Goal: Task Accomplishment & Management: Complete application form

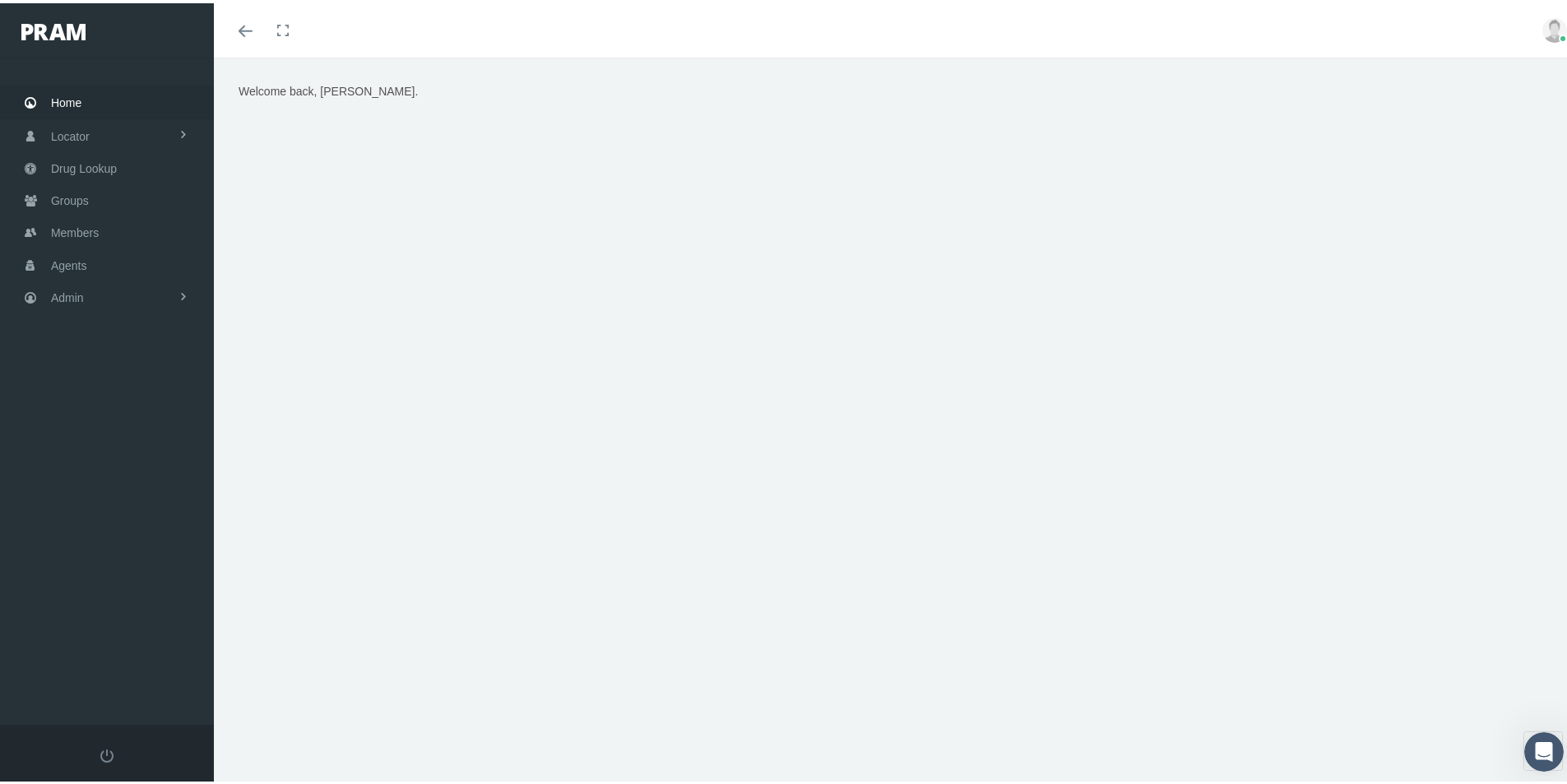
click at [679, 662] on div "Welcome back, Kim." at bounding box center [897, 428] width 1366 height 748
click at [650, 674] on div "Welcome back, Kim." at bounding box center [897, 428] width 1366 height 748
click at [67, 231] on span "Members" at bounding box center [74, 230] width 48 height 31
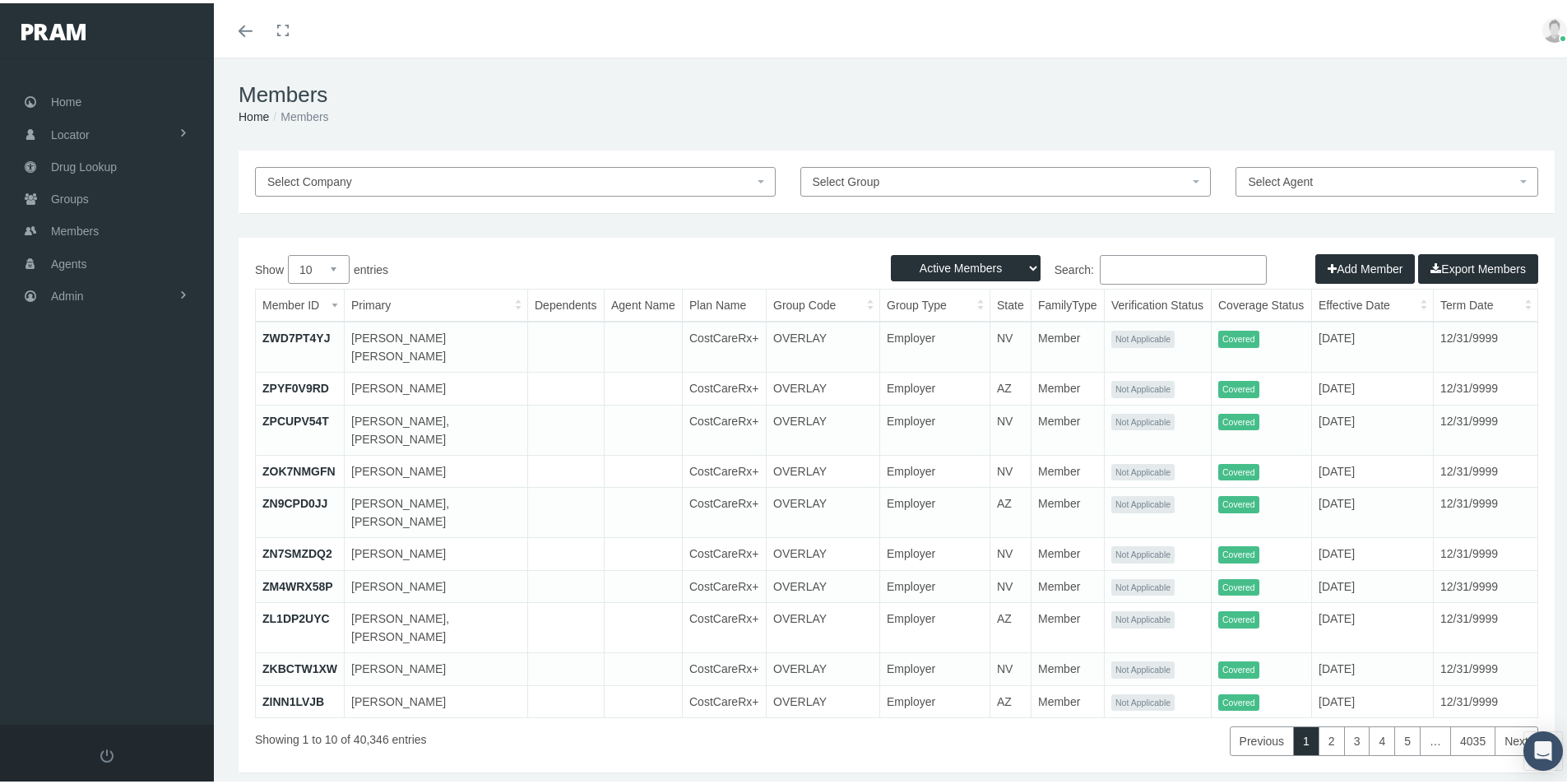
click at [1108, 265] on input "Search:" at bounding box center [1183, 266] width 167 height 29
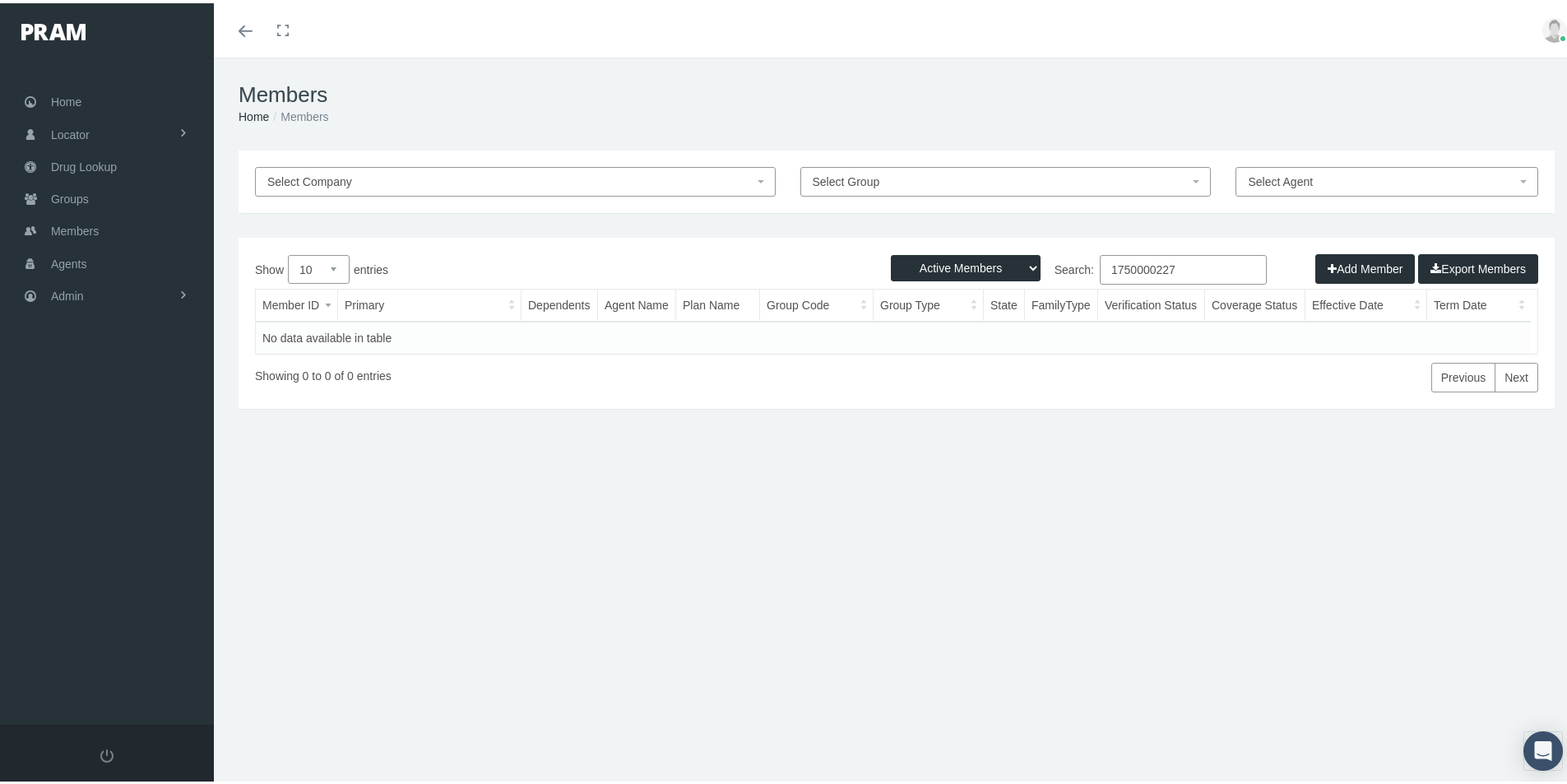
type input "1750000227"
click at [1024, 265] on select "Active Members Terminated Members Active & Terminated" at bounding box center [966, 264] width 149 height 26
select select "3"
click at [891, 251] on select "Active Members Terminated Members Active & Terminated" at bounding box center [966, 264] width 149 height 26
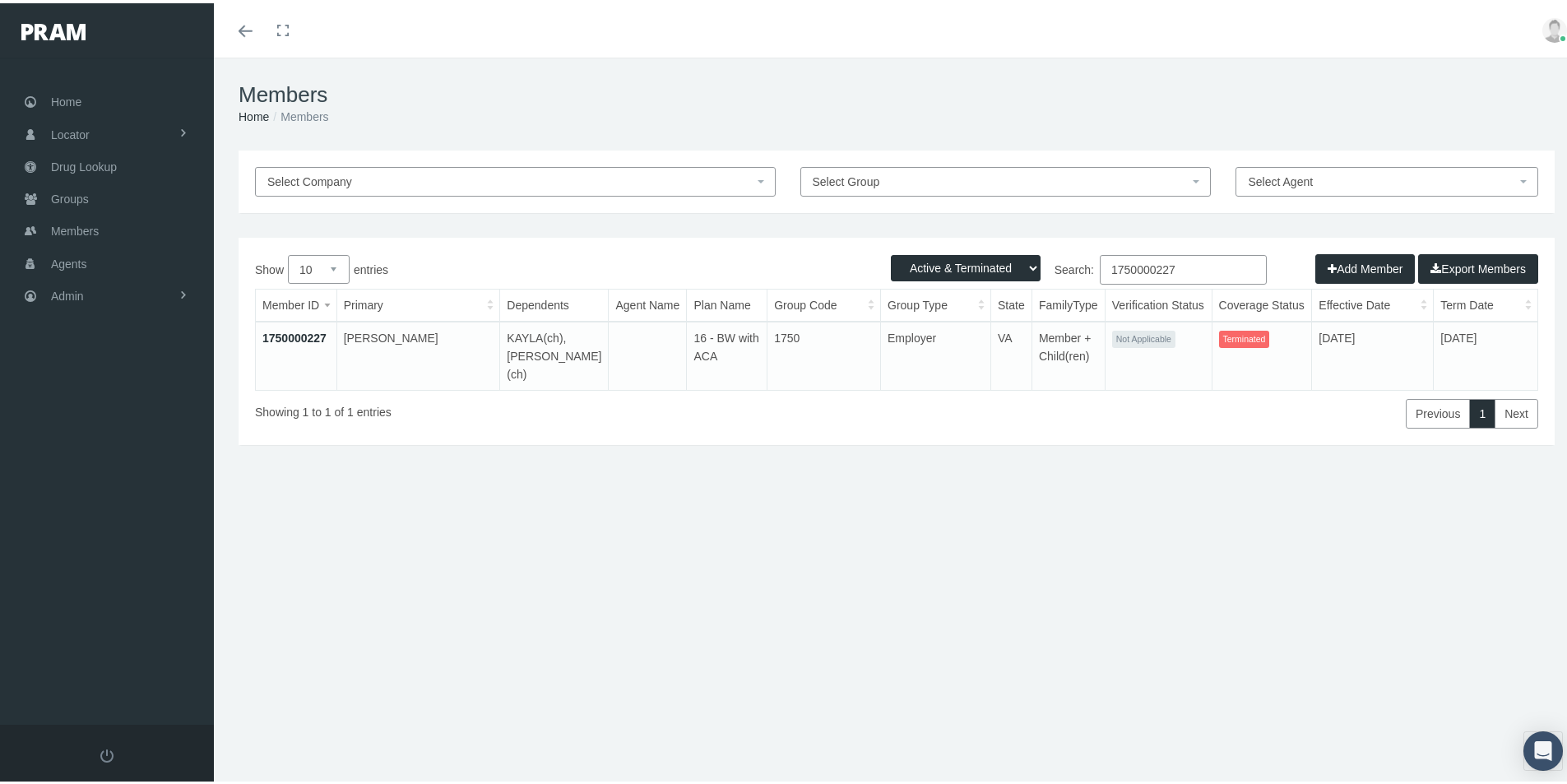
click at [293, 335] on link "1750000227" at bounding box center [295, 334] width 64 height 13
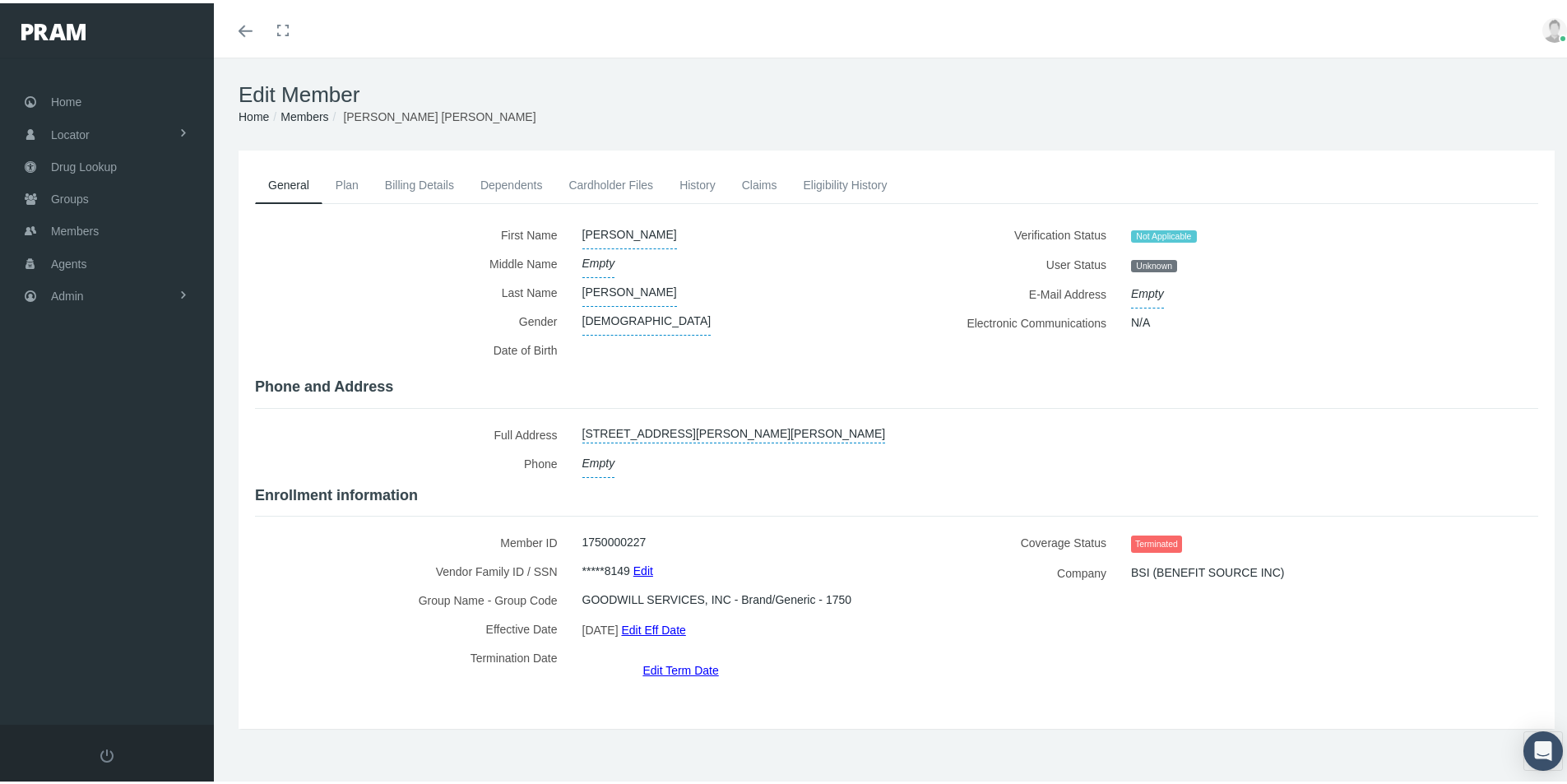
click at [400, 180] on link "Billing Details" at bounding box center [420, 182] width 95 height 36
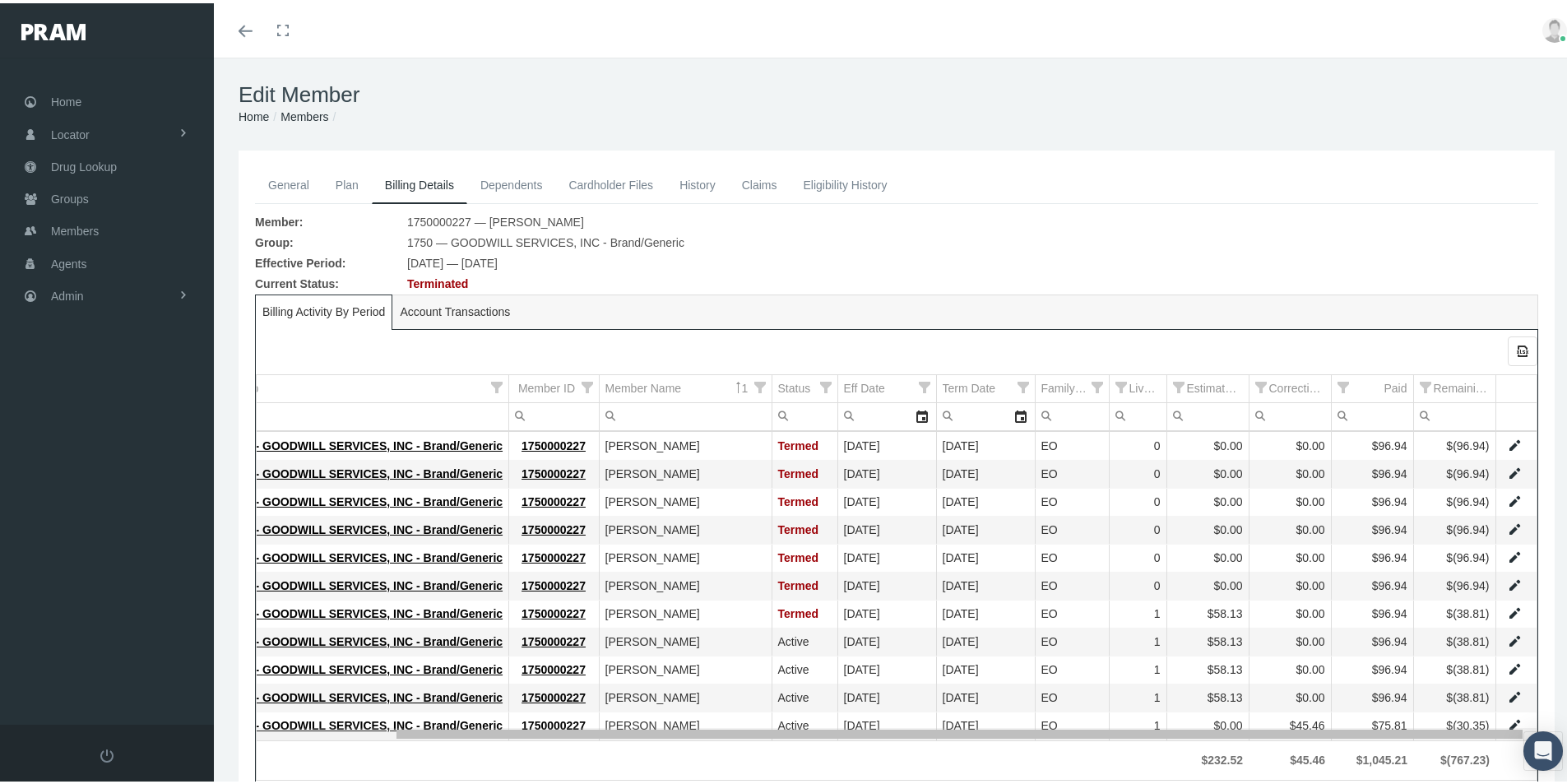
drag, startPoint x: 929, startPoint y: 731, endPoint x: 1150, endPoint y: 763, distance: 223.3
click at [1150, 763] on body "Toggle Fullscreen Toggle navigation Toggle menubar Toggle fullscreen Profile Lo…" at bounding box center [790, 392] width 1580 height 784
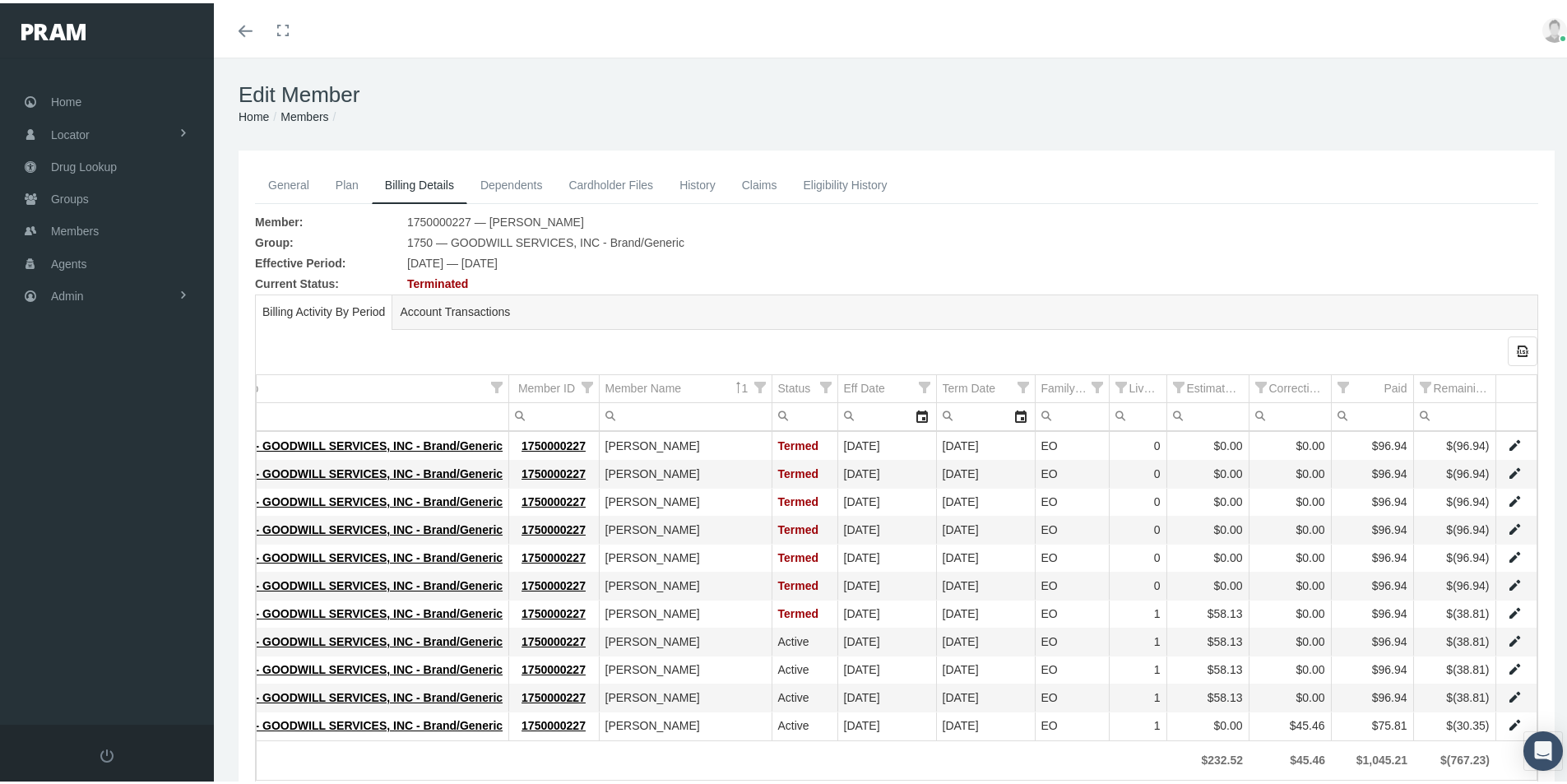
click at [280, 181] on link "General" at bounding box center [289, 182] width 67 height 36
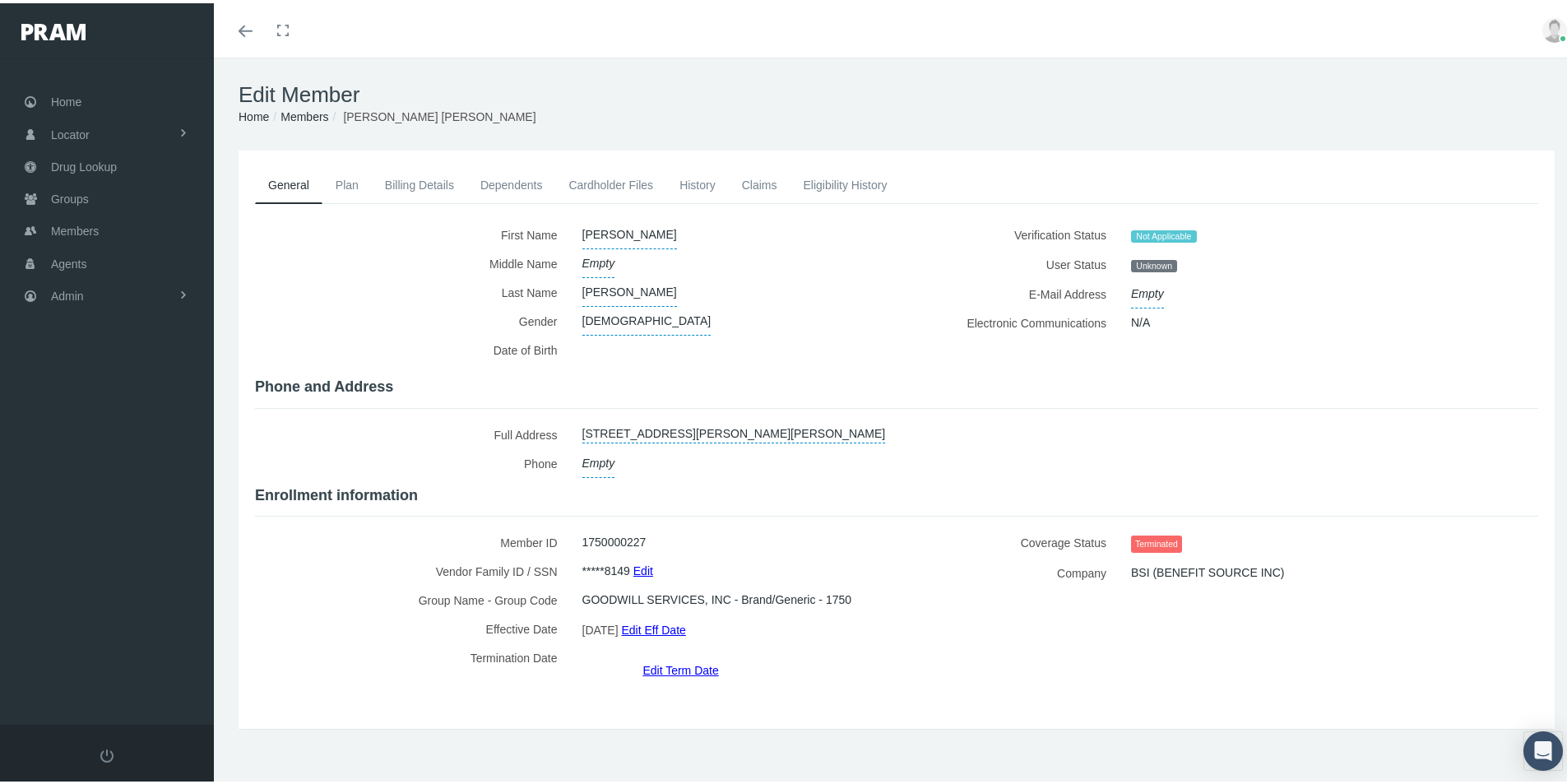
click at [676, 654] on link "Edit Term Date" at bounding box center [681, 667] width 76 height 24
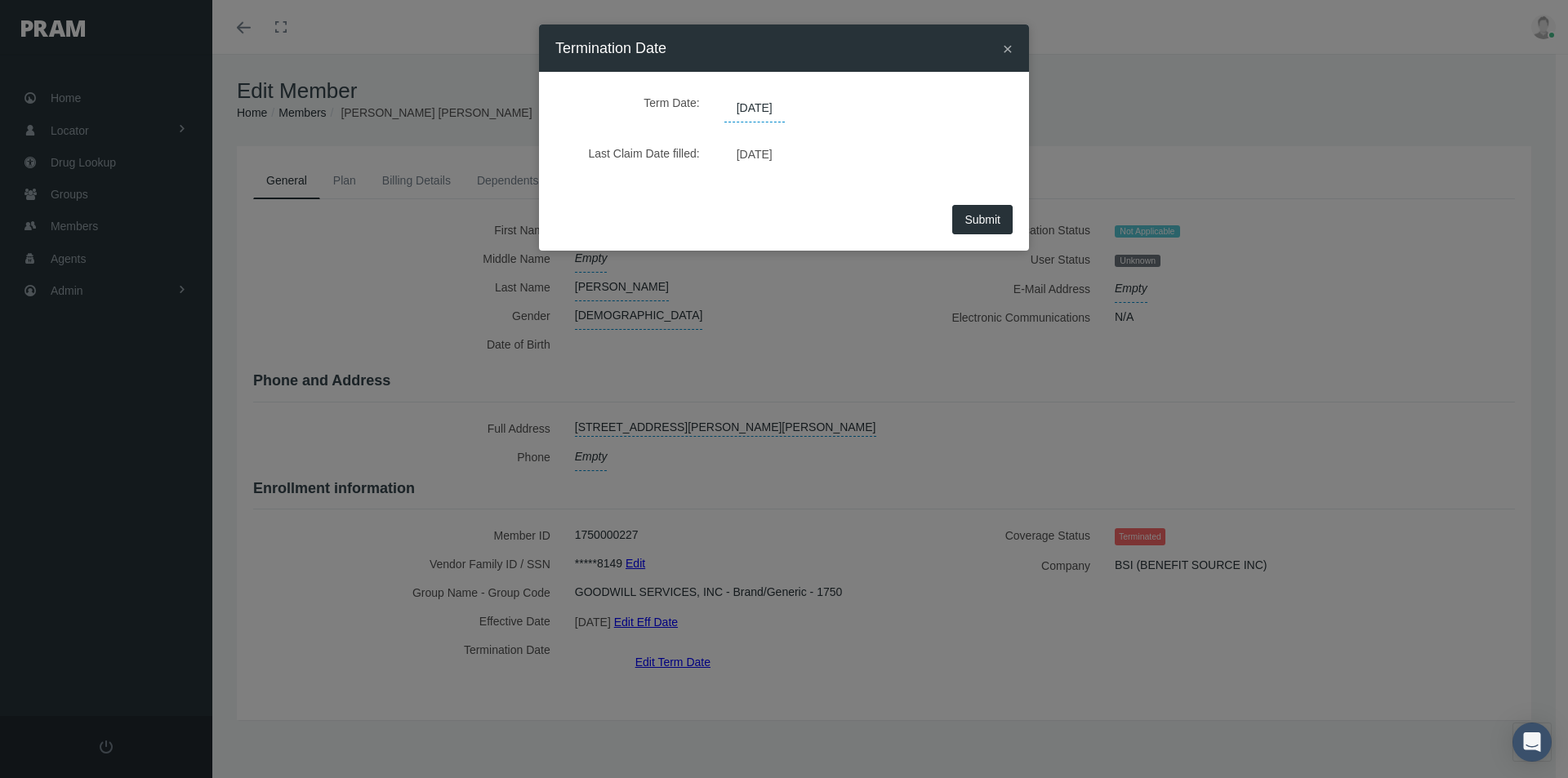
click at [784, 106] on span "04/30/2025" at bounding box center [754, 108] width 60 height 27
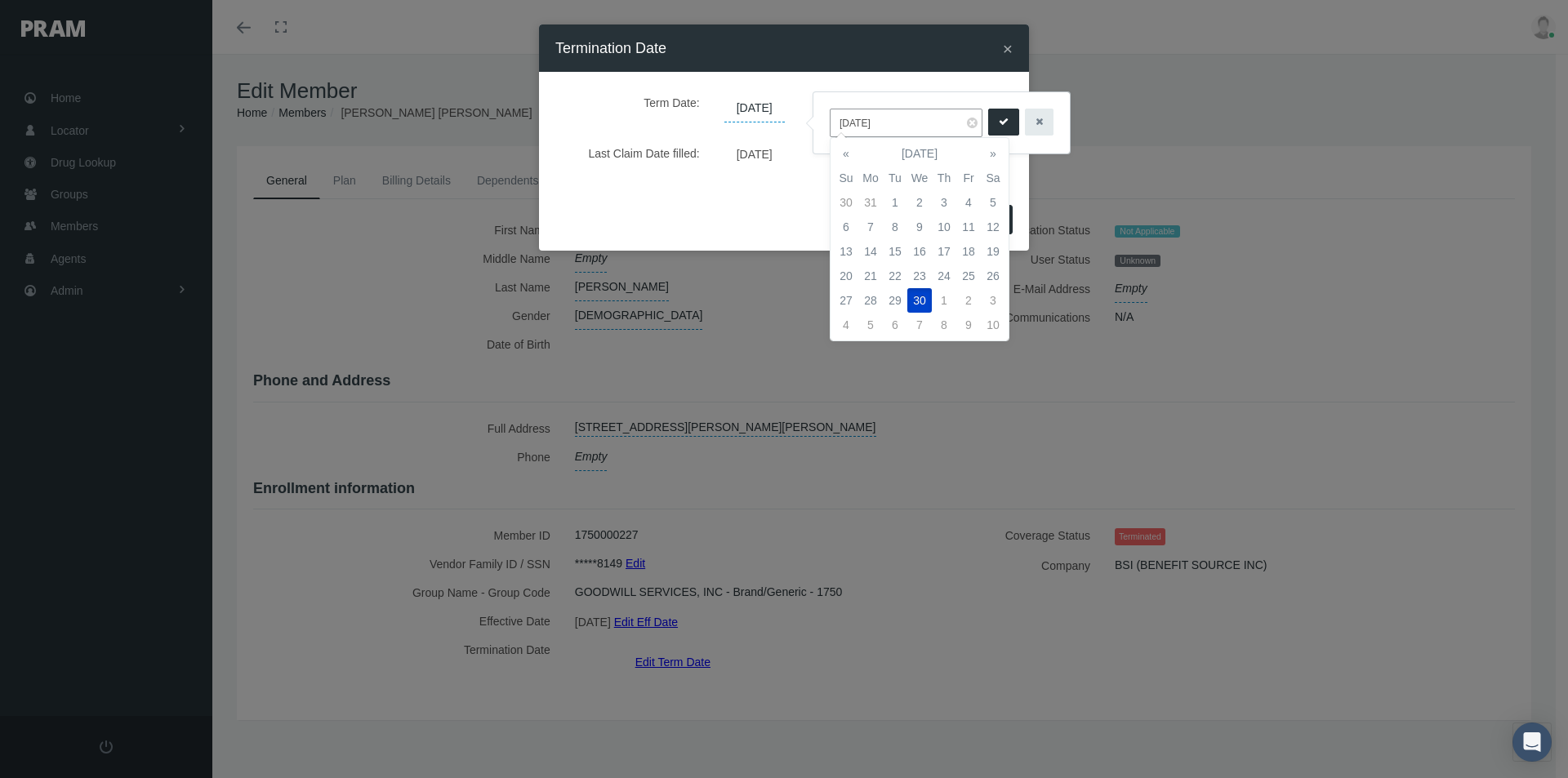
drag, startPoint x: 898, startPoint y: 123, endPoint x: 821, endPoint y: 129, distance: 77.2
click at [822, 129] on div "04/30/2025" at bounding box center [941, 123] width 256 height 61
type input "[DATE]"
click at [999, 119] on icon "submit" at bounding box center [1003, 122] width 9 height 15
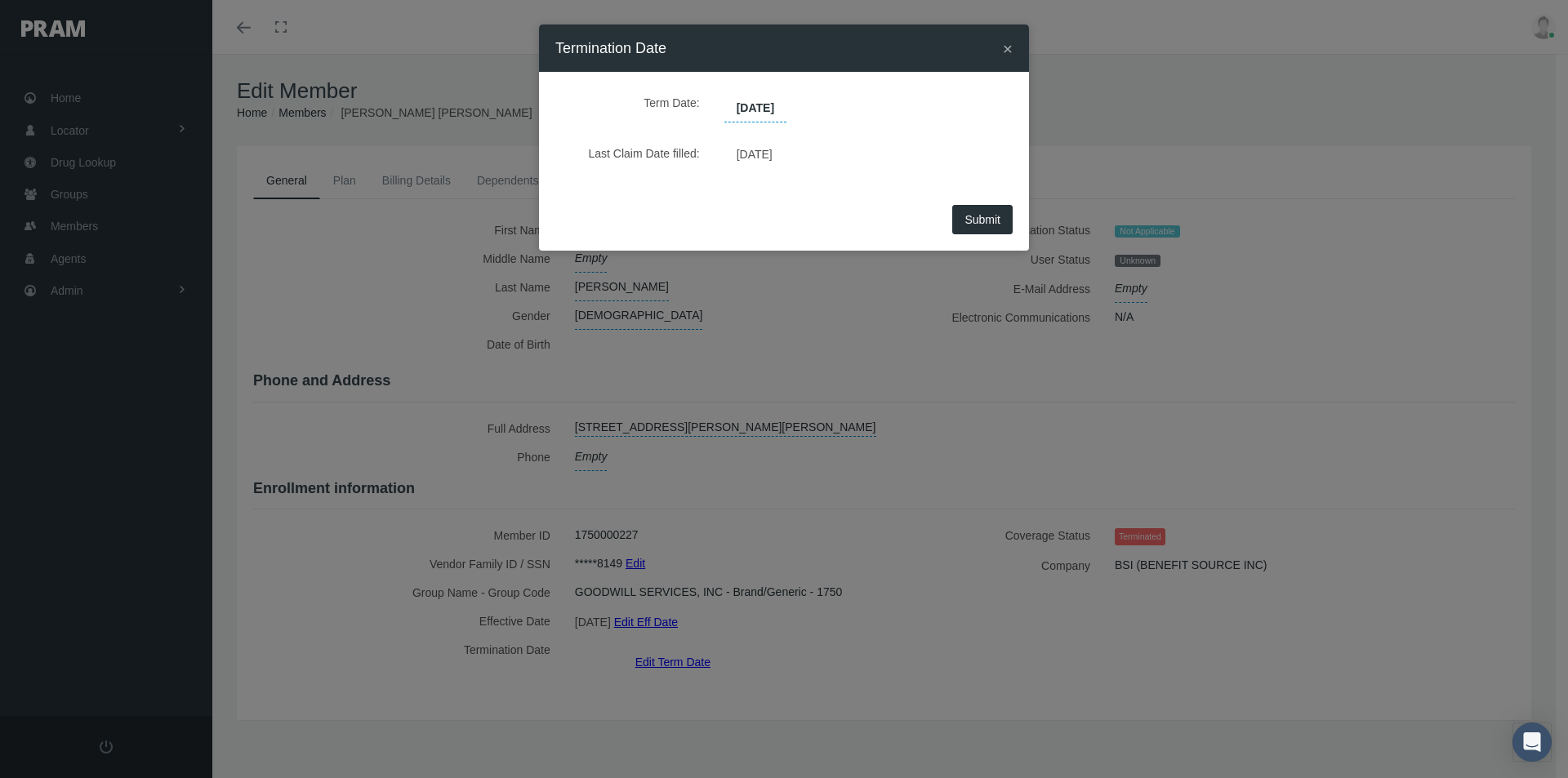
click at [986, 214] on span "Submit" at bounding box center [982, 219] width 36 height 13
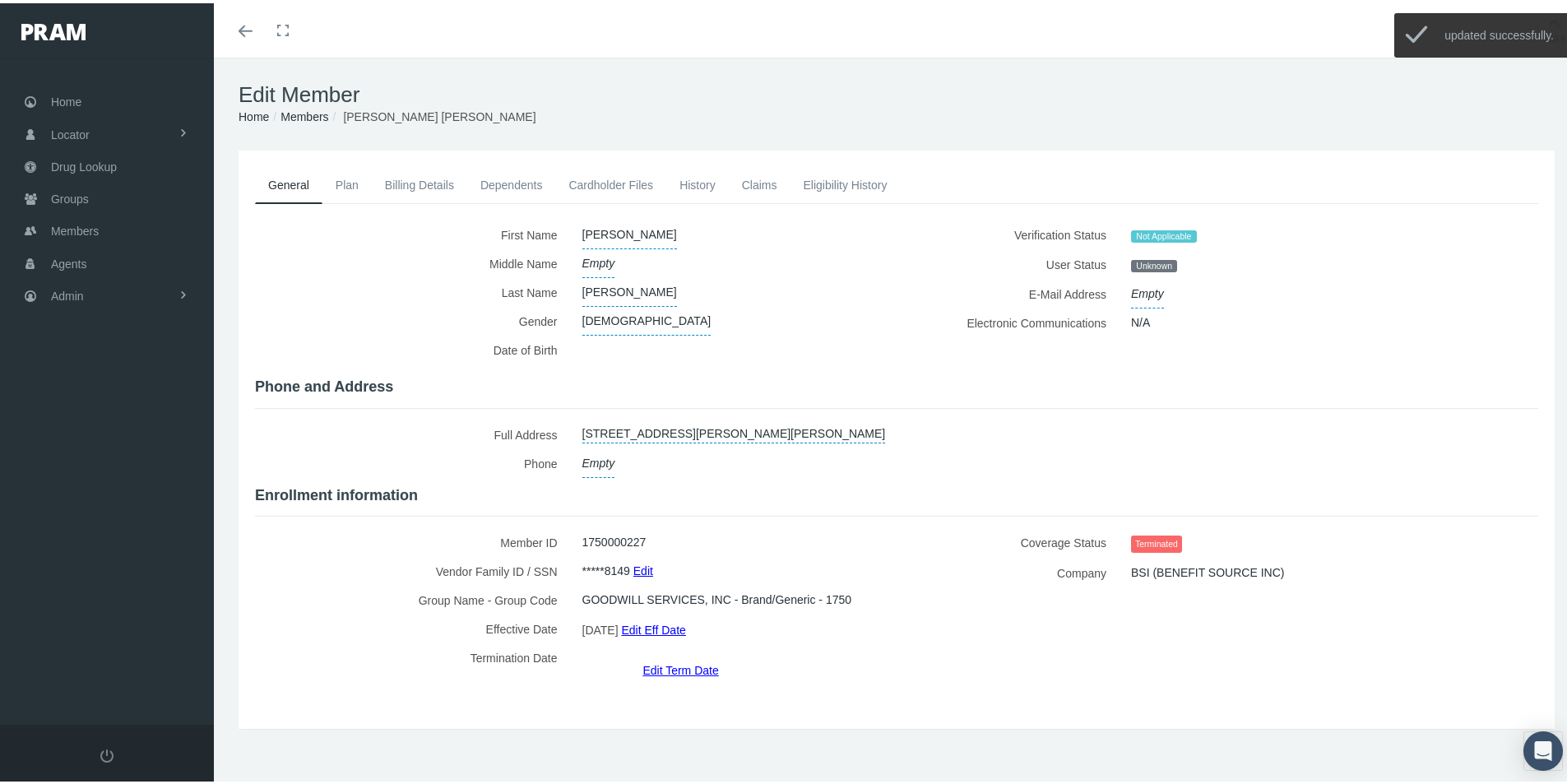
click at [666, 623] on link "Edit Eff Date" at bounding box center [653, 626] width 64 height 24
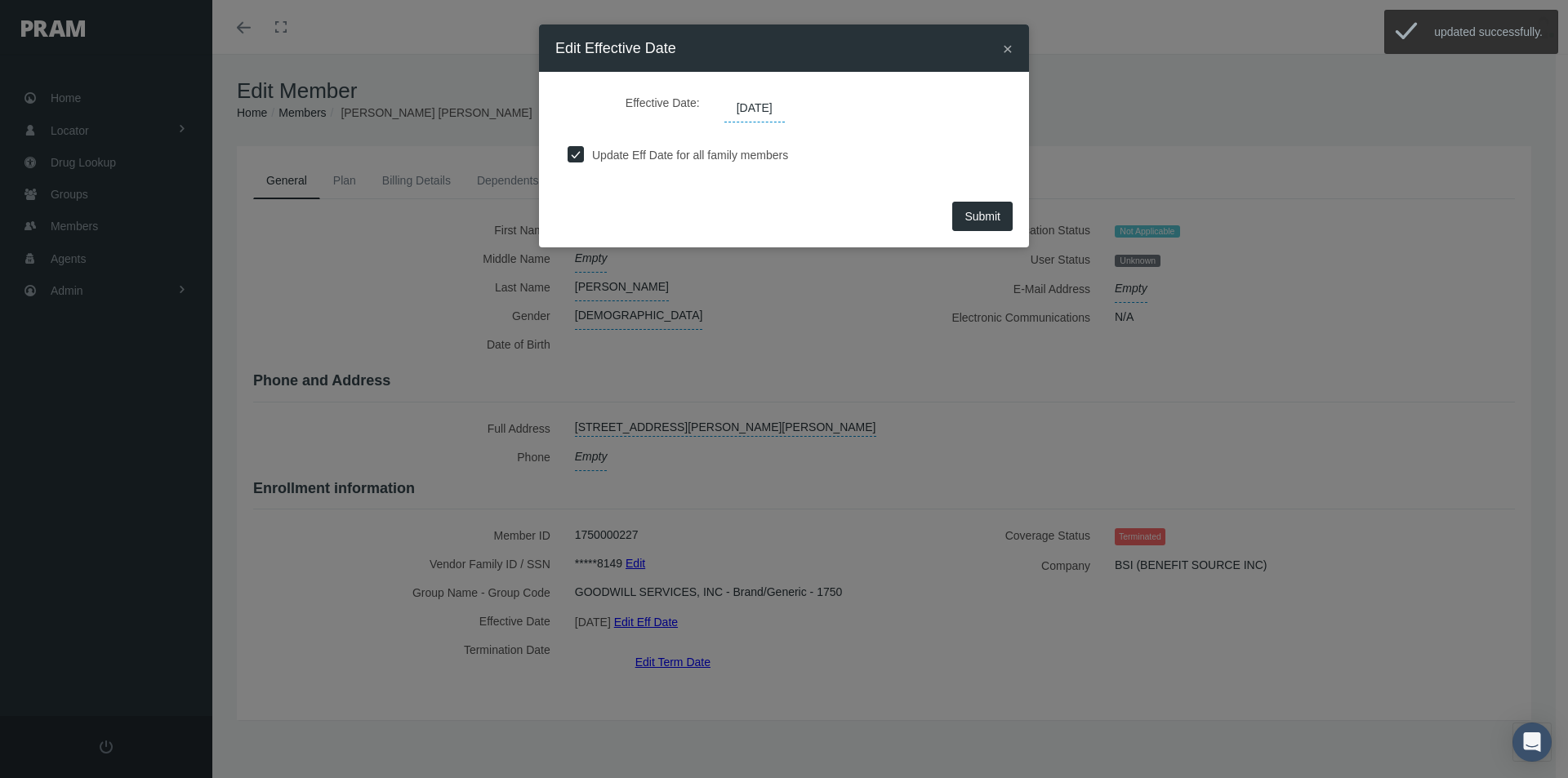
click at [784, 110] on span "[DATE]" at bounding box center [754, 108] width 60 height 27
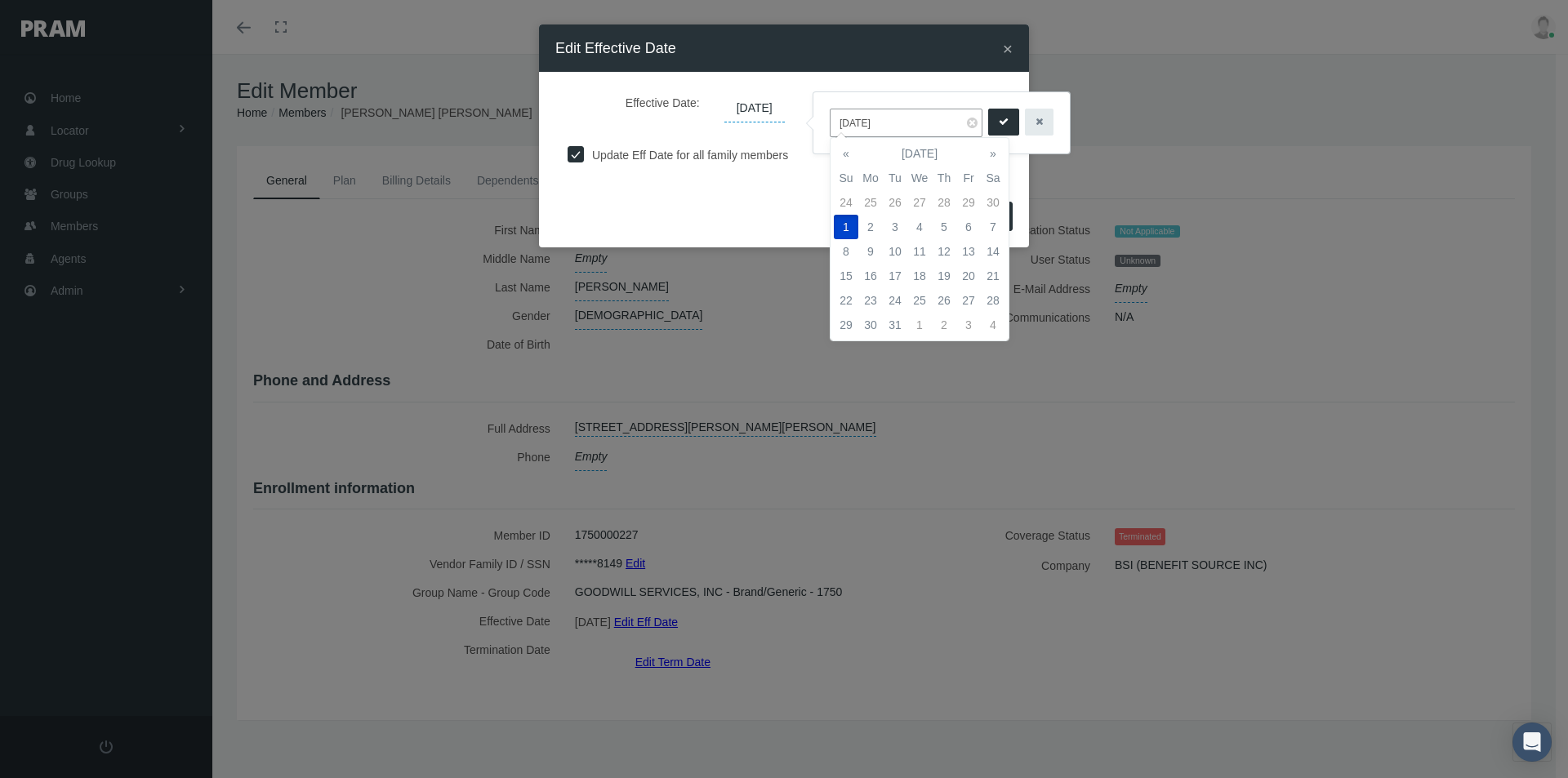
drag, startPoint x: 897, startPoint y: 121, endPoint x: 810, endPoint y: 123, distance: 87.0
click at [813, 123] on div "[DATE]" at bounding box center [941, 123] width 258 height 63
type input "05/01/2025"
drag, startPoint x: 1000, startPoint y: 117, endPoint x: 977, endPoint y: 156, distance: 45.3
click at [999, 117] on icon "submit" at bounding box center [1003, 122] width 9 height 15
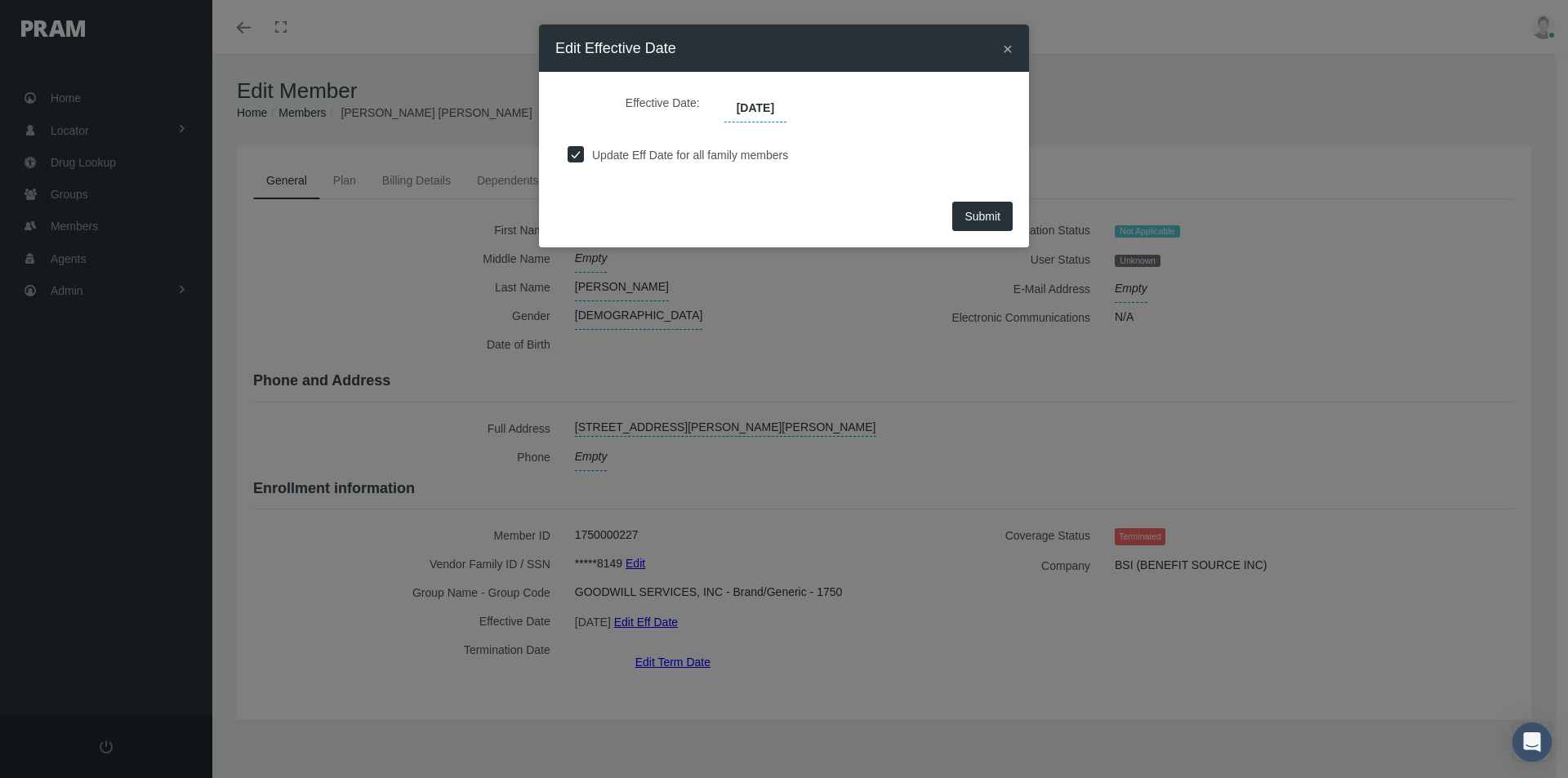
click at [982, 212] on span "Submit" at bounding box center [982, 216] width 36 height 13
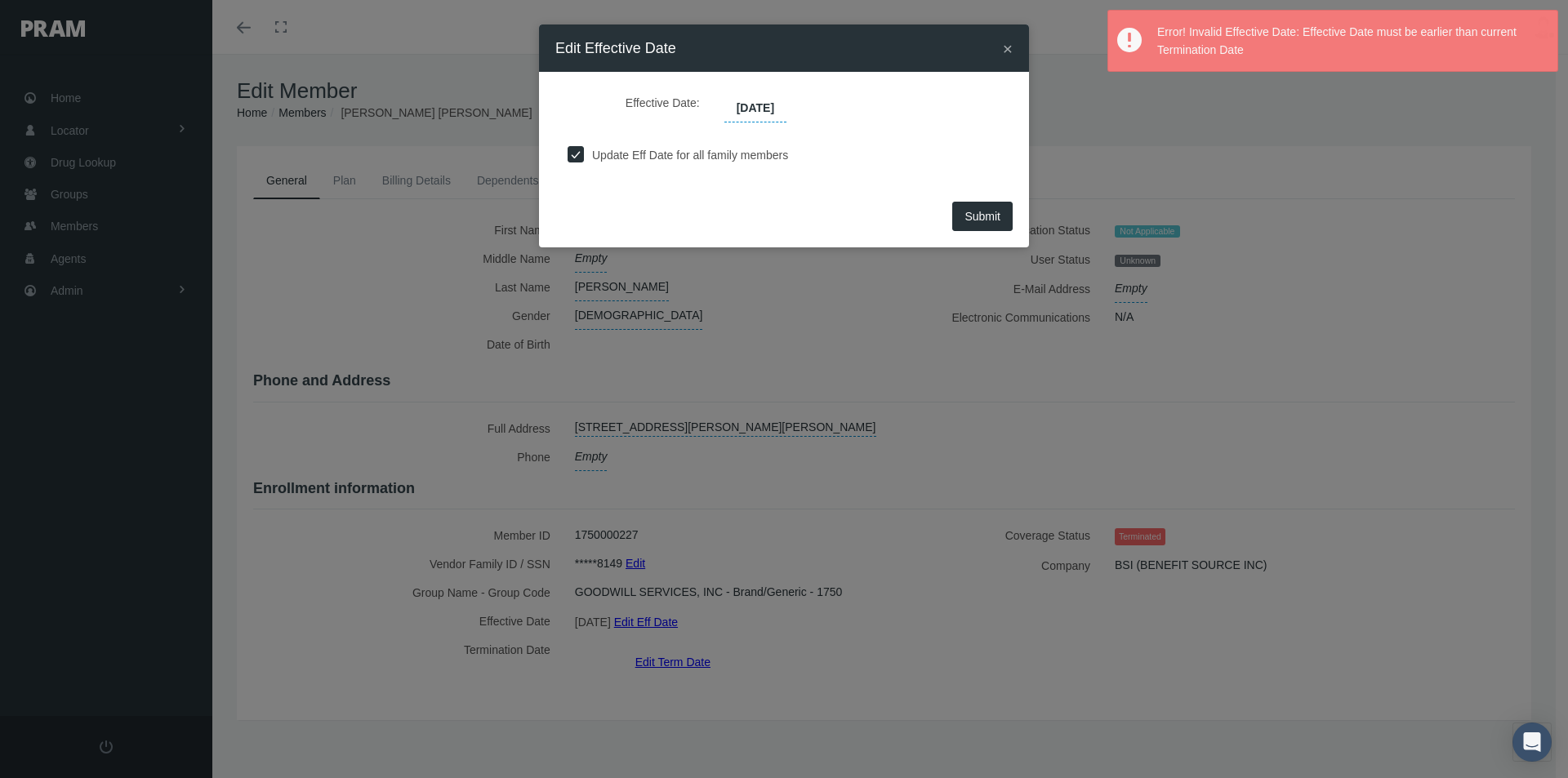
click at [988, 213] on span "Submit" at bounding box center [982, 216] width 36 height 13
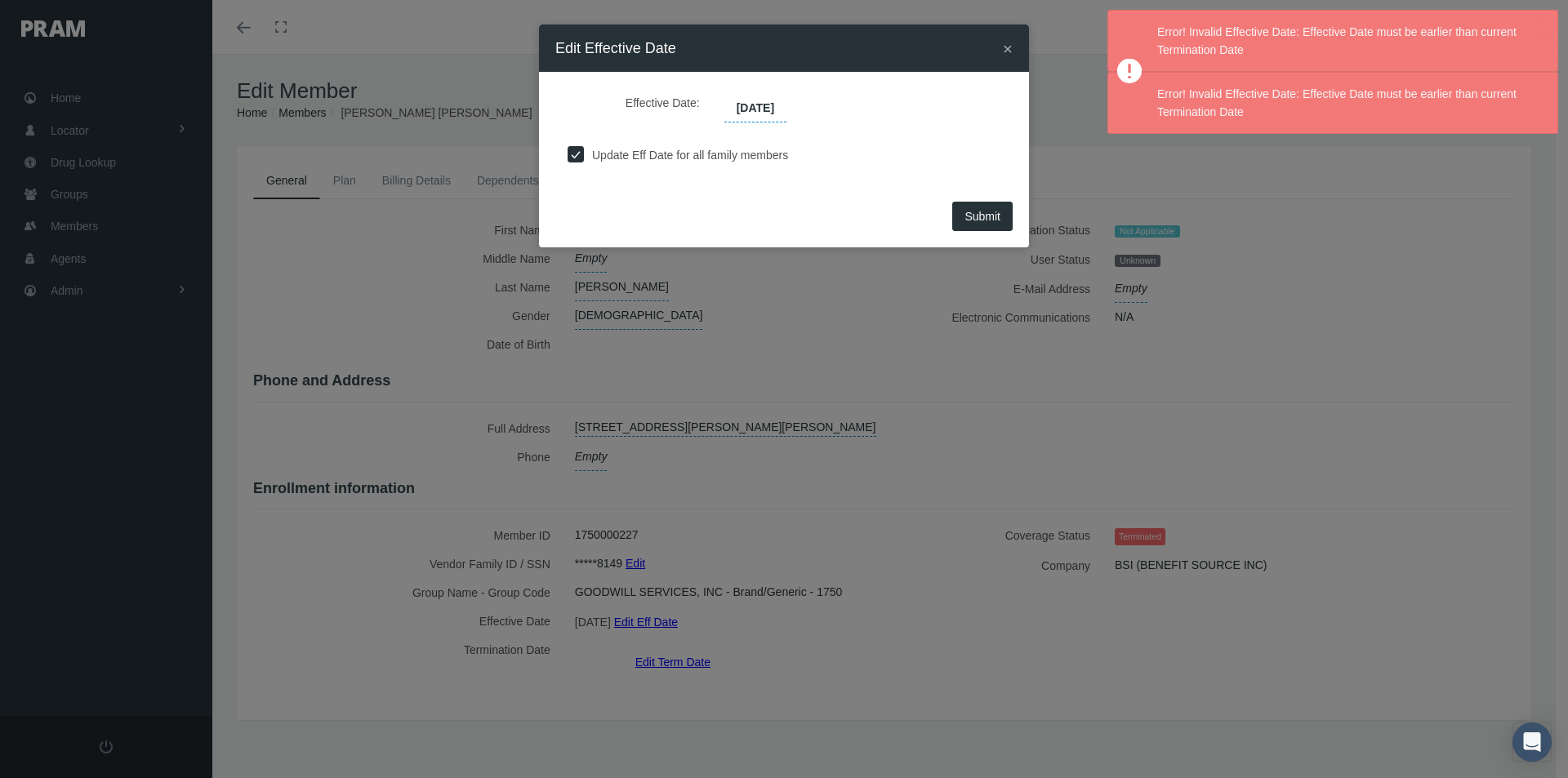
click at [1004, 43] on span "×" at bounding box center [1007, 49] width 9 height 19
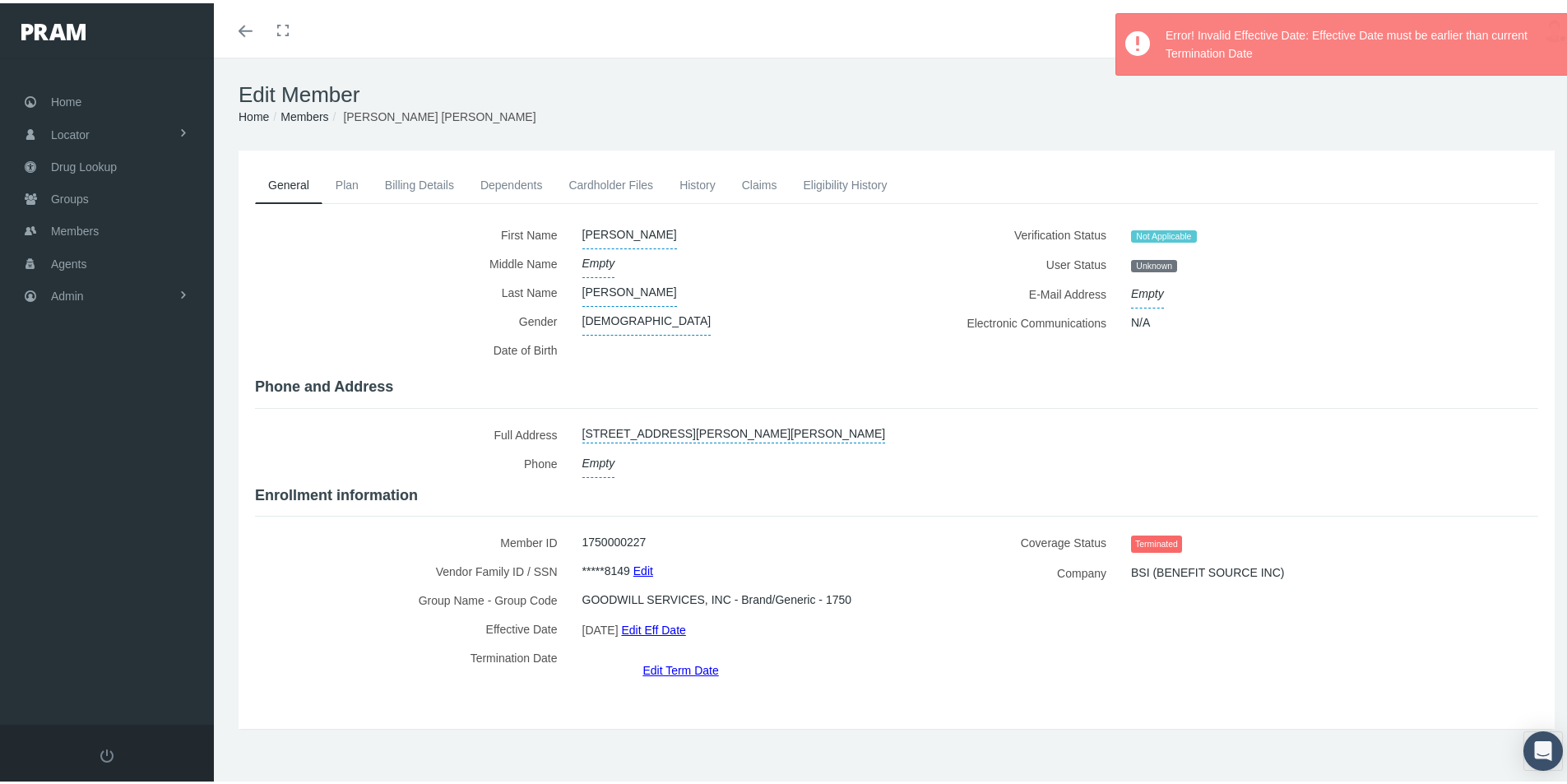
drag, startPoint x: 824, startPoint y: 318, endPoint x: 621, endPoint y: 174, distance: 248.9
click at [822, 313] on div "[DEMOGRAPHIC_DATA]" at bounding box center [727, 317] width 315 height 28
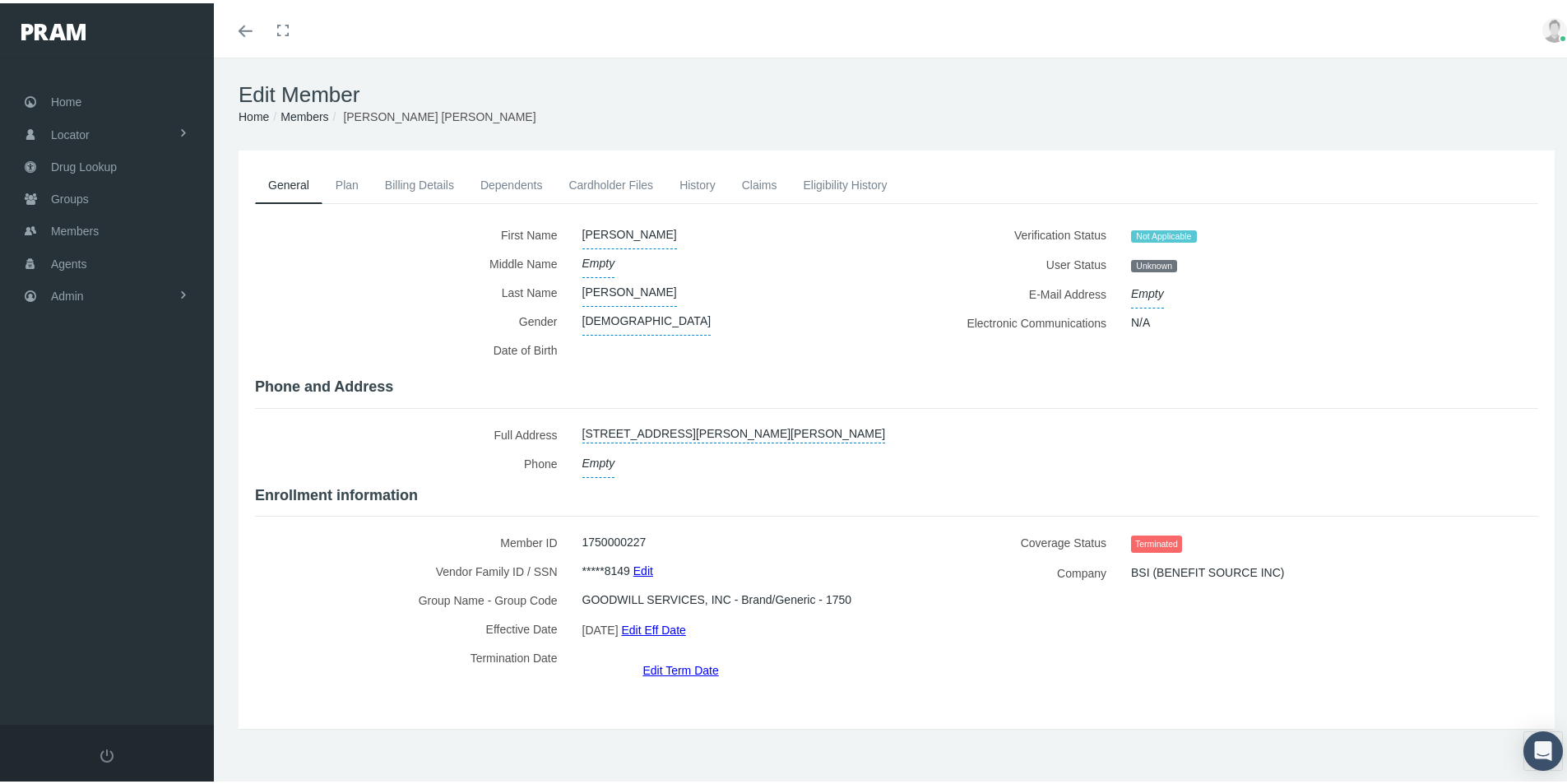
click at [671, 654] on link "Edit Term Date" at bounding box center [681, 667] width 76 height 24
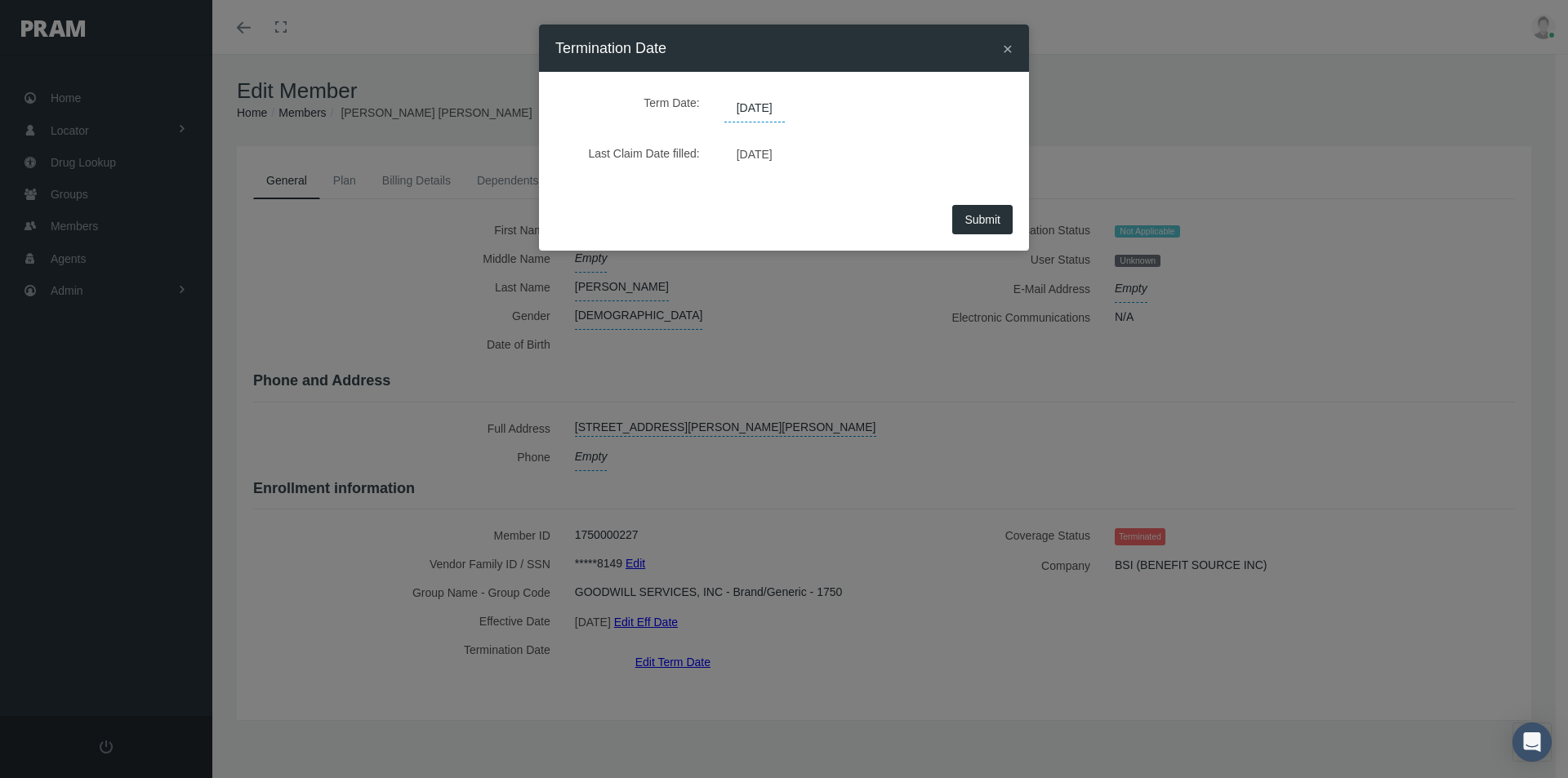
click at [767, 106] on span "[DATE]" at bounding box center [754, 108] width 60 height 27
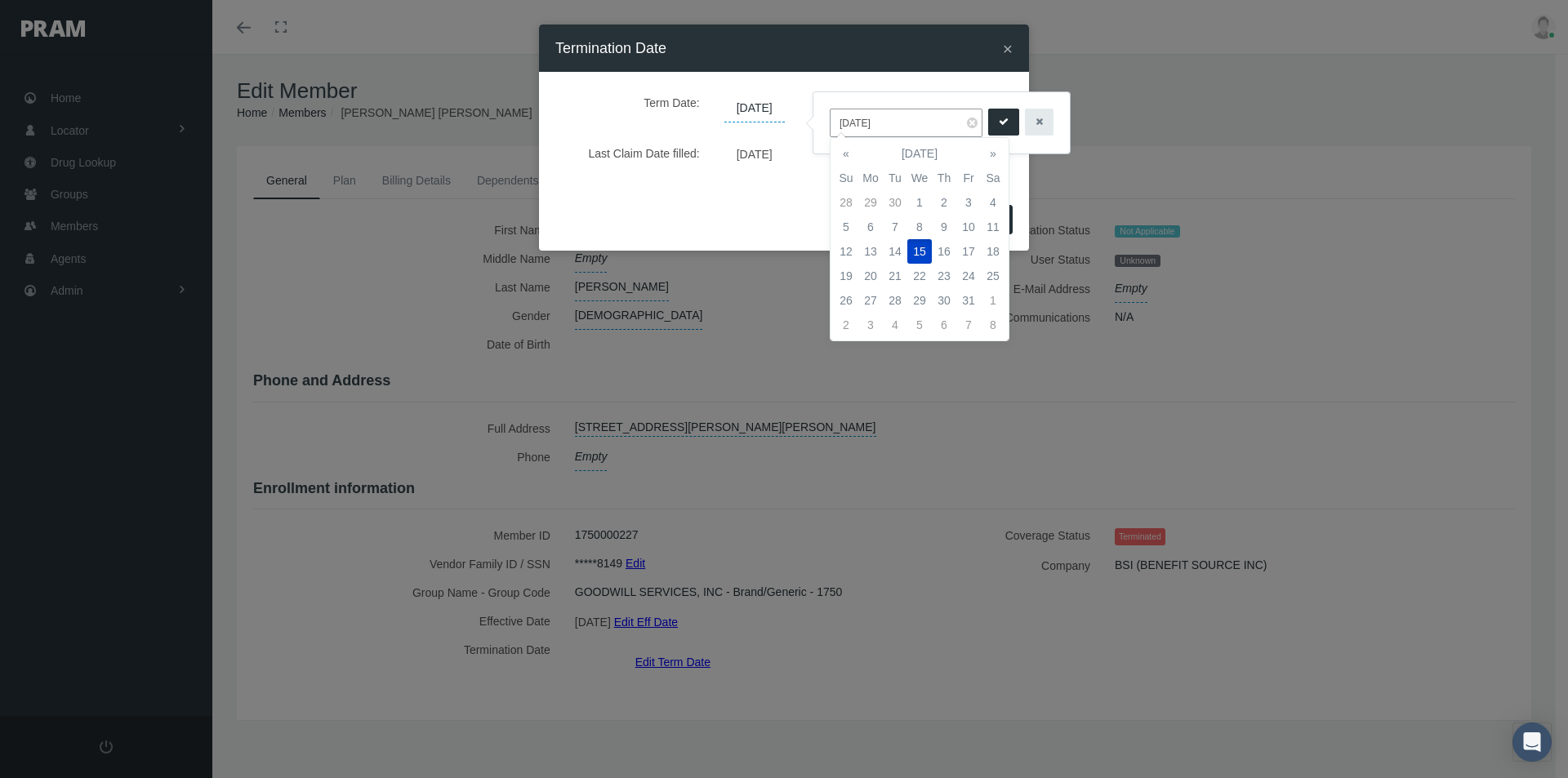
drag, startPoint x: 890, startPoint y: 124, endPoint x: 824, endPoint y: 143, distance: 68.7
click at [832, 129] on input "[DATE]" at bounding box center [906, 123] width 153 height 28
type input "12/31/2039"
click at [1006, 123] on button "submit" at bounding box center [1003, 122] width 31 height 27
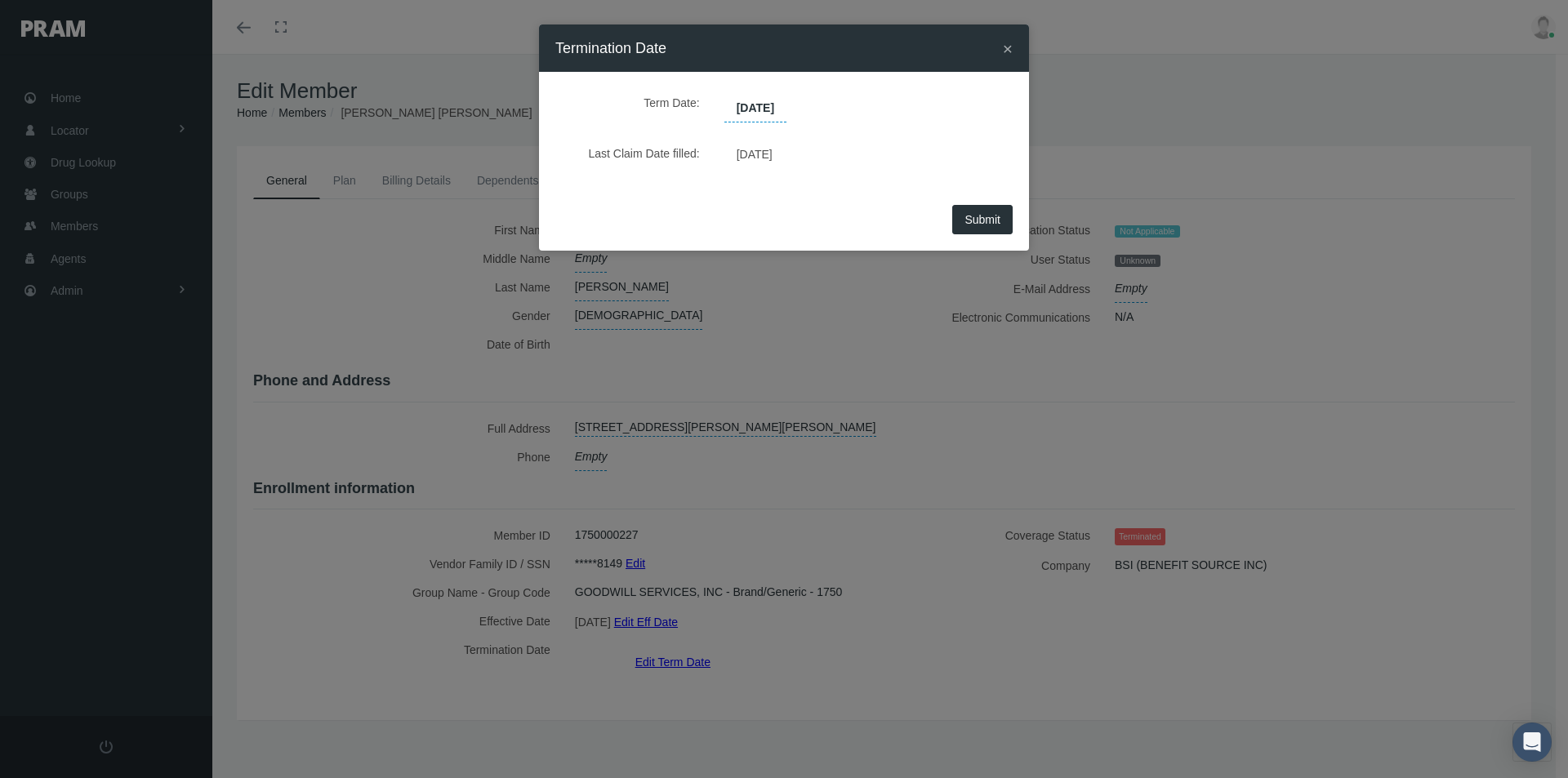
click at [967, 221] on span "Submit" at bounding box center [982, 219] width 36 height 13
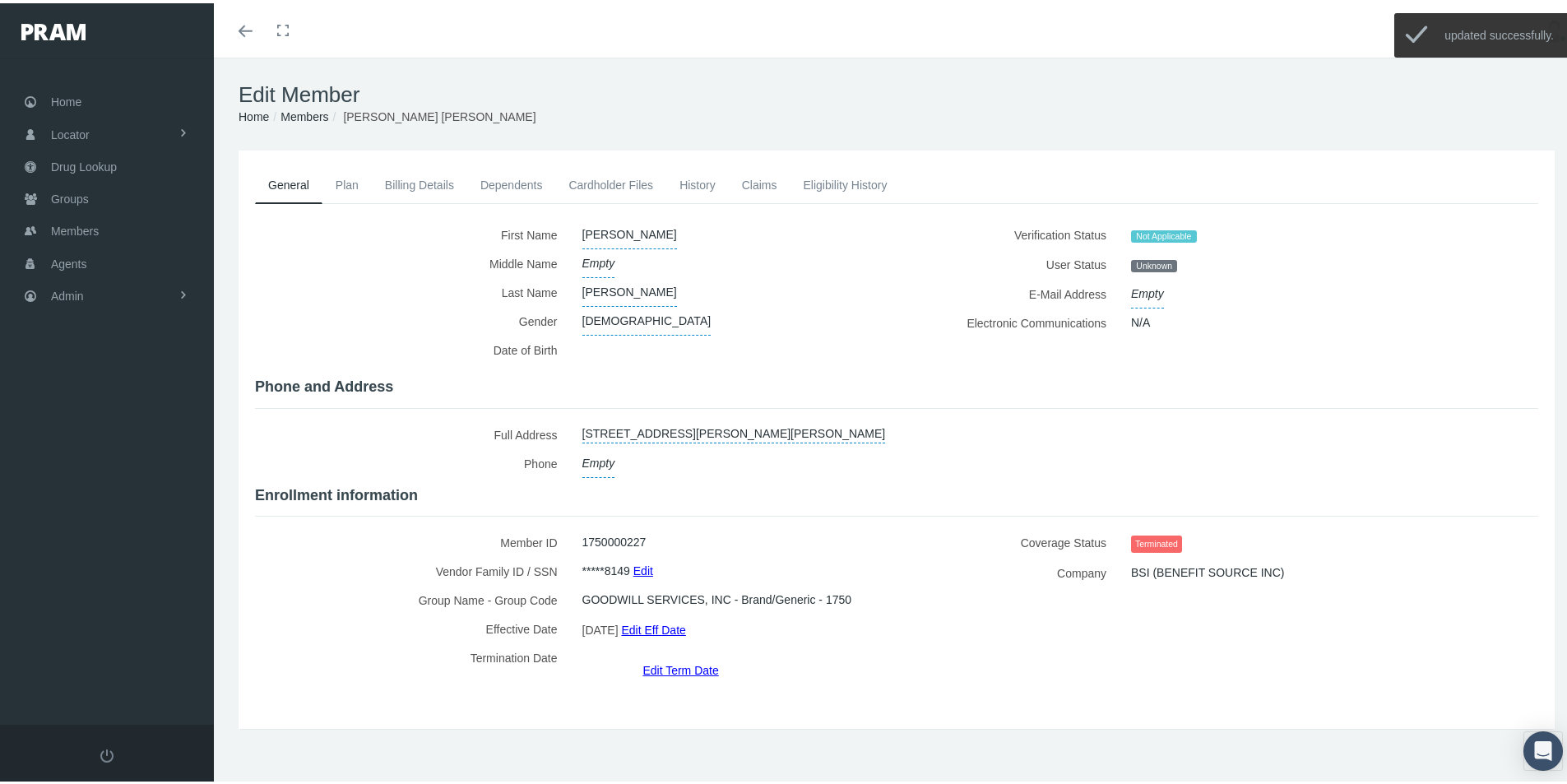
click at [680, 622] on link "Edit Eff Date" at bounding box center [653, 626] width 64 height 24
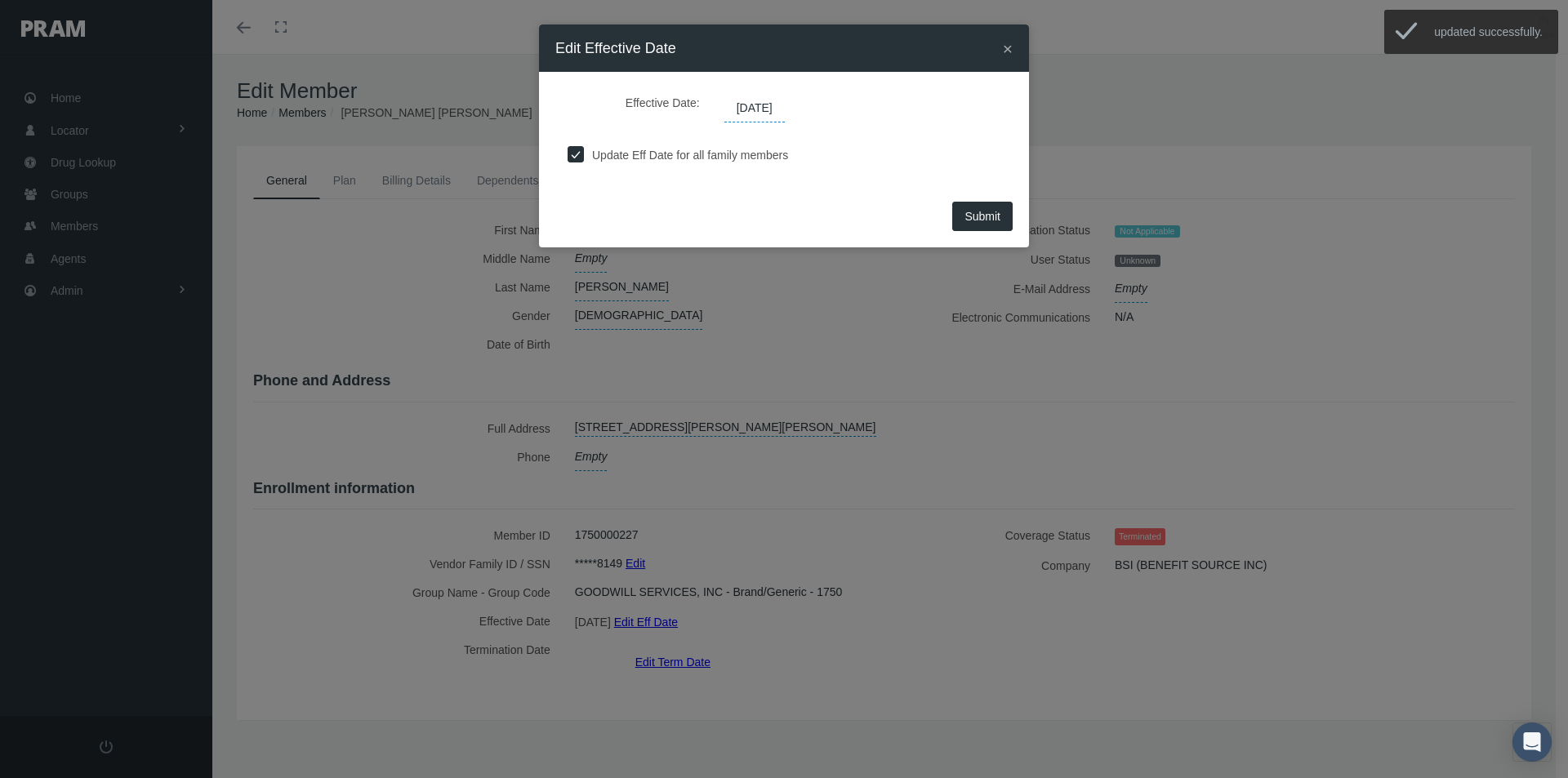
click at [759, 111] on span "[DATE]" at bounding box center [754, 108] width 60 height 27
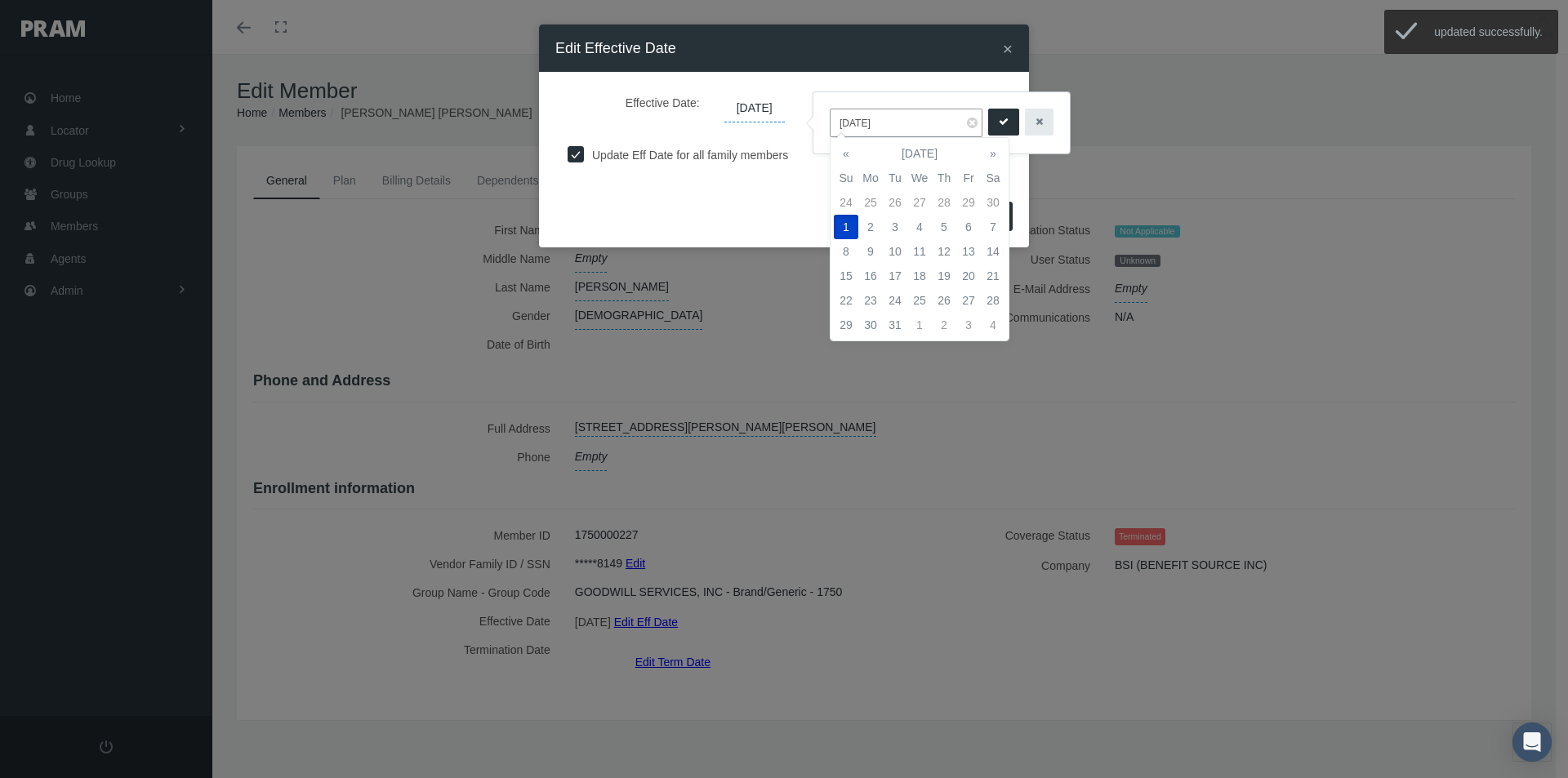
drag, startPoint x: 900, startPoint y: 120, endPoint x: 823, endPoint y: 129, distance: 77.5
click at [823, 129] on div "[DATE]" at bounding box center [941, 123] width 256 height 61
type input "[DATE]"
drag, startPoint x: 1005, startPoint y: 116, endPoint x: 993, endPoint y: 137, distance: 24.2
click at [1005, 117] on icon "submit" at bounding box center [1003, 122] width 9 height 15
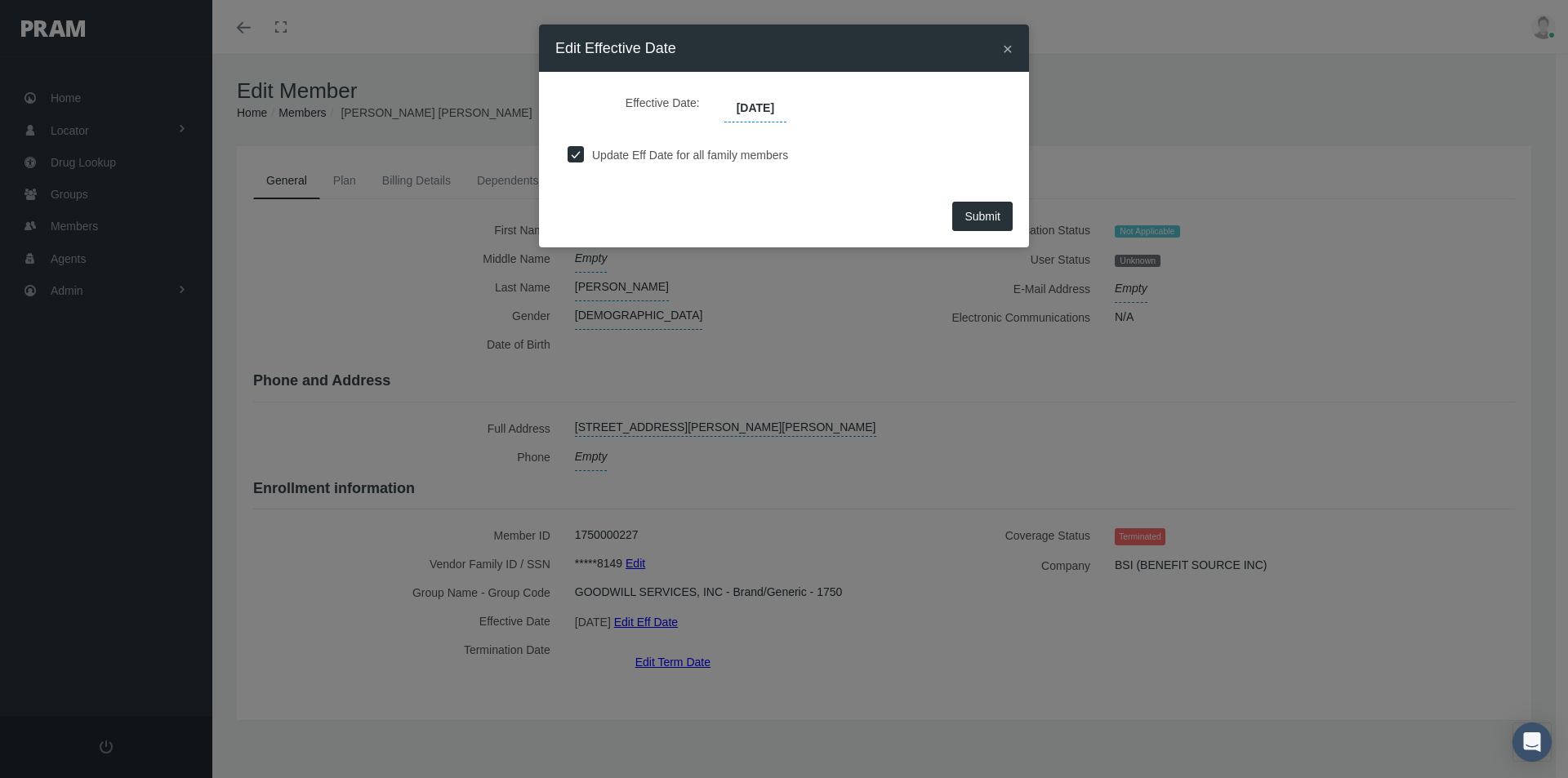
click at [972, 215] on span "Submit" at bounding box center [982, 216] width 36 height 13
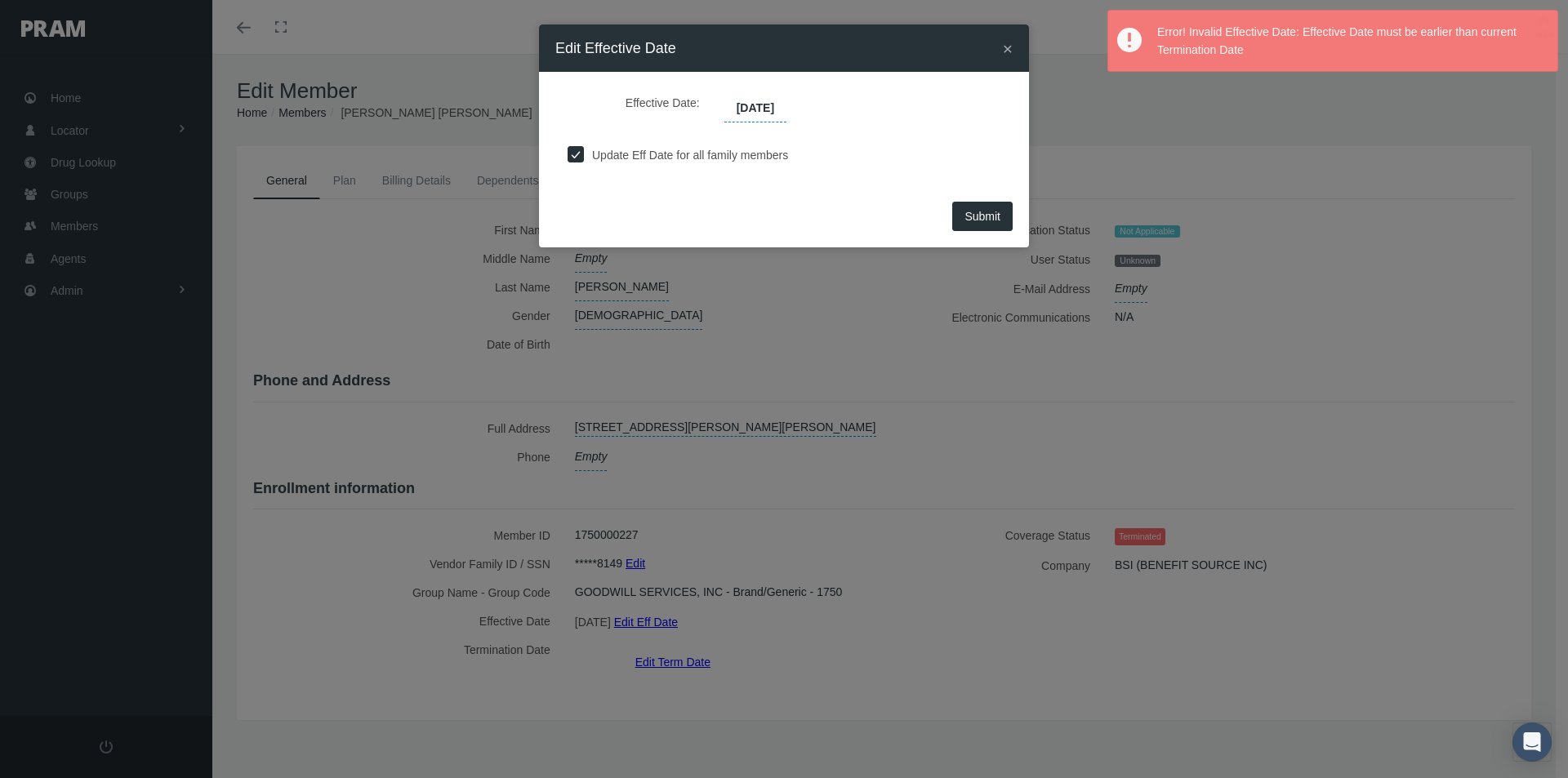
click at [902, 593] on div "× Edit Effective Date Effective Date: 05/01/2025 Update Eff Date for all family…" at bounding box center [784, 389] width 1568 height 778
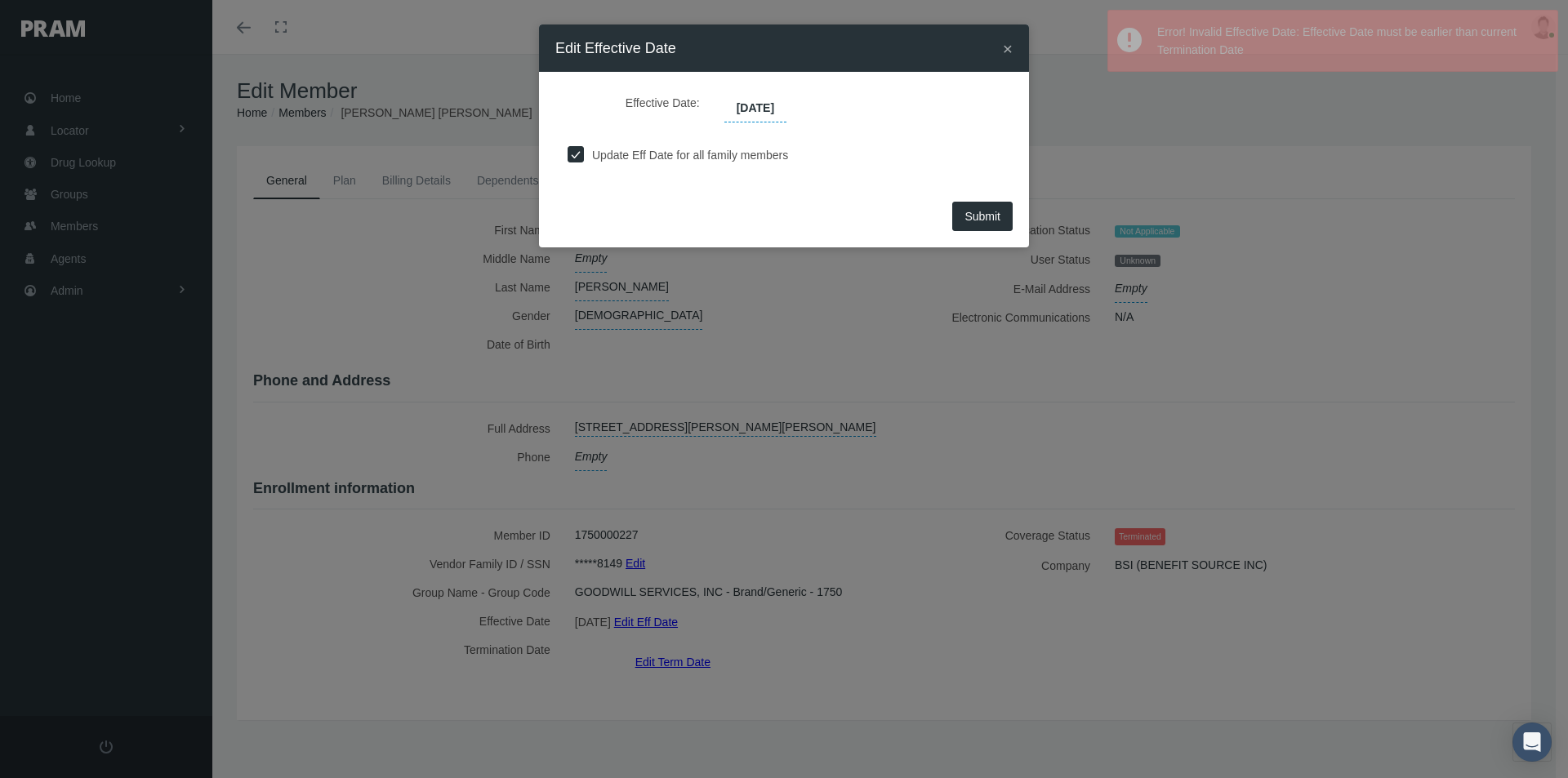
click at [572, 154] on input "checkbox" at bounding box center [575, 153] width 16 height 16
checkbox input "false"
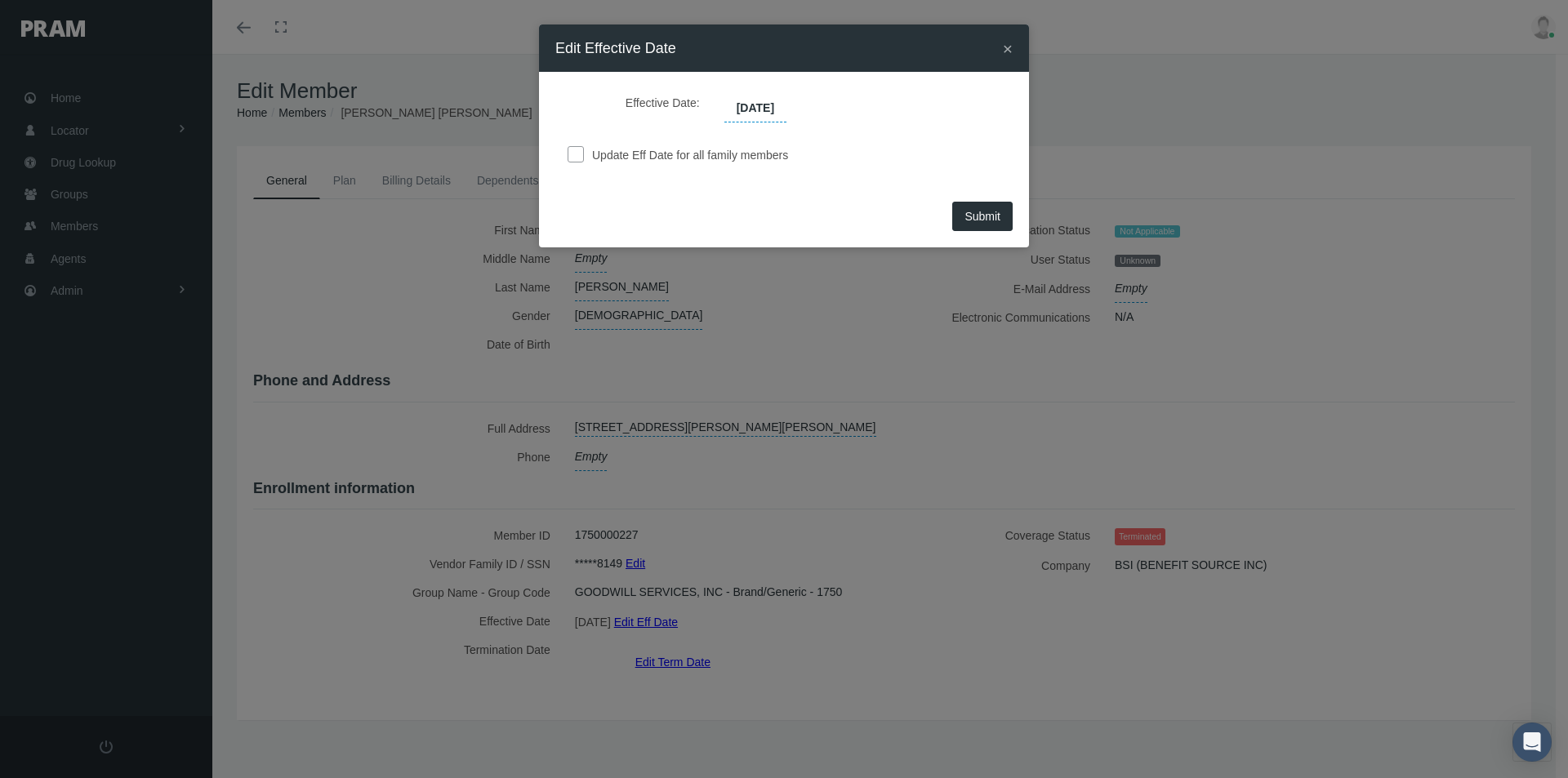
click at [964, 218] on span "Submit" at bounding box center [982, 216] width 36 height 13
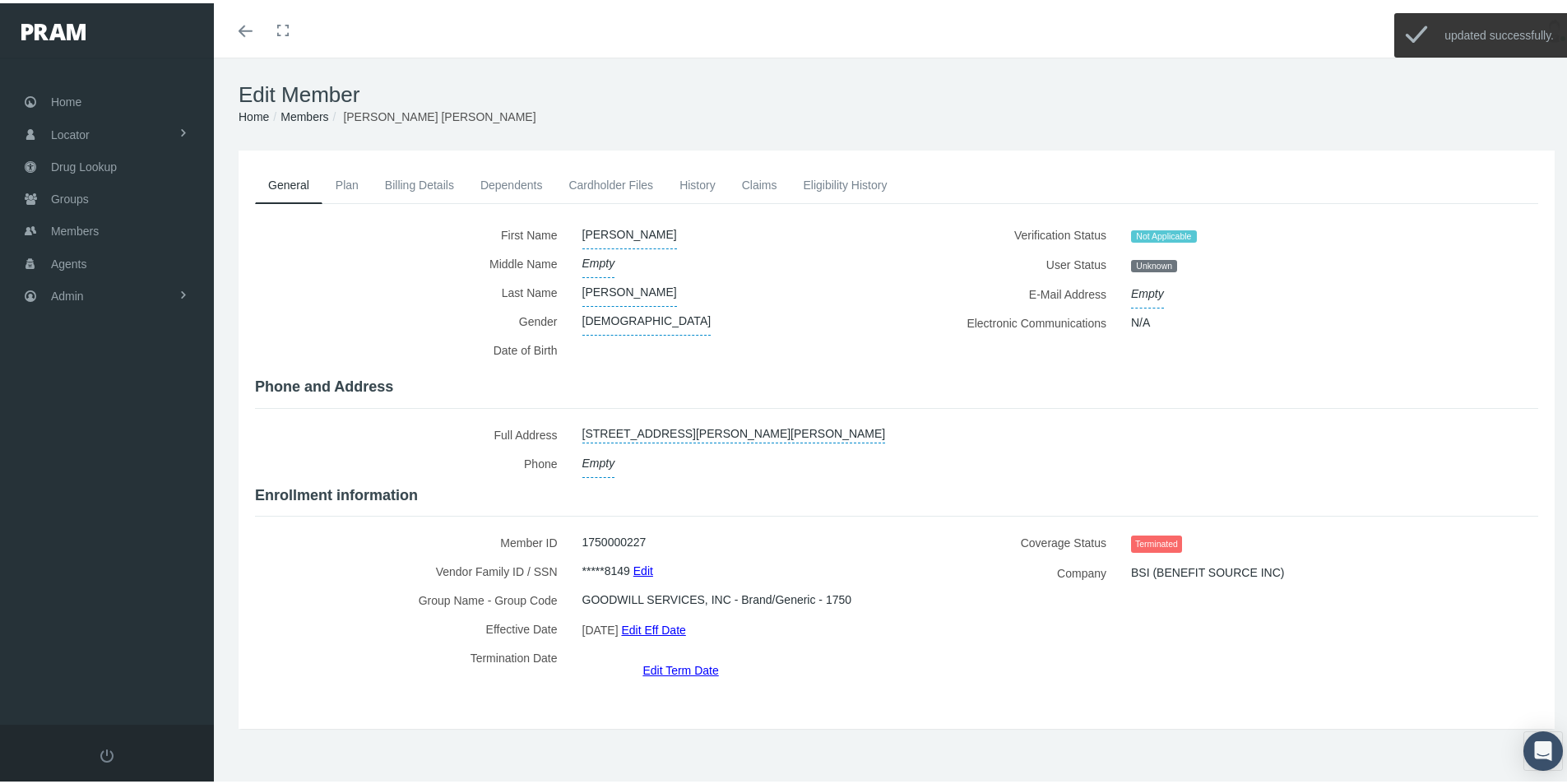
click at [512, 179] on link "Dependents" at bounding box center [511, 182] width 89 height 36
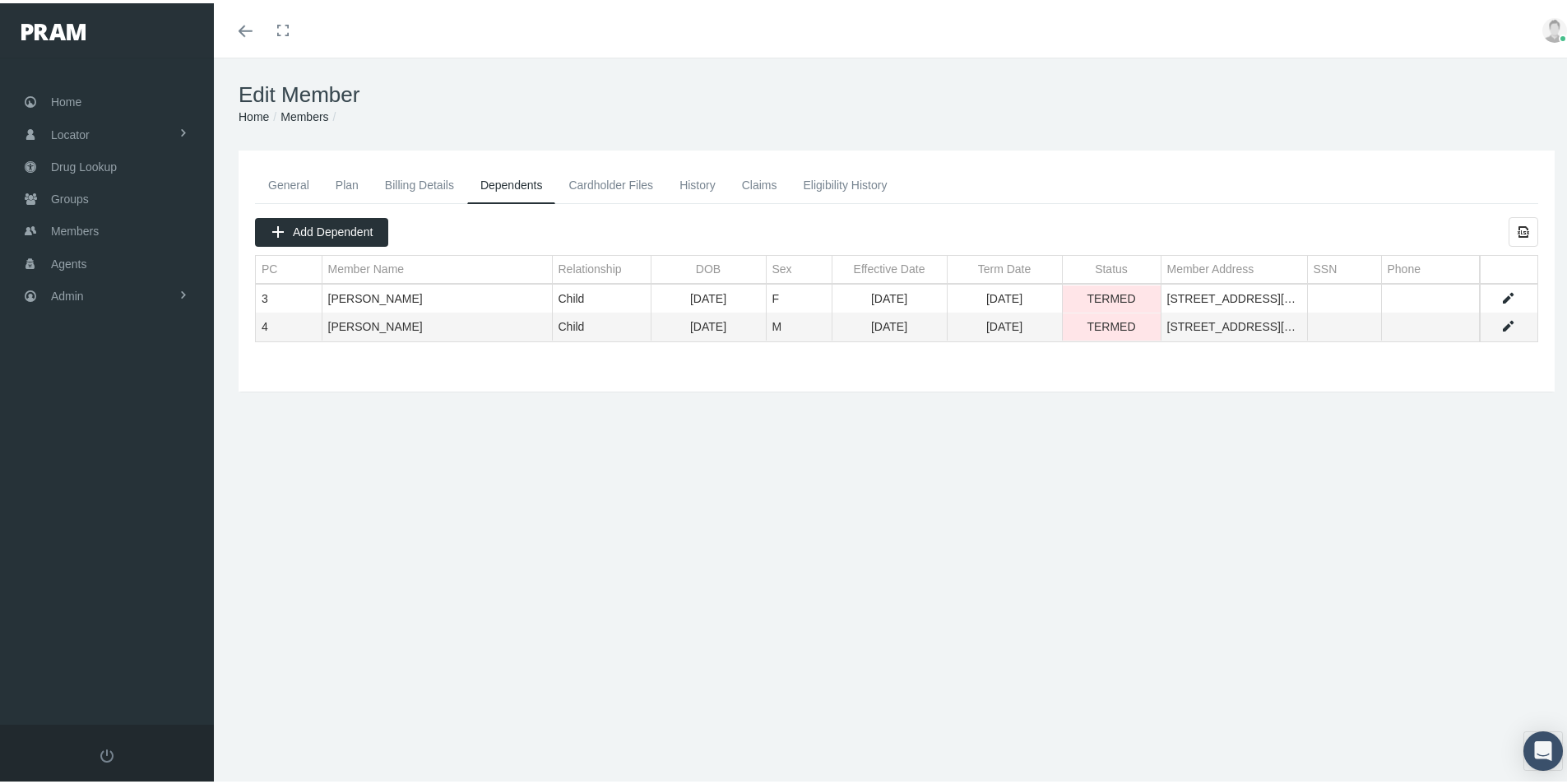
click at [850, 183] on link "Eligibility History" at bounding box center [845, 182] width 111 height 36
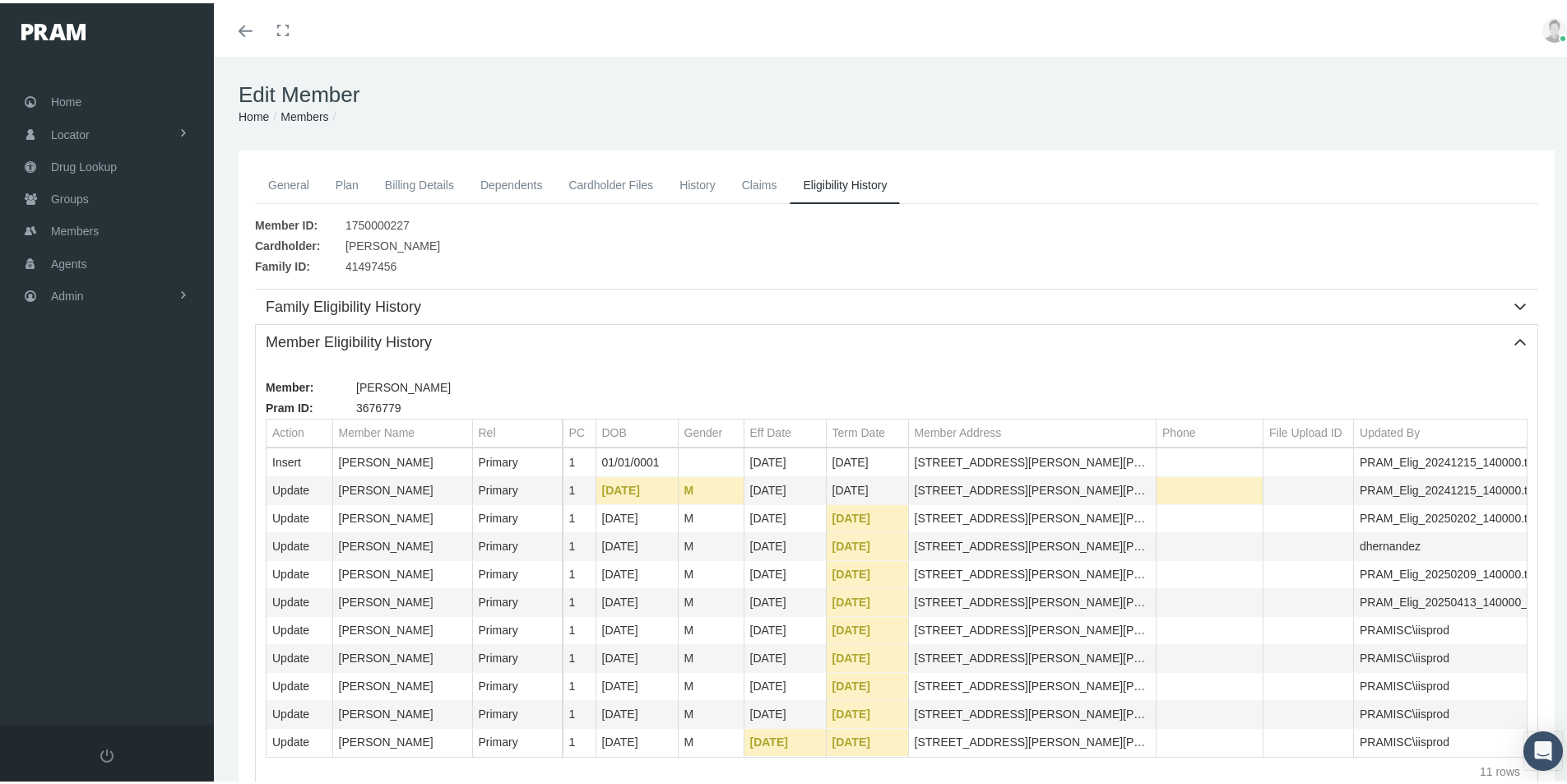
click at [293, 180] on link "General" at bounding box center [289, 182] width 67 height 36
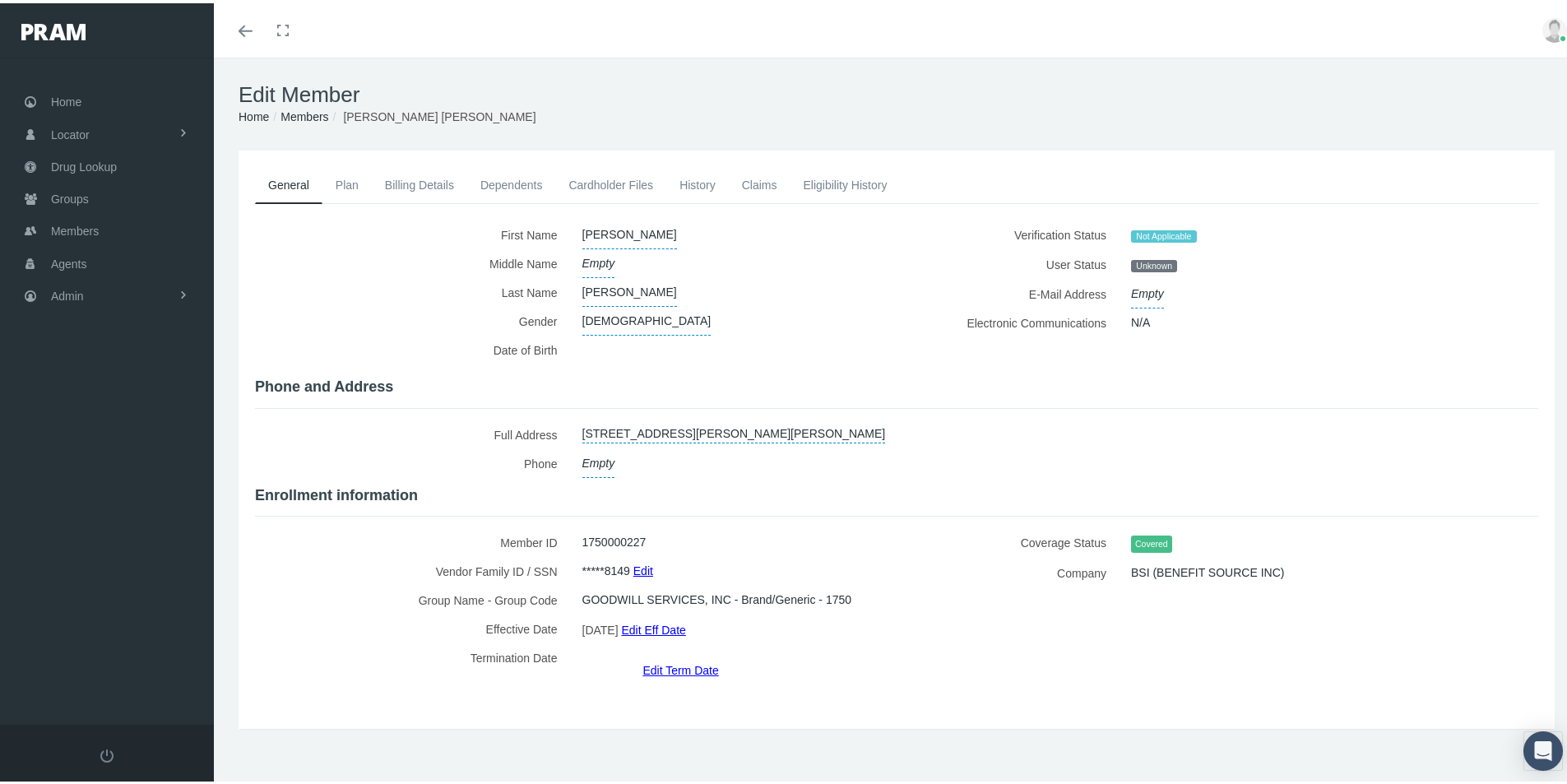
click at [516, 180] on link "Dependents" at bounding box center [511, 182] width 89 height 36
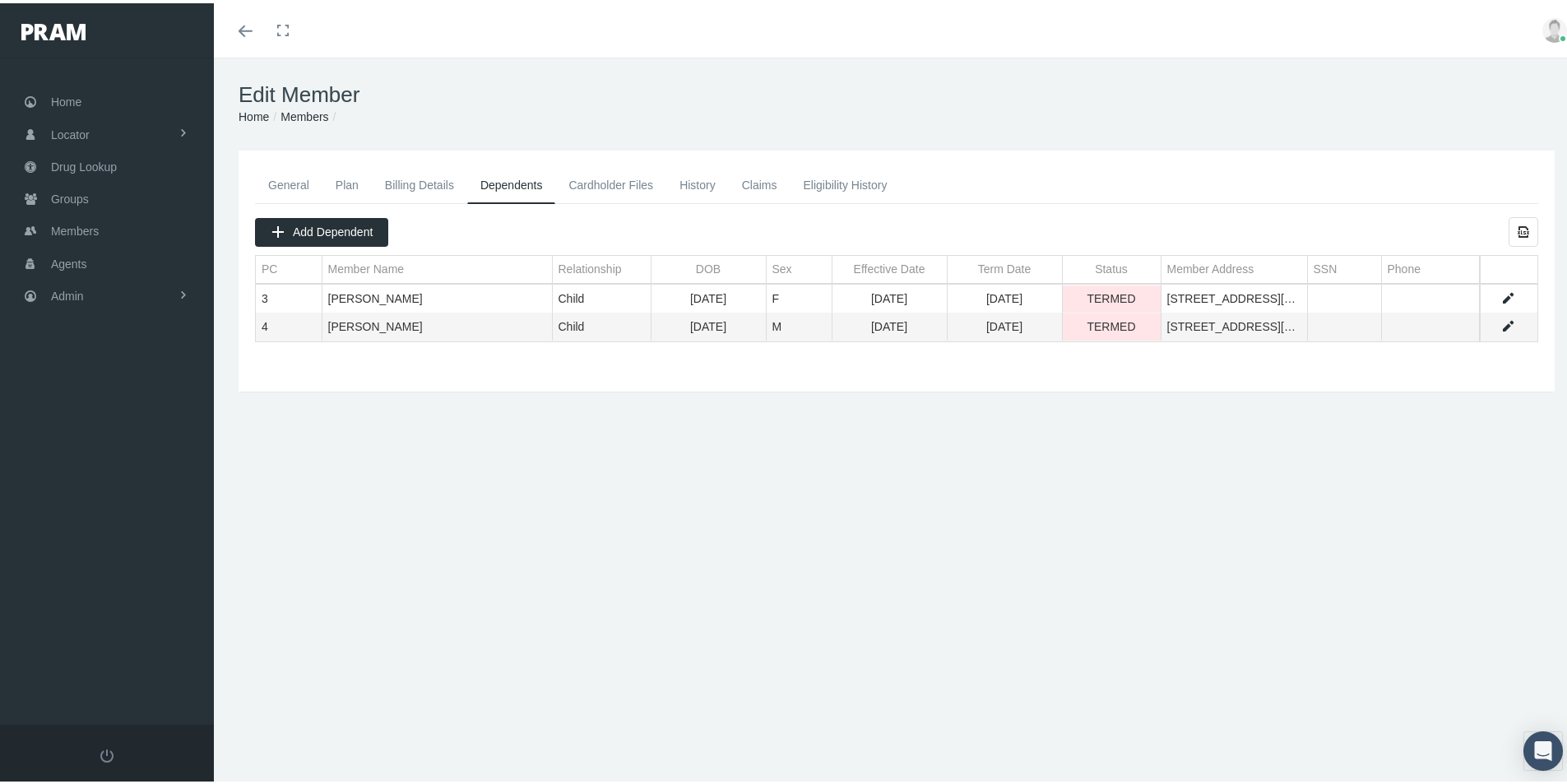
click at [284, 177] on link "General" at bounding box center [289, 182] width 67 height 36
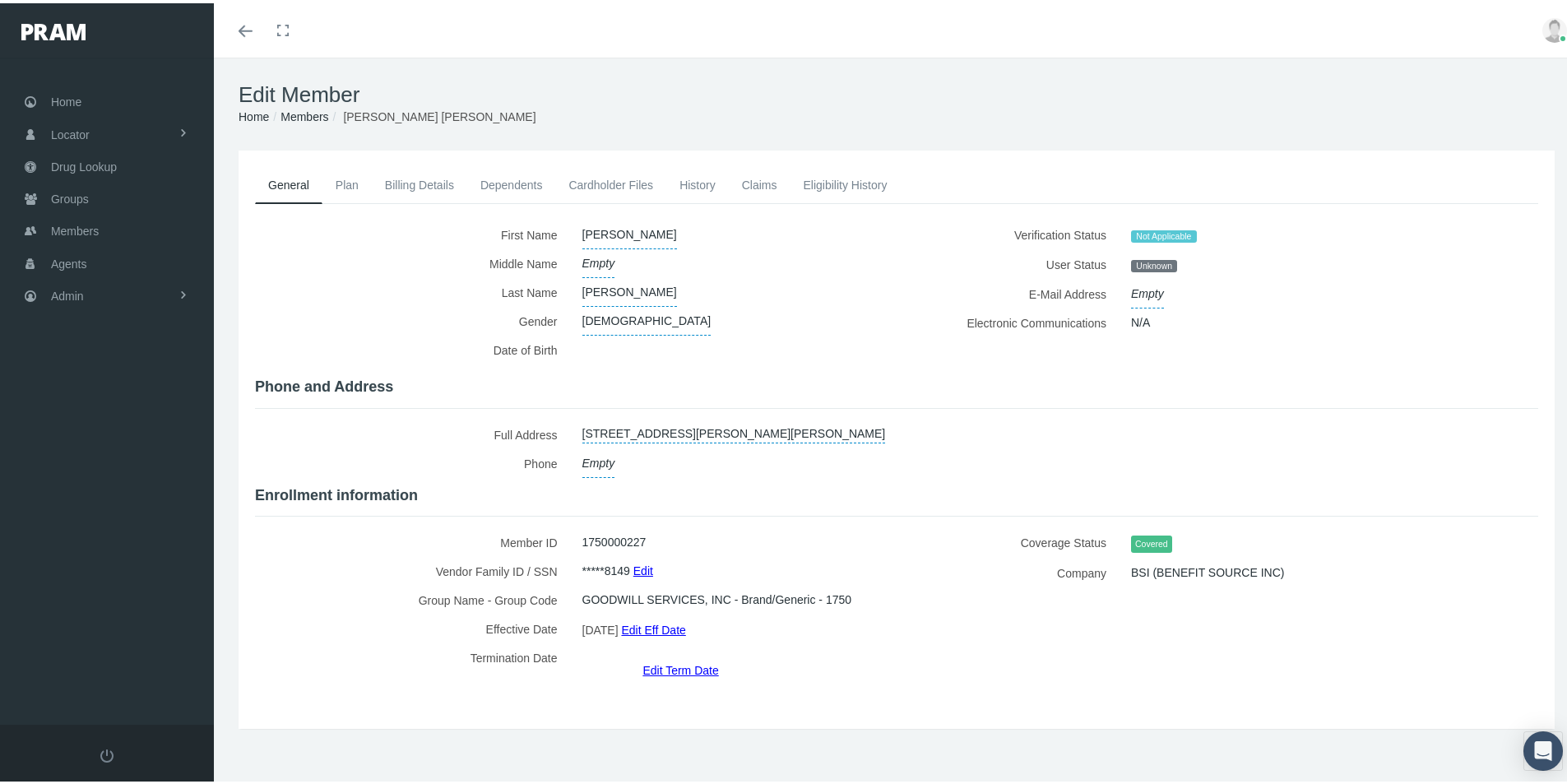
click at [499, 171] on link "Dependents" at bounding box center [511, 182] width 89 height 36
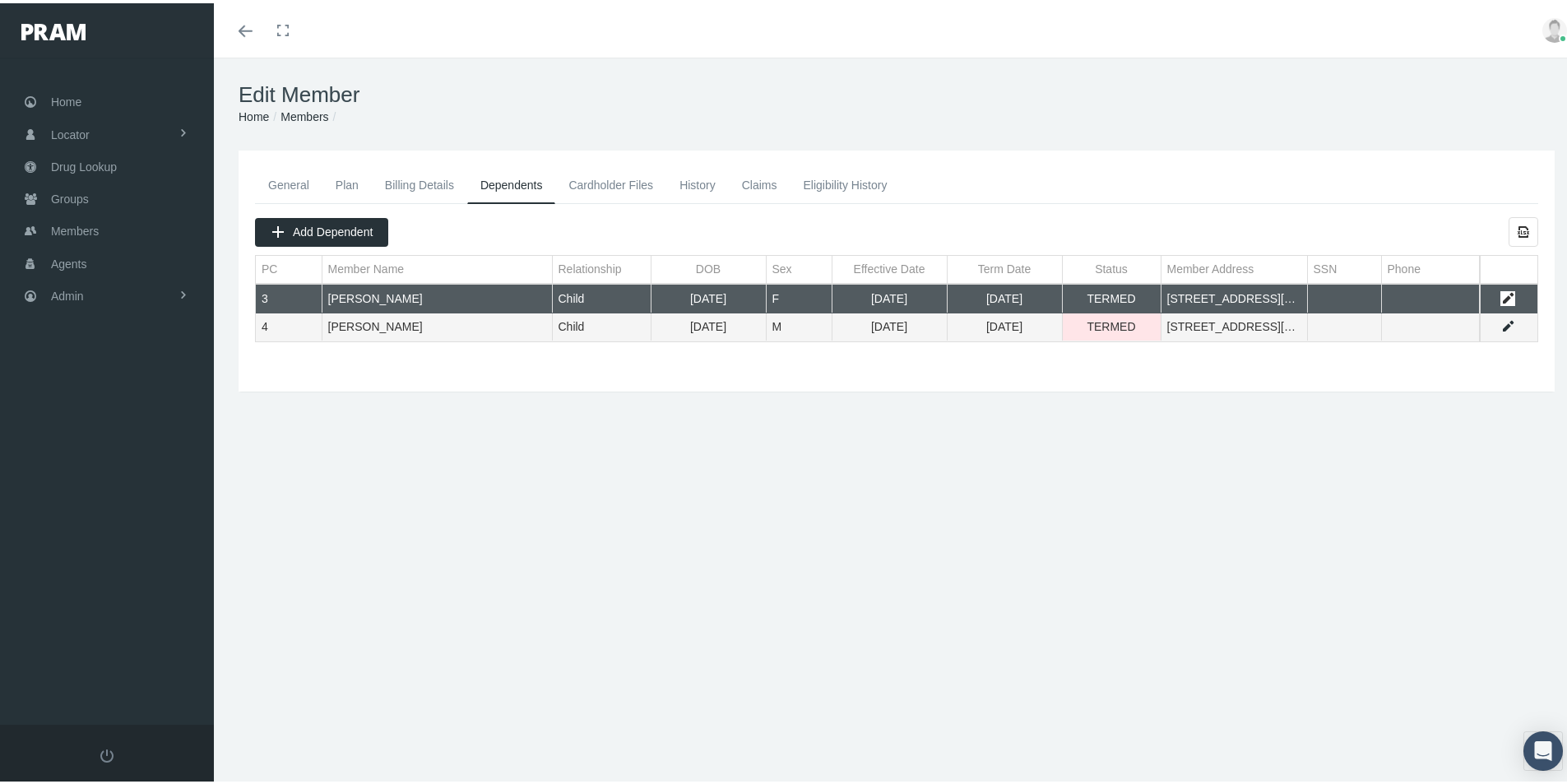
click at [1500, 291] on link "Data grid" at bounding box center [1507, 294] width 15 height 15
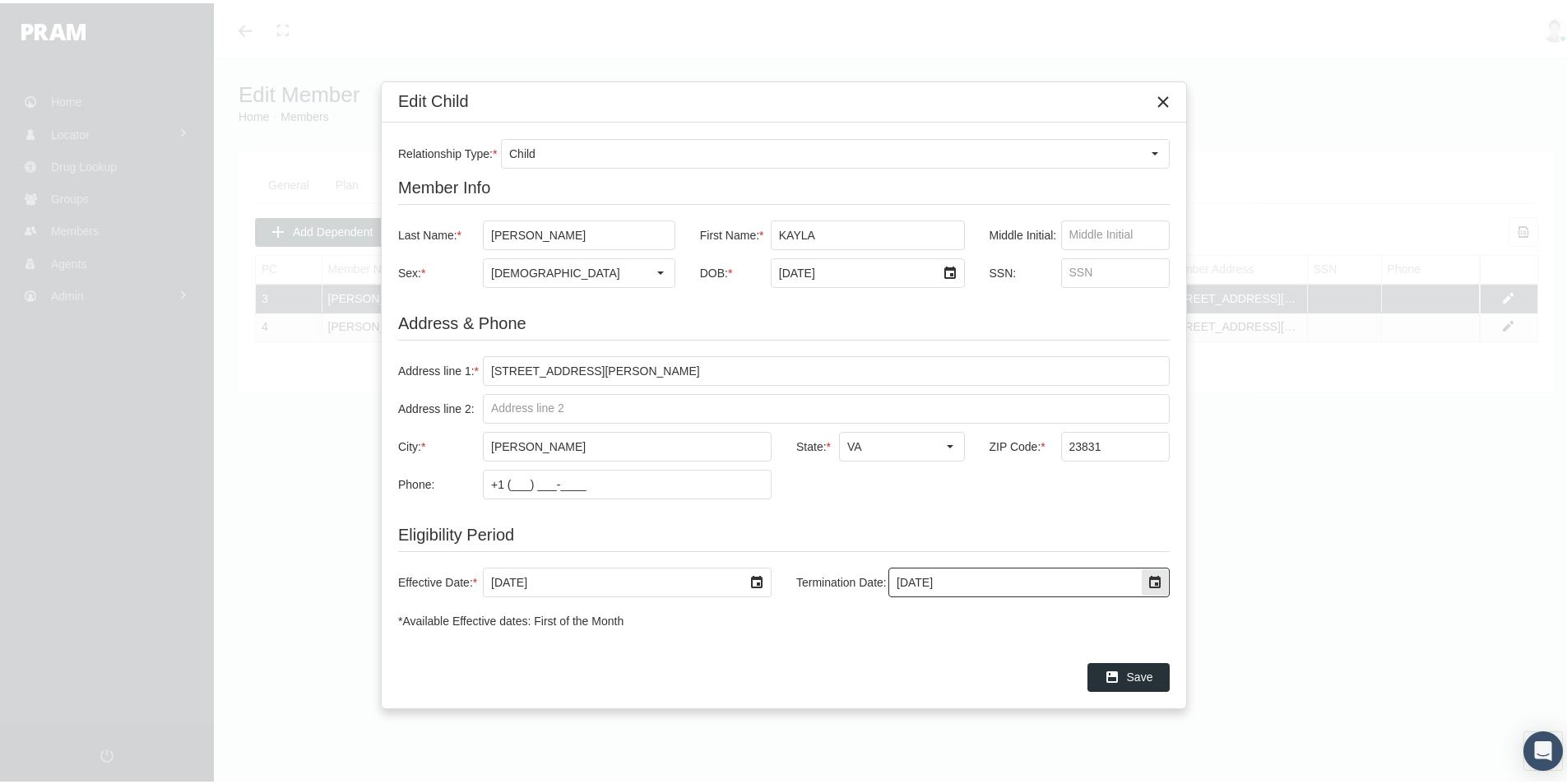
drag, startPoint x: 959, startPoint y: 582, endPoint x: 870, endPoint y: 597, distance: 90.3
click at [862, 597] on div "Effective Date: * 12/1/2024 Termination Date: 4/30/2025" at bounding box center [784, 579] width 771 height 62
drag, startPoint x: 962, startPoint y: 577, endPoint x: 872, endPoint y: 579, distance: 90.0
click at [873, 579] on div "Termination Date: 12312039" at bounding box center [977, 579] width 386 height 29
type input "[DATE]"
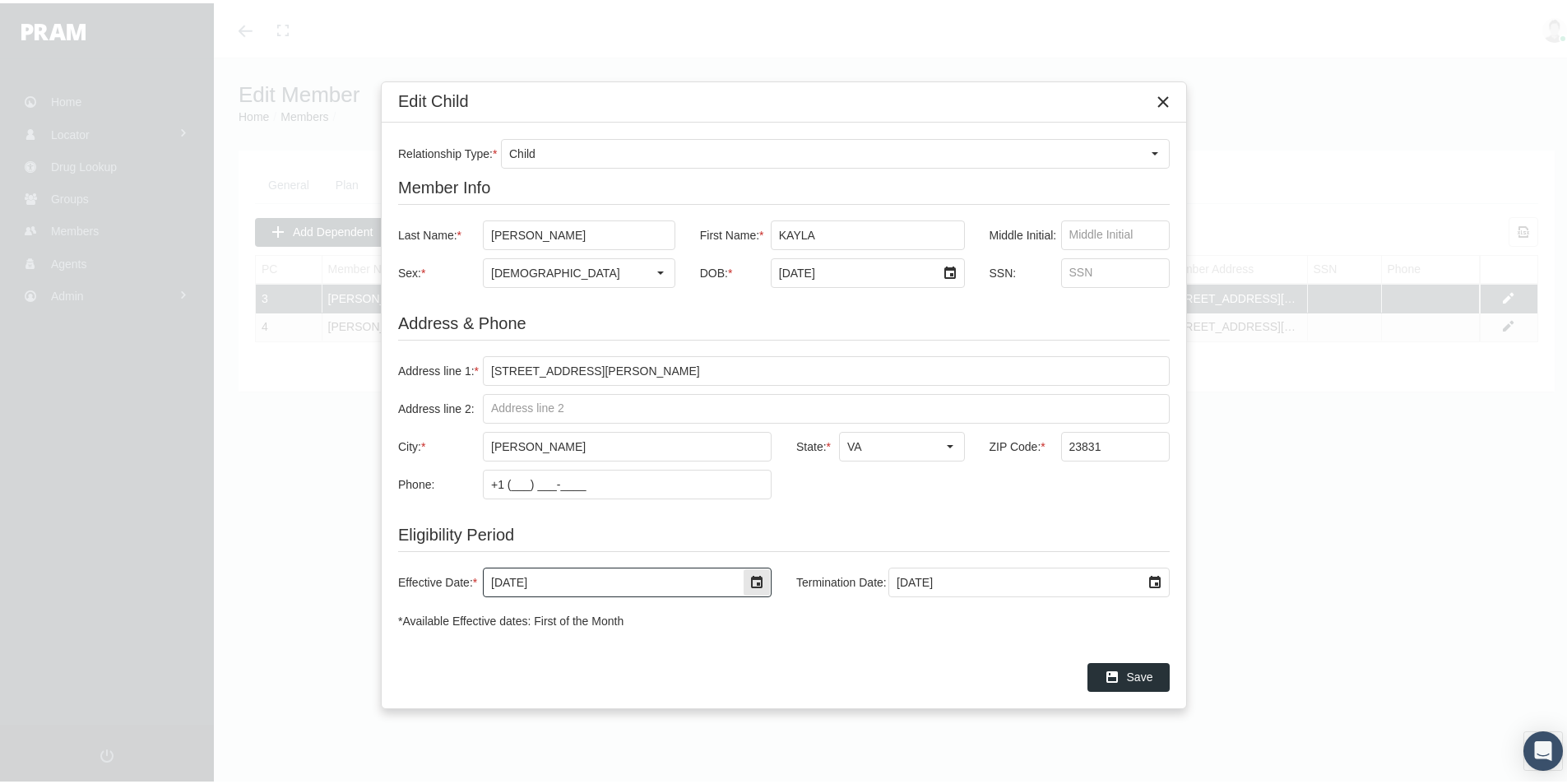
drag, startPoint x: 553, startPoint y: 577, endPoint x: 460, endPoint y: 585, distance: 93.3
click at [462, 583] on div "Effective Date: * 12/1/2024" at bounding box center [591, 579] width 386 height 29
type input "[DATE]"
click at [1139, 667] on span "Save" at bounding box center [1140, 673] width 26 height 13
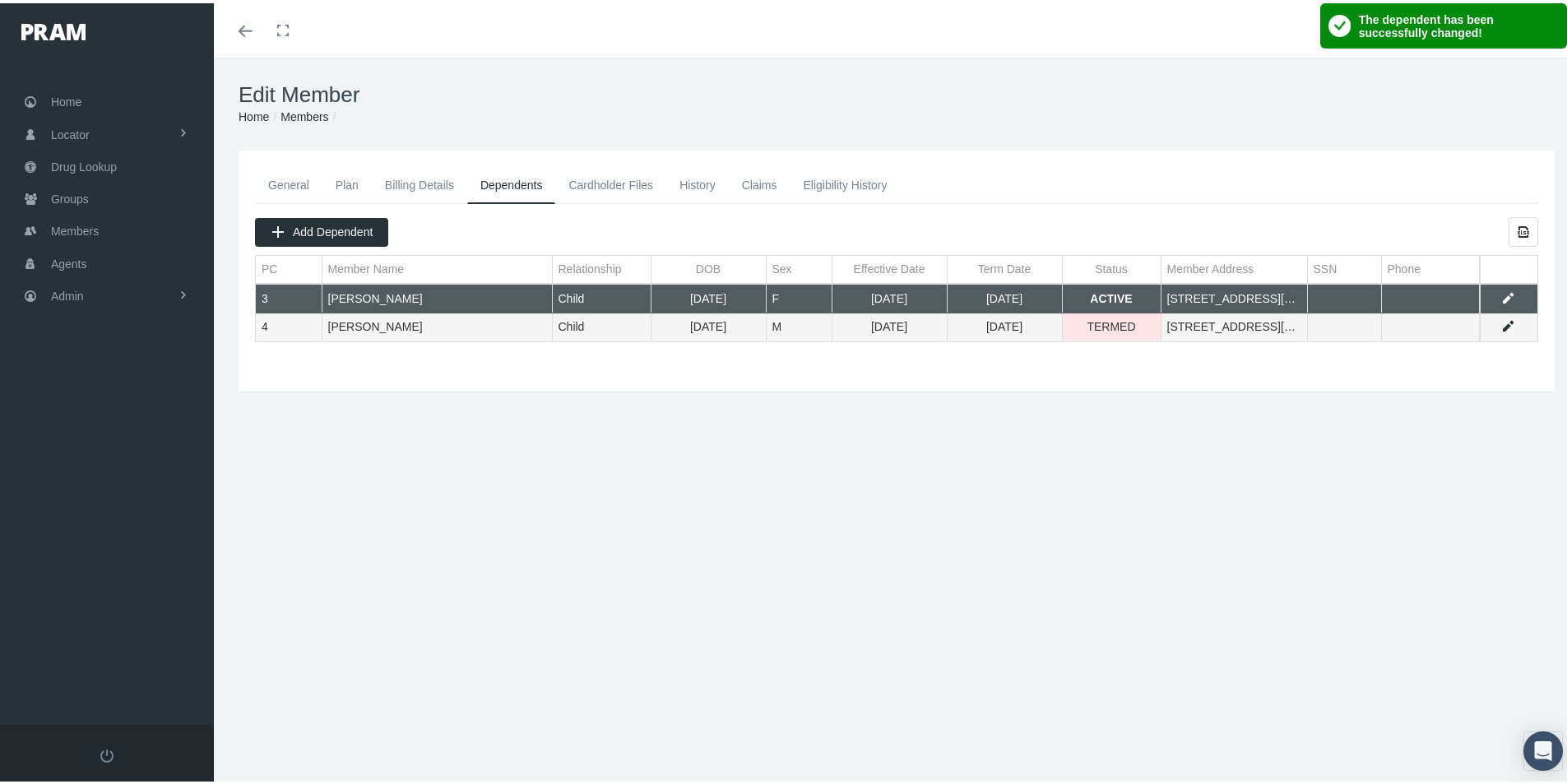
click at [1140, 365] on div "General Plan Billing Details Dependents Cardholder Files History" at bounding box center [896, 268] width 1324 height 208
click at [1158, 503] on div "General Plan Billing Details Dependents Cardholder Files History 3" at bounding box center [897, 352] width 1366 height 411
click at [1500, 323] on link "Data grid" at bounding box center [1507, 323] width 15 height 15
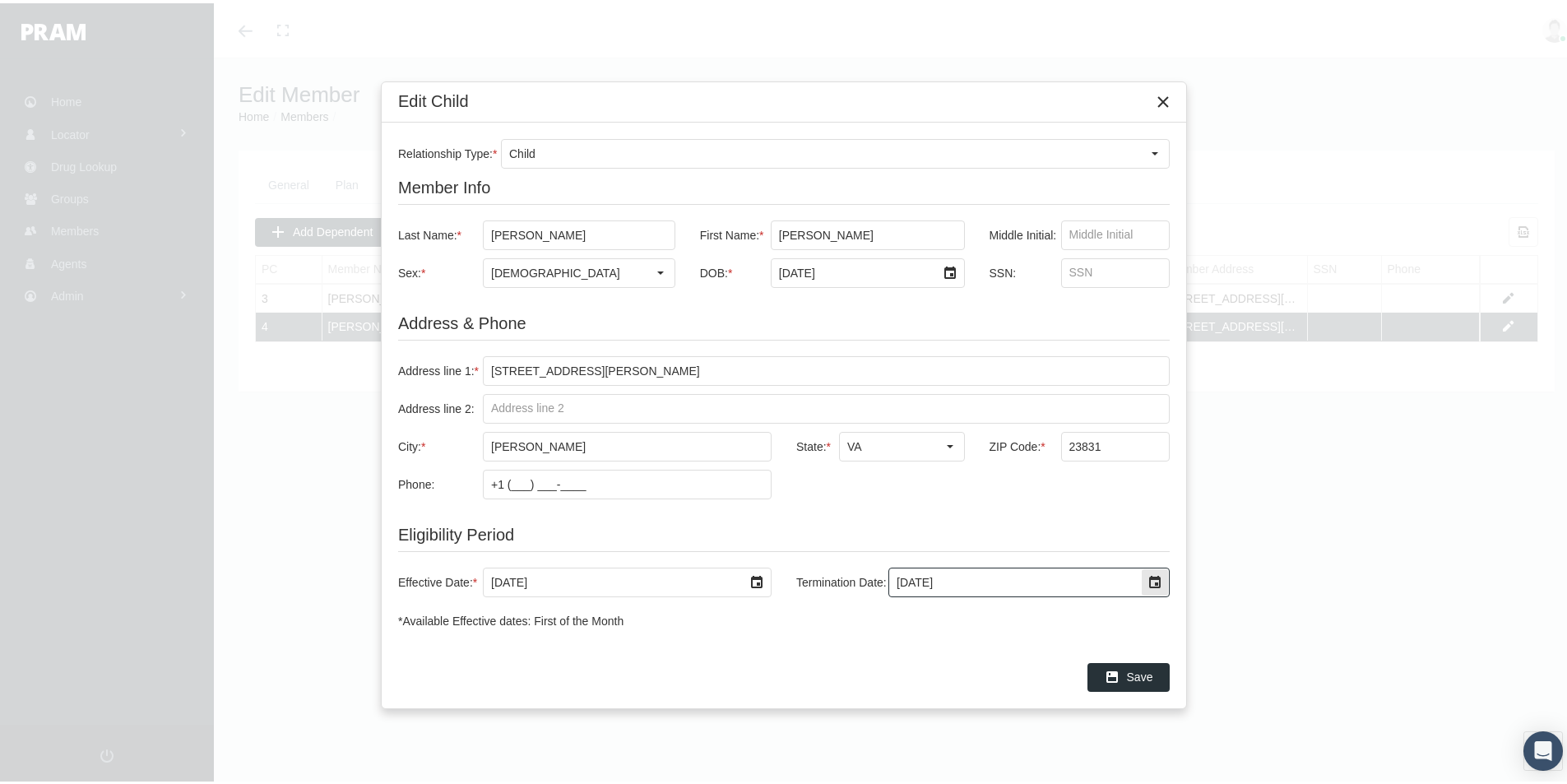
drag, startPoint x: 955, startPoint y: 579, endPoint x: 871, endPoint y: 581, distance: 84.0
click at [871, 581] on div "Termination Date: 4/30/2025" at bounding box center [977, 579] width 386 height 29
type input "12/31/2039"
click at [551, 574] on input "12/1/2024" at bounding box center [613, 579] width 259 height 28
drag, startPoint x: 548, startPoint y: 579, endPoint x: 466, endPoint y: 581, distance: 82.0
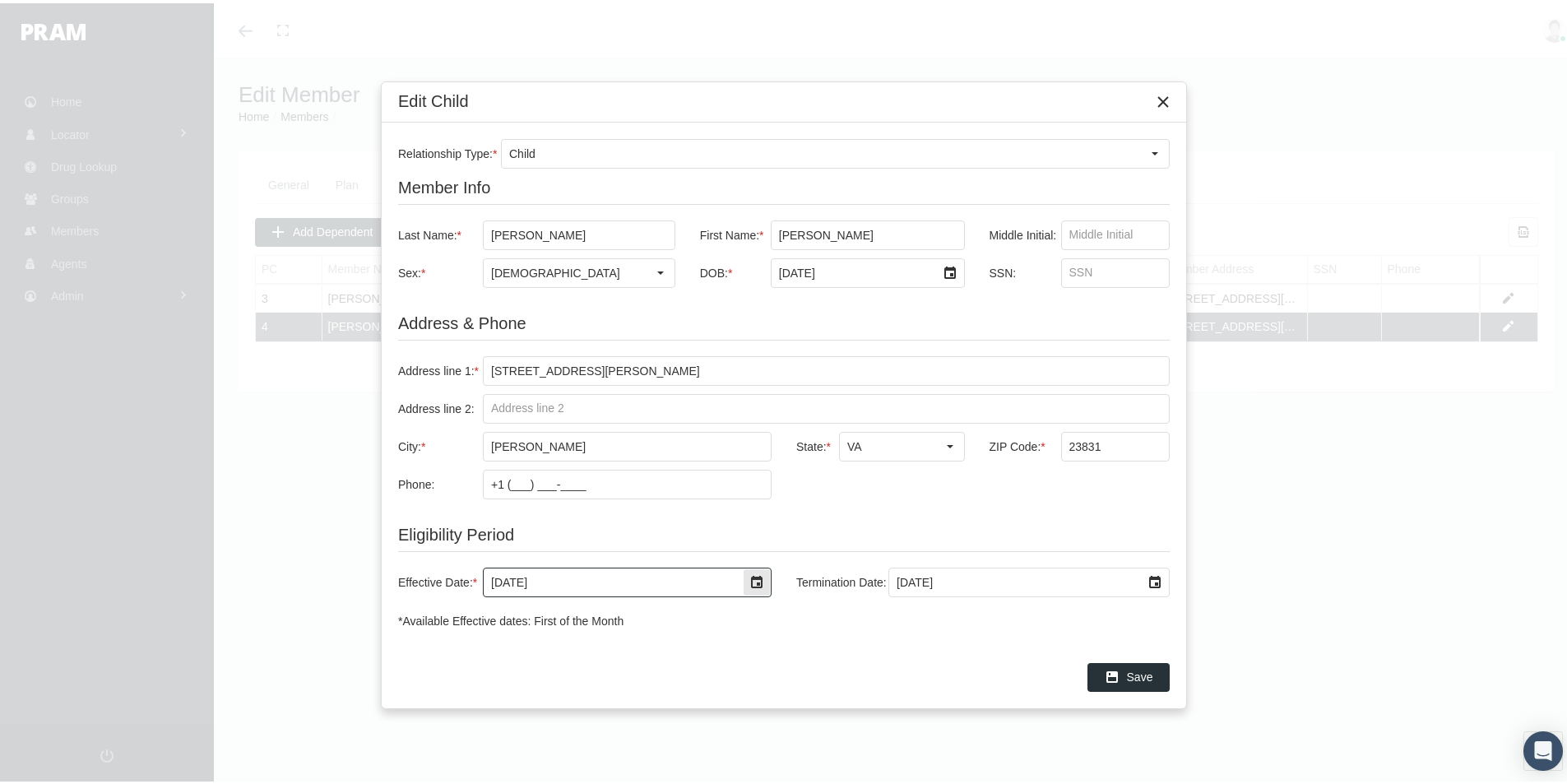
click at [467, 581] on div "Effective Date: * 12/1/2024" at bounding box center [591, 579] width 386 height 29
type input "05/01/2025"
click at [1144, 667] on span "Save" at bounding box center [1140, 673] width 26 height 13
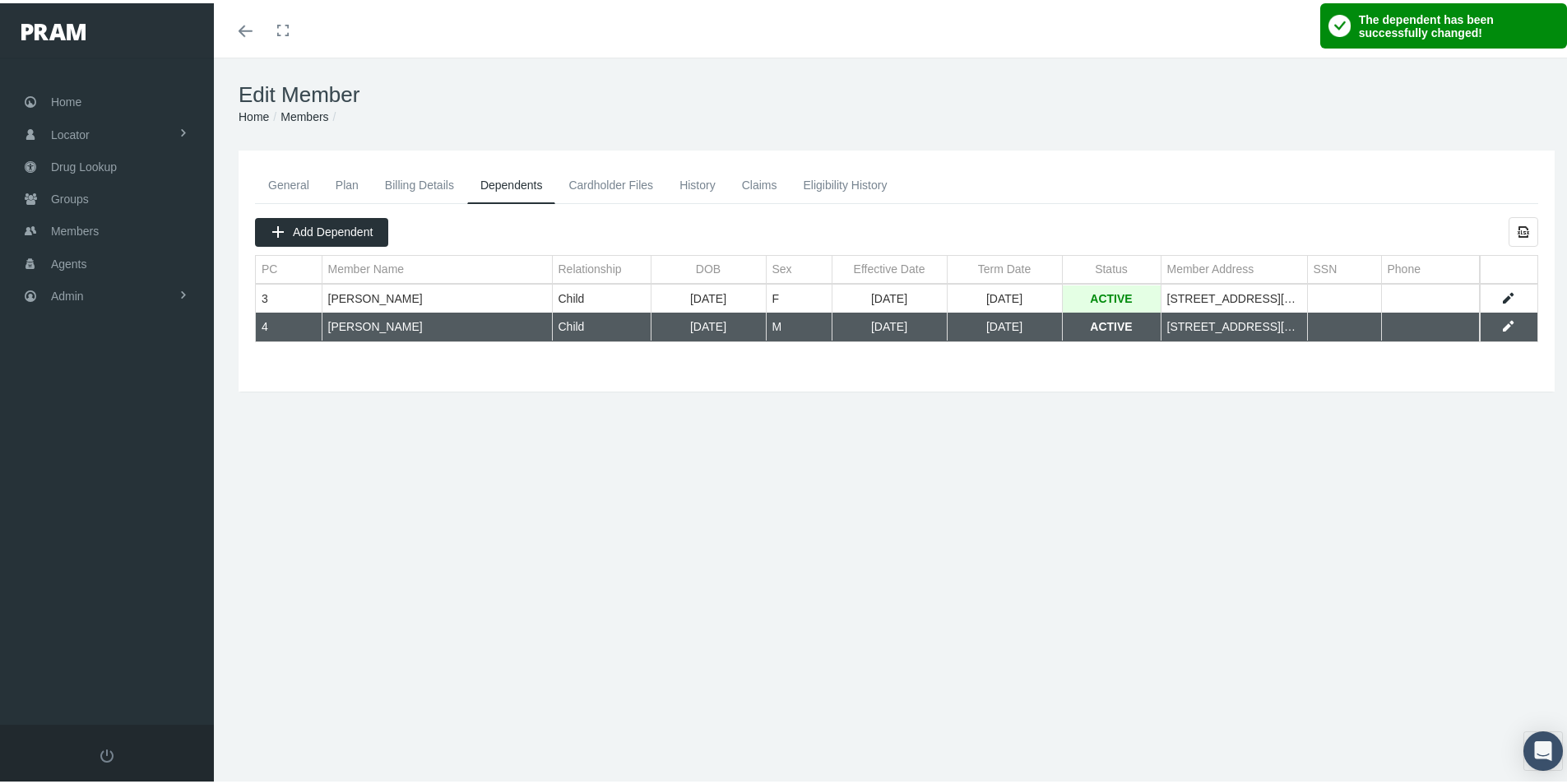
drag, startPoint x: 807, startPoint y: 407, endPoint x: 798, endPoint y: 408, distance: 9.1
click at [806, 407] on div "General Plan Billing Details Dependents Cardholder Files History 3" at bounding box center [897, 352] width 1366 height 411
click at [287, 178] on link "General" at bounding box center [289, 182] width 67 height 36
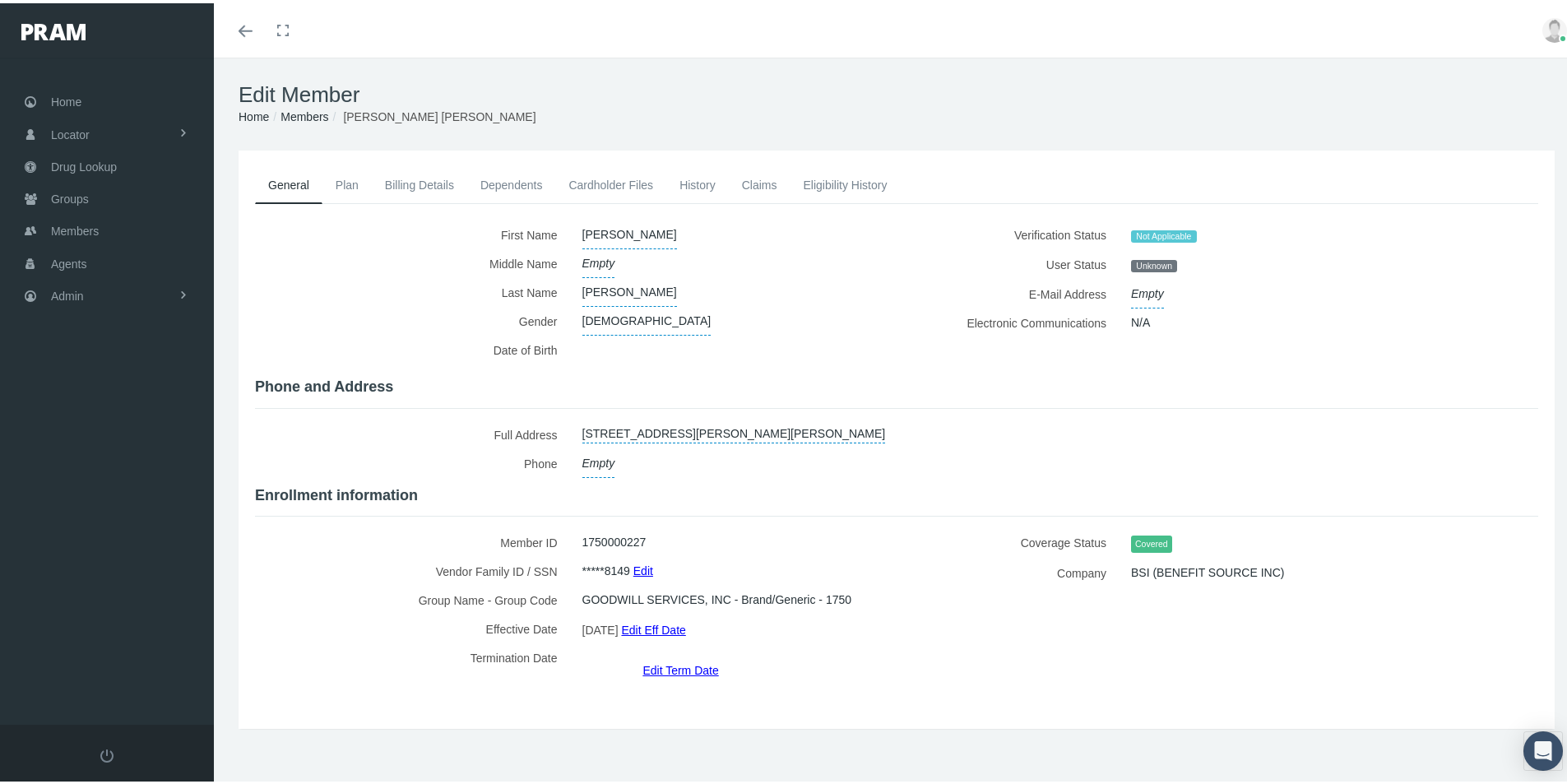
click at [350, 180] on link "Plan" at bounding box center [346, 182] width 49 height 36
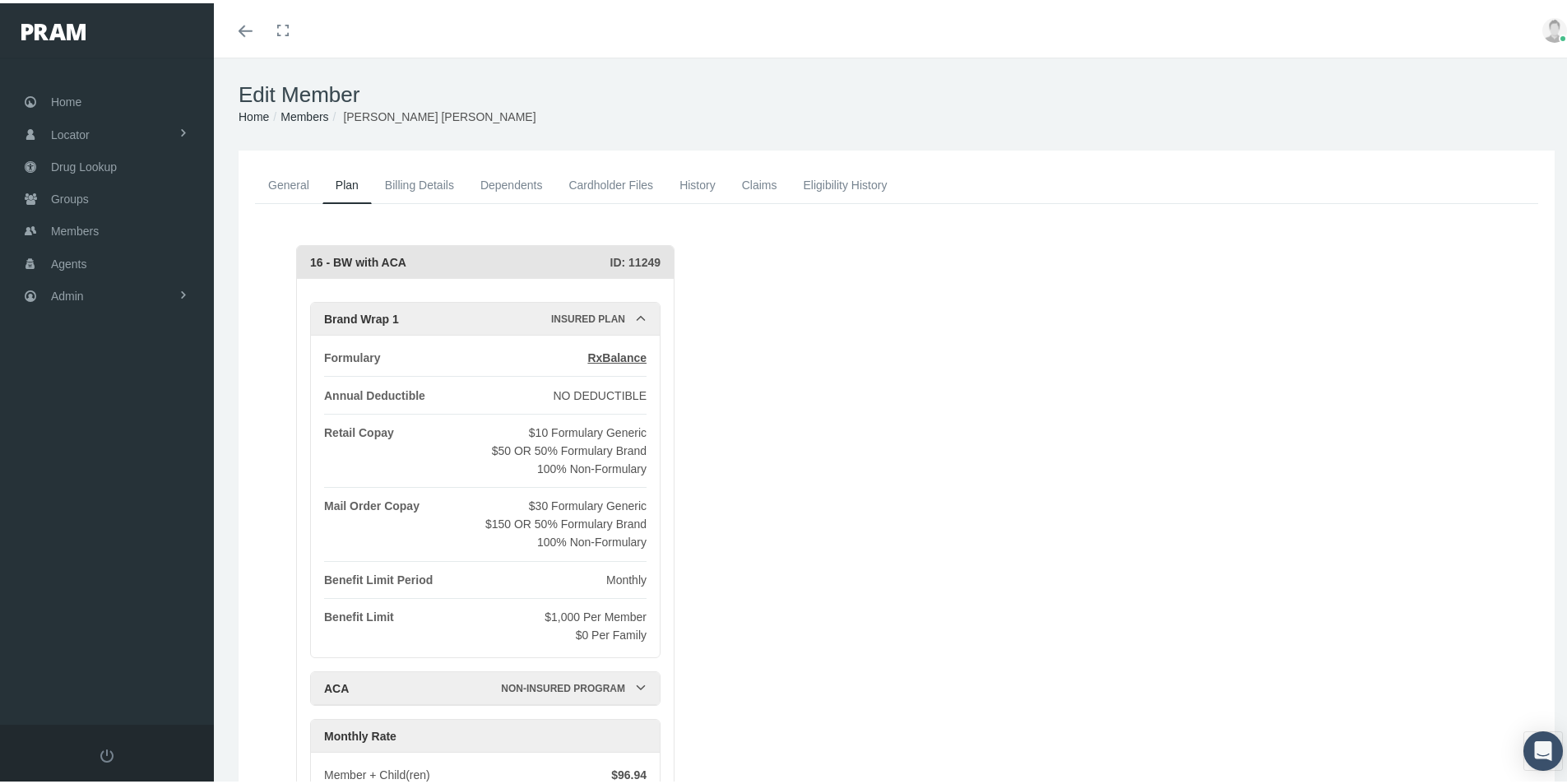
click at [289, 182] on link "General" at bounding box center [289, 182] width 67 height 36
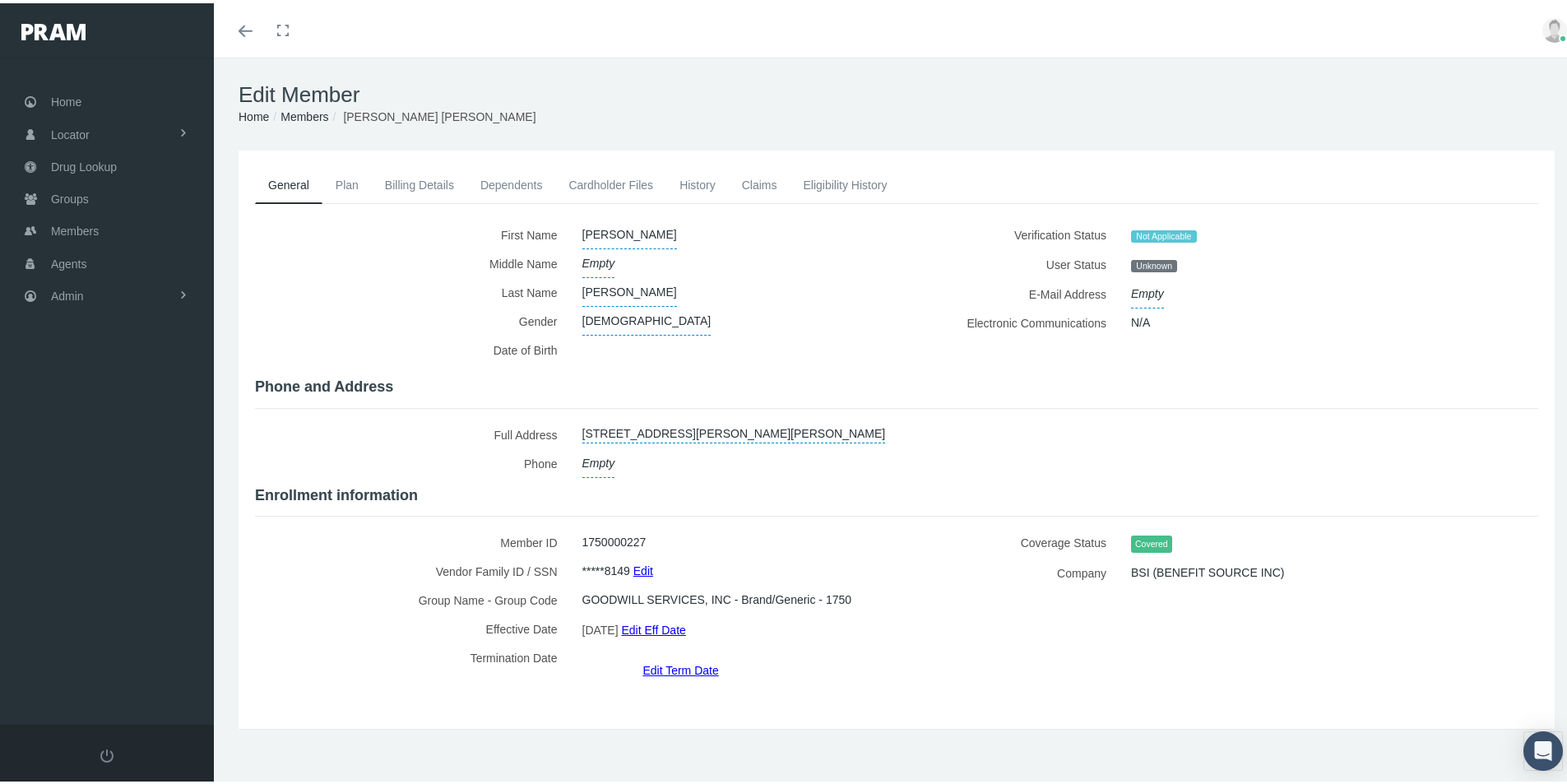
click at [521, 185] on link "Dependents" at bounding box center [511, 182] width 89 height 36
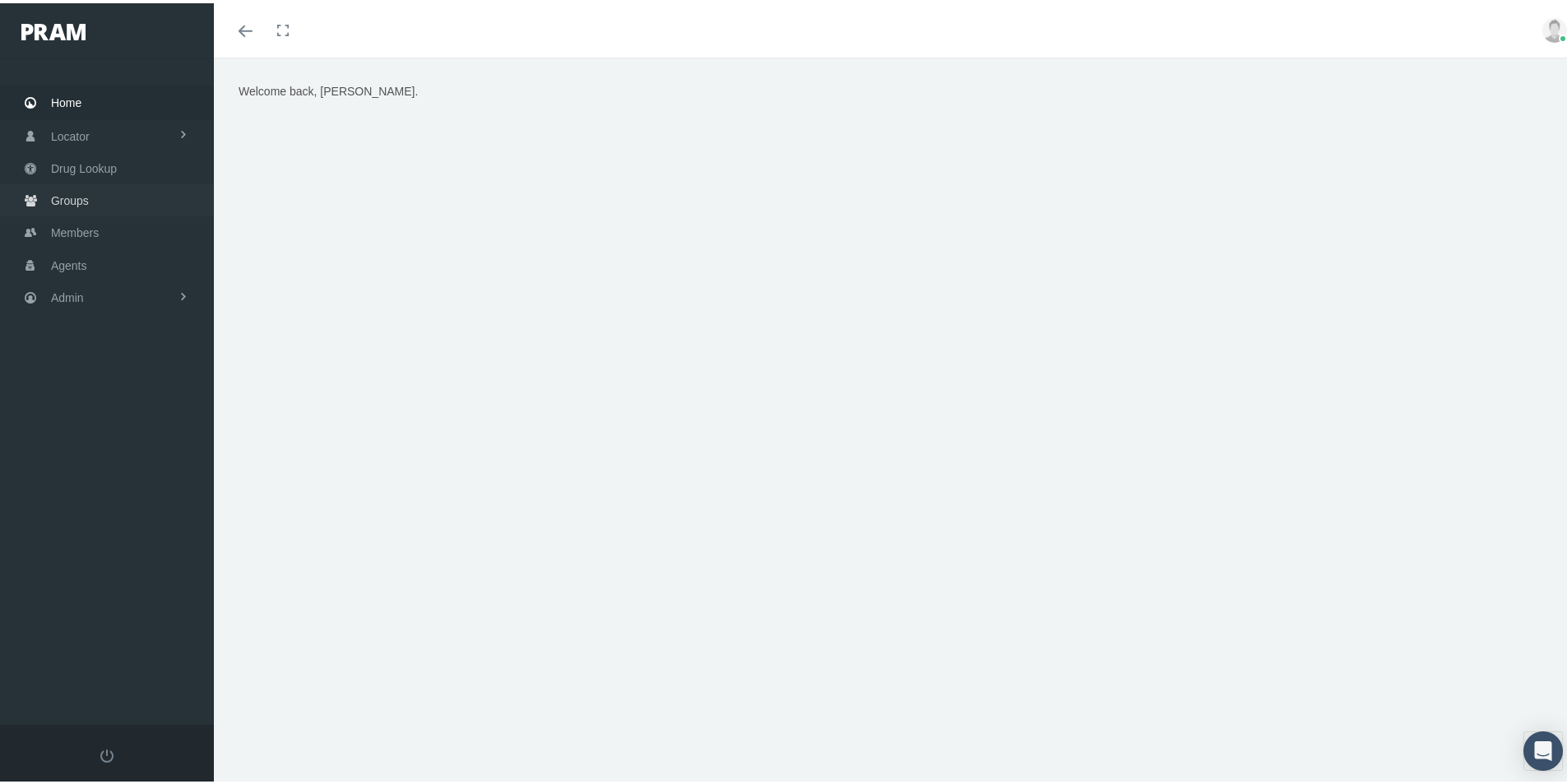
click at [67, 199] on span "Groups" at bounding box center [70, 197] width 38 height 31
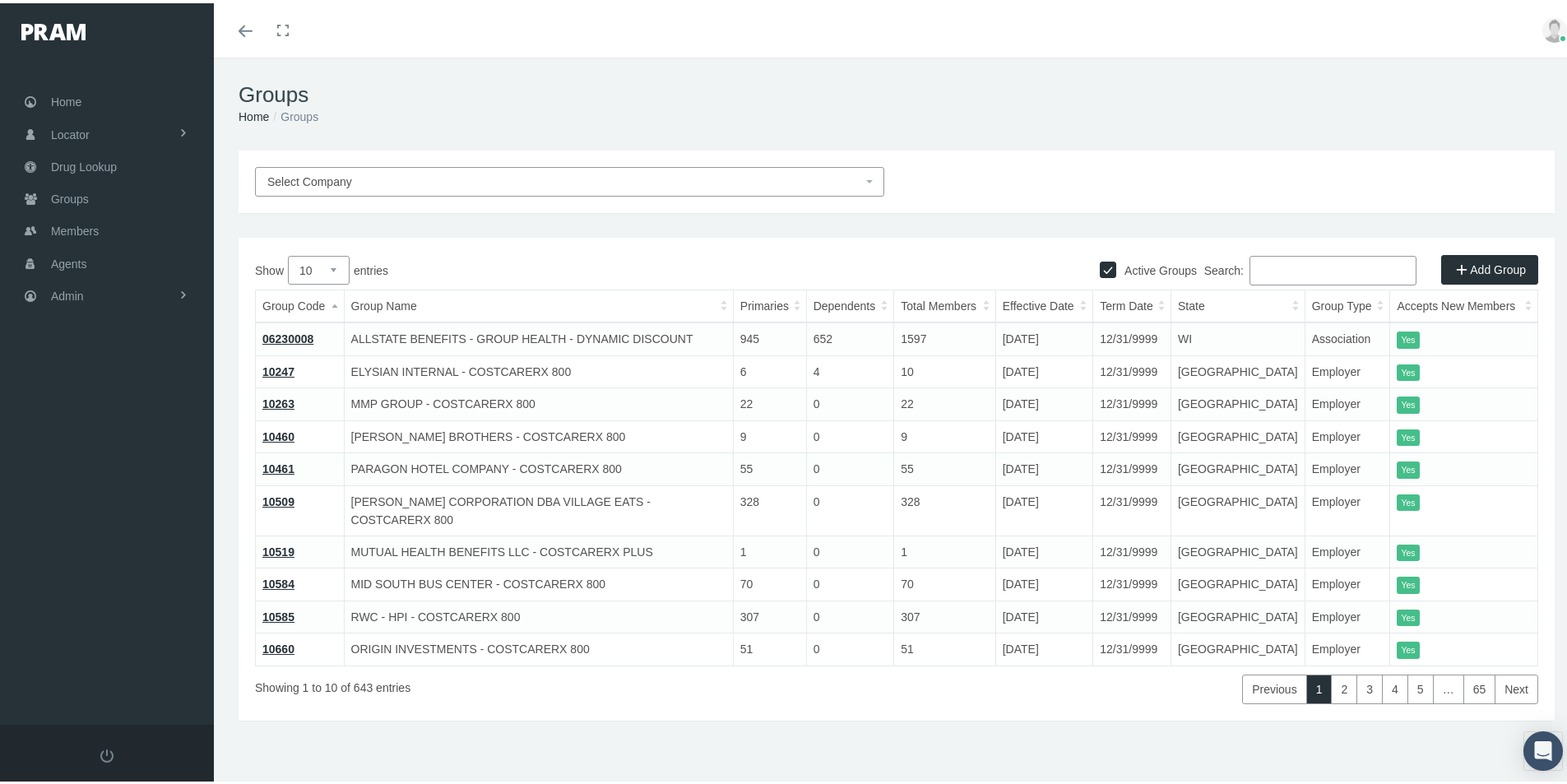
click at [1267, 269] on input "Search:" at bounding box center [1333, 267] width 167 height 29
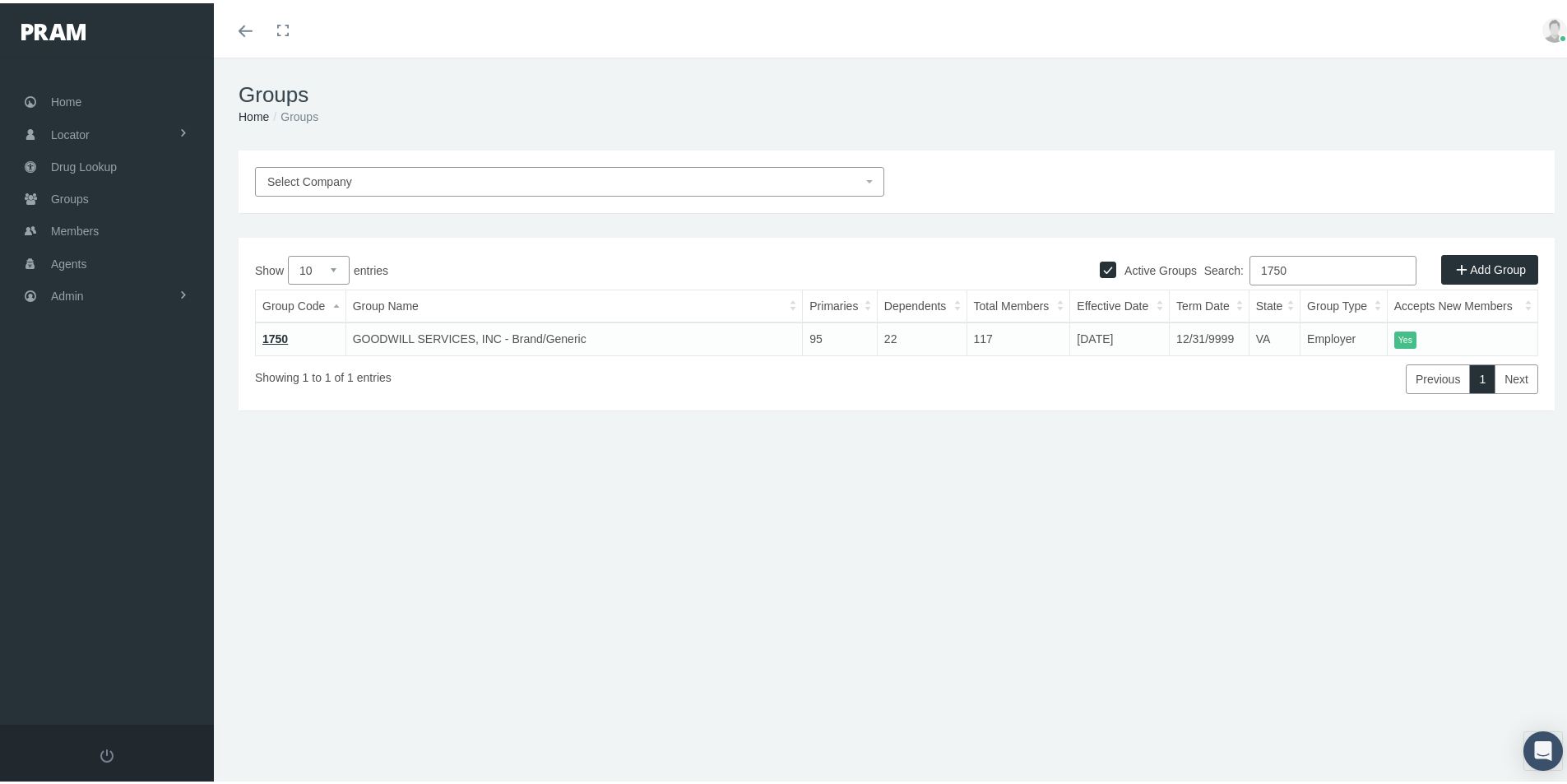
type input "1750"
click at [279, 334] on link "1750" at bounding box center [276, 335] width 26 height 13
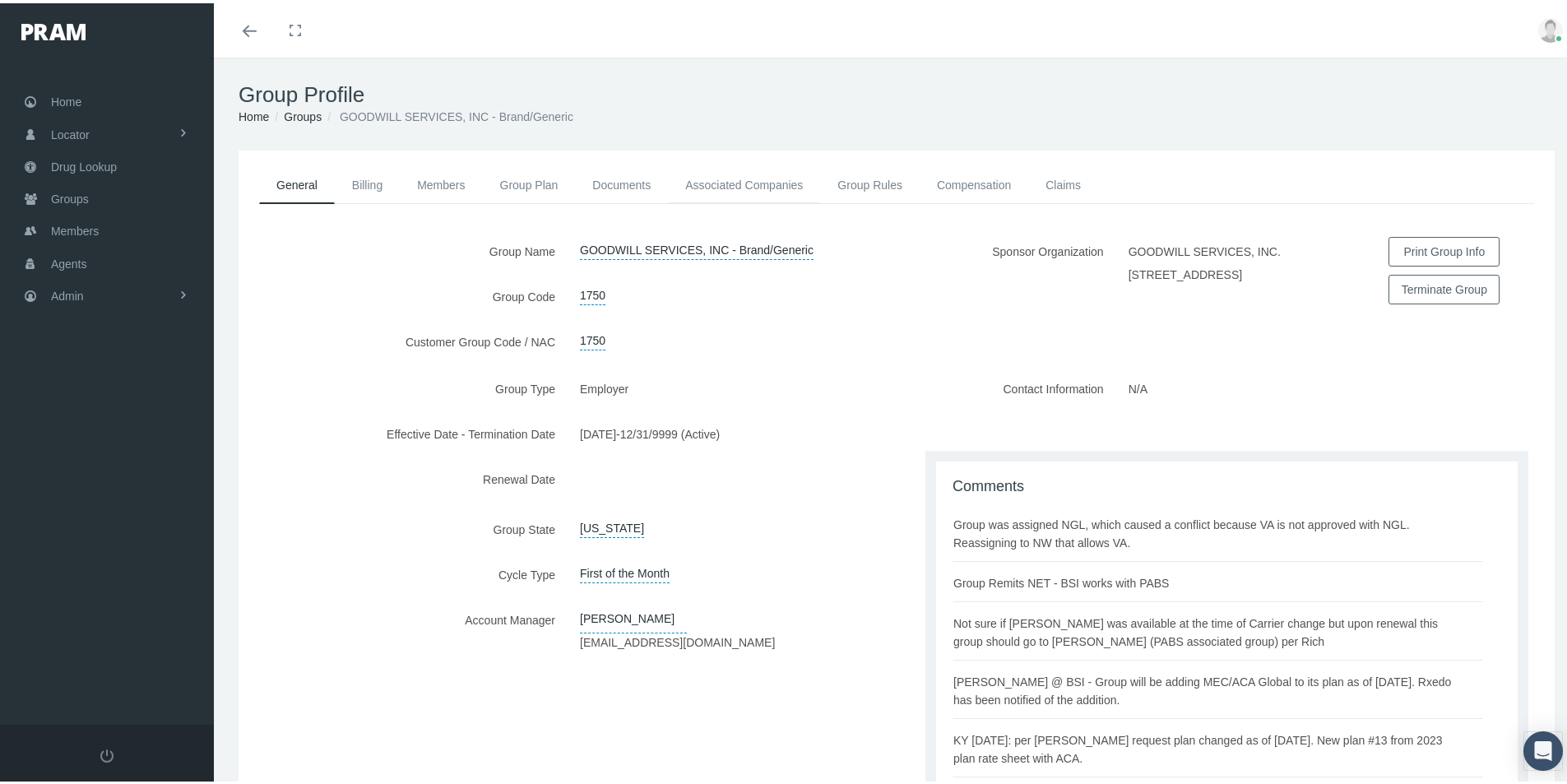
click at [779, 183] on link "Associated Companies" at bounding box center [744, 182] width 152 height 36
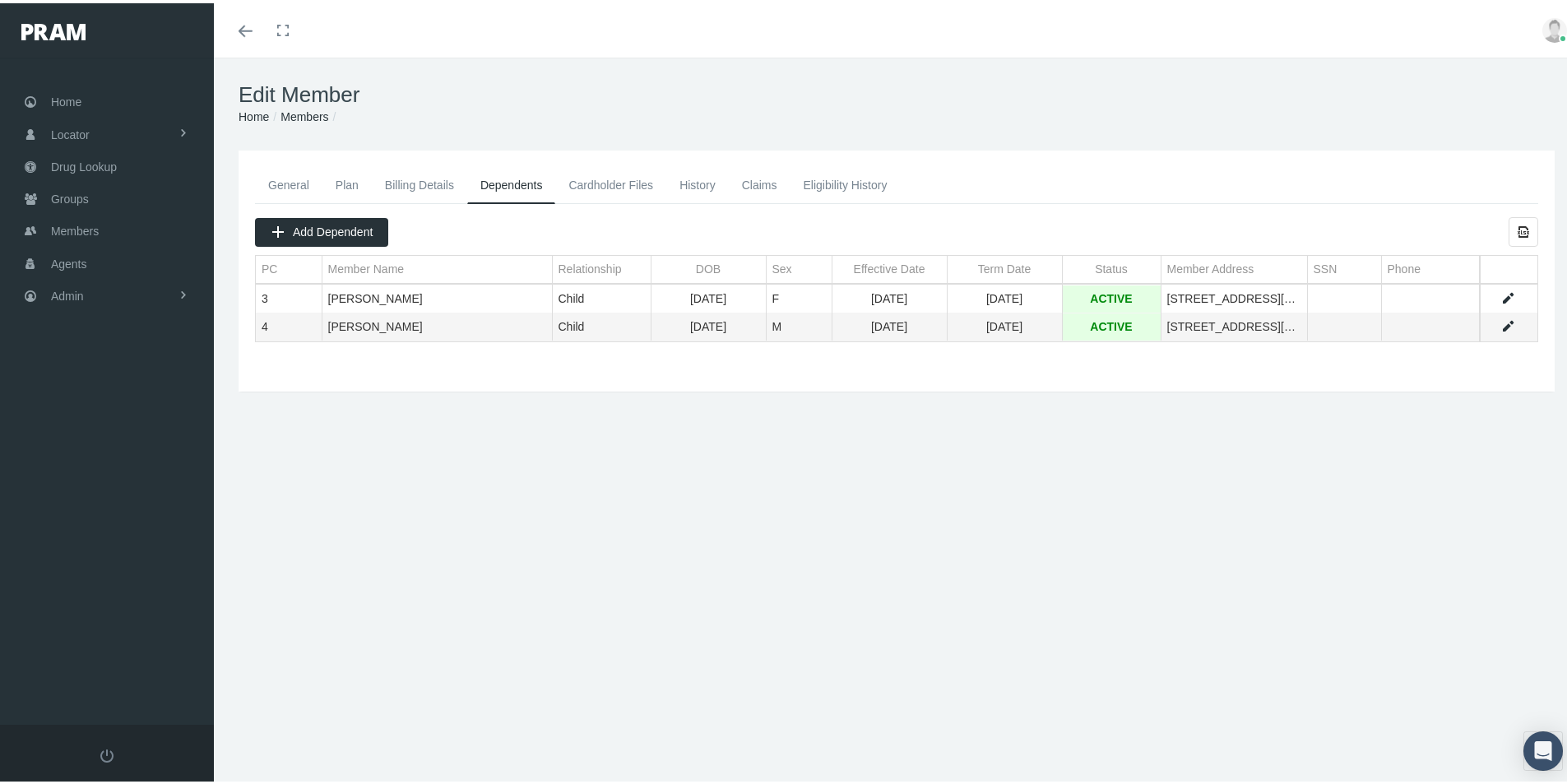
click at [409, 537] on div "General Plan Billing Details Dependents Cardholder Files History 3" at bounding box center [897, 352] width 1366 height 411
click at [299, 178] on link "General" at bounding box center [289, 182] width 67 height 36
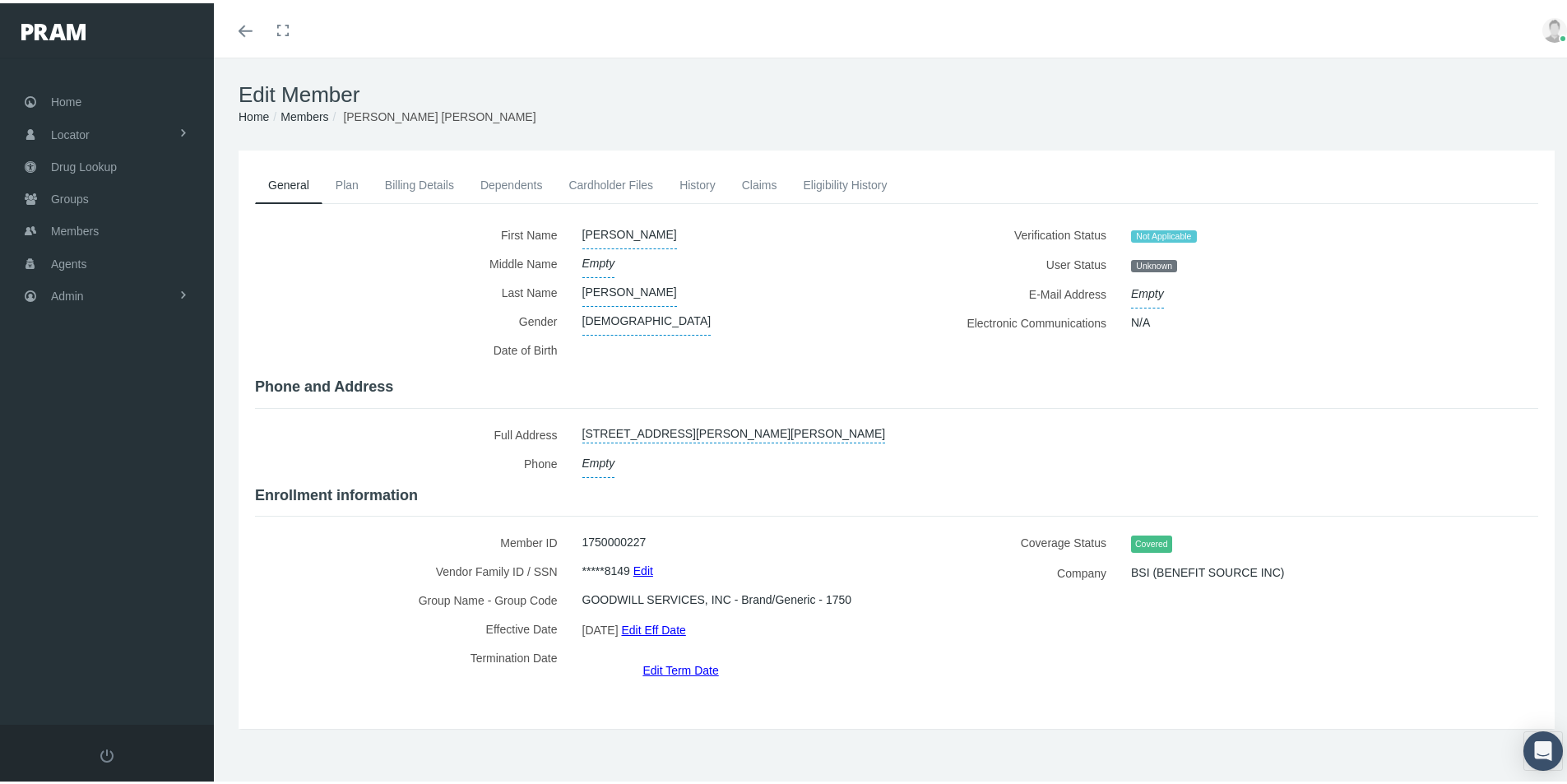
click at [1375, 513] on div "First Name" at bounding box center [897, 446] width 1284 height 458
click at [67, 227] on span "Members" at bounding box center [74, 228] width 48 height 31
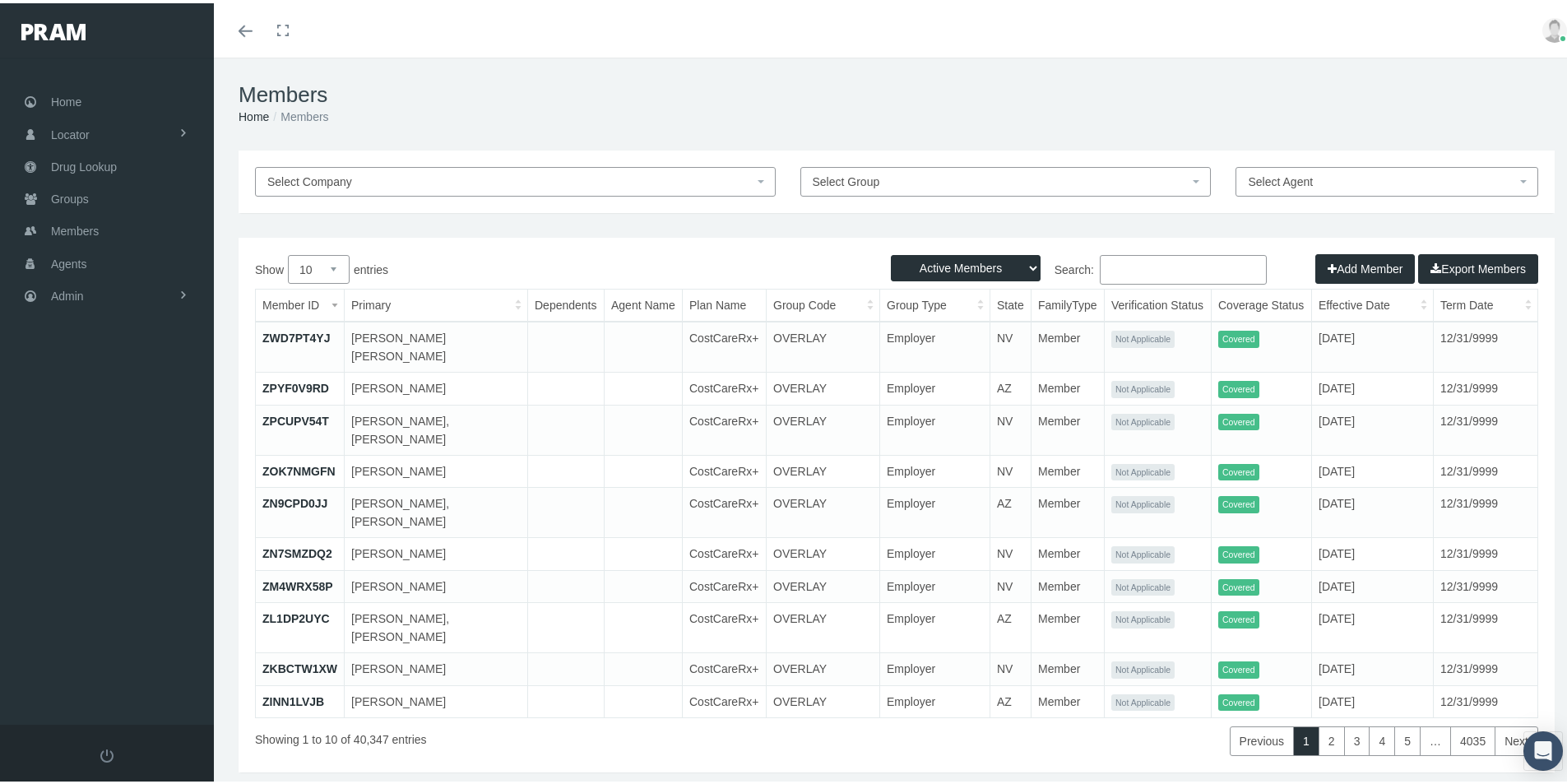
click at [1109, 265] on input "Search:" at bounding box center [1183, 266] width 167 height 29
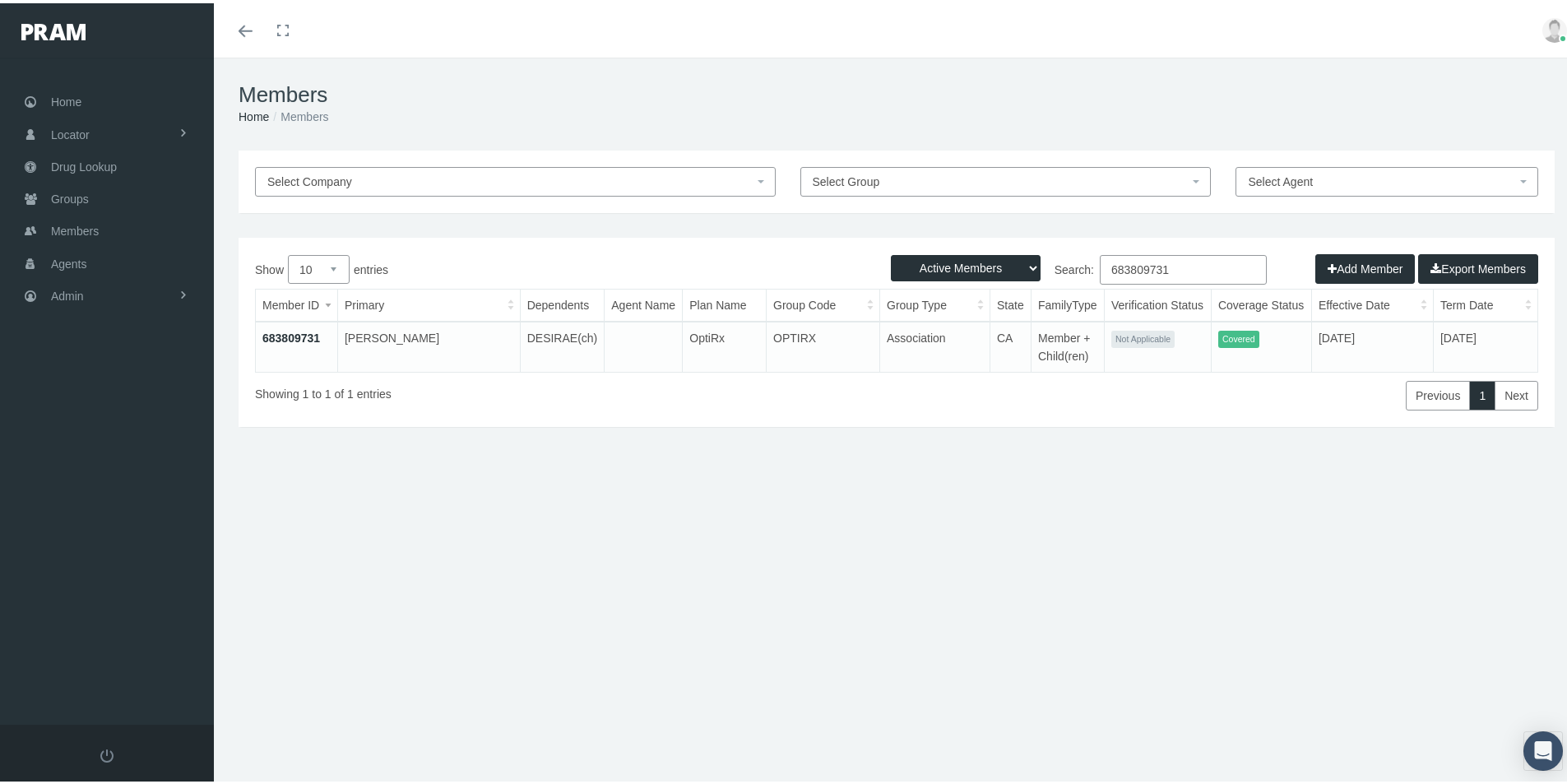
type input "683809731"
click at [289, 327] on td "683809731" at bounding box center [296, 344] width 81 height 50
click at [298, 331] on link "683809731" at bounding box center [291, 334] width 58 height 13
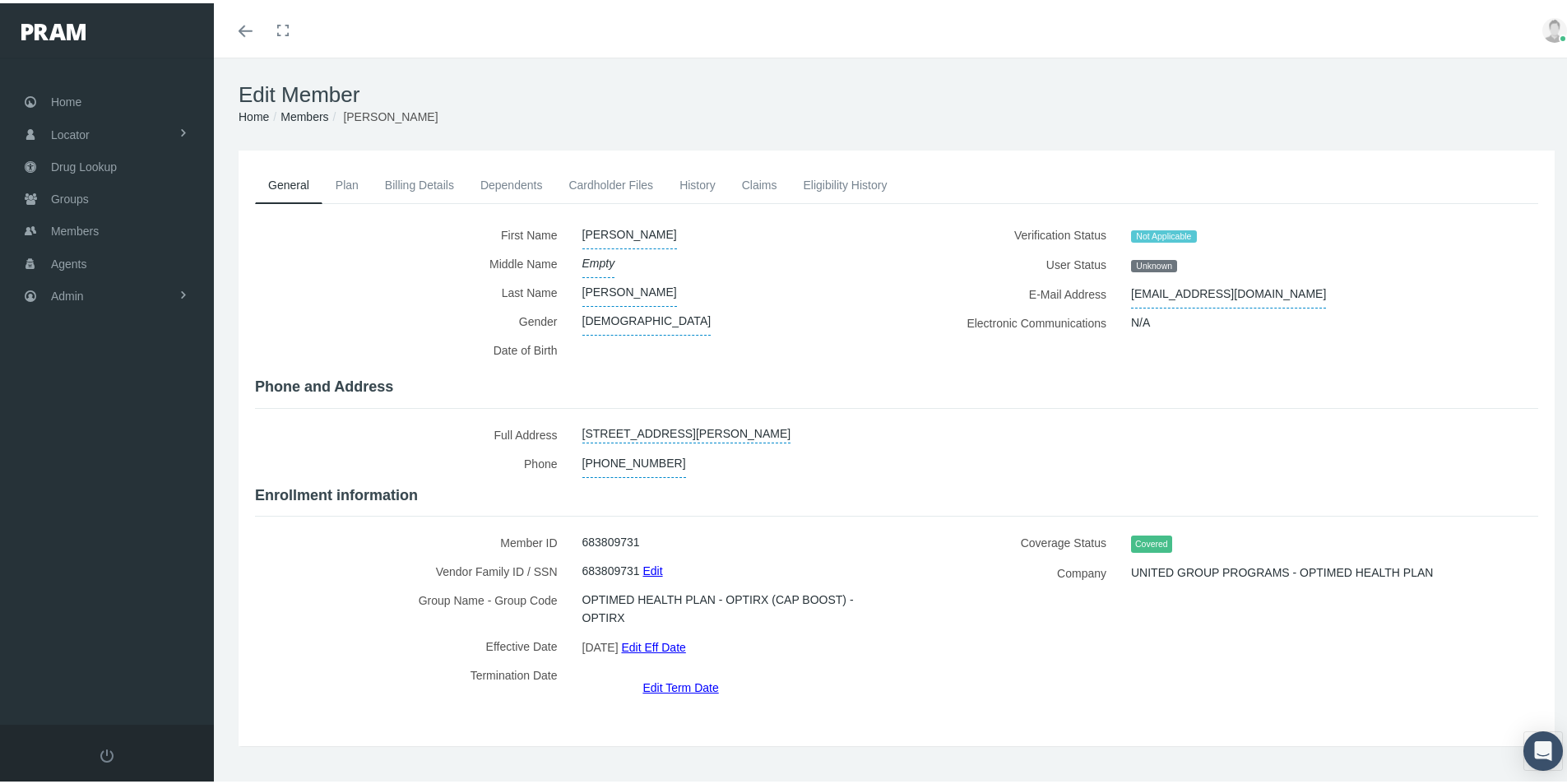
click at [349, 181] on link "Plan" at bounding box center [346, 182] width 49 height 36
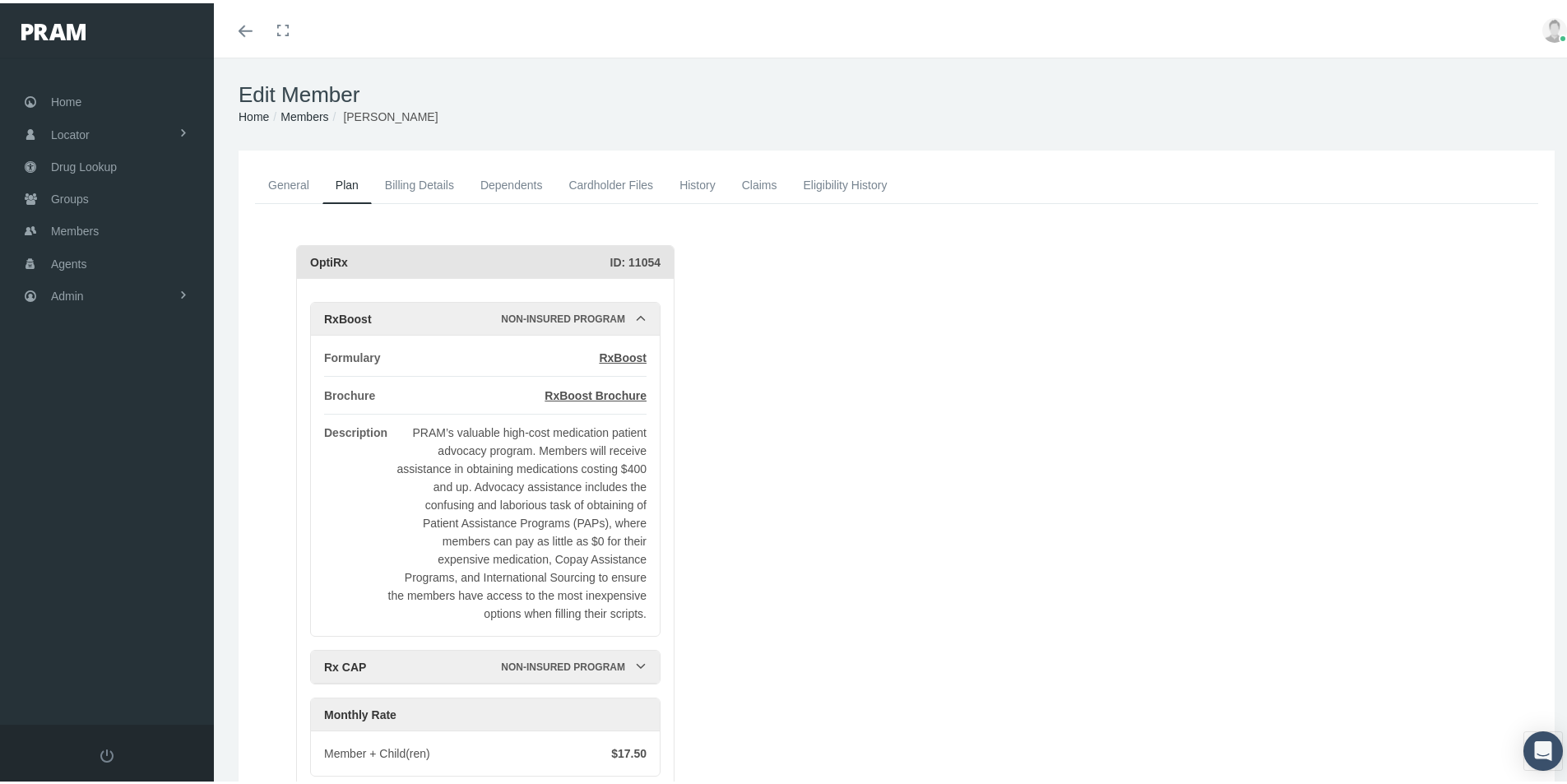
scroll to position [102, 0]
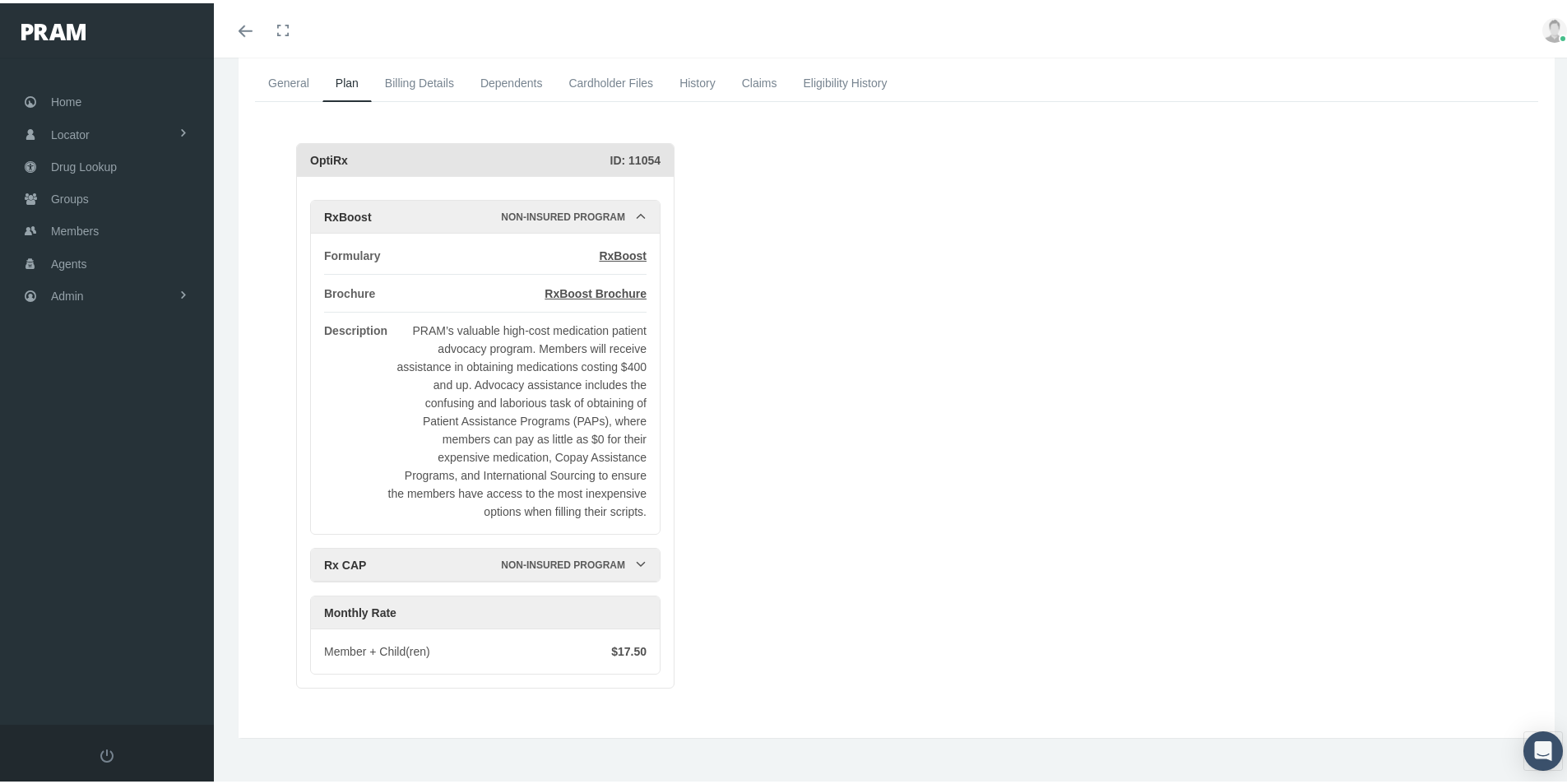
click at [641, 555] on icon at bounding box center [640, 560] width 11 height 11
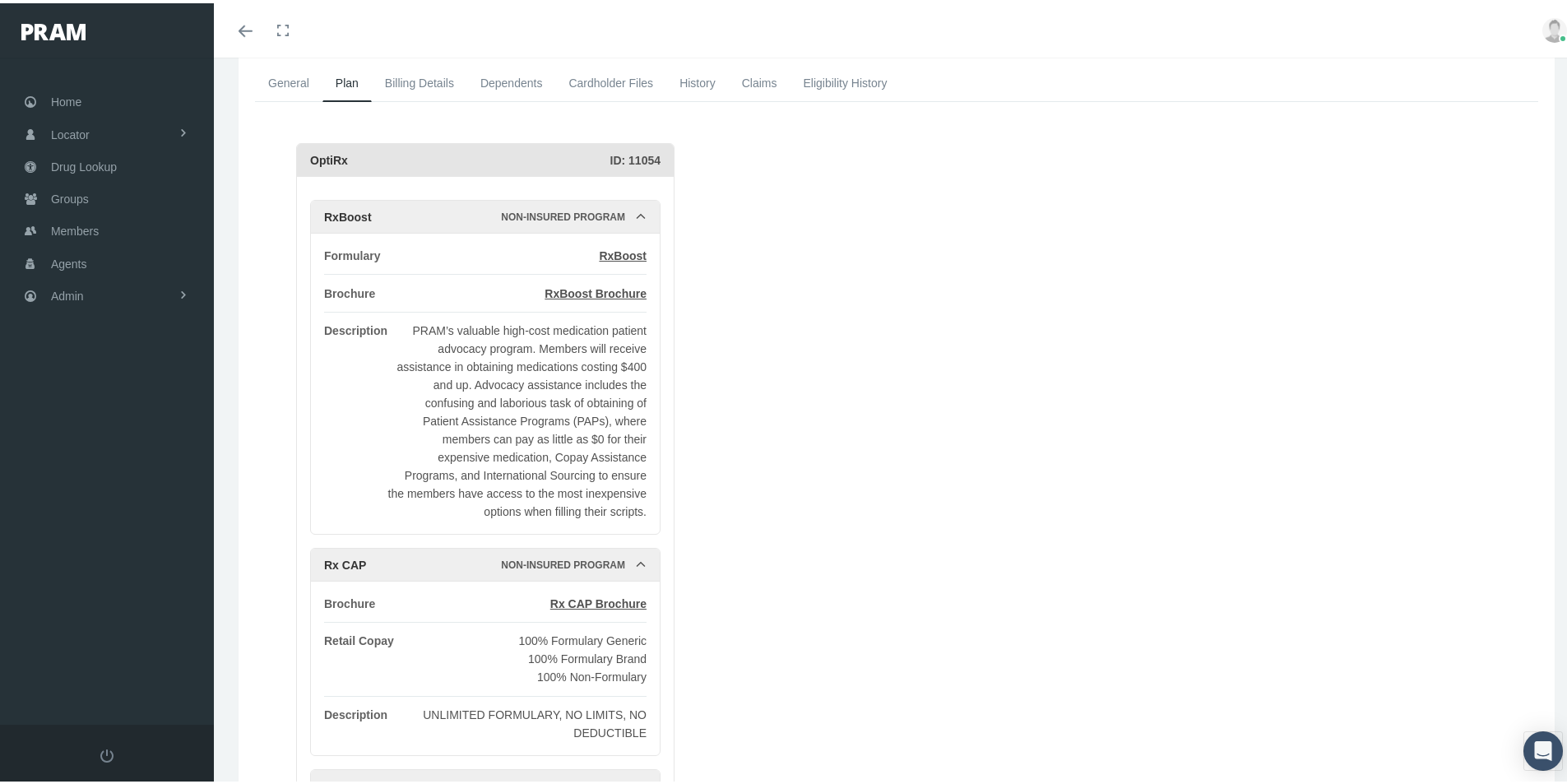
scroll to position [0, 0]
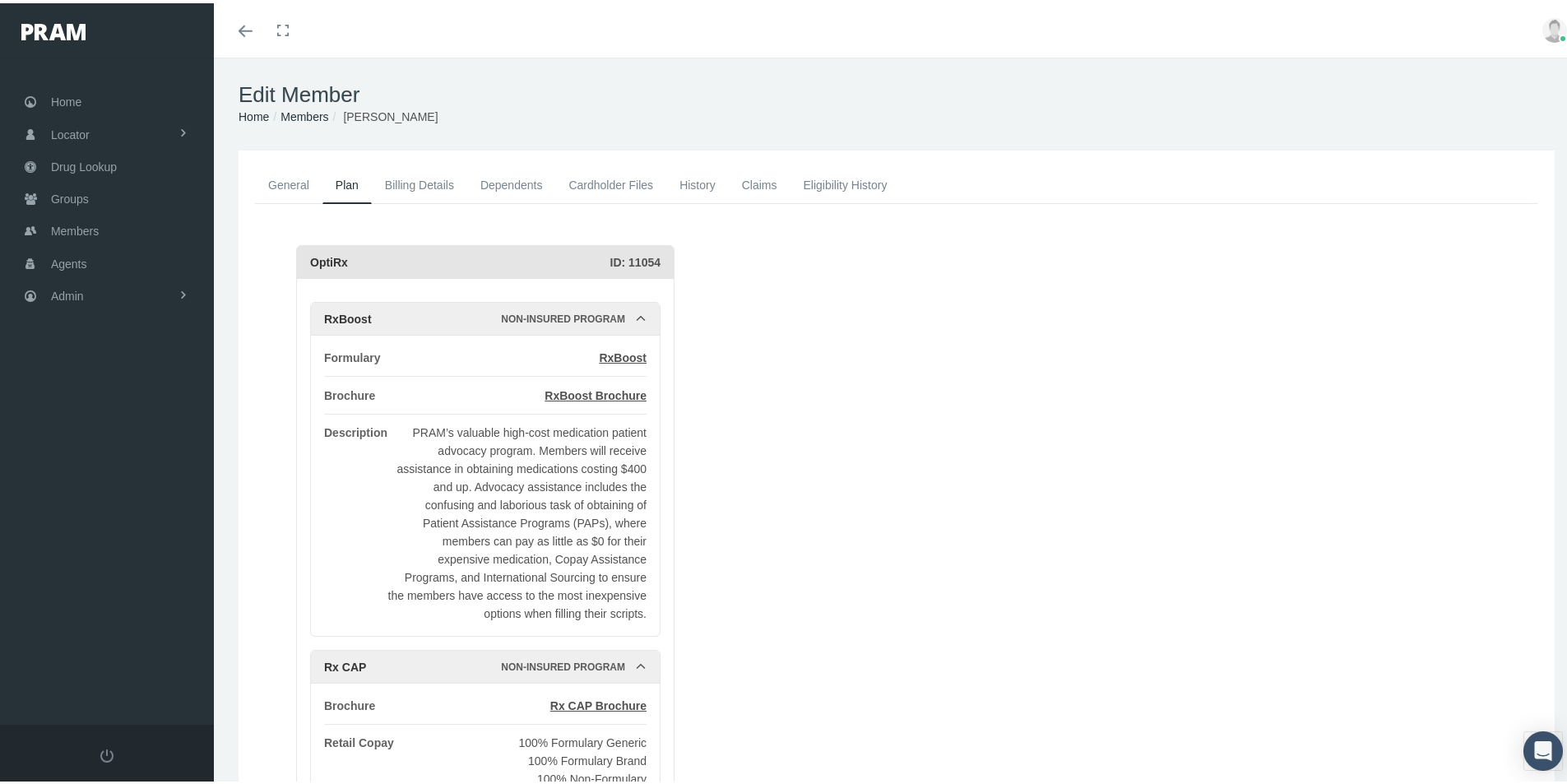
click at [759, 185] on link "Claims" at bounding box center [759, 182] width 61 height 36
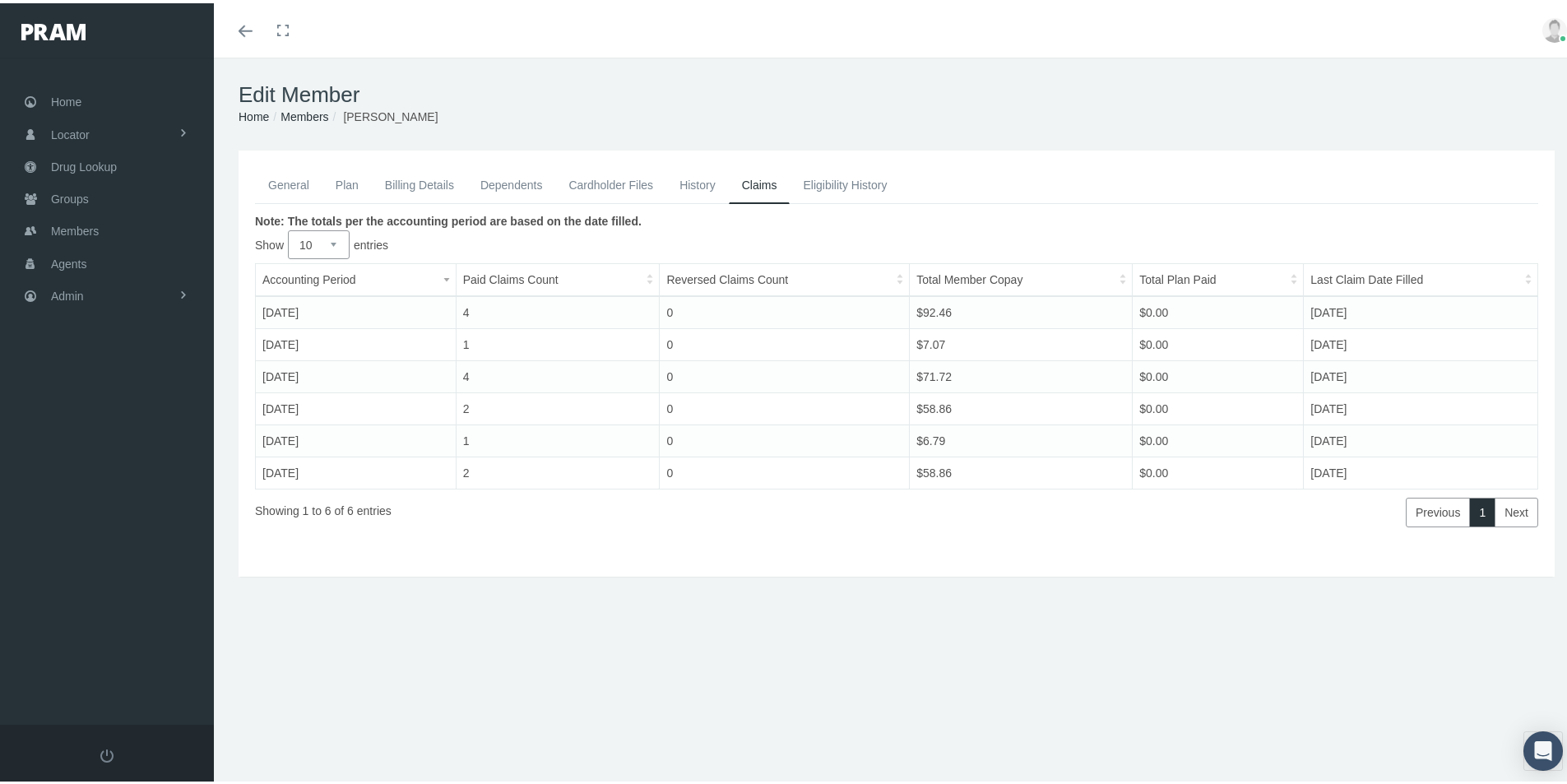
click at [286, 182] on link "General" at bounding box center [289, 182] width 67 height 36
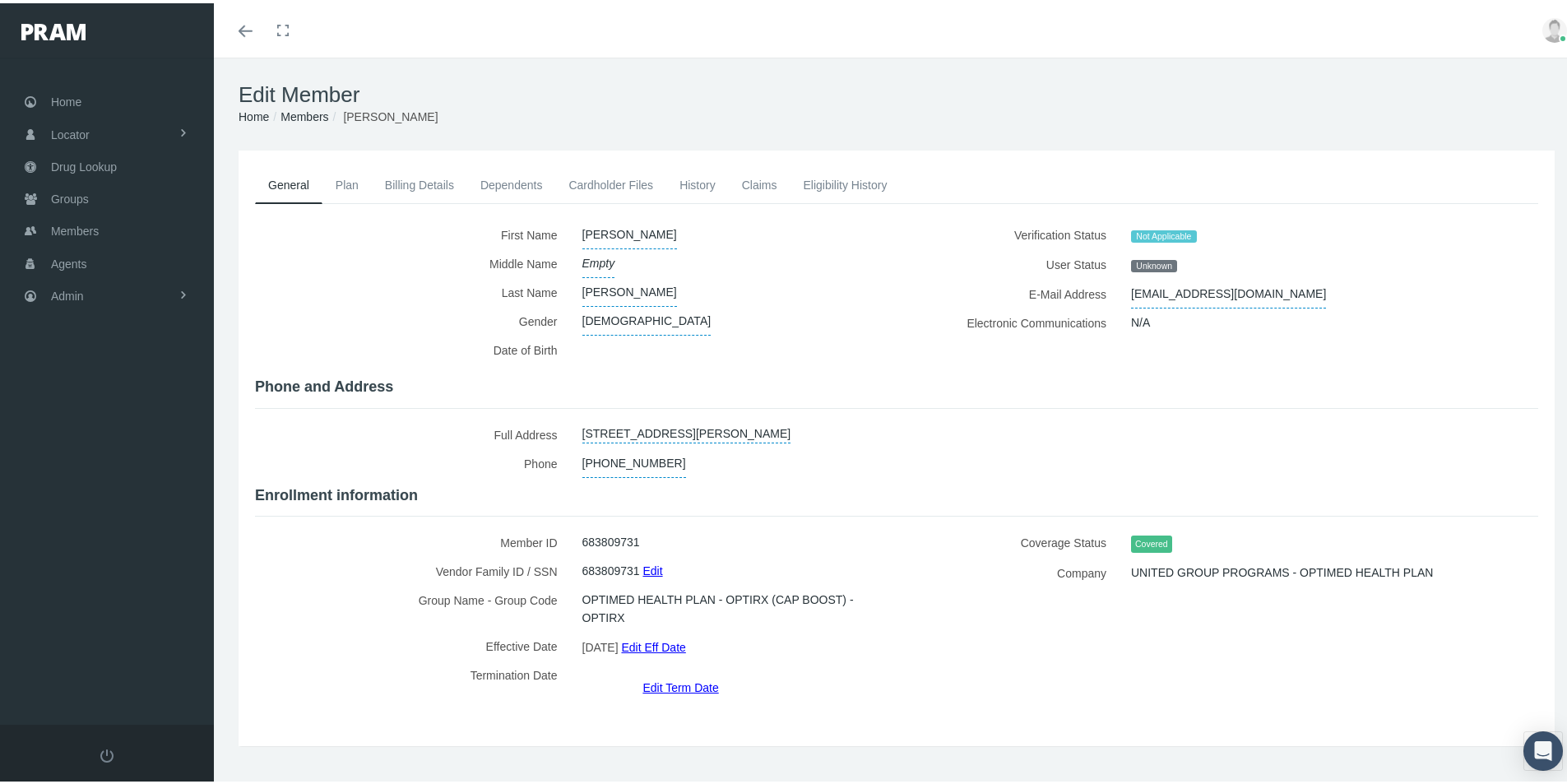
click at [494, 181] on link "Dependents" at bounding box center [511, 182] width 89 height 36
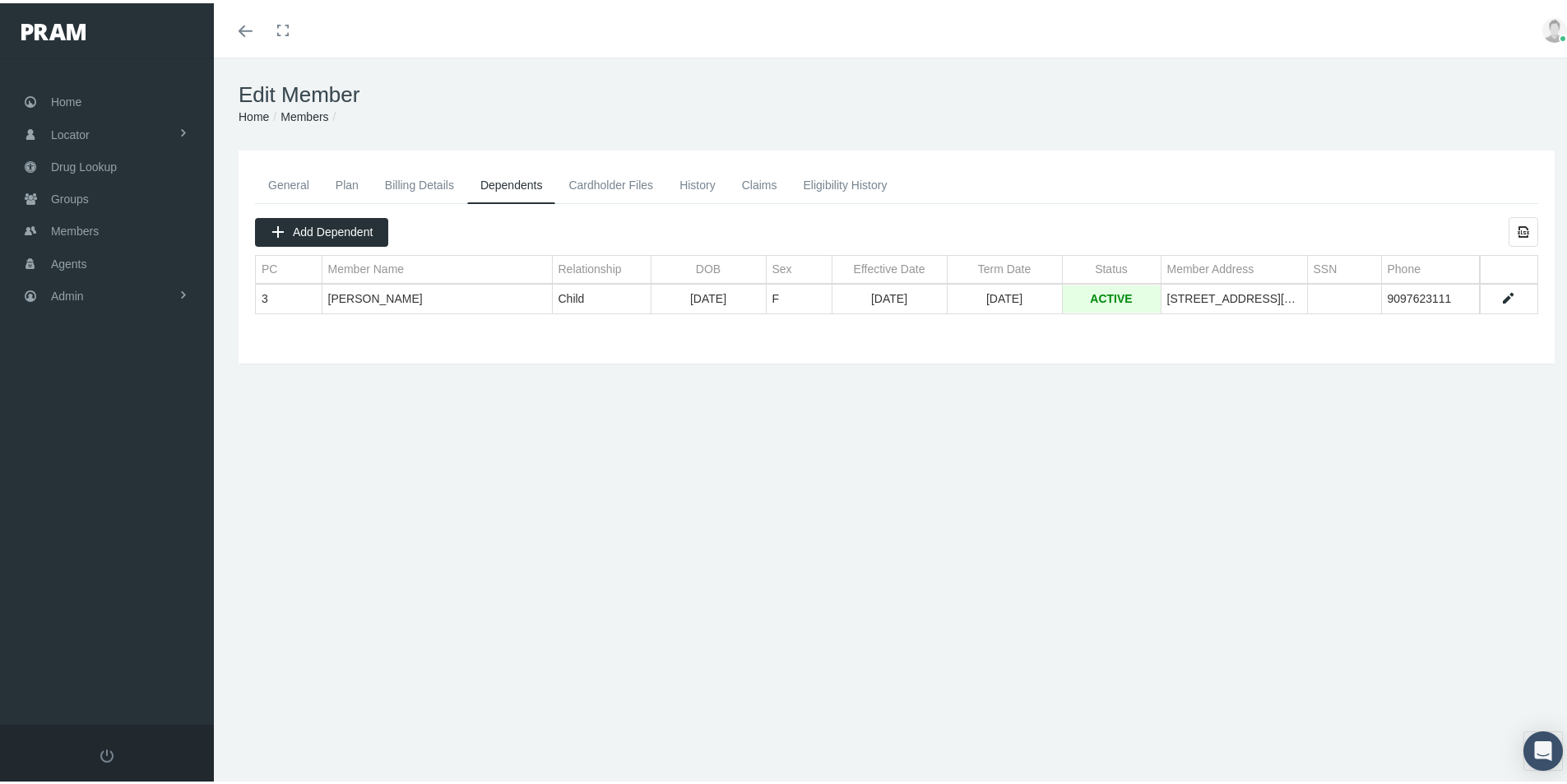
click at [764, 181] on link "Claims" at bounding box center [759, 182] width 61 height 36
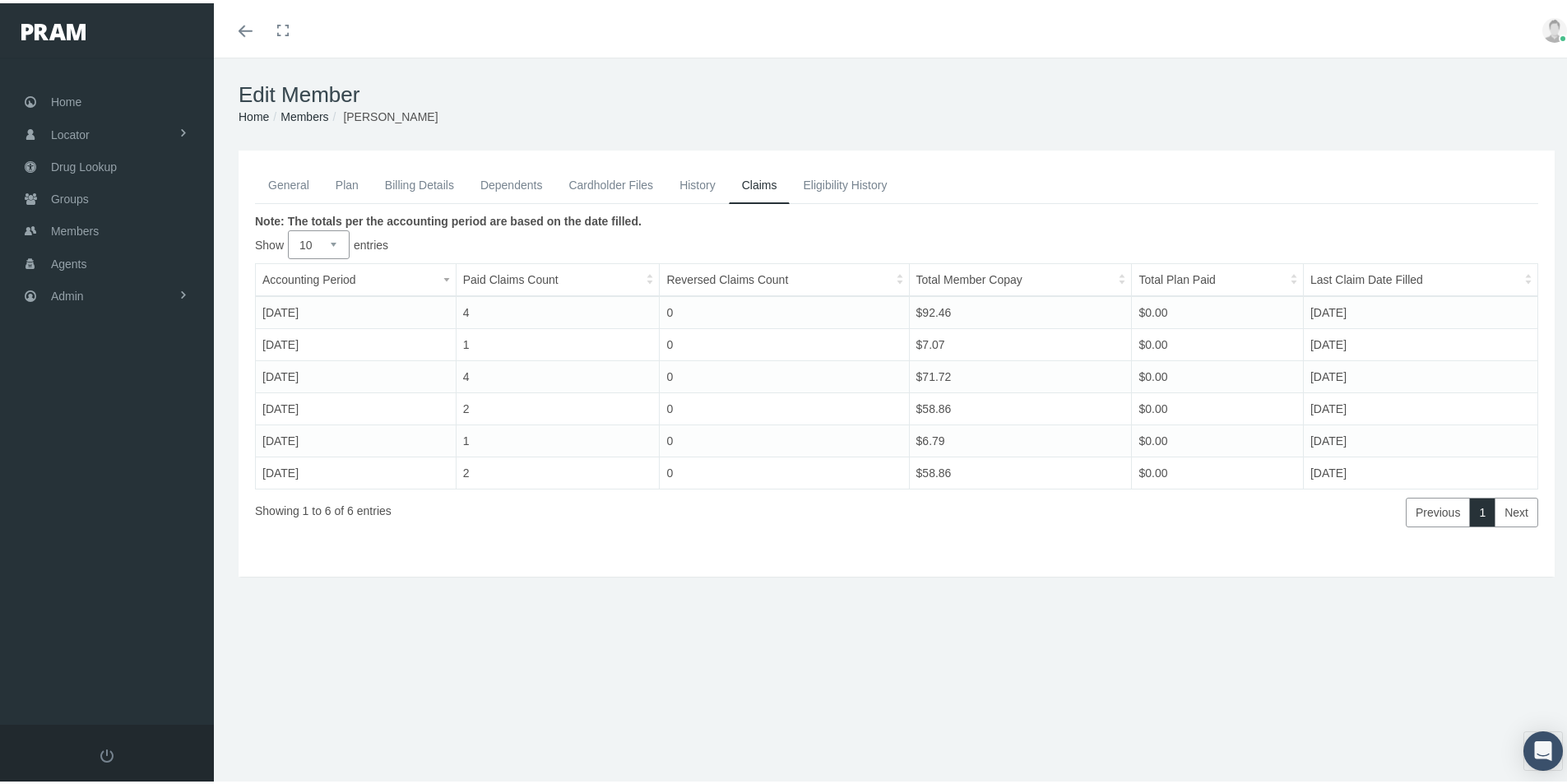
click at [293, 180] on link "General" at bounding box center [289, 182] width 67 height 36
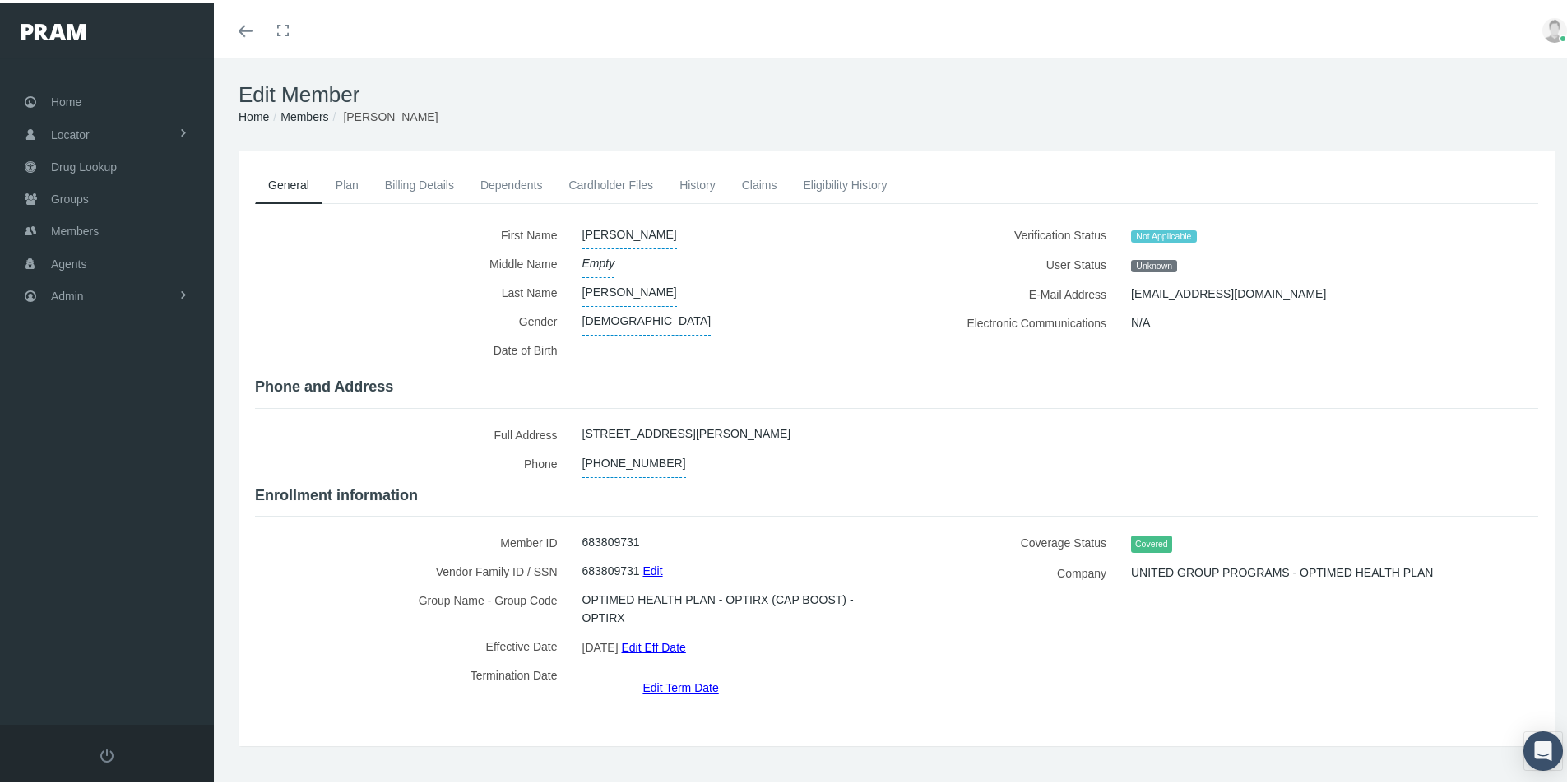
click at [514, 181] on link "Dependents" at bounding box center [511, 182] width 89 height 36
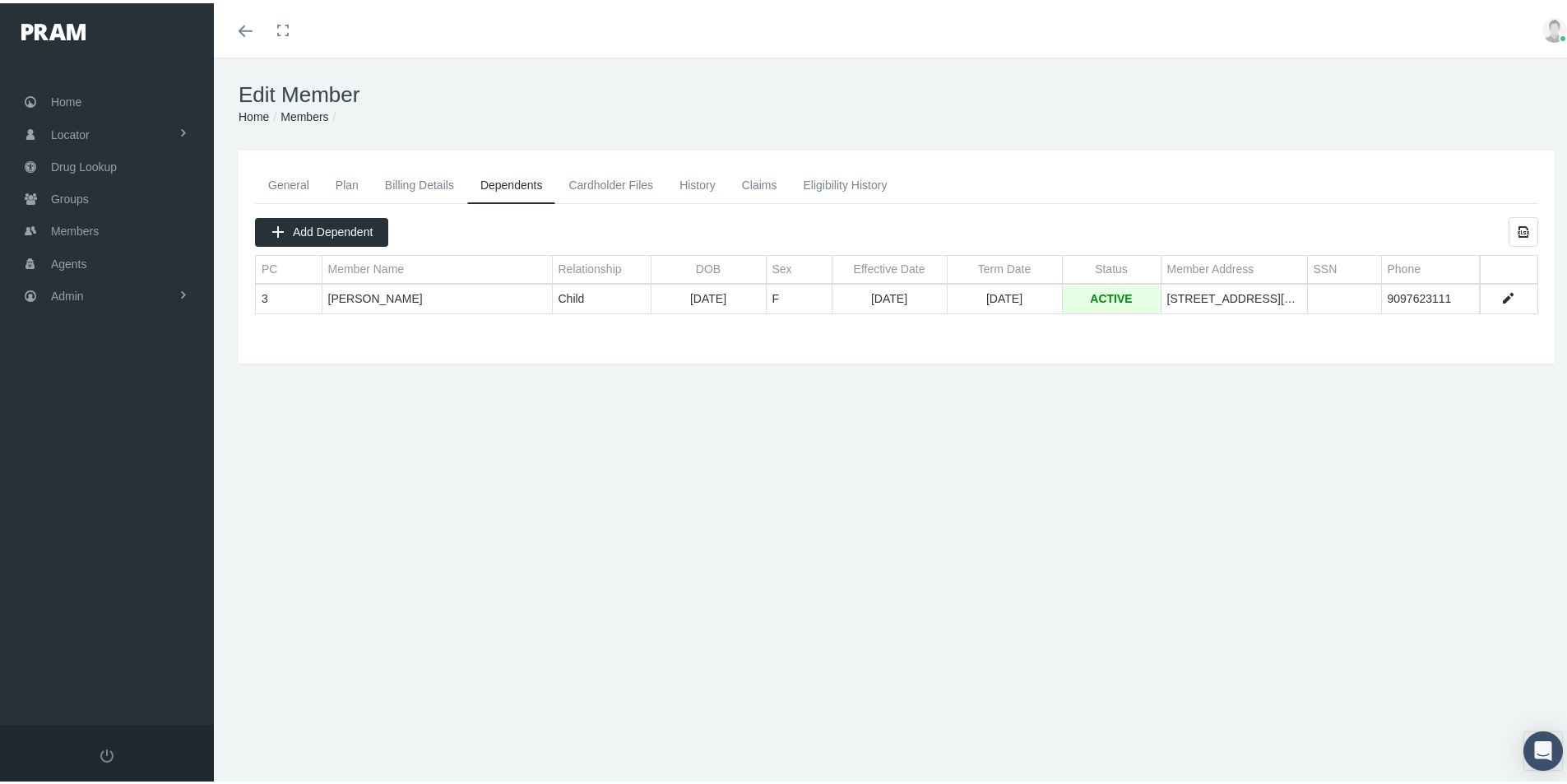
click at [1500, 296] on link "Data grid" at bounding box center [1507, 294] width 15 height 15
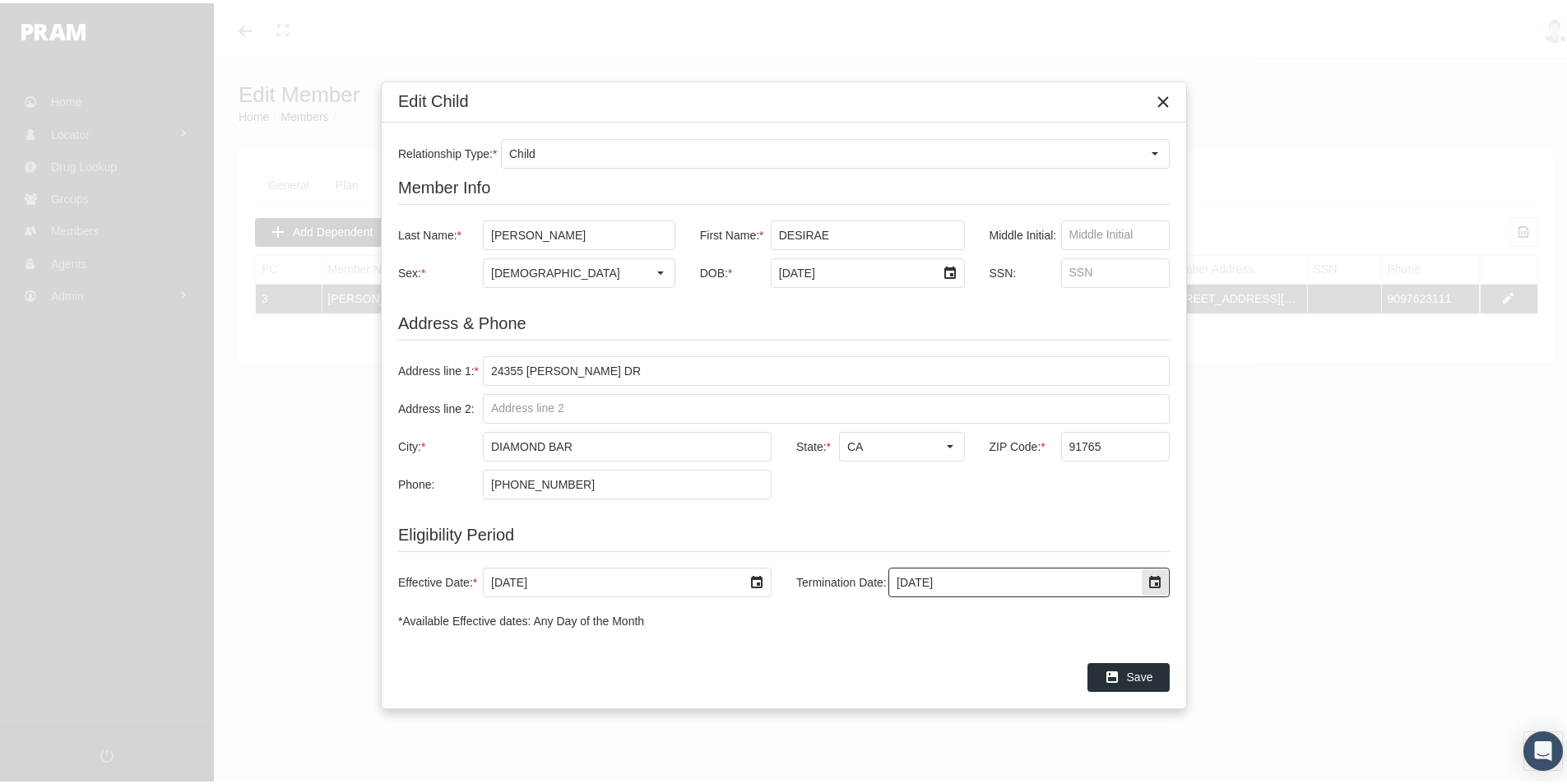
drag, startPoint x: 962, startPoint y: 582, endPoint x: 857, endPoint y: 578, distance: 105.1
click at [857, 578] on div "Termination Date: 12/31/2039" at bounding box center [977, 579] width 386 height 29
type input "9/30/2025"
click at [1140, 671] on span "Save" at bounding box center [1140, 673] width 26 height 13
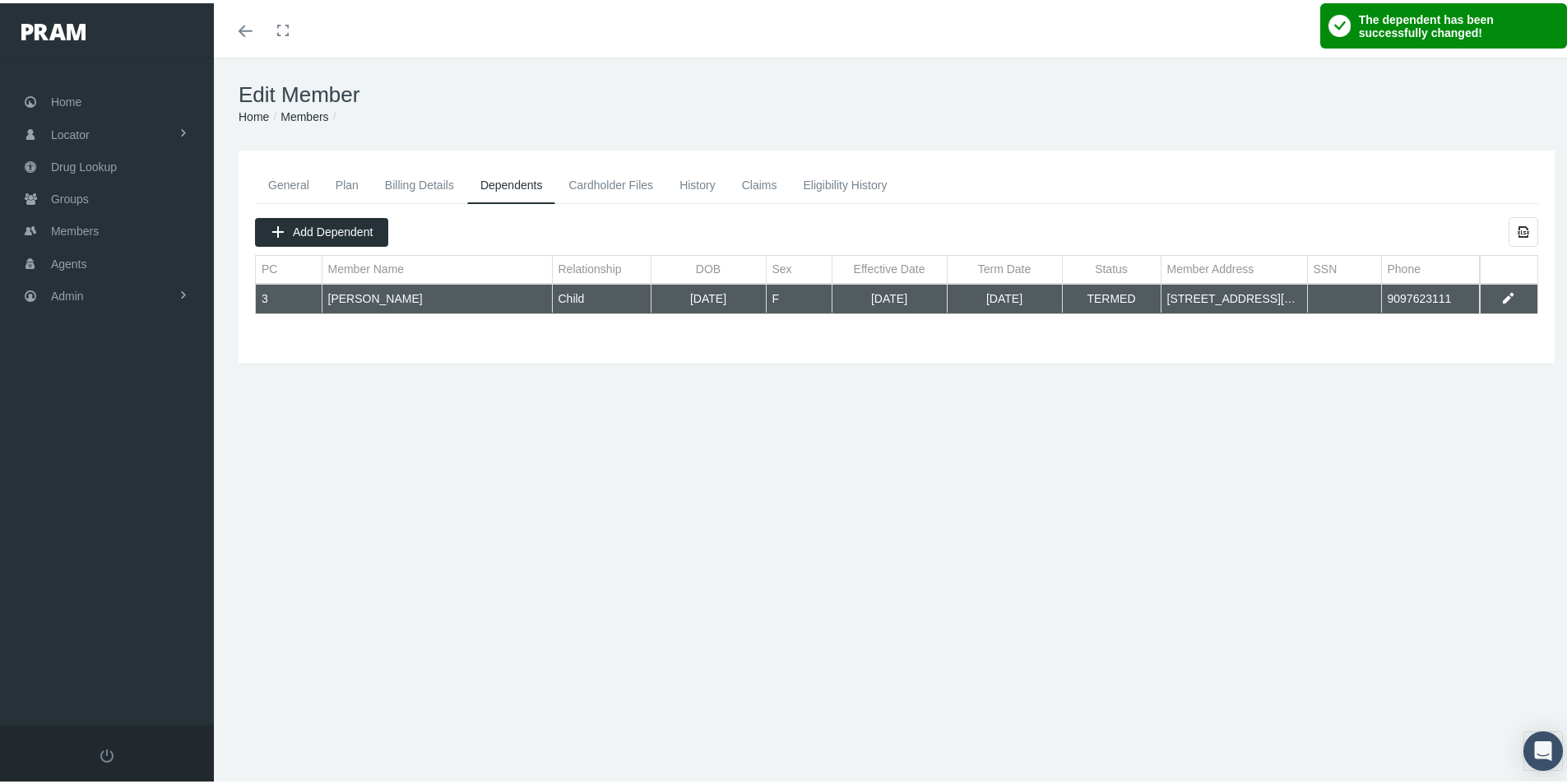
click at [612, 376] on div "General Plan Billing Details Dependents Cardholder Files History 3" at bounding box center [897, 352] width 1366 height 411
click at [701, 180] on link "History" at bounding box center [697, 182] width 62 height 36
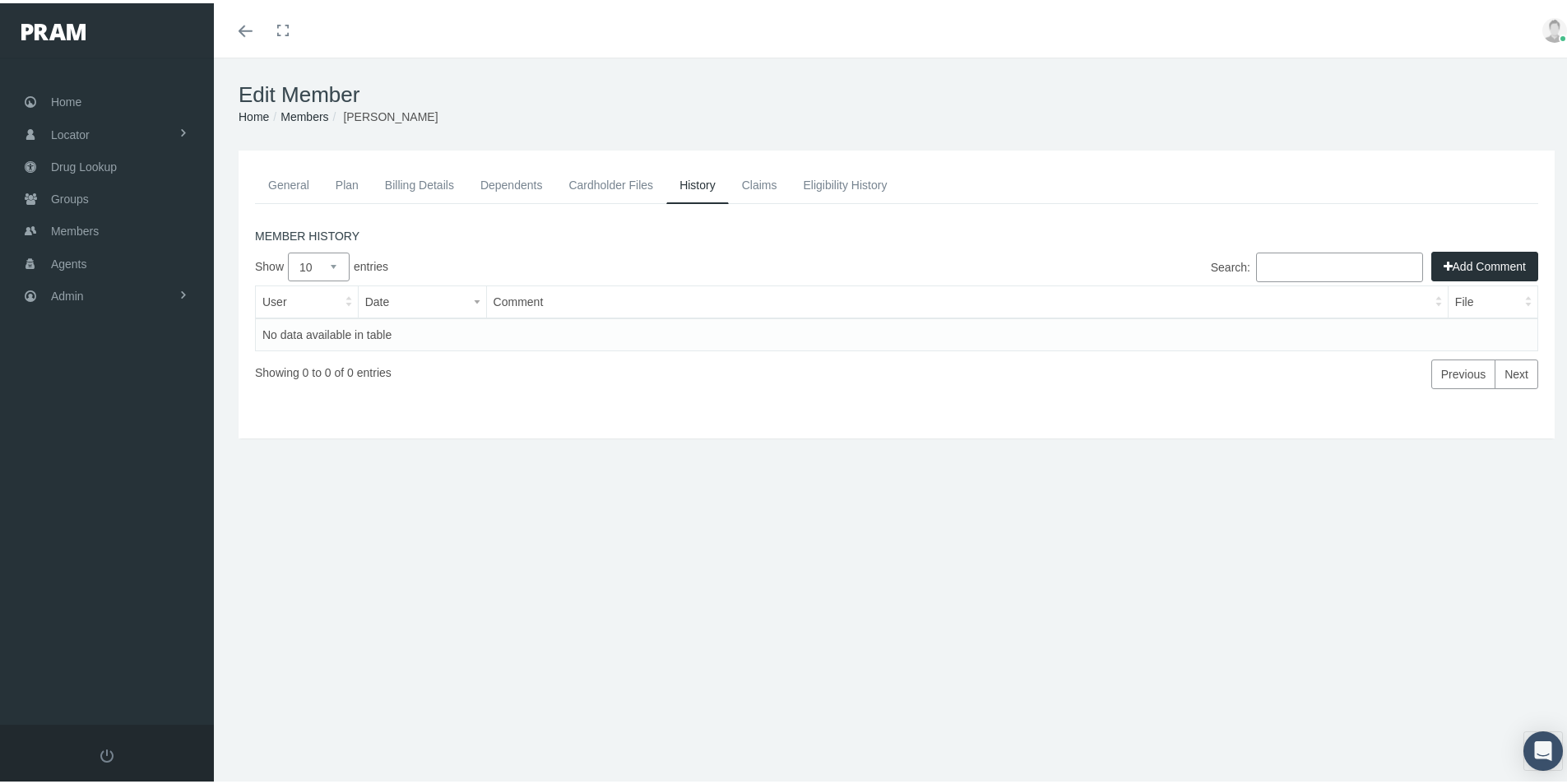
click at [1456, 265] on button "Add Comment" at bounding box center [1485, 263] width 107 height 29
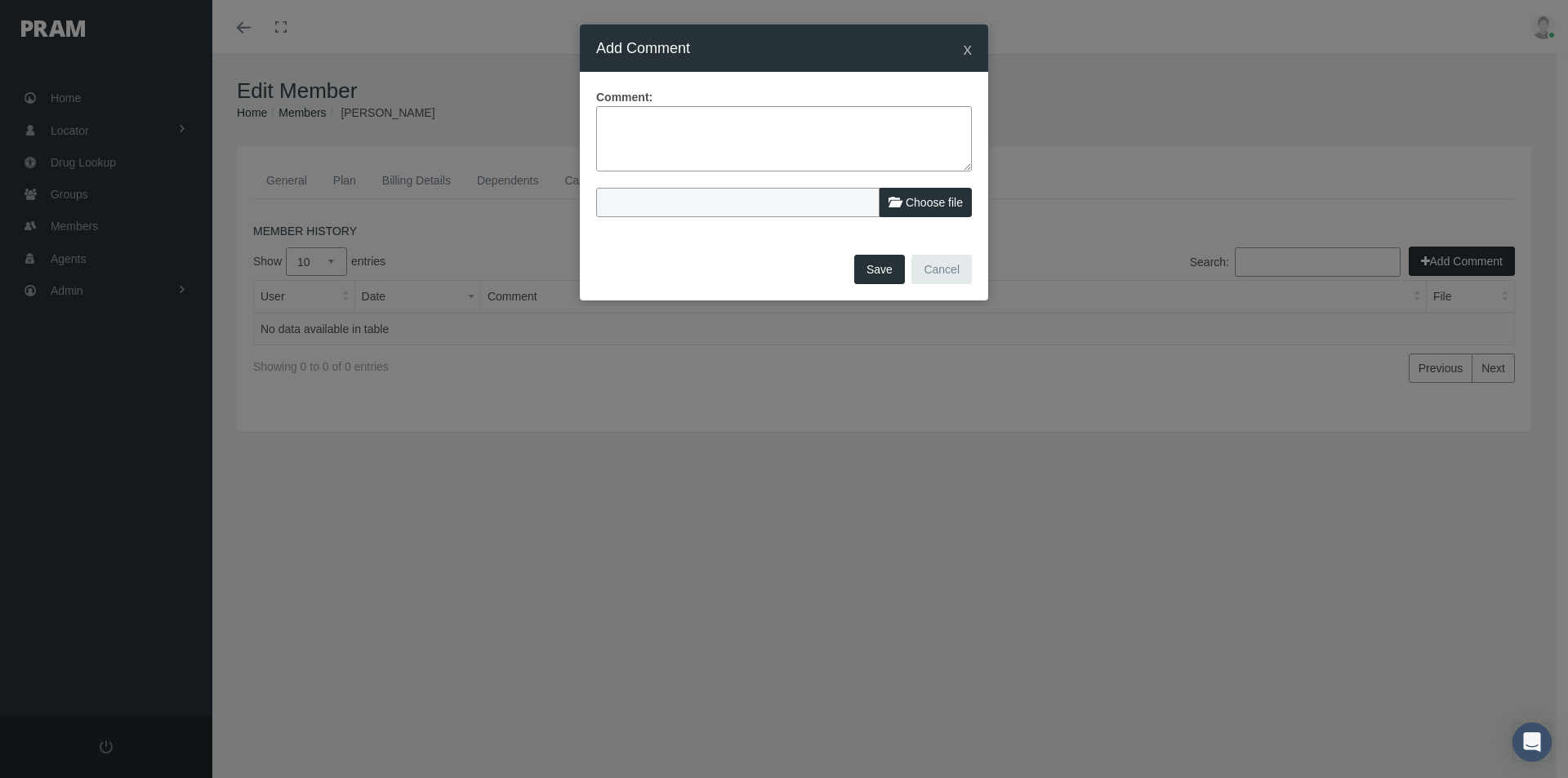
click at [616, 111] on textarea at bounding box center [784, 139] width 375 height 65
type textarea "Dependent overage - termed end of month turned 26"
click at [880, 258] on button "Save" at bounding box center [879, 269] width 51 height 29
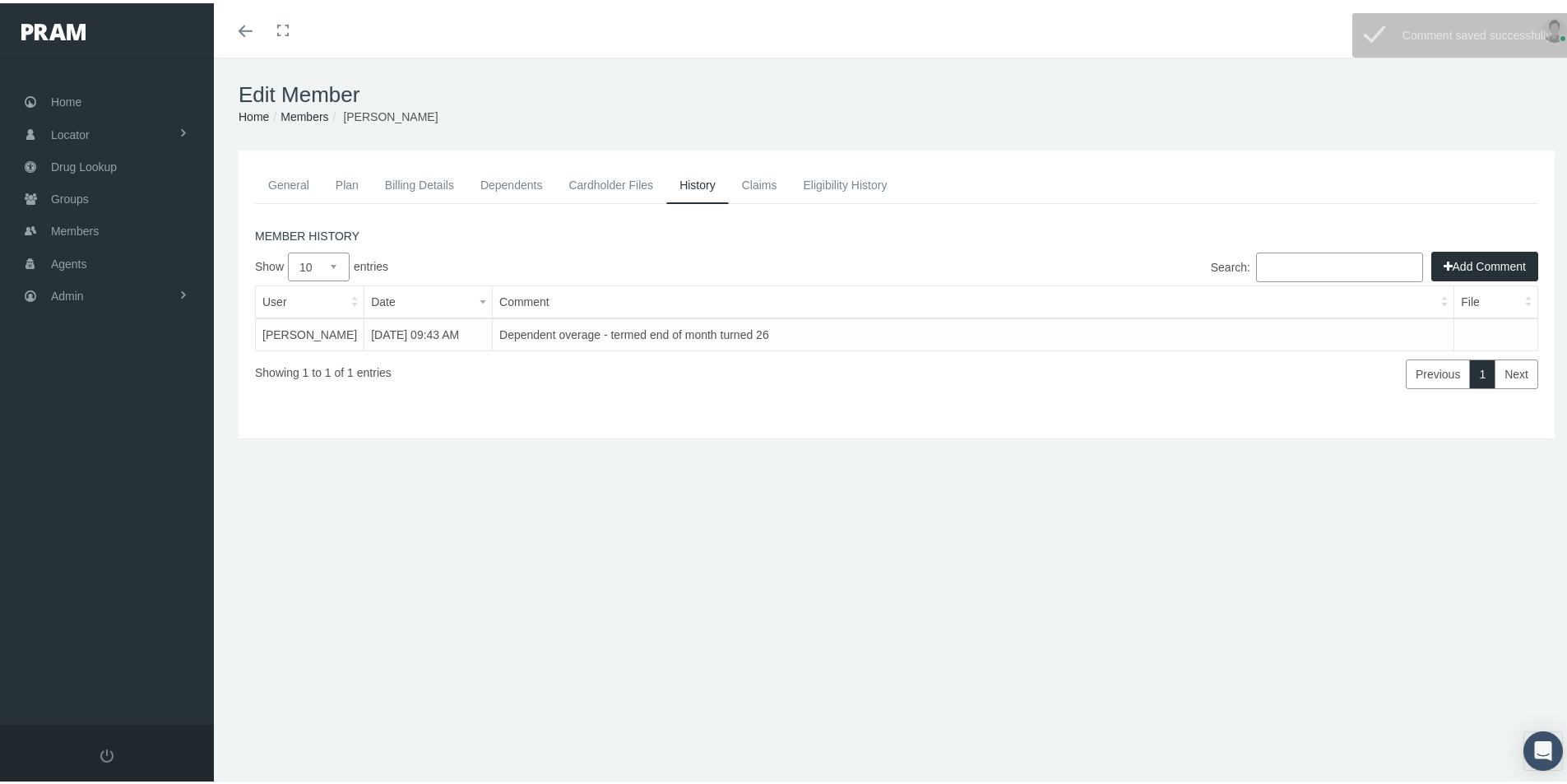
click at [509, 181] on link "Dependents" at bounding box center [511, 182] width 89 height 36
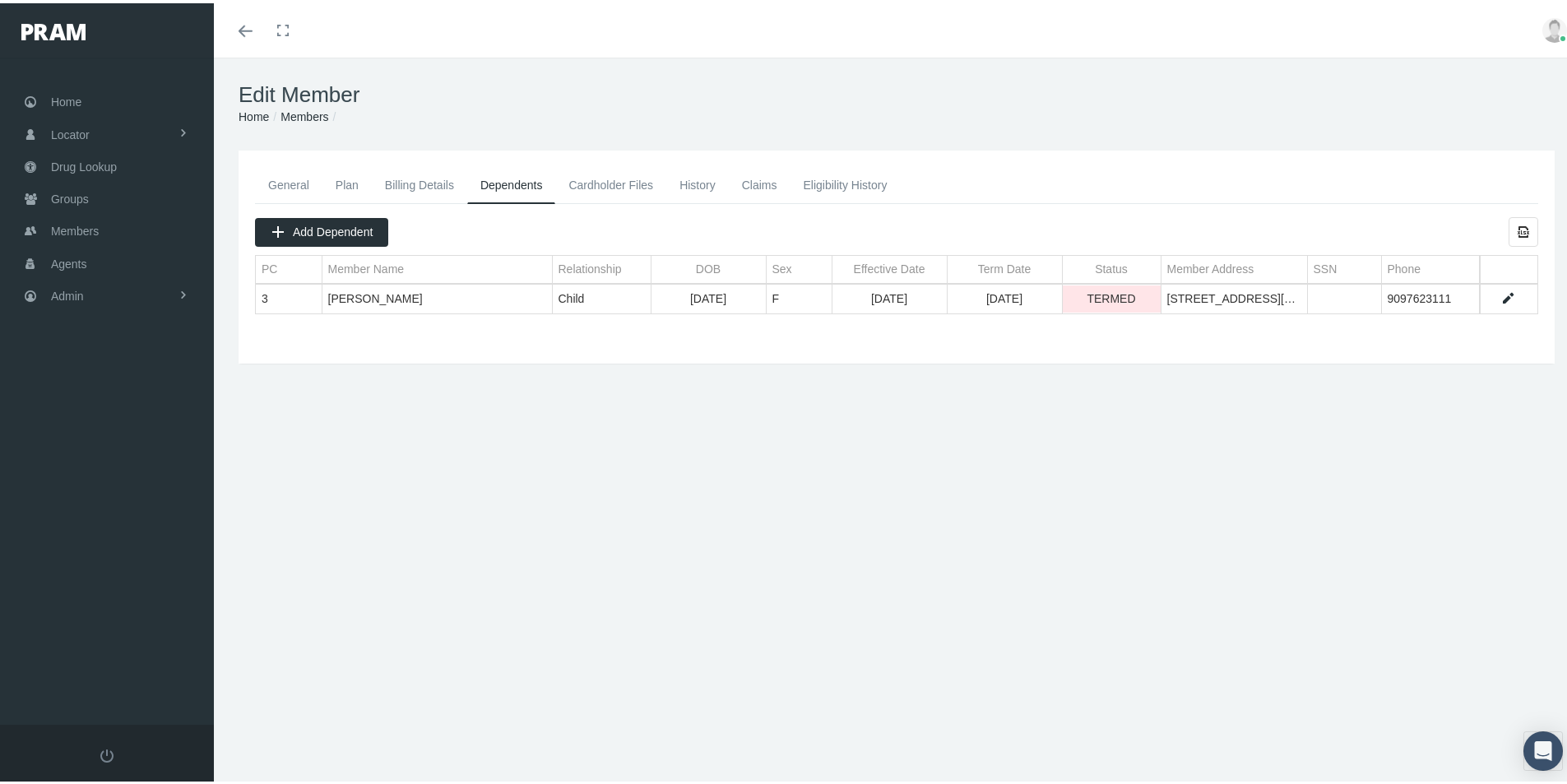
drag, startPoint x: 702, startPoint y: 184, endPoint x: 695, endPoint y: 197, distance: 14.8
click at [702, 183] on link "History" at bounding box center [697, 182] width 62 height 36
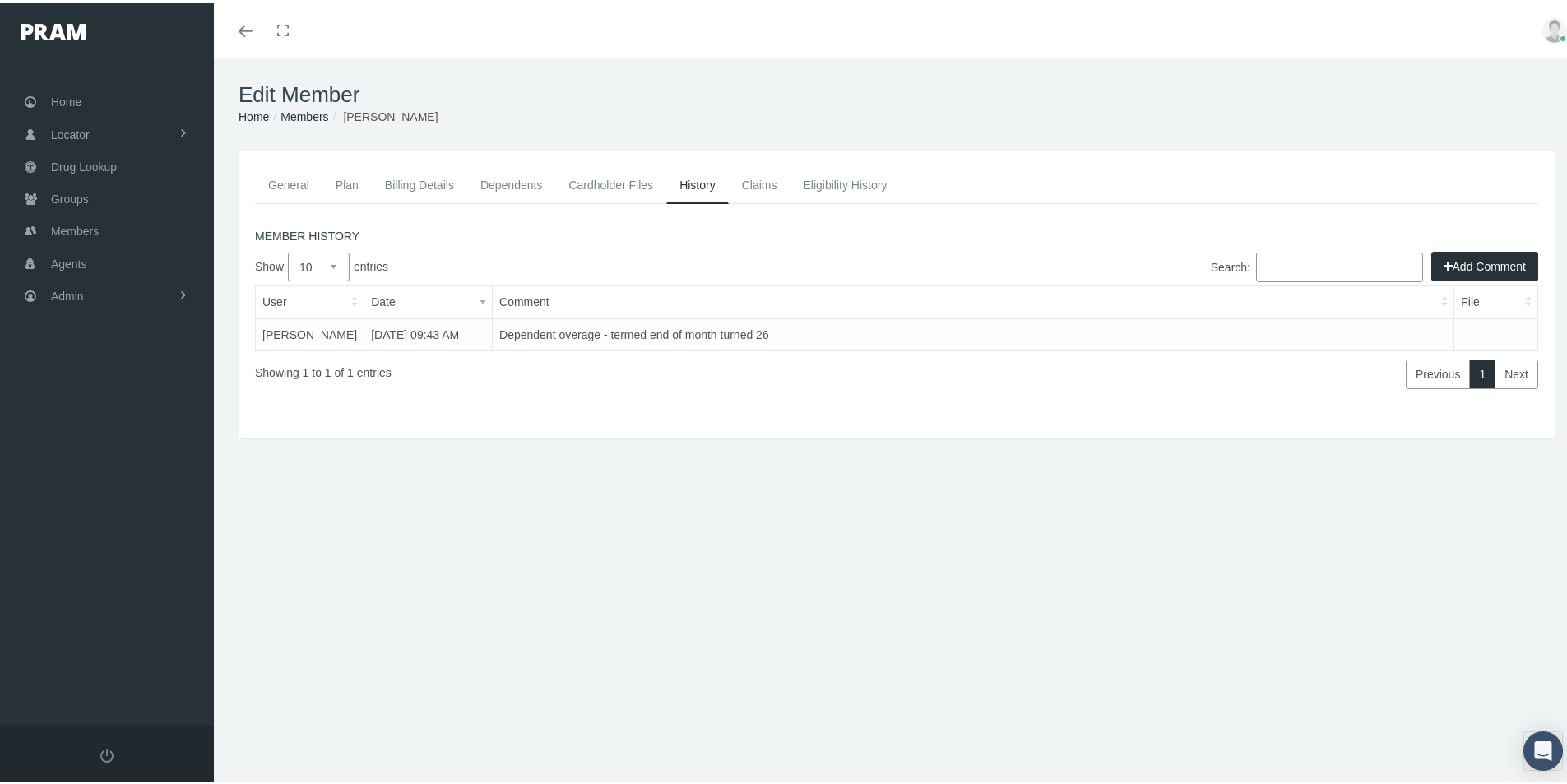
click at [1482, 260] on button "Add Comment" at bounding box center [1485, 263] width 107 height 29
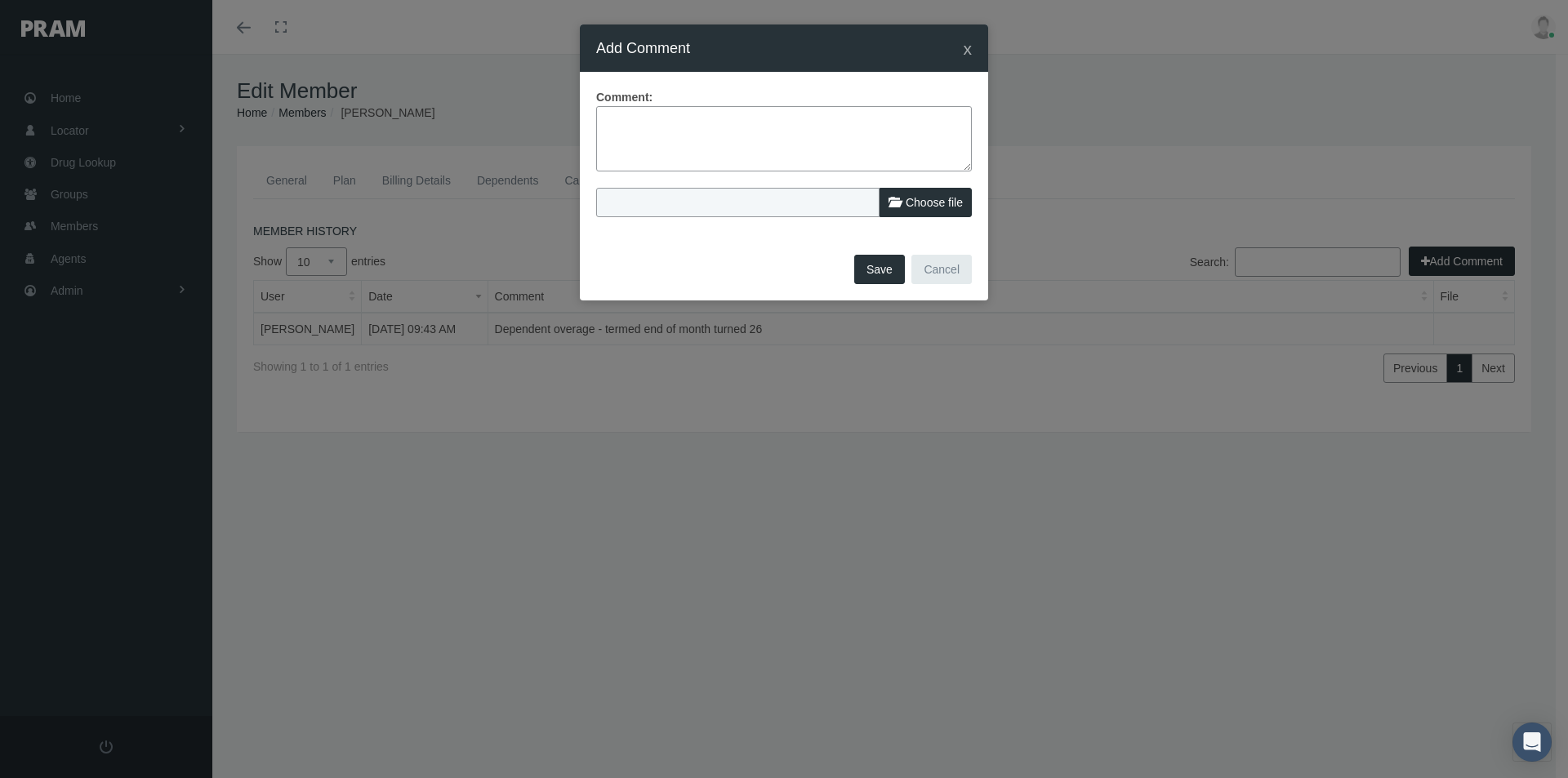
click at [573, 489] on div "x Add Comment Comment: Choose file Save Cancel" at bounding box center [784, 389] width 1568 height 778
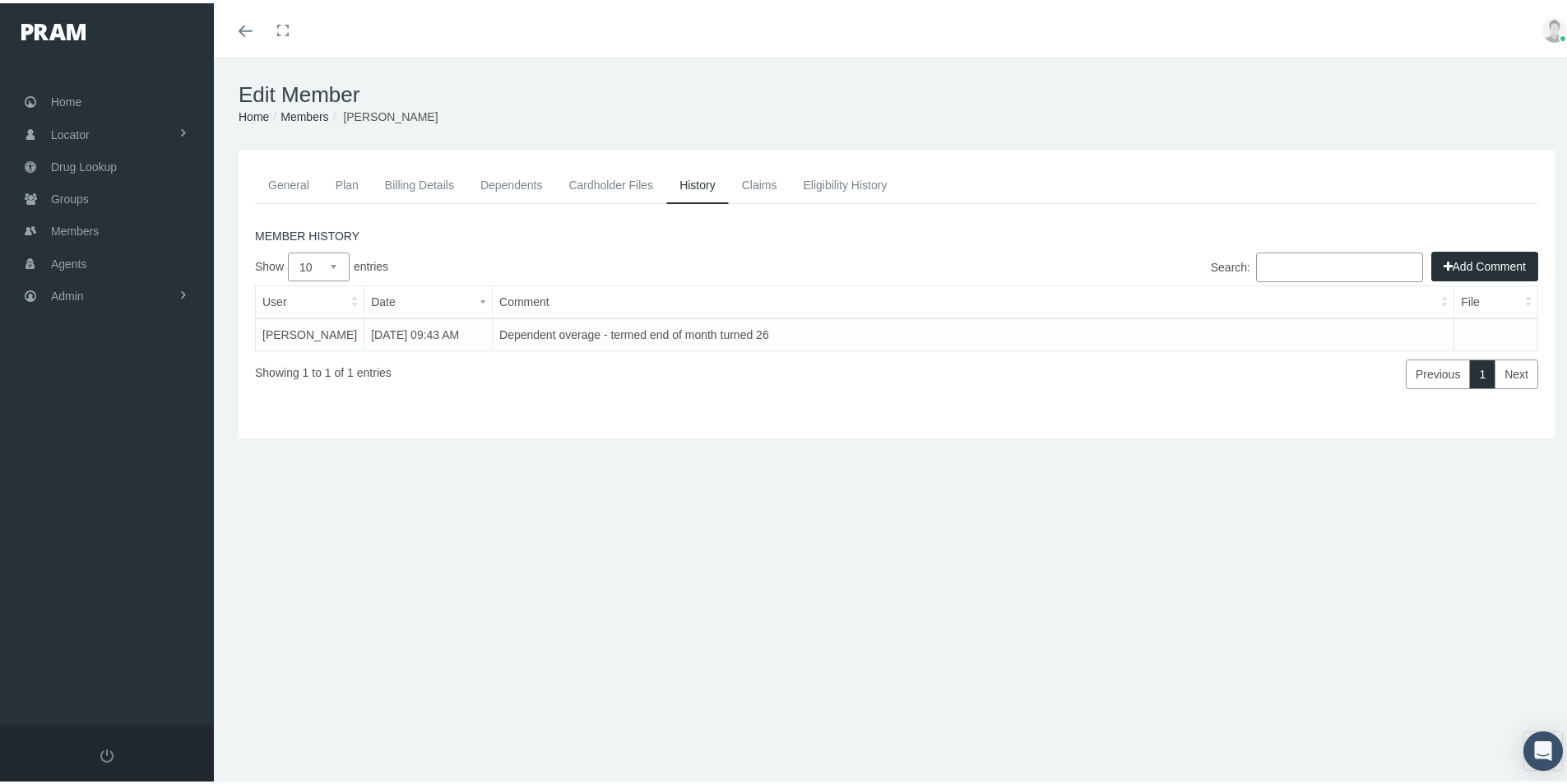
click at [295, 111] on link "Members" at bounding box center [304, 113] width 48 height 13
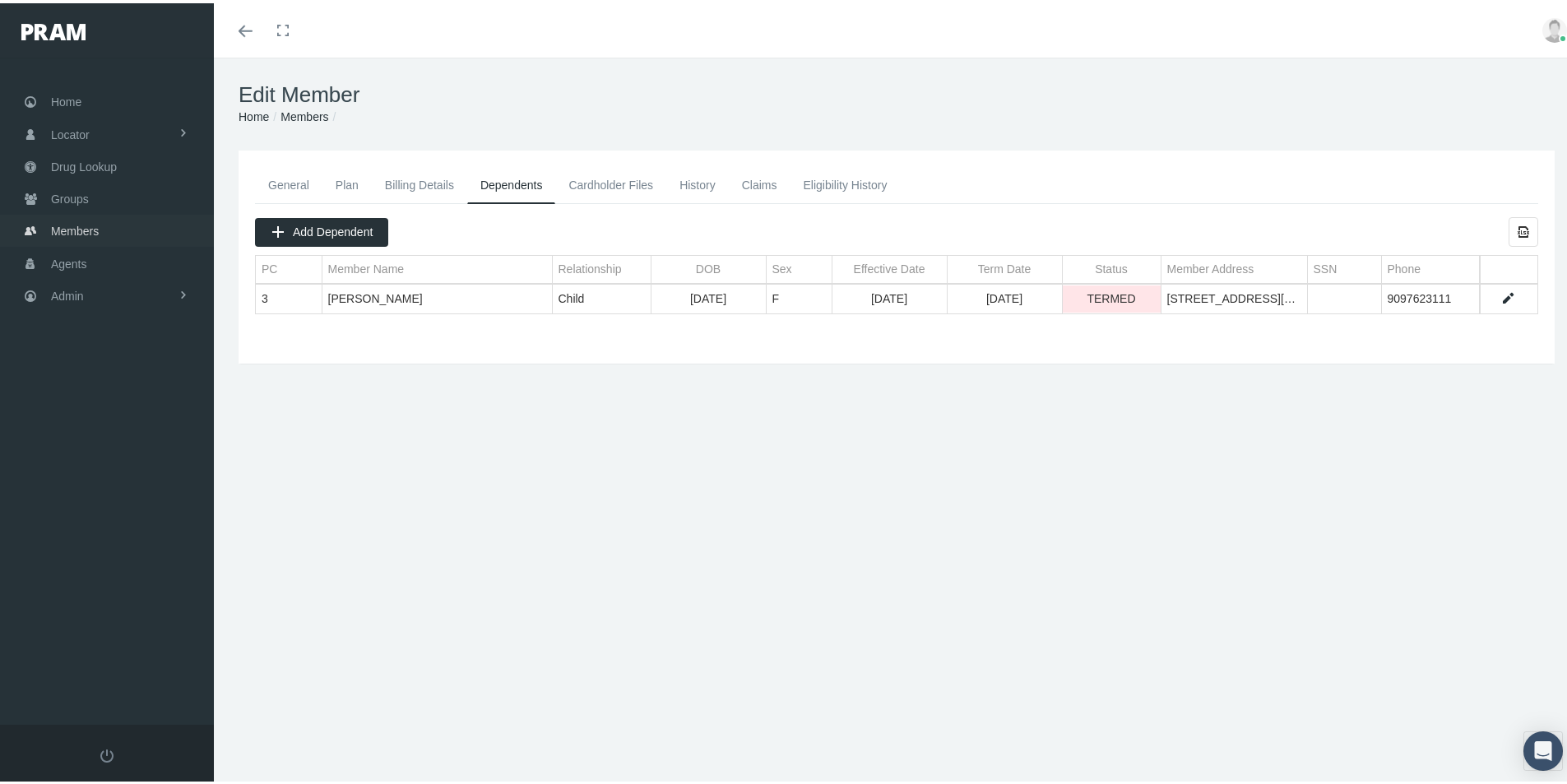
click at [64, 231] on span "Members" at bounding box center [74, 228] width 48 height 31
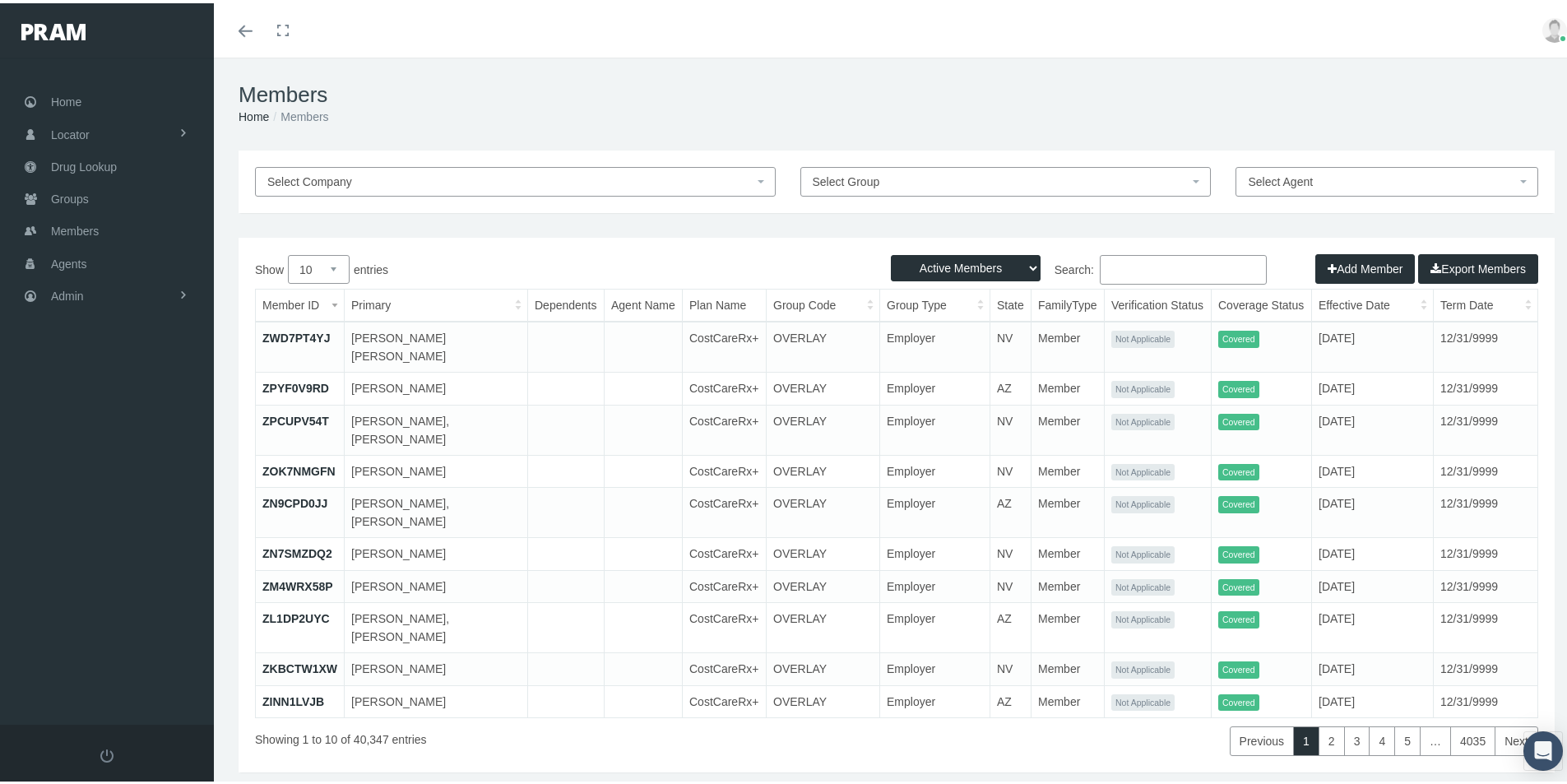
click at [1106, 269] on input "Search:" at bounding box center [1183, 266] width 167 height 29
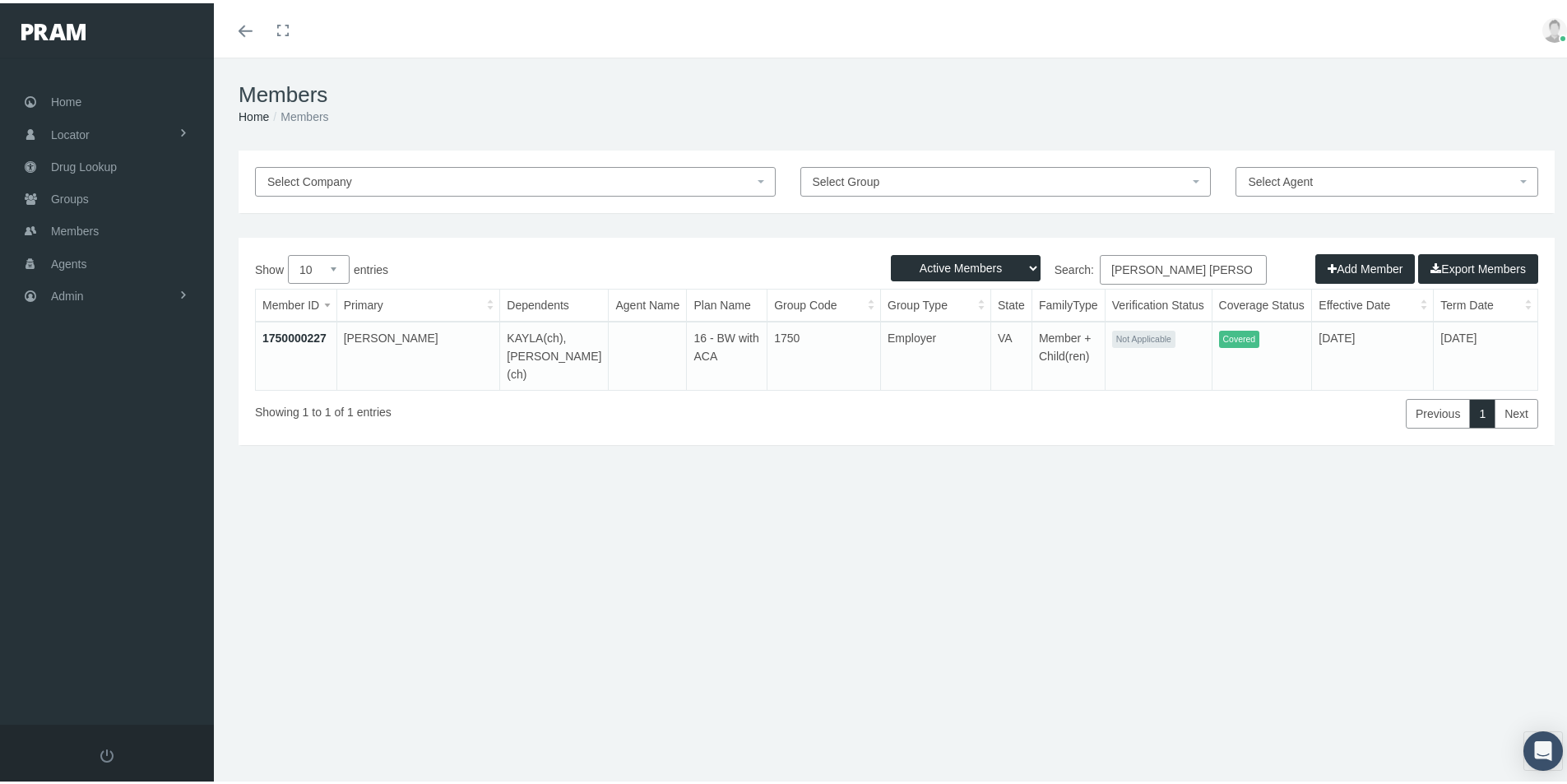
type input "Glen Morris"
click at [292, 332] on link "1750000227" at bounding box center [295, 334] width 64 height 13
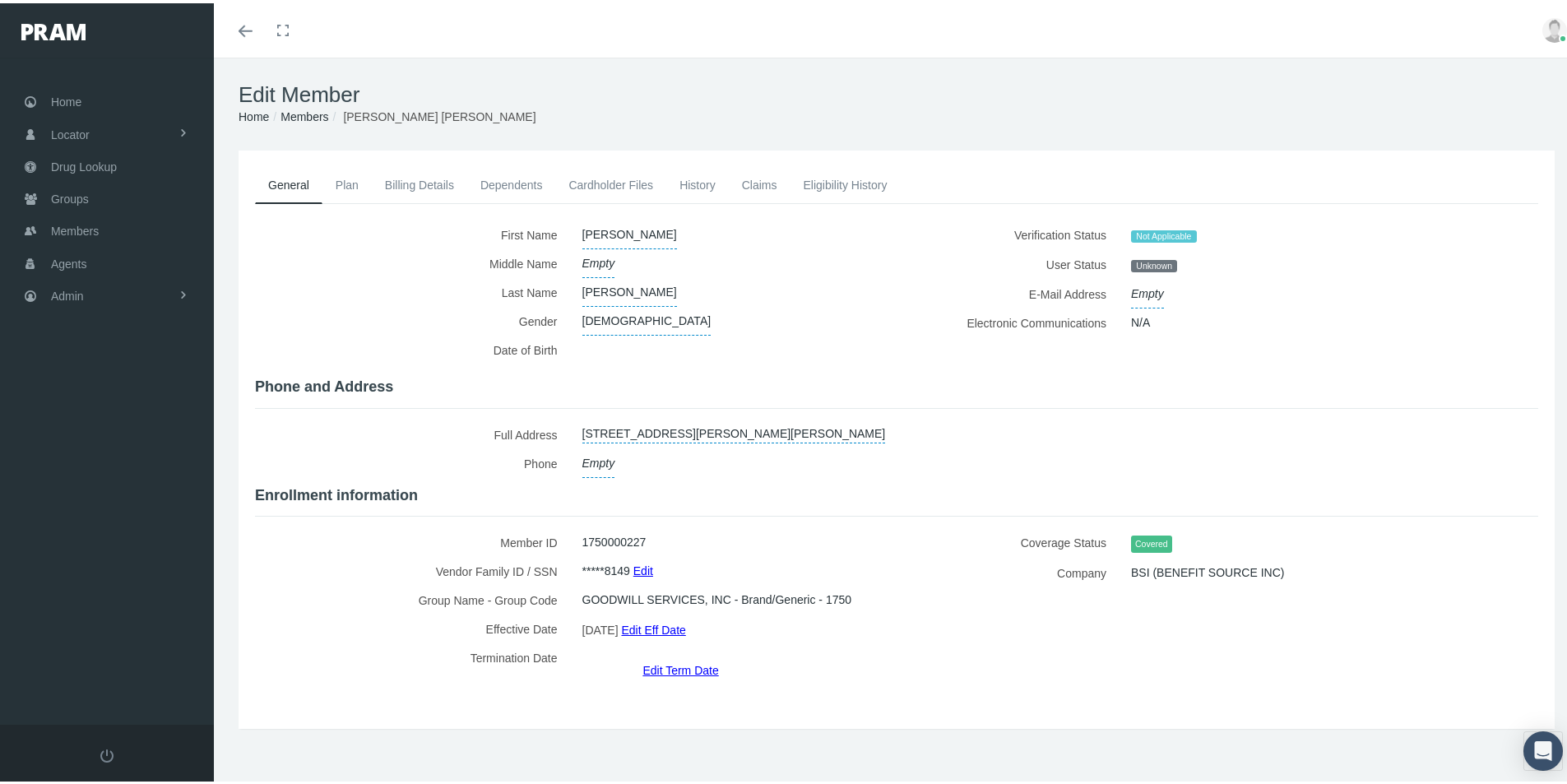
click at [686, 181] on link "History" at bounding box center [697, 182] width 62 height 36
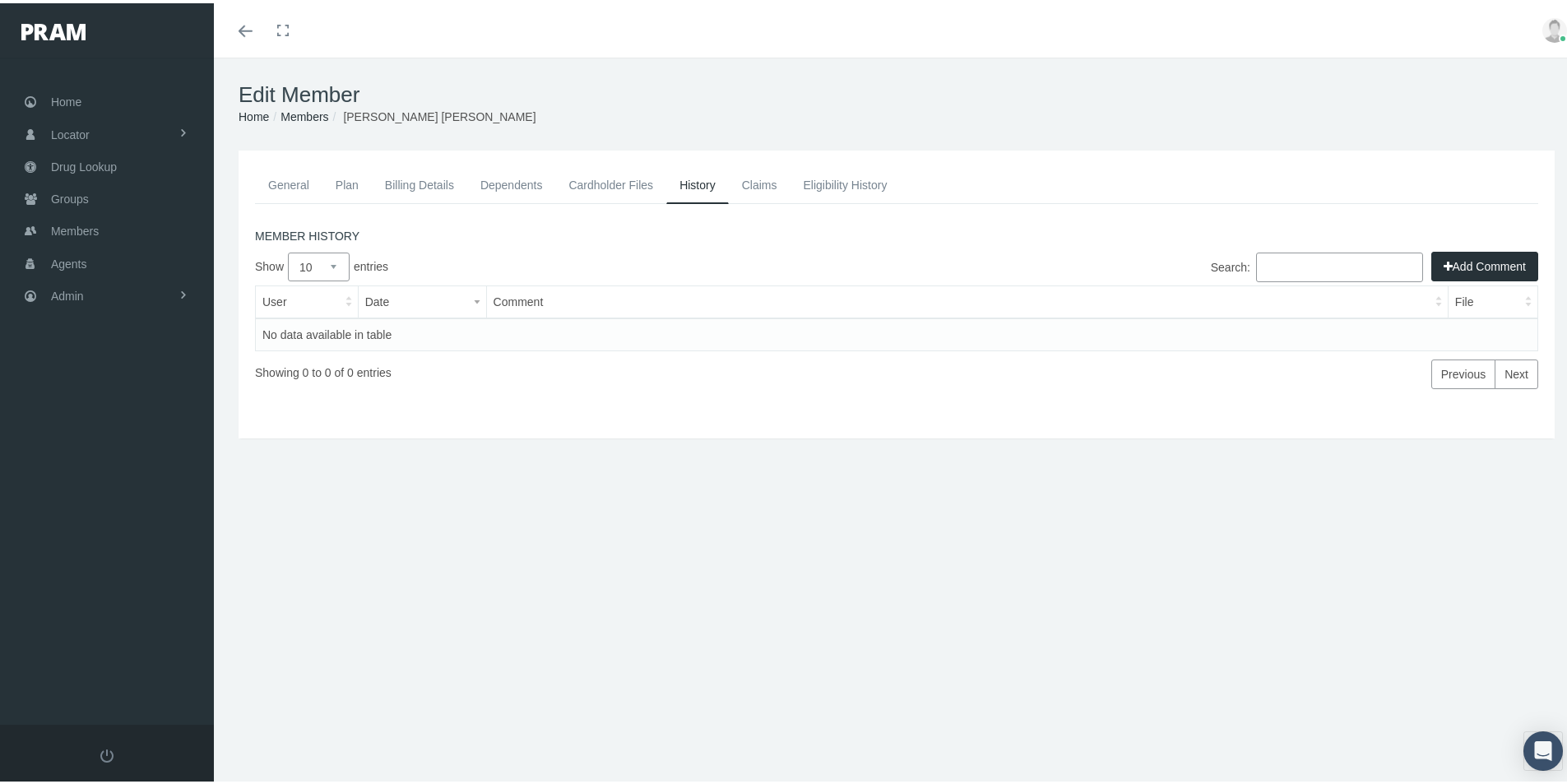
click at [1450, 263] on button "Add Comment" at bounding box center [1485, 263] width 107 height 29
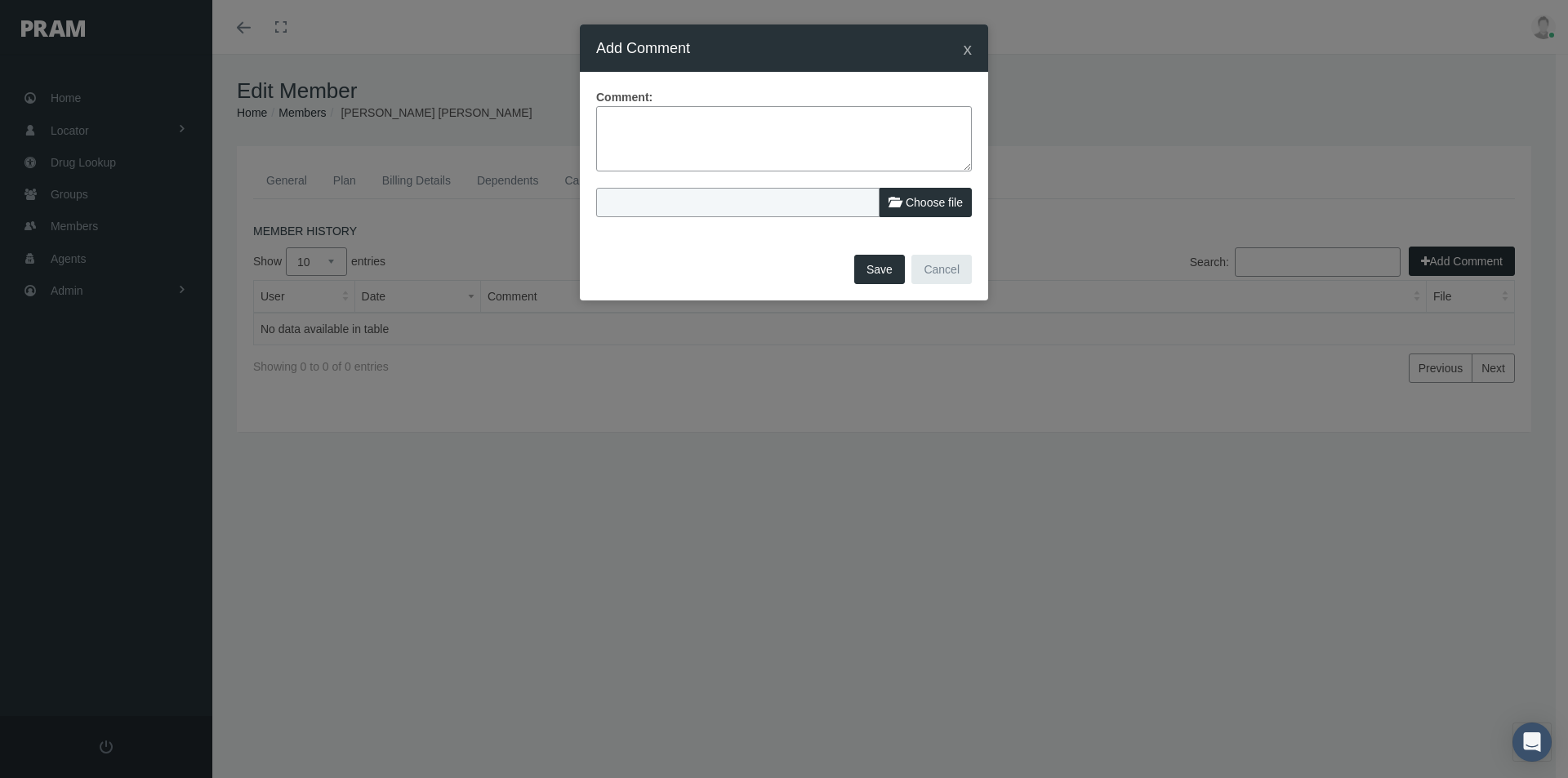
click at [624, 117] on textarea at bounding box center [784, 139] width 375 height 65
click at [843, 123] on textarea "Urgent reinstatement for member came from" at bounding box center [784, 139] width 375 height 65
click at [776, 117] on textarea "Urgent reinstatement for member came from David Dousette - Reinstate back to 05…" at bounding box center [784, 139] width 375 height 65
click at [817, 136] on textarea "Urgent reinstatement for member + dependents came from David Dousette - Reinsta…" at bounding box center [784, 139] width 375 height 65
type textarea "Urgent reinstatement for member + dependents came from David Dousette - Reinsta…"
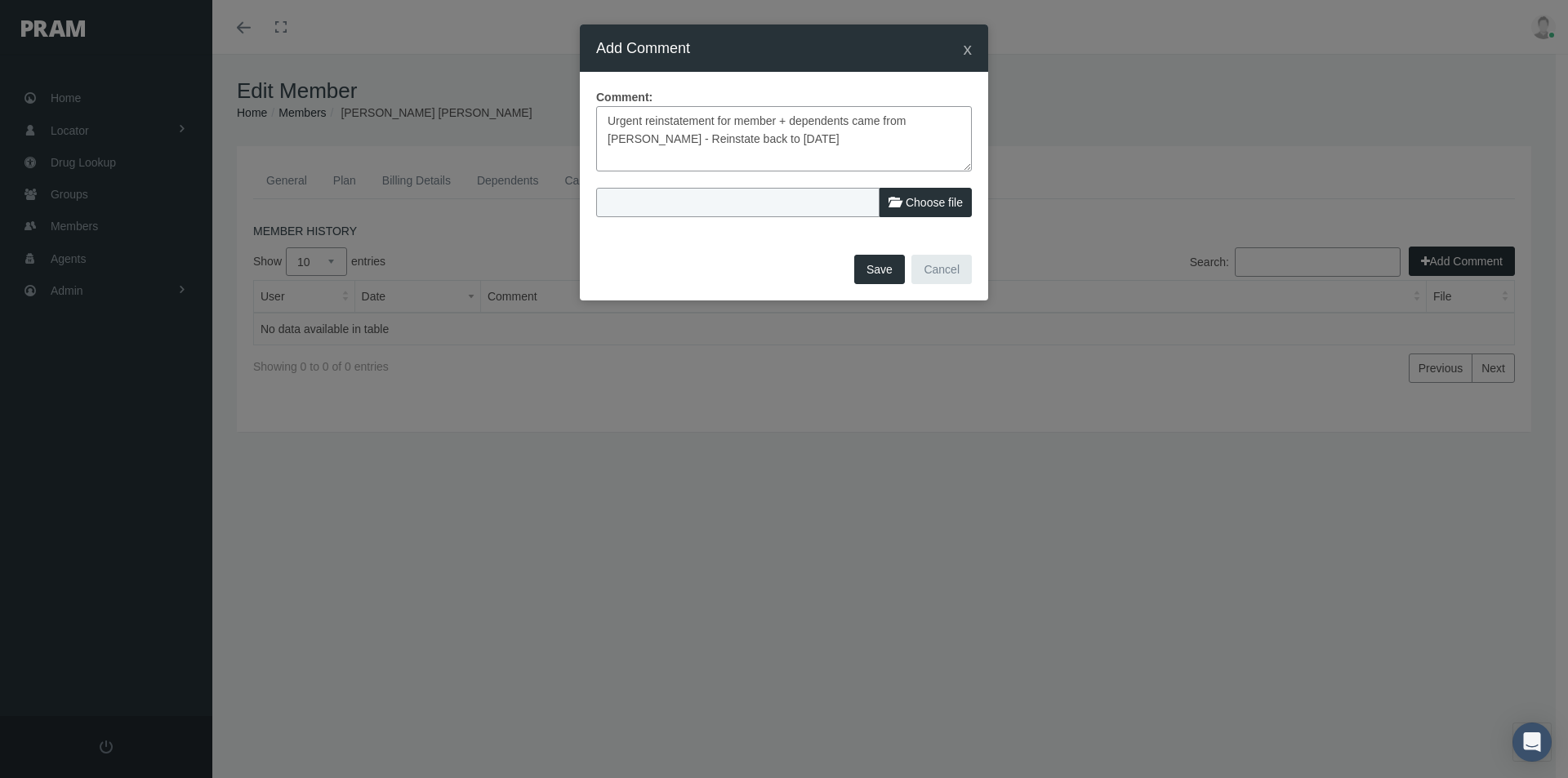
click at [885, 267] on button "Save" at bounding box center [879, 269] width 51 height 29
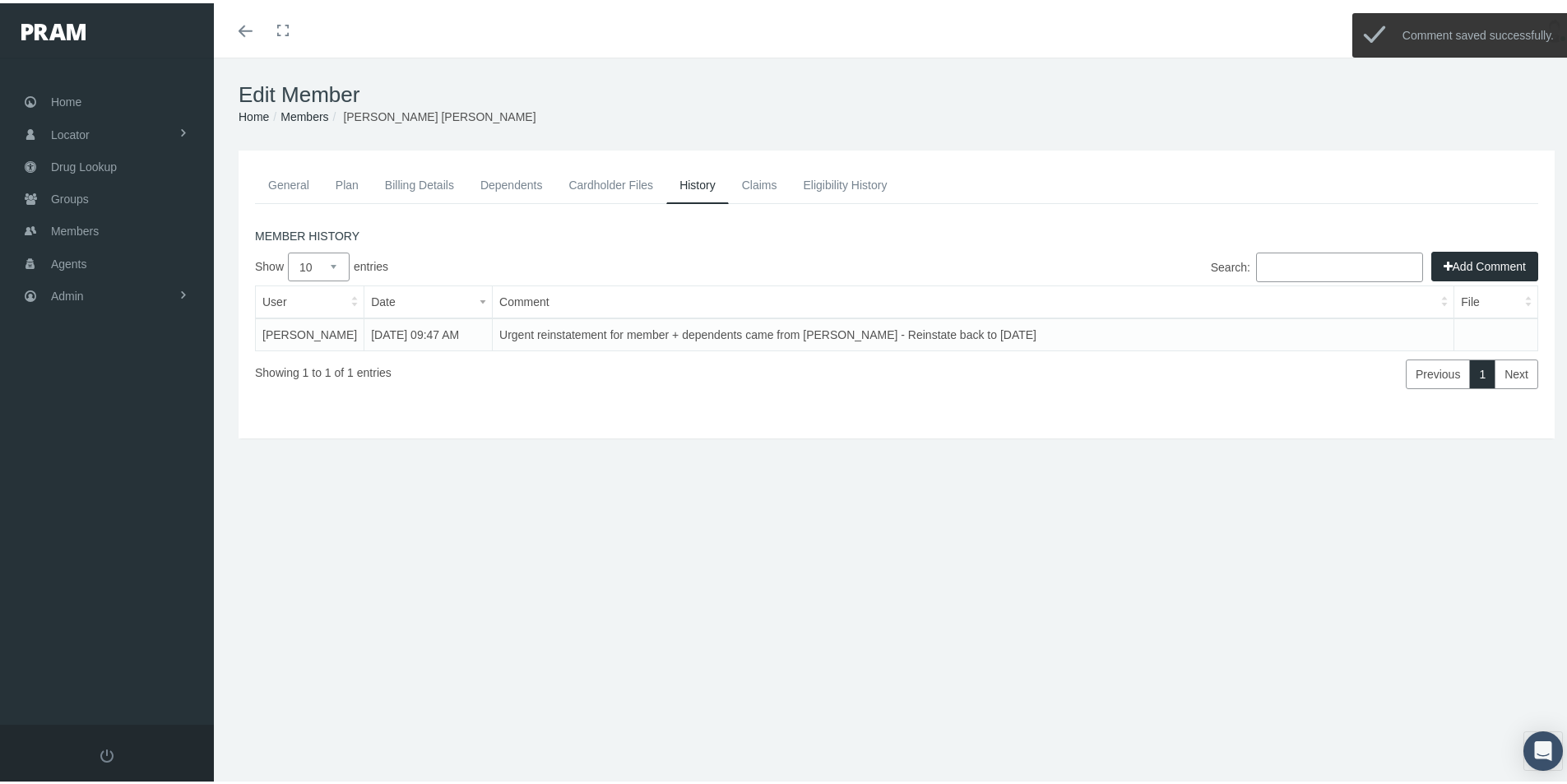
click at [401, 180] on link "Billing Details" at bounding box center [420, 182] width 95 height 36
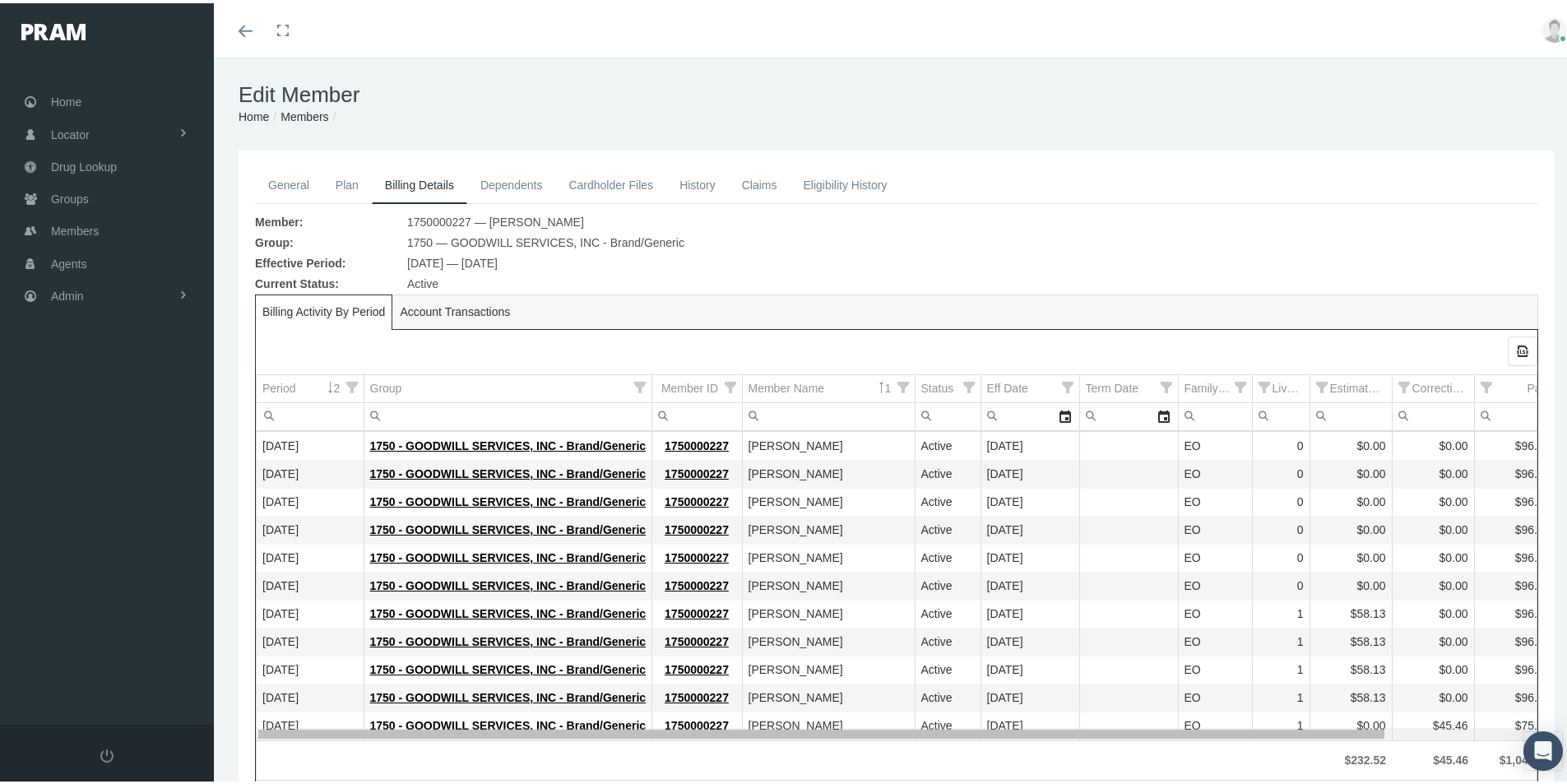
drag, startPoint x: 1098, startPoint y: 727, endPoint x: 842, endPoint y: 661, distance: 264.4
click at [926, 679] on body "Toggle Fullscreen Toggle navigation Toggle menubar Toggle fullscreen Profile Lo…" at bounding box center [790, 392] width 1580 height 784
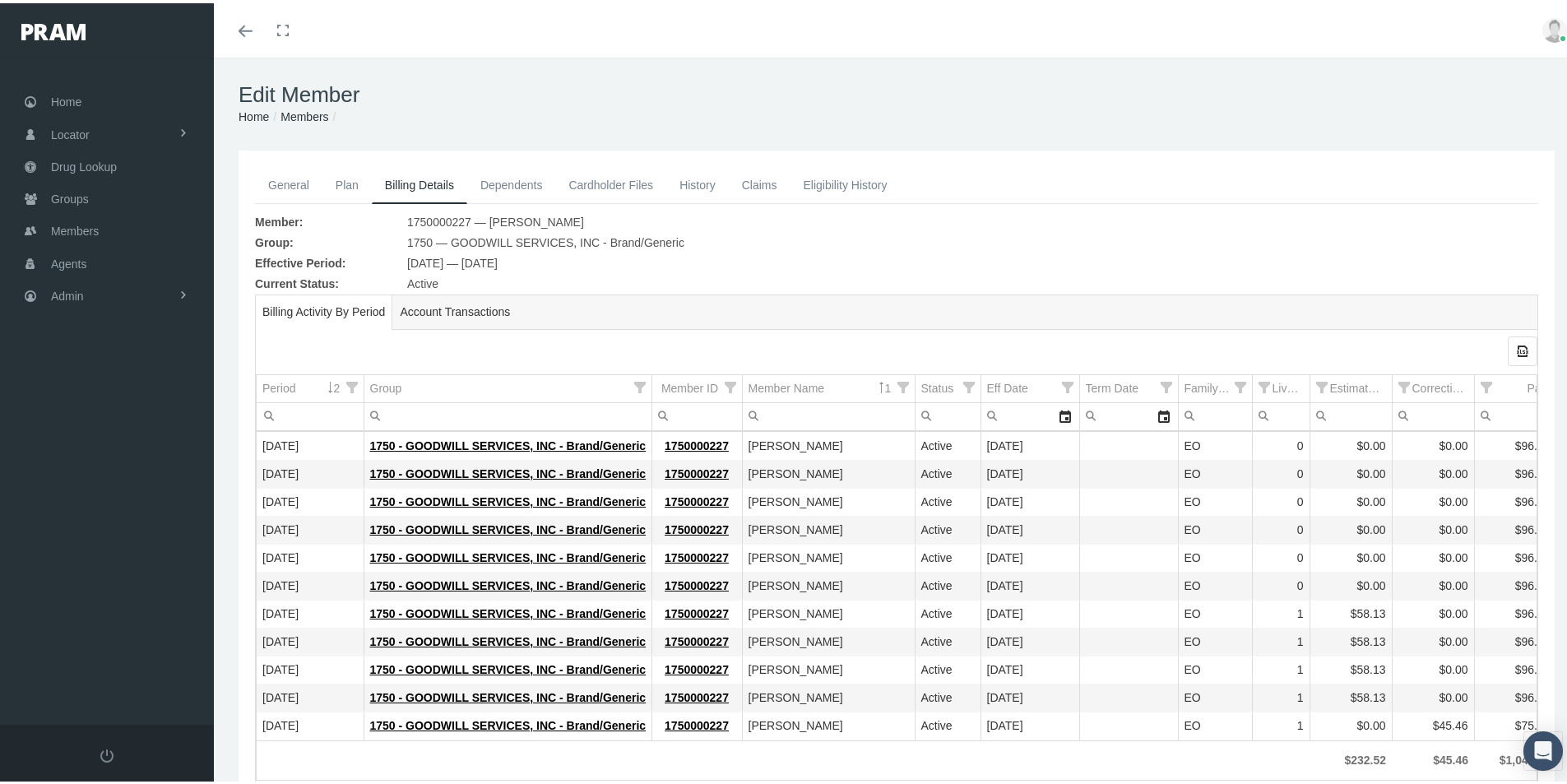
drag, startPoint x: 173, startPoint y: 430, endPoint x: 927, endPoint y: 90, distance: 827.1
click at [962, 80] on h1 "Edit Member" at bounding box center [897, 92] width 1316 height 26
click at [66, 191] on span "Groups" at bounding box center [70, 196] width 38 height 31
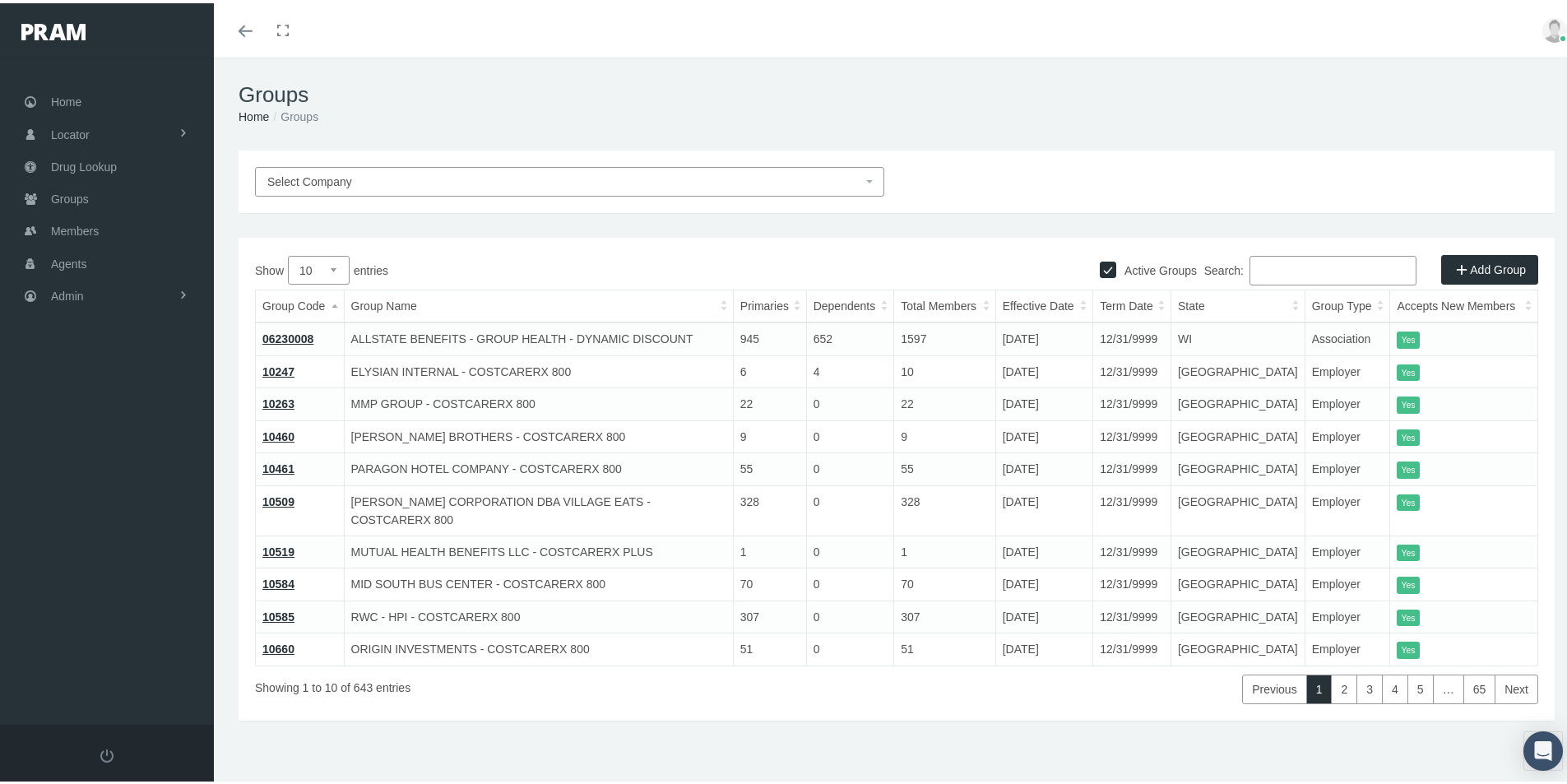
click at [1267, 262] on input "Search:" at bounding box center [1333, 267] width 167 height 29
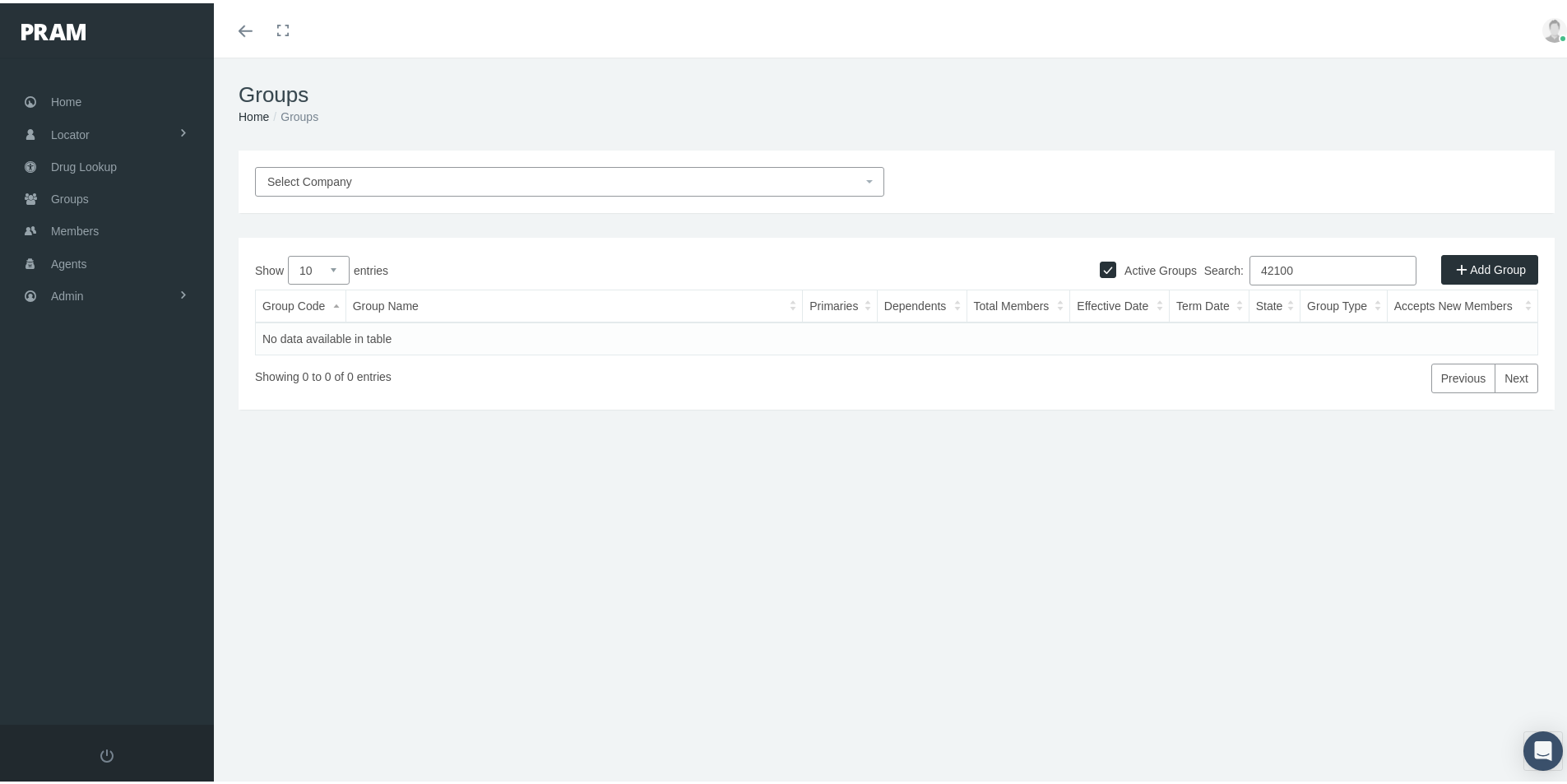
click at [0, 0] on div at bounding box center [0, 0] width 0 height 0
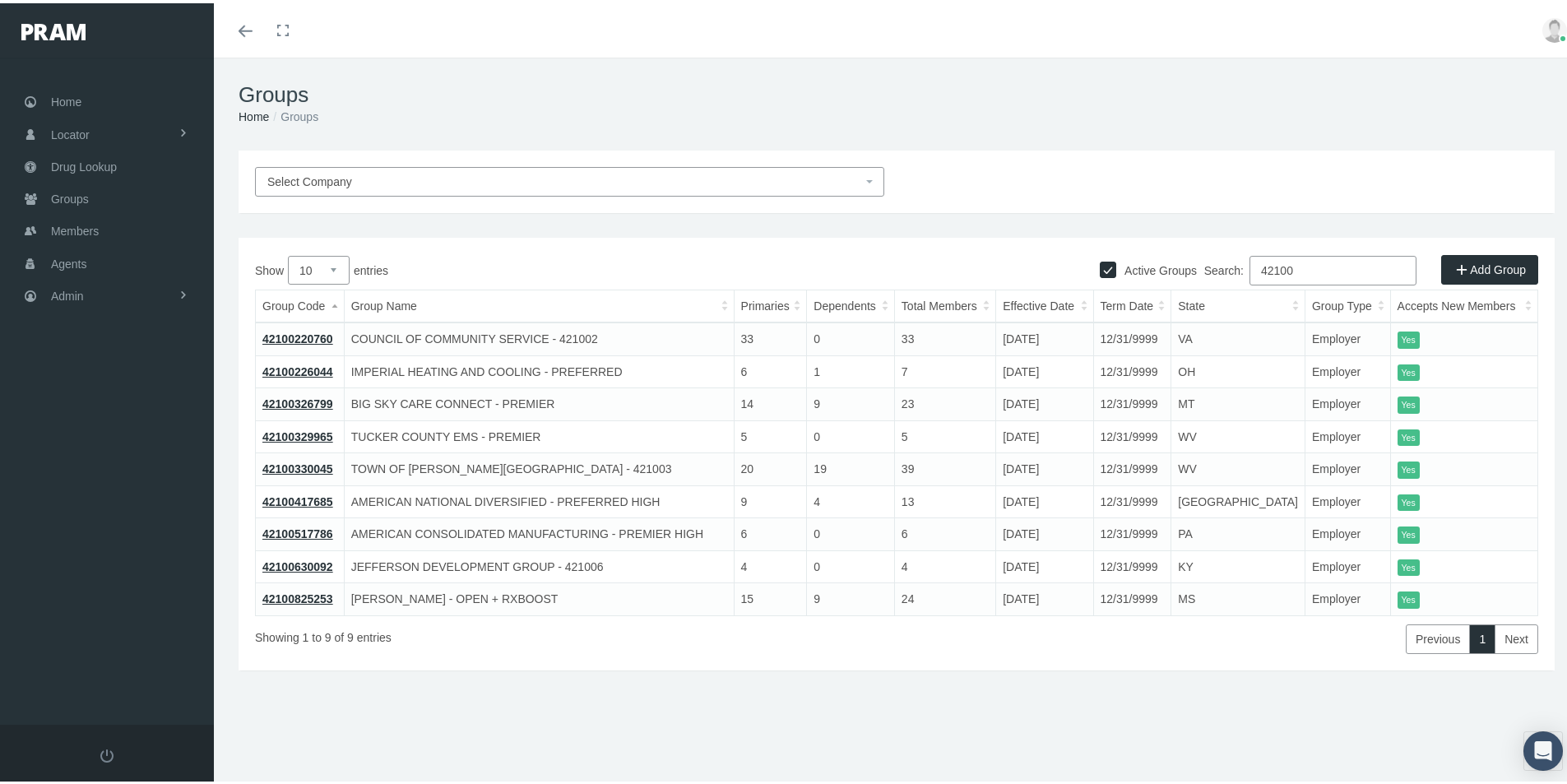
drag, startPoint x: 1297, startPoint y: 268, endPoint x: 1308, endPoint y: 265, distance: 11.4
click at [1307, 265] on input "42100" at bounding box center [1333, 267] width 167 height 29
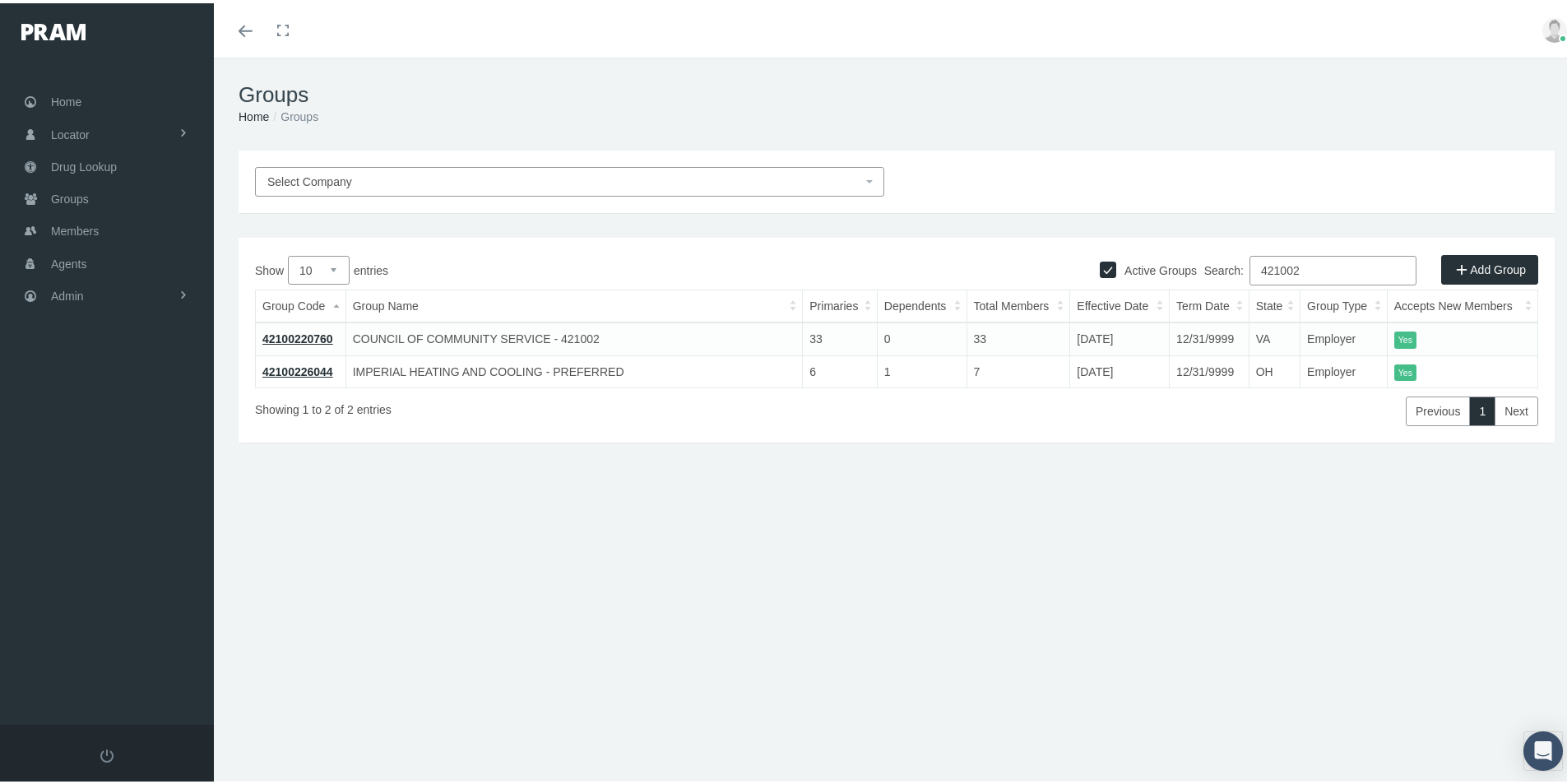
type input "421002"
click at [298, 335] on link "42100220760" at bounding box center [298, 335] width 71 height 13
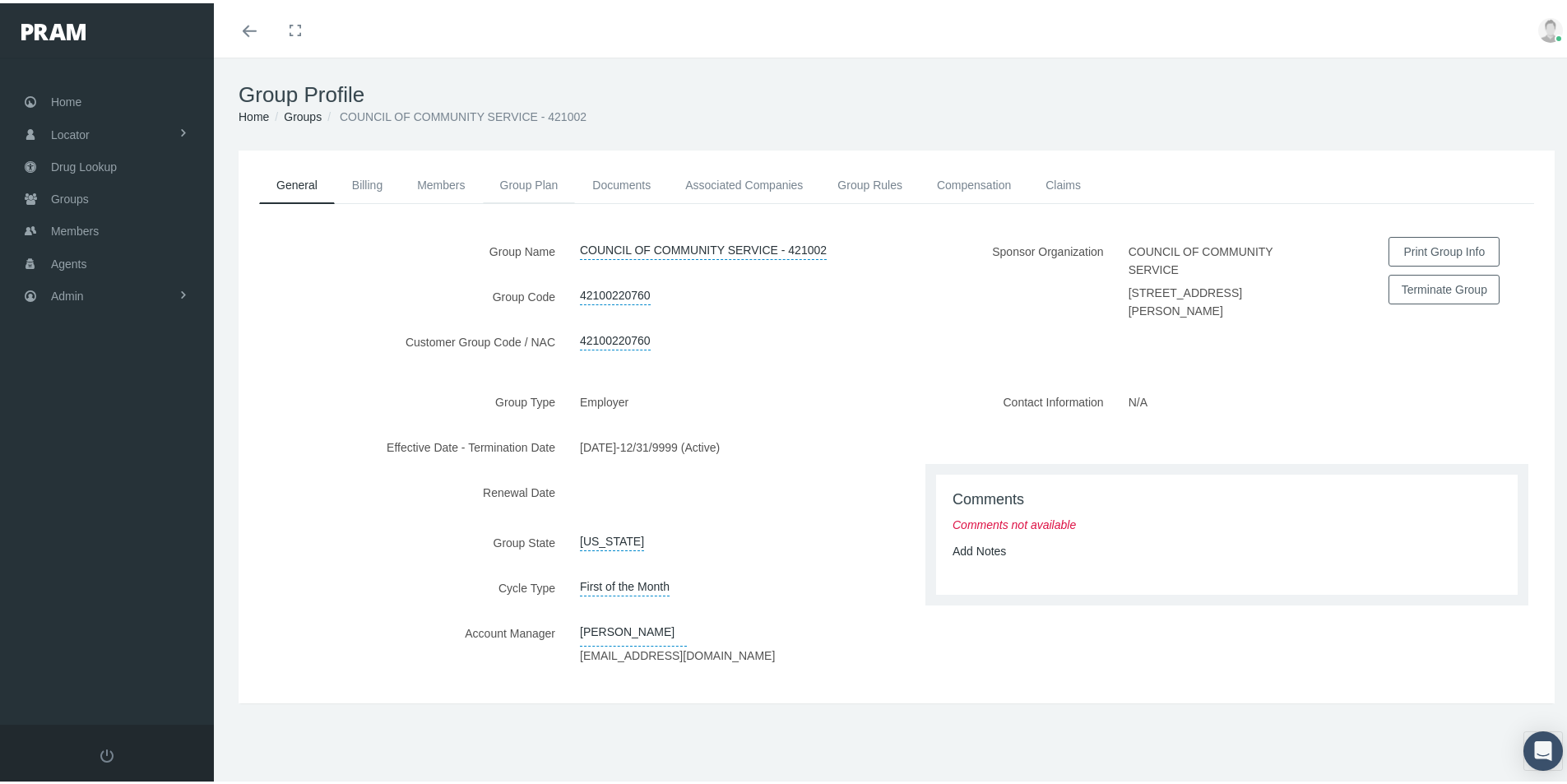
click at [525, 178] on link "Group Plan" at bounding box center [530, 182] width 93 height 36
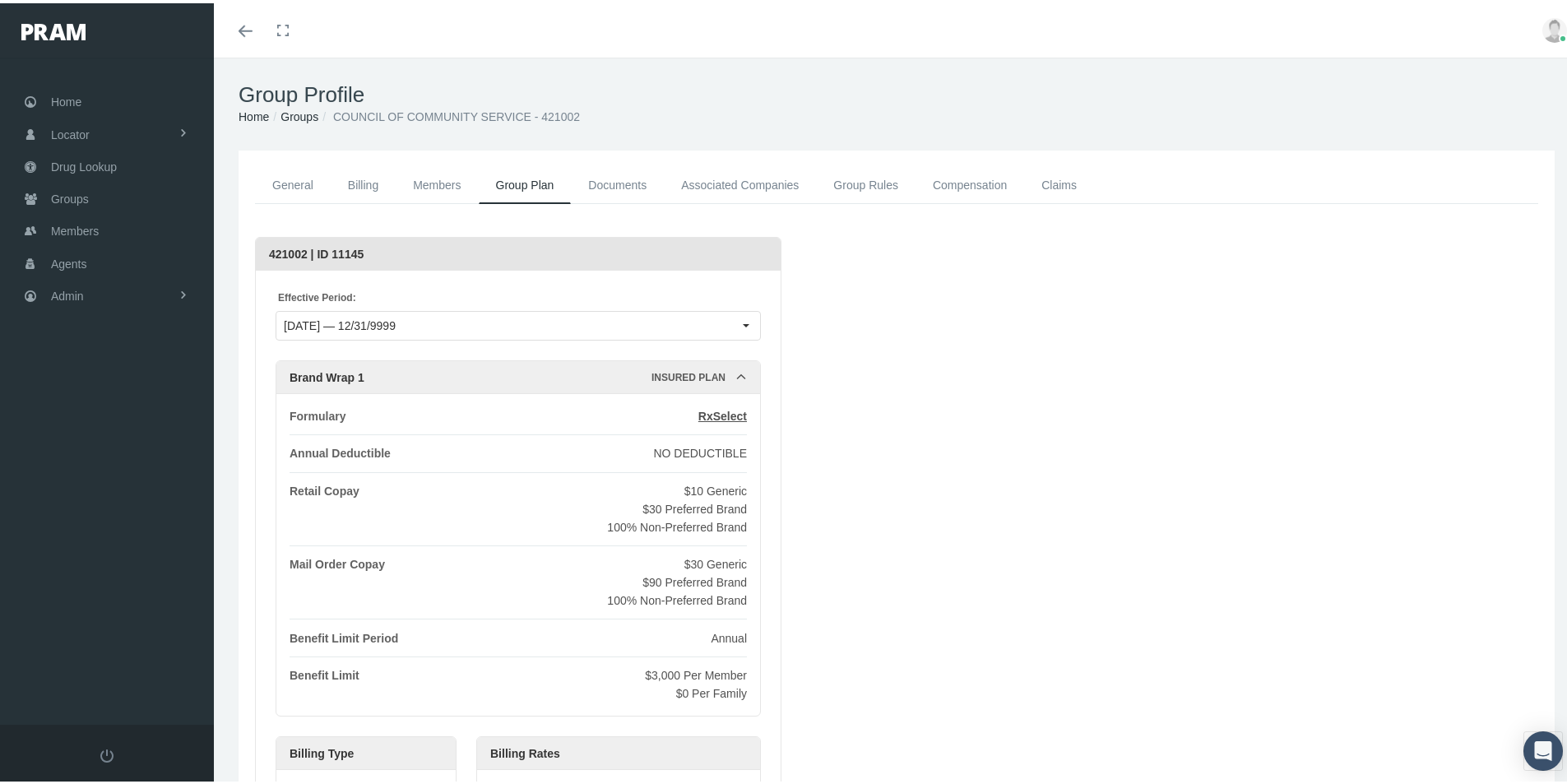
click at [300, 183] on link "General" at bounding box center [293, 182] width 76 height 37
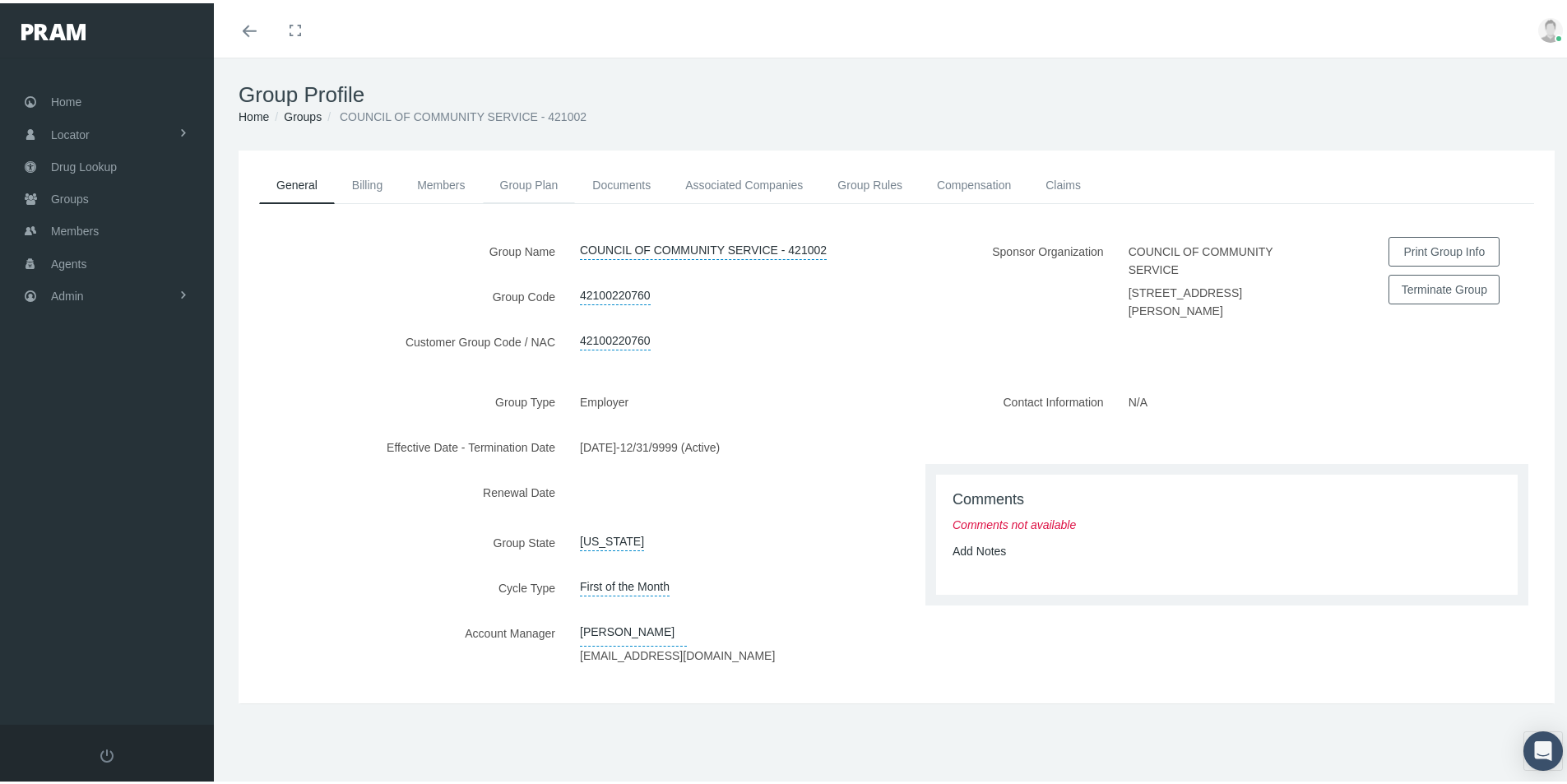
click at [505, 181] on link "Group Plan" at bounding box center [530, 182] width 93 height 36
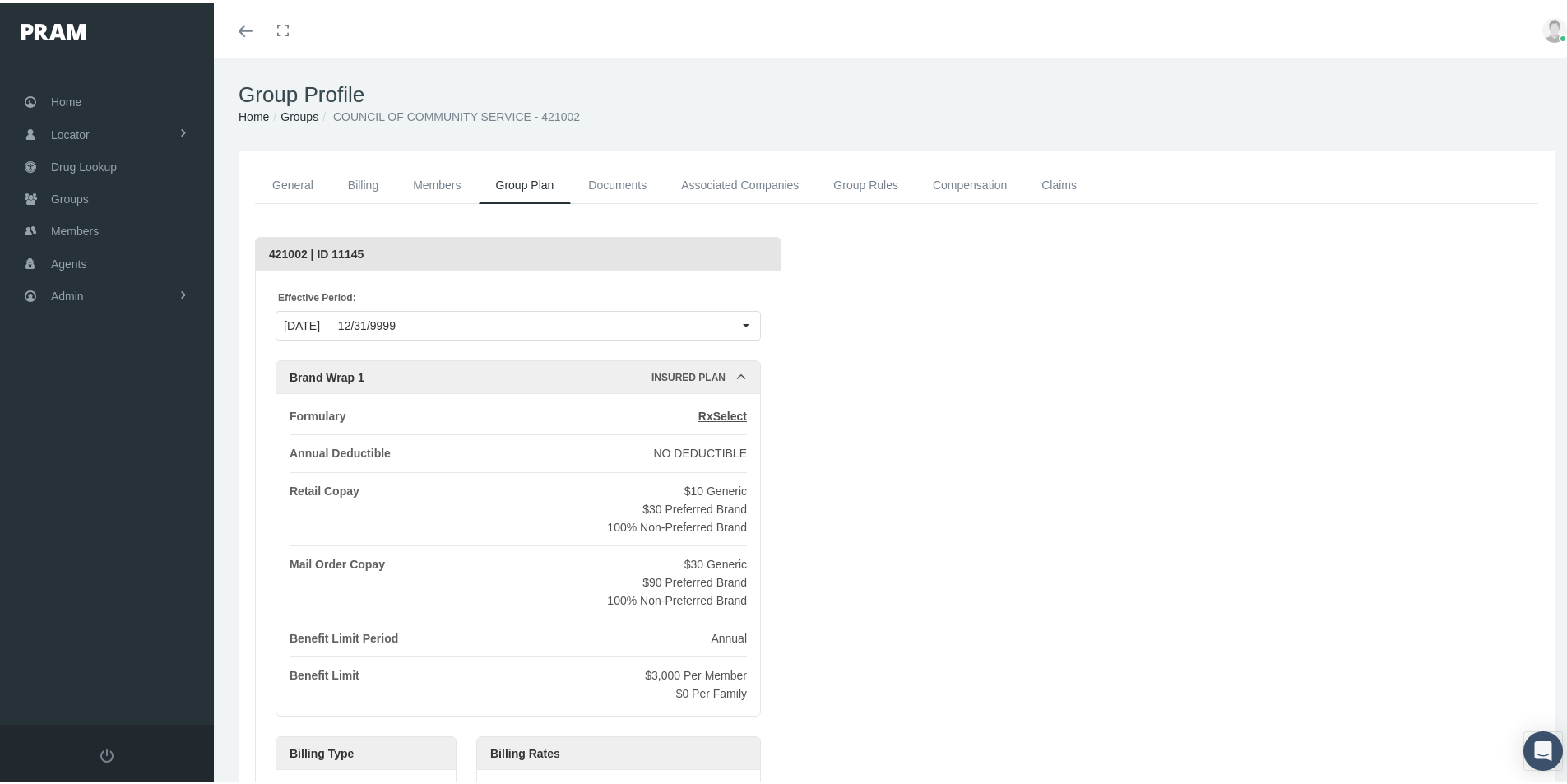
click at [282, 181] on link "General" at bounding box center [293, 182] width 76 height 37
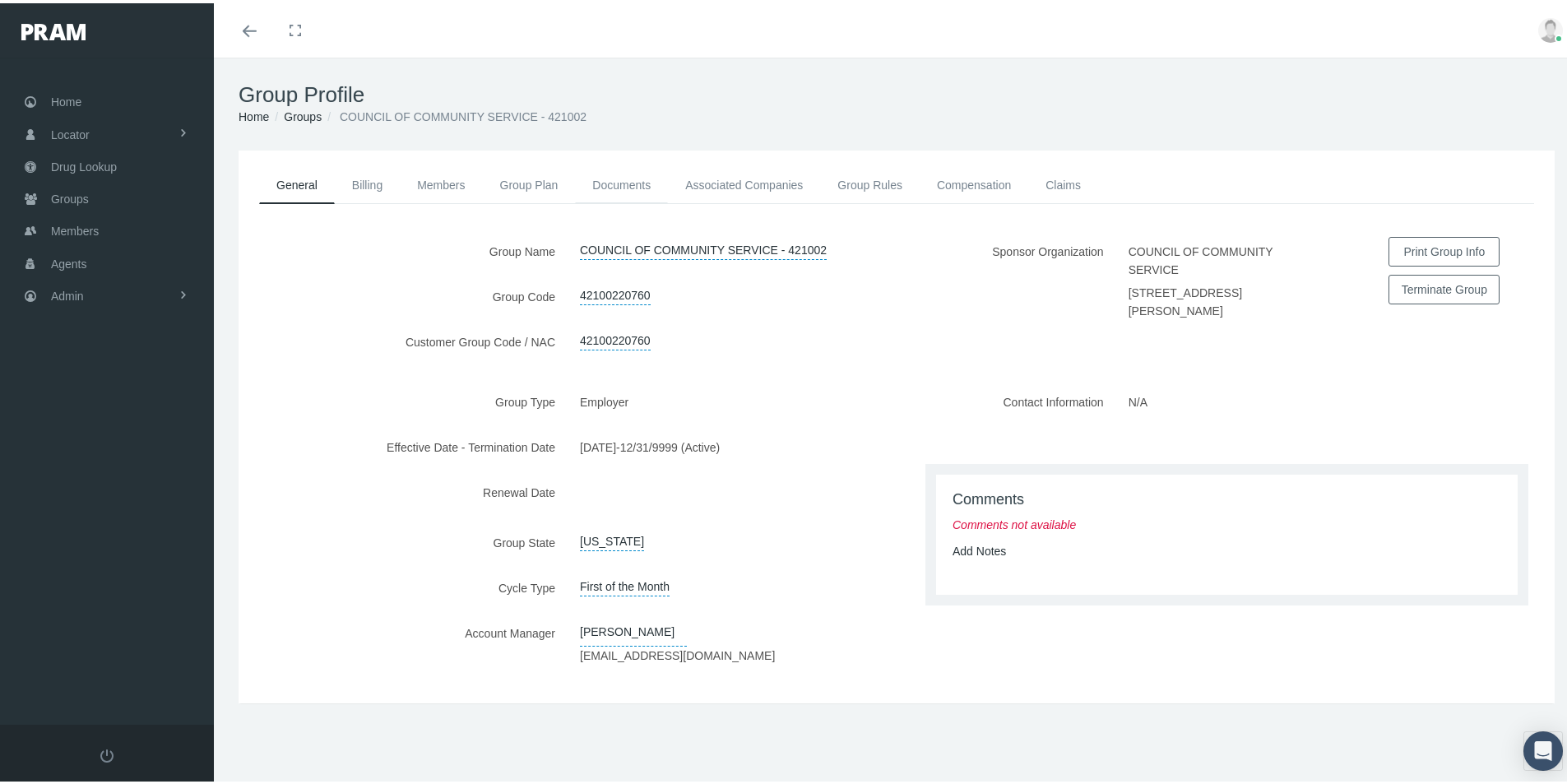
click at [631, 182] on link "Documents" at bounding box center [622, 182] width 93 height 36
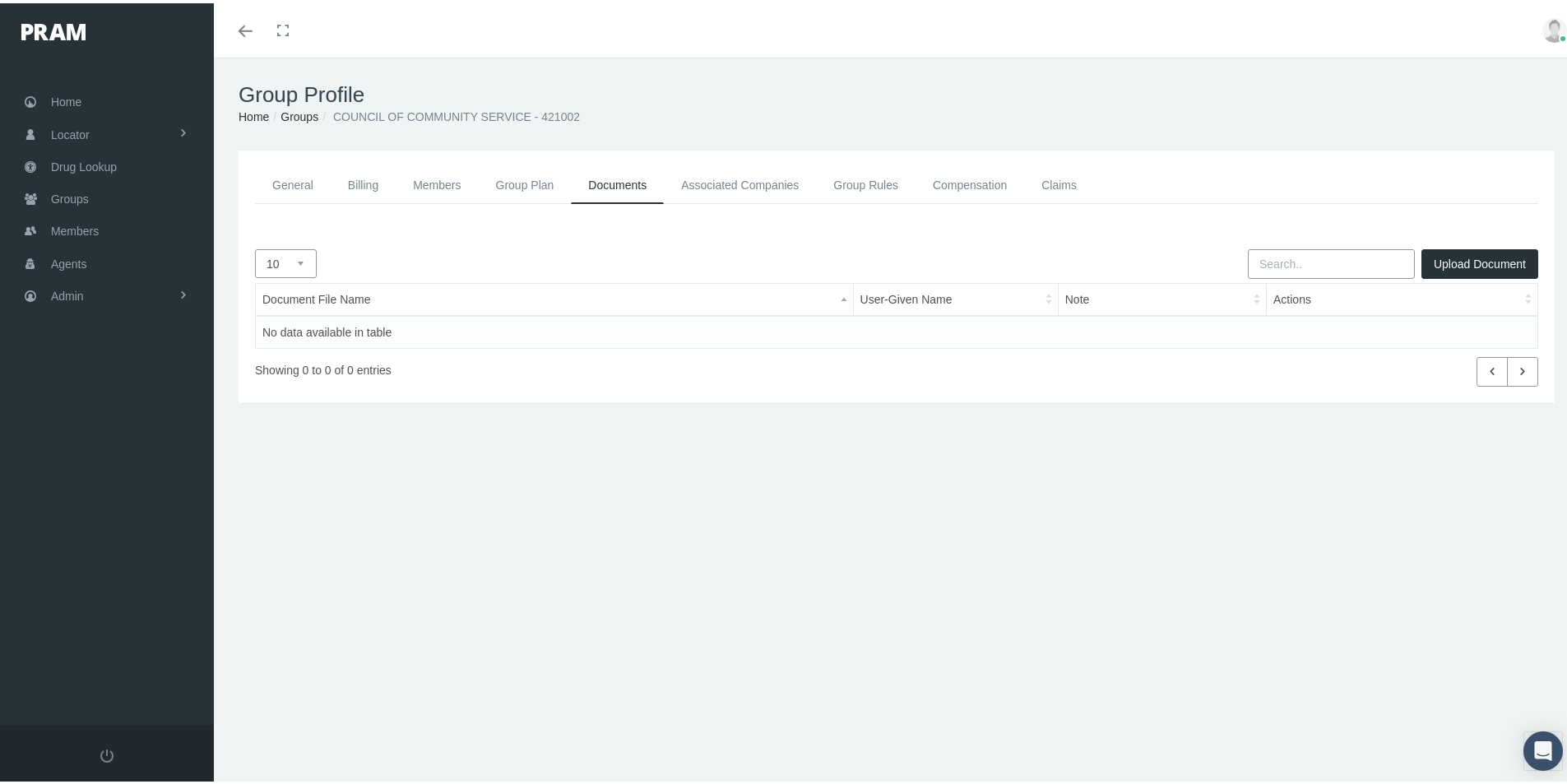
click at [701, 183] on link "Associated Companies" at bounding box center [740, 182] width 152 height 37
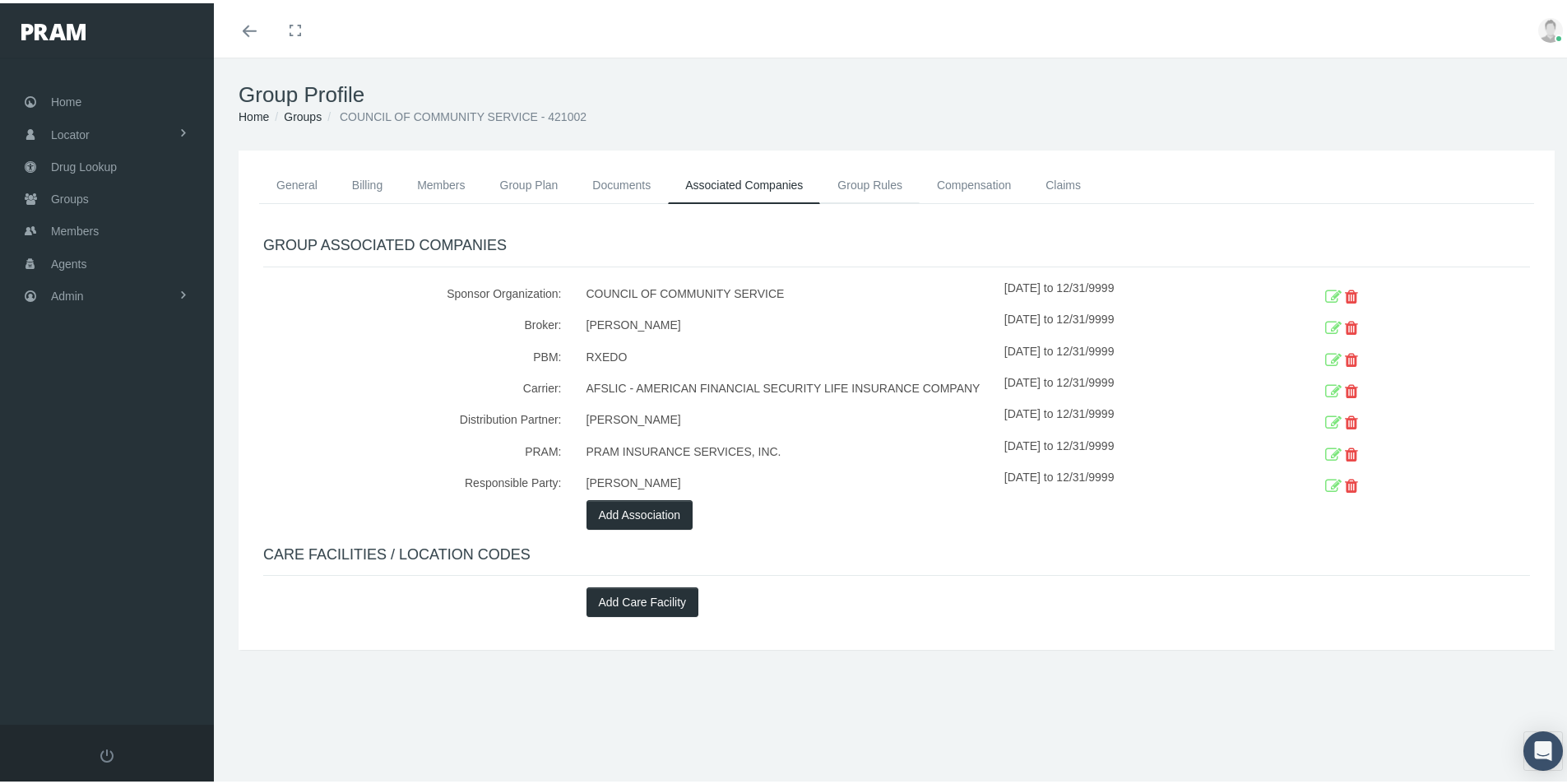
drag, startPoint x: 845, startPoint y: 180, endPoint x: 846, endPoint y: 193, distance: 13.0
click at [846, 180] on link "Group Rules" at bounding box center [870, 182] width 99 height 36
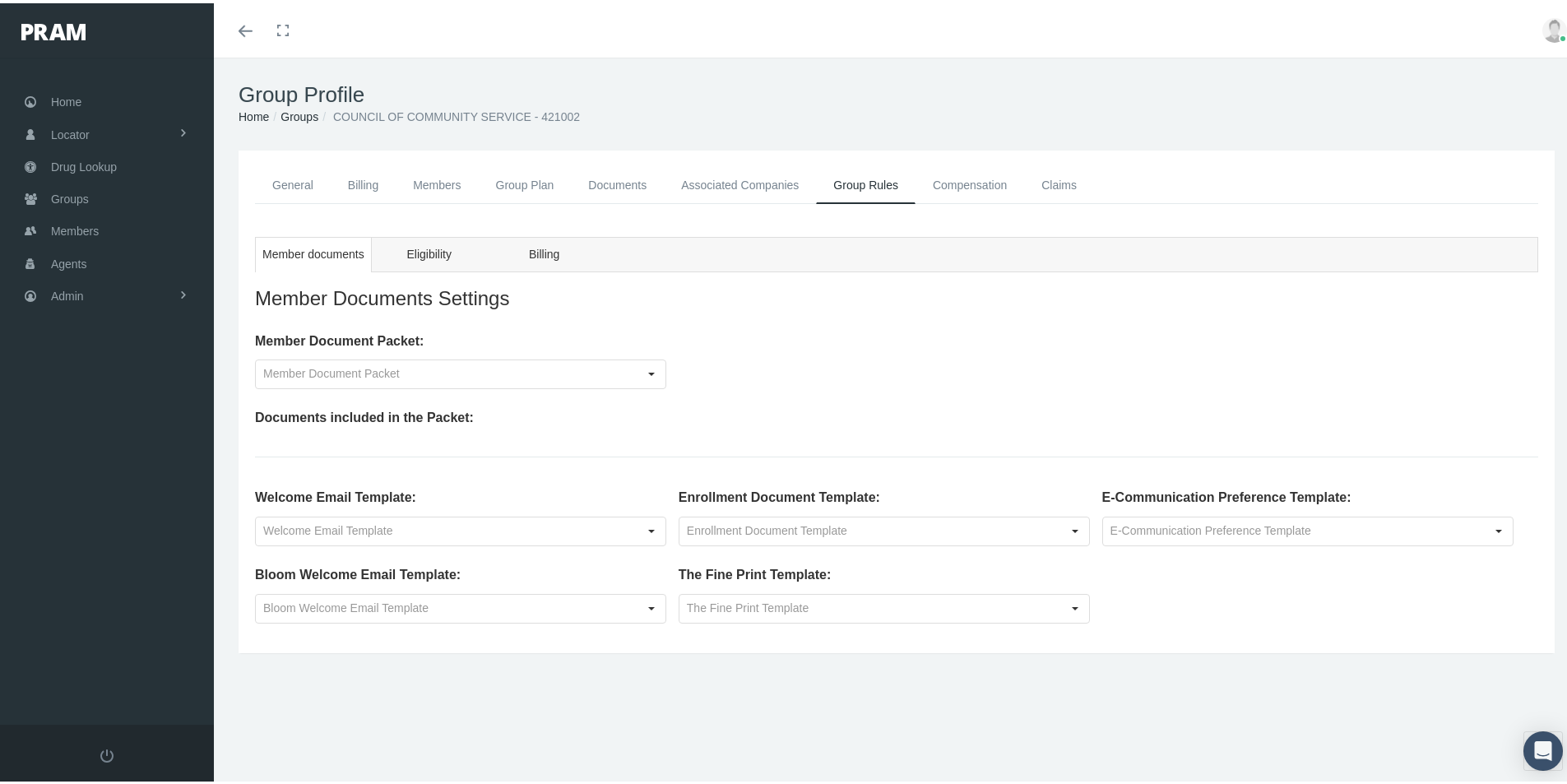
click at [961, 187] on link "Compensation" at bounding box center [970, 182] width 109 height 37
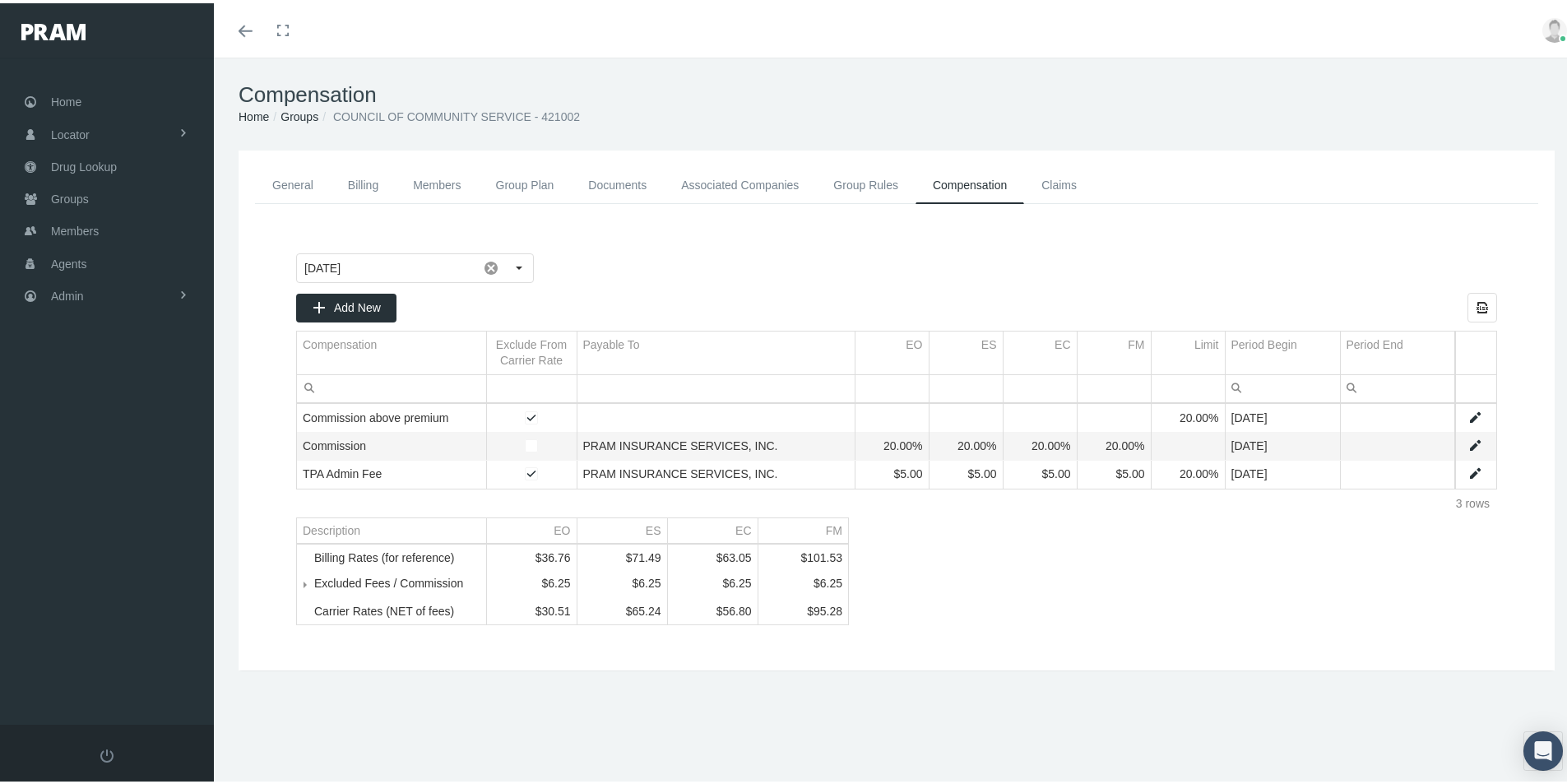
click at [295, 181] on link "General" at bounding box center [293, 182] width 76 height 37
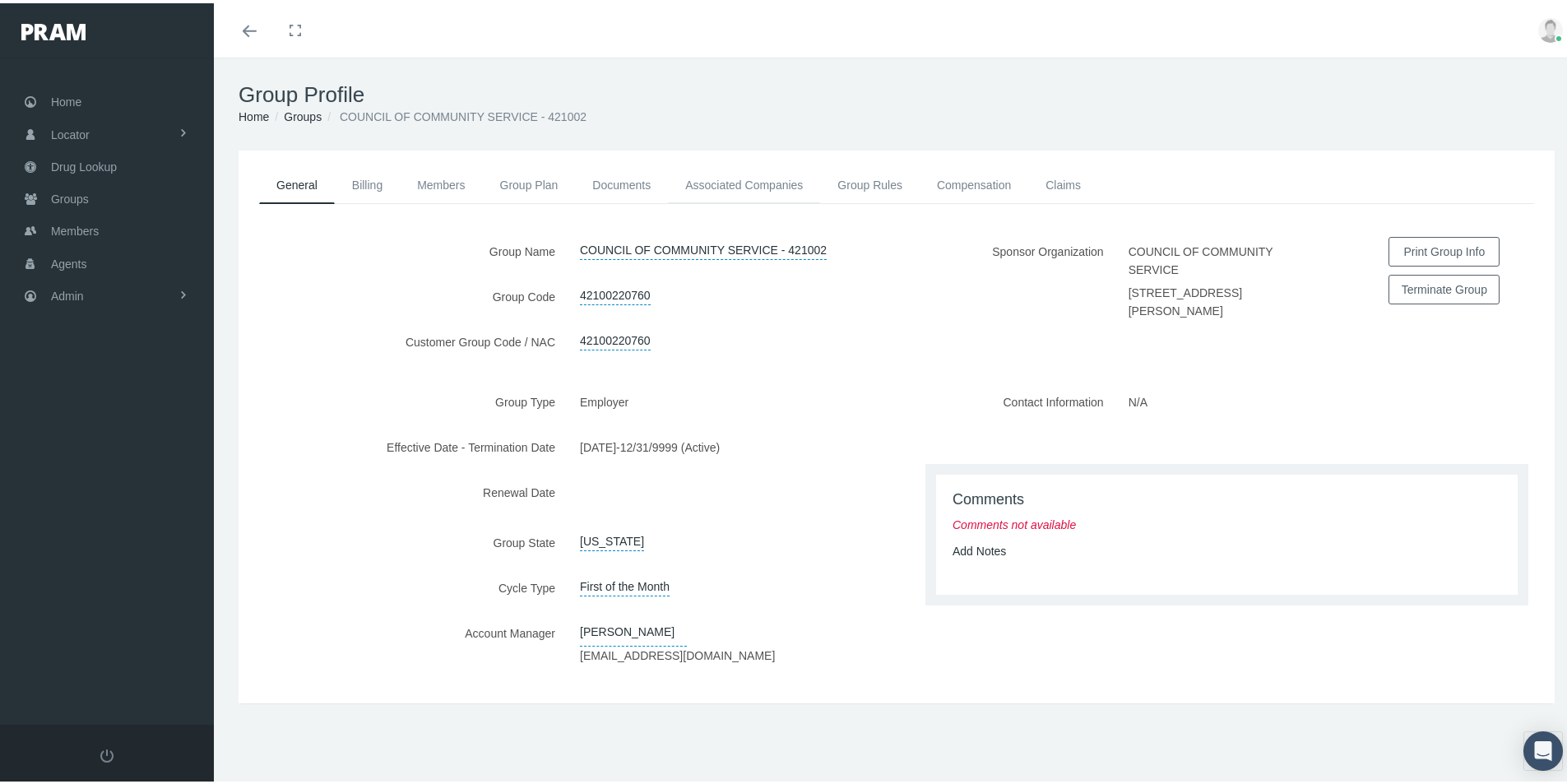
click at [716, 179] on link "Associated Companies" at bounding box center [744, 182] width 152 height 36
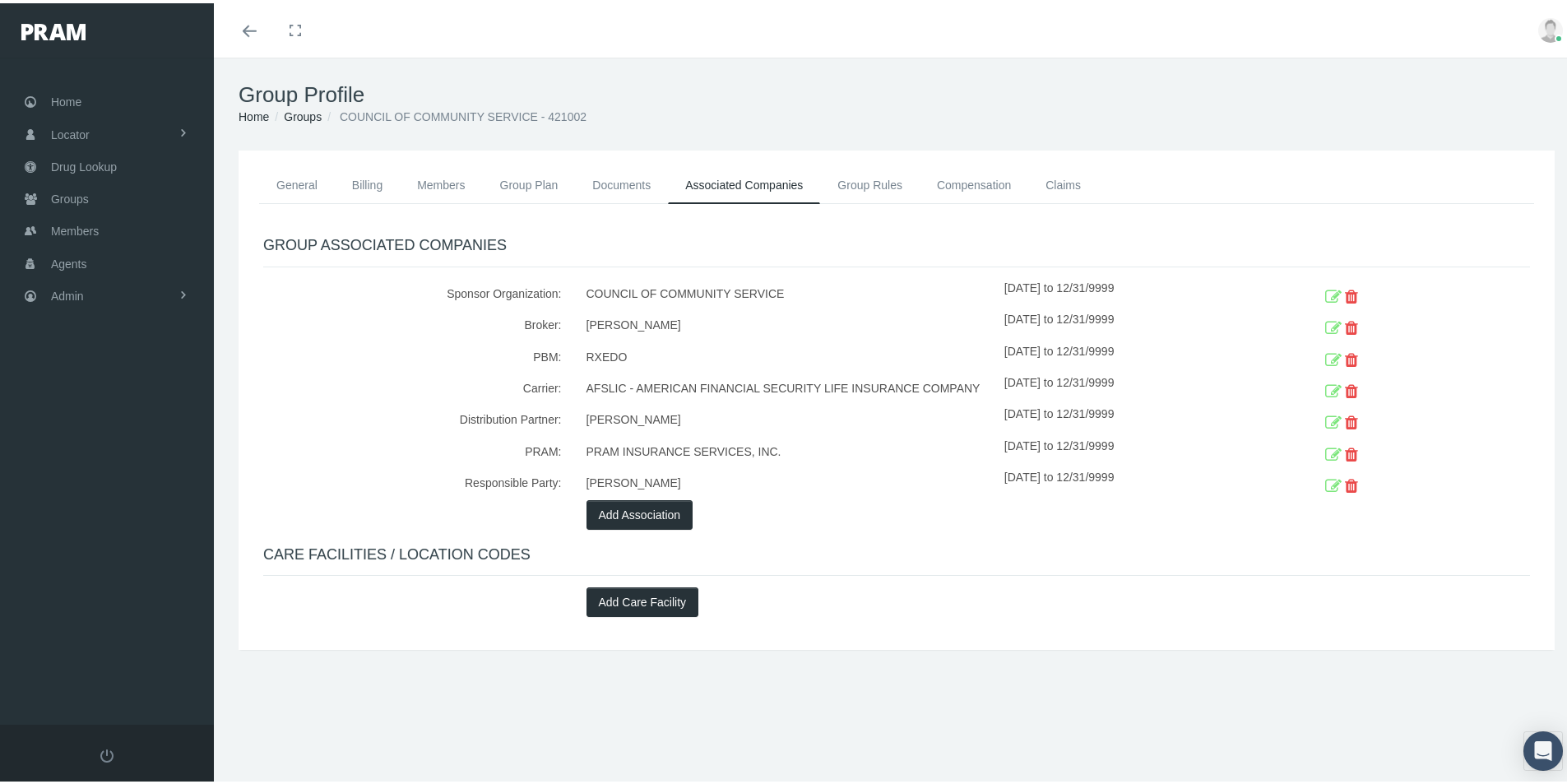
click at [790, 679] on div "General Billing Members Group Plan Documents Associated Companies Enrollment Hi…" at bounding box center [897, 420] width 1366 height 548
click at [75, 294] on span "Admin" at bounding box center [67, 293] width 33 height 31
click at [92, 572] on span "Eligibility File Uploads" at bounding box center [124, 570] width 112 height 28
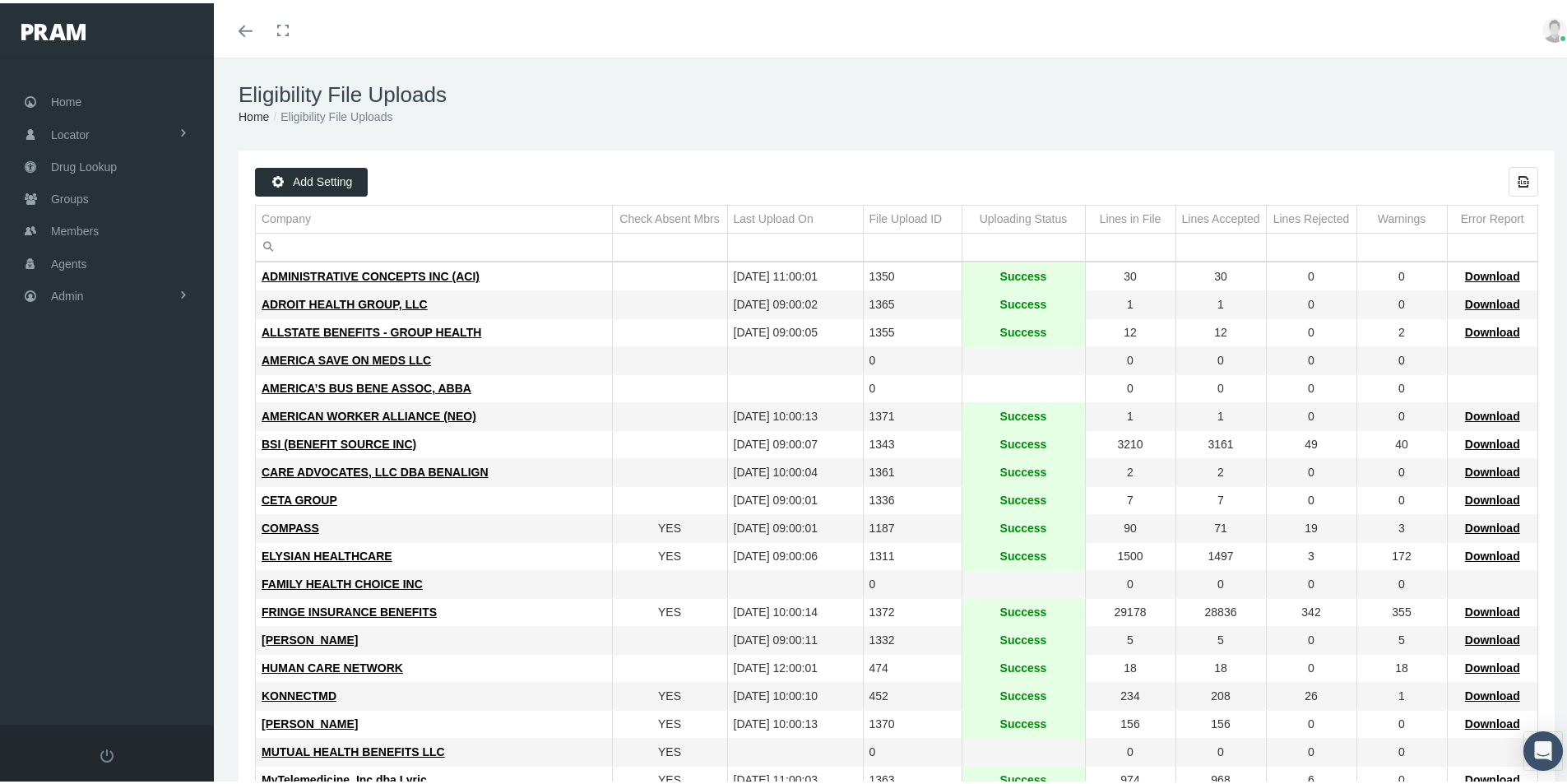
click at [565, 670] on div "HUMAN CARE NETWORK" at bounding box center [434, 665] width 345 height 16
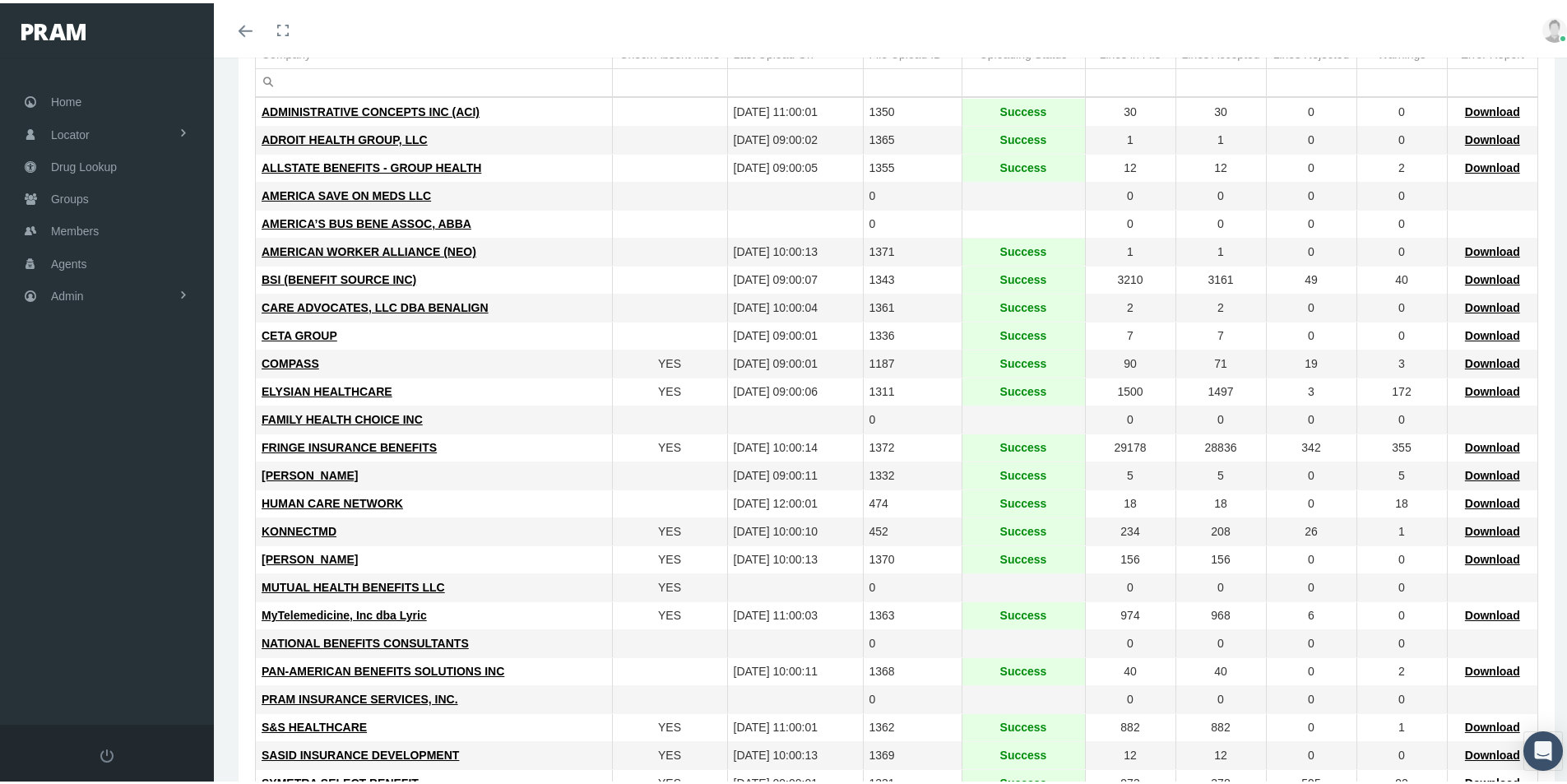
scroll to position [247, 0]
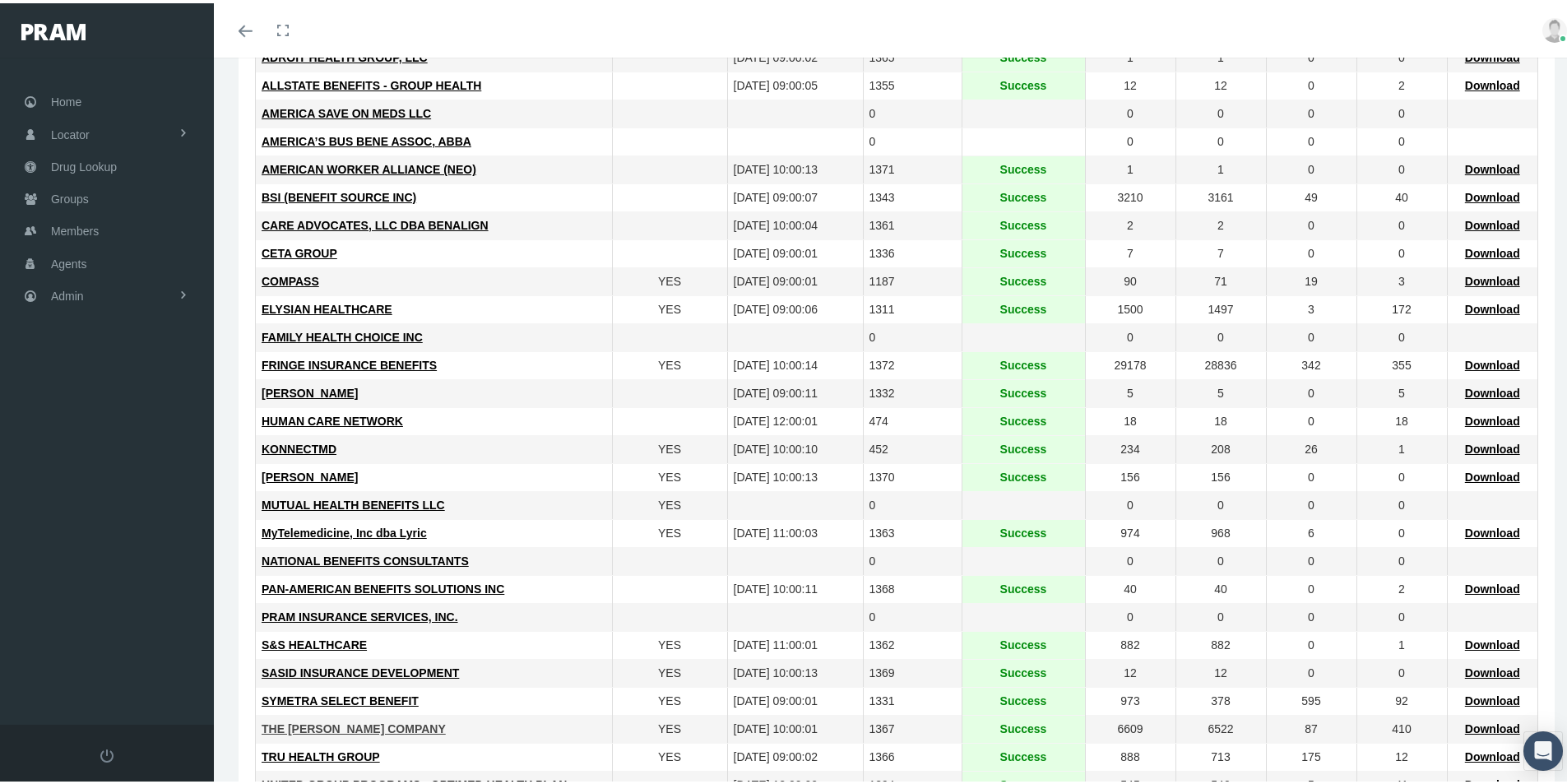
click at [365, 723] on span "THE LOOMIS COMPANY" at bounding box center [353, 724] width 184 height 13
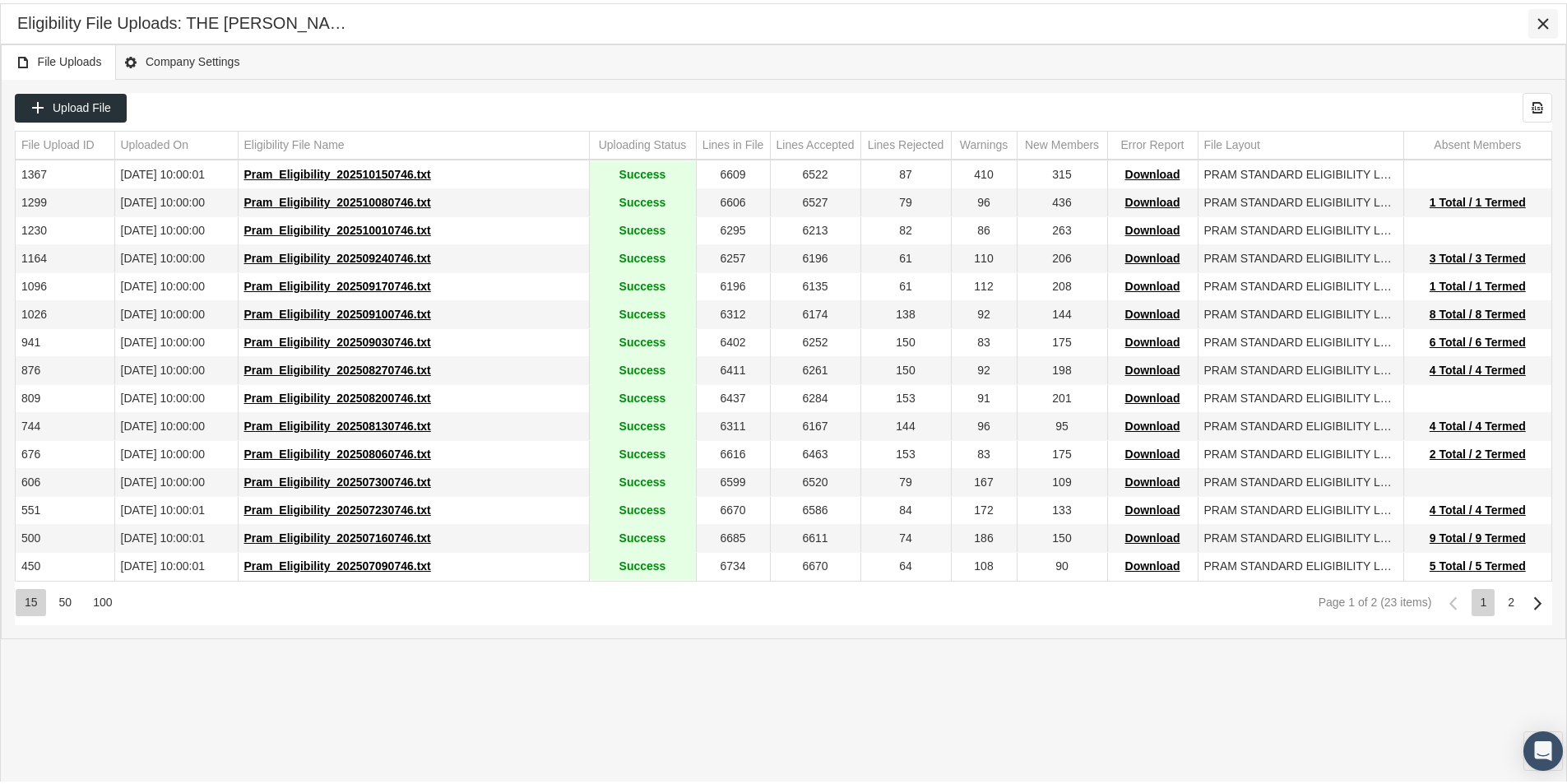
click at [1547, 18] on icon "Close" at bounding box center [1543, 20] width 15 height 15
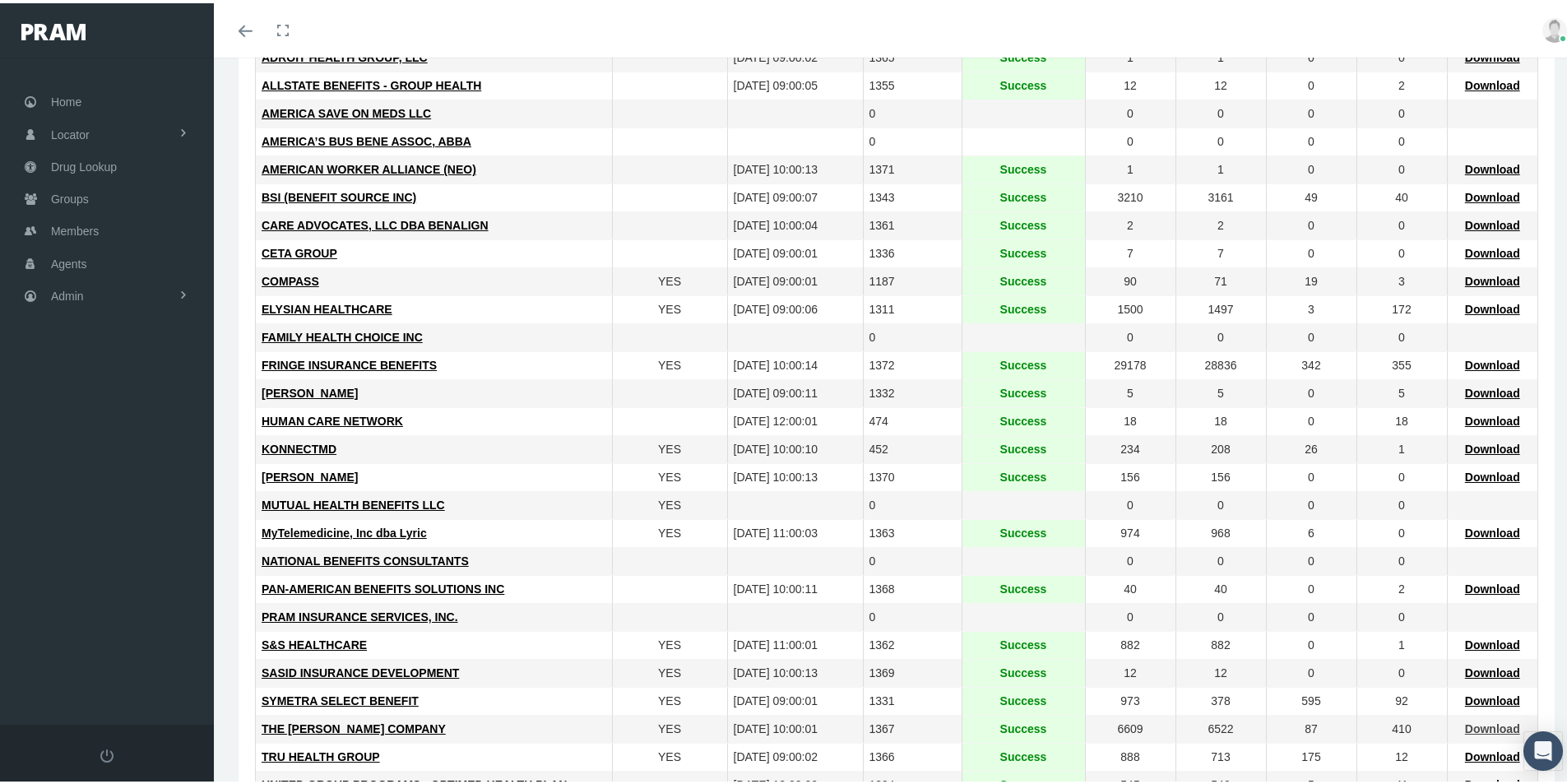
click at [1467, 728] on span "Download" at bounding box center [1493, 724] width 55 height 13
click at [60, 199] on span "Groups" at bounding box center [70, 196] width 38 height 31
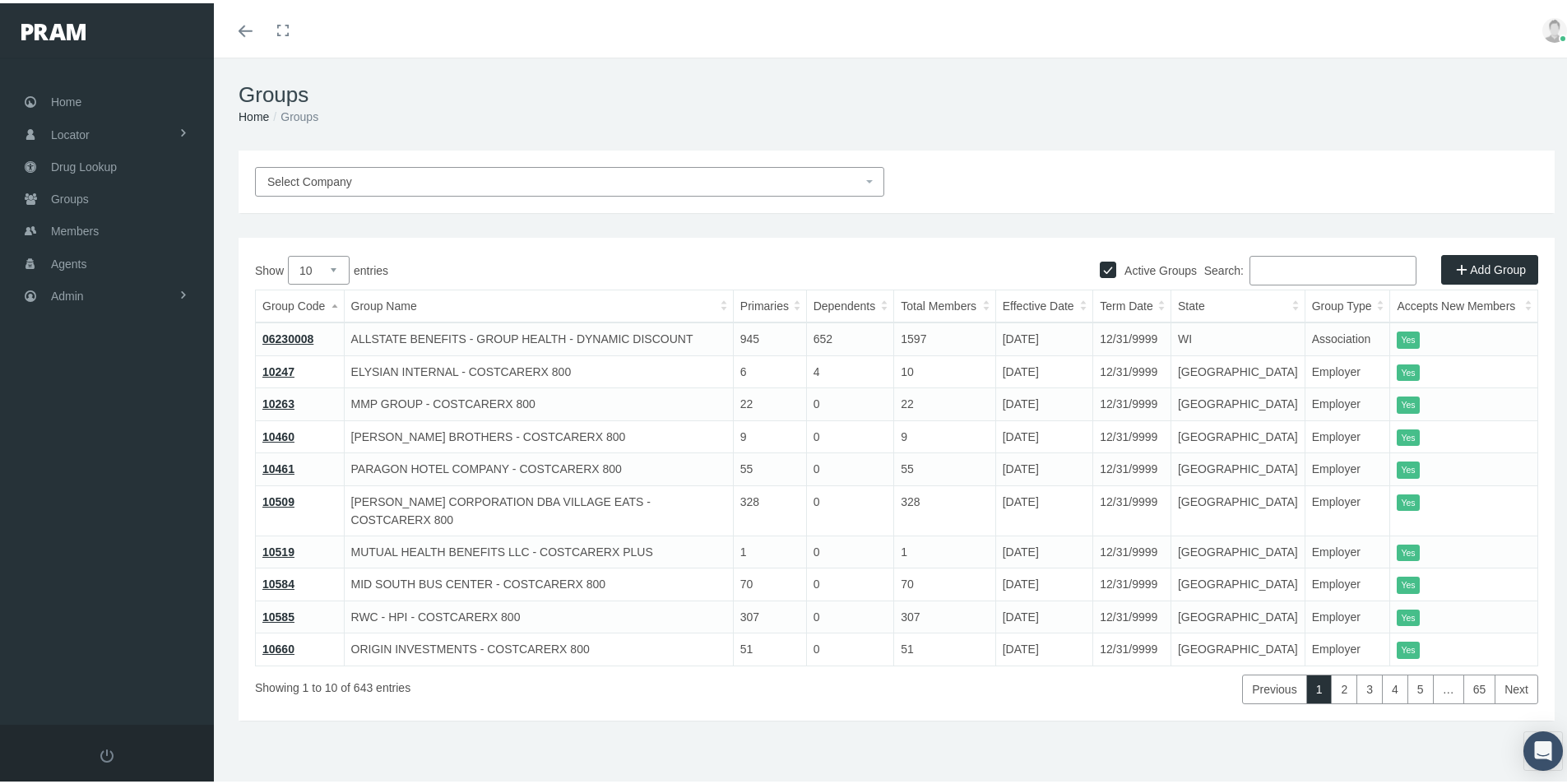
click at [1255, 261] on input "Search:" at bounding box center [1333, 267] width 167 height 29
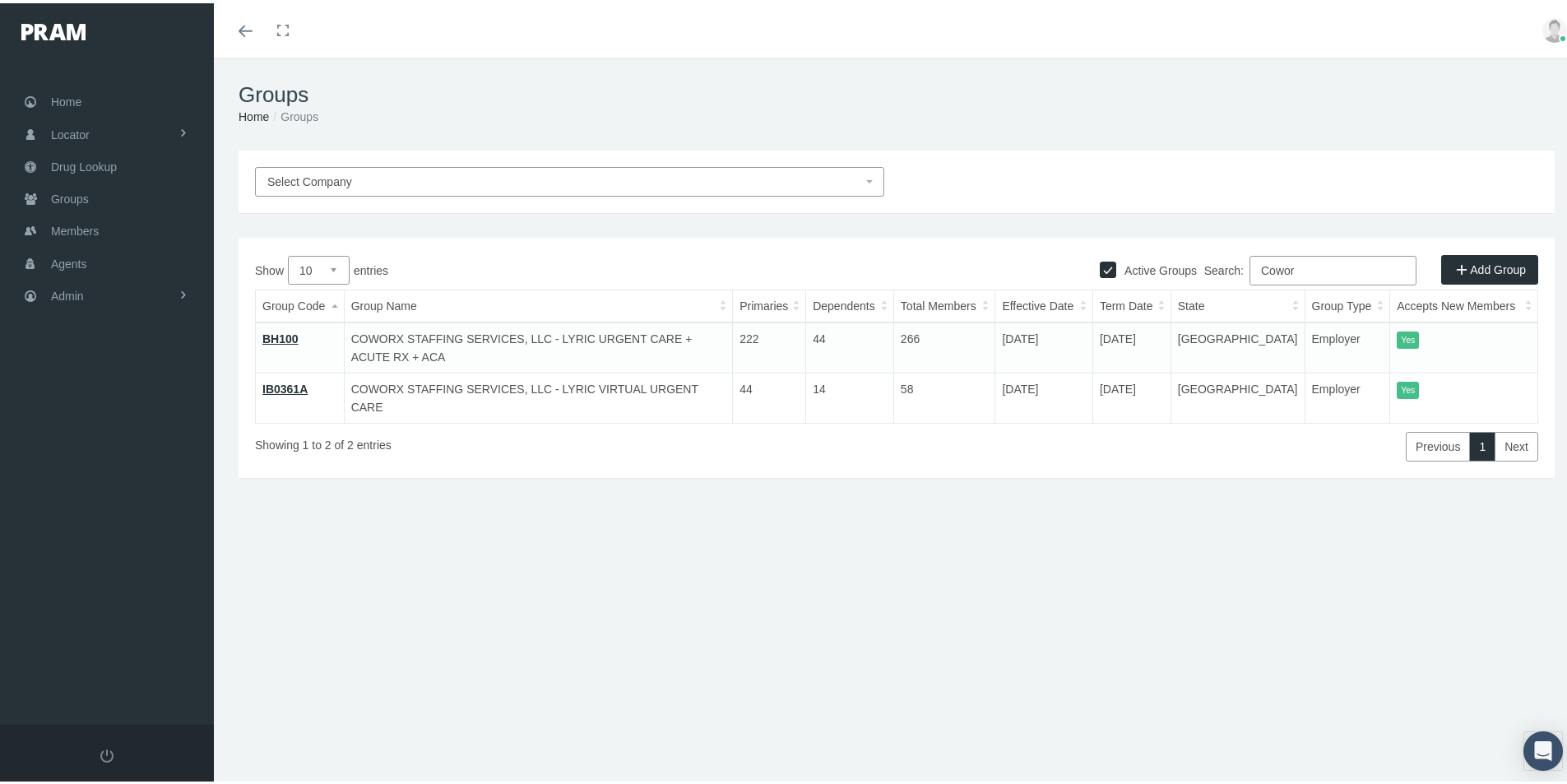
type input "Cowor"
click at [279, 332] on link "BH100" at bounding box center [281, 335] width 36 height 13
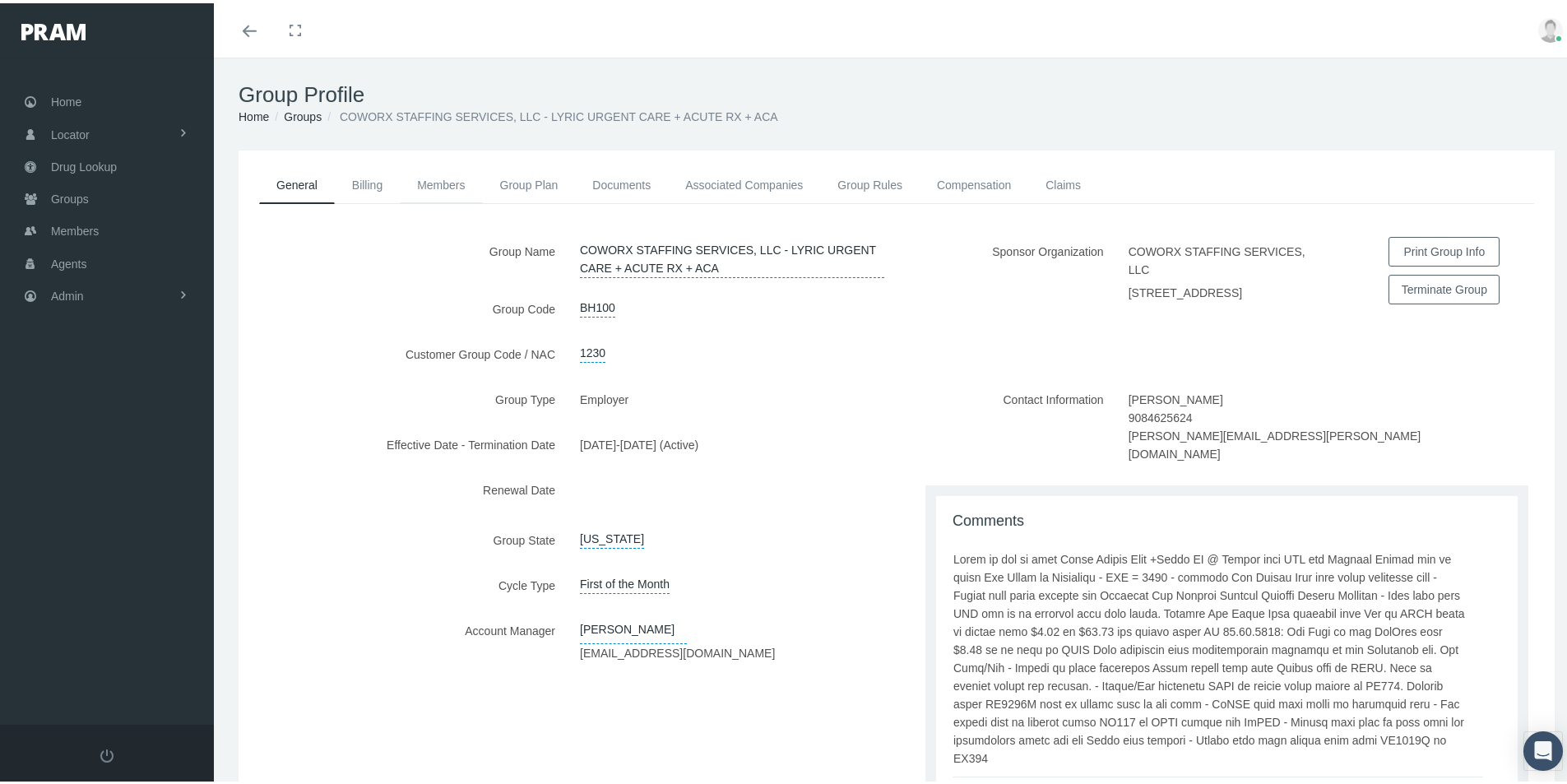
click at [452, 180] on link "Members" at bounding box center [441, 182] width 82 height 36
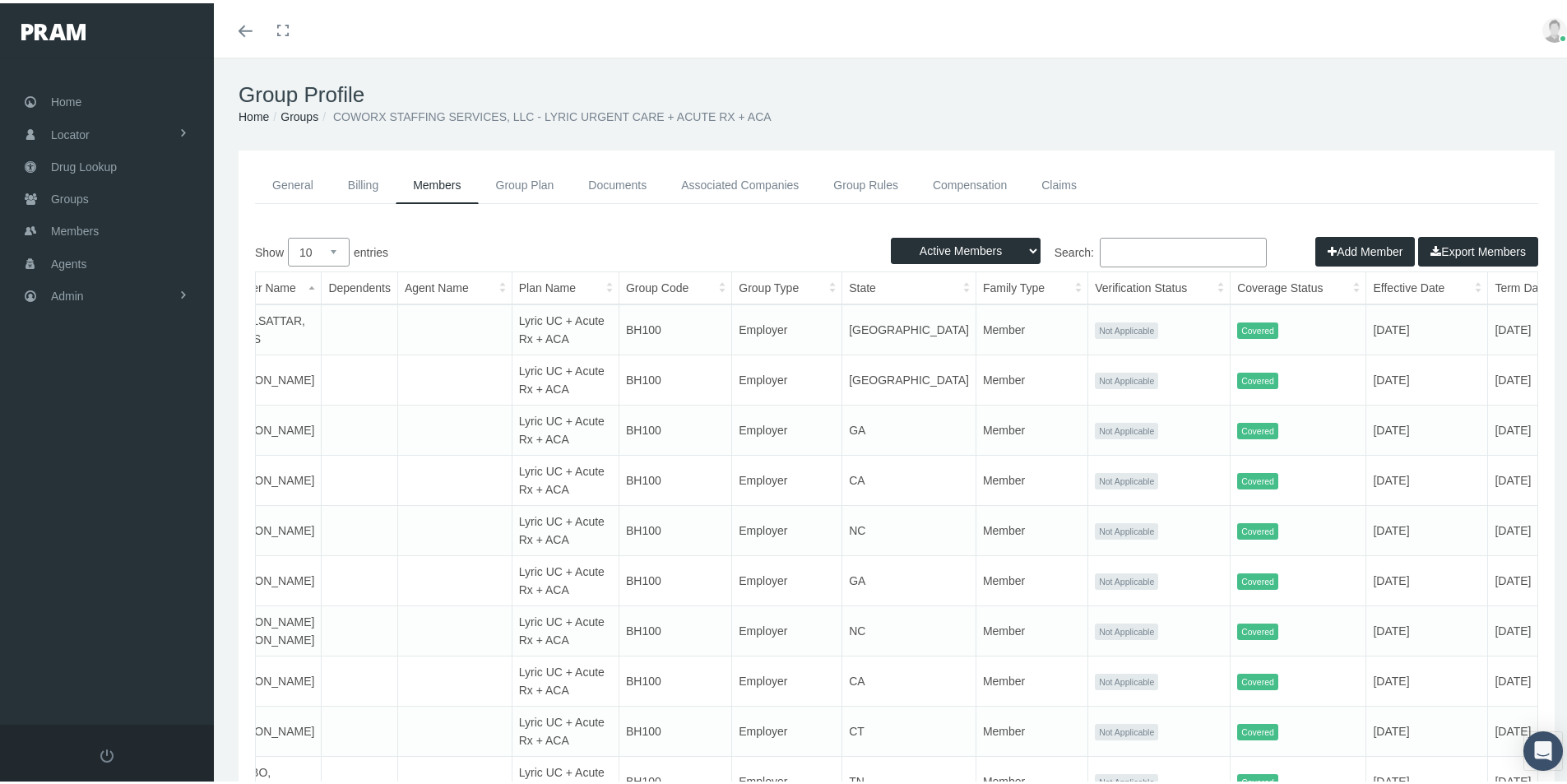
click at [300, 111] on link "Groups" at bounding box center [300, 113] width 38 height 13
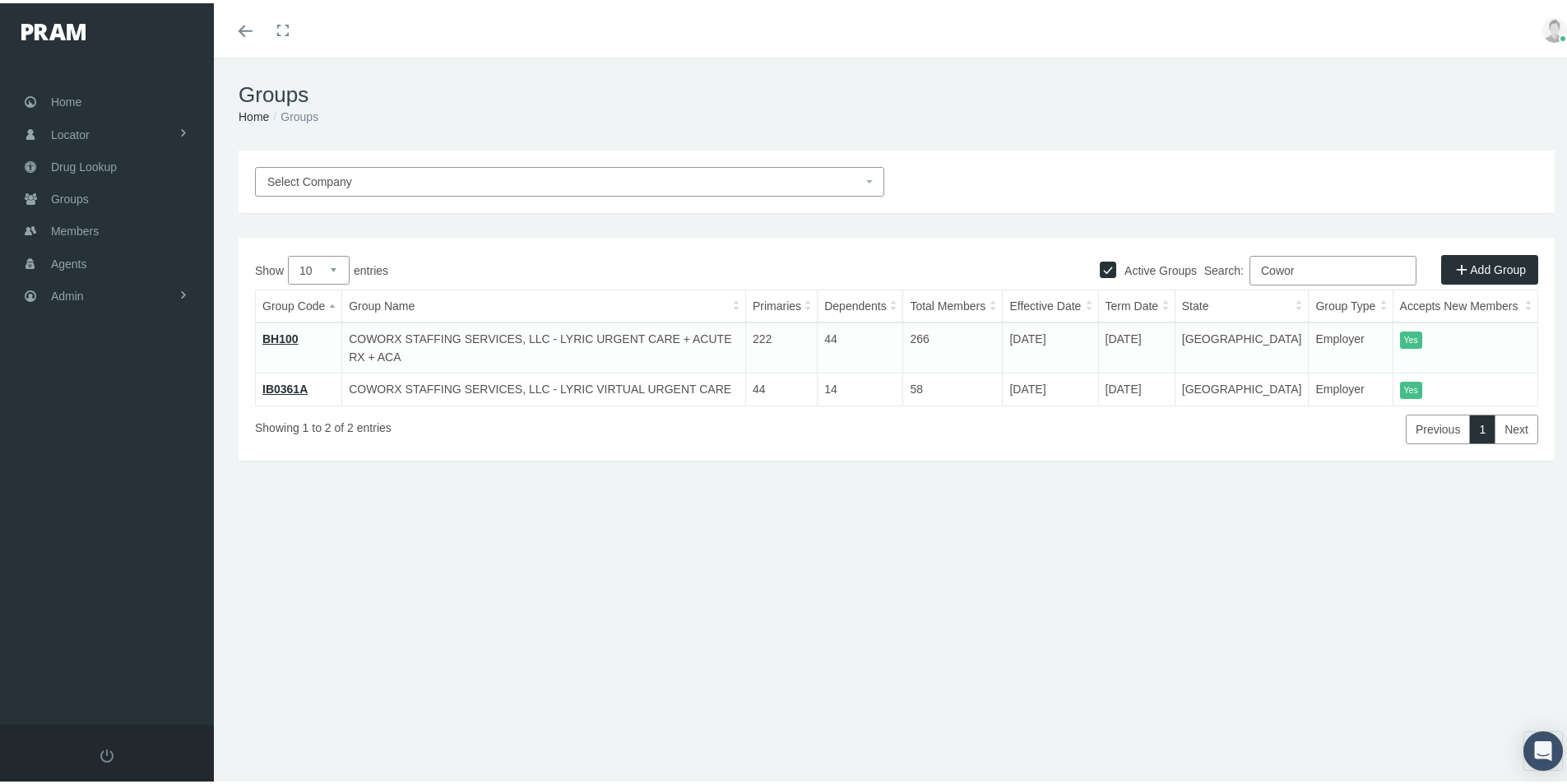
click at [428, 508] on div "Select Company Active Groups Add Group Show 10 25 50 100 entries Search: Cowor …" at bounding box center [897, 352] width 1366 height 411
drag, startPoint x: 738, startPoint y: 601, endPoint x: 683, endPoint y: 560, distance: 68.6
click at [733, 597] on div "Groups Home Groups Select Company Active Groups Add Group Show 10 1" at bounding box center [897, 428] width 1366 height 748
drag, startPoint x: 1294, startPoint y: 269, endPoint x: 1216, endPoint y: 278, distance: 78.5
click at [1216, 277] on label "Search: Cowor" at bounding box center [1310, 267] width 213 height 29
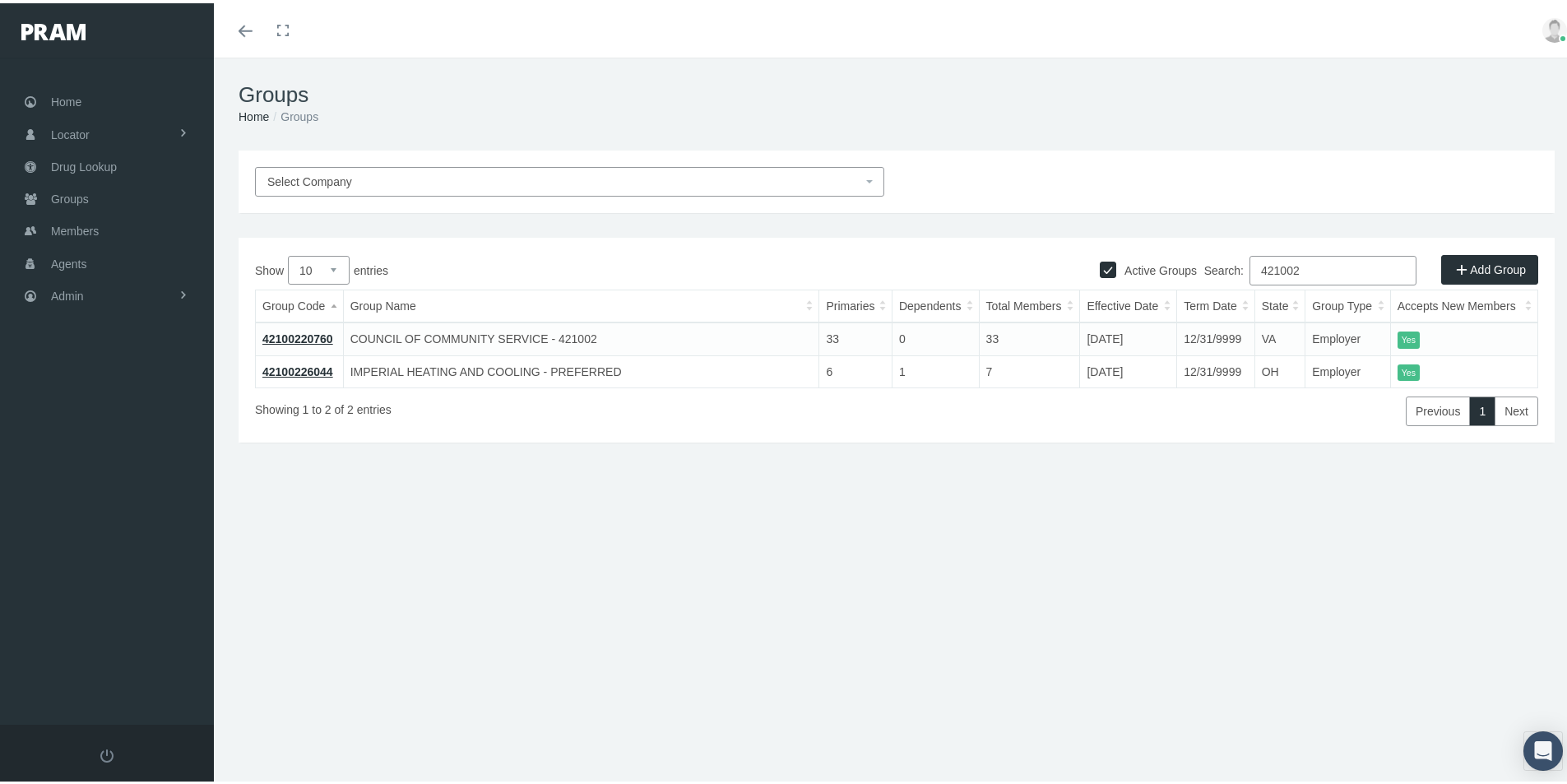
type input "421002"
click at [303, 330] on link "42100220760" at bounding box center [298, 335] width 71 height 13
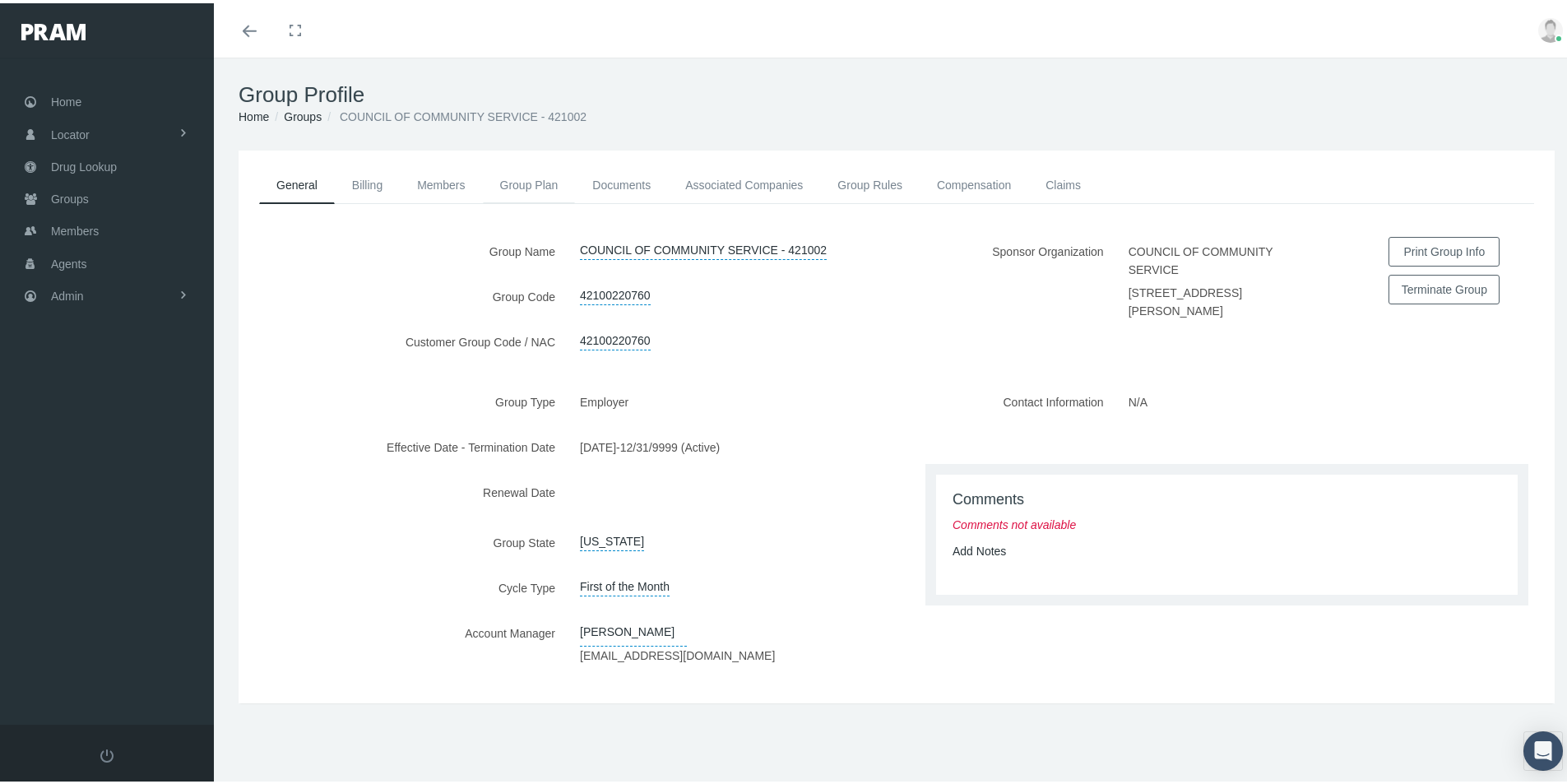
click at [525, 187] on link "Group Plan" at bounding box center [530, 182] width 93 height 36
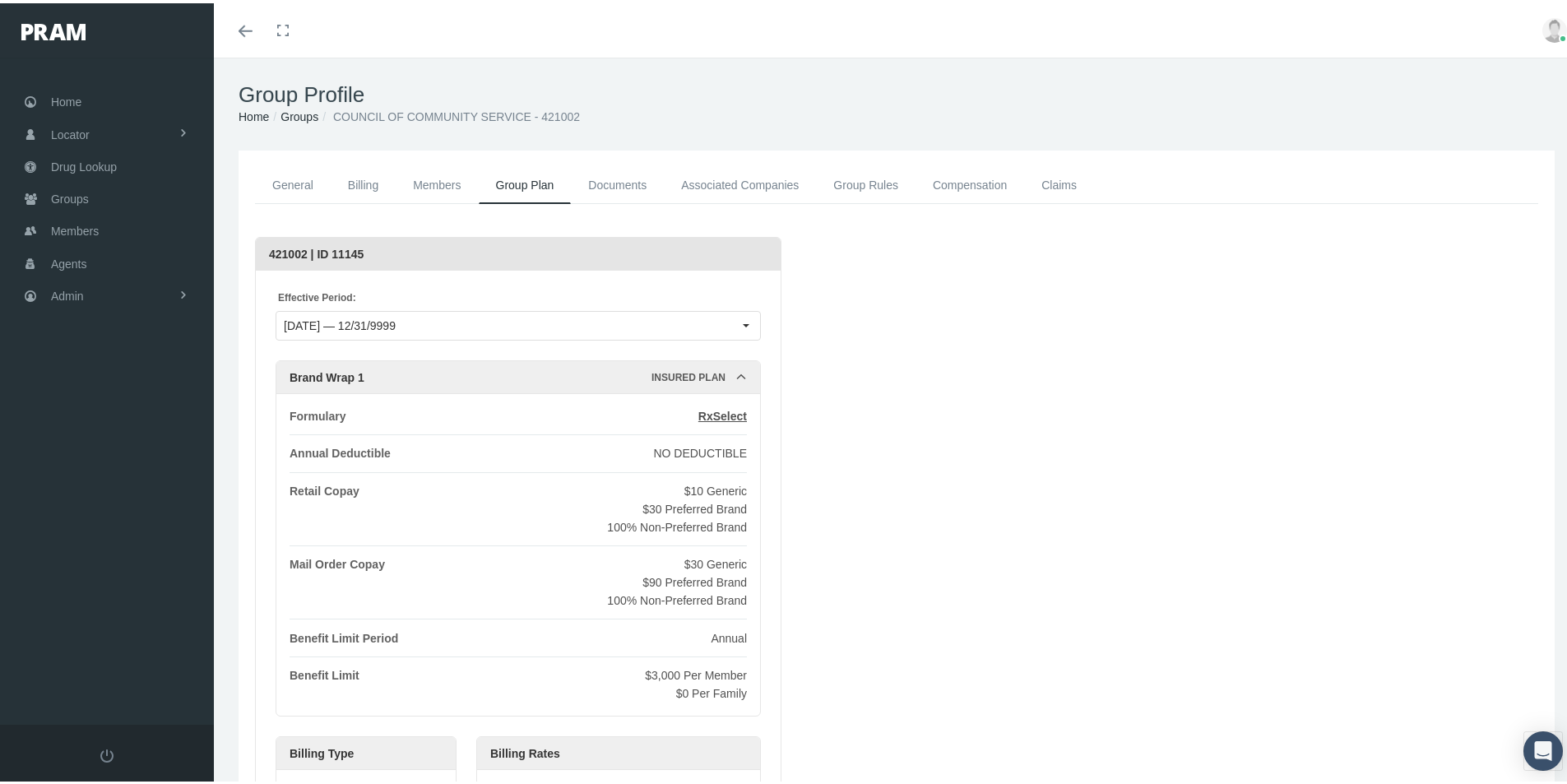
click at [298, 114] on link "Groups" at bounding box center [300, 113] width 38 height 13
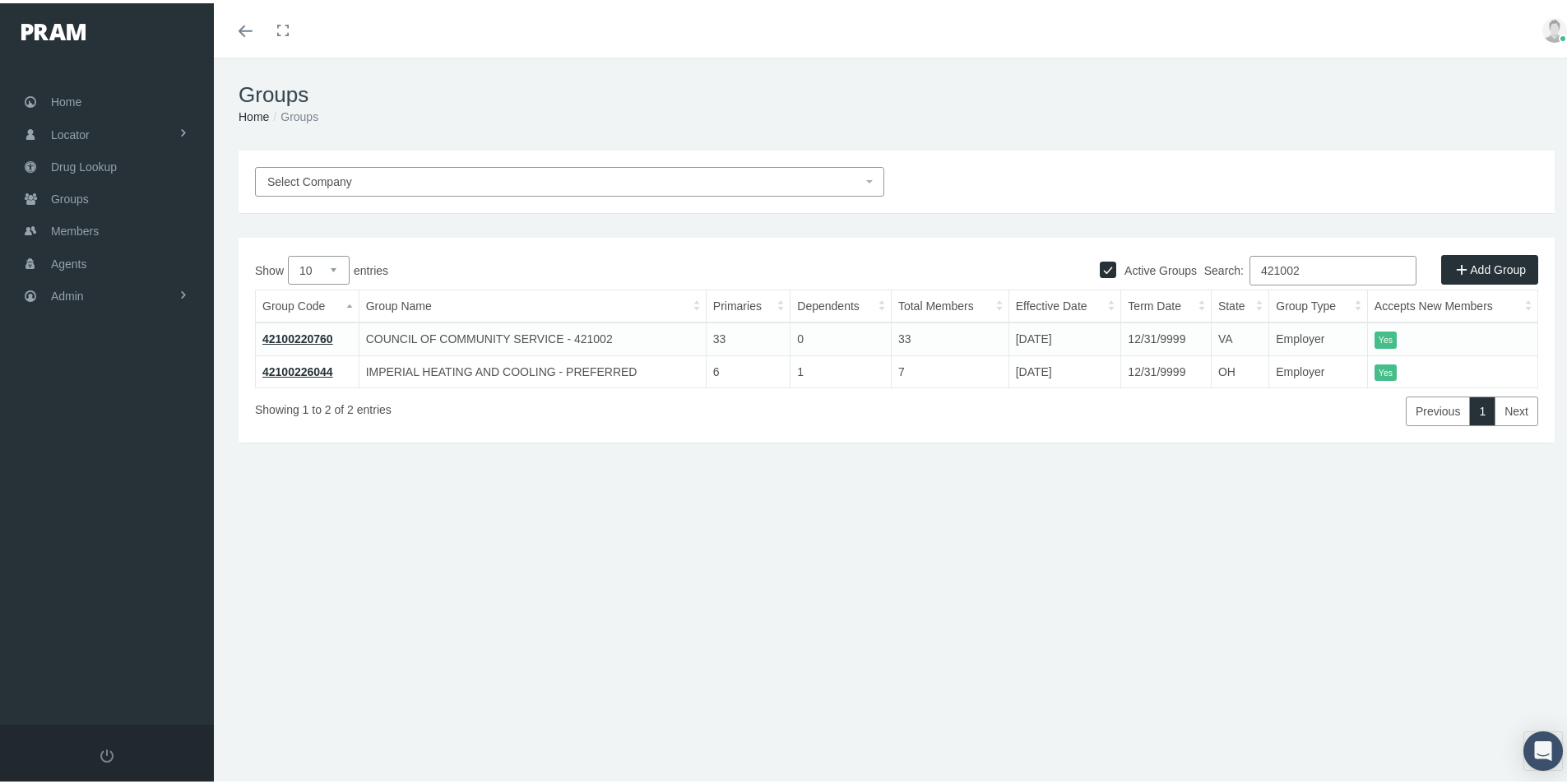
click at [291, 332] on link "42100220760" at bounding box center [298, 335] width 71 height 13
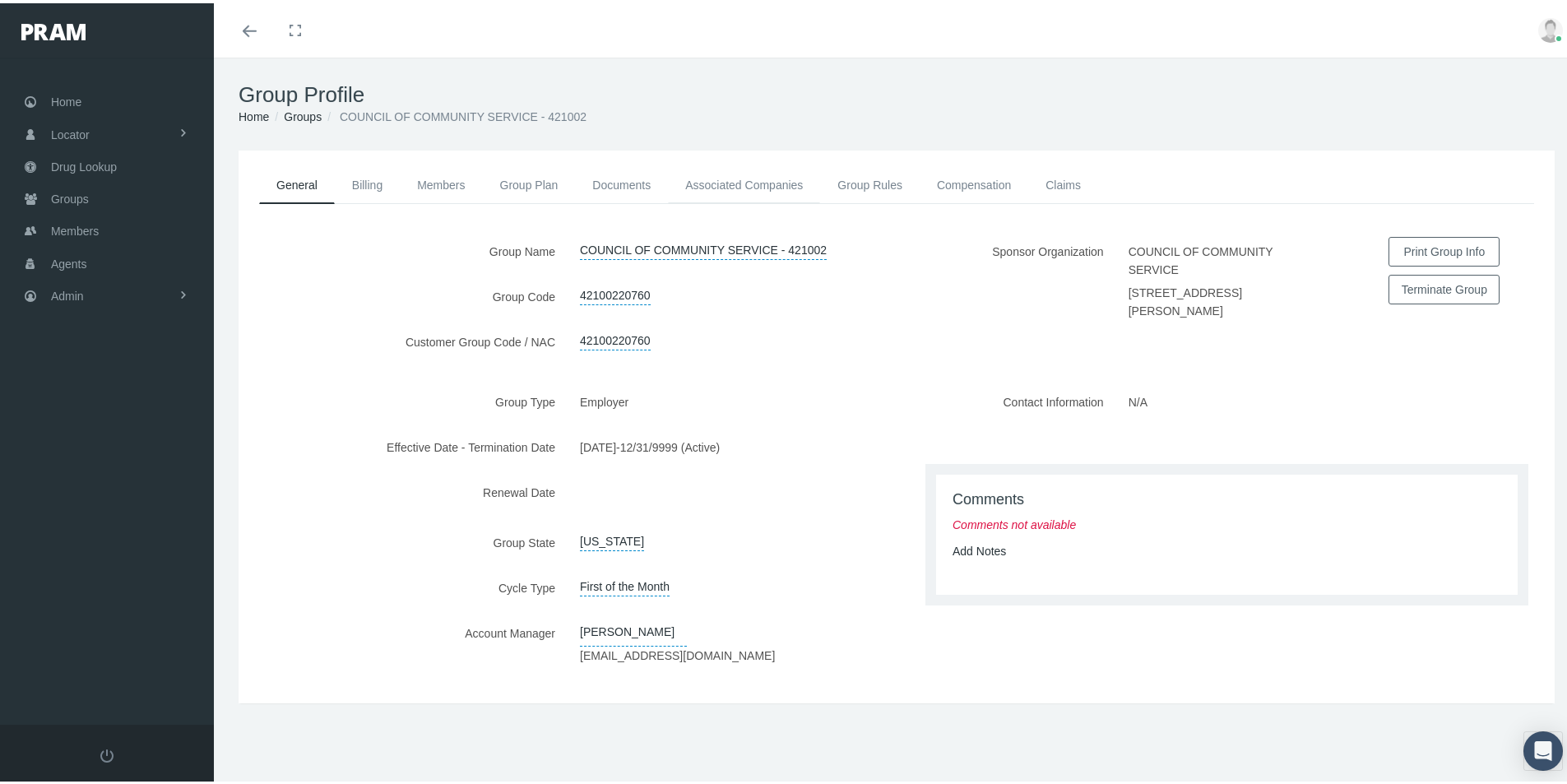
click at [703, 183] on link "Associated Companies" at bounding box center [744, 182] width 152 height 36
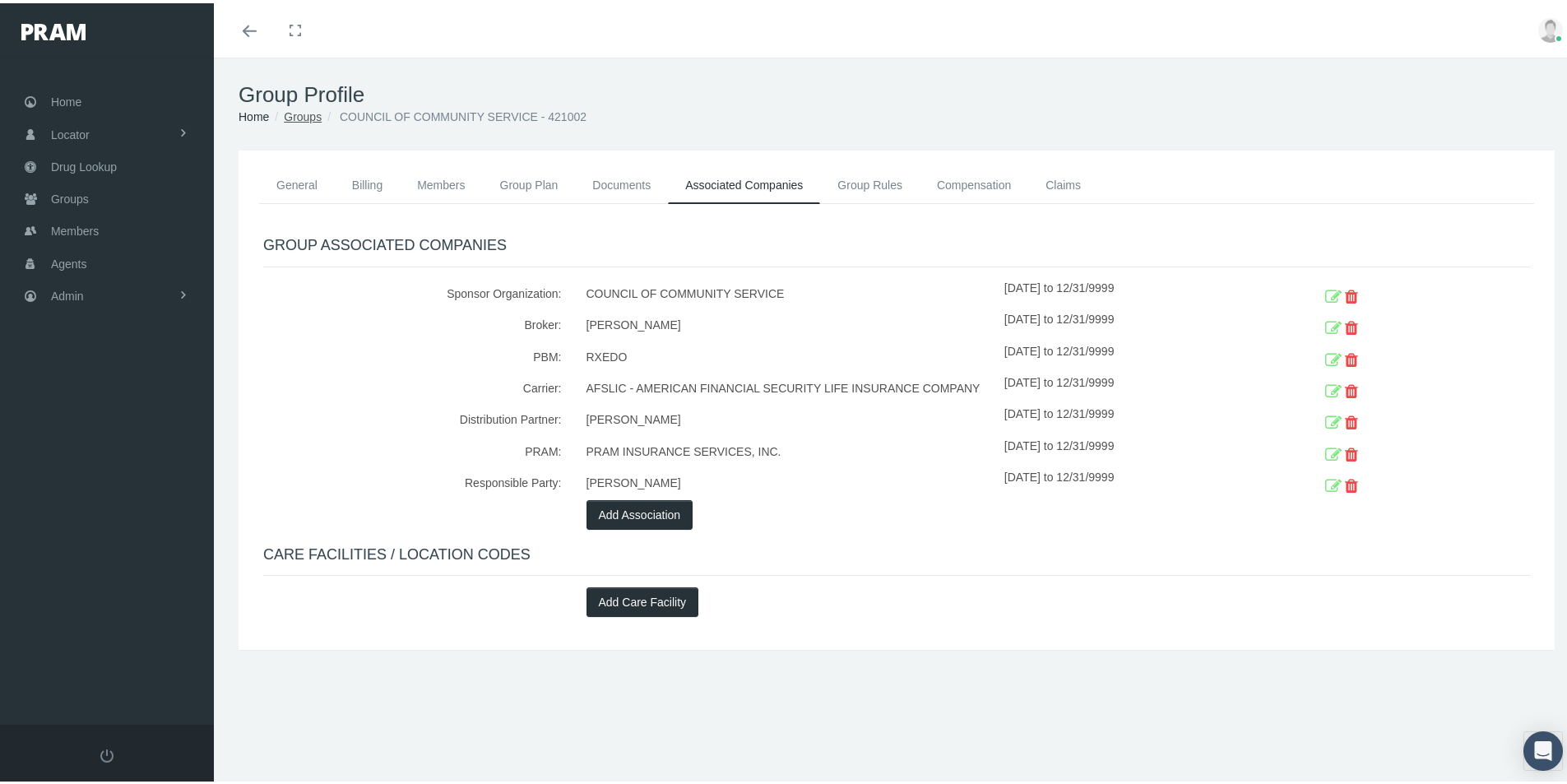
click at [295, 116] on link "Groups" at bounding box center [303, 113] width 38 height 13
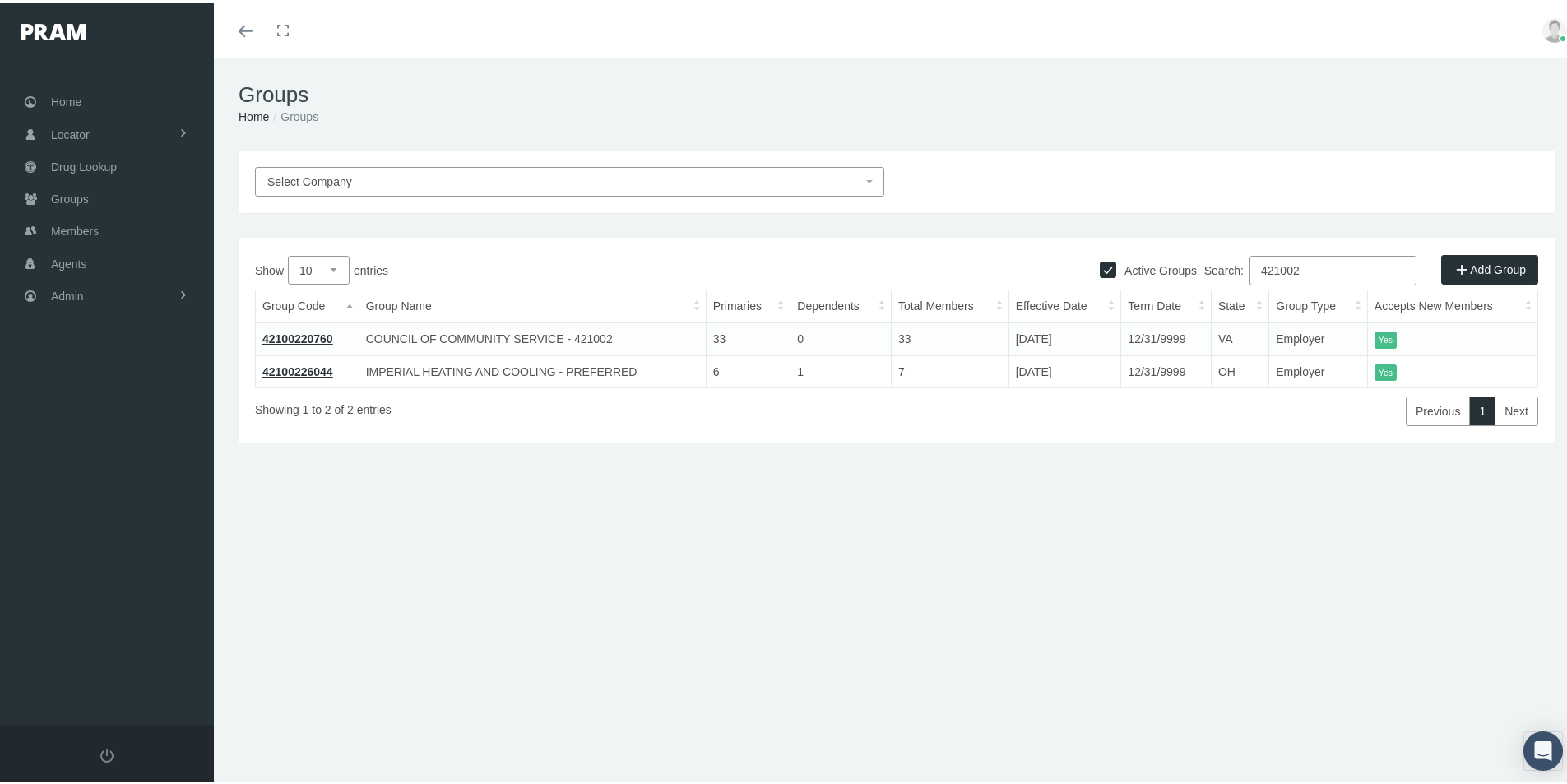
click at [308, 176] on span "Select Company" at bounding box center [310, 178] width 85 height 13
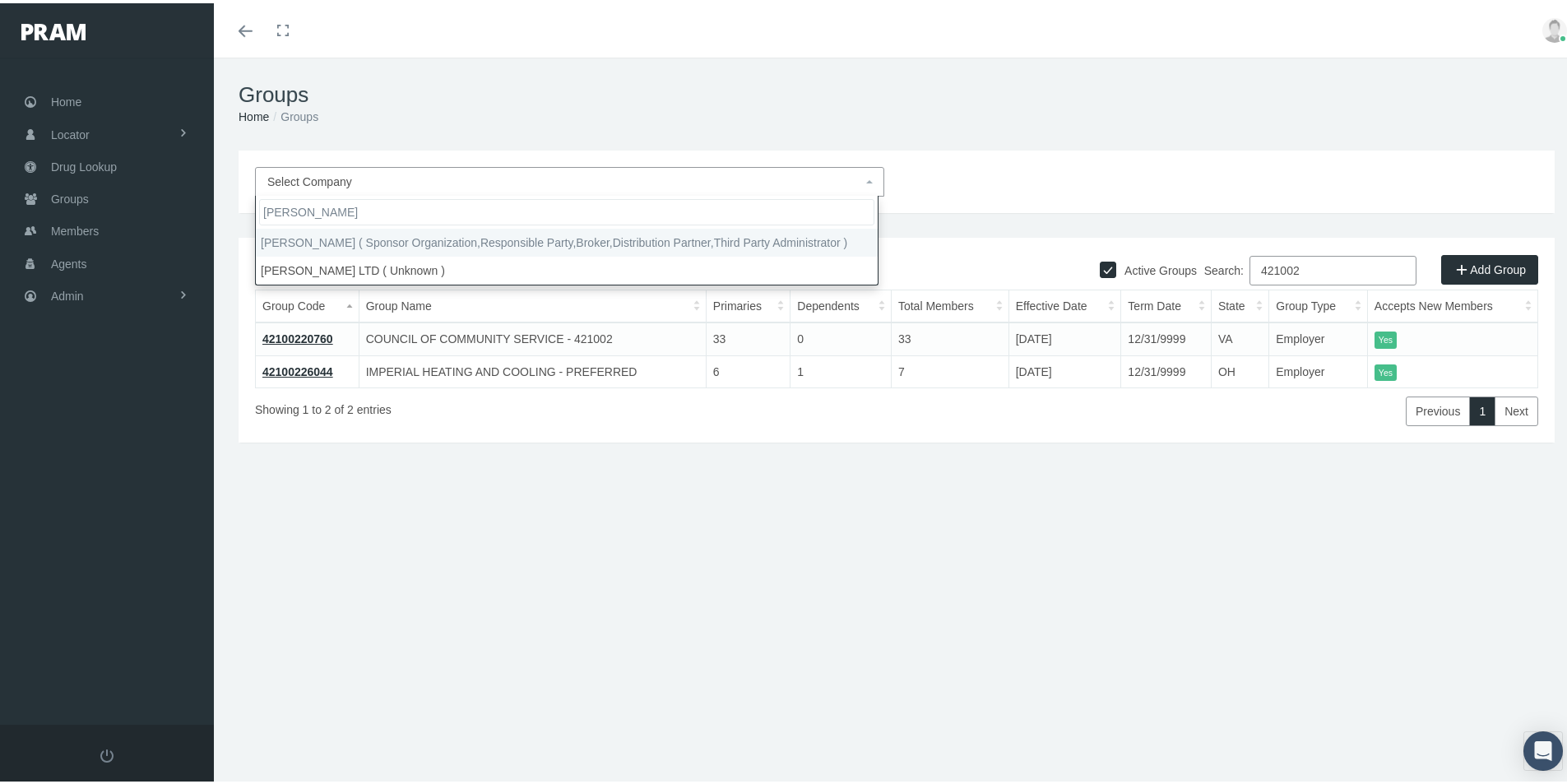
type input "MOrgan White"
select select "2404"
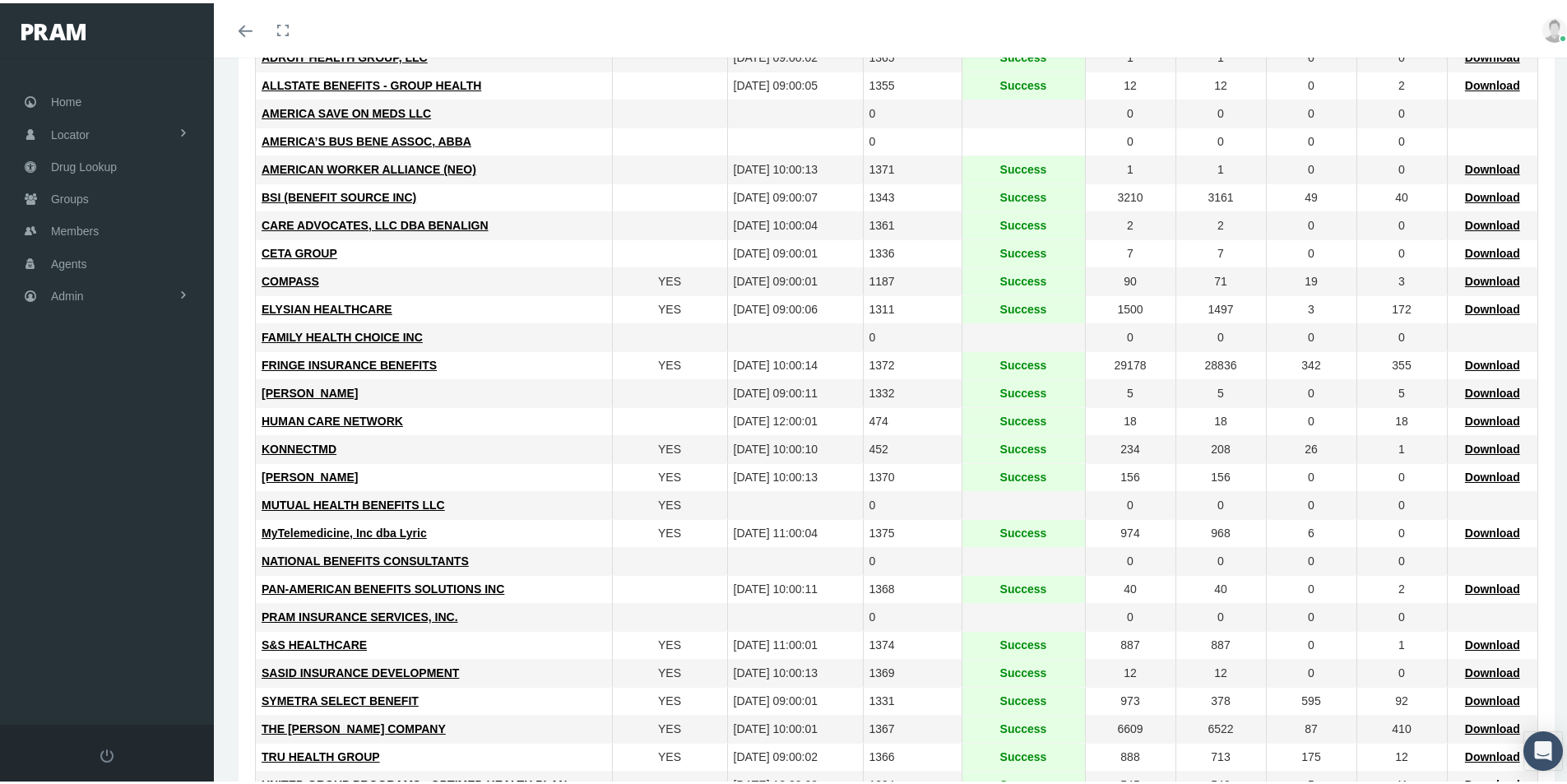
scroll to position [329, 0]
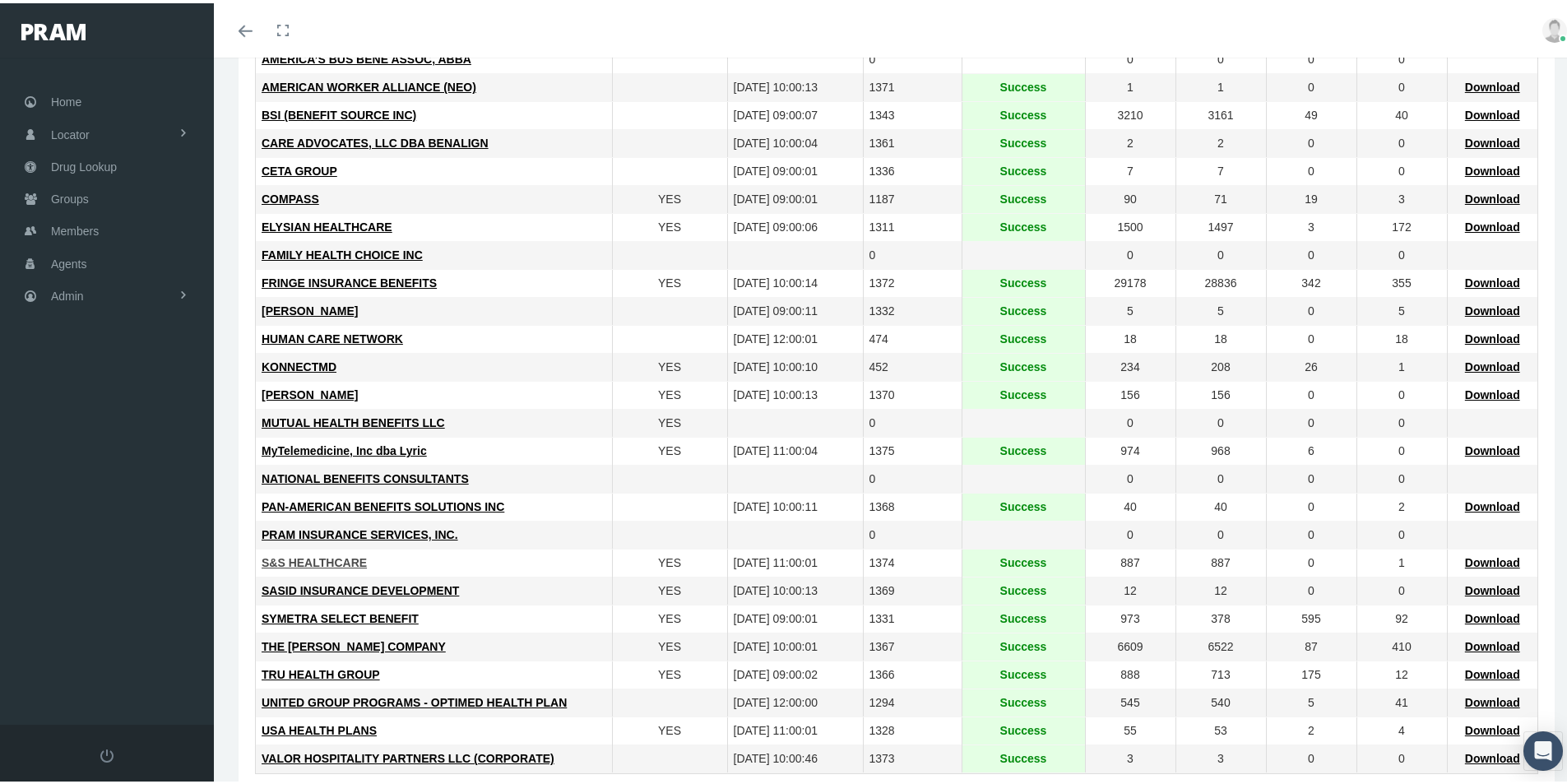
click at [308, 554] on span "S&S HEALTHCARE" at bounding box center [314, 559] width 105 height 13
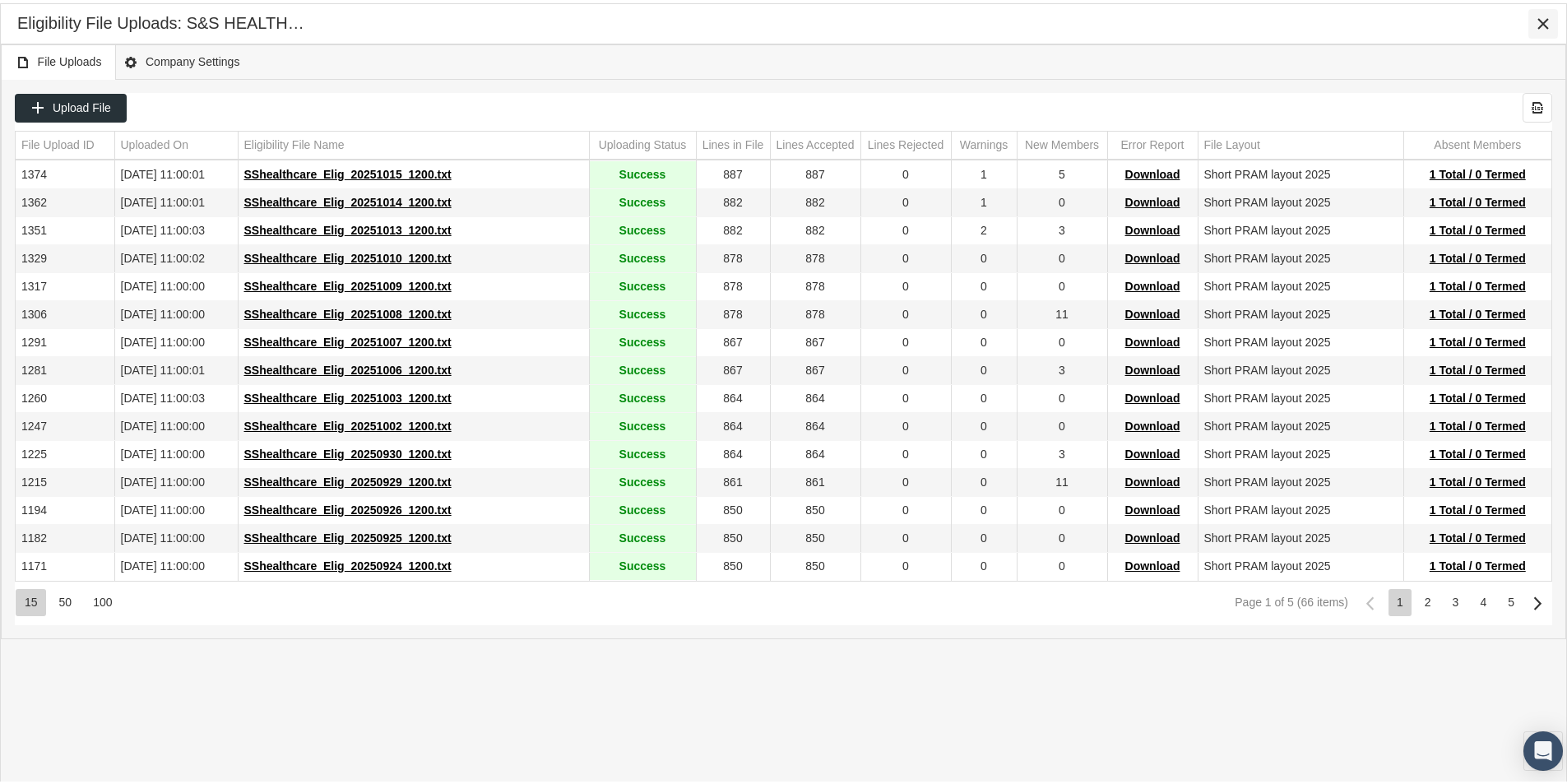
click at [1547, 21] on icon "Close" at bounding box center [1543, 20] width 15 height 15
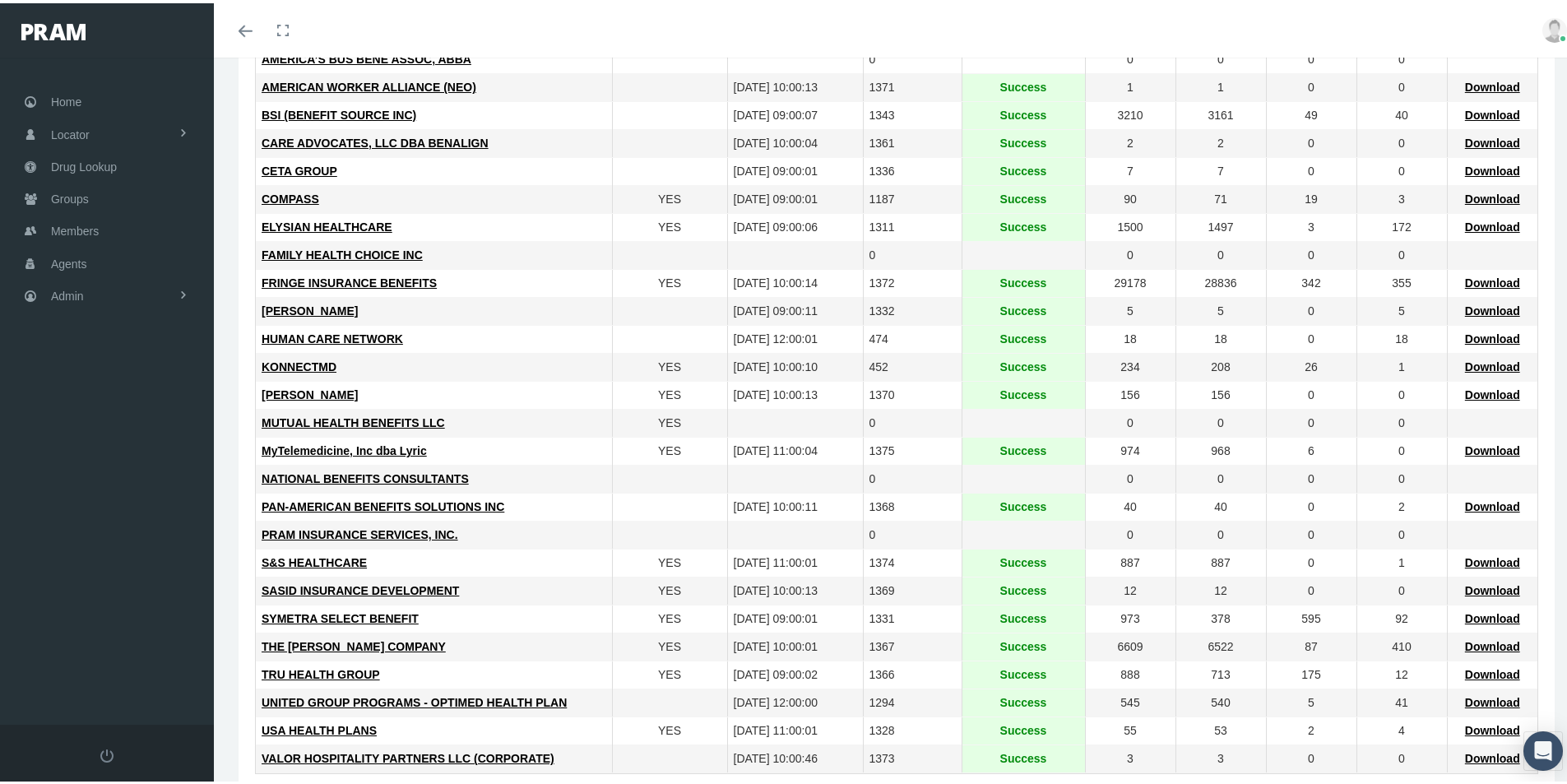
click at [556, 648] on div "THE LOOMIS COMPANY" at bounding box center [434, 643] width 345 height 16
click at [77, 297] on span "Admin" at bounding box center [67, 293] width 33 height 31
click at [95, 424] on span "Group Billing" at bounding box center [100, 420] width 66 height 28
click at [87, 539] on span "Payments" at bounding box center [89, 541] width 51 height 28
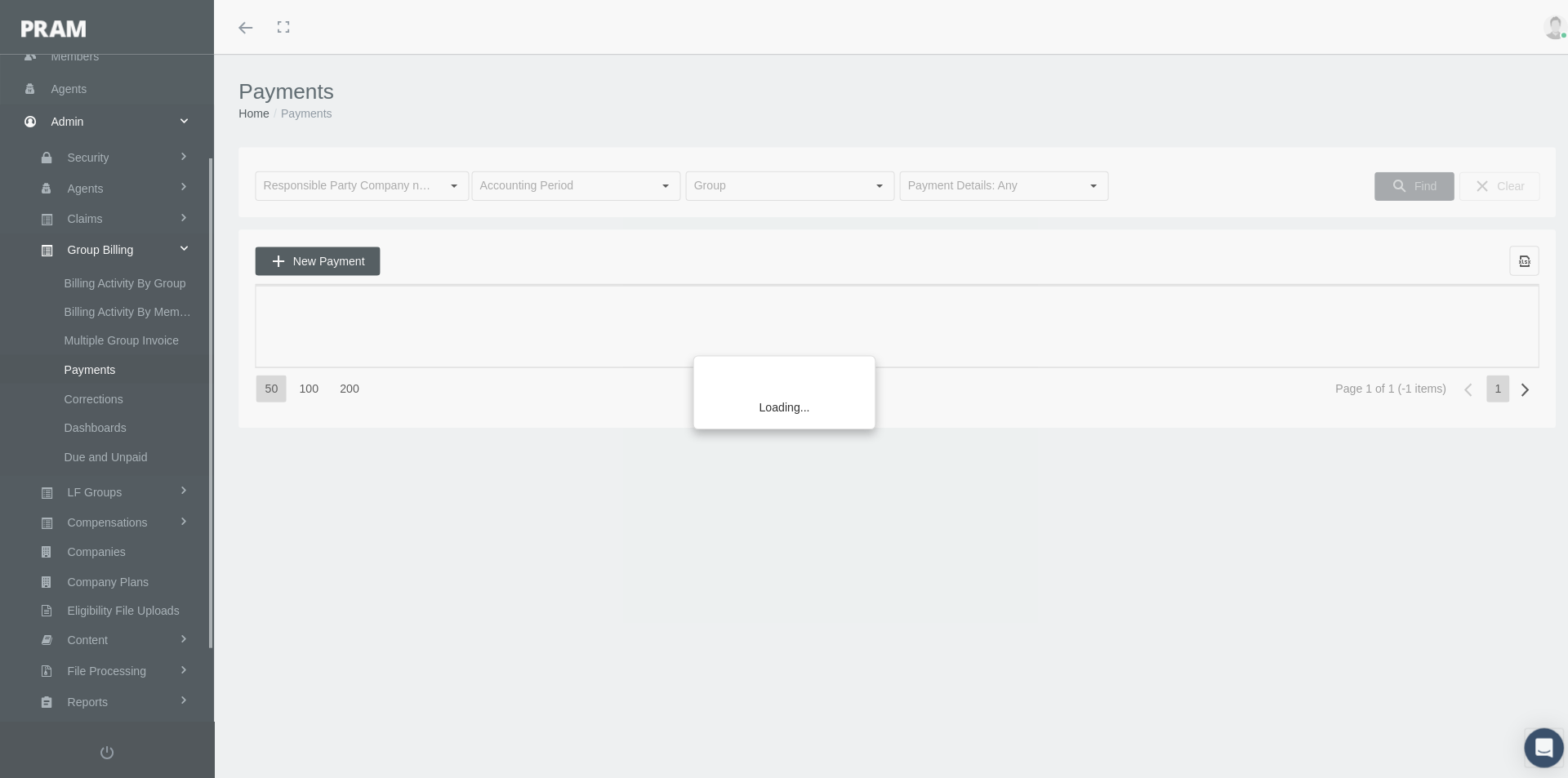
scroll to position [232, 0]
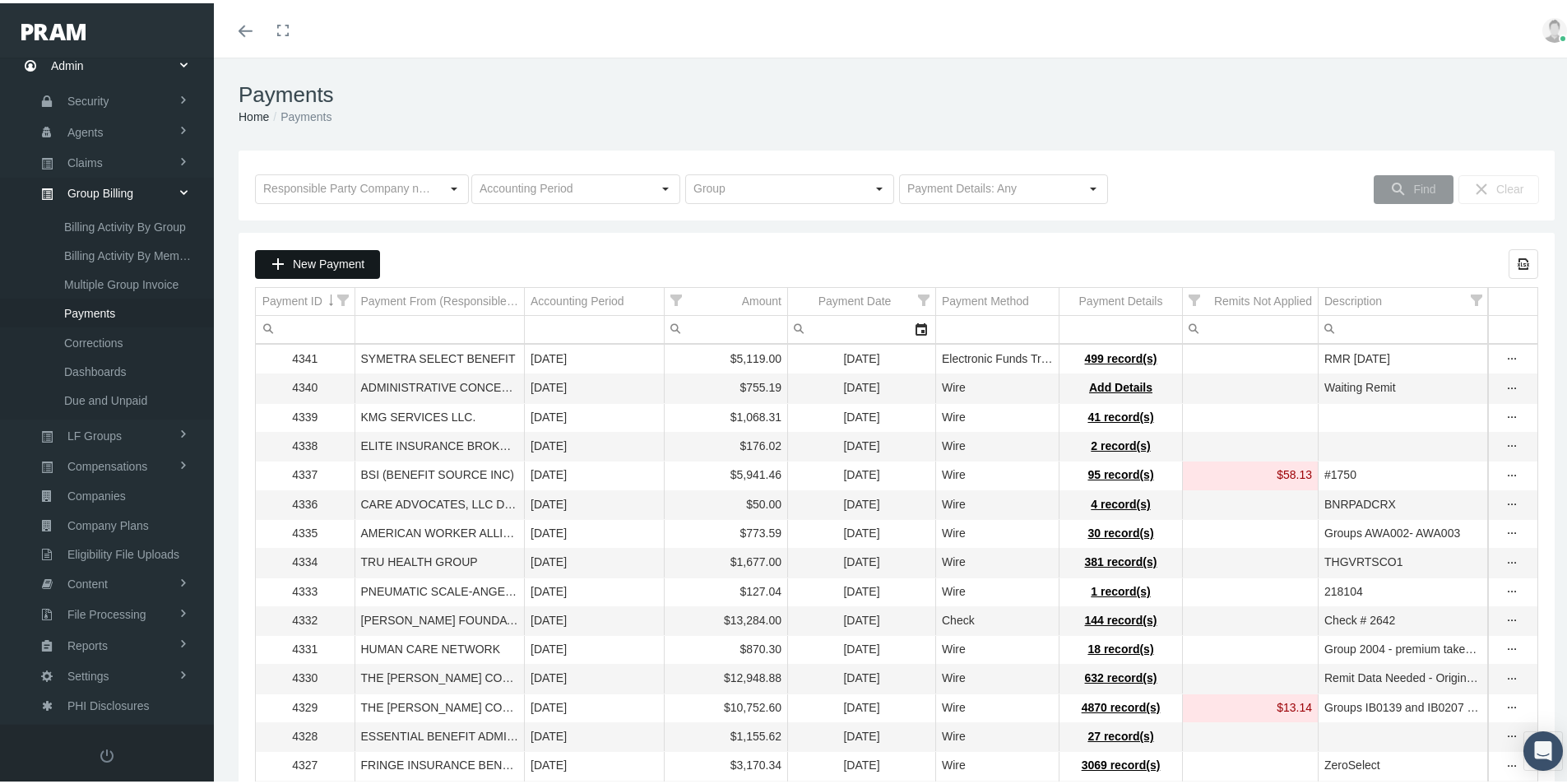
click at [330, 265] on span "New Payment" at bounding box center [328, 260] width 72 height 13
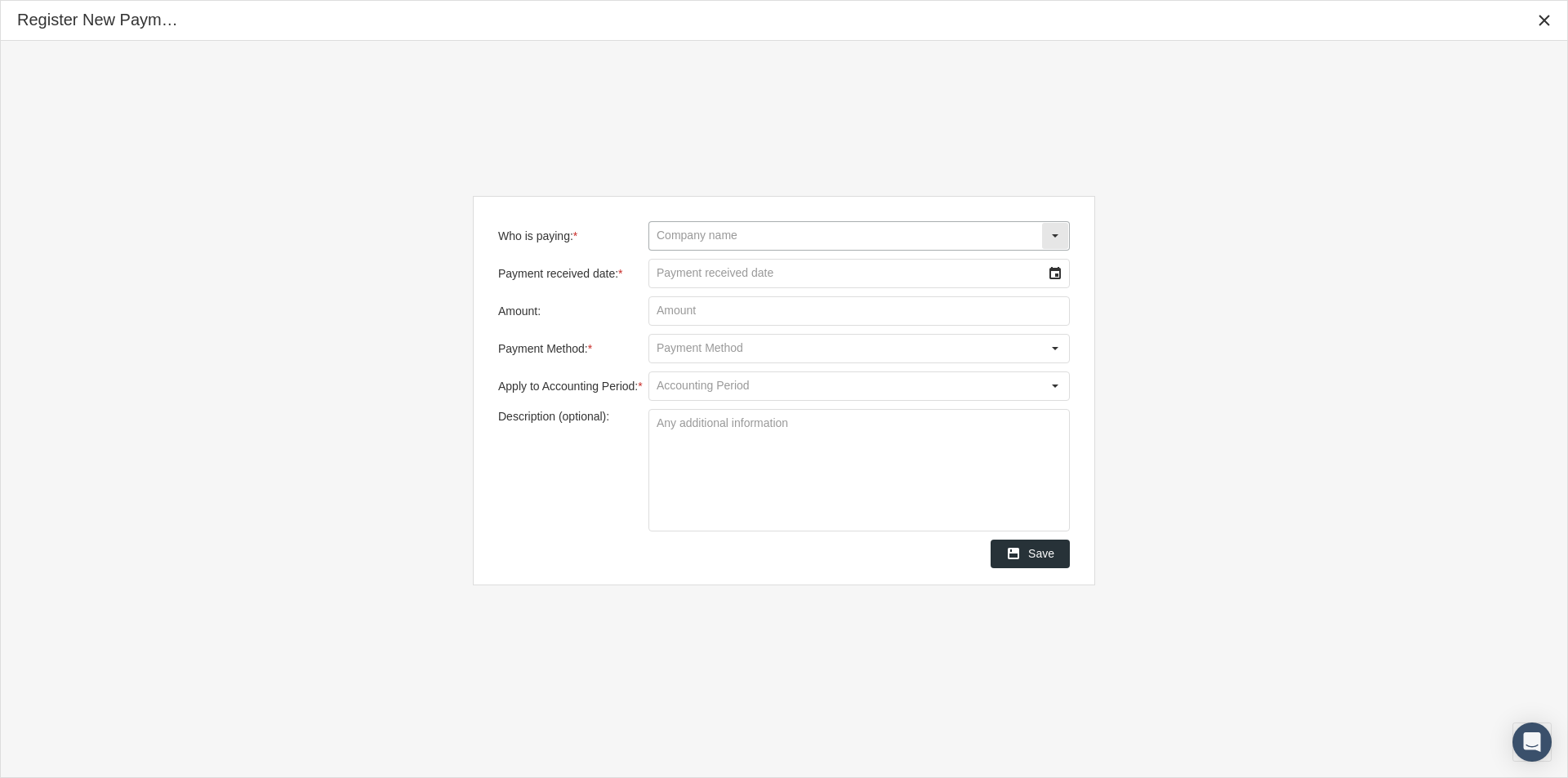
click at [706, 233] on input "Who is paying: *" at bounding box center [844, 236] width 392 height 27
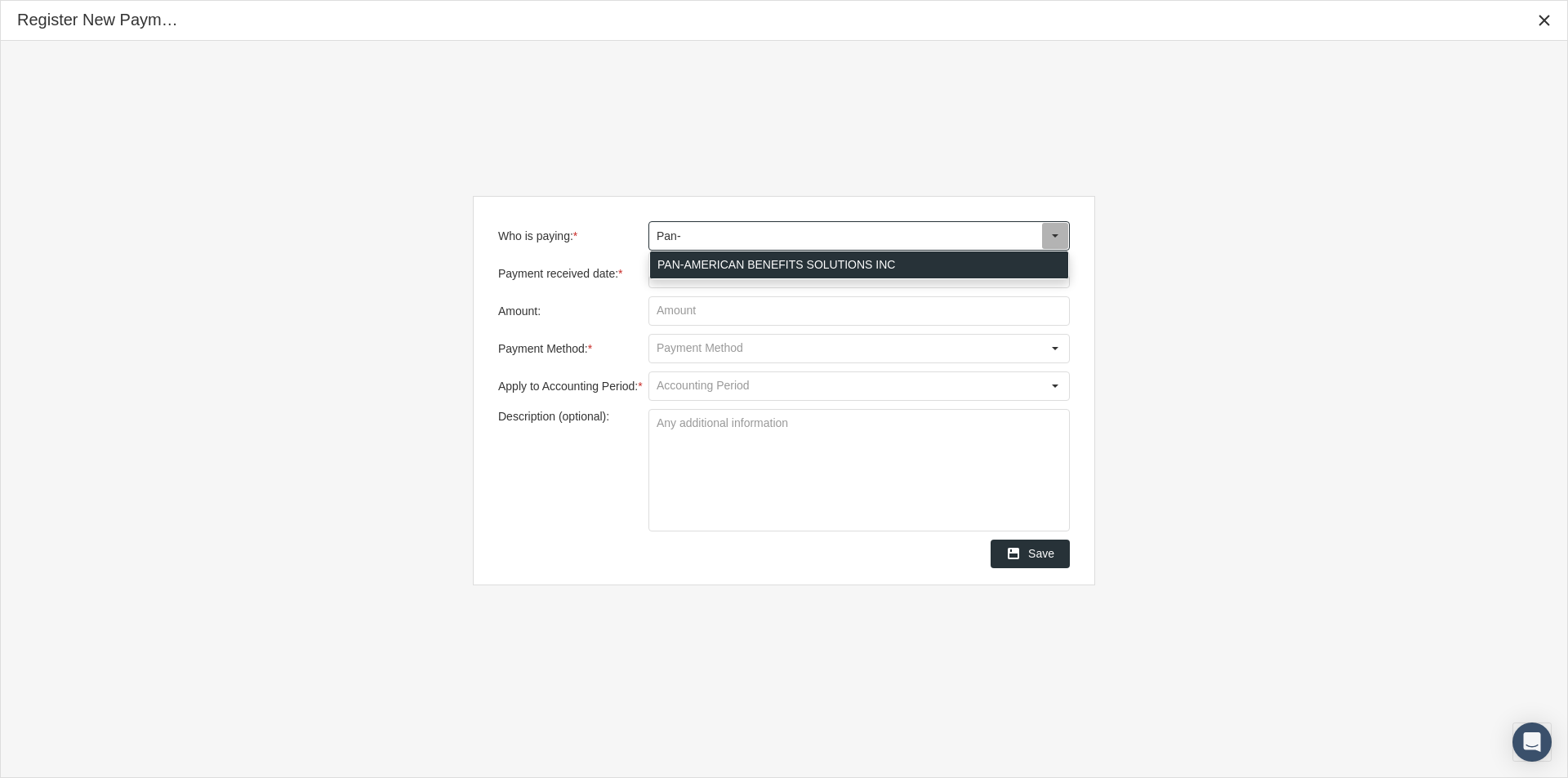
click at [717, 266] on div "PAN-AMERICAN BENEFITS SOLUTIONS INC" at bounding box center [859, 264] width 418 height 27
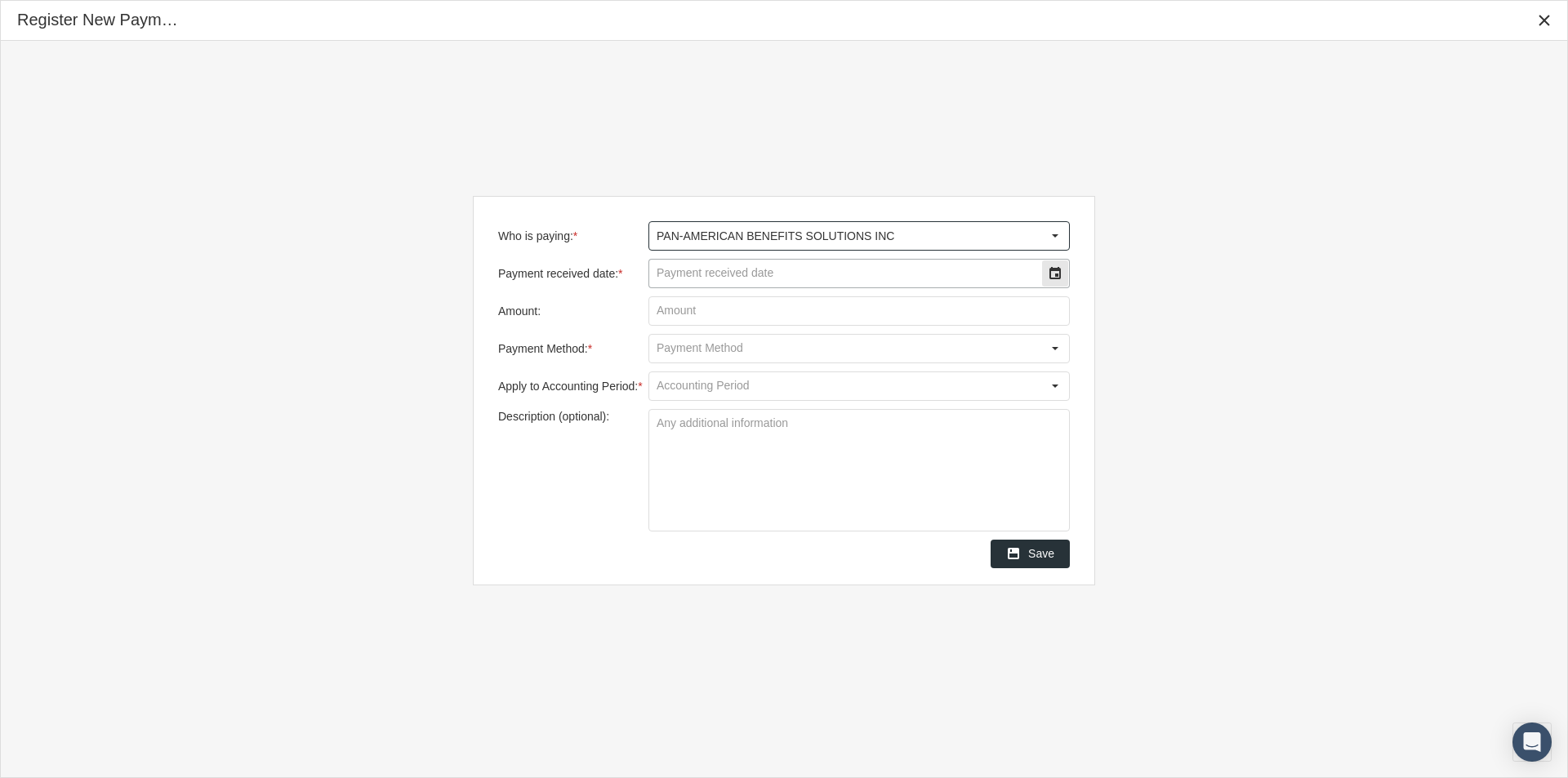
type input "PAN-AMERICAN BENEFITS SOLUTIONS INC"
click at [711, 265] on input "Payment received date: *" at bounding box center [844, 273] width 392 height 27
type input "[DATE]"
click at [692, 308] on input "Amount:" at bounding box center [859, 311] width 420 height 27
type input "$ 92,066.46"
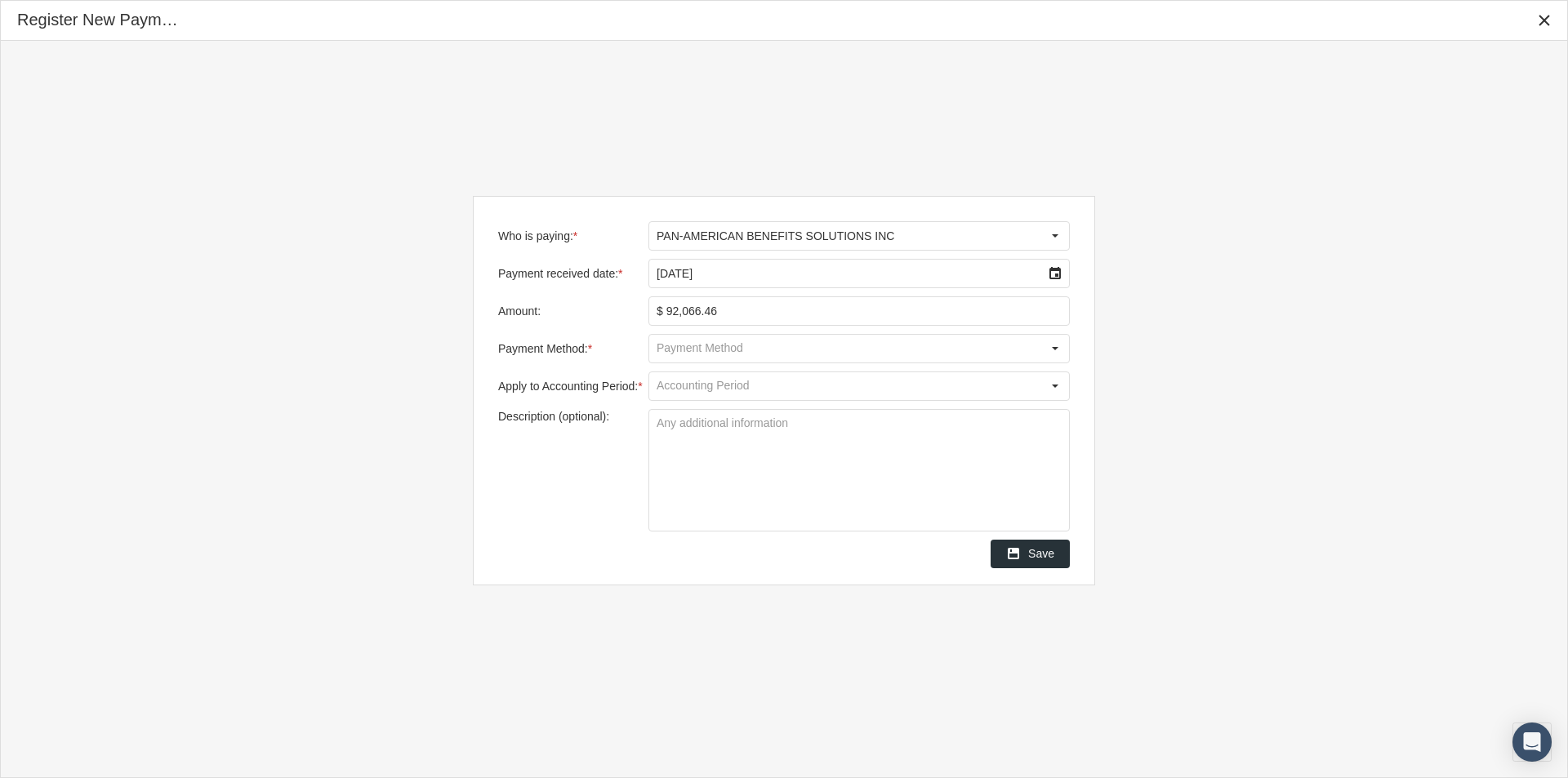
click at [684, 348] on input "Payment Method: *" at bounding box center [844, 349] width 392 height 27
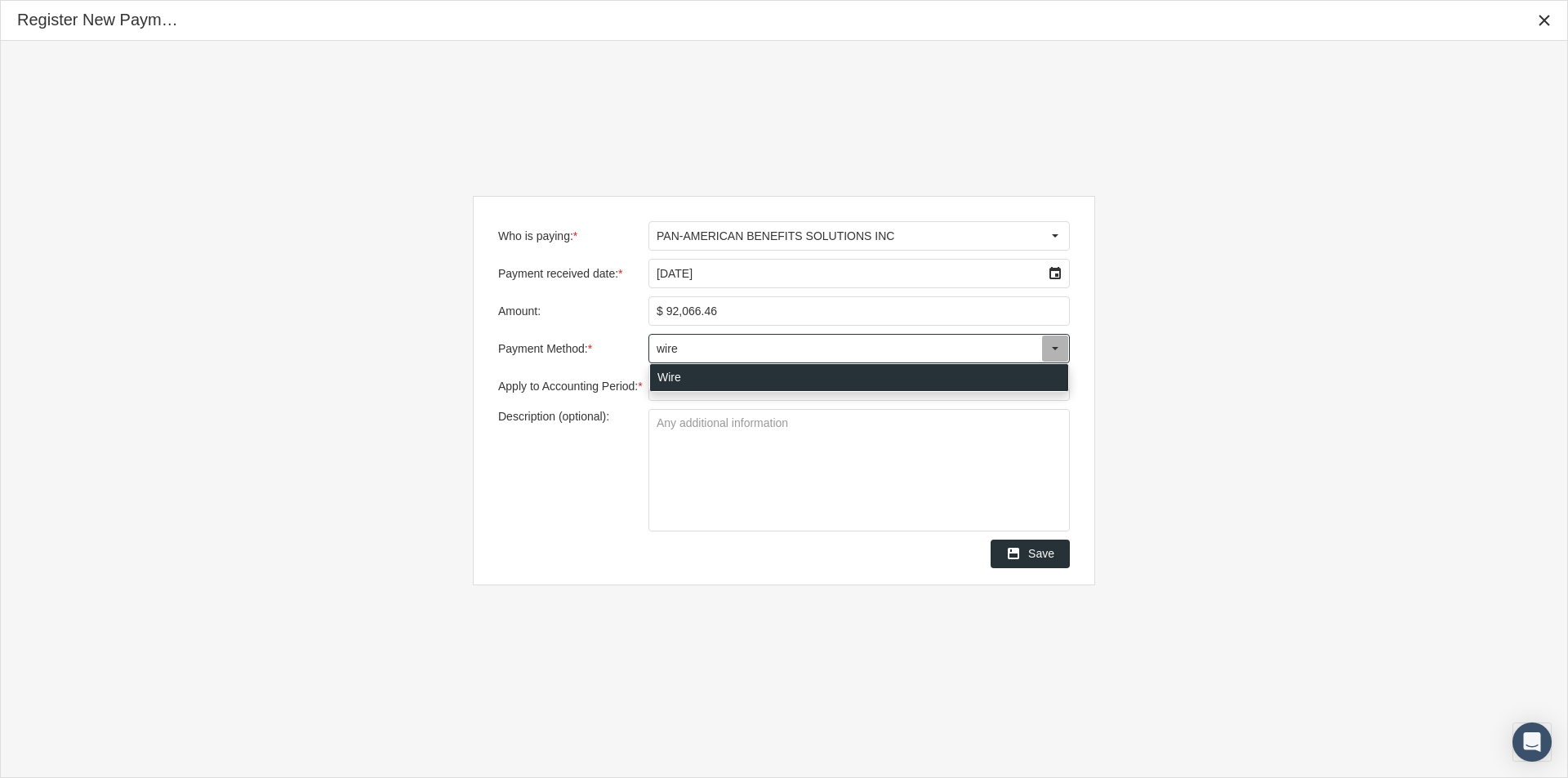
click at [663, 375] on div "Wire" at bounding box center [859, 377] width 418 height 27
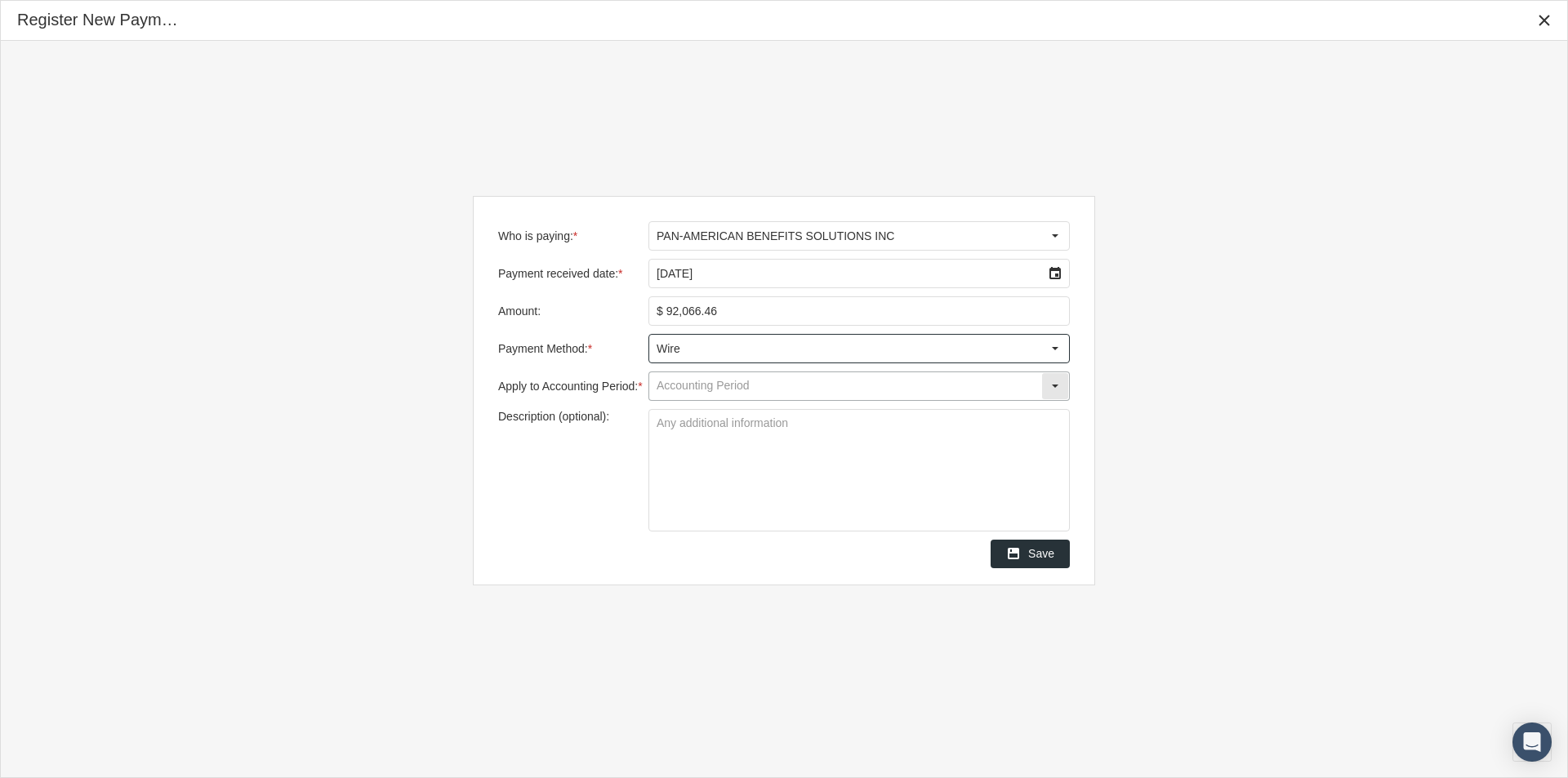
type input "Wire"
click at [674, 392] on input "Apply to Accounting Period: *" at bounding box center [844, 386] width 392 height 27
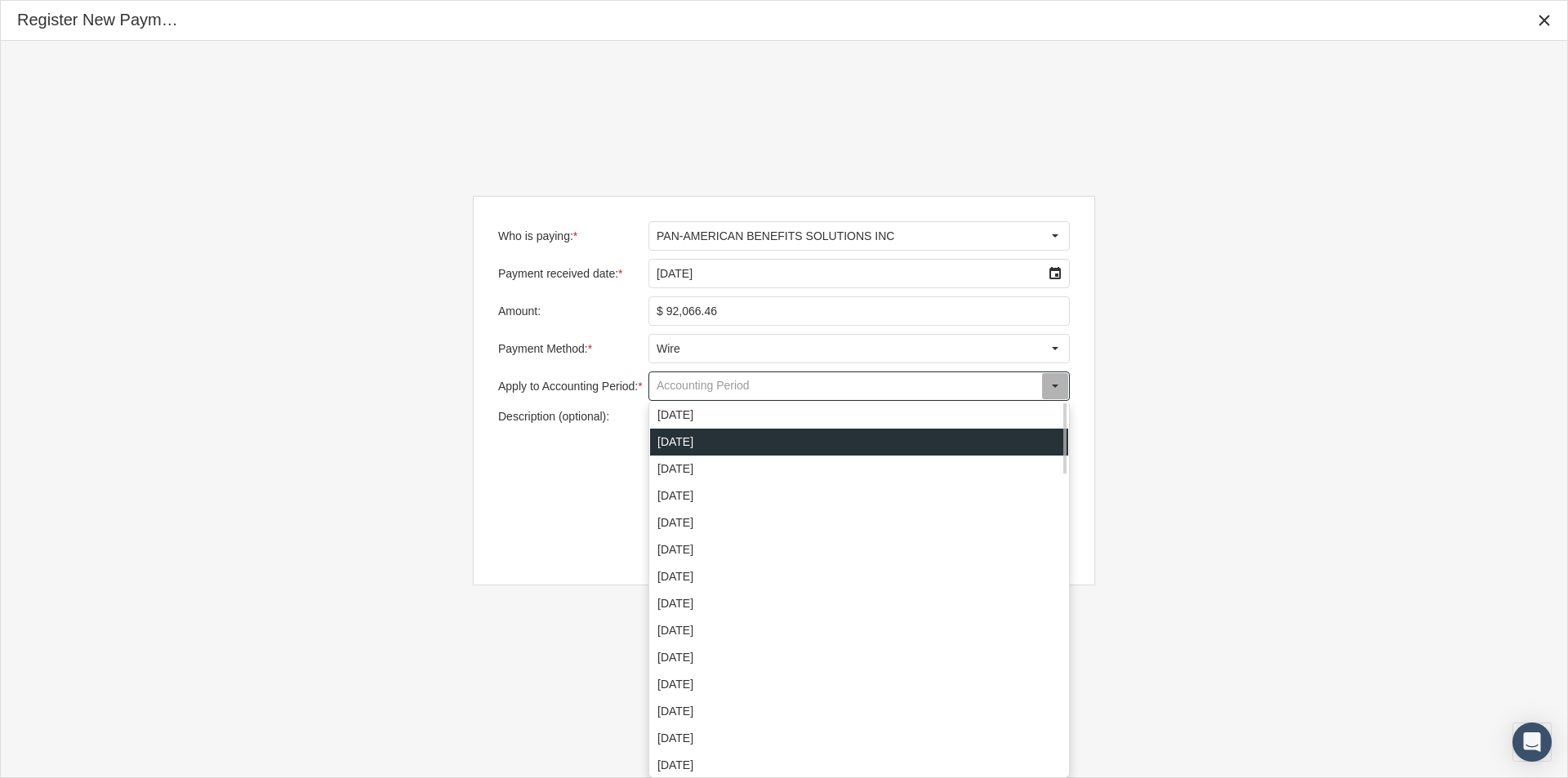
click at [675, 439] on div "[DATE]" at bounding box center [859, 441] width 418 height 27
type input "[DATE]"
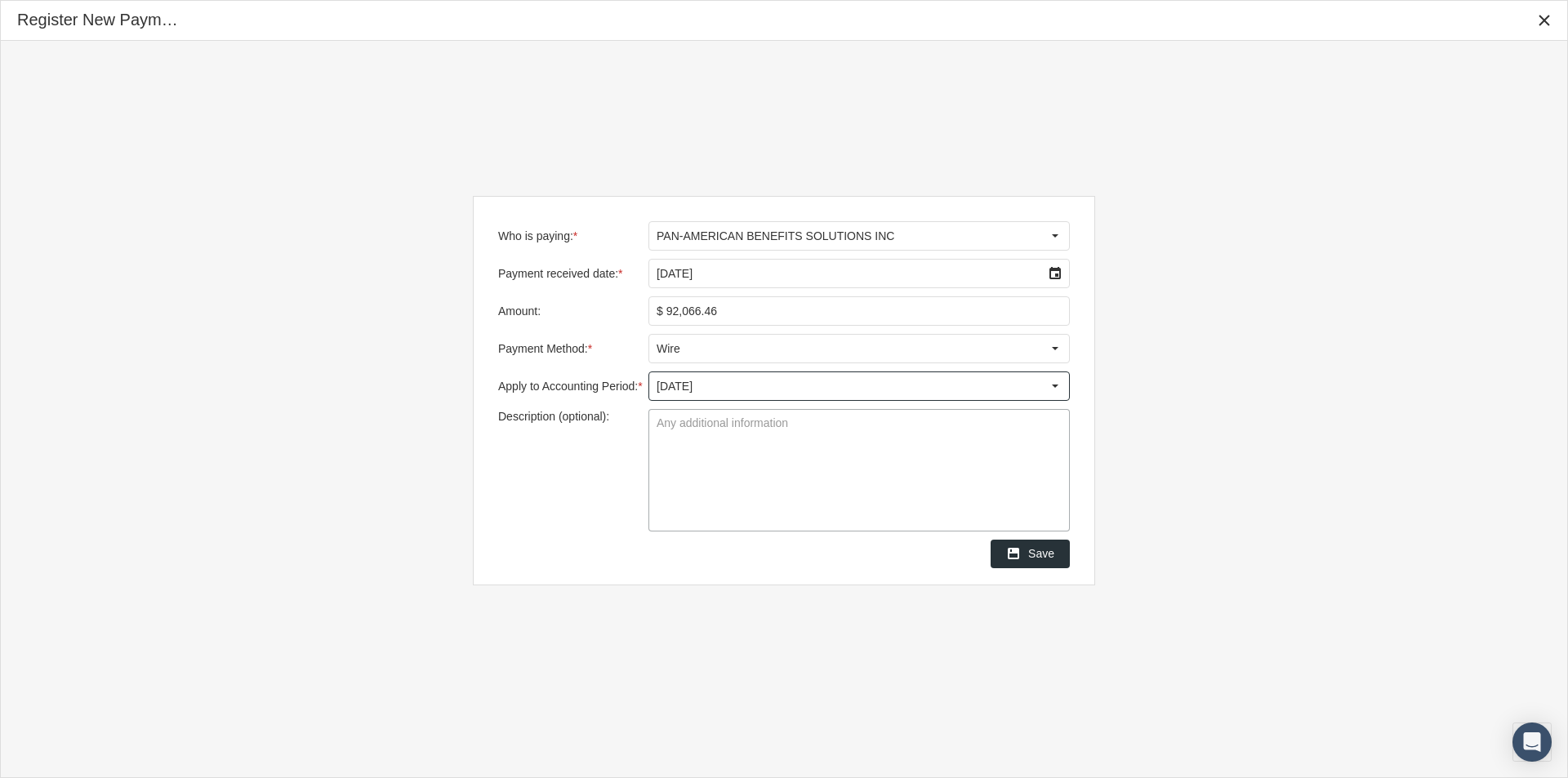
click at [669, 428] on textarea "Description (optional):" at bounding box center [859, 470] width 420 height 121
type textarea "PABS Traditional groups"
click at [1035, 560] on span "Save" at bounding box center [1041, 553] width 26 height 13
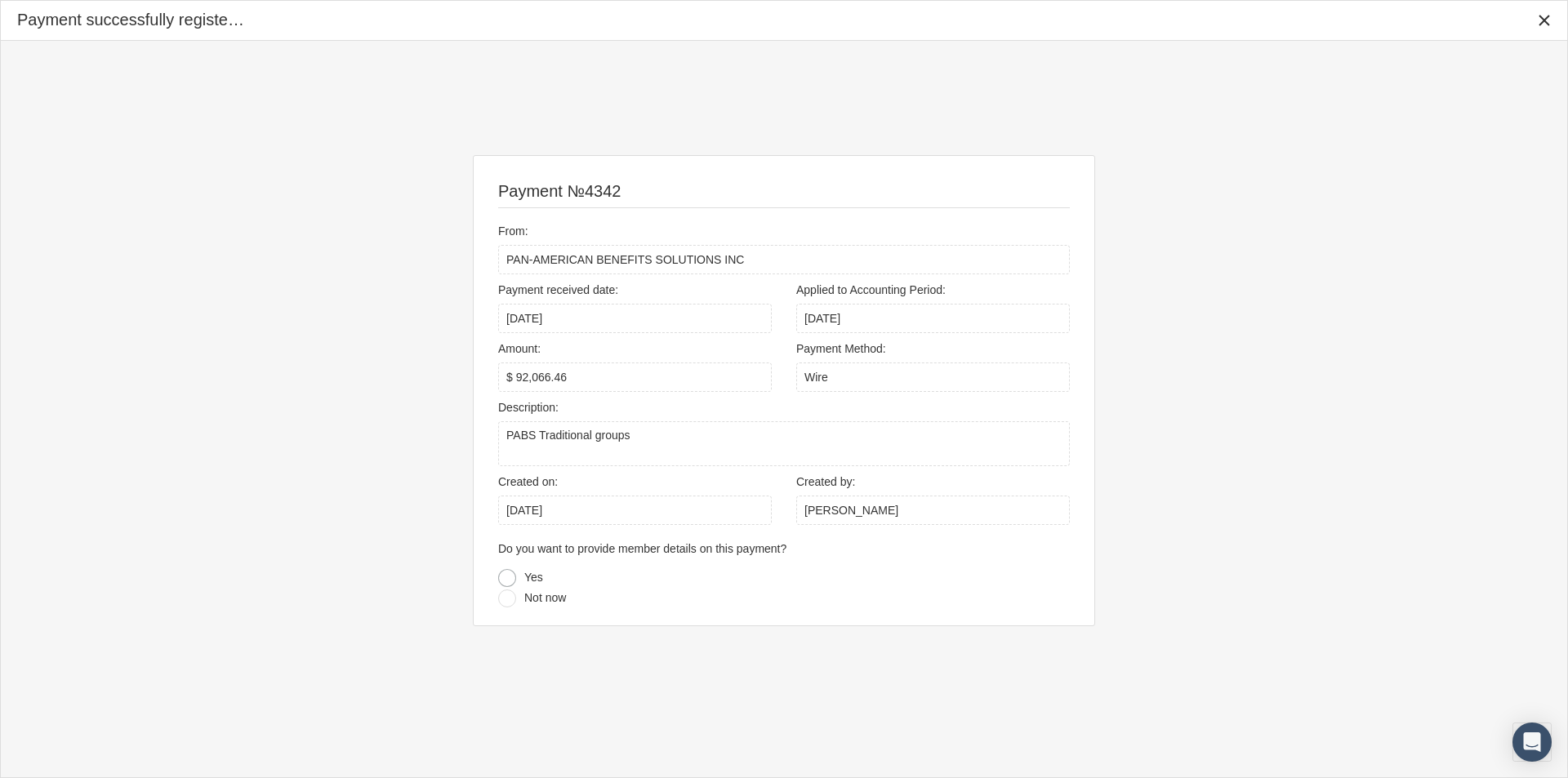
click at [507, 578] on div at bounding box center [507, 578] width 18 height 18
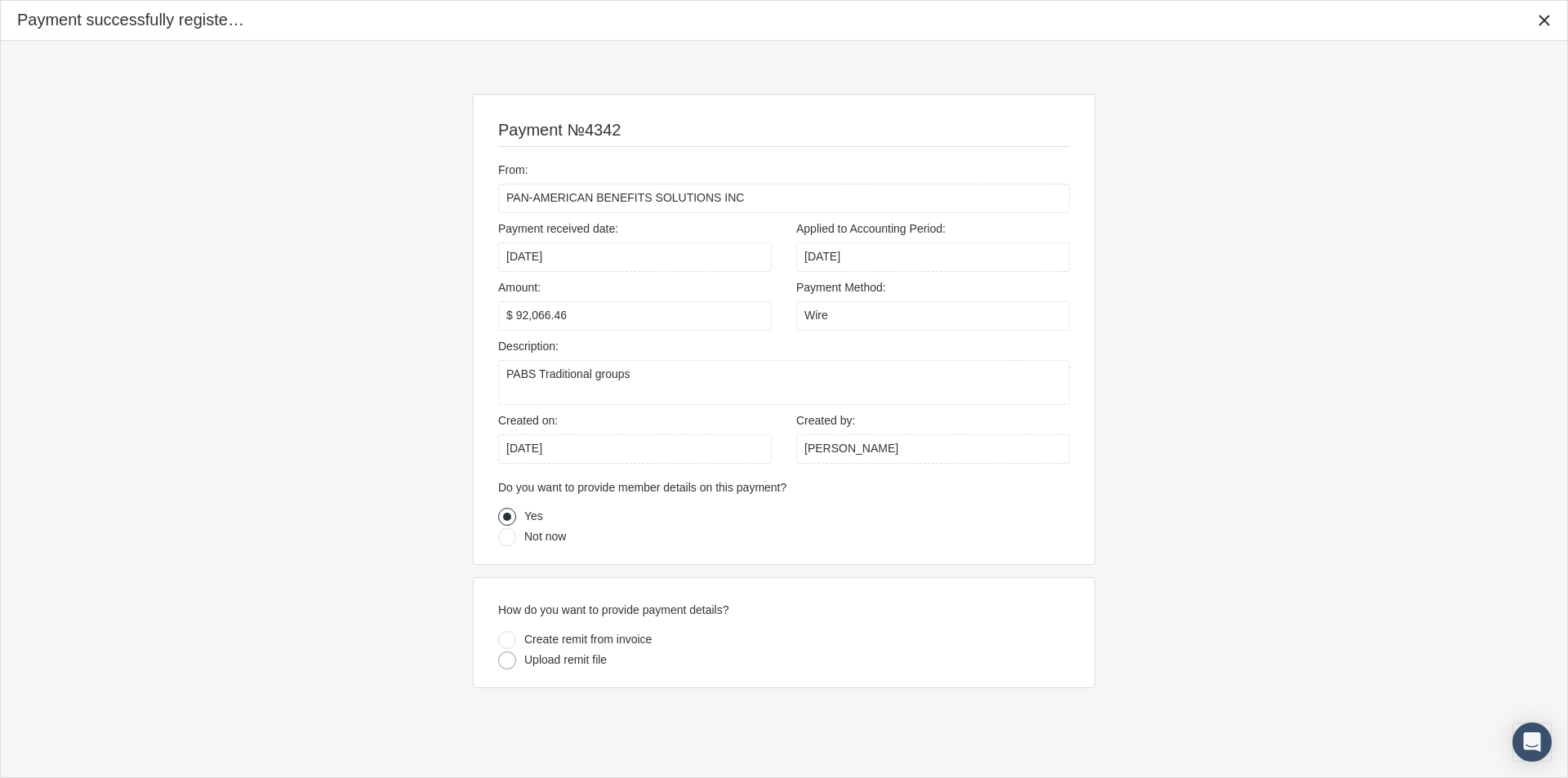
click at [500, 659] on div at bounding box center [507, 660] width 18 height 18
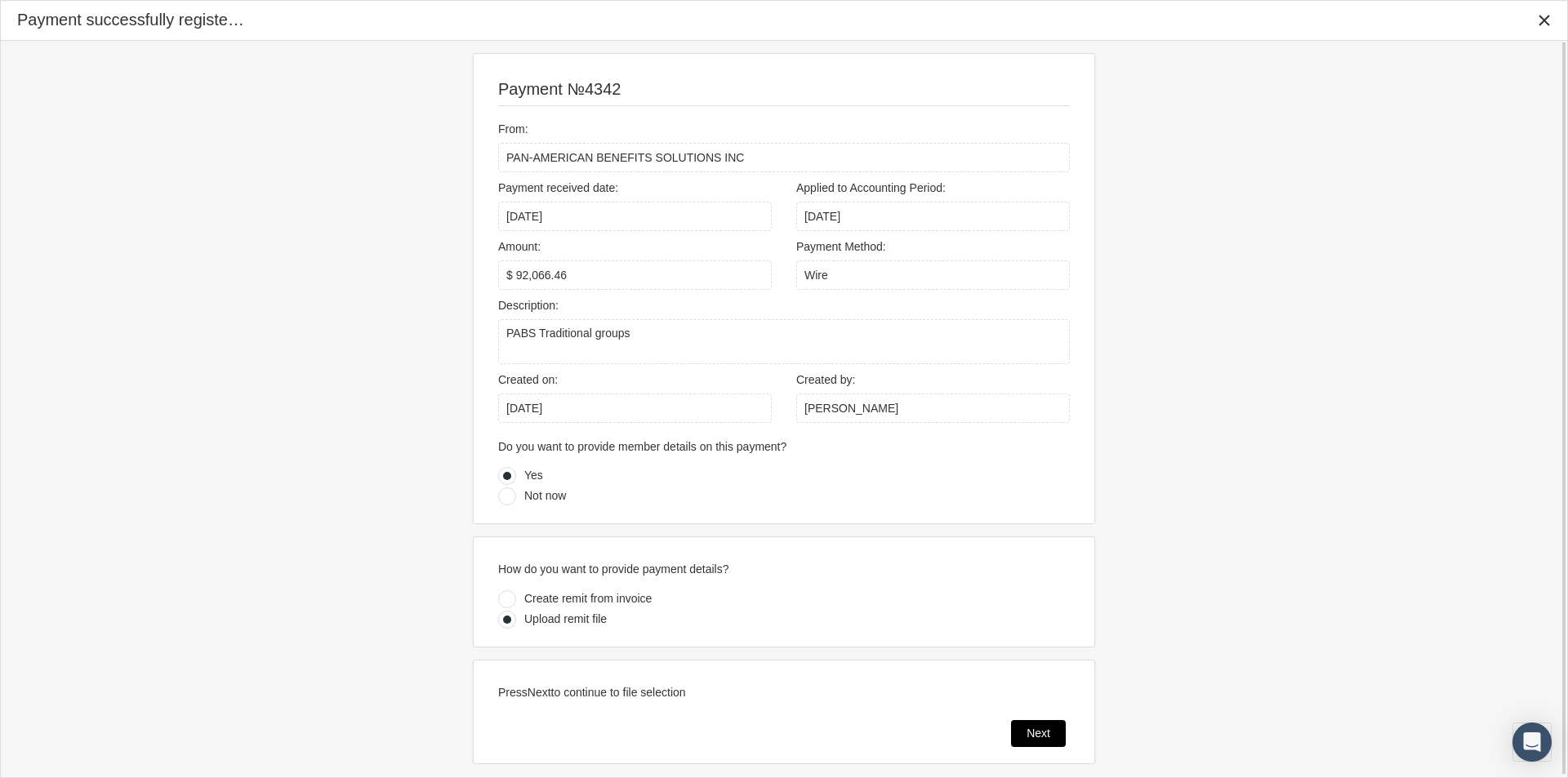
click at [1018, 726] on div "Next" at bounding box center [1038, 733] width 53 height 26
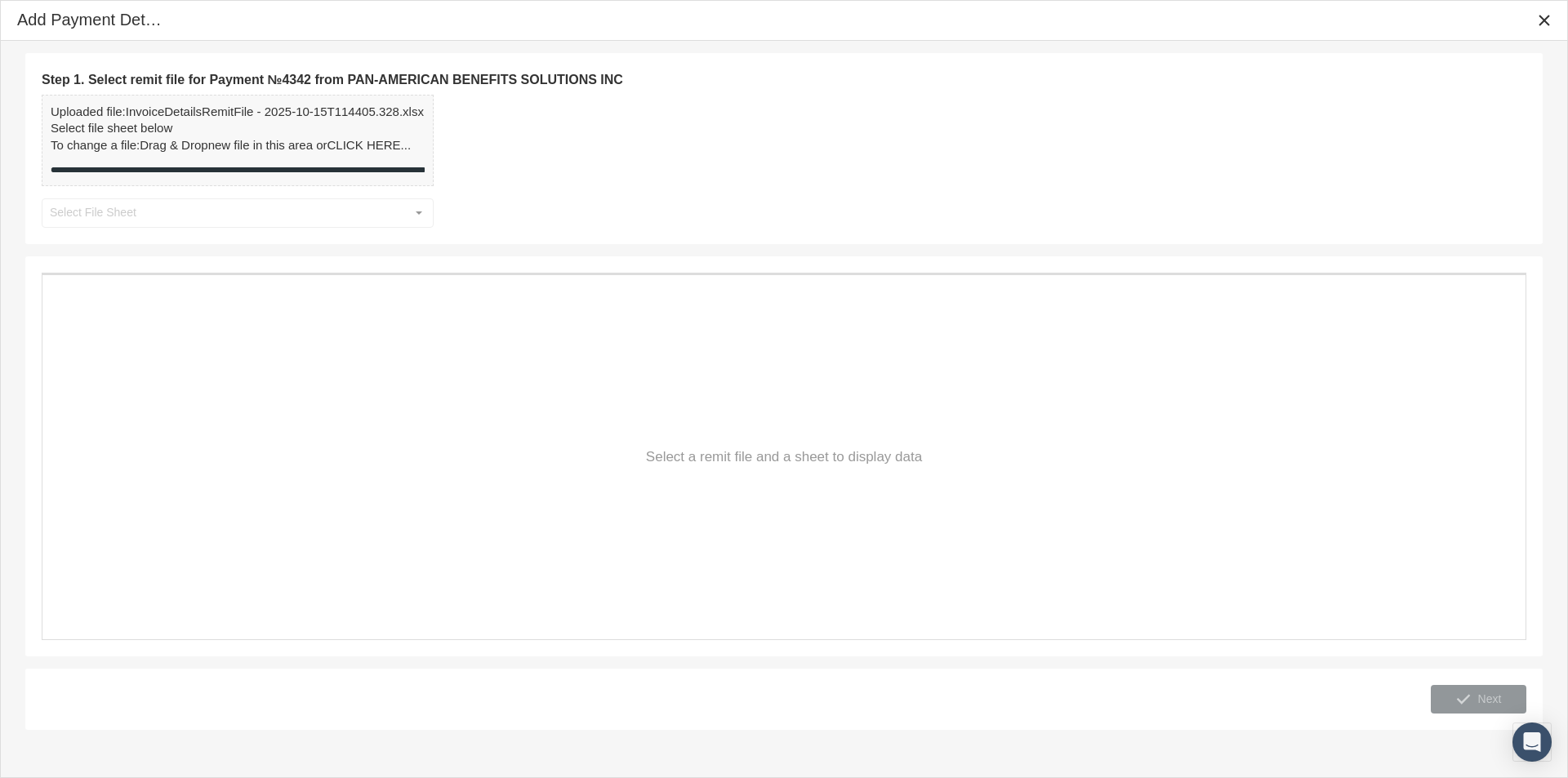
click at [421, 213] on div "Step 1. Select remit file for Payment №4342 from PAN-AMERICAN BENEFITS SOLUTION…" at bounding box center [784, 148] width 1485 height 159
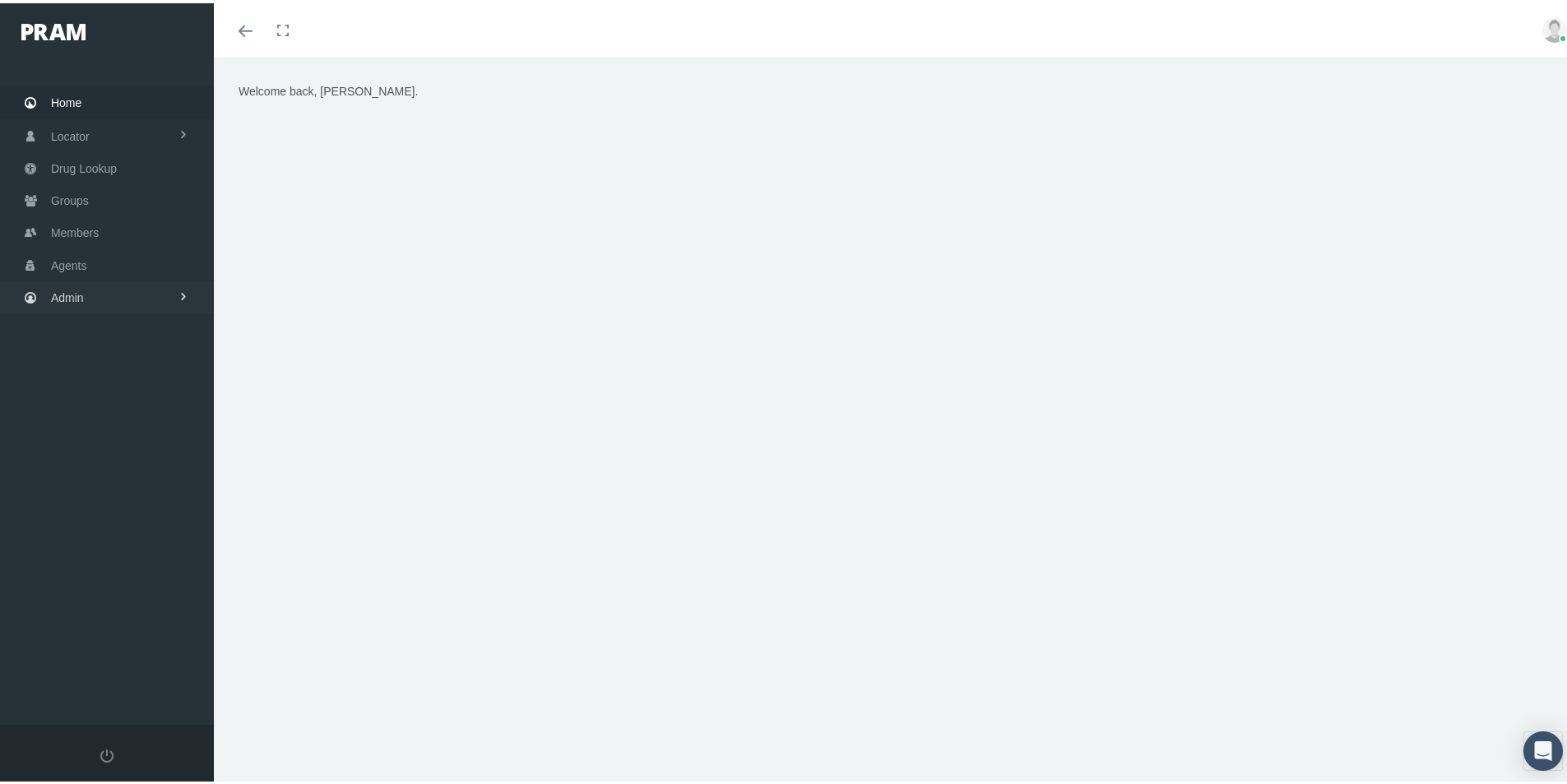
click at [69, 300] on span "Admin" at bounding box center [67, 294] width 33 height 31
click at [88, 421] on span "Group Billing" at bounding box center [100, 421] width 66 height 28
click at [99, 515] on span "Multiple Group Invoice" at bounding box center [121, 513] width 114 height 28
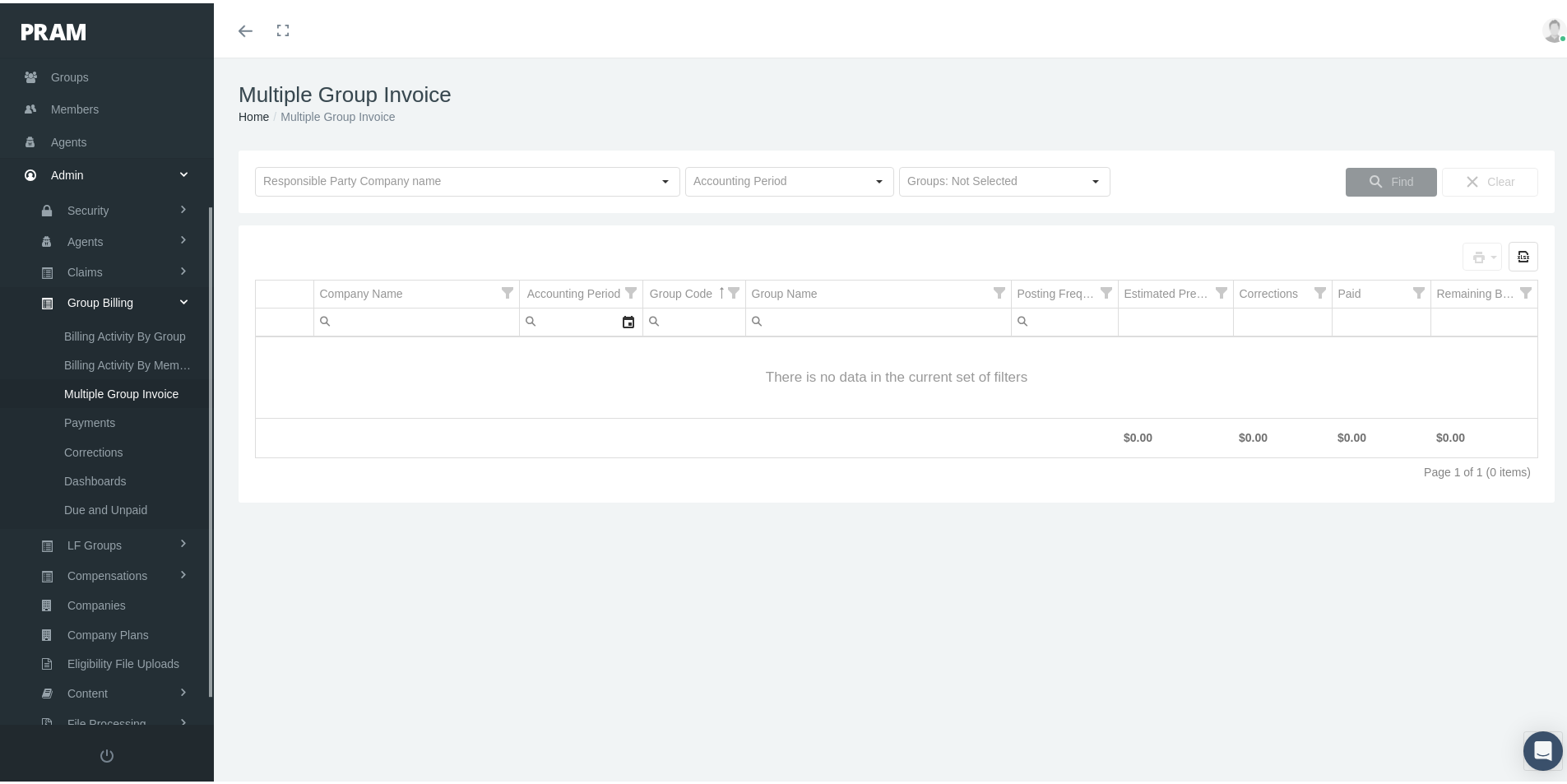
scroll to position [234, 0]
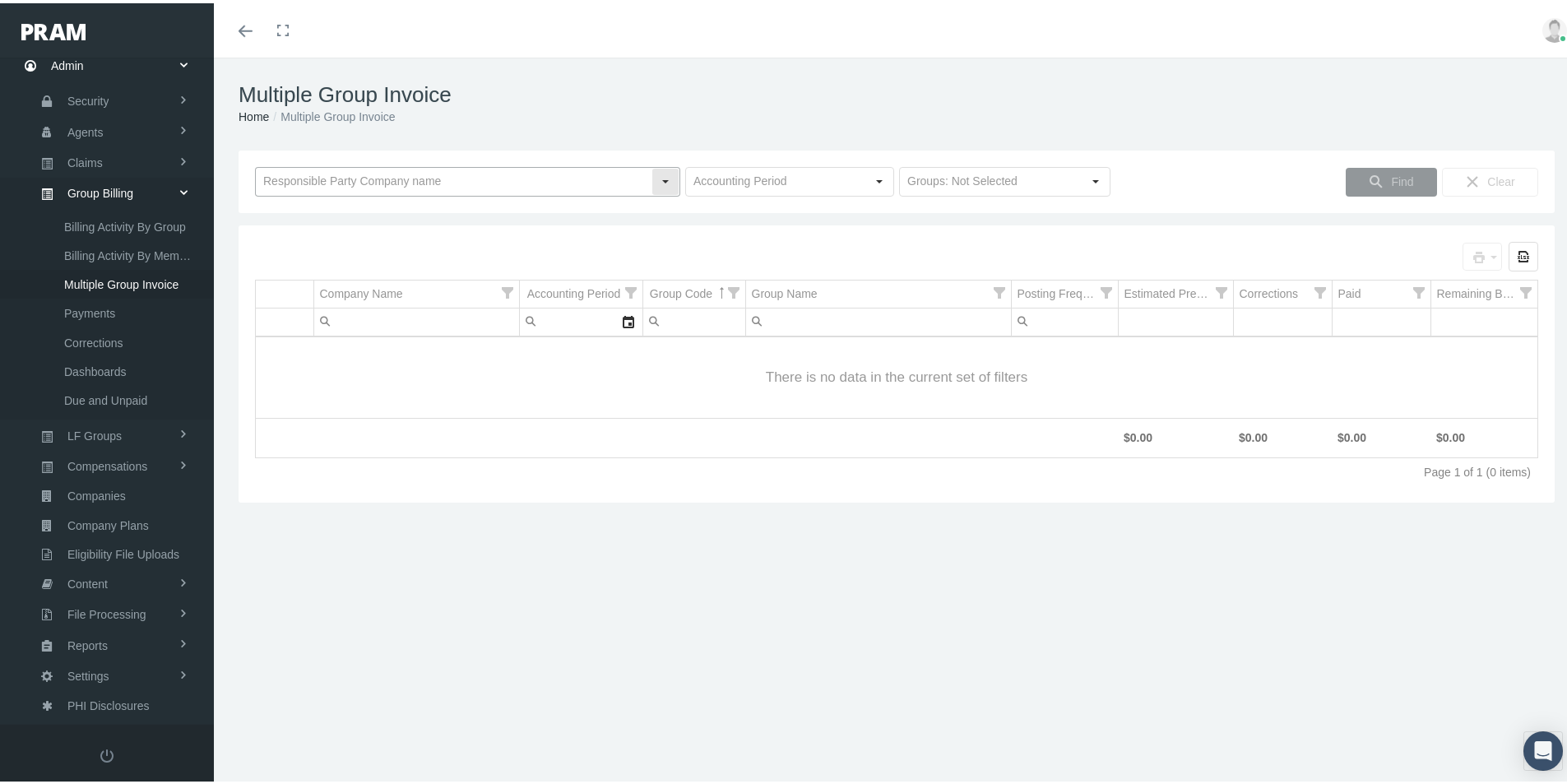
click at [355, 180] on input "text" at bounding box center [454, 178] width 396 height 28
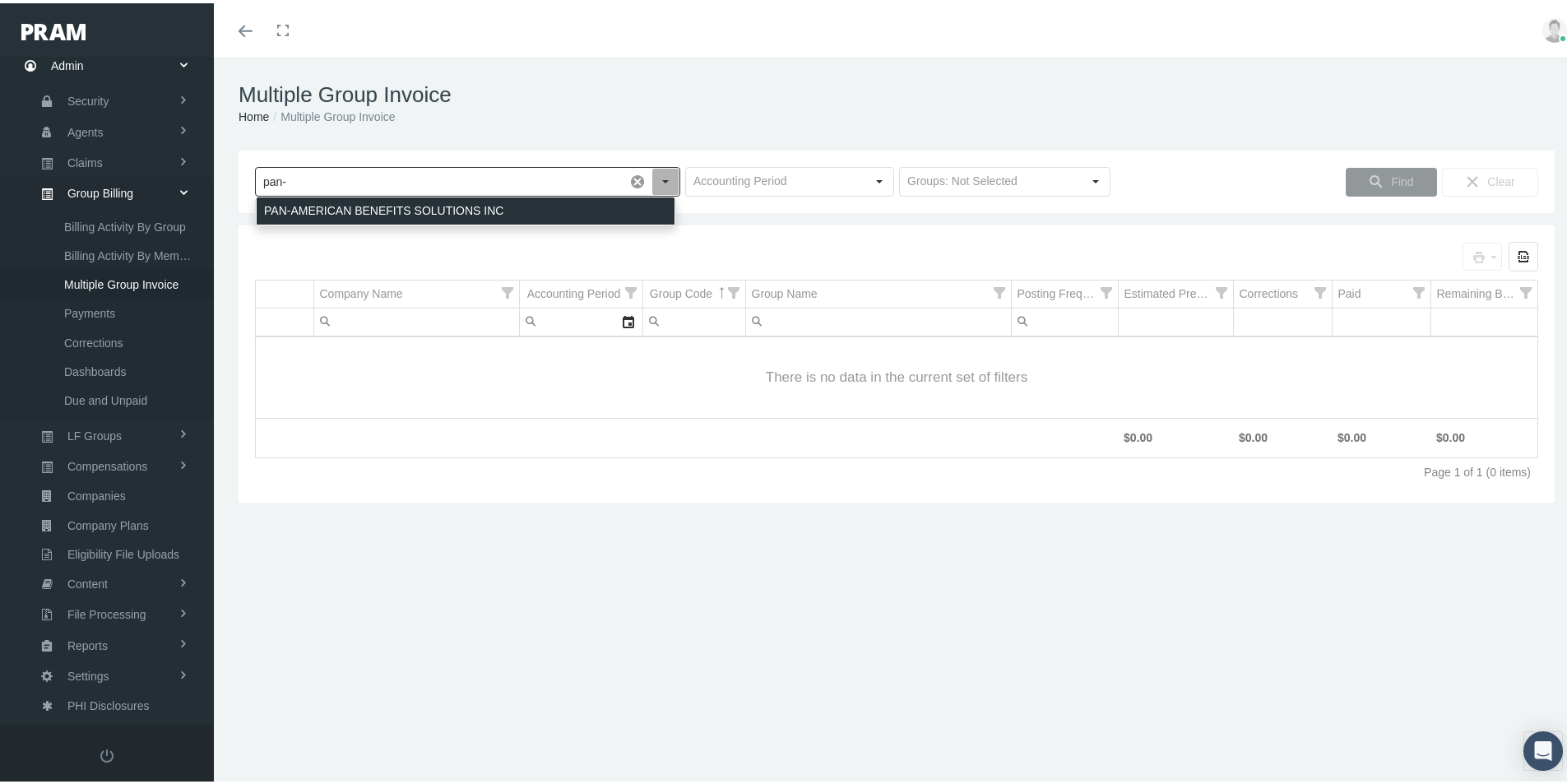
click at [325, 209] on div "PAN-AMERICAN BENEFITS SOLUTIONS INC" at bounding box center [466, 207] width 418 height 27
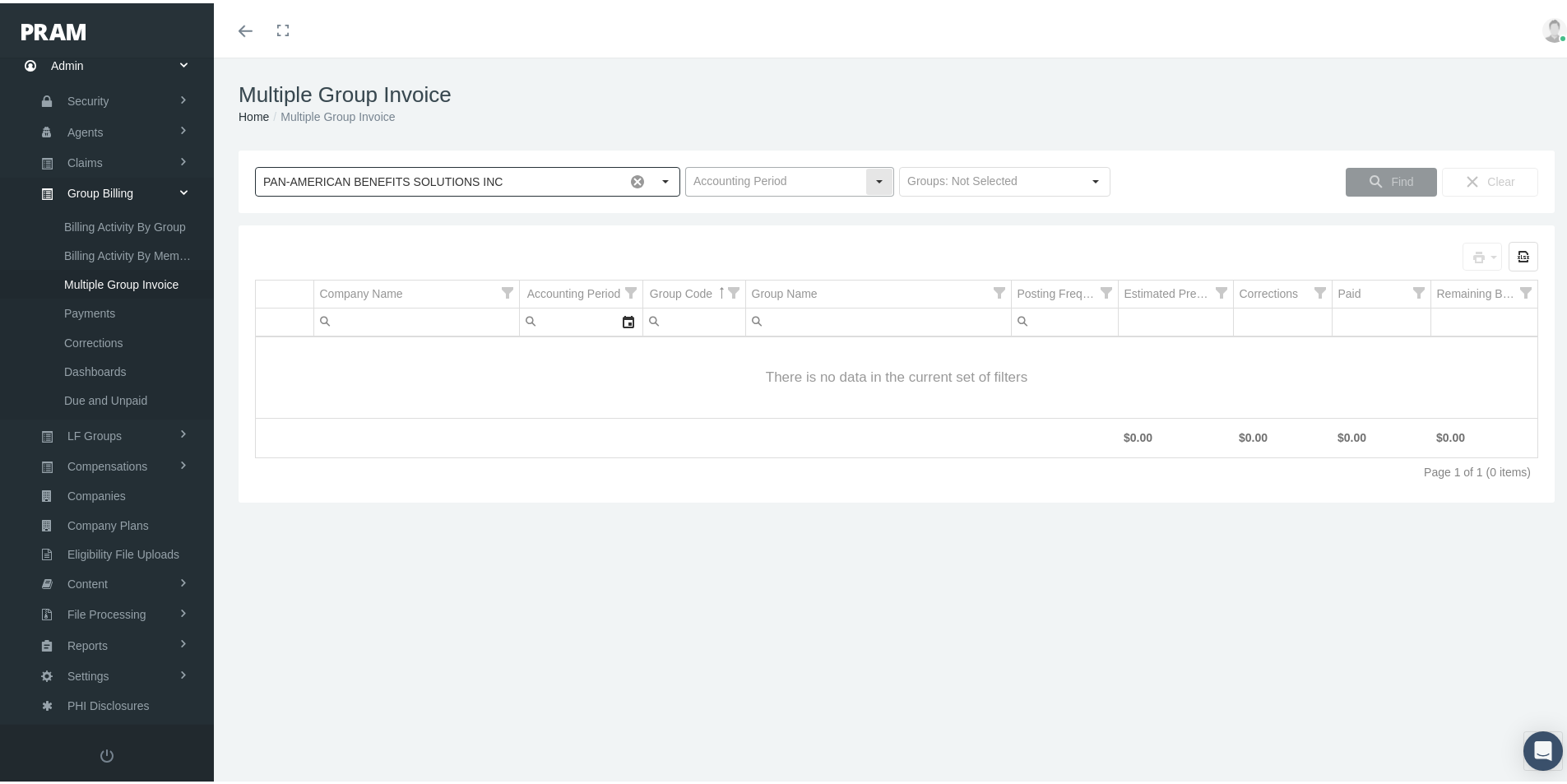
type input "PAN-AMERICAN BENEFITS SOLUTIONS INC"
drag, startPoint x: 721, startPoint y: 179, endPoint x: 732, endPoint y: 190, distance: 15.6
click at [720, 179] on input "text" at bounding box center [776, 178] width 180 height 28
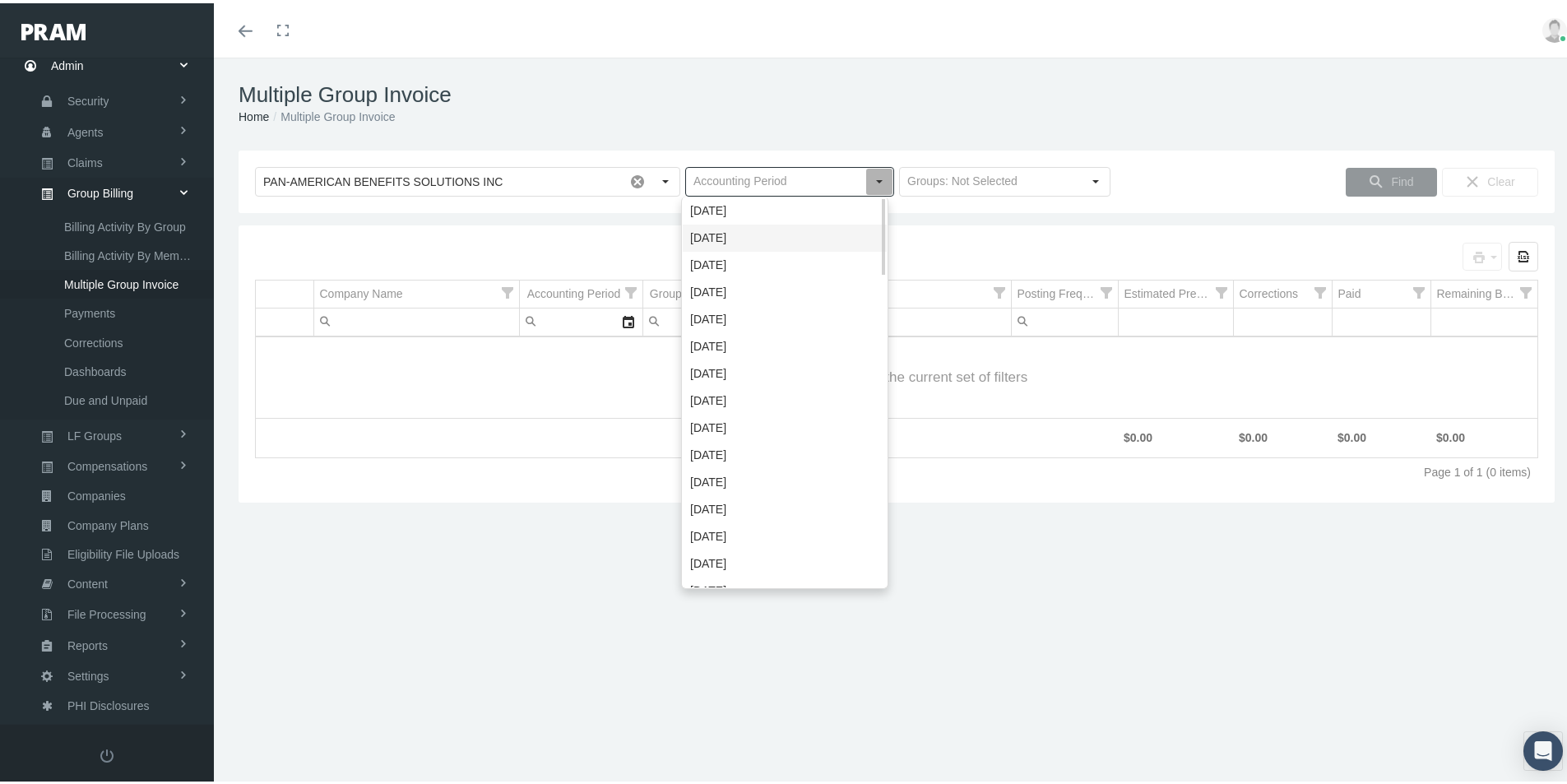
drag, startPoint x: 720, startPoint y: 243, endPoint x: 1071, endPoint y: 162, distance: 360.2
click at [720, 243] on div "[DATE]" at bounding box center [785, 234] width 204 height 27
type input "[DATE]"
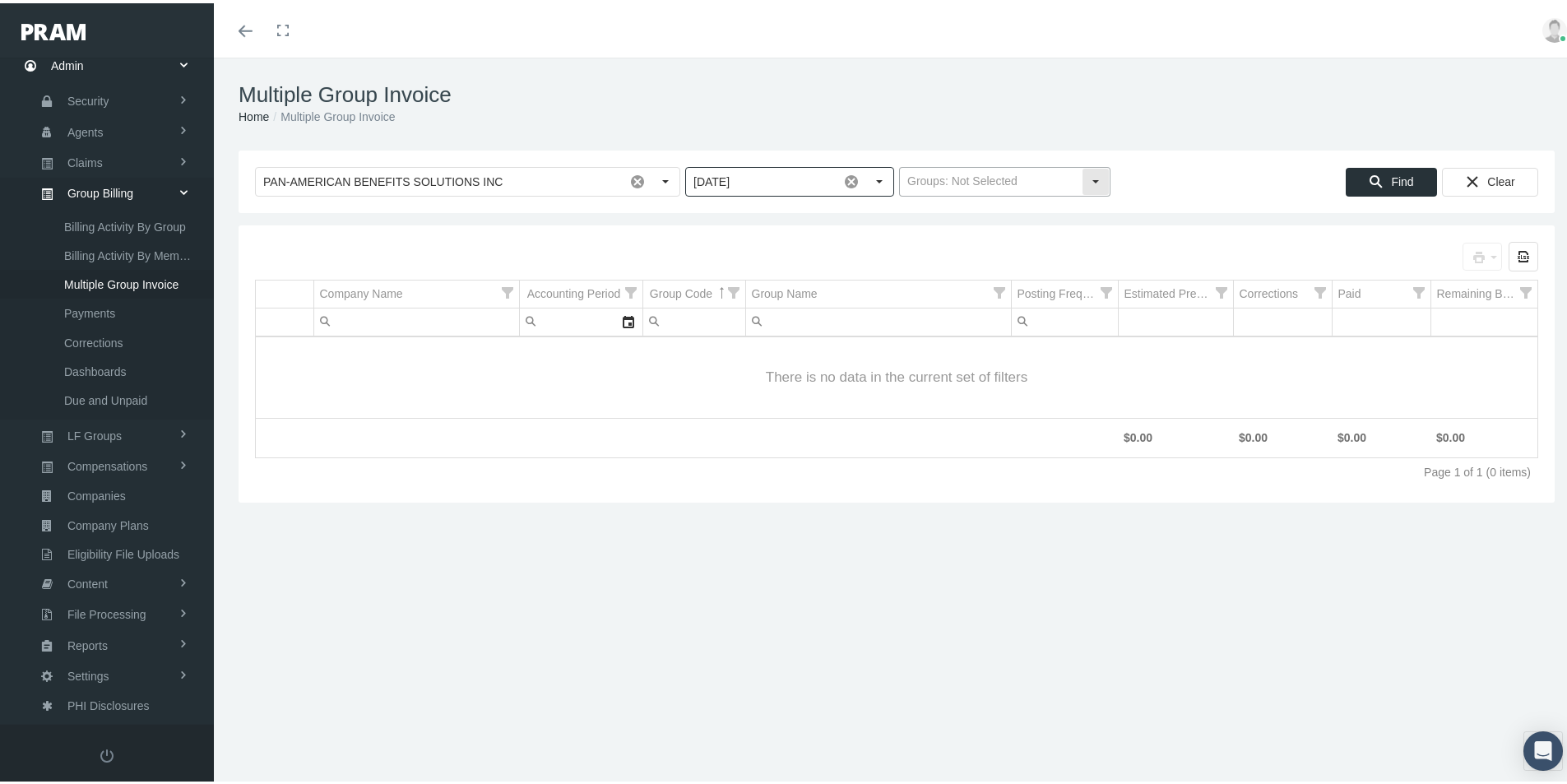
click at [972, 176] on input "text" at bounding box center [991, 178] width 181 height 28
click at [936, 234] on div "Traditional Groups" at bounding box center [998, 234] width 206 height 27
type input "Traditional Groups"
drag, startPoint x: 1382, startPoint y: 177, endPoint x: 1380, endPoint y: 189, distance: 12.2
click at [1392, 178] on span "Find" at bounding box center [1403, 178] width 22 height 13
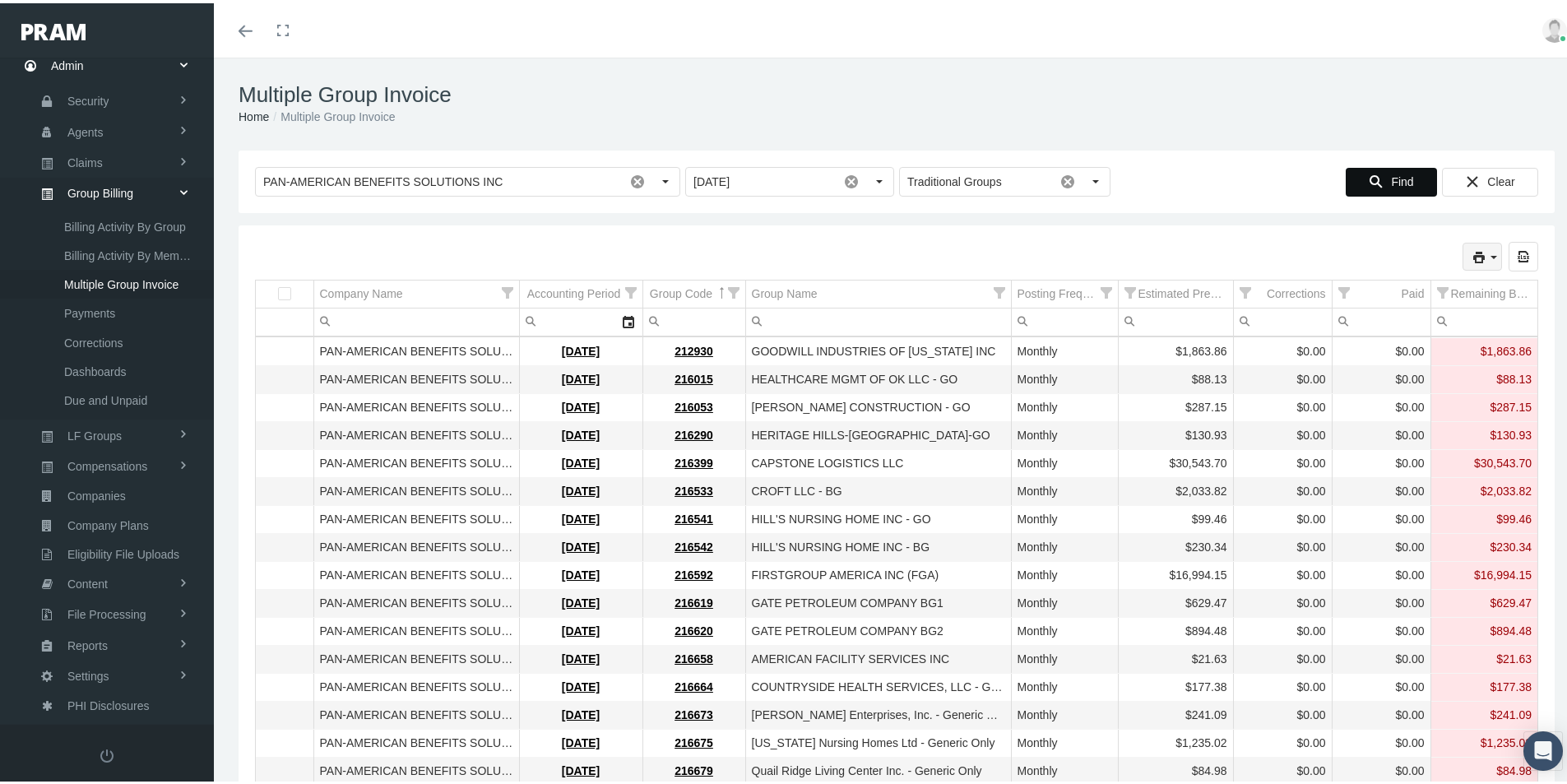
click at [1487, 250] on icon "print" at bounding box center [1494, 254] width 15 height 15
click at [1359, 362] on div "Remit File" at bounding box center [1395, 363] width 186 height 27
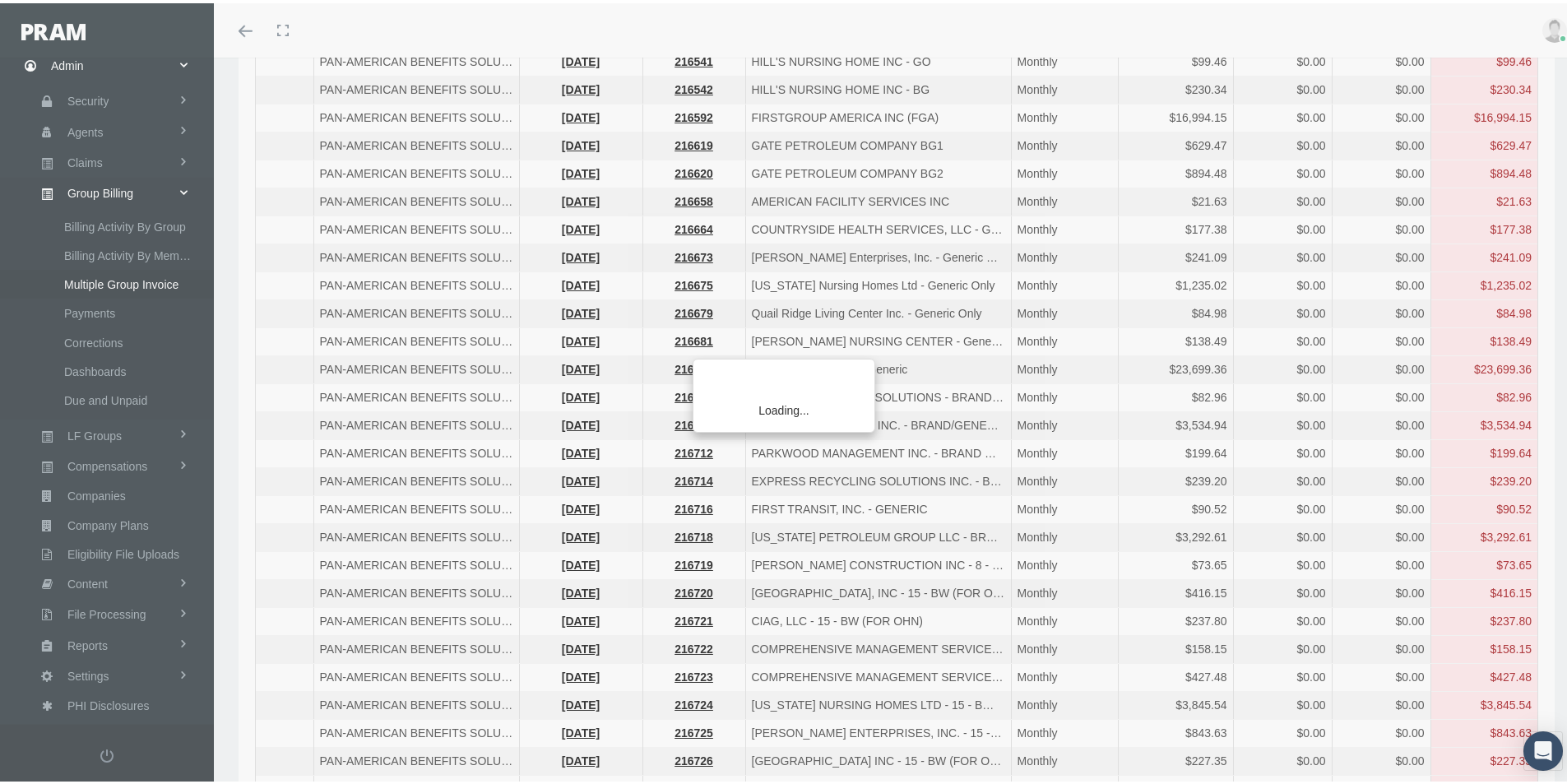
scroll to position [0, 0]
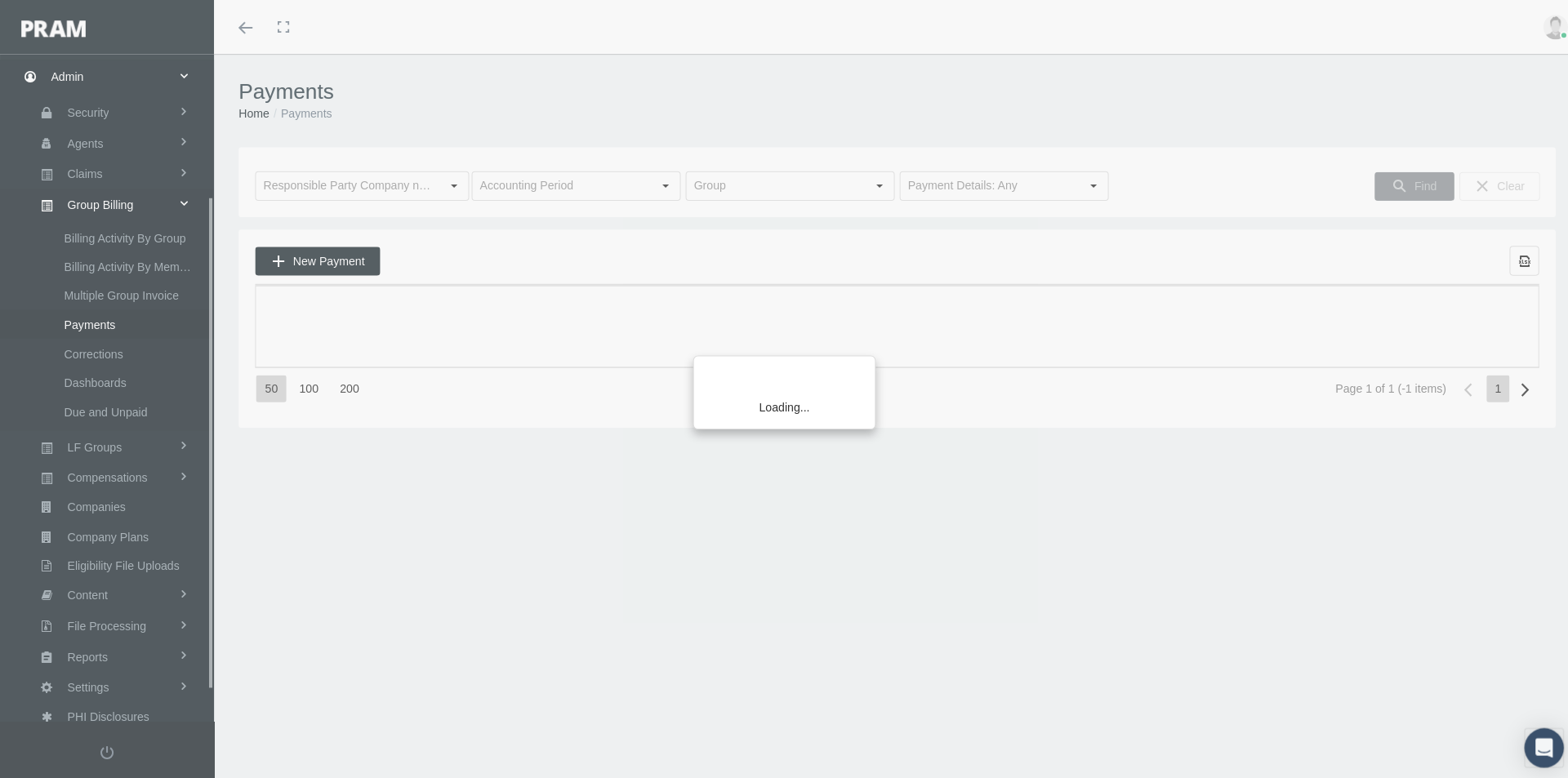
scroll to position [232, 0]
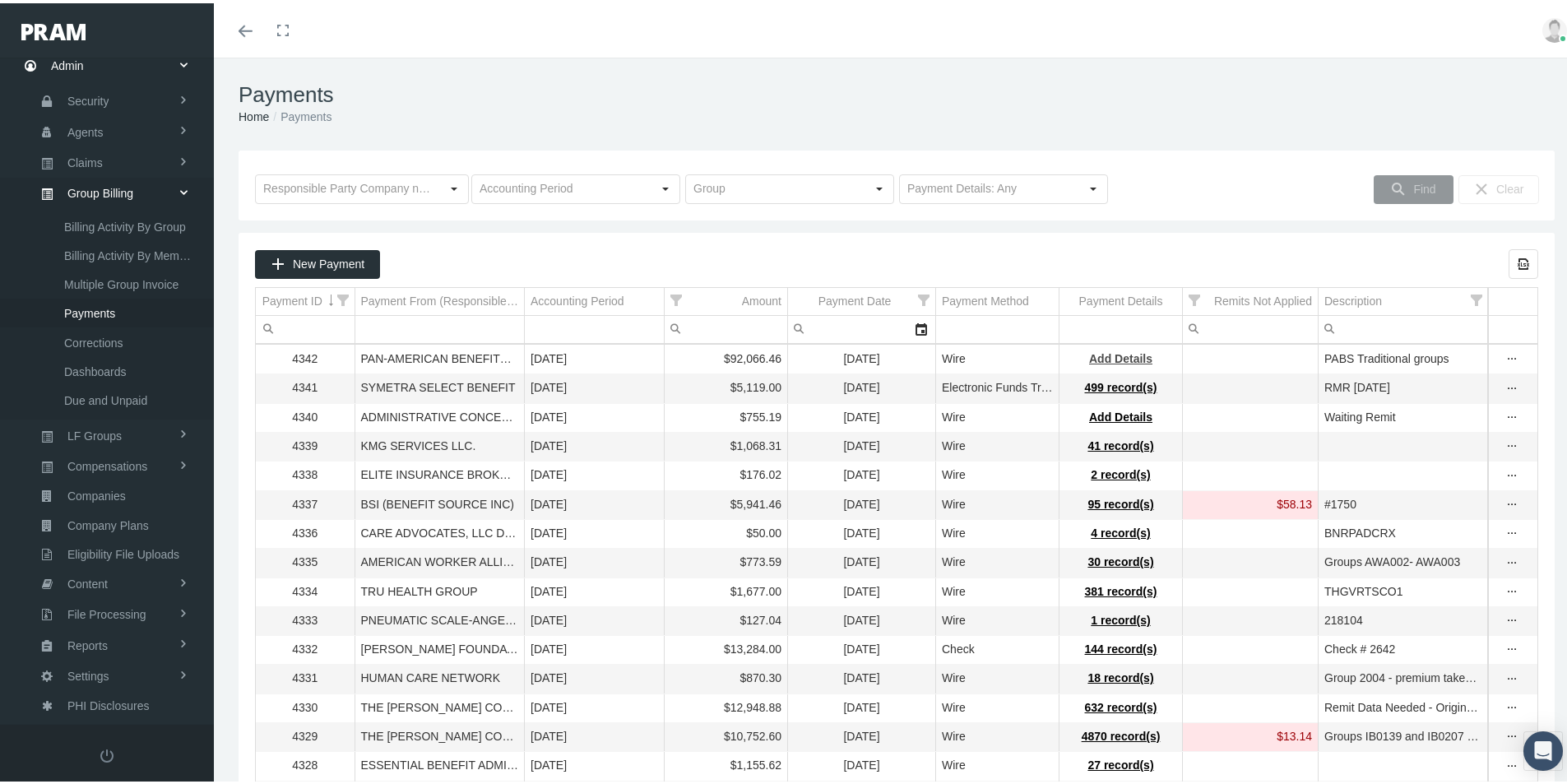
click at [1130, 354] on span "Add Details" at bounding box center [1120, 355] width 63 height 13
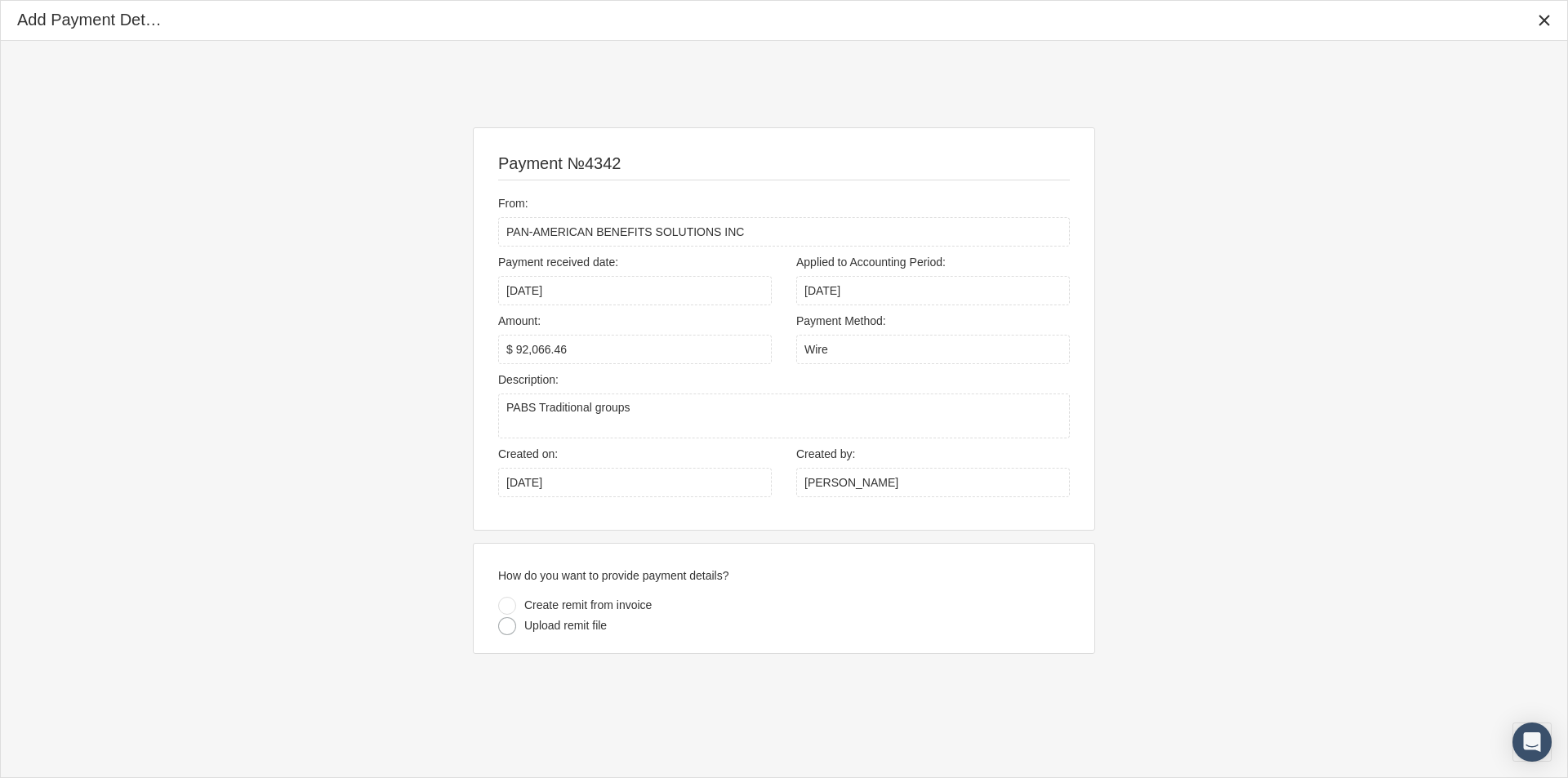
click at [503, 626] on div at bounding box center [507, 625] width 18 height 18
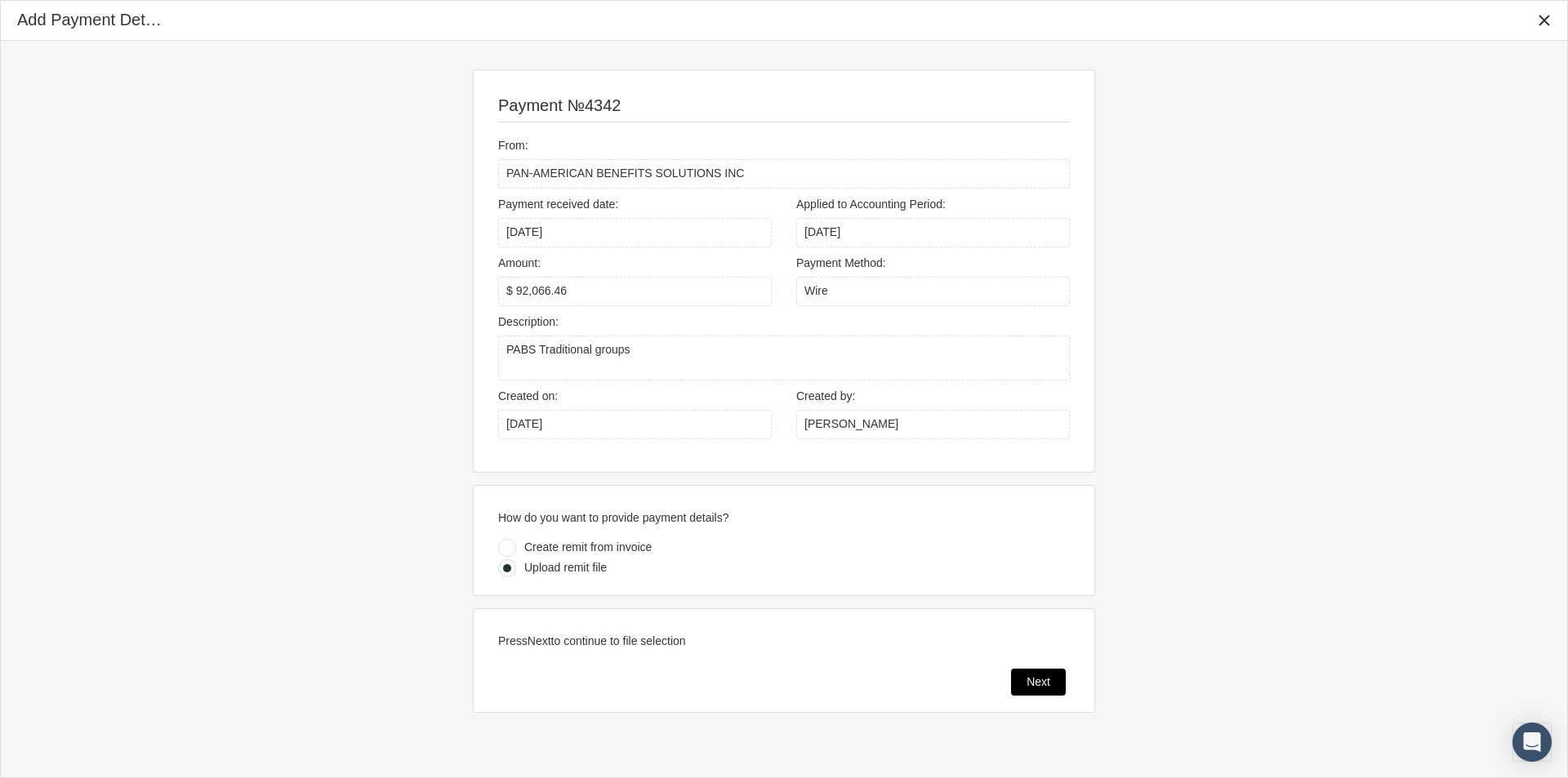
click at [1026, 684] on span "Next" at bounding box center [1038, 681] width 24 height 13
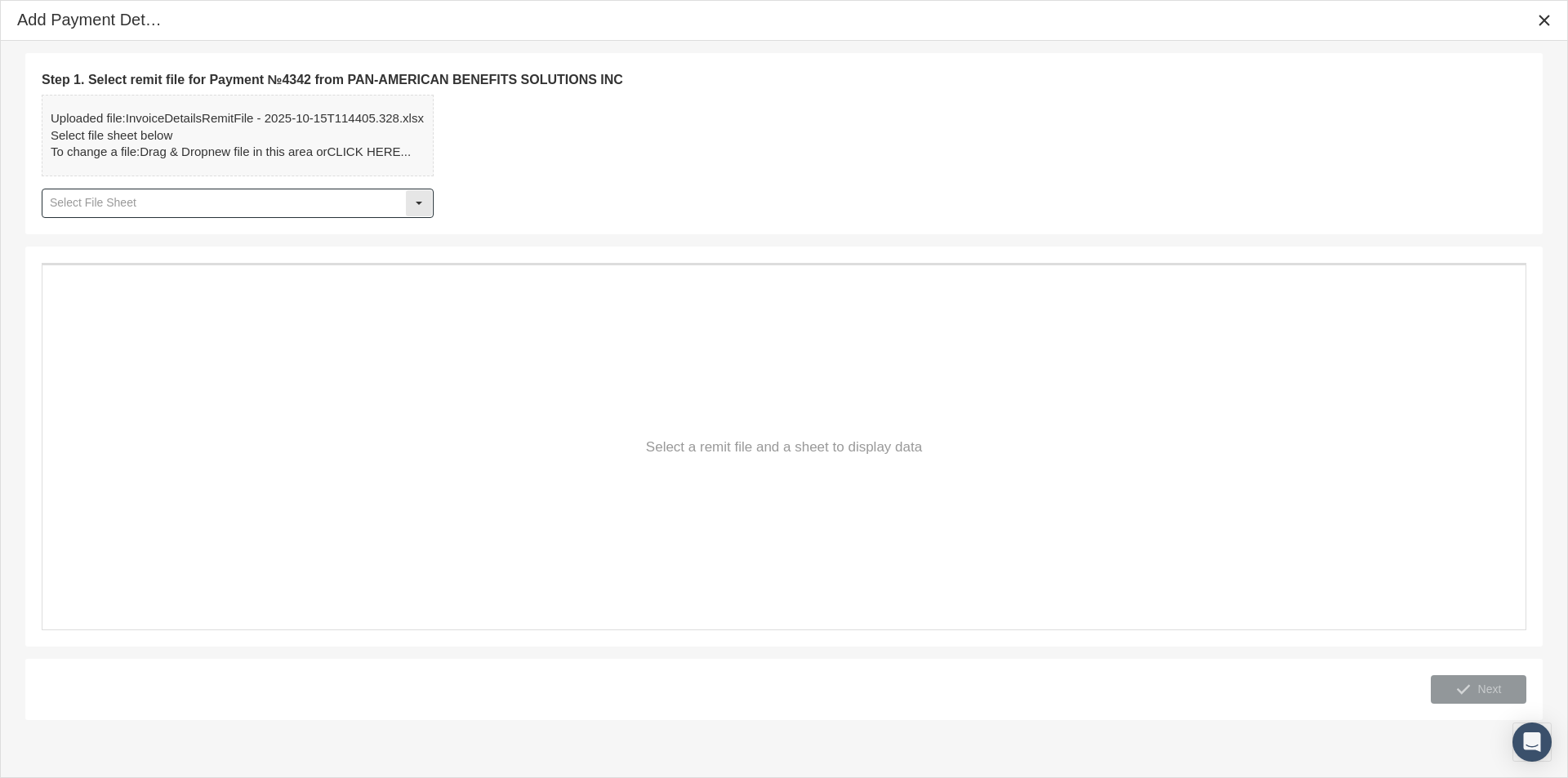
click at [419, 199] on div "Select" at bounding box center [418, 203] width 26 height 26
click at [64, 230] on div "Details" at bounding box center [237, 231] width 388 height 27
type input "Details"
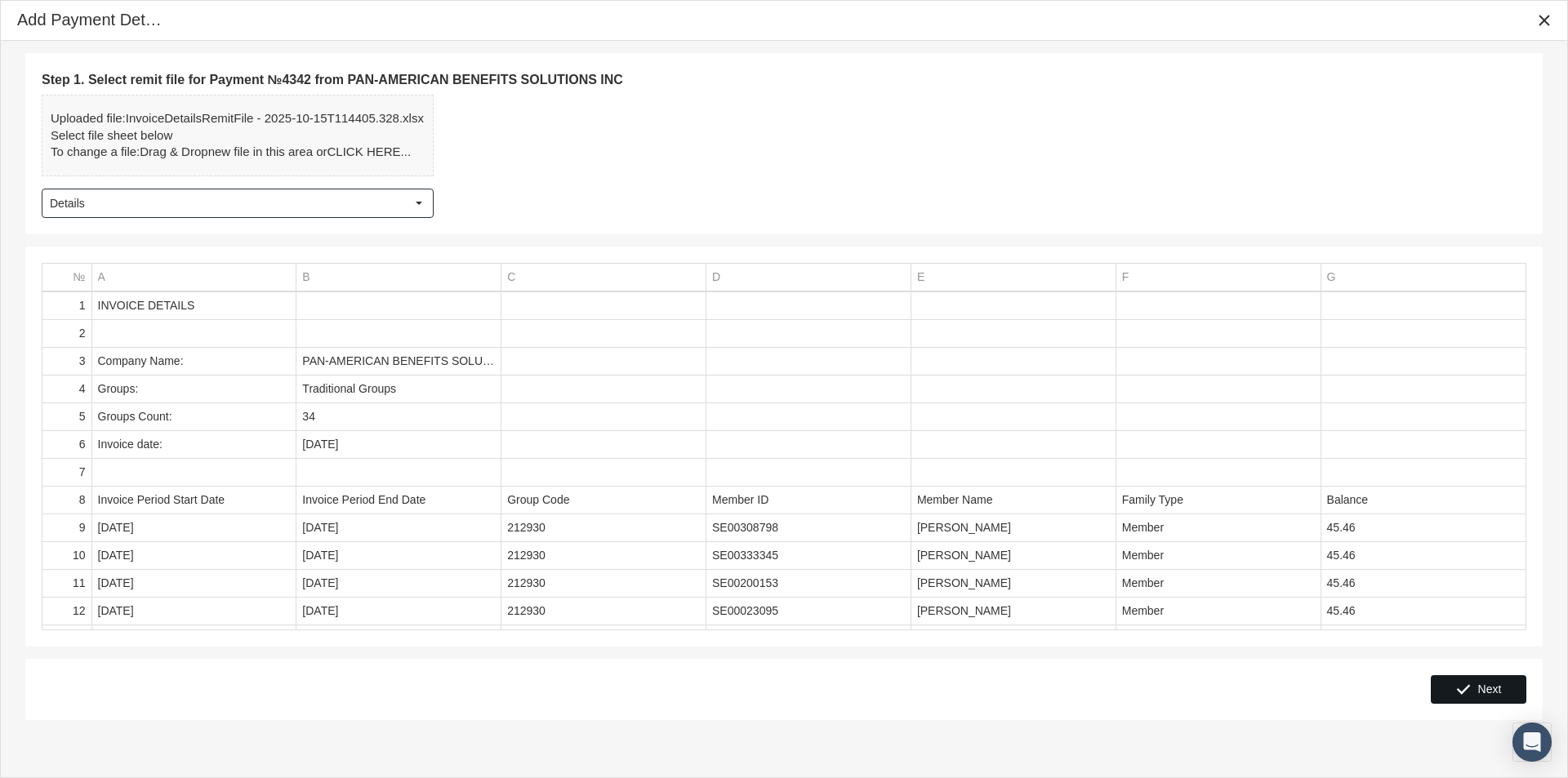
click at [1493, 686] on span "Next" at bounding box center [1490, 688] width 24 height 13
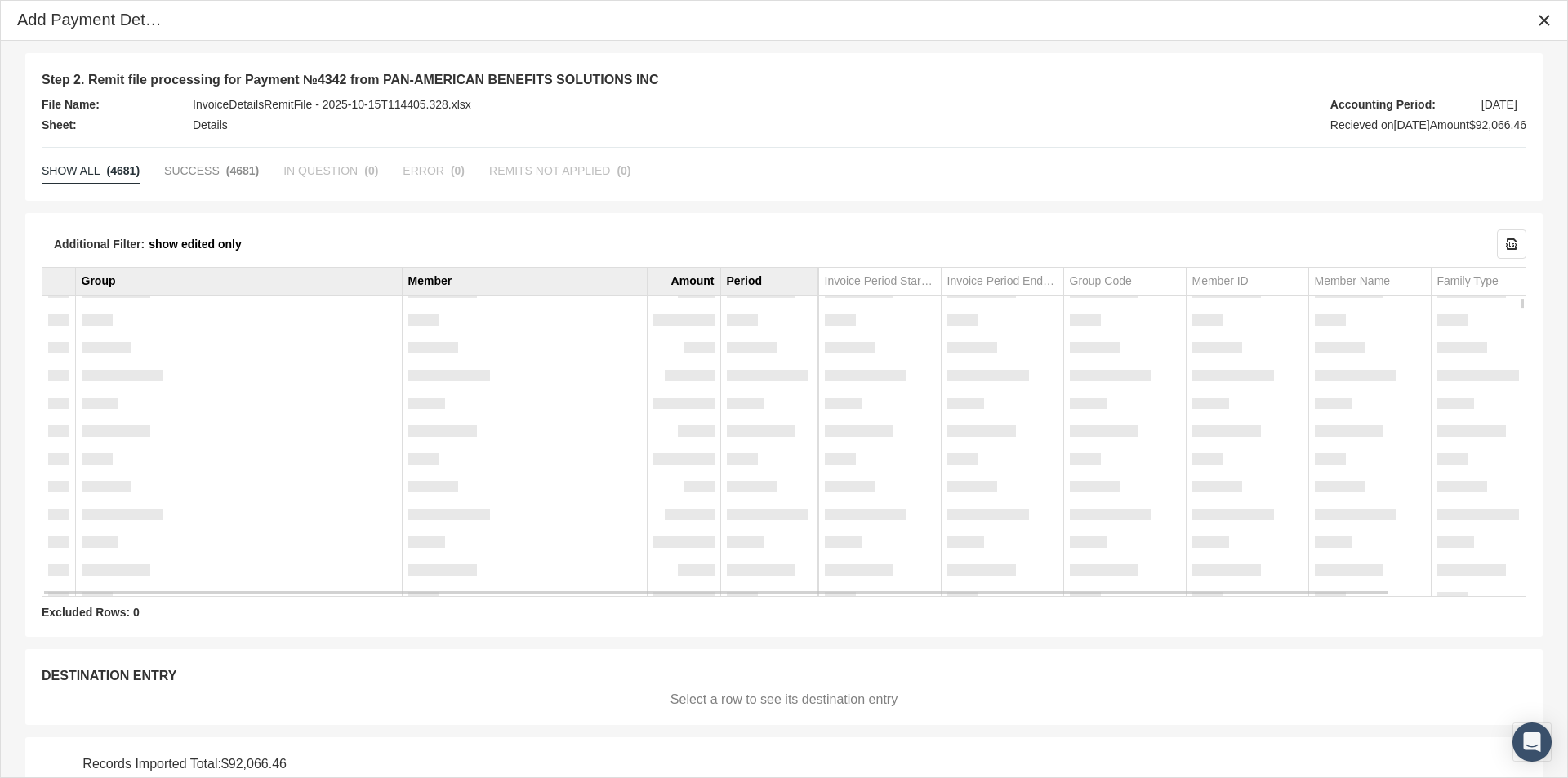
scroll to position [68, 0]
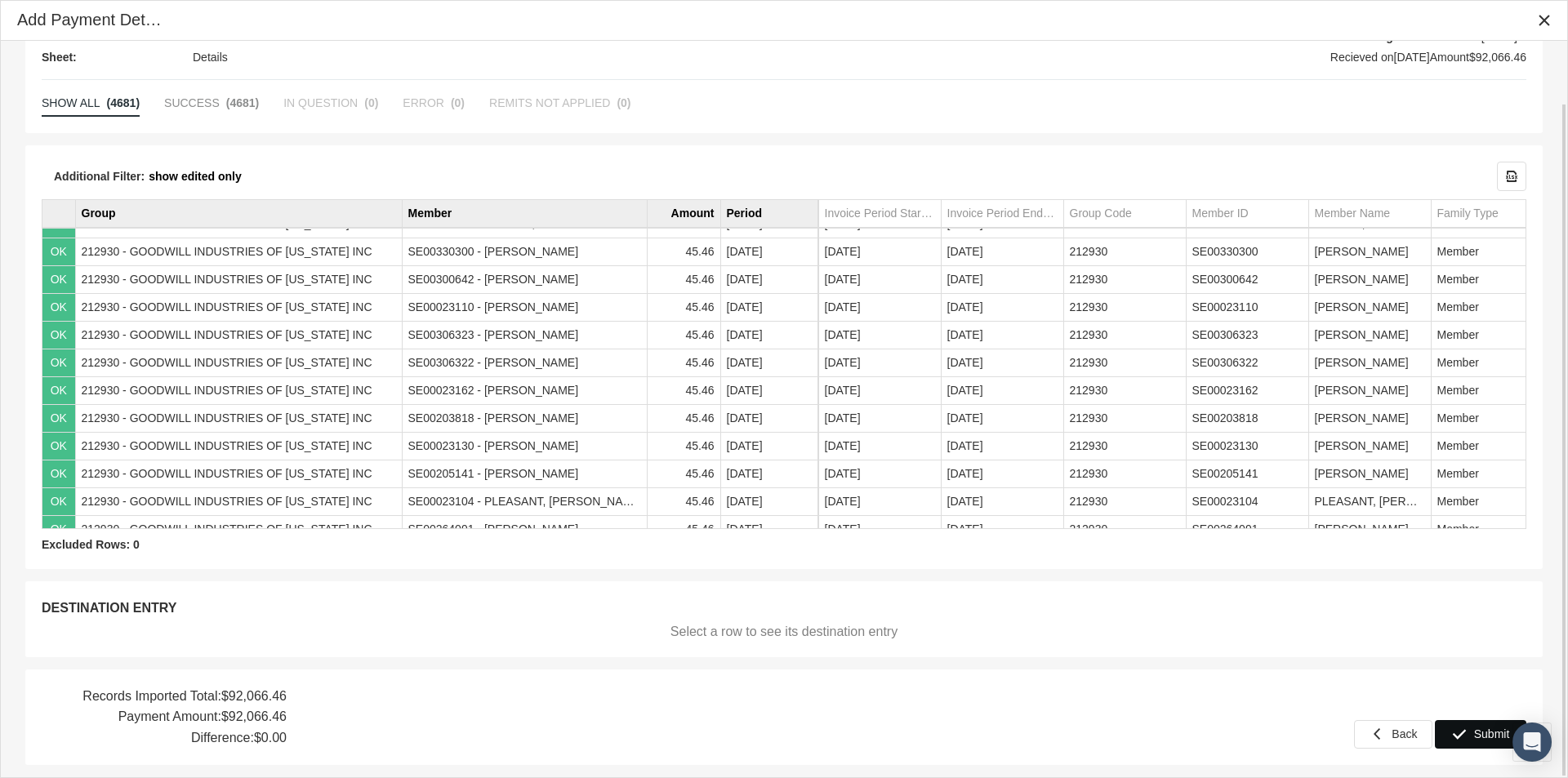
click at [1484, 728] on span "Submit" at bounding box center [1492, 733] width 36 height 13
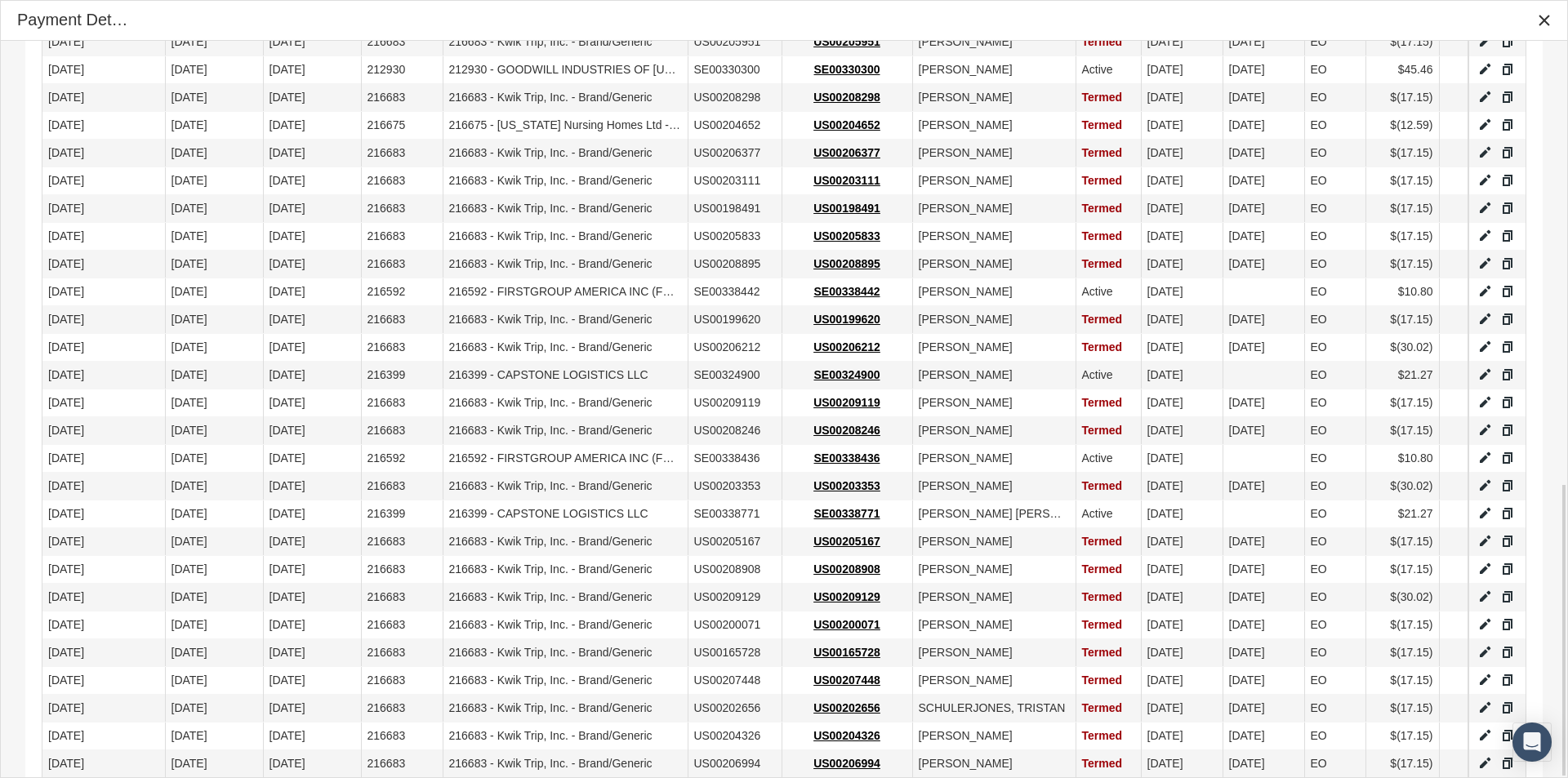
scroll to position [1108, 0]
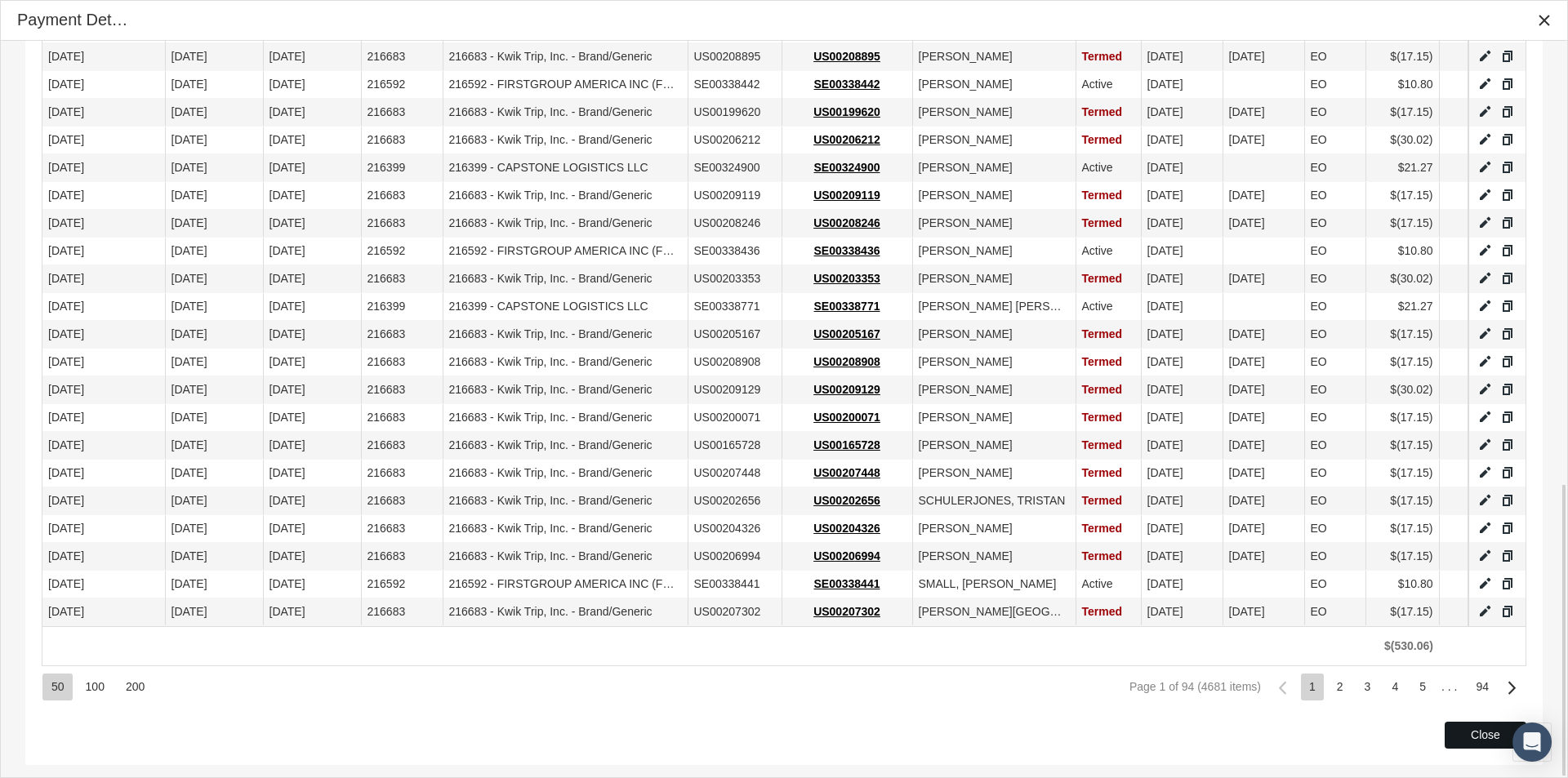
click at [1481, 730] on span "Close" at bounding box center [1485, 734] width 29 height 13
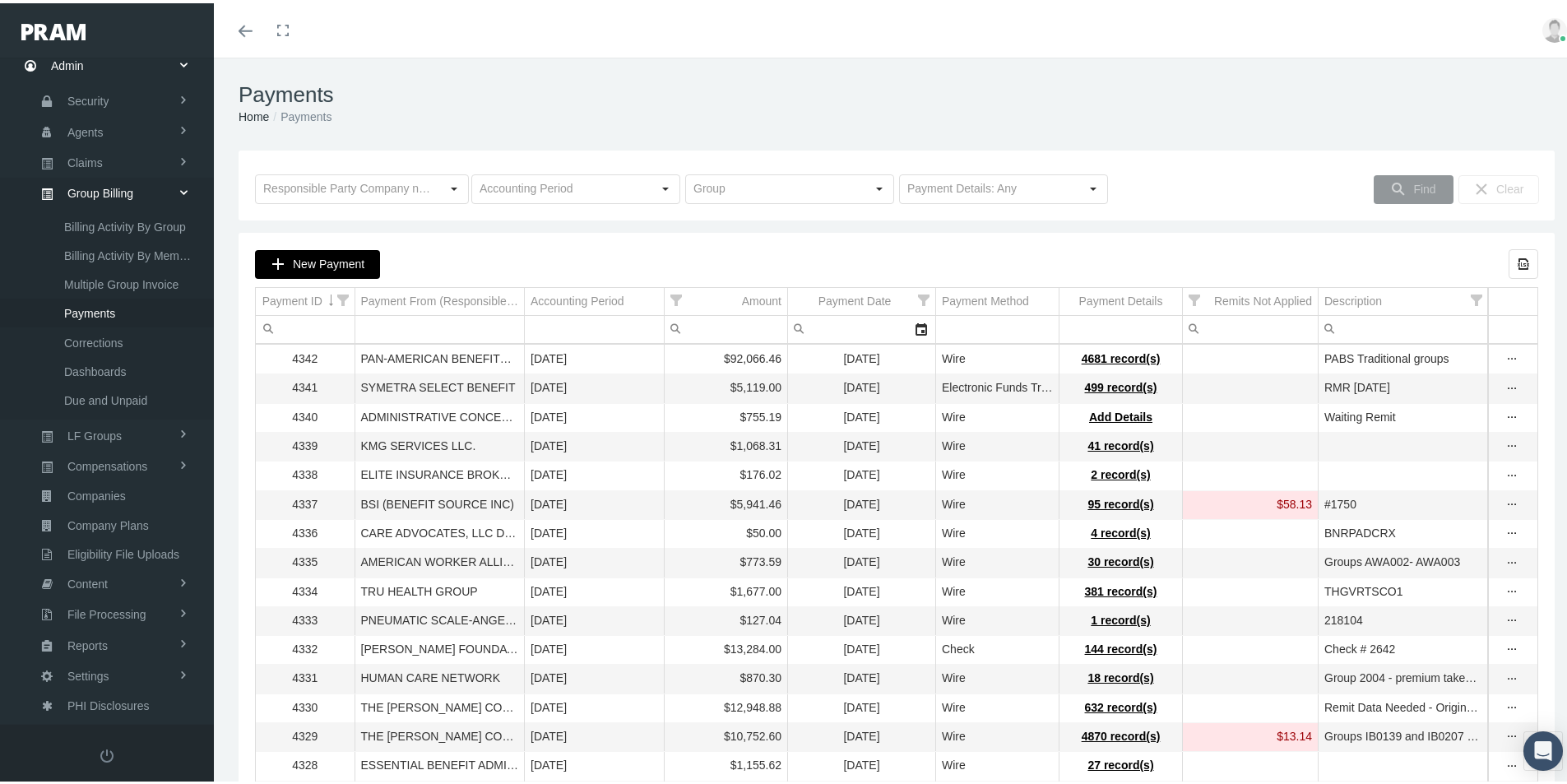
click at [333, 259] on span "New Payment" at bounding box center [328, 260] width 72 height 13
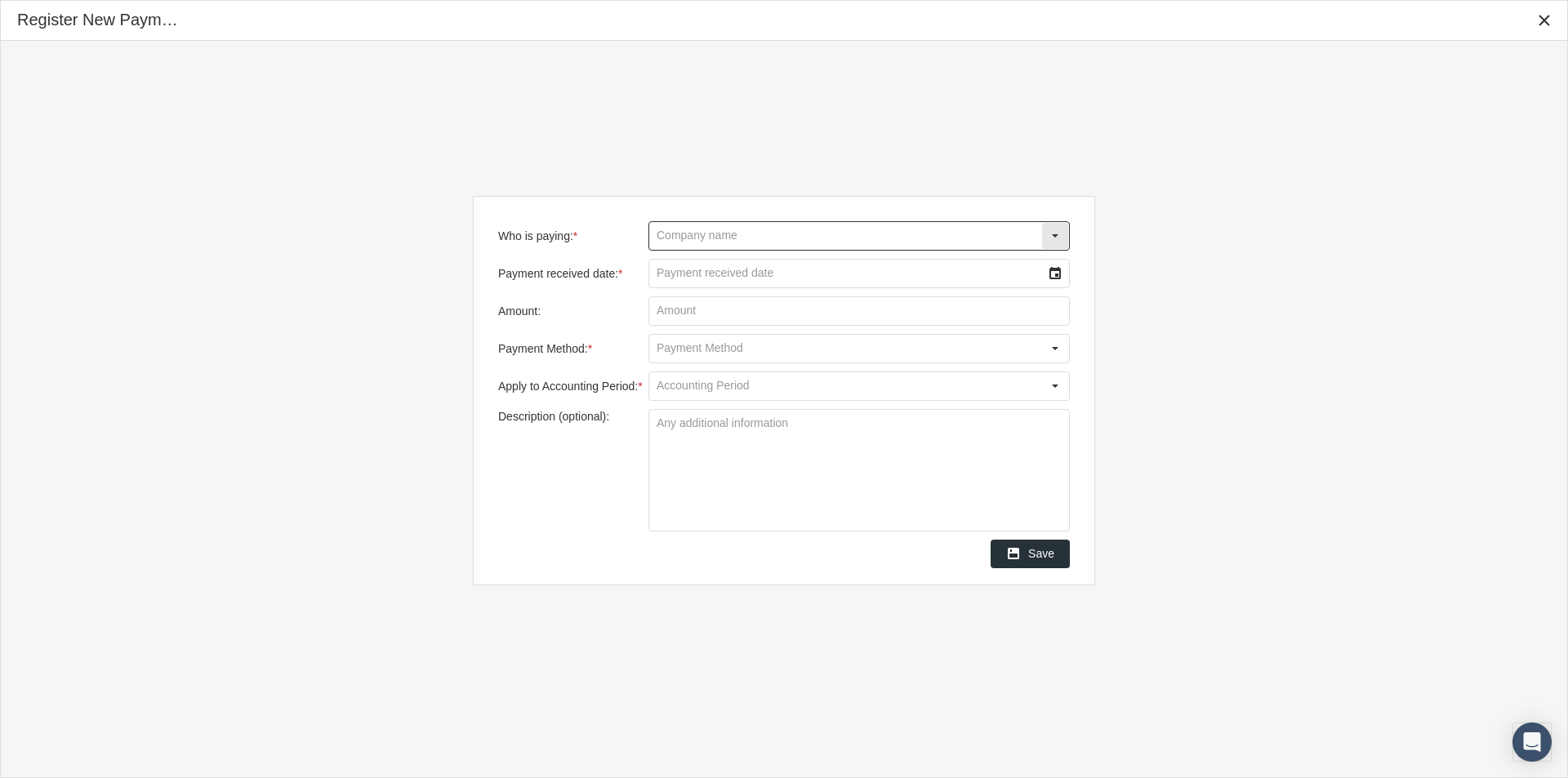
click at [690, 235] on input "Who is paying: *" at bounding box center [844, 236] width 392 height 27
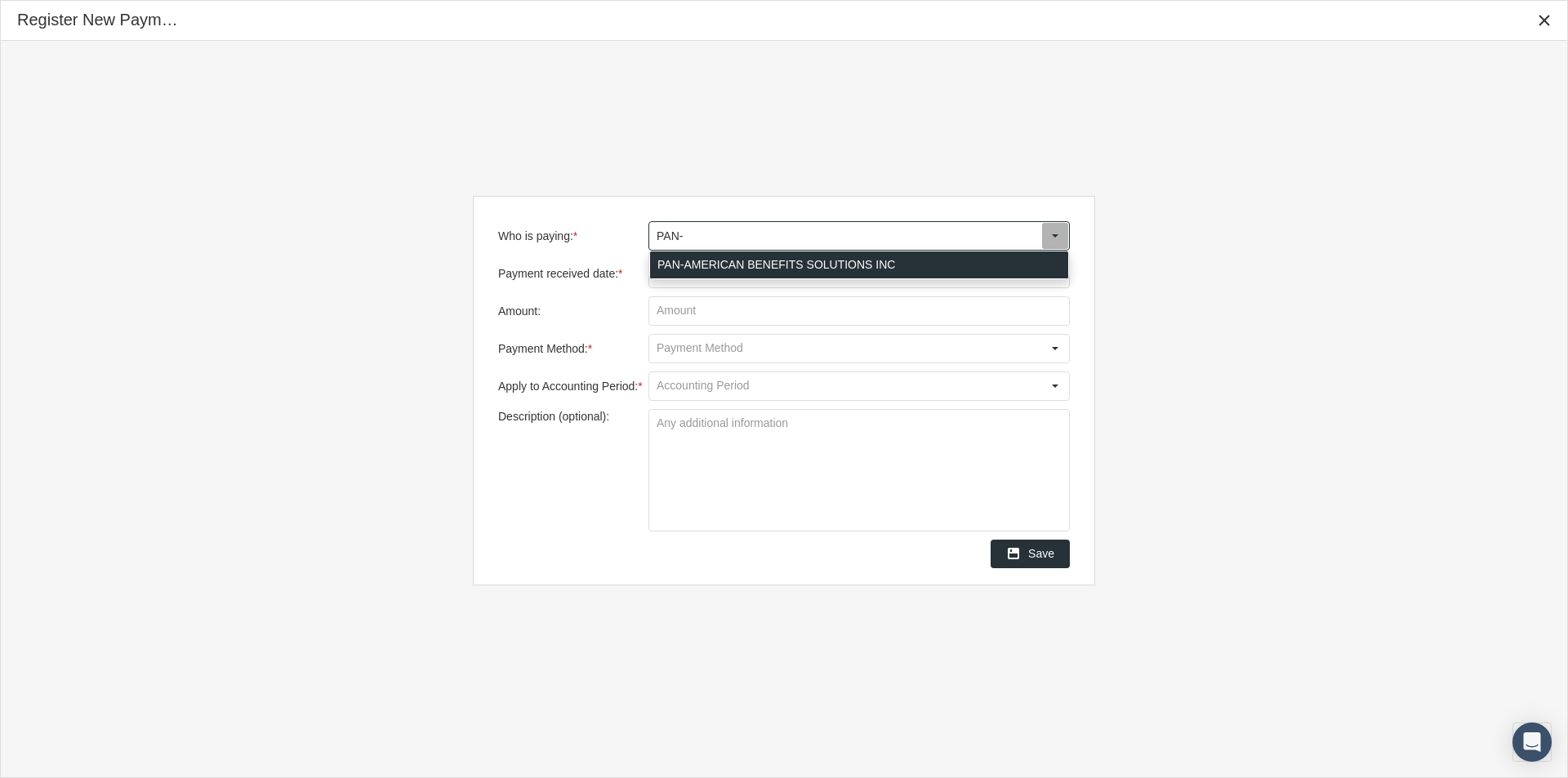
click at [693, 264] on div "PAN-AMERICAN BENEFITS SOLUTIONS INC" at bounding box center [859, 264] width 418 height 27
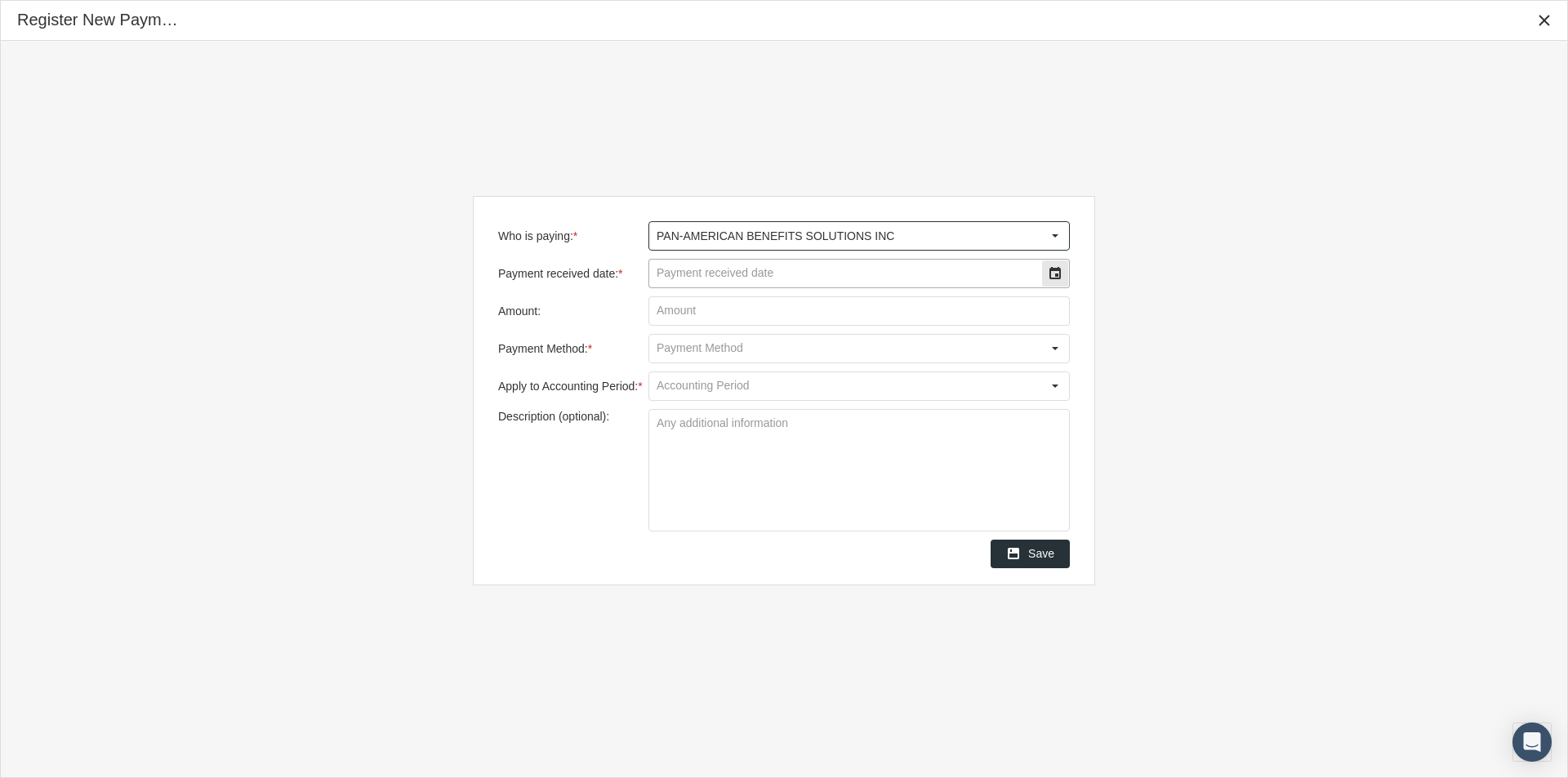
type input "PAN-AMERICAN BENEFITS SOLUTIONS INC"
click at [701, 274] on input "Payment received date: *" at bounding box center [844, 273] width 392 height 27
type input "[DATE]"
click at [688, 310] on input "Amount:" at bounding box center [859, 311] width 420 height 27
type input "$ 41,489.40"
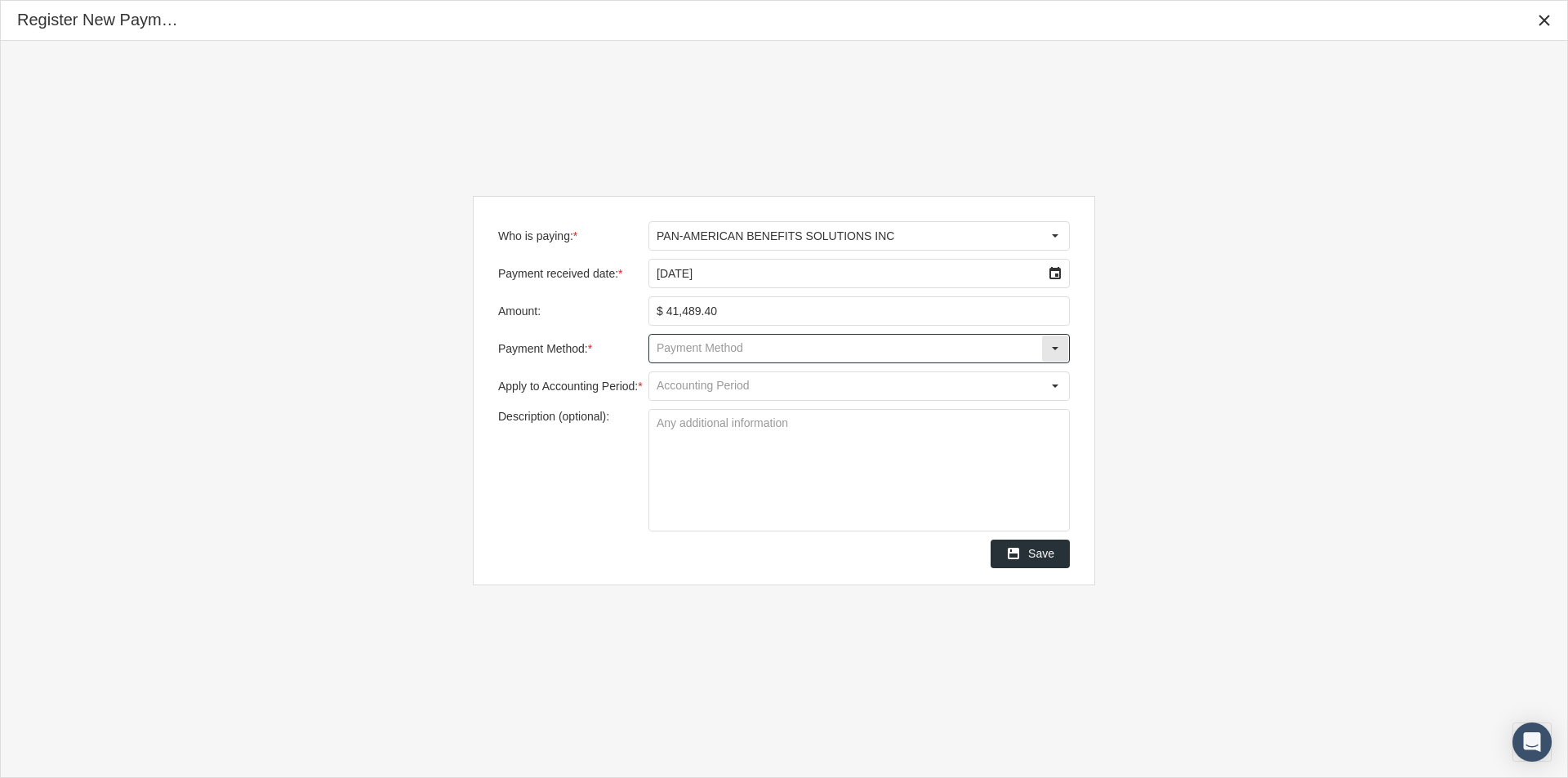
click at [669, 340] on input "Payment Method: *" at bounding box center [844, 349] width 392 height 27
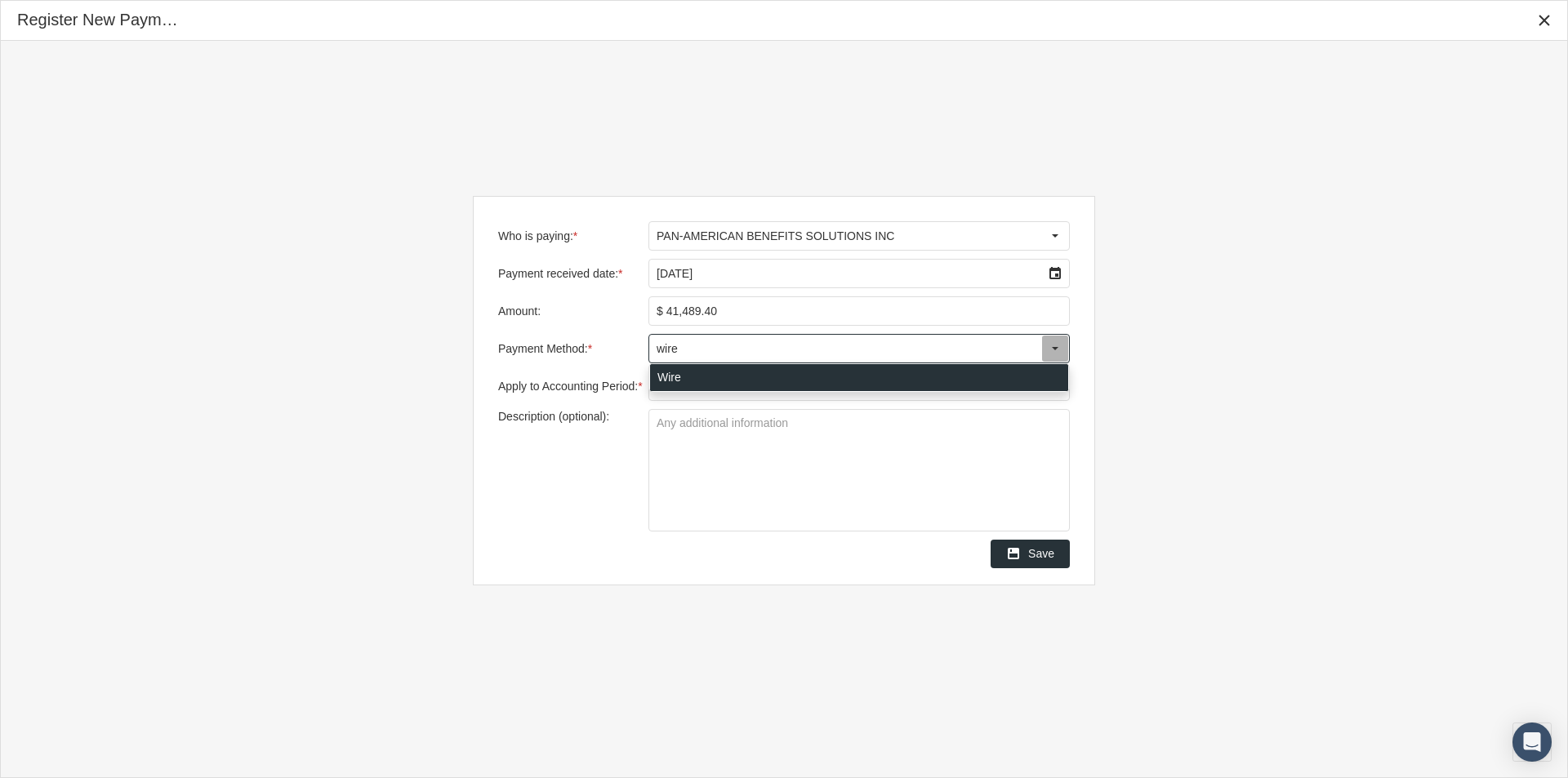
click at [670, 377] on div "Wire" at bounding box center [859, 377] width 418 height 27
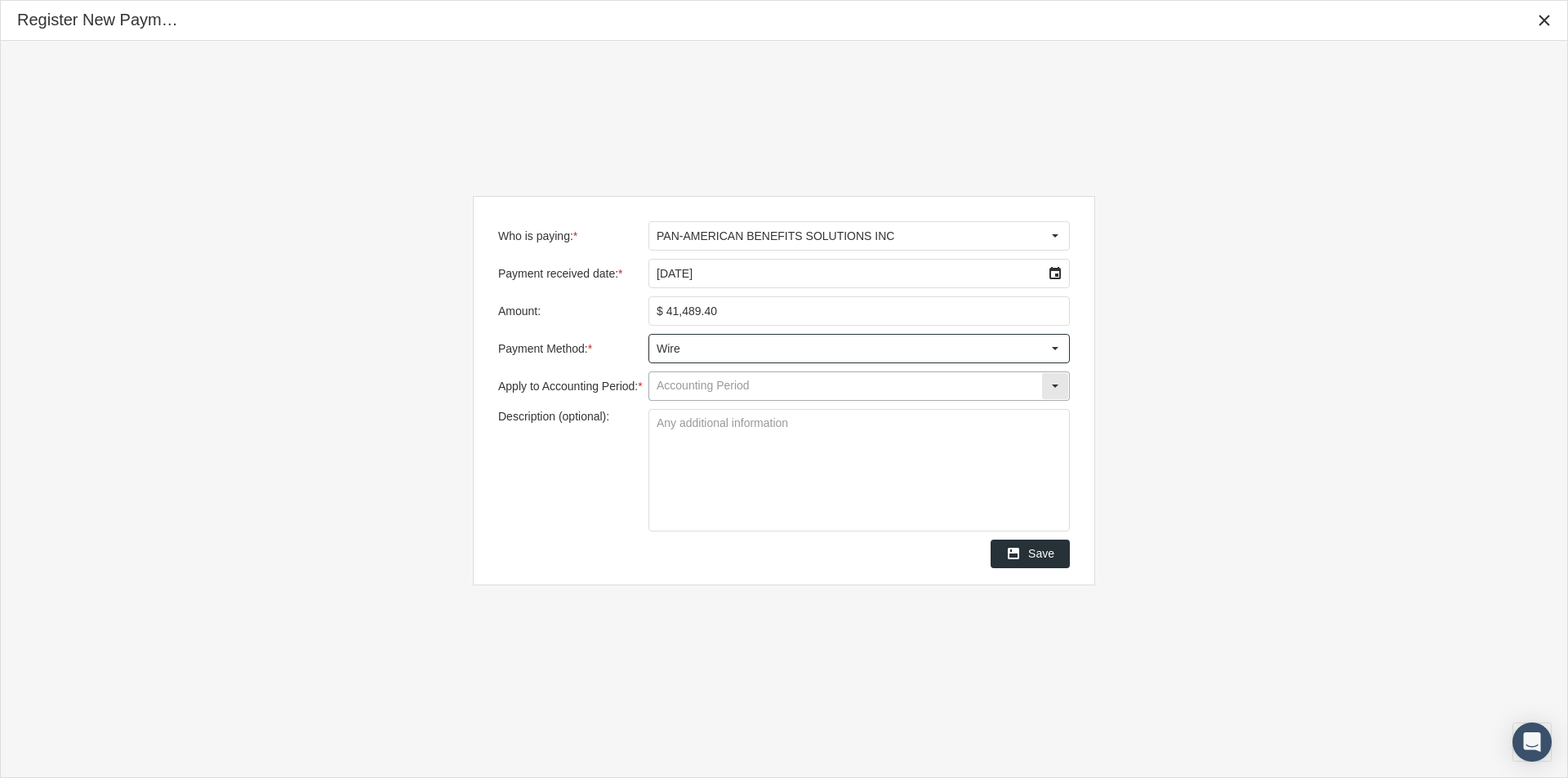
type input "Wire"
click at [670, 383] on input "Apply to Accounting Period: *" at bounding box center [844, 386] width 392 height 27
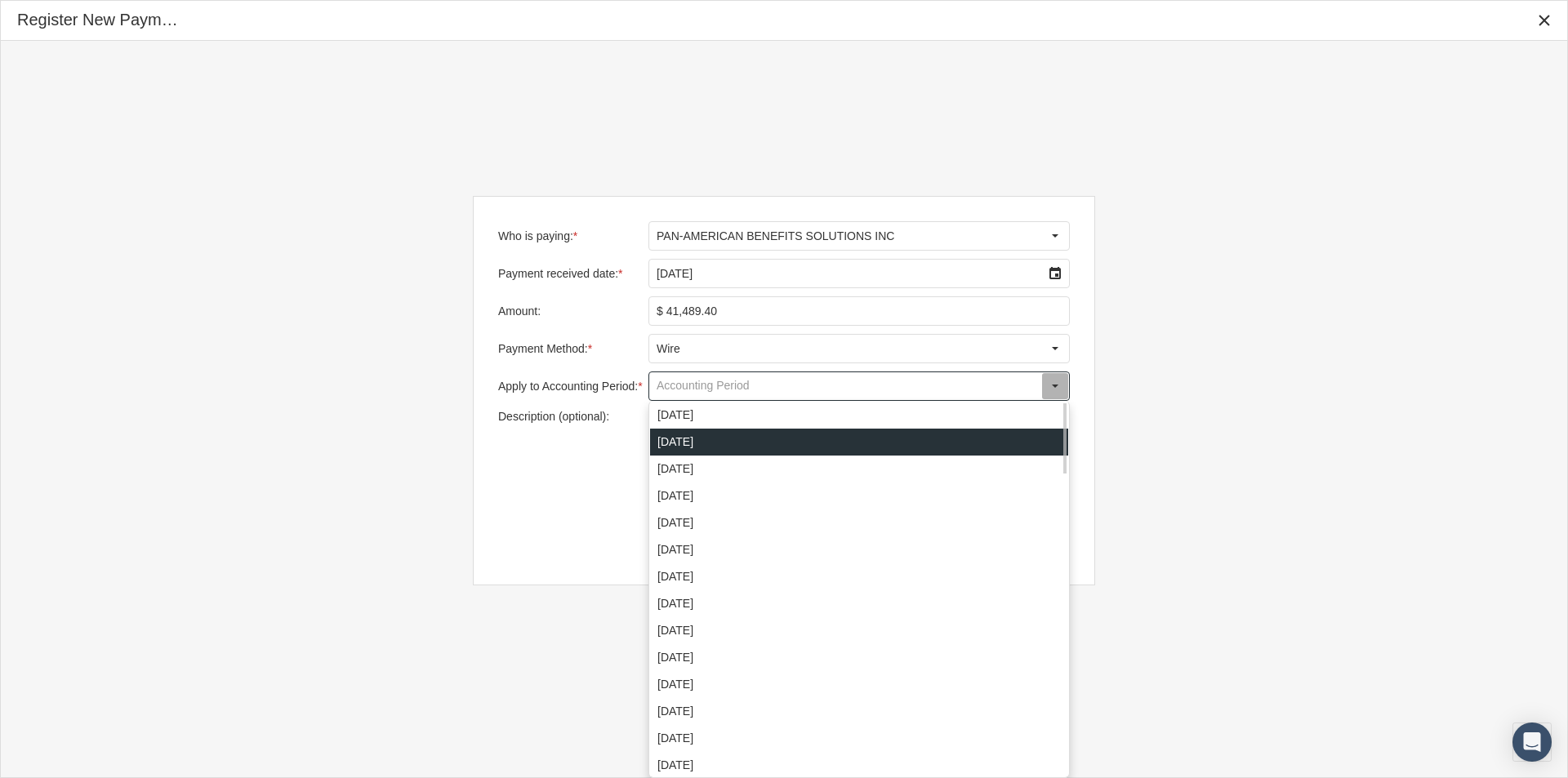
click at [677, 440] on div "October 2025" at bounding box center [859, 441] width 418 height 27
type input "October 2025"
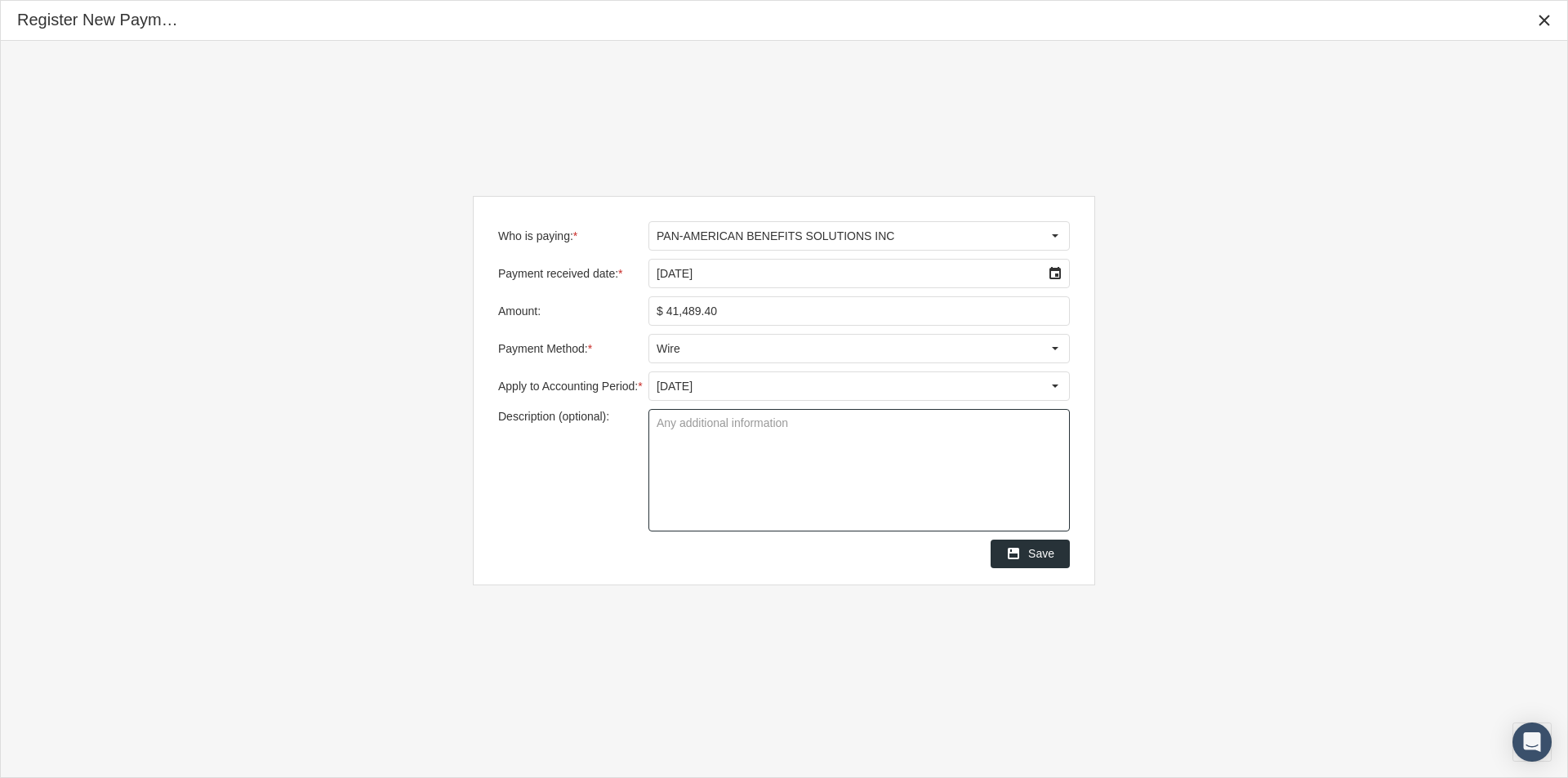
click at [668, 435] on textarea "Description (optional):" at bounding box center [859, 470] width 420 height 121
type textarea "PABS Level Funded groups"
click at [1042, 552] on span "Save" at bounding box center [1041, 553] width 26 height 13
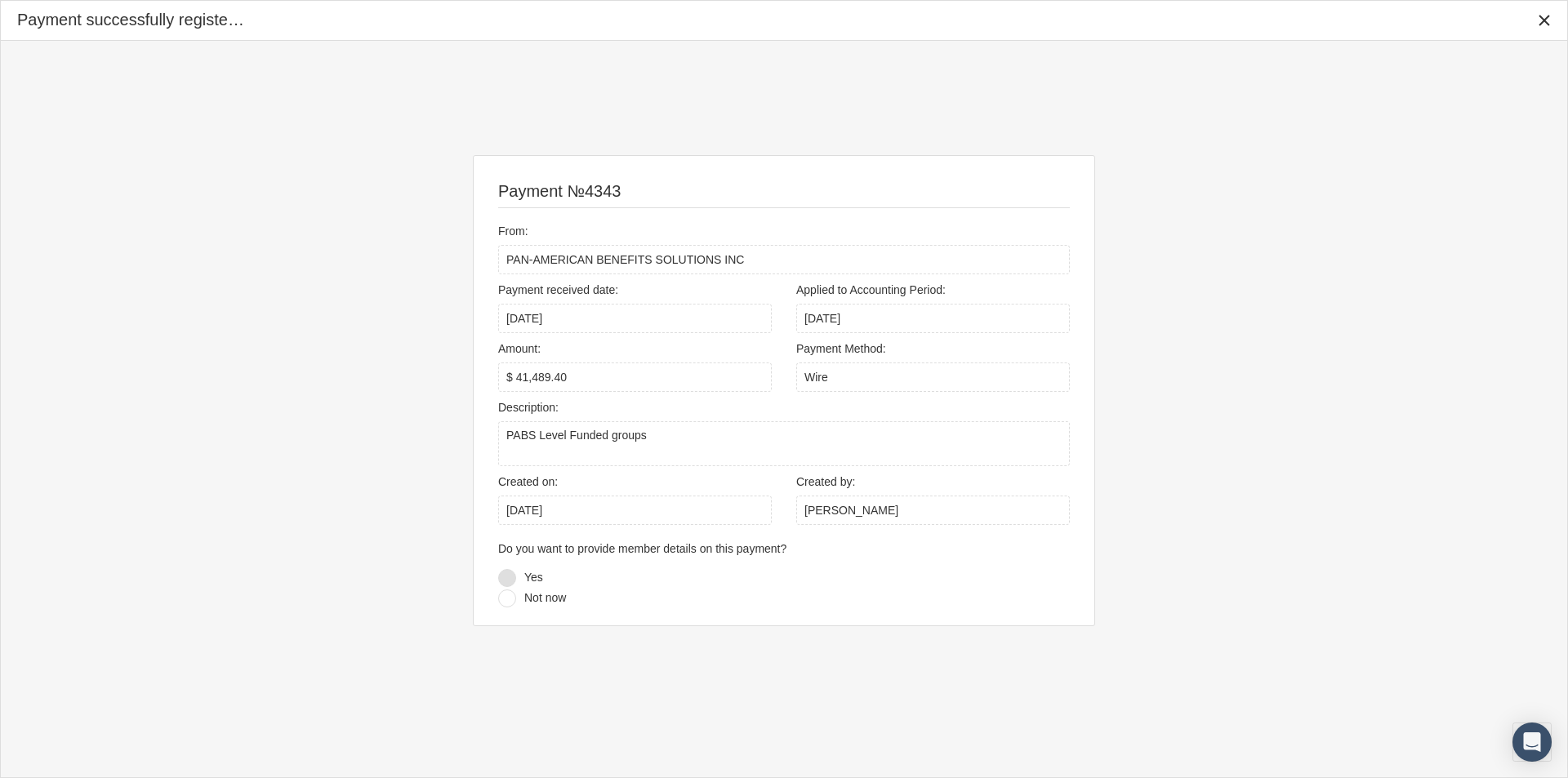
click at [504, 578] on div at bounding box center [507, 578] width 18 height 18
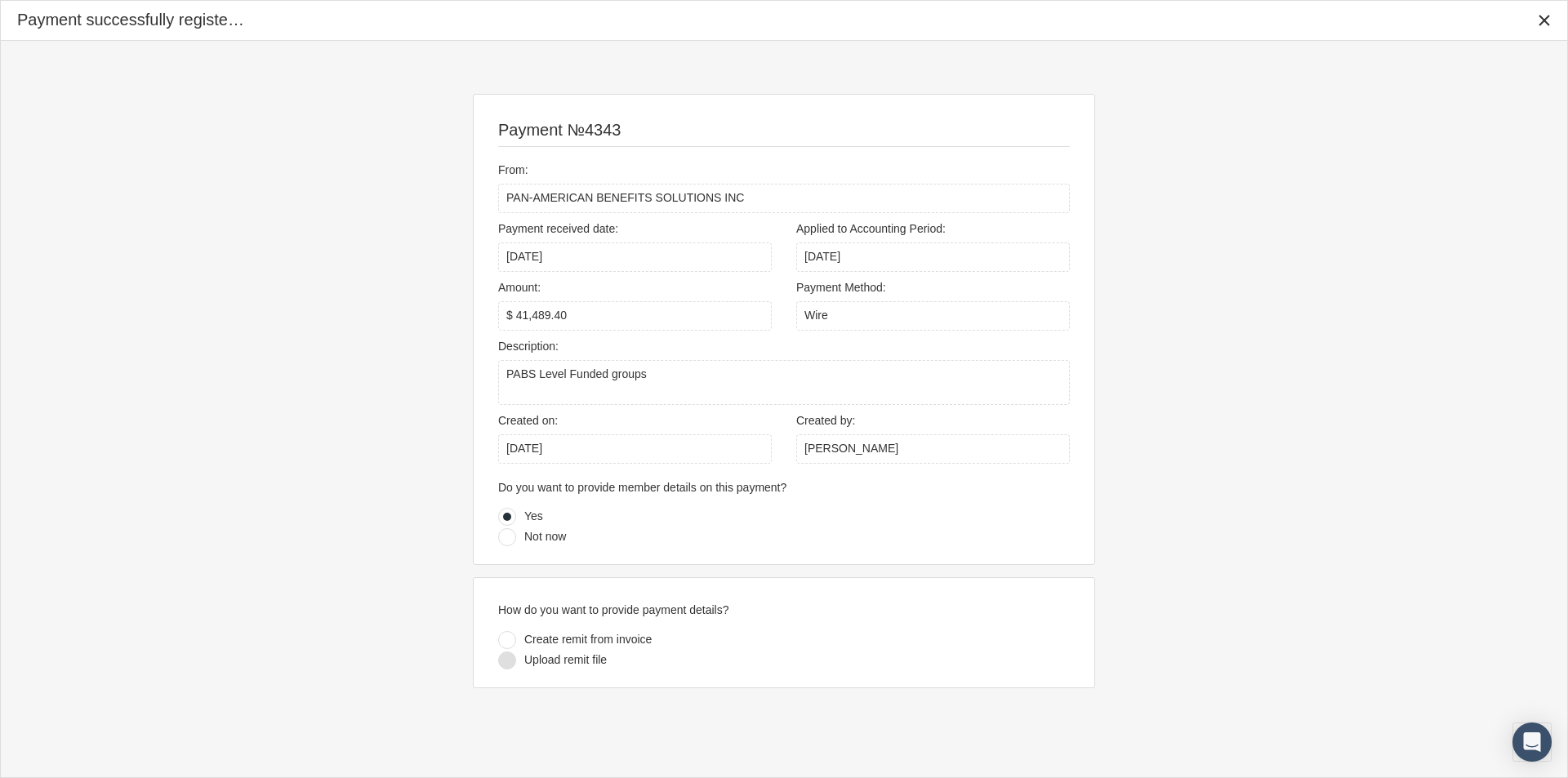
click at [506, 661] on div at bounding box center [507, 660] width 18 height 18
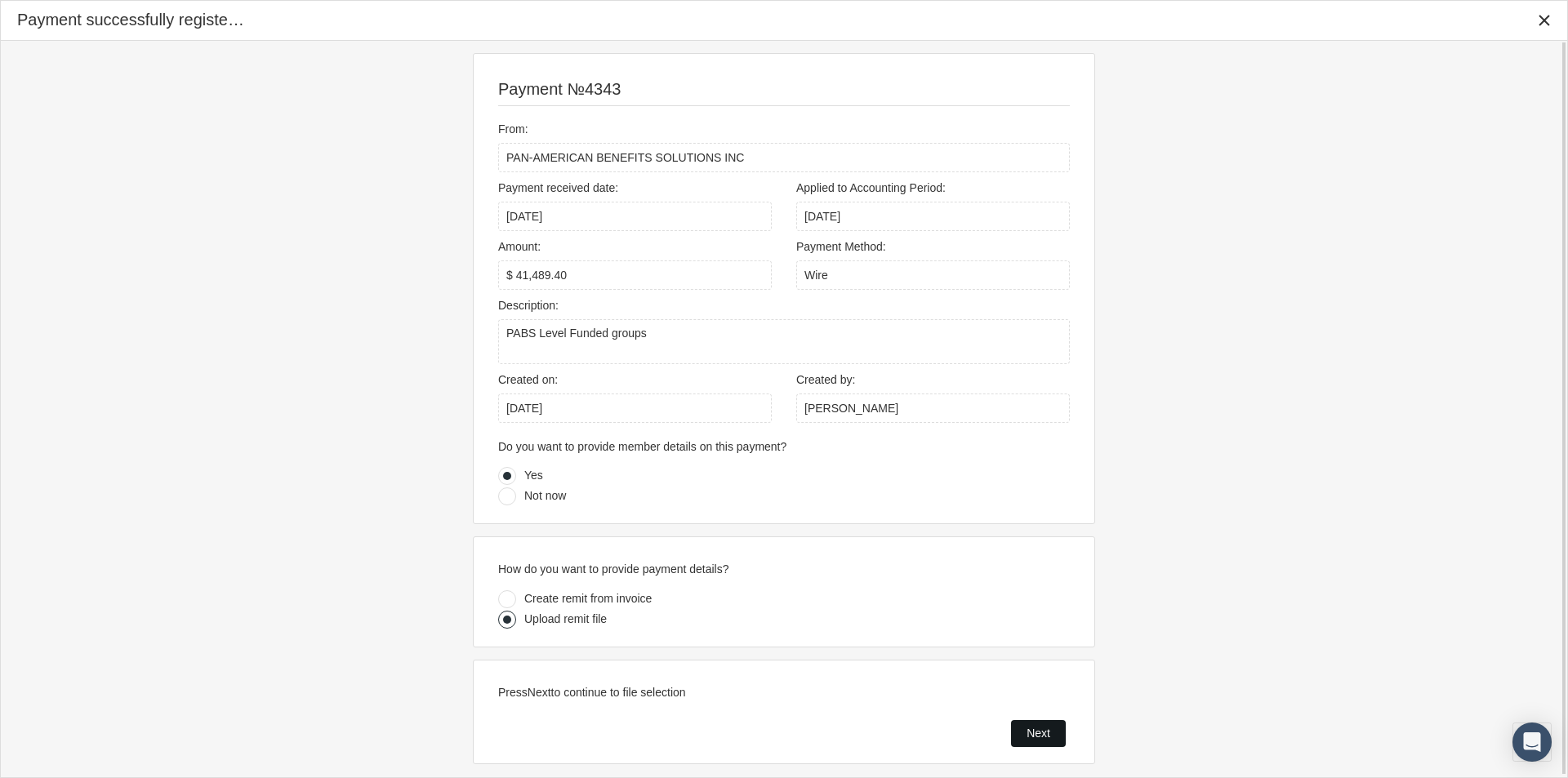
click at [1029, 738] on span "Next" at bounding box center [1038, 733] width 24 height 13
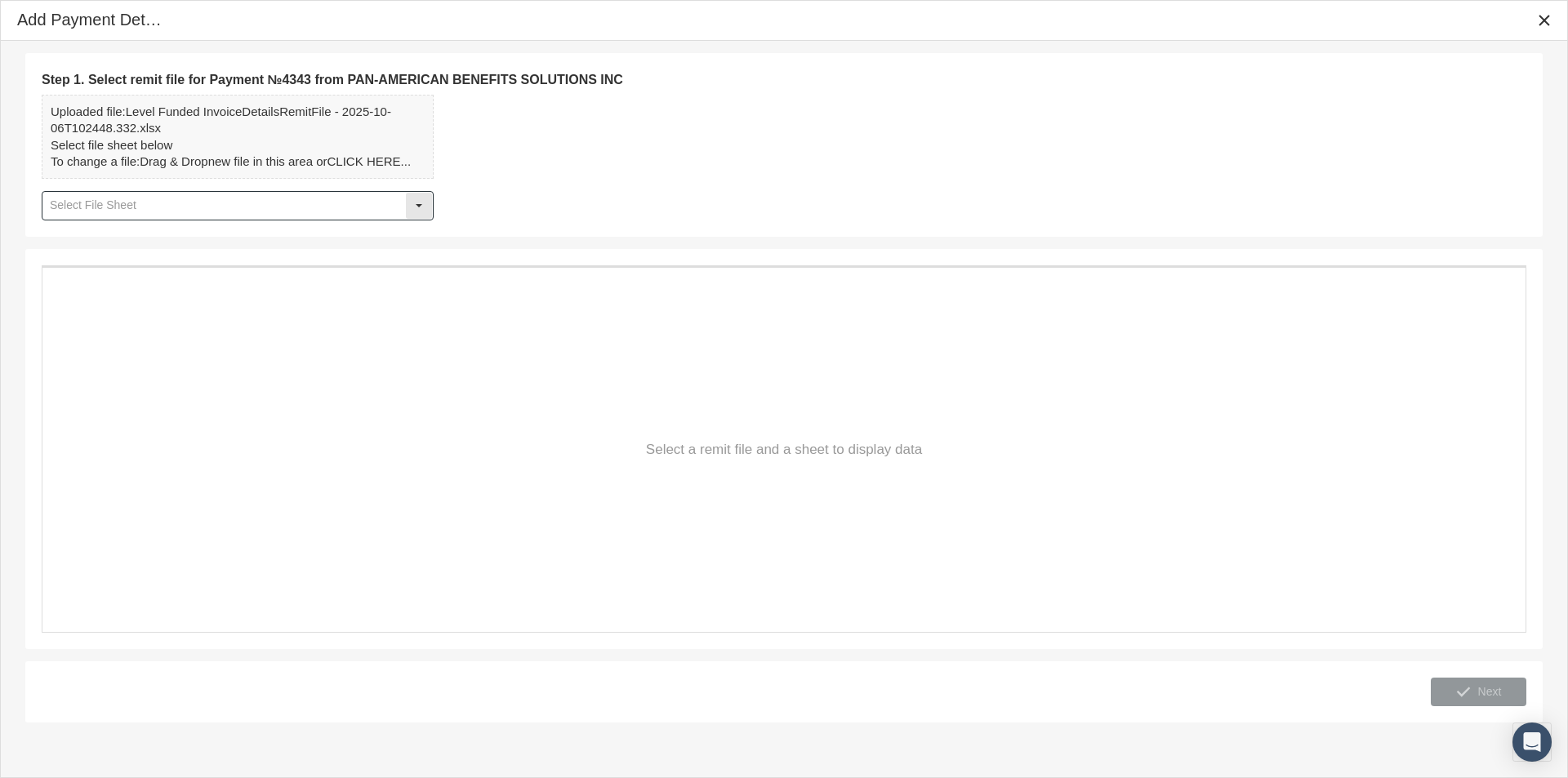
click at [419, 205] on div "Select" at bounding box center [418, 206] width 26 height 26
click at [61, 240] on div "Details" at bounding box center [237, 234] width 388 height 27
type input "Details"
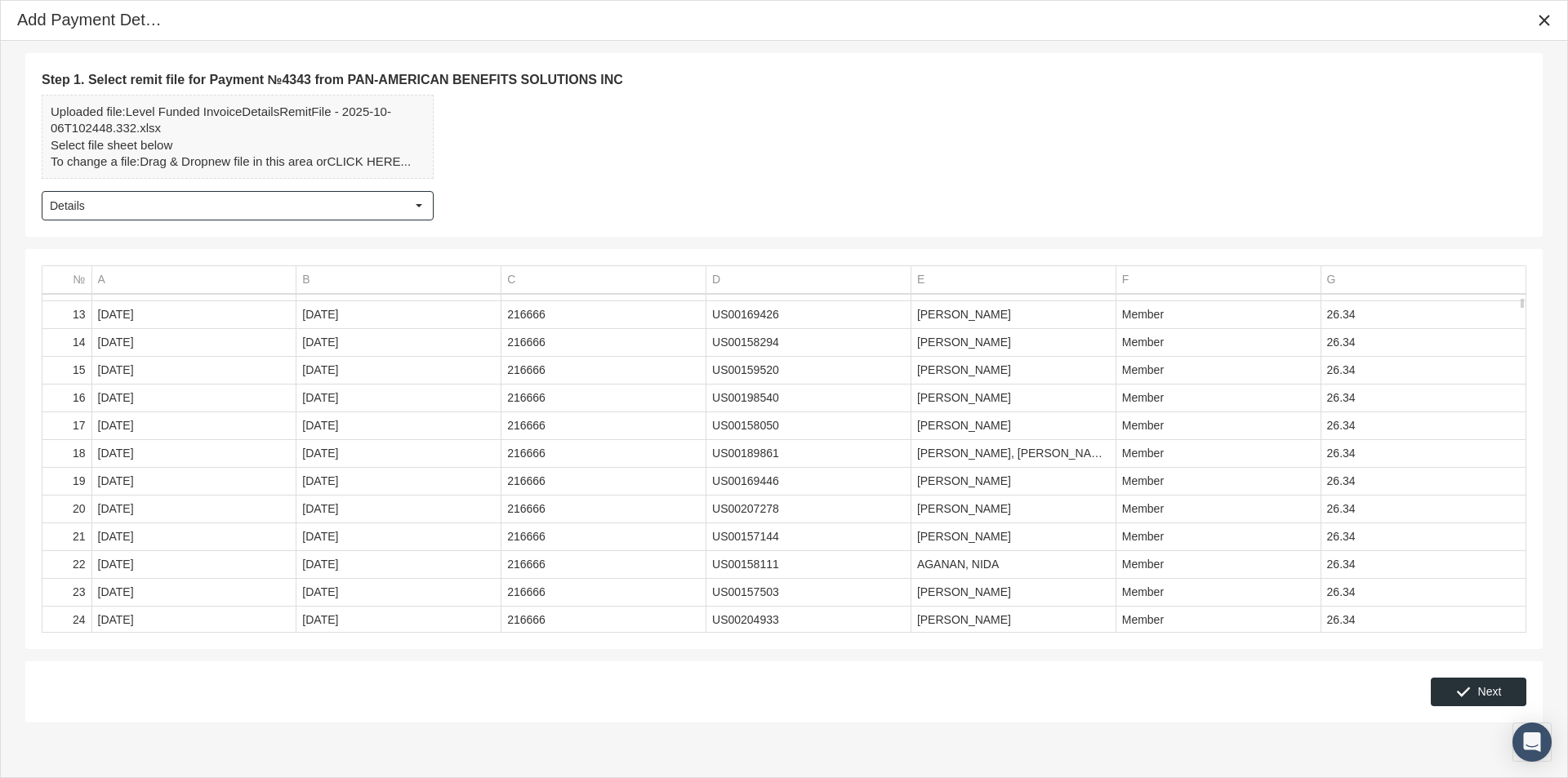
scroll to position [816, 0]
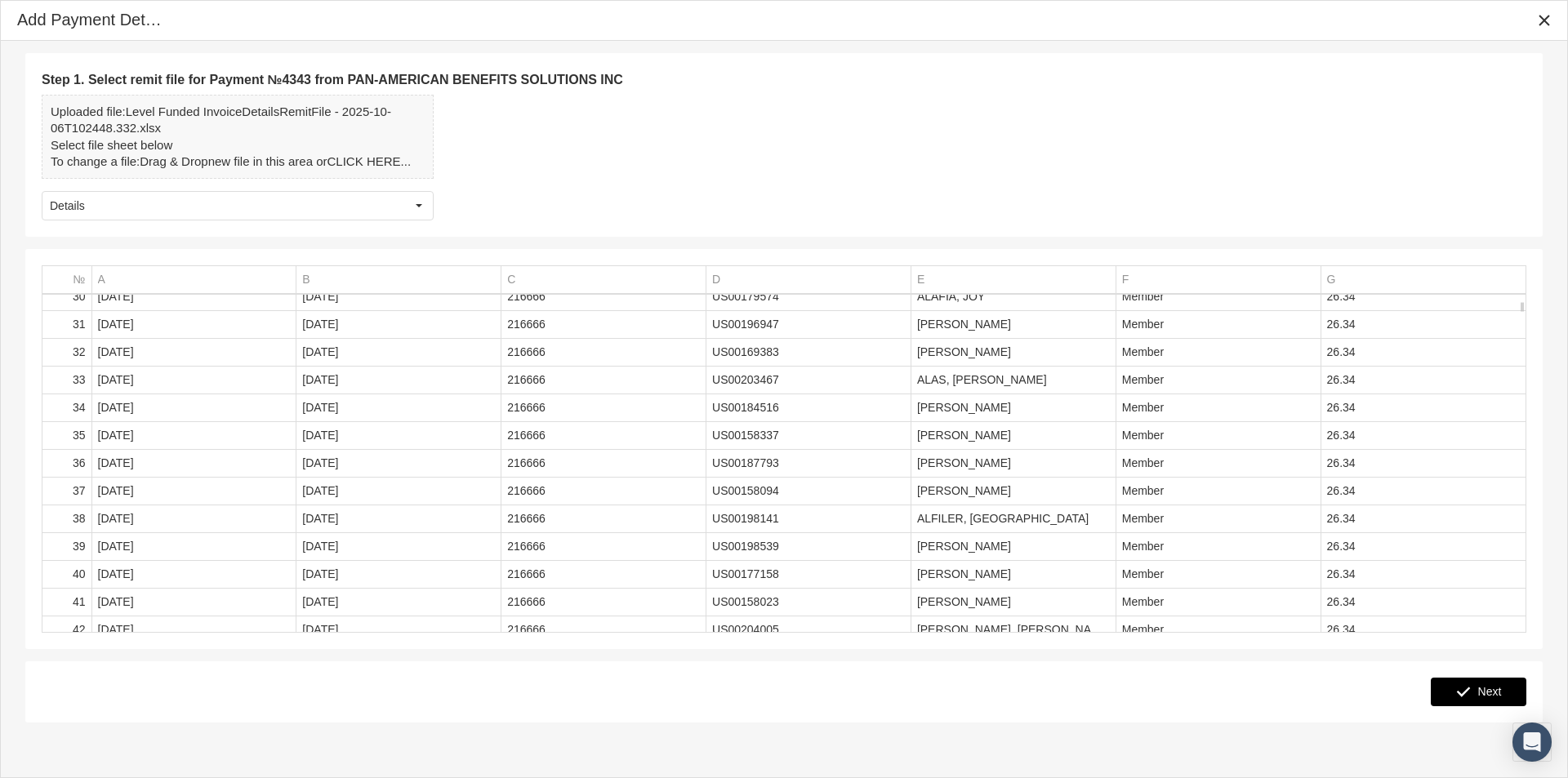
click at [1485, 693] on span "Next" at bounding box center [1490, 691] width 24 height 13
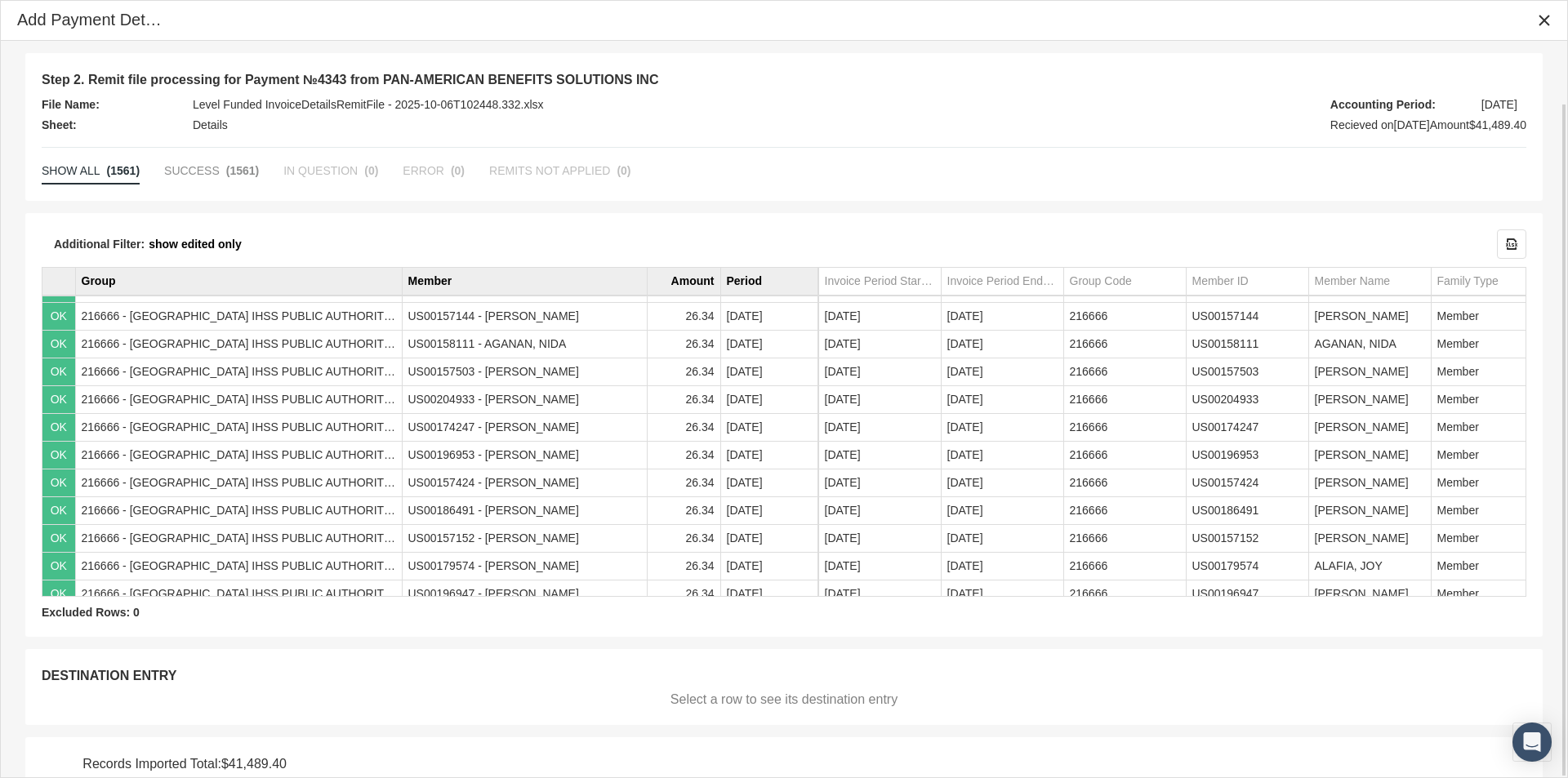
scroll to position [68, 0]
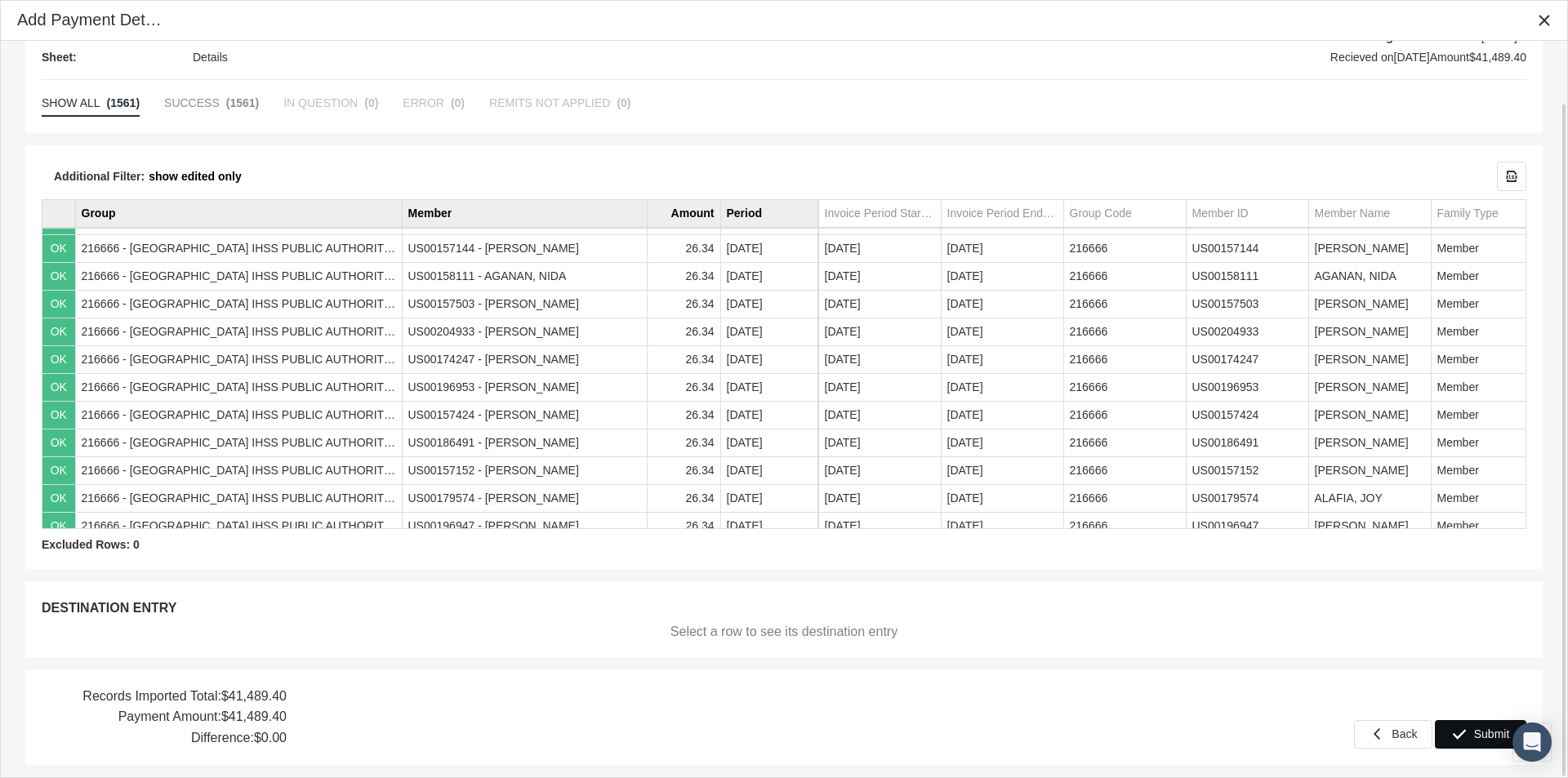
click at [1478, 738] on span "Submit" at bounding box center [1492, 733] width 36 height 13
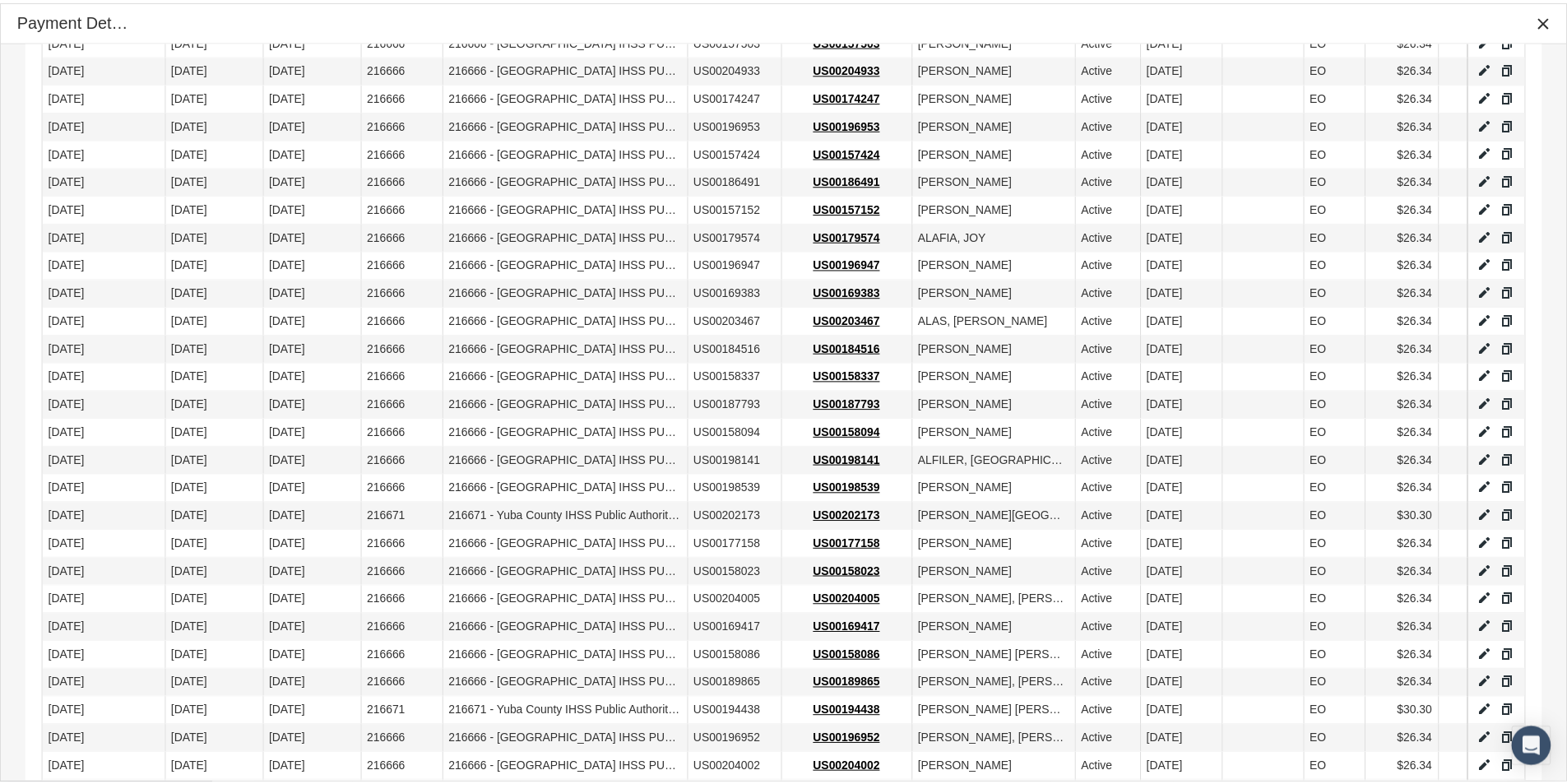
scroll to position [1116, 0]
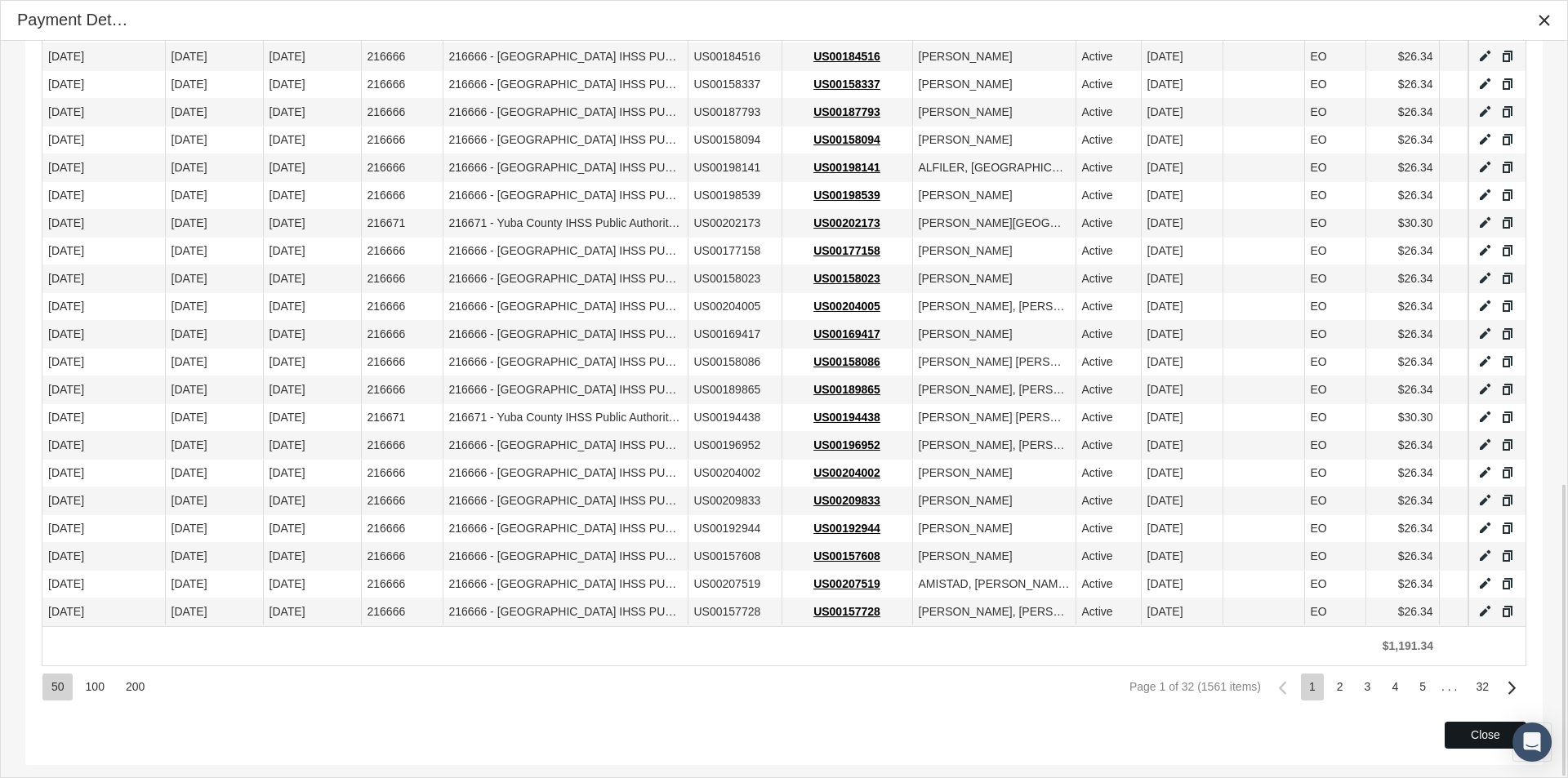
click at [1478, 736] on span "Close" at bounding box center [1485, 734] width 29 height 13
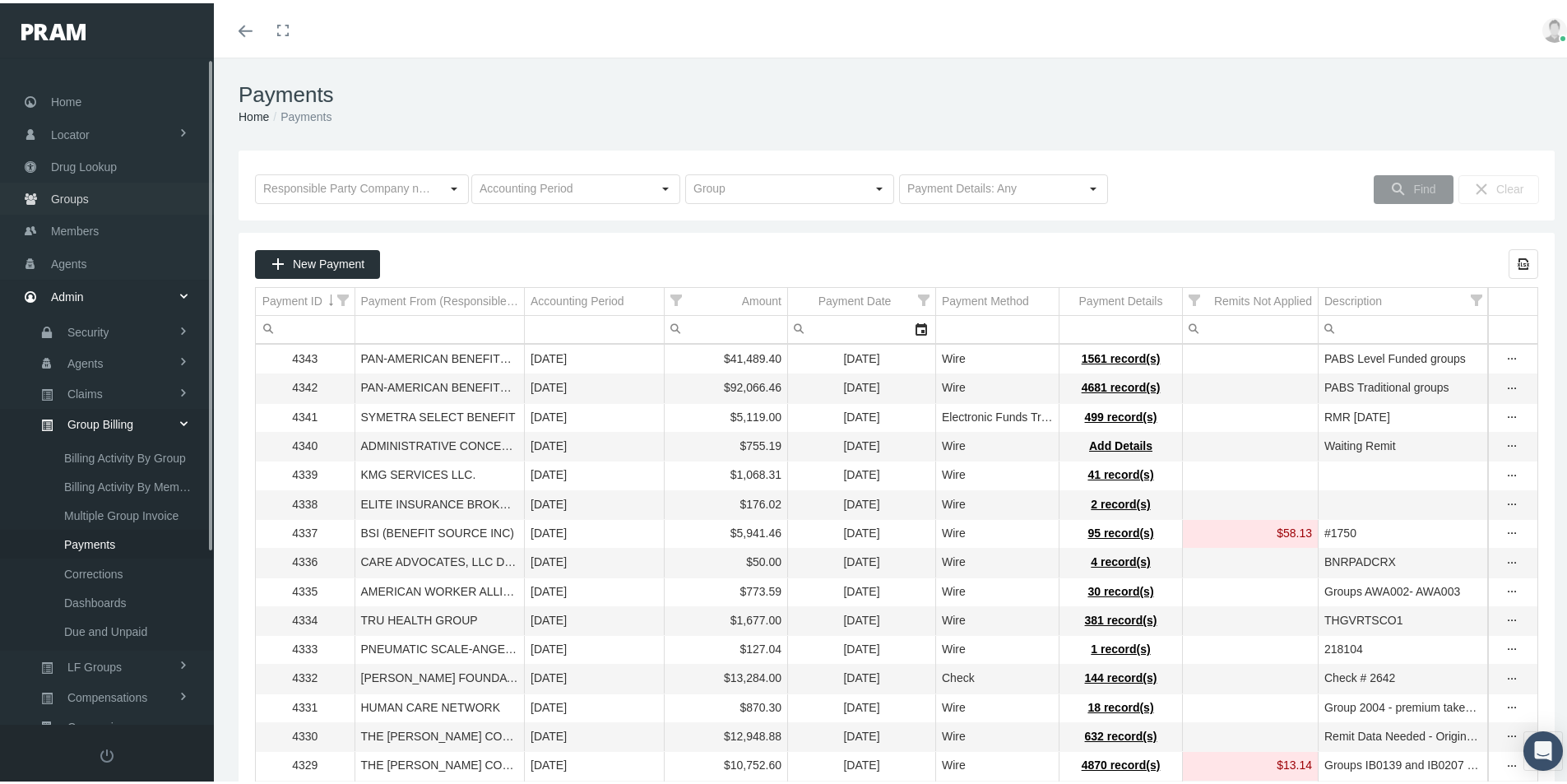
click at [78, 198] on span "Groups" at bounding box center [70, 196] width 38 height 31
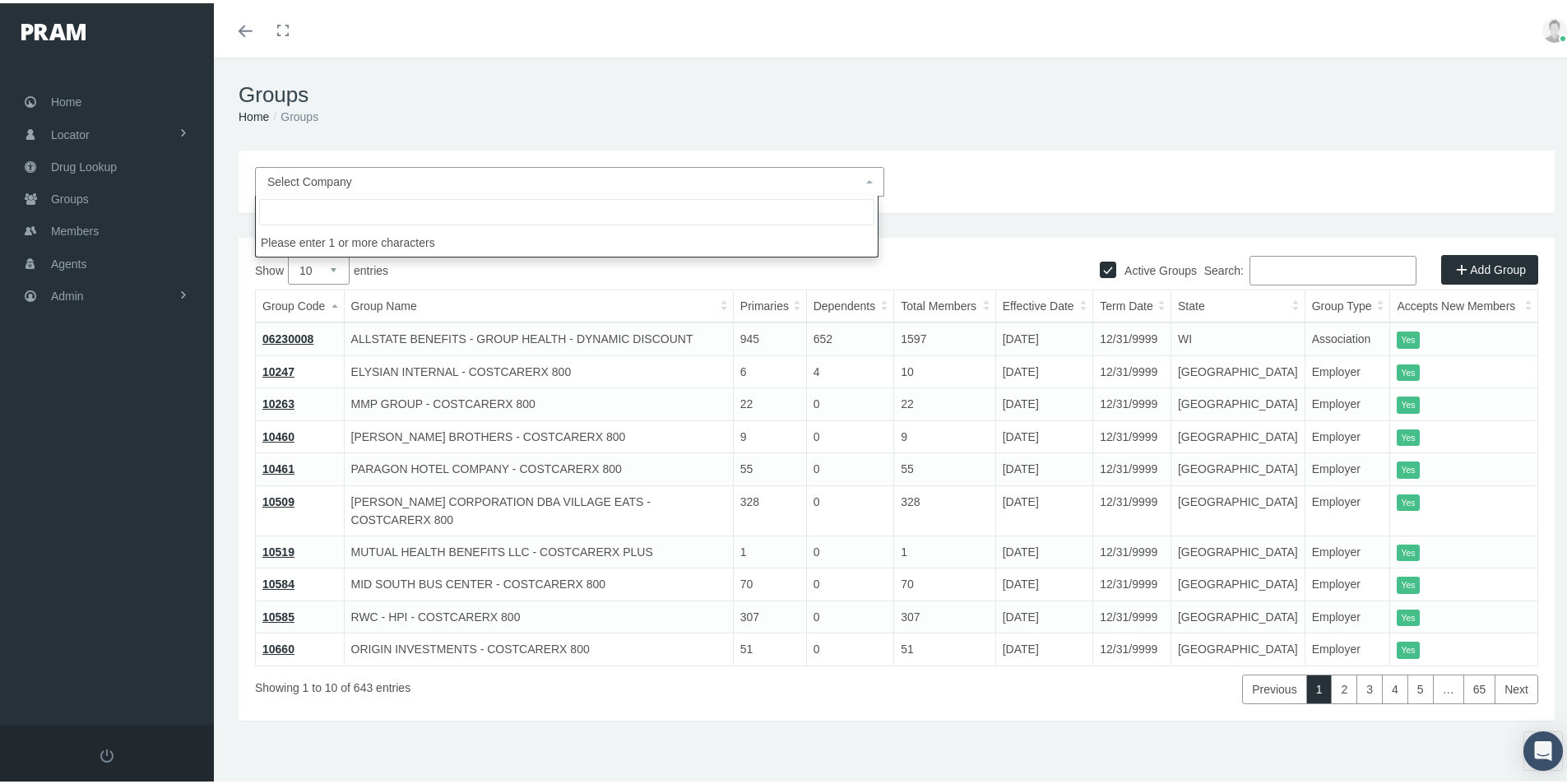
click at [339, 174] on span "Select Company" at bounding box center [310, 178] width 85 height 13
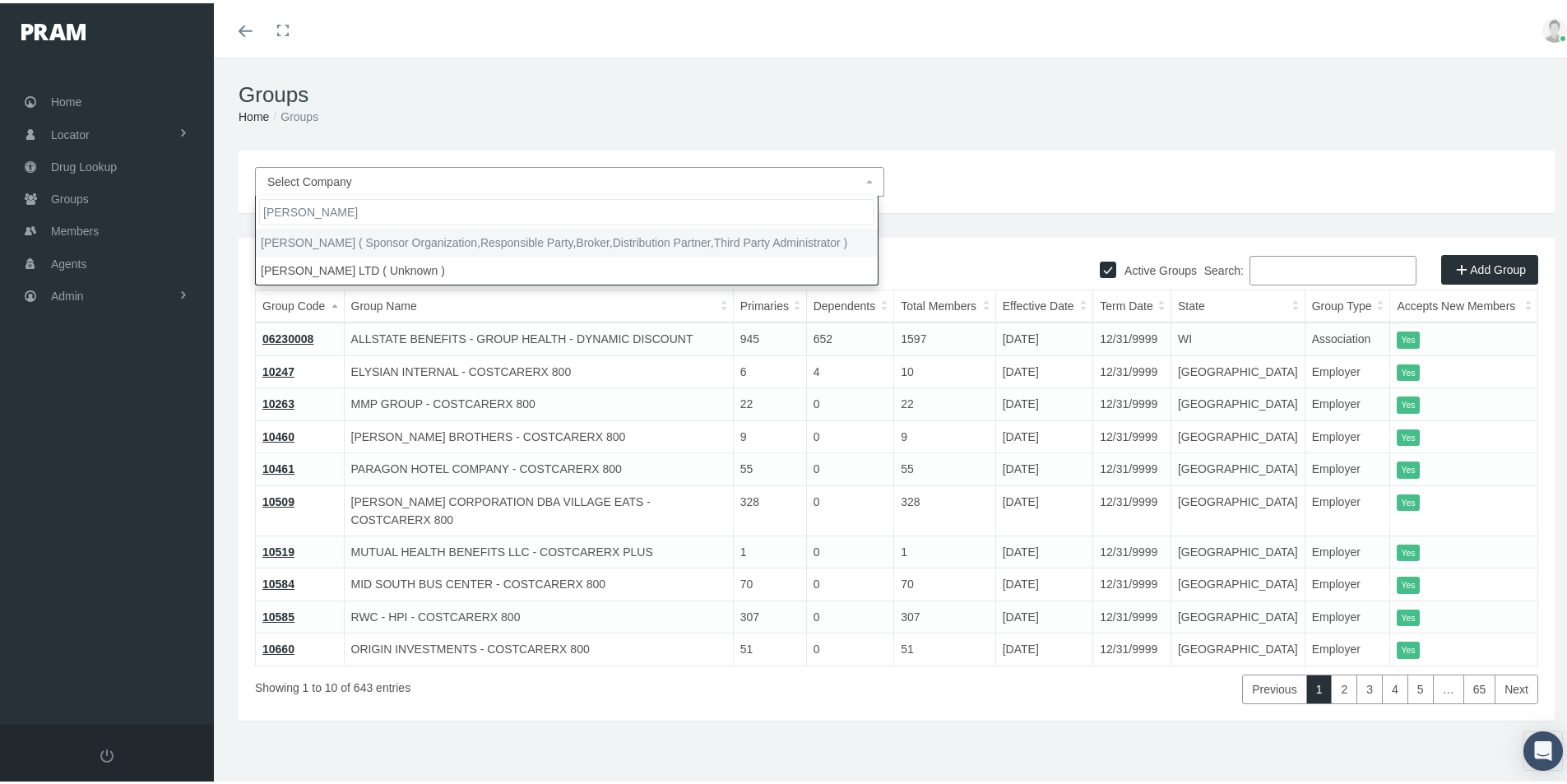
type input "[PERSON_NAME]"
select select "2404"
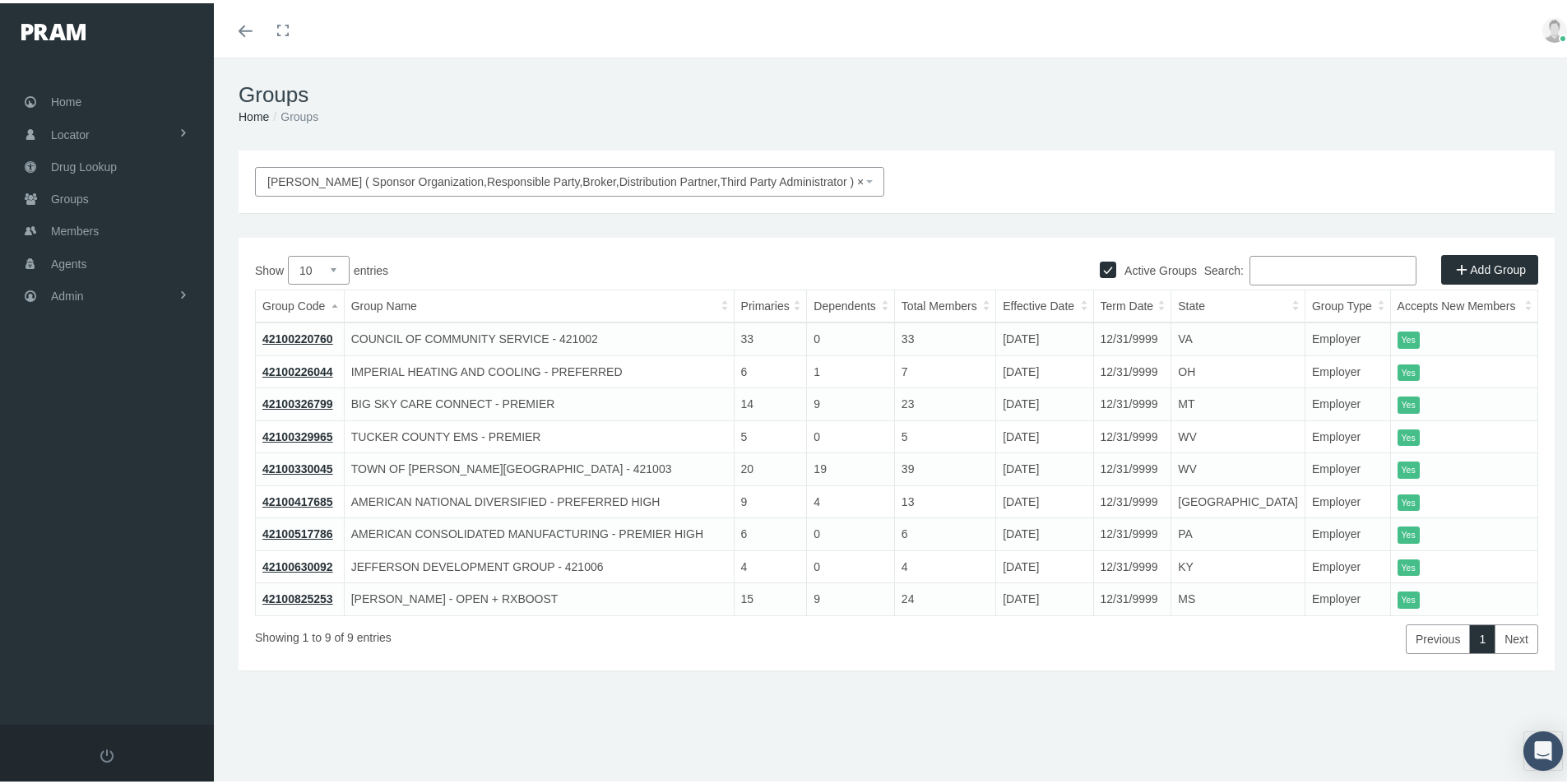
click at [299, 330] on link "42100220760" at bounding box center [298, 335] width 71 height 13
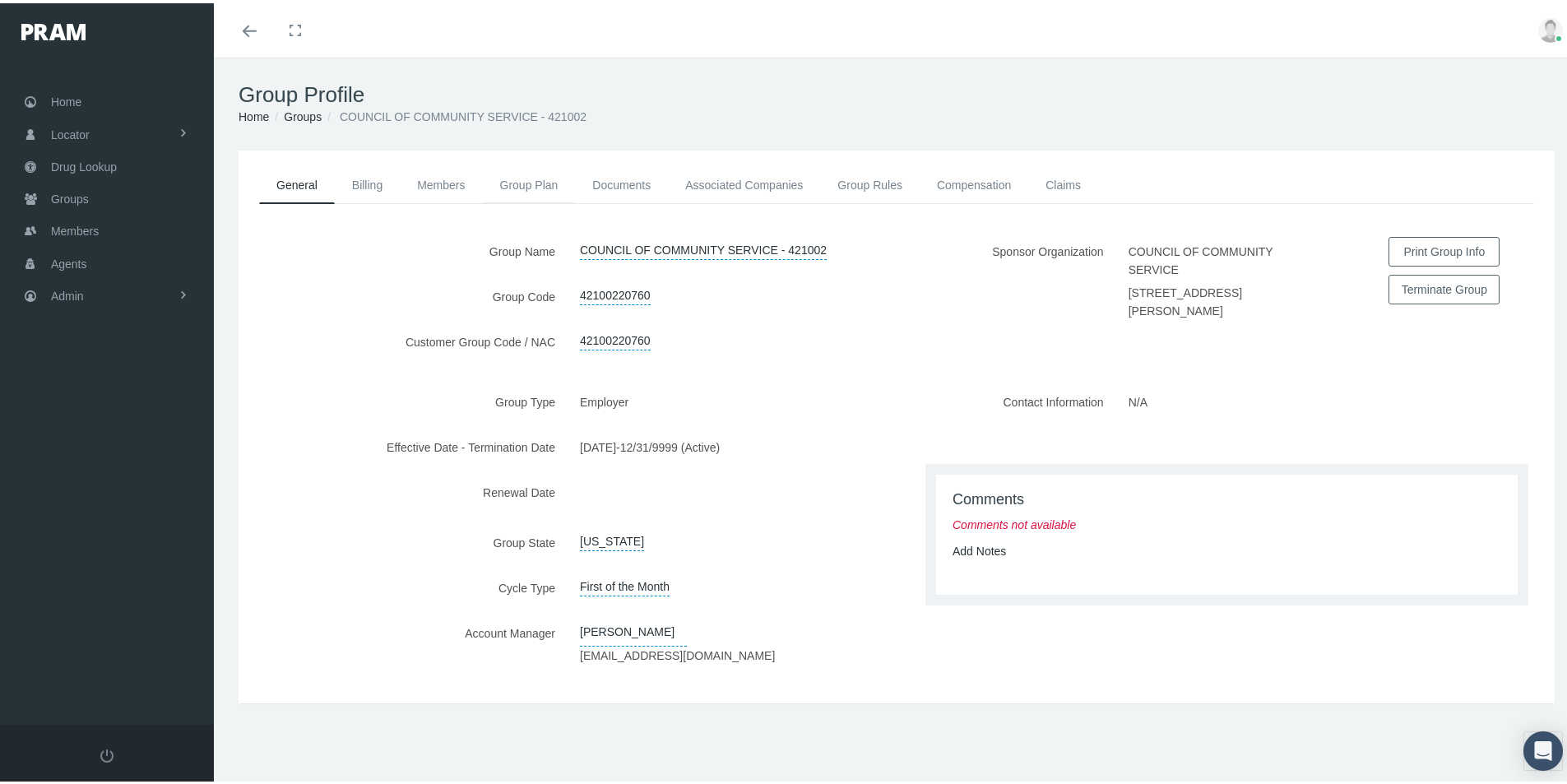
click at [521, 179] on link "Group Plan" at bounding box center [530, 182] width 93 height 36
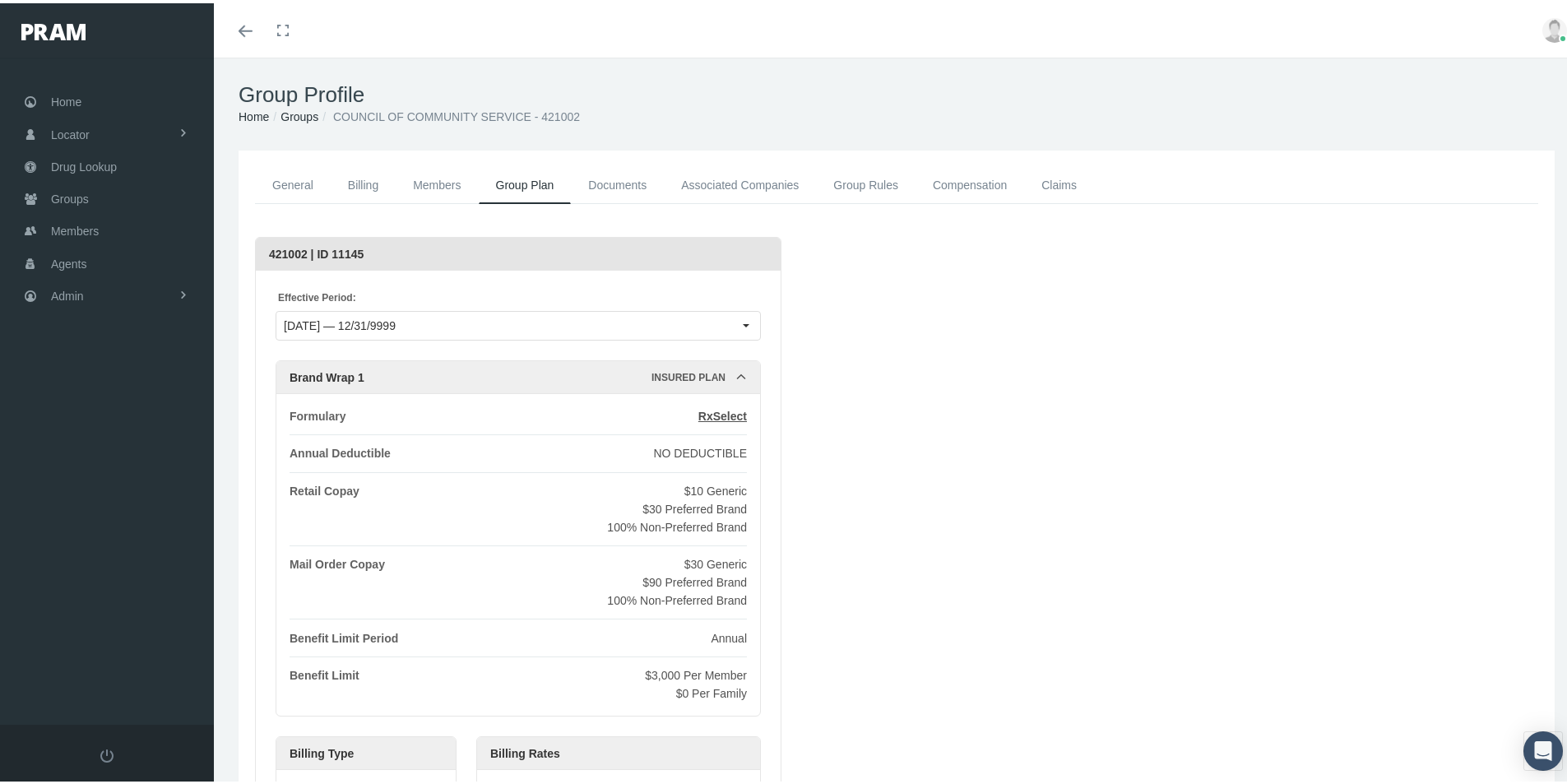
click at [853, 734] on div "Loading... 421002 | ID 11145 Effective Period: [DATE] — 12/31/9999 Brand Wrap 1…" at bounding box center [897, 566] width 1284 height 666
click at [288, 184] on link "General" at bounding box center [293, 182] width 76 height 37
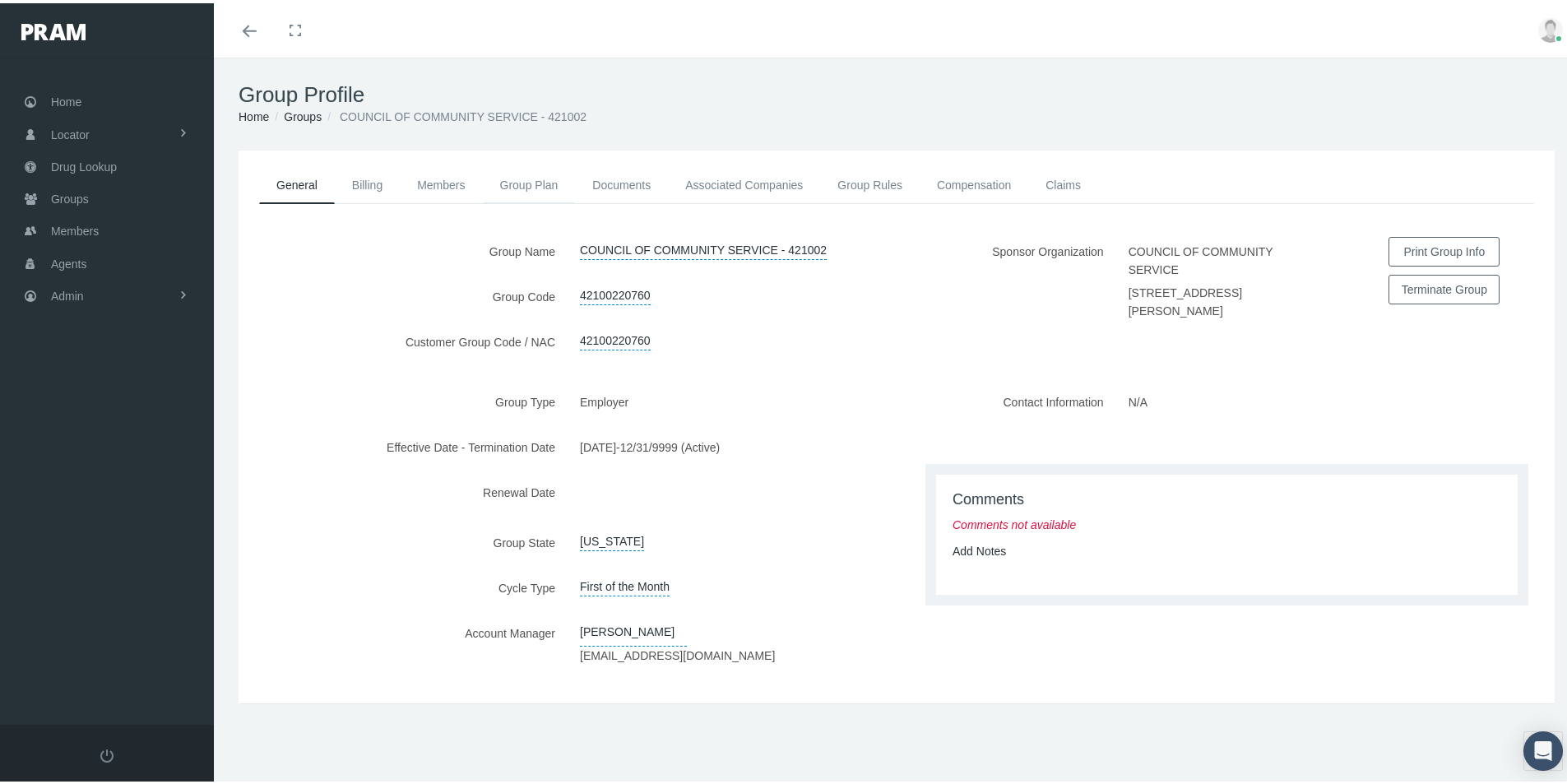
click at [517, 180] on link "Group Plan" at bounding box center [530, 182] width 93 height 36
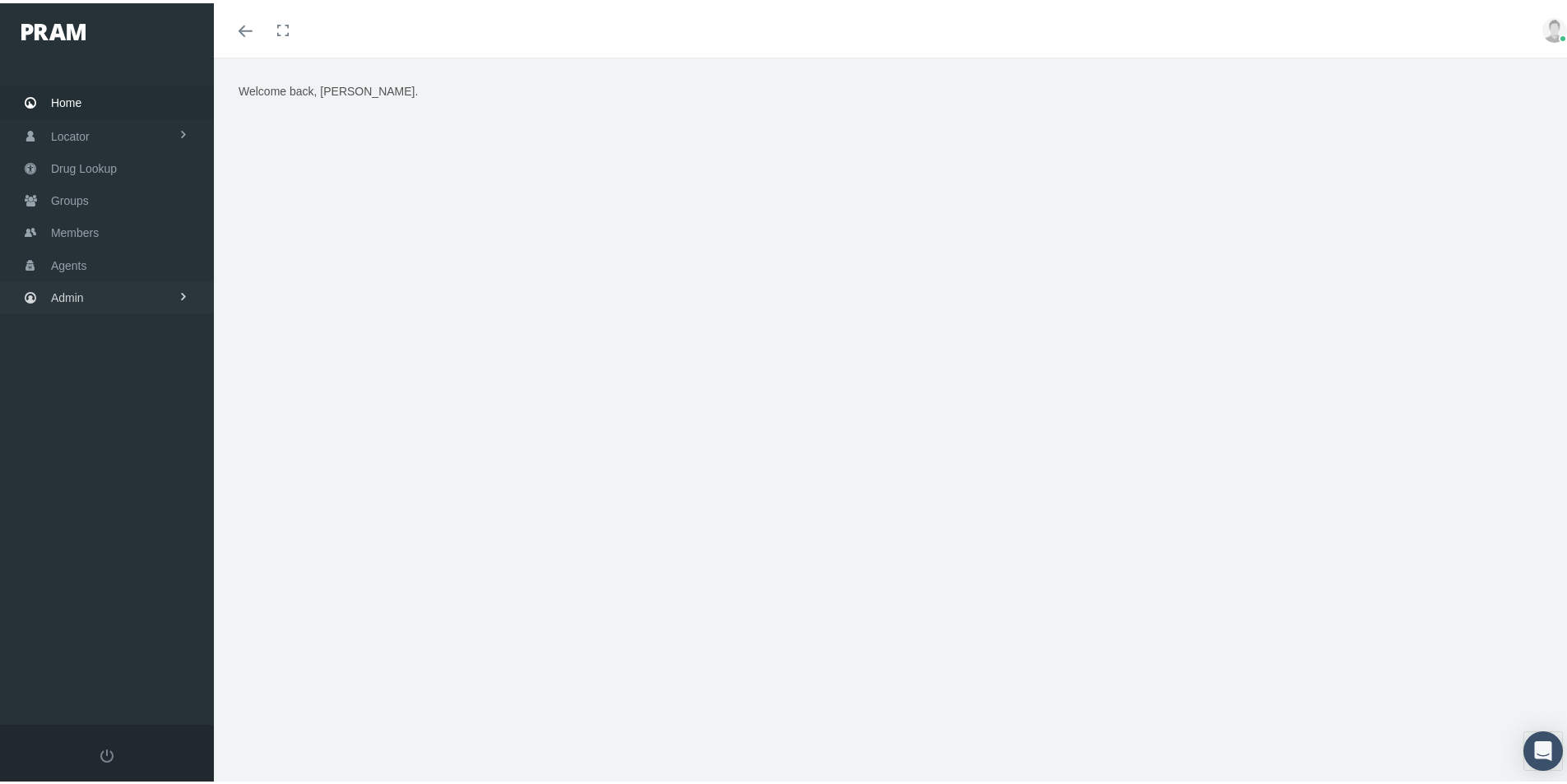
click at [69, 297] on span "Admin" at bounding box center [67, 294] width 33 height 31
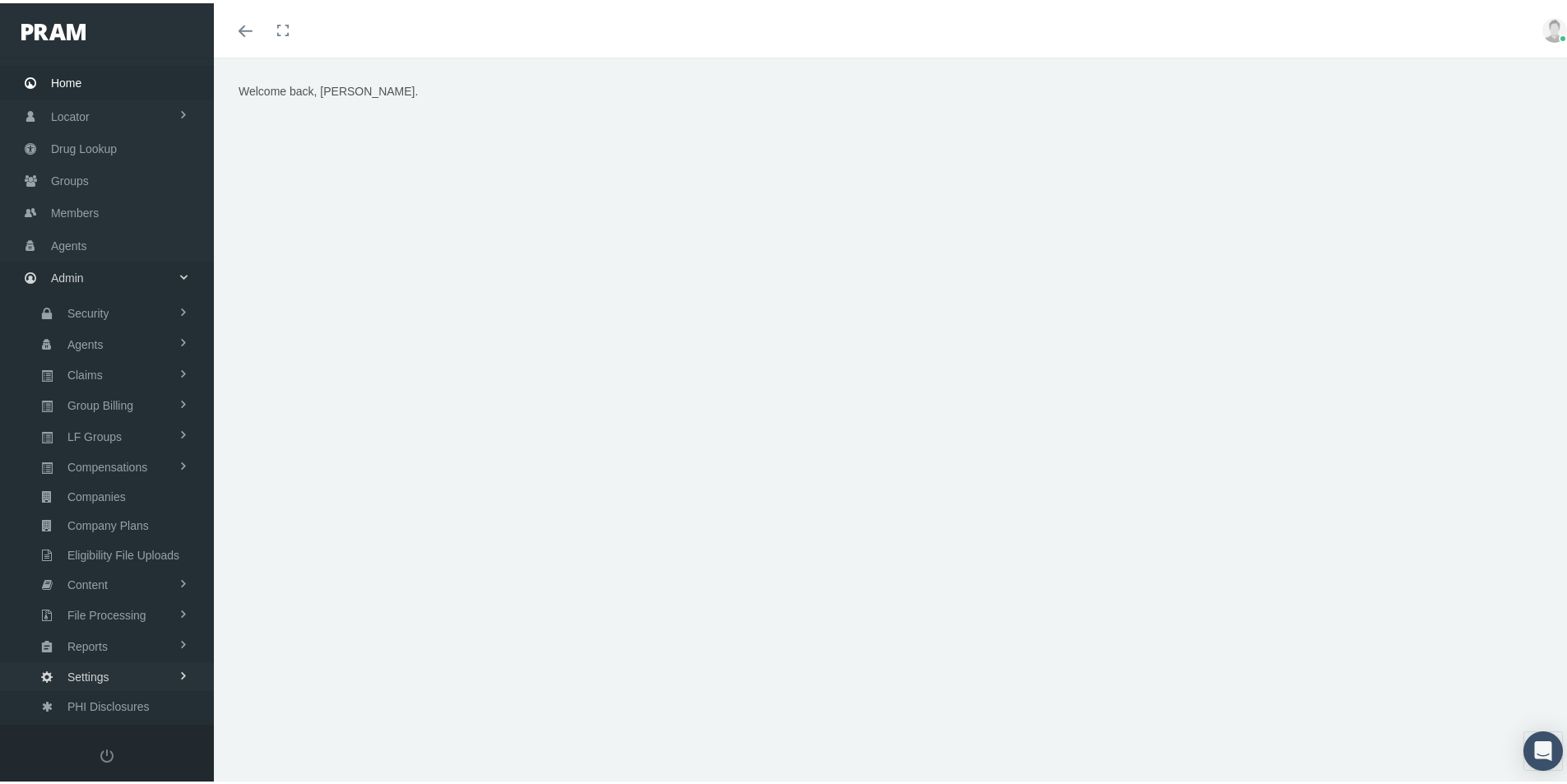
click at [79, 674] on span "Settings" at bounding box center [88, 673] width 42 height 28
click at [111, 703] on span "State Allowable Settings" at bounding box center [125, 705] width 124 height 28
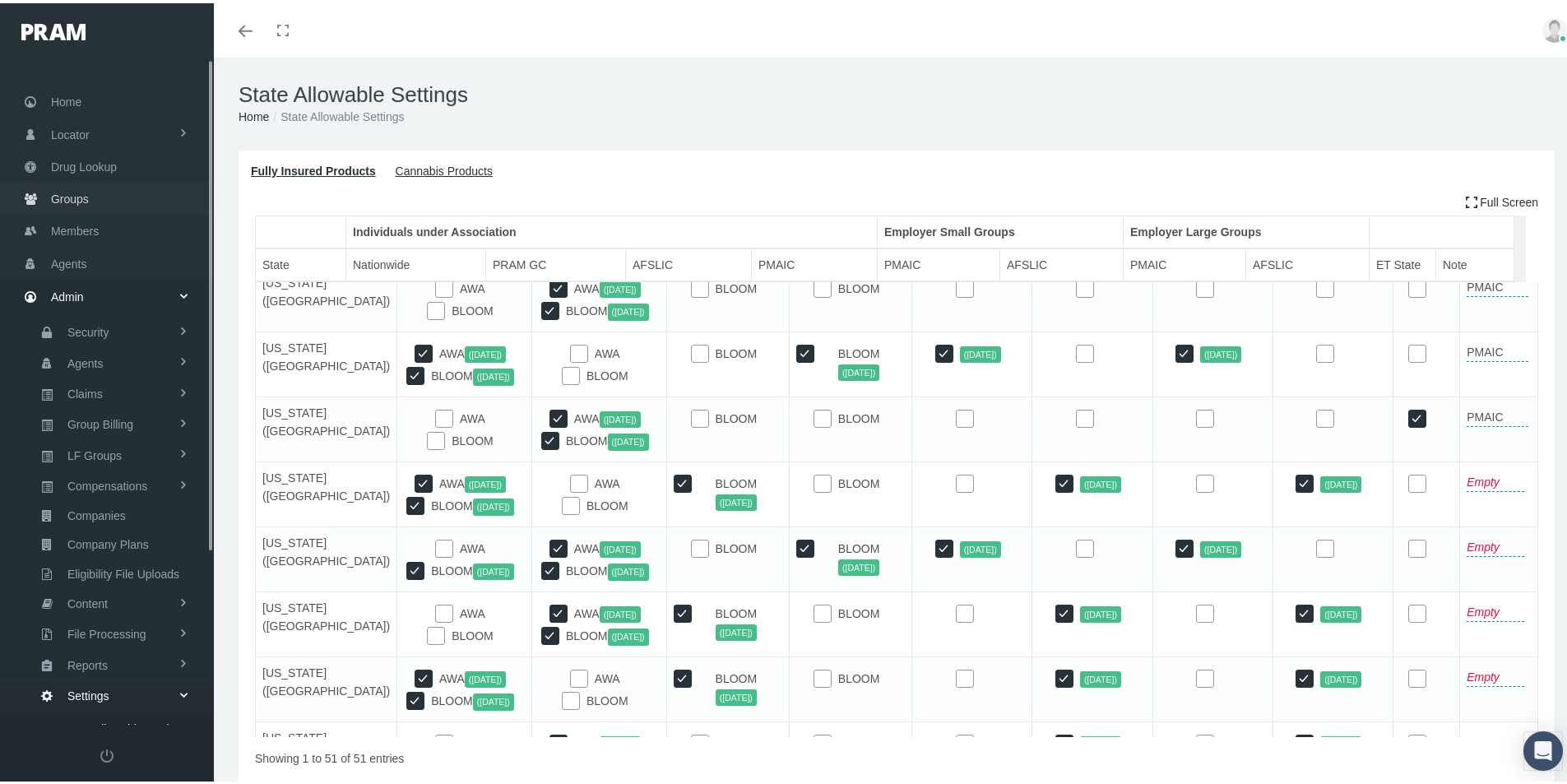
click at [71, 198] on span "Groups" at bounding box center [70, 196] width 38 height 31
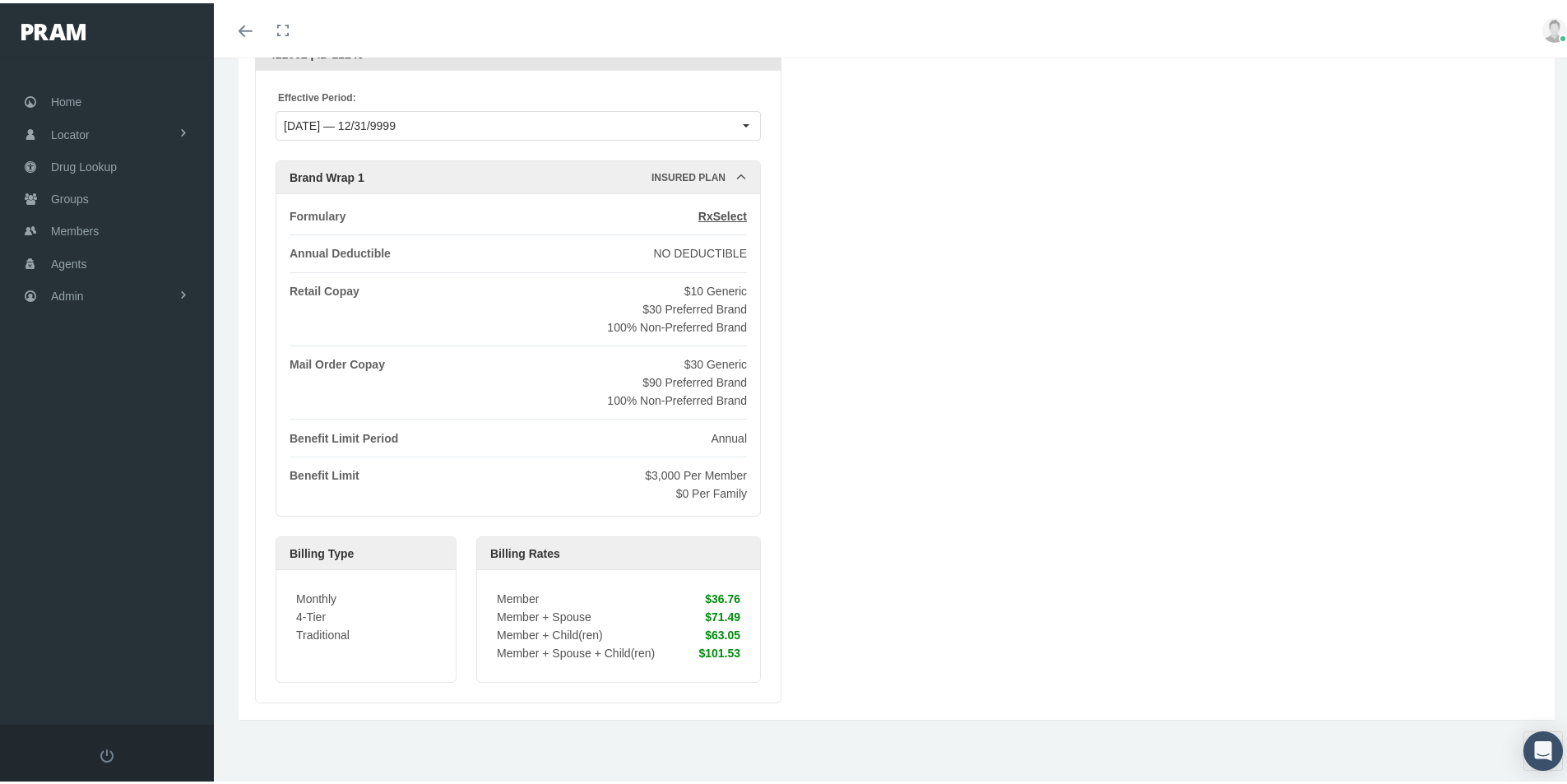
scroll to position [35, 0]
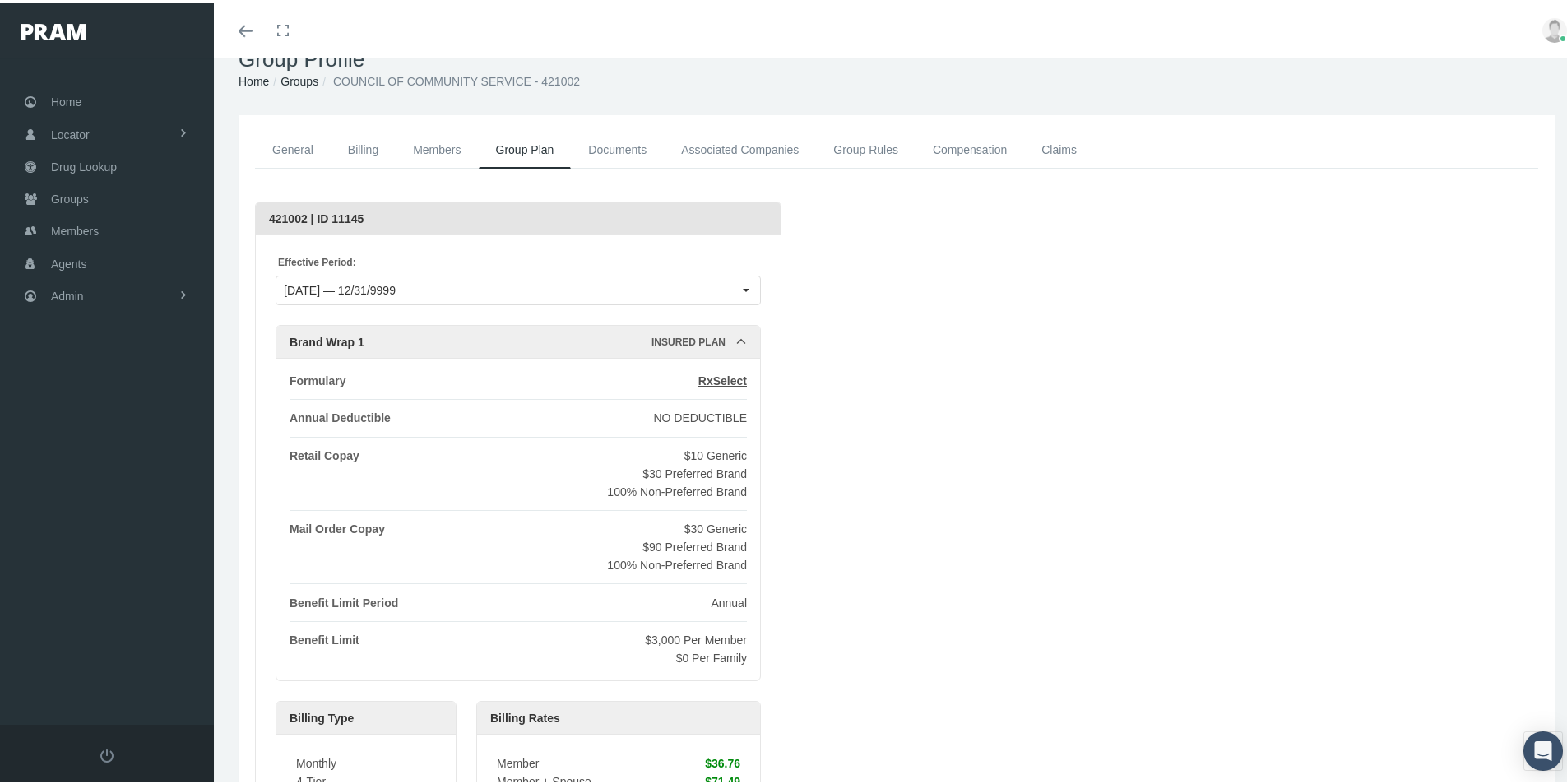
click at [955, 382] on div "Loading... 421002 | ID 11145 Effective Period: [DATE] — 12/31/9999 Brand Wrap 1…" at bounding box center [897, 531] width 1284 height 666
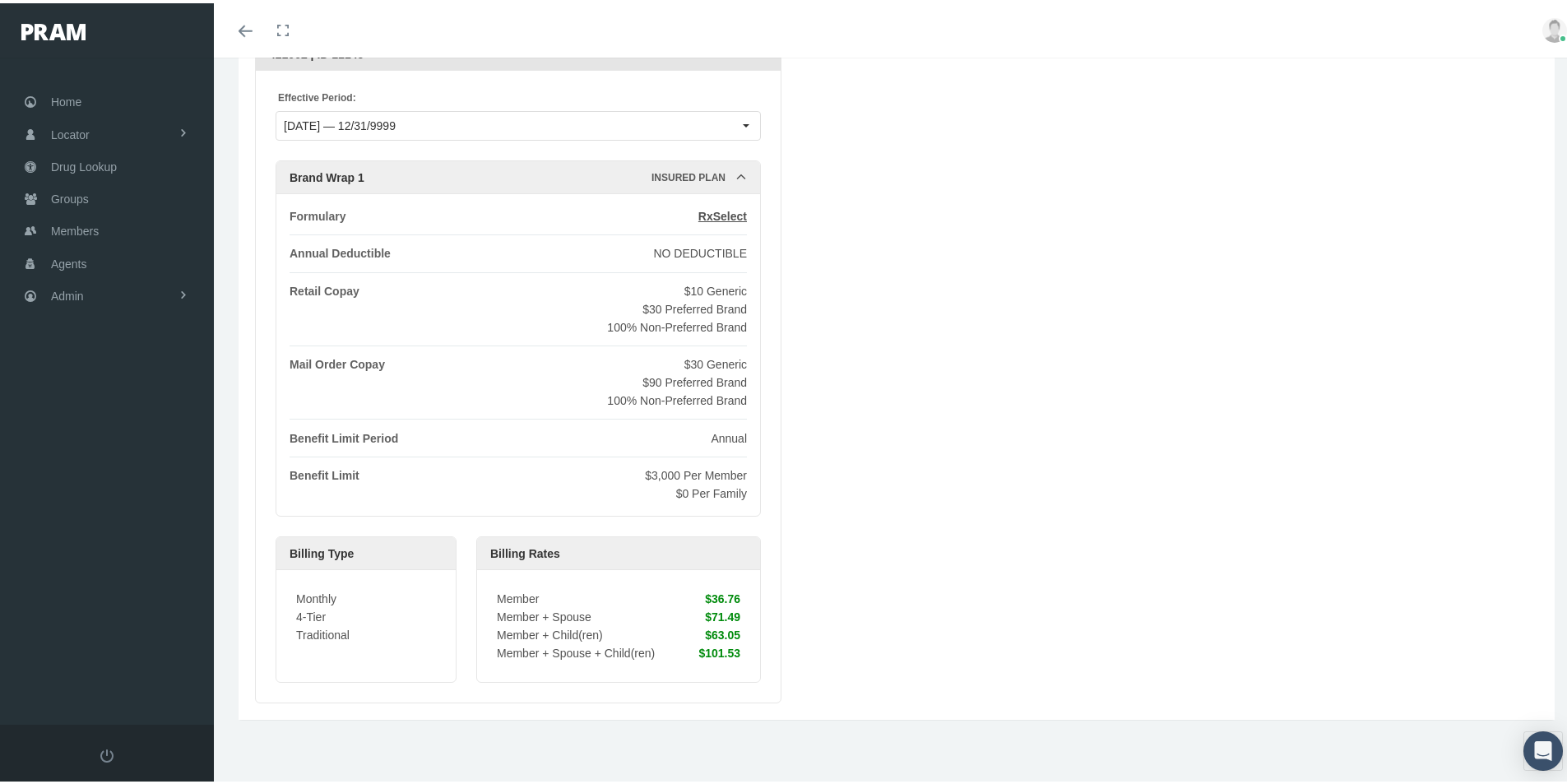
scroll to position [0, 0]
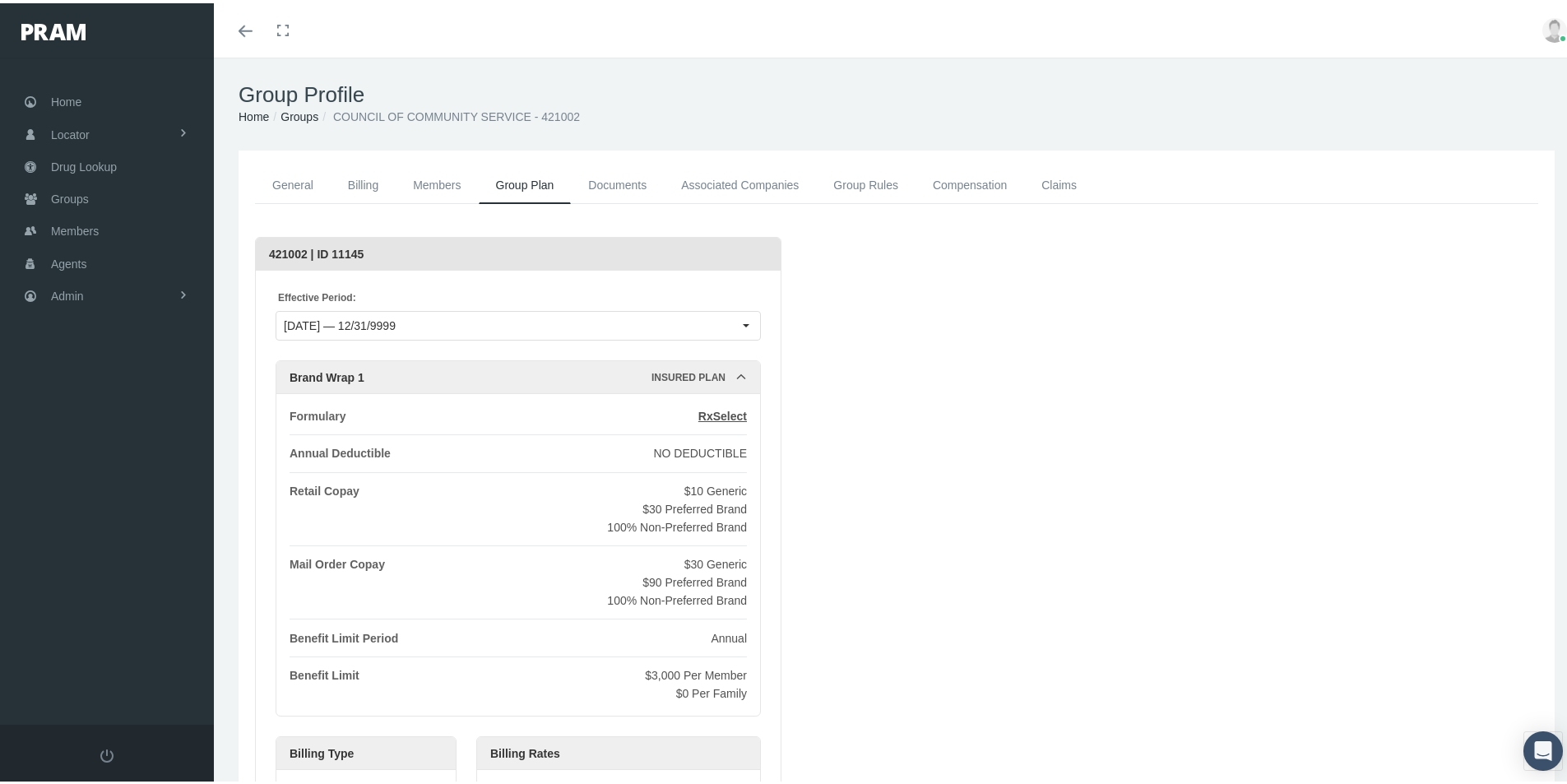
click at [301, 111] on link "Groups" at bounding box center [300, 113] width 38 height 13
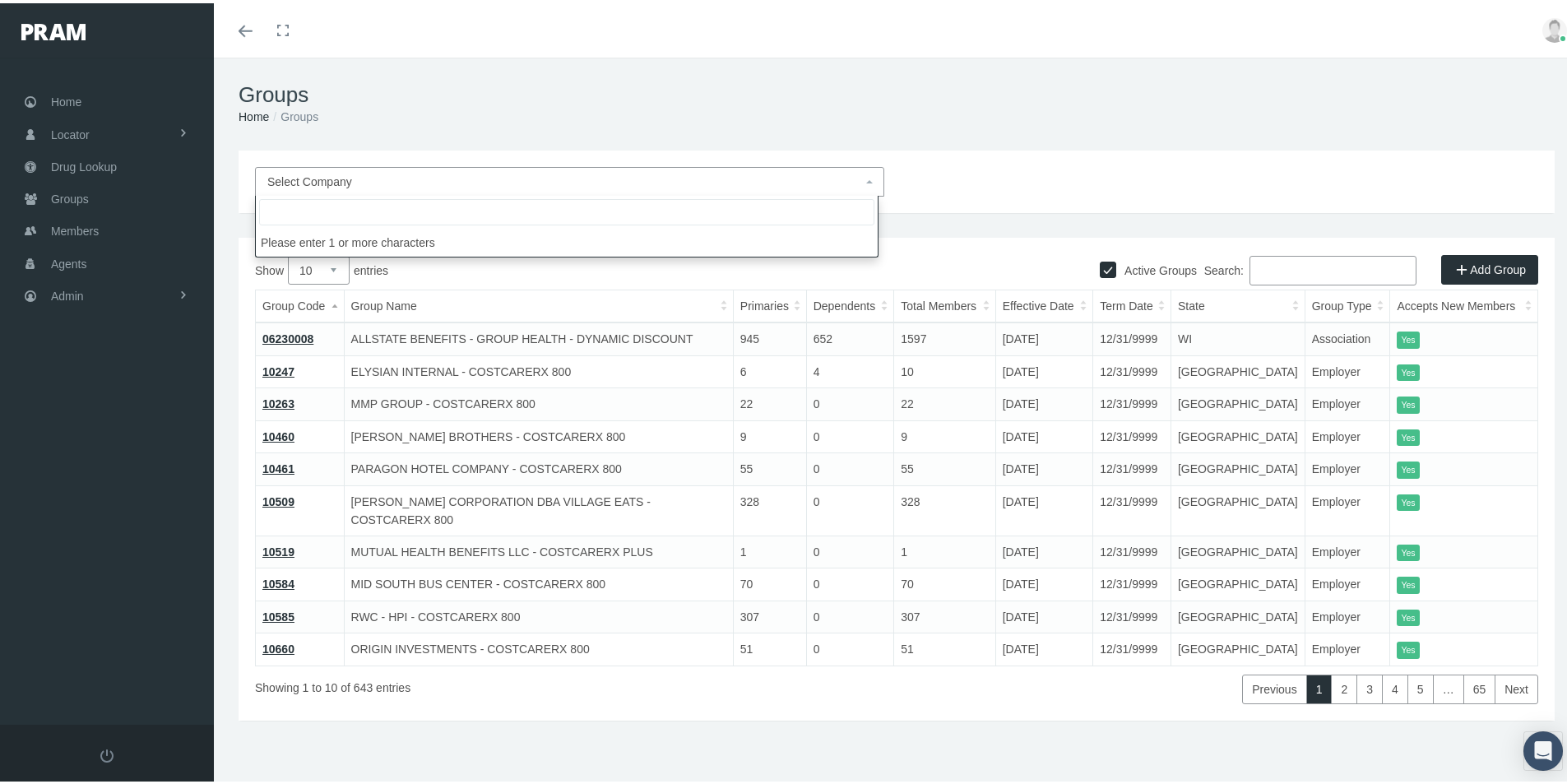
click at [299, 177] on span "Select Company" at bounding box center [310, 178] width 85 height 13
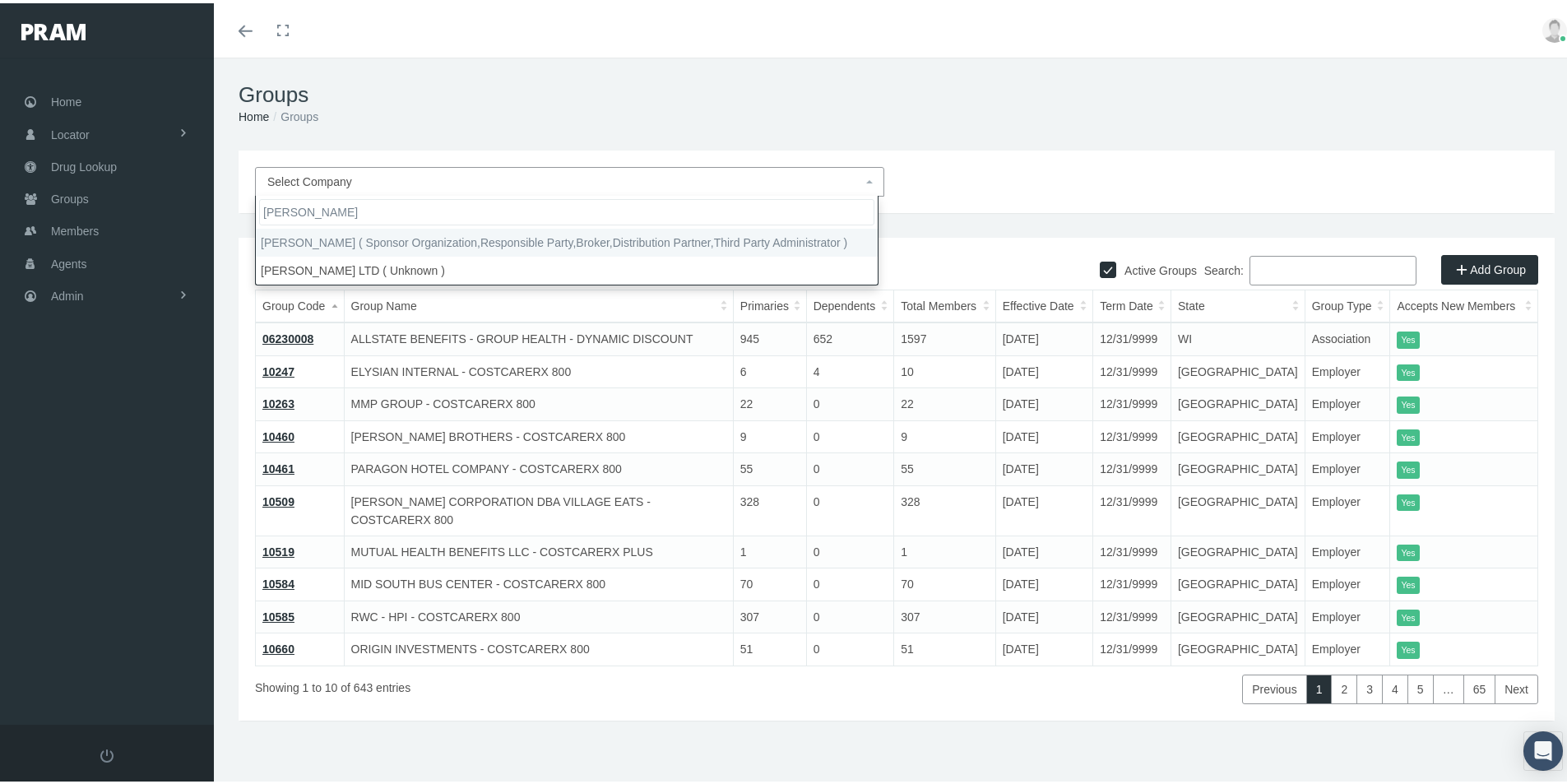
type input "Morgan White"
select select "2404"
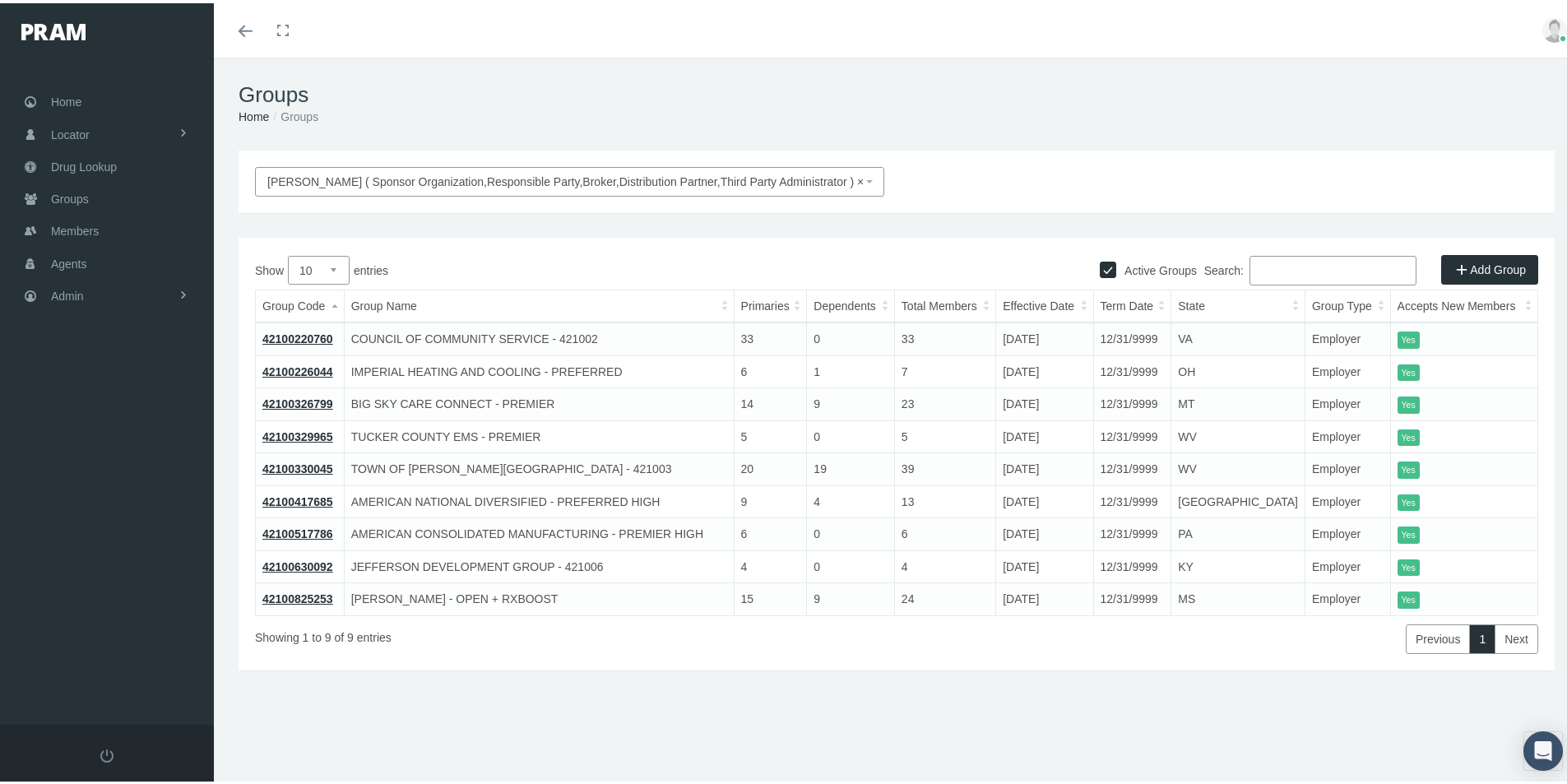
click at [299, 338] on link "42100220760" at bounding box center [298, 335] width 71 height 13
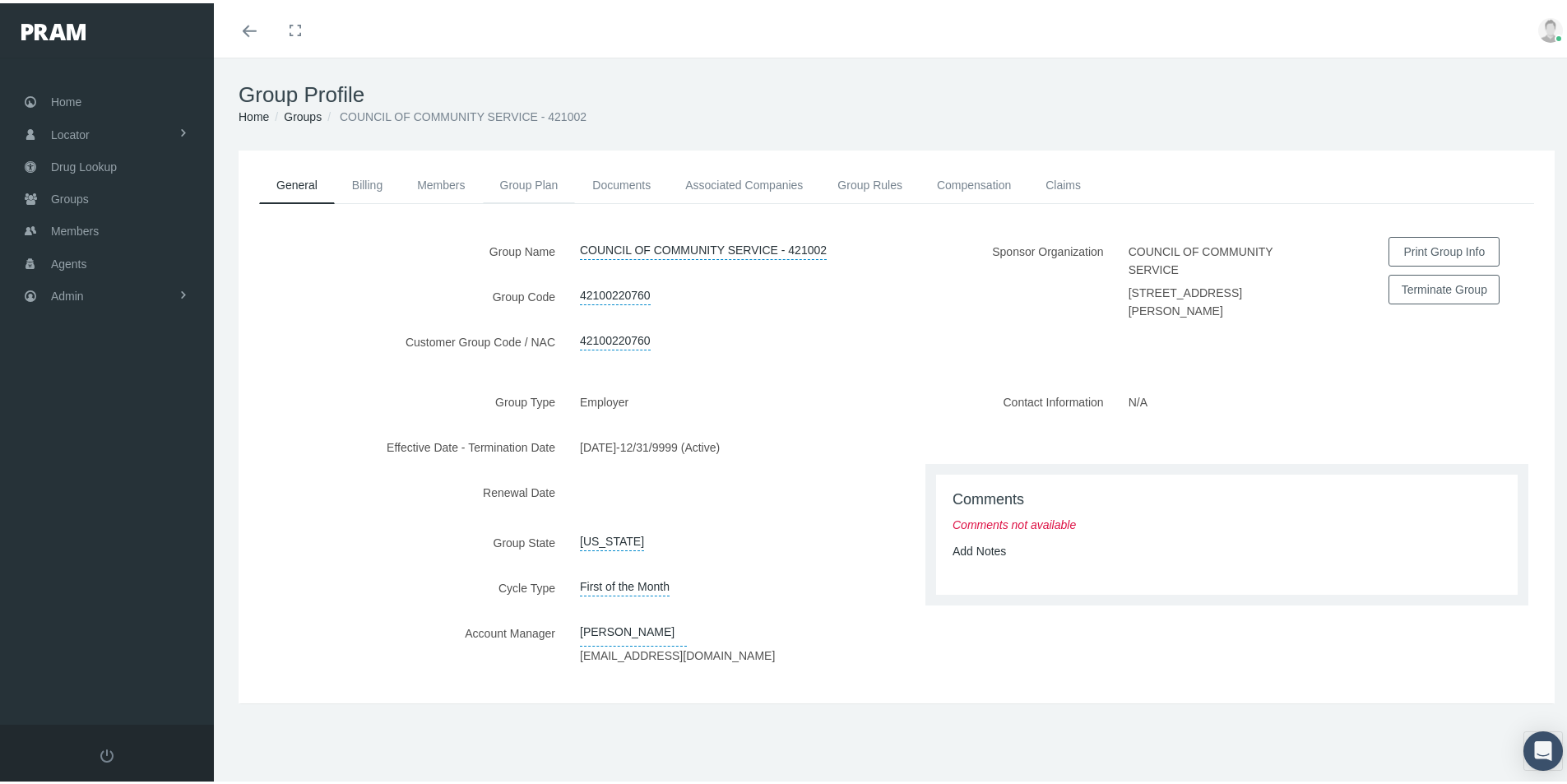
click at [508, 183] on link "Group Plan" at bounding box center [530, 182] width 93 height 36
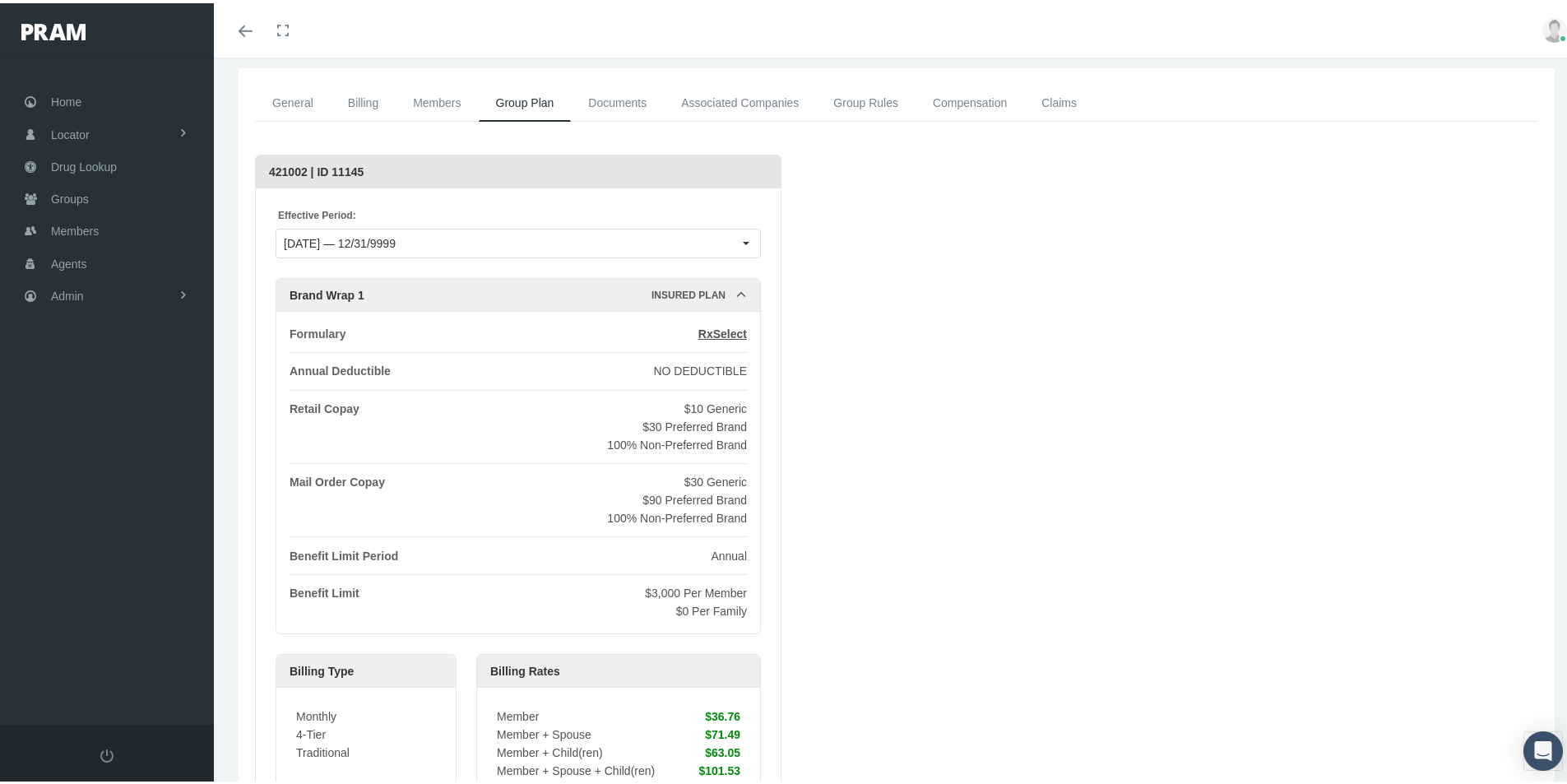
scroll to position [164, 0]
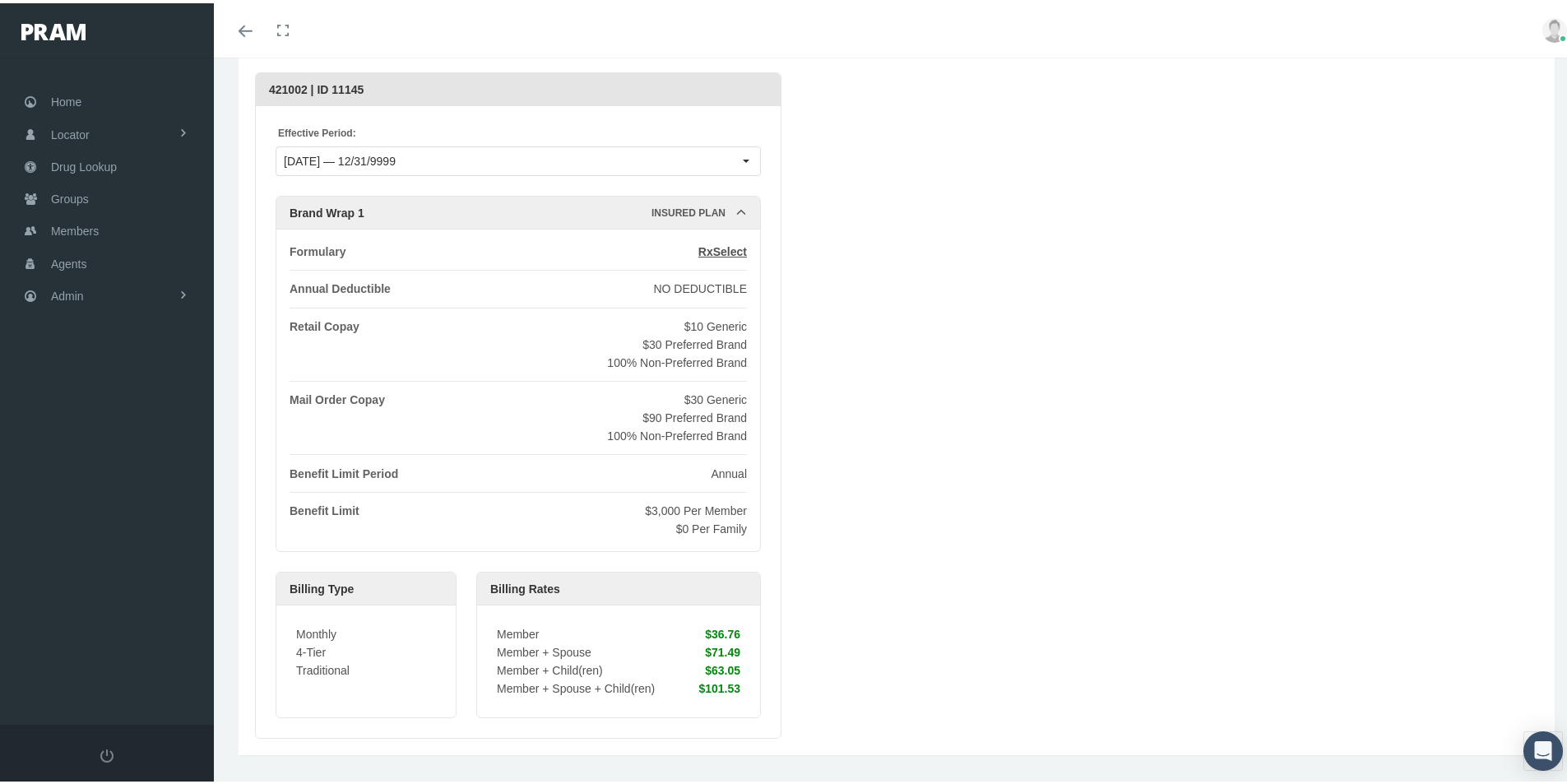
click at [906, 668] on div "Loading... 421002 | ID 11145 Effective Period: [DATE] — 12/31/9999 Brand Wrap 1…" at bounding box center [897, 401] width 1284 height 666
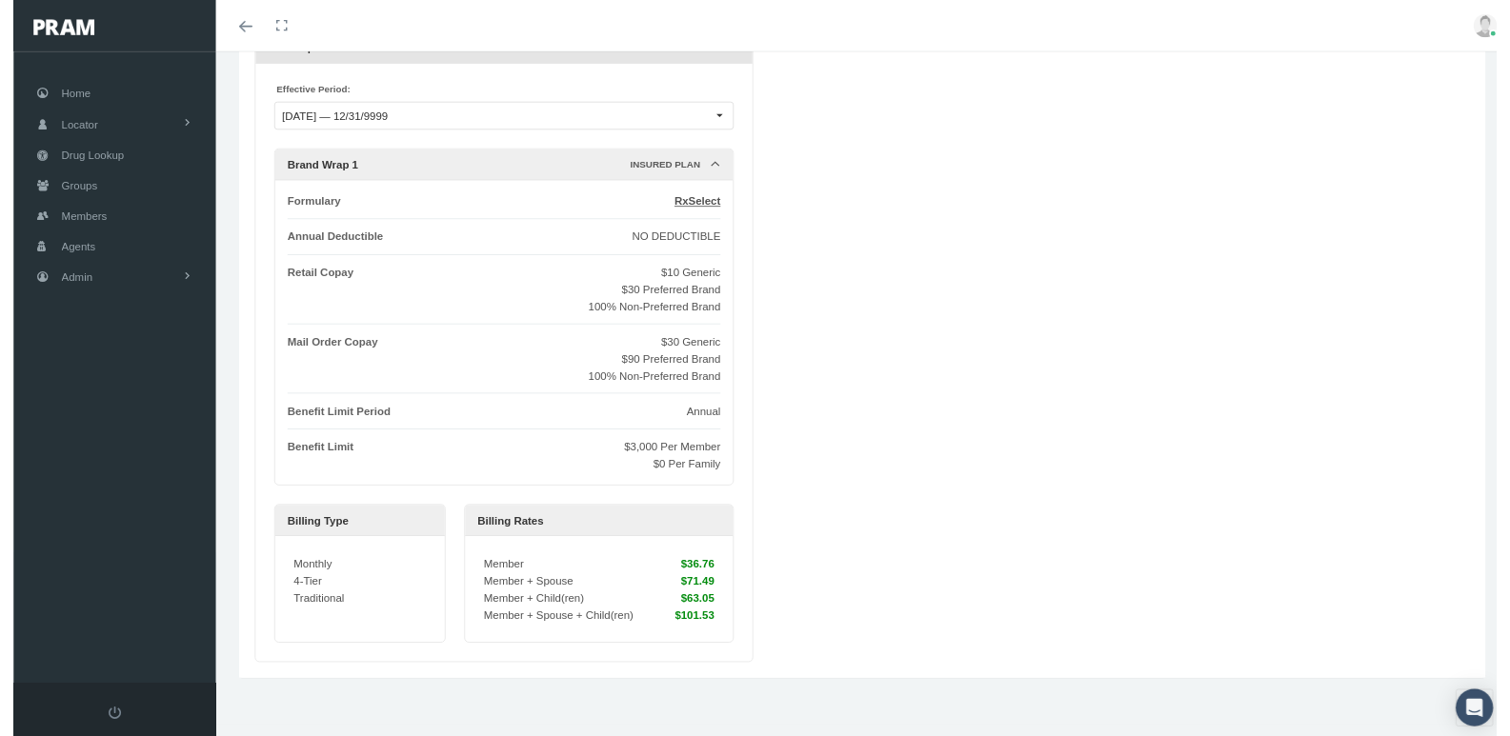
scroll to position [0, 0]
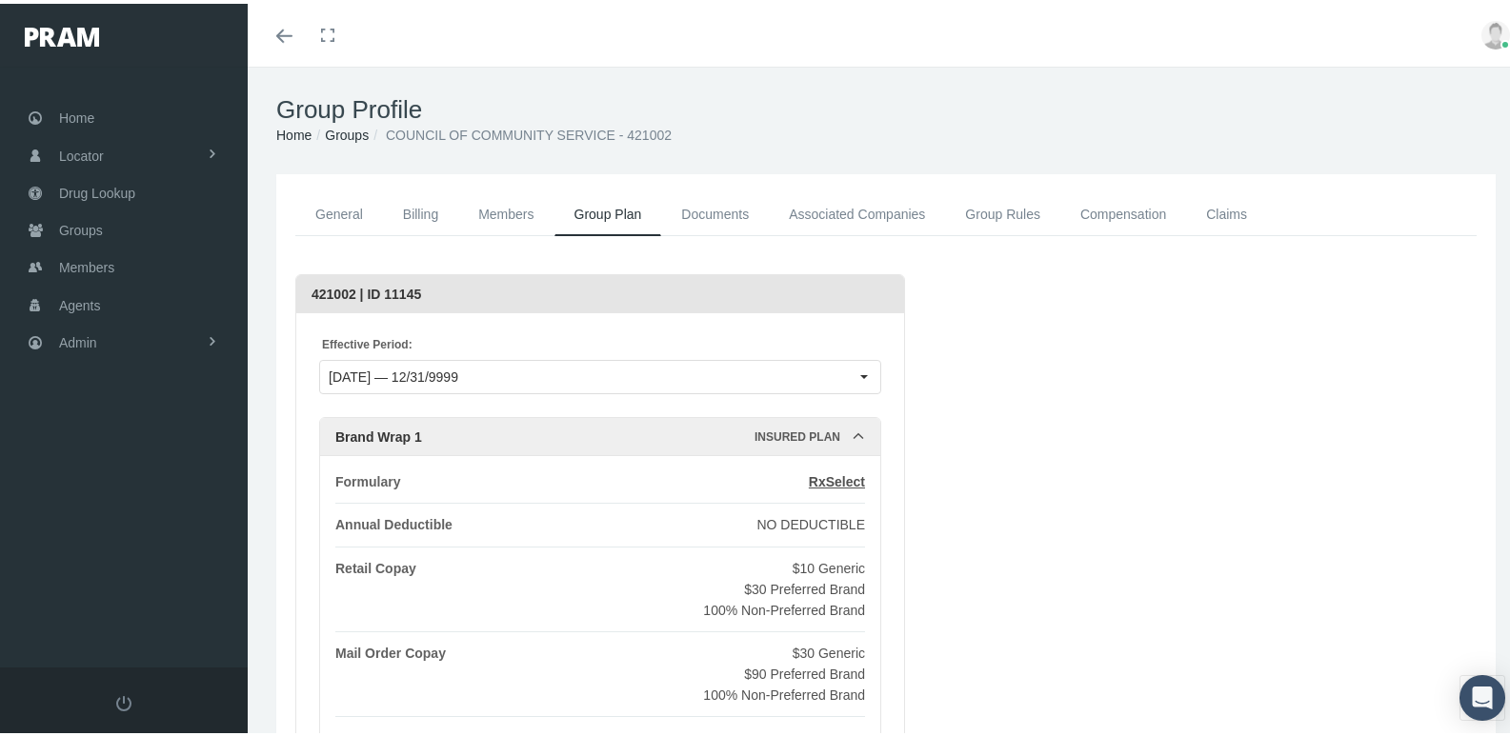
click at [801, 209] on link "Associated Companies" at bounding box center [857, 211] width 176 height 43
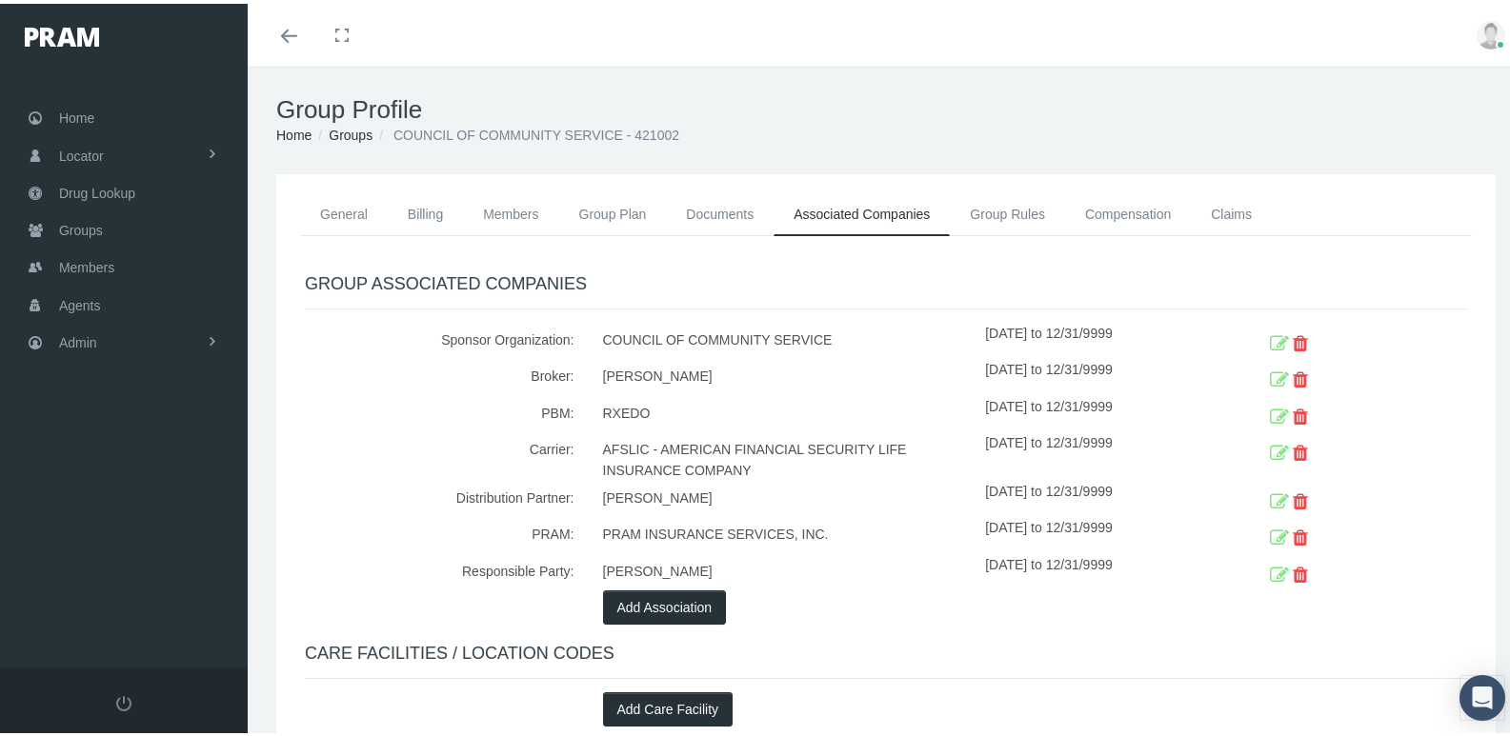
click at [816, 631] on div "GROUP ASSOCIATED COMPANIES Sponsor Organization: COUNCIL OF COMMUNITY SERVICE 1…" at bounding box center [886, 497] width 1162 height 452
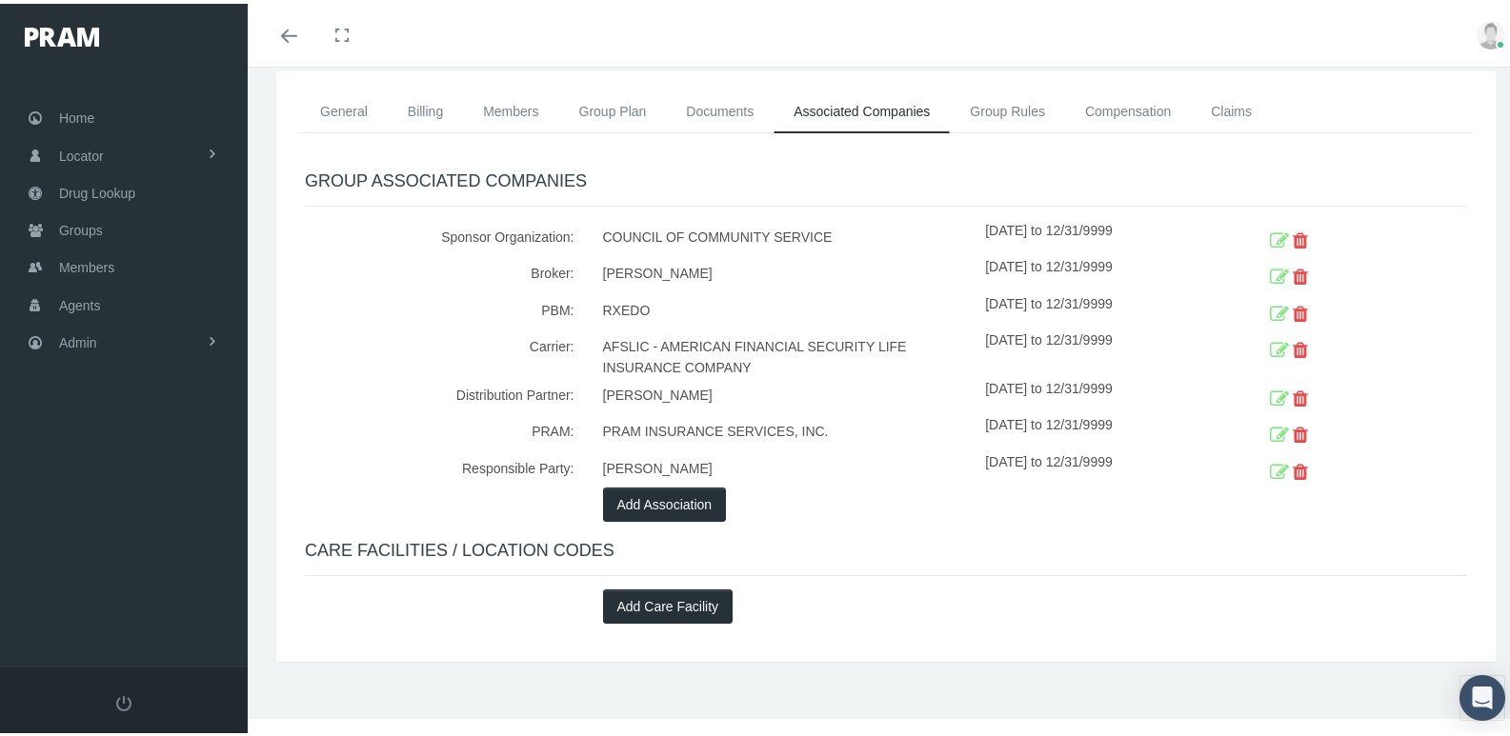
click at [832, 594] on div "Add Care Facility" at bounding box center [886, 603] width 595 height 34
click at [874, 640] on div "General Billing Members Group Plan Documents Associated Companies Enrollment Hi…" at bounding box center [885, 363] width 1219 height 591
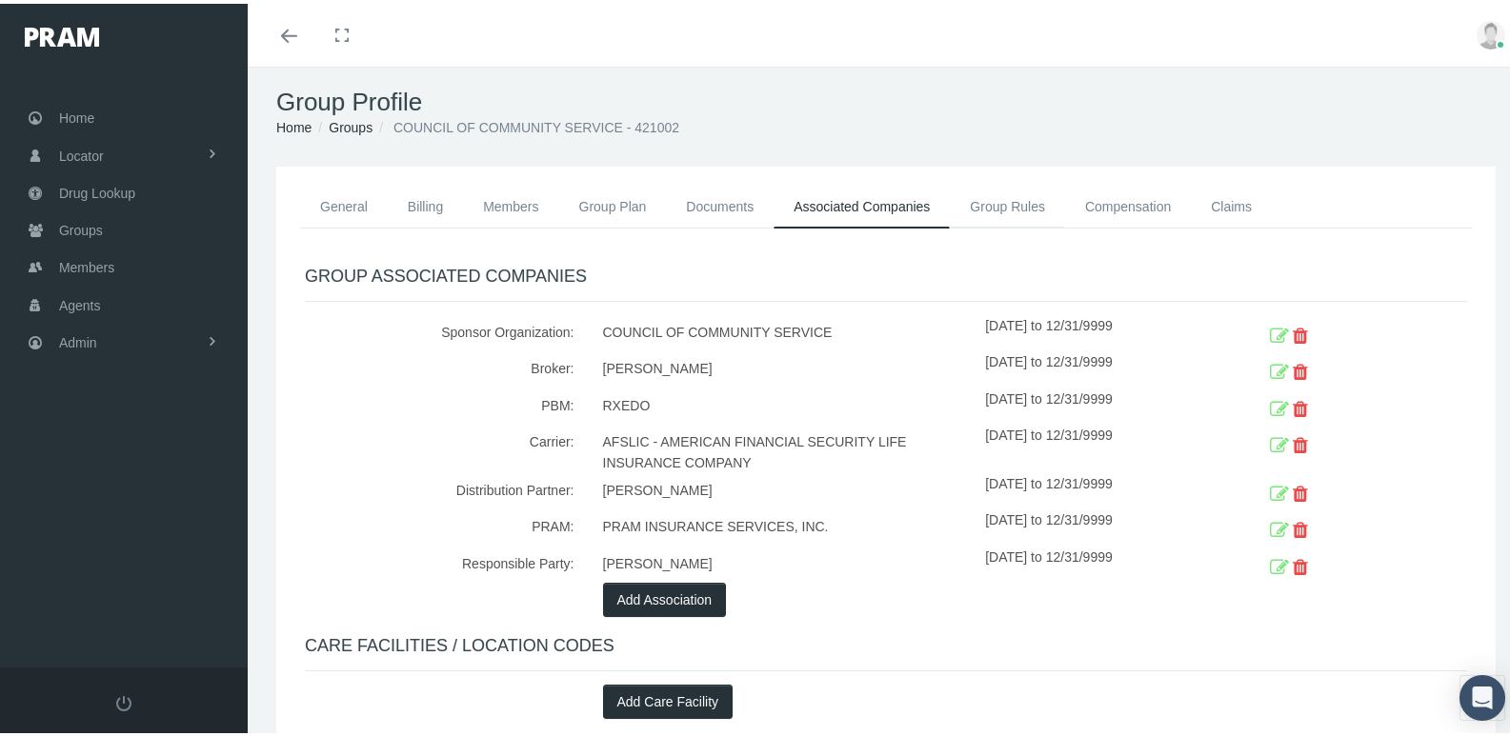
click at [1002, 206] on link "Group Rules" at bounding box center [1007, 203] width 115 height 42
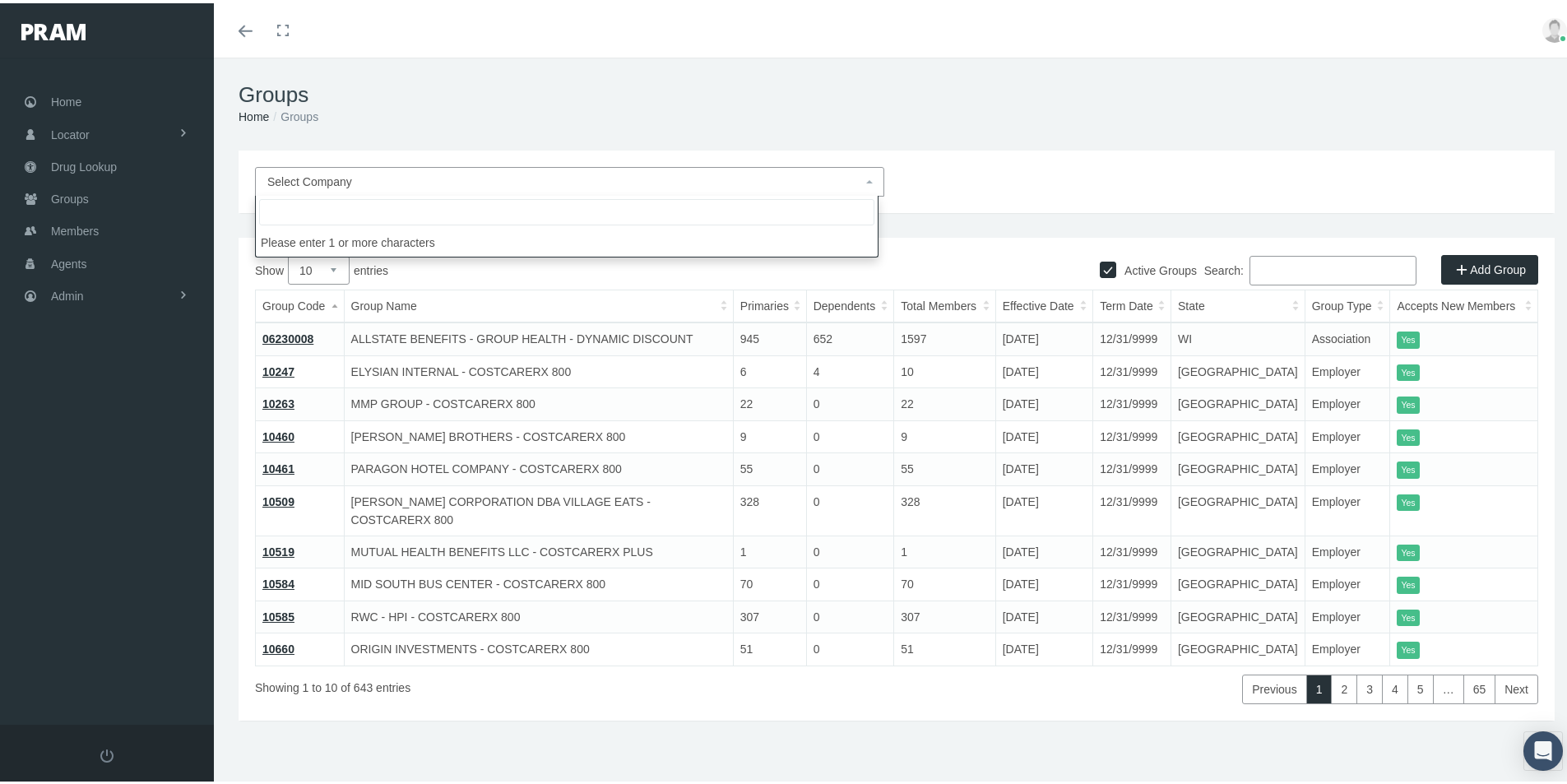
click at [331, 177] on span "Select Company" at bounding box center [310, 178] width 85 height 13
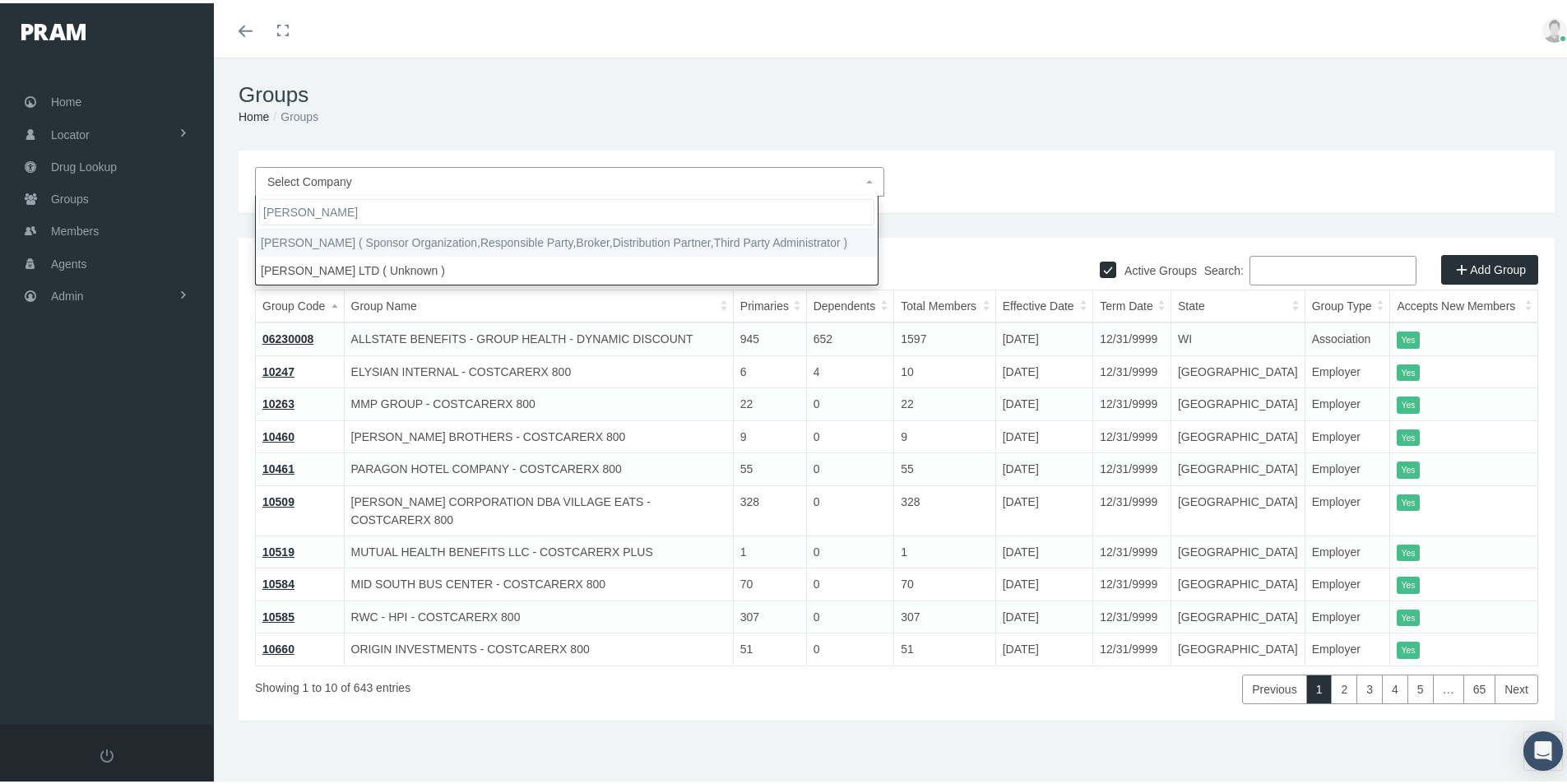
type input "Morgan White"
select select "2404"
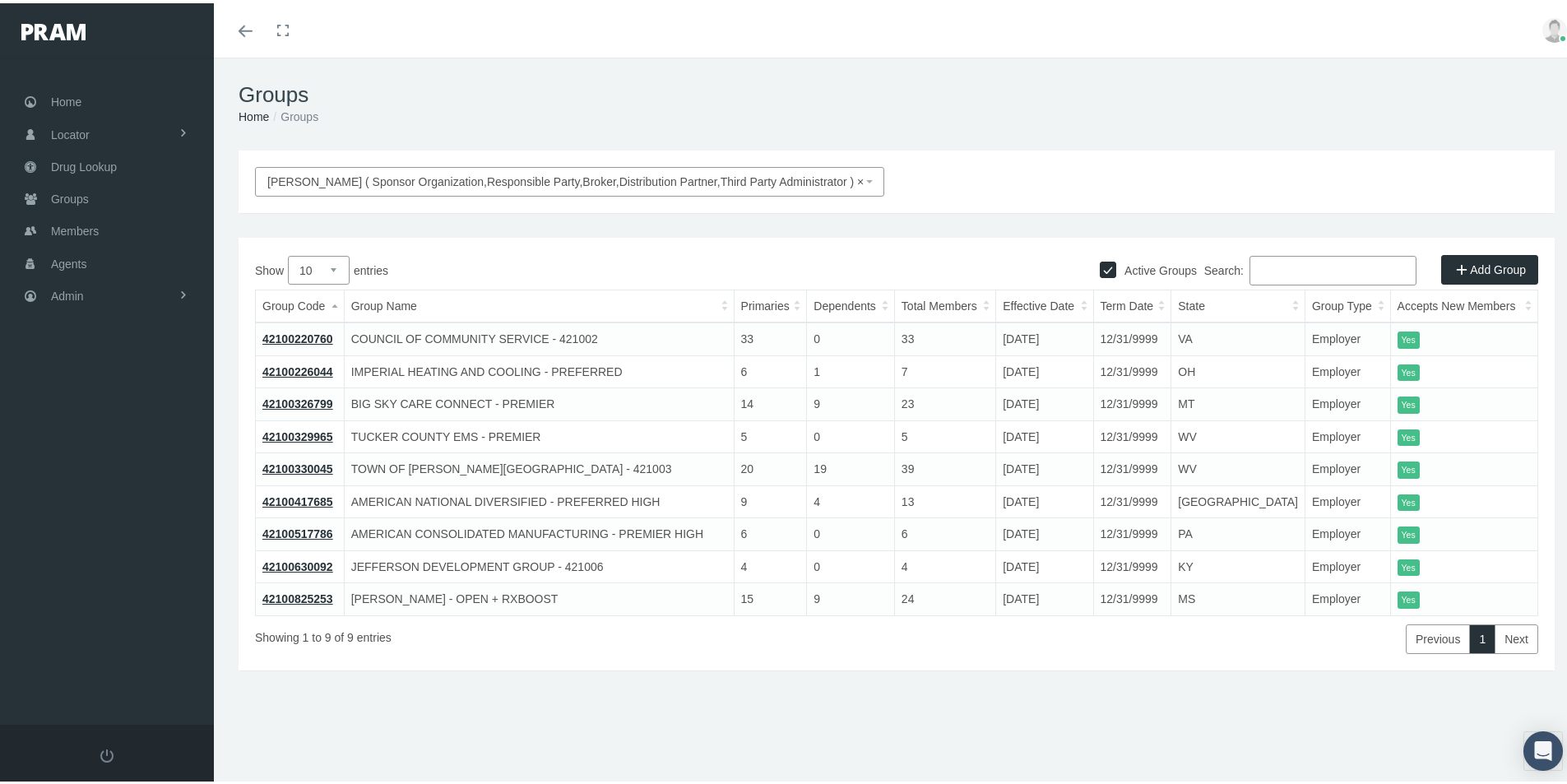
click at [1468, 266] on link "Add Group" at bounding box center [1490, 266] width 97 height 29
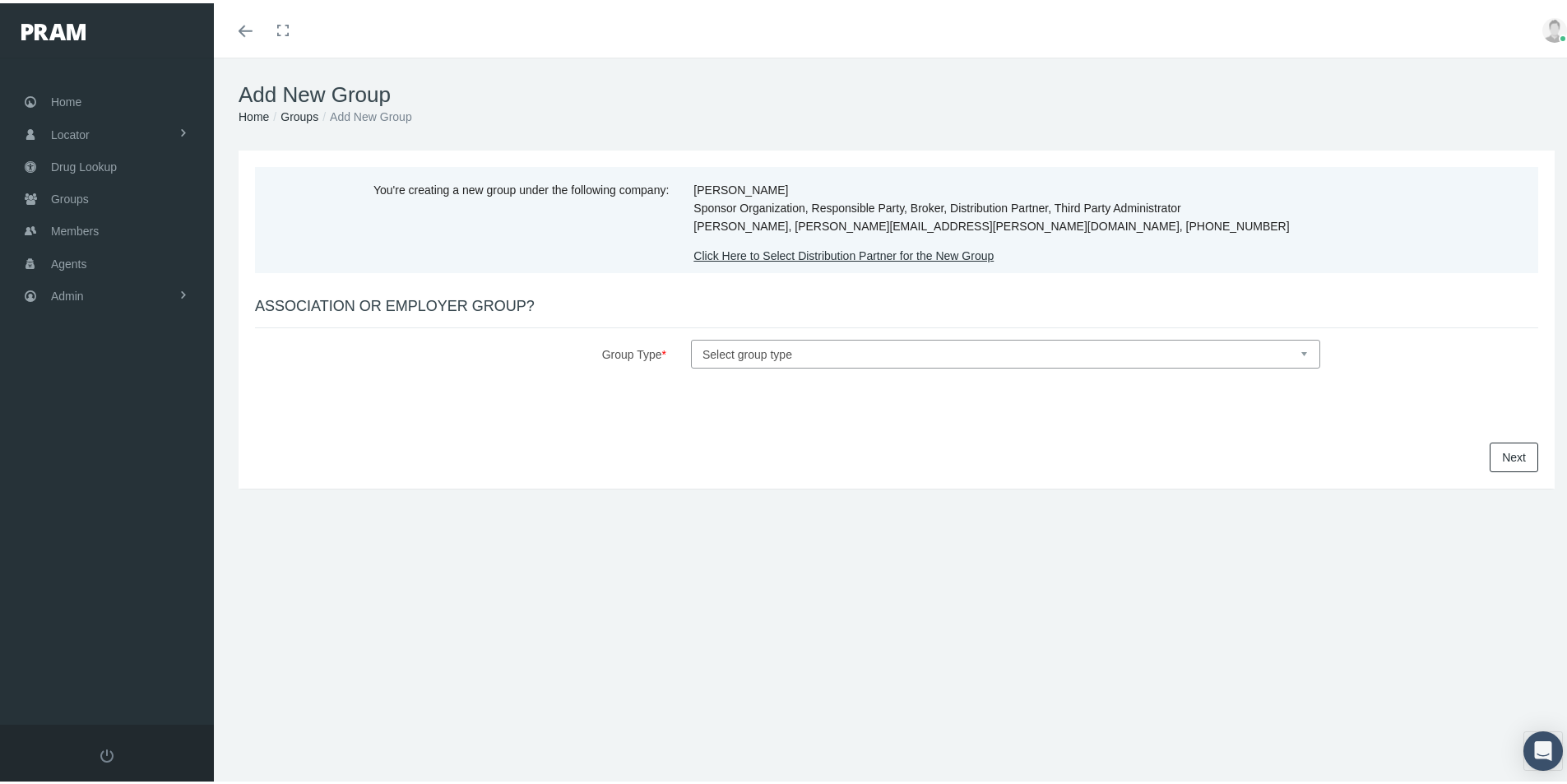
click at [713, 354] on select "Select group type Association Employer" at bounding box center [1006, 351] width 630 height 28
select select "1"
click at [691, 337] on select "Select group type Association Employer" at bounding box center [1006, 351] width 630 height 28
drag, startPoint x: 1496, startPoint y: 456, endPoint x: 1314, endPoint y: 463, distance: 182.1
click at [1495, 456] on link "Next" at bounding box center [1514, 454] width 48 height 29
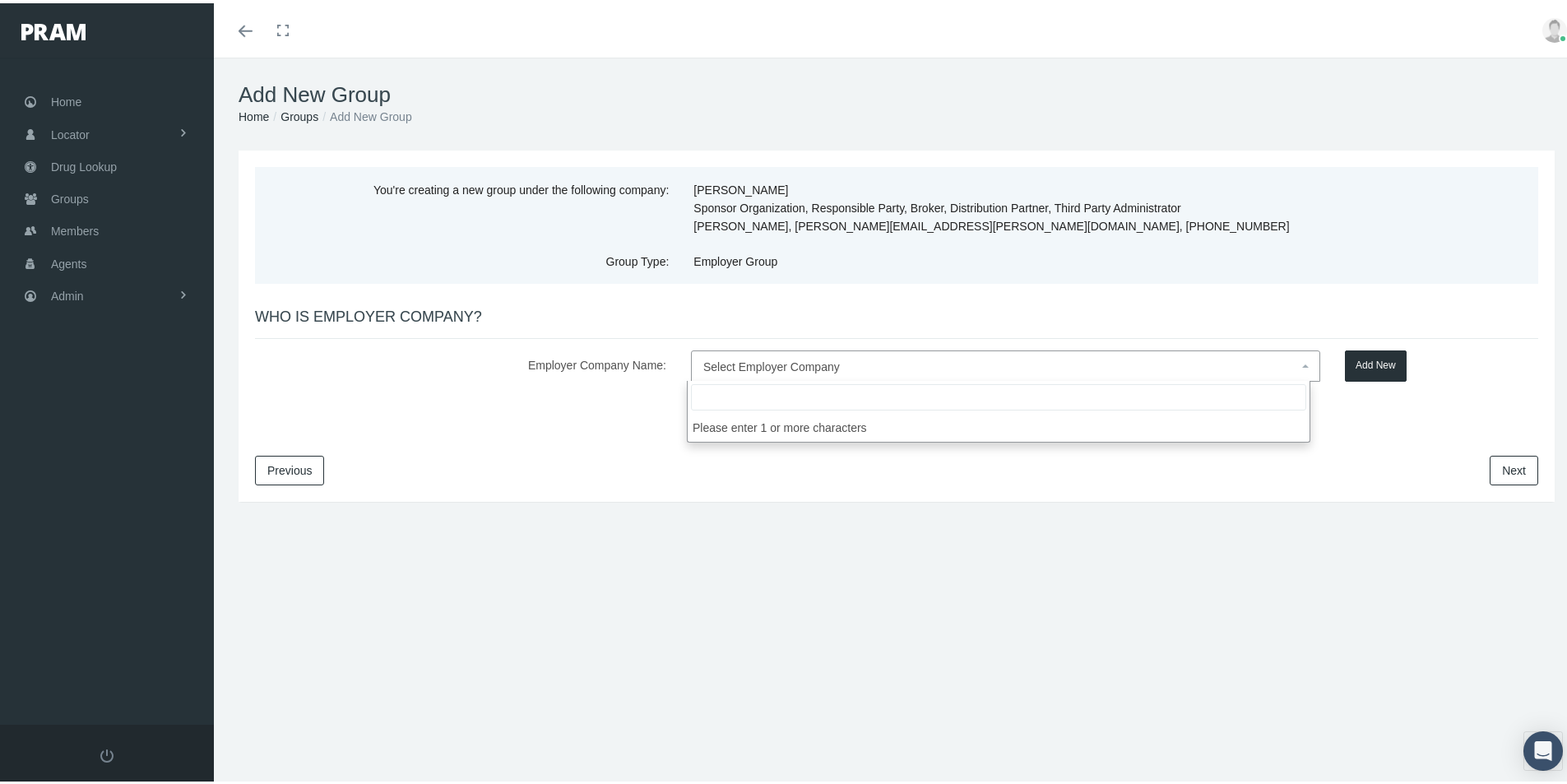
click at [718, 362] on span "Select Employer Company" at bounding box center [771, 363] width 136 height 13
click at [719, 394] on input "search" at bounding box center [999, 394] width 615 height 26
type input "Kemba Louisville Credit Union"
click at [1369, 364] on button "Add New" at bounding box center [1375, 363] width 61 height 31
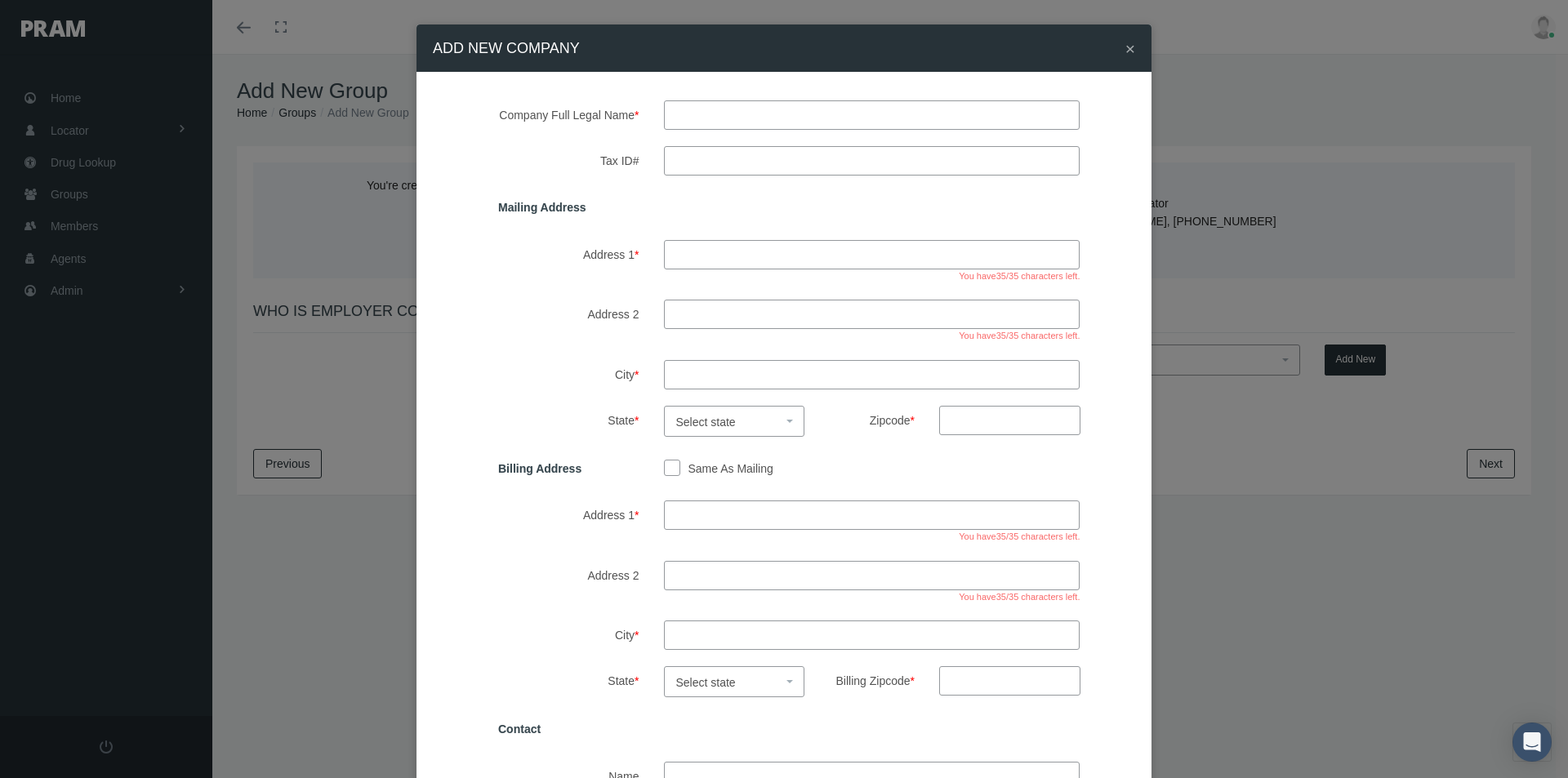
click at [672, 111] on input "text" at bounding box center [872, 115] width 417 height 29
type input "kemba louisville credit union"
drag, startPoint x: 692, startPoint y: 255, endPoint x: 742, endPoint y: 265, distance: 51.0
click at [692, 254] on input "Address 1 *" at bounding box center [872, 254] width 417 height 29
type input "4017 poplar level road"
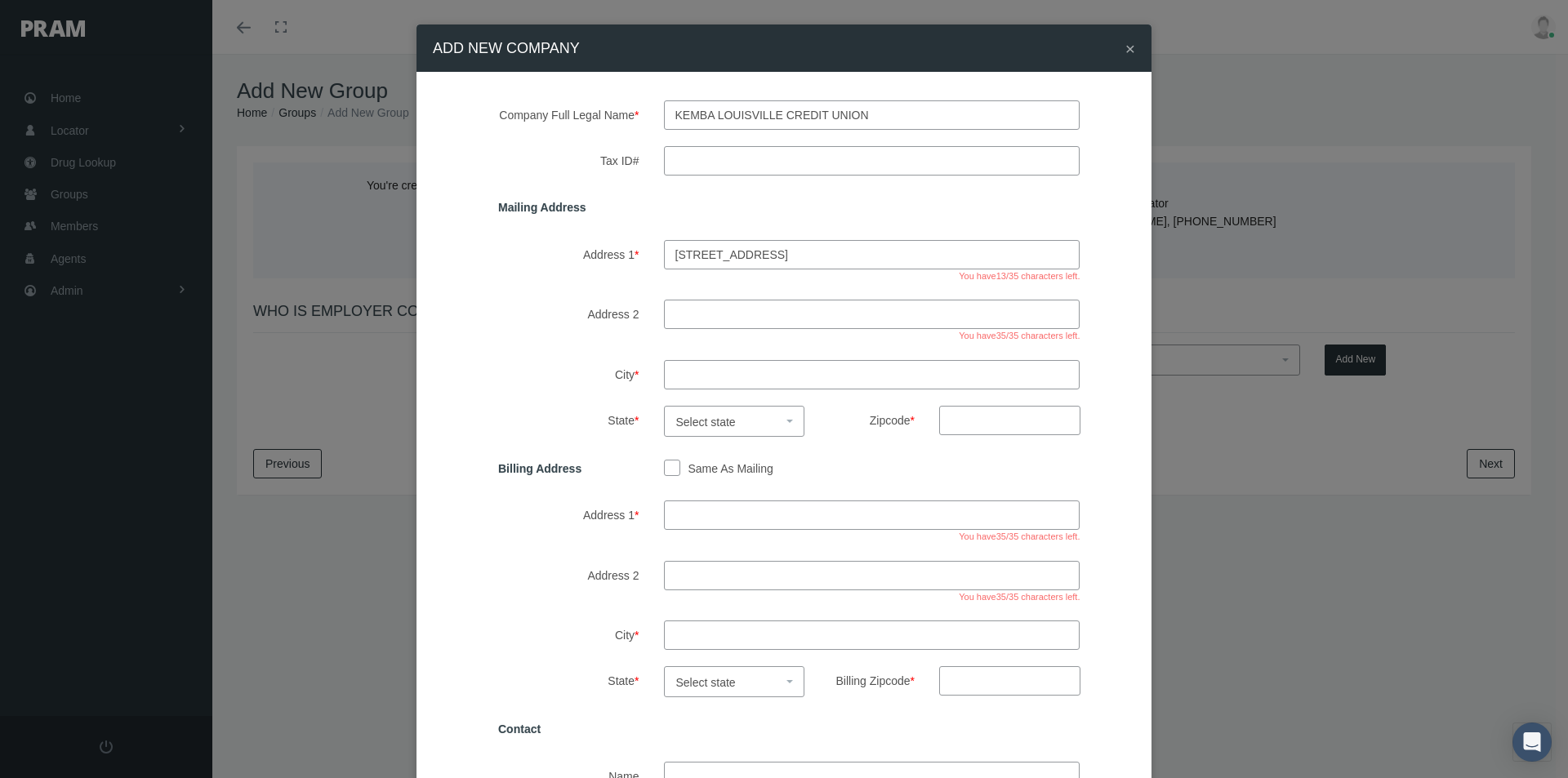
click at [688, 377] on input "City *" at bounding box center [872, 374] width 417 height 29
click at [679, 371] on input "City *" at bounding box center [872, 374] width 417 height 29
type input "louisville"
click at [700, 421] on span "Select state" at bounding box center [706, 422] width 60 height 13
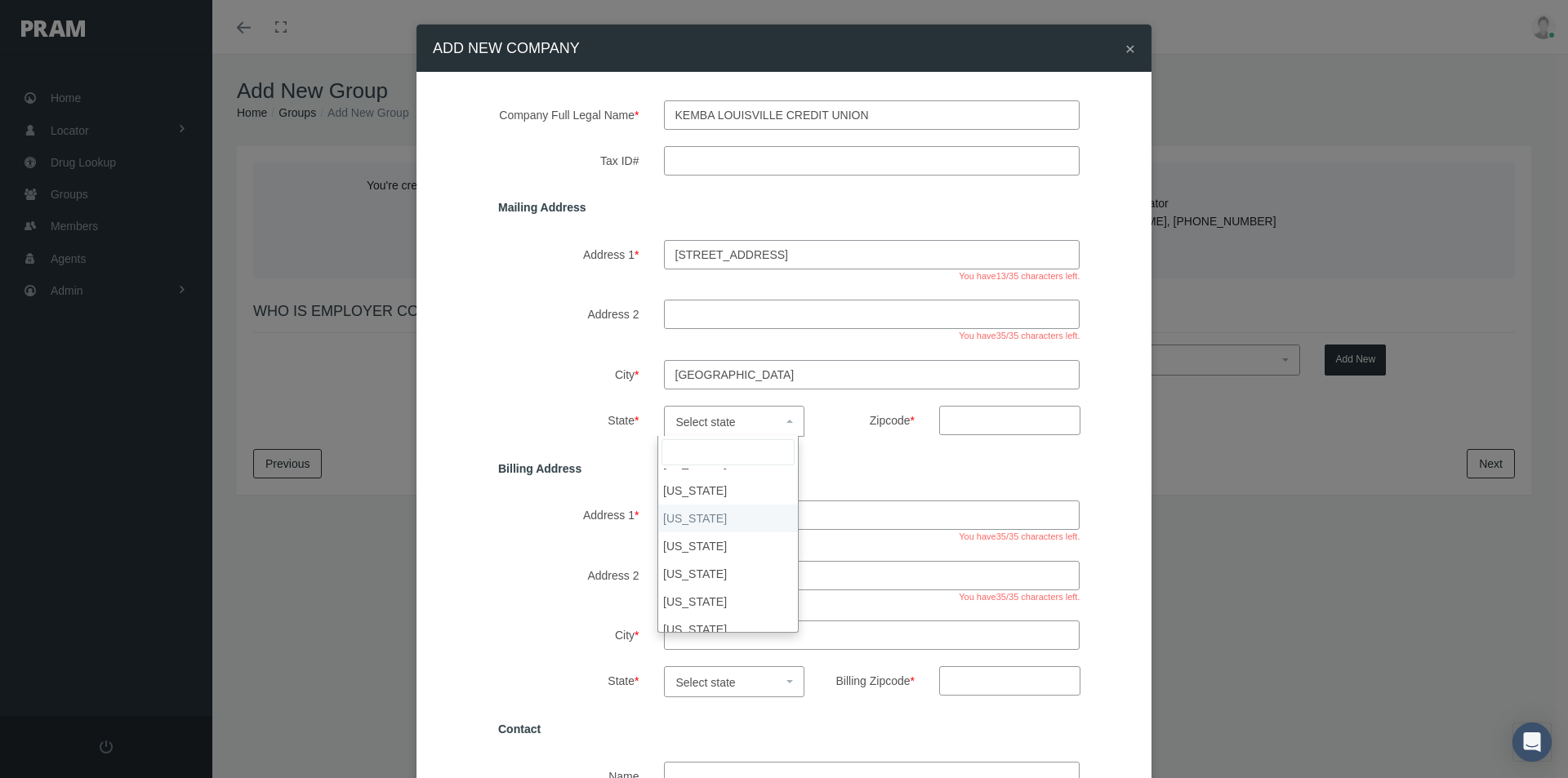
select select "KY"
click at [949, 414] on input "Zipcode *" at bounding box center [1009, 420] width 141 height 29
type input "40213"
click at [664, 469] on input "Same As Mailing" at bounding box center [671, 466] width 16 height 16
checkbox input "true"
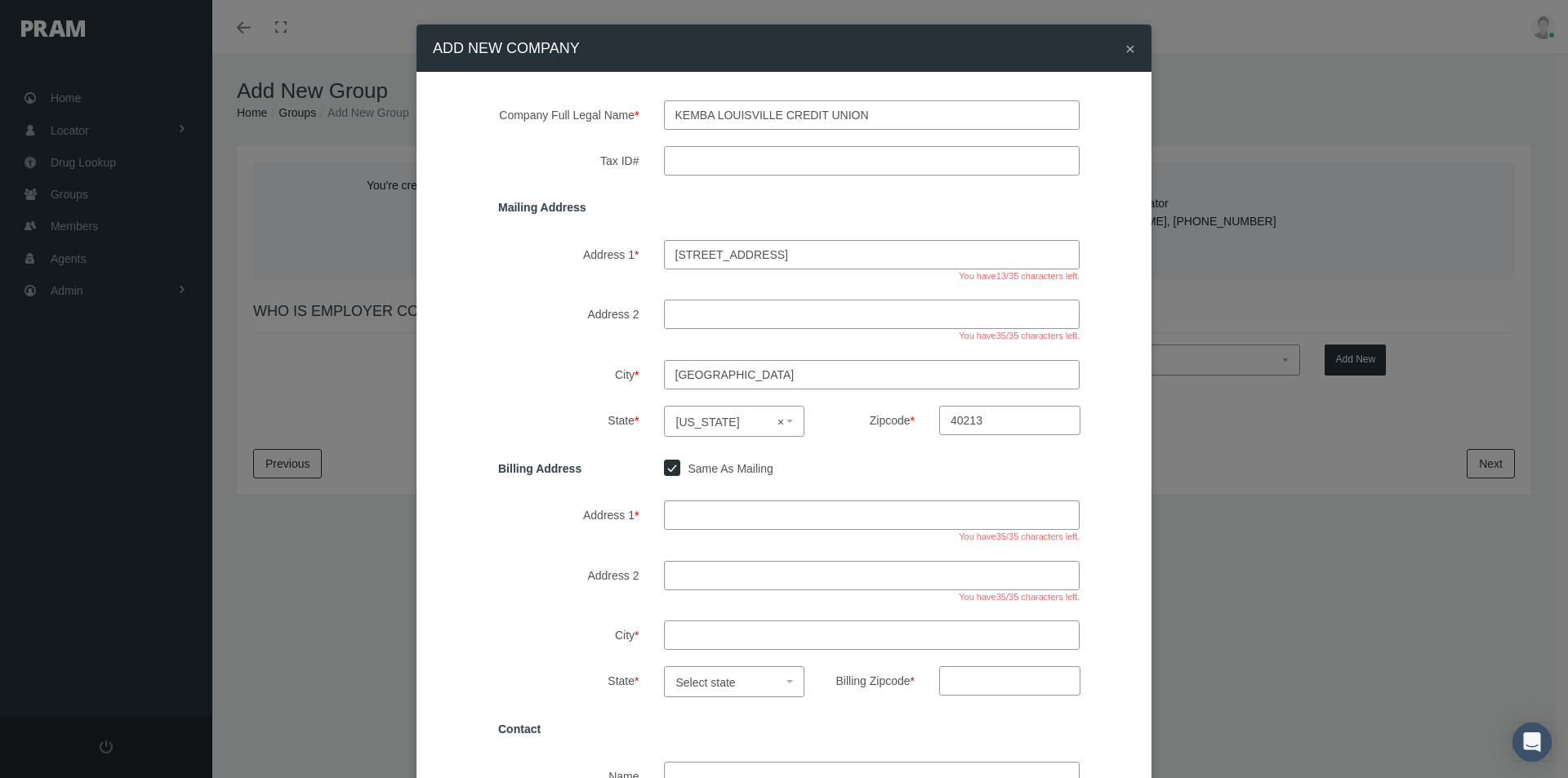
type input "4017 poplar level road"
type input "louisville"
select select "KY"
type input "40213"
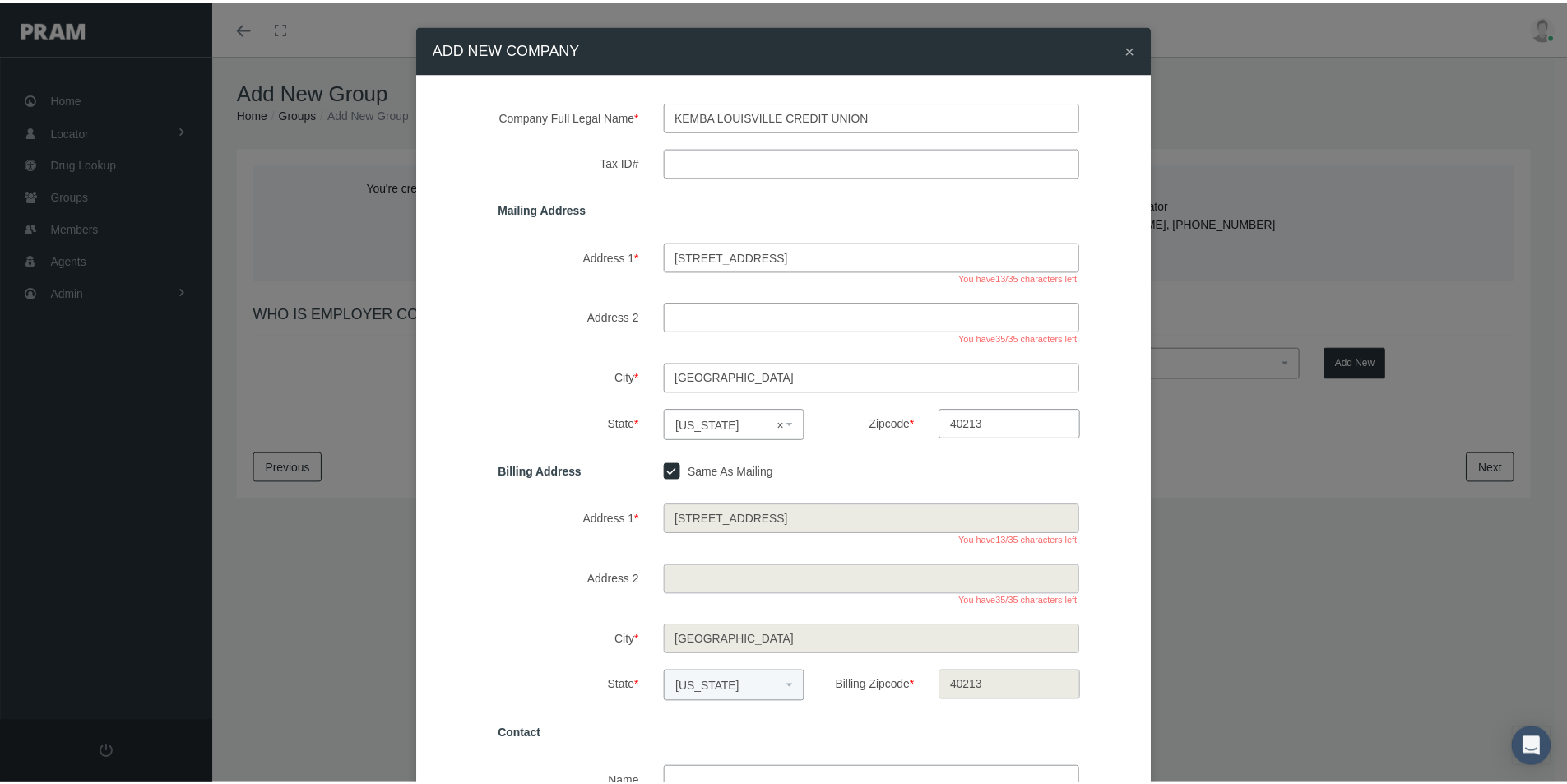
scroll to position [329, 0]
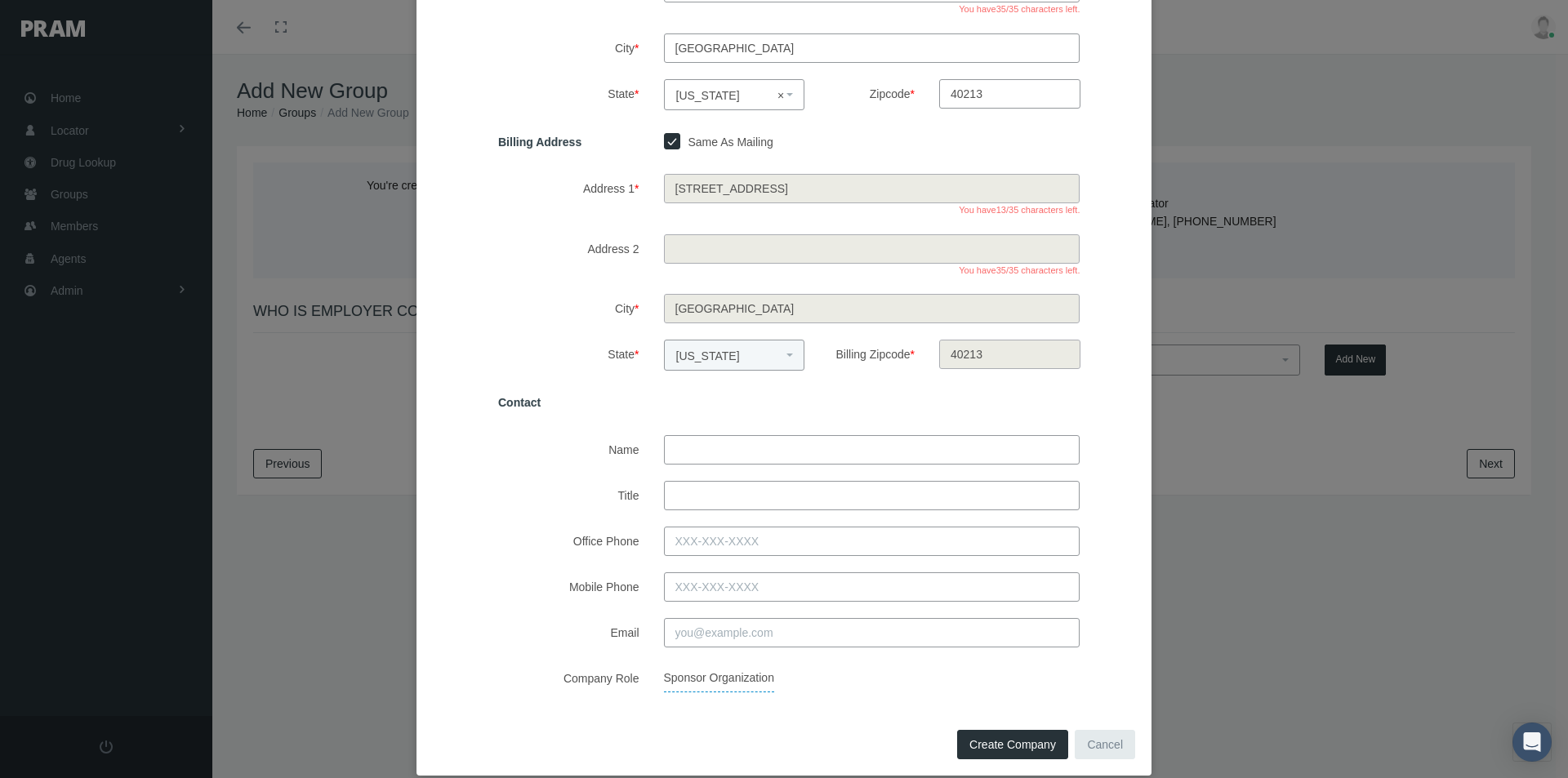
click at [678, 452] on input "Name" at bounding box center [872, 450] width 417 height 29
type input "wendy c thomas"
click at [695, 494] on input "Title" at bounding box center [872, 495] width 417 height 29
type input "tpa director morgan white"
click at [974, 749] on span "Create Company" at bounding box center [1012, 744] width 87 height 13
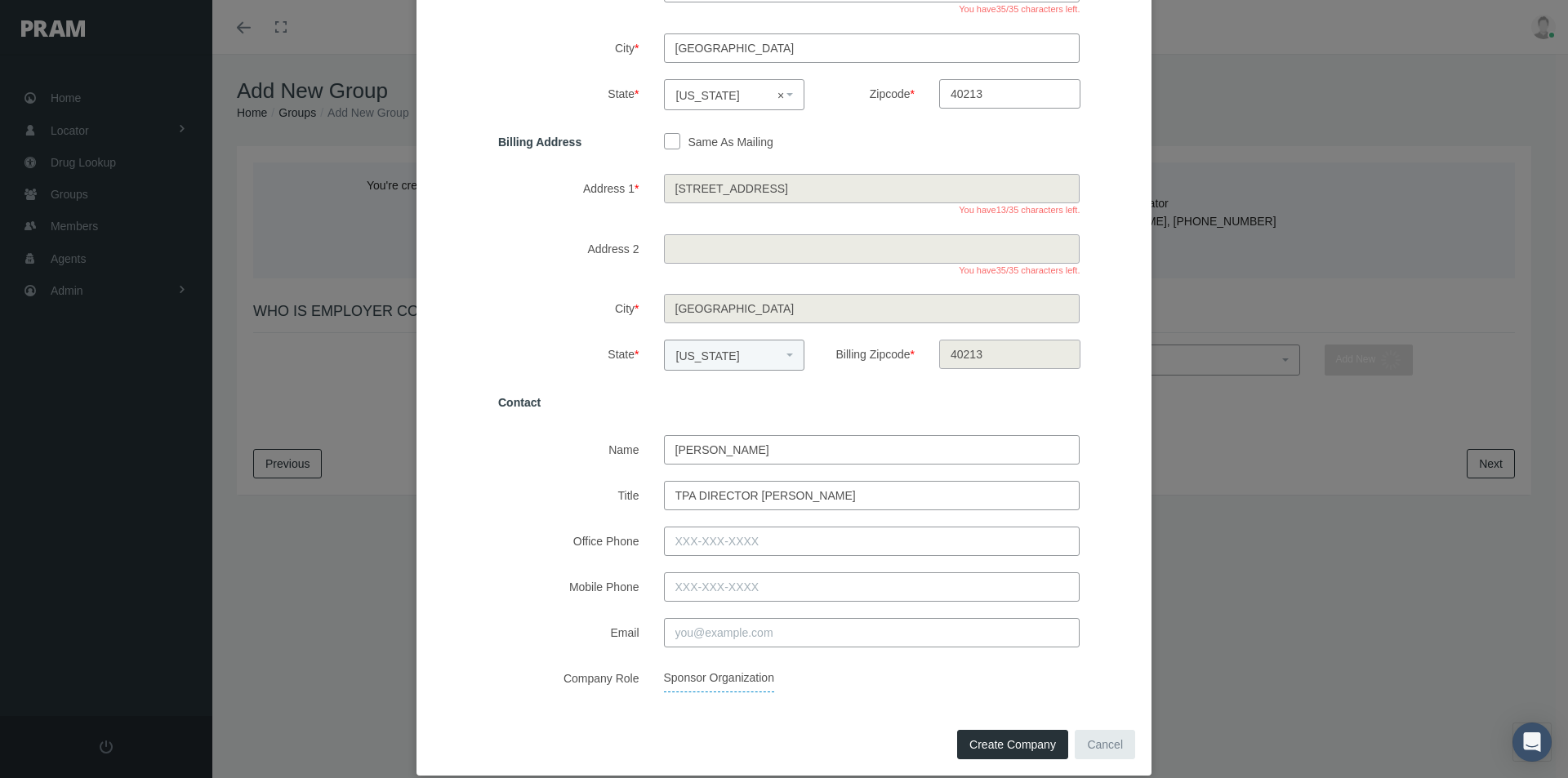
select select
checkbox input "false"
select select
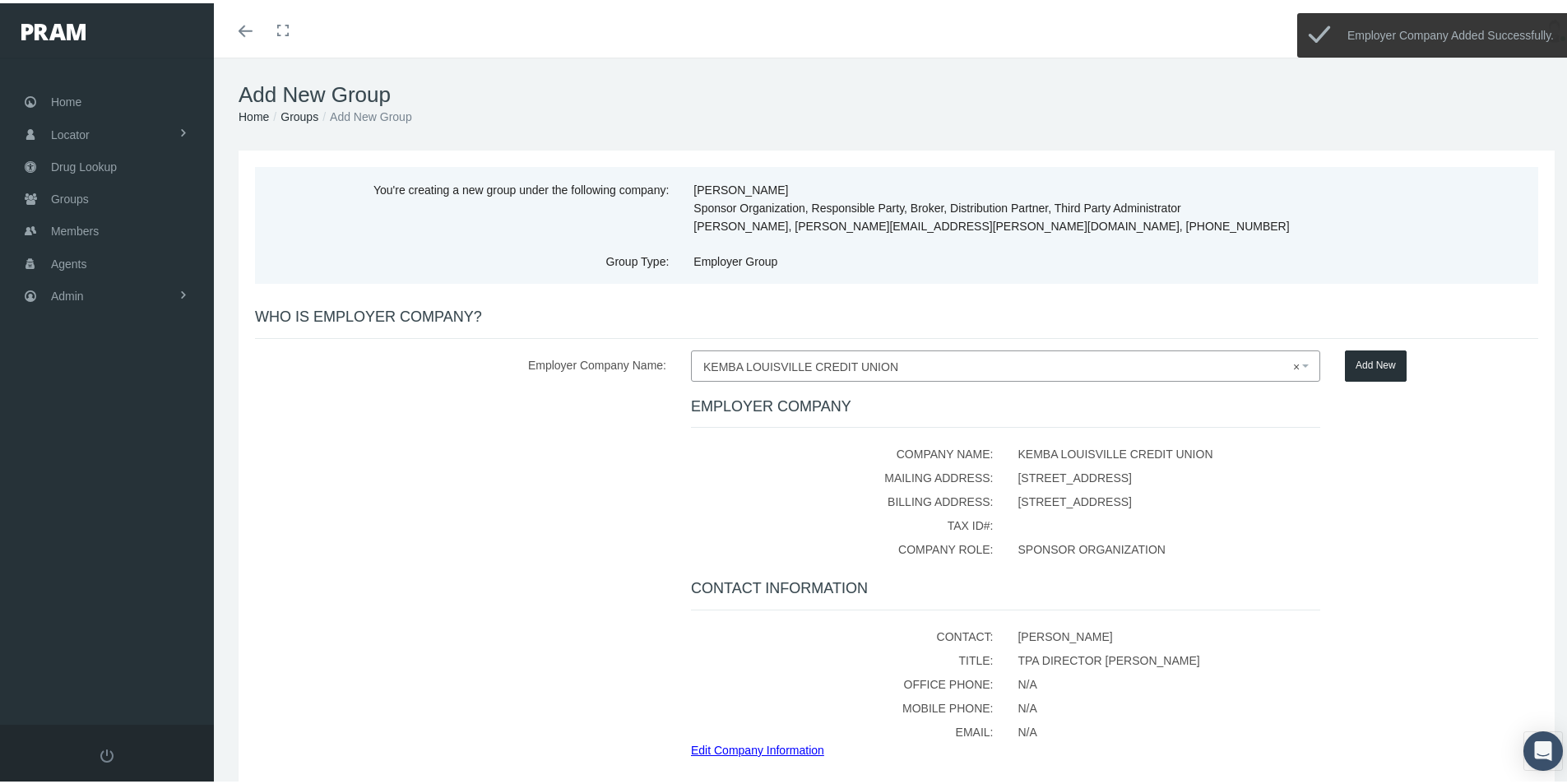
scroll to position [143, 0]
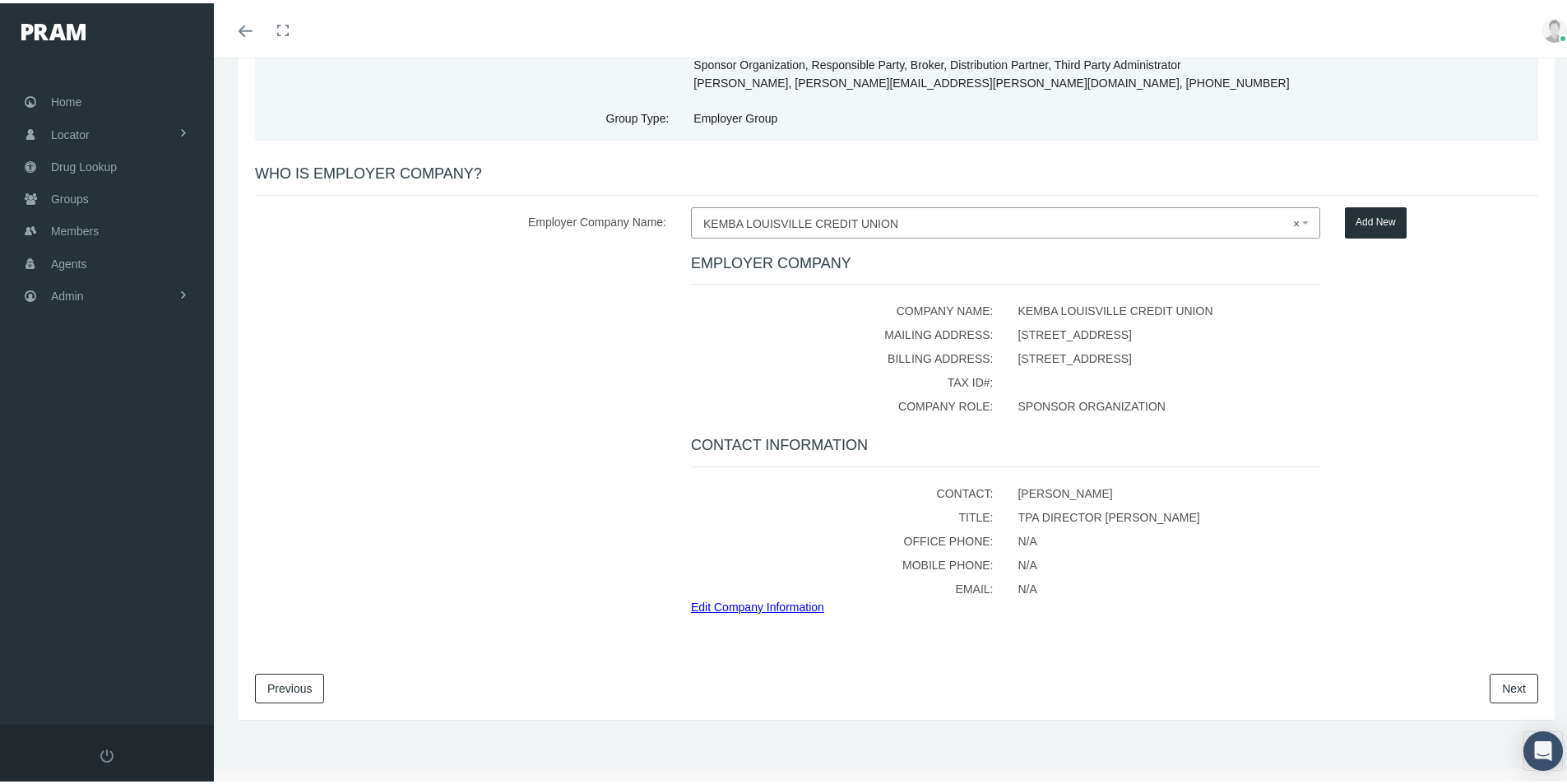
click at [1506, 685] on link "Next" at bounding box center [1514, 685] width 48 height 29
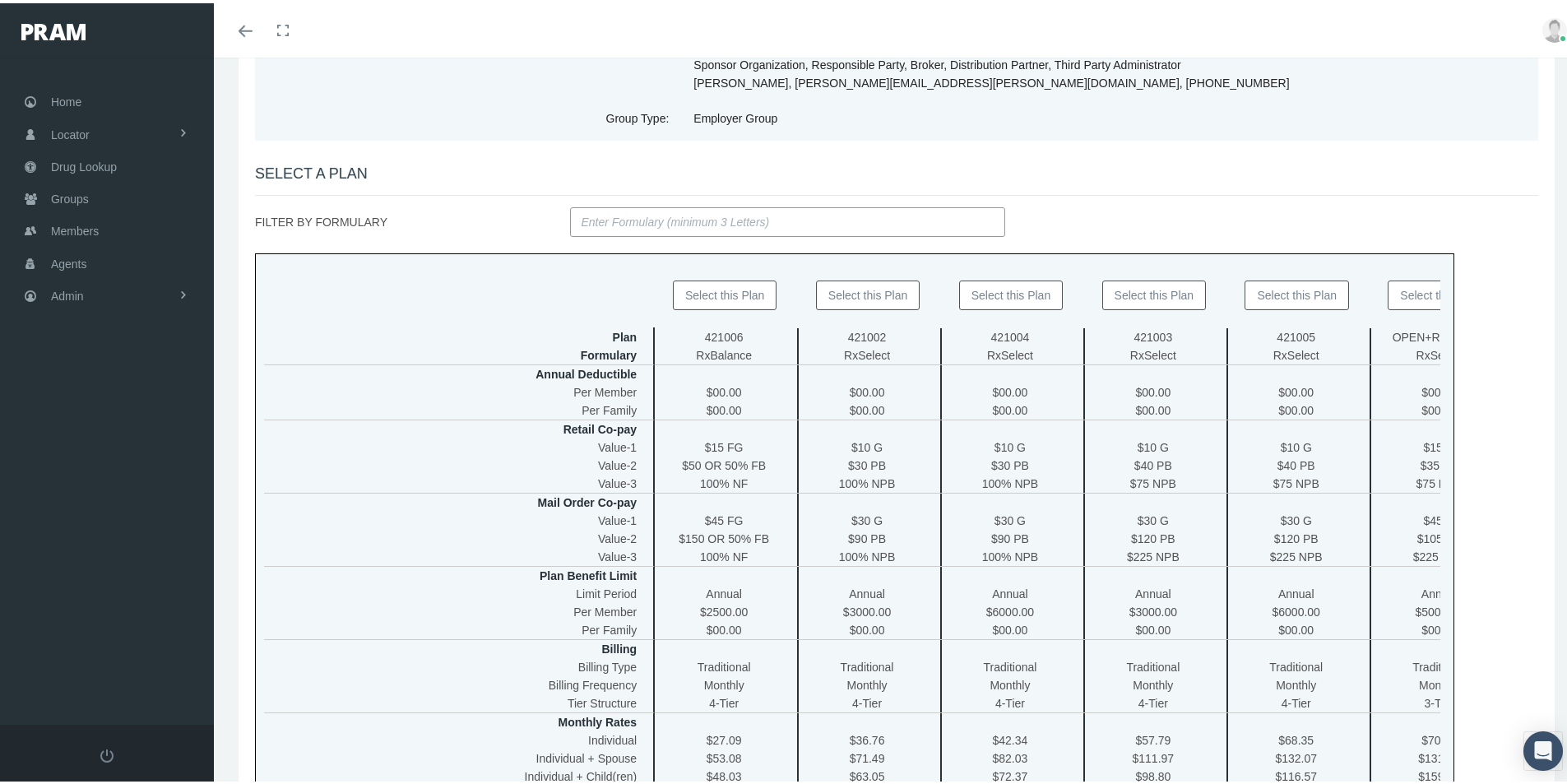
scroll to position [0, 0]
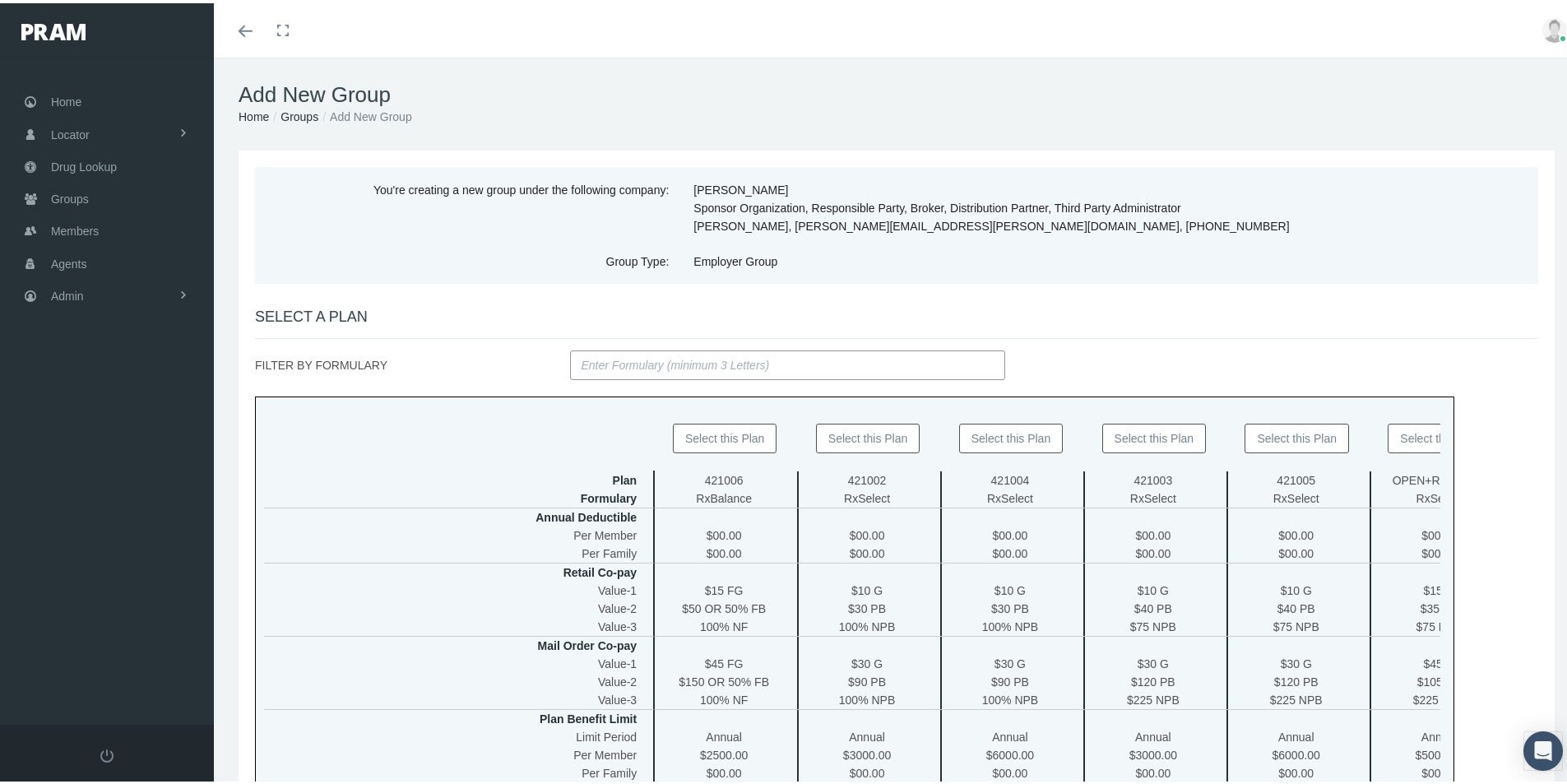
click at [862, 435] on button "Select this Plan" at bounding box center [868, 435] width 105 height 29
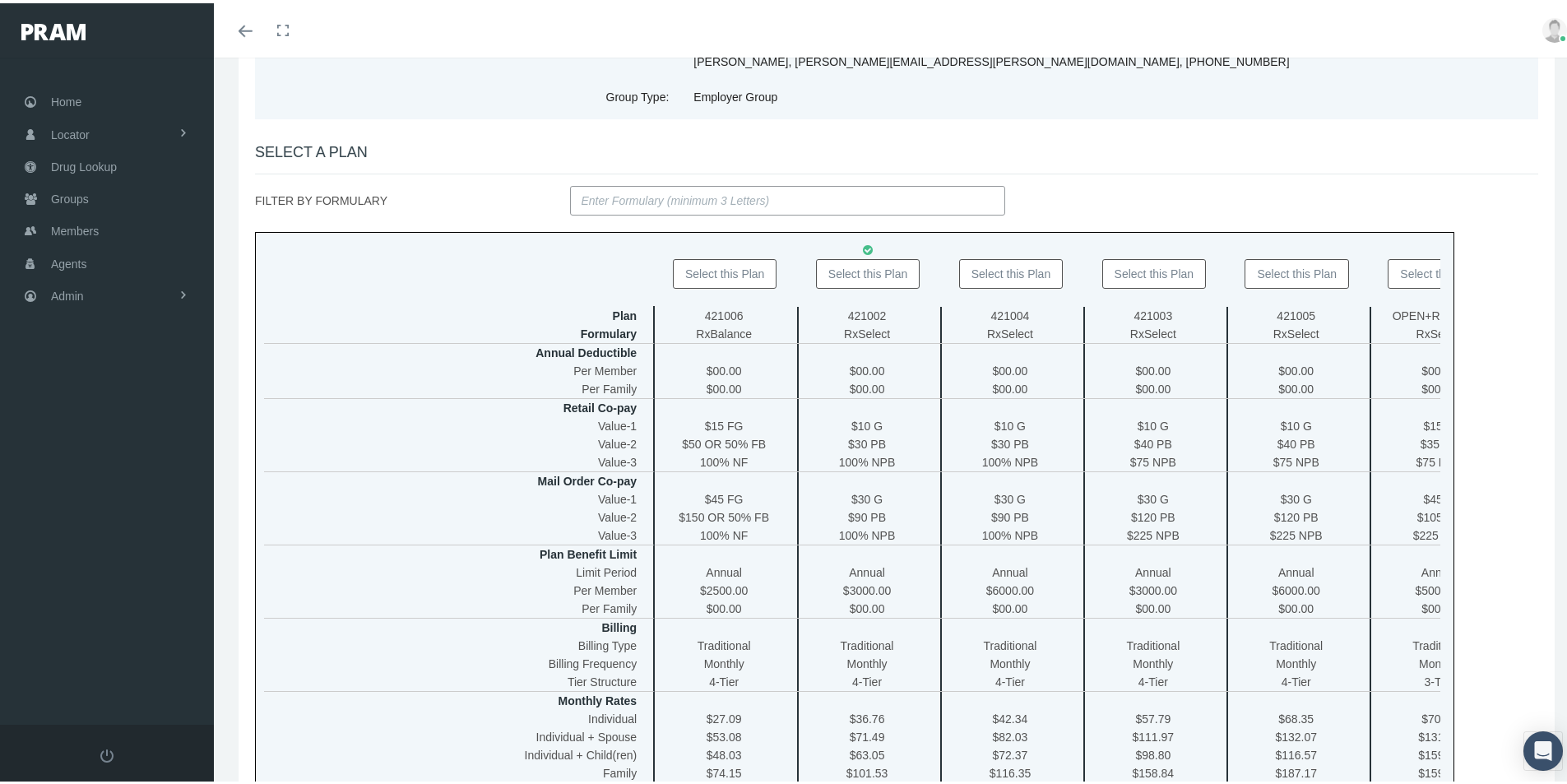
scroll to position [247, 0]
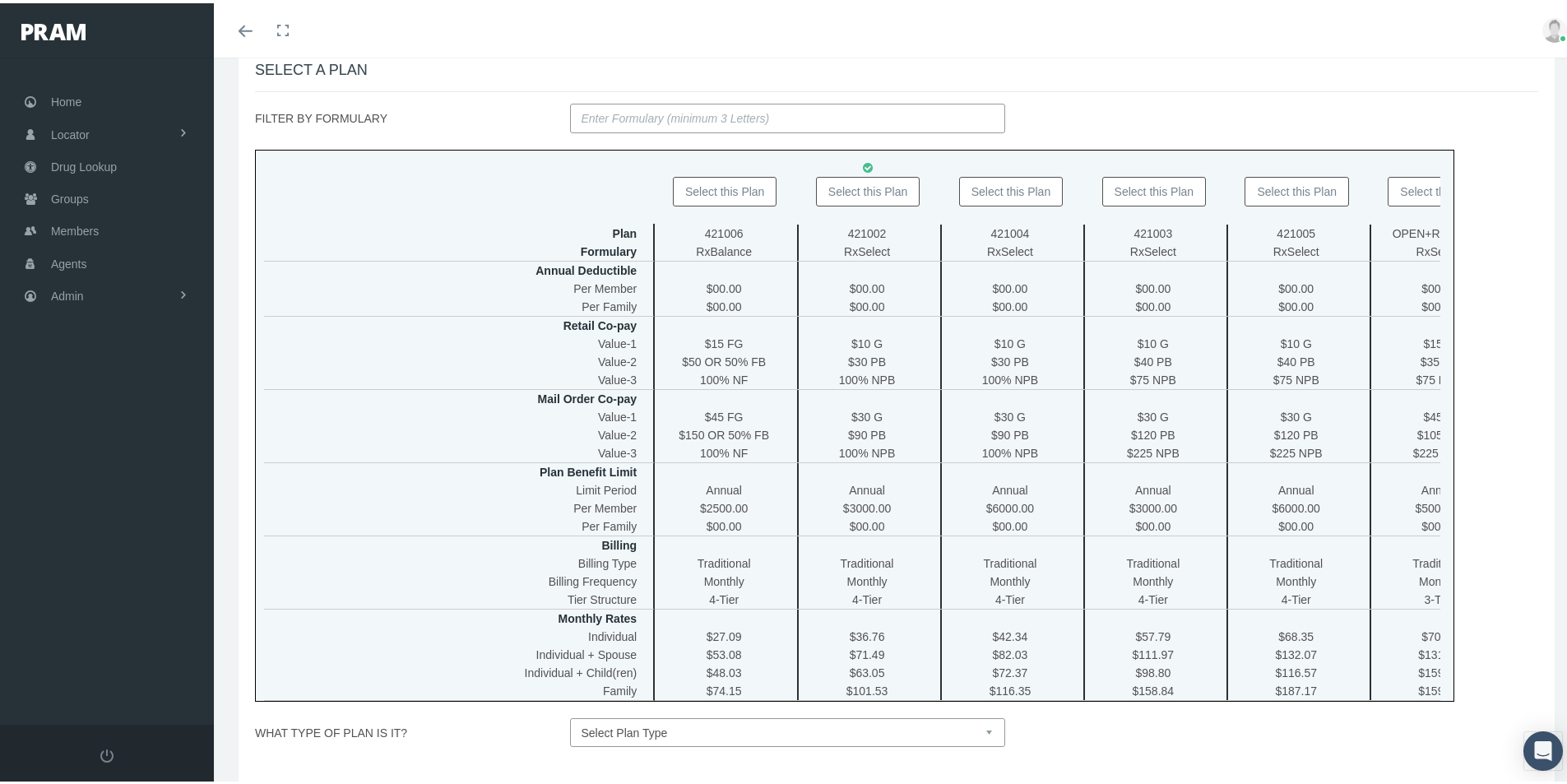
click at [982, 743] on select "Select Plan Type Insured Lyric Lean Unknown" at bounding box center [788, 729] width 436 height 28
select select "1"
click at [570, 726] on select "Select Plan Type Insured Lyric Lean Unknown" at bounding box center [788, 729] width 436 height 28
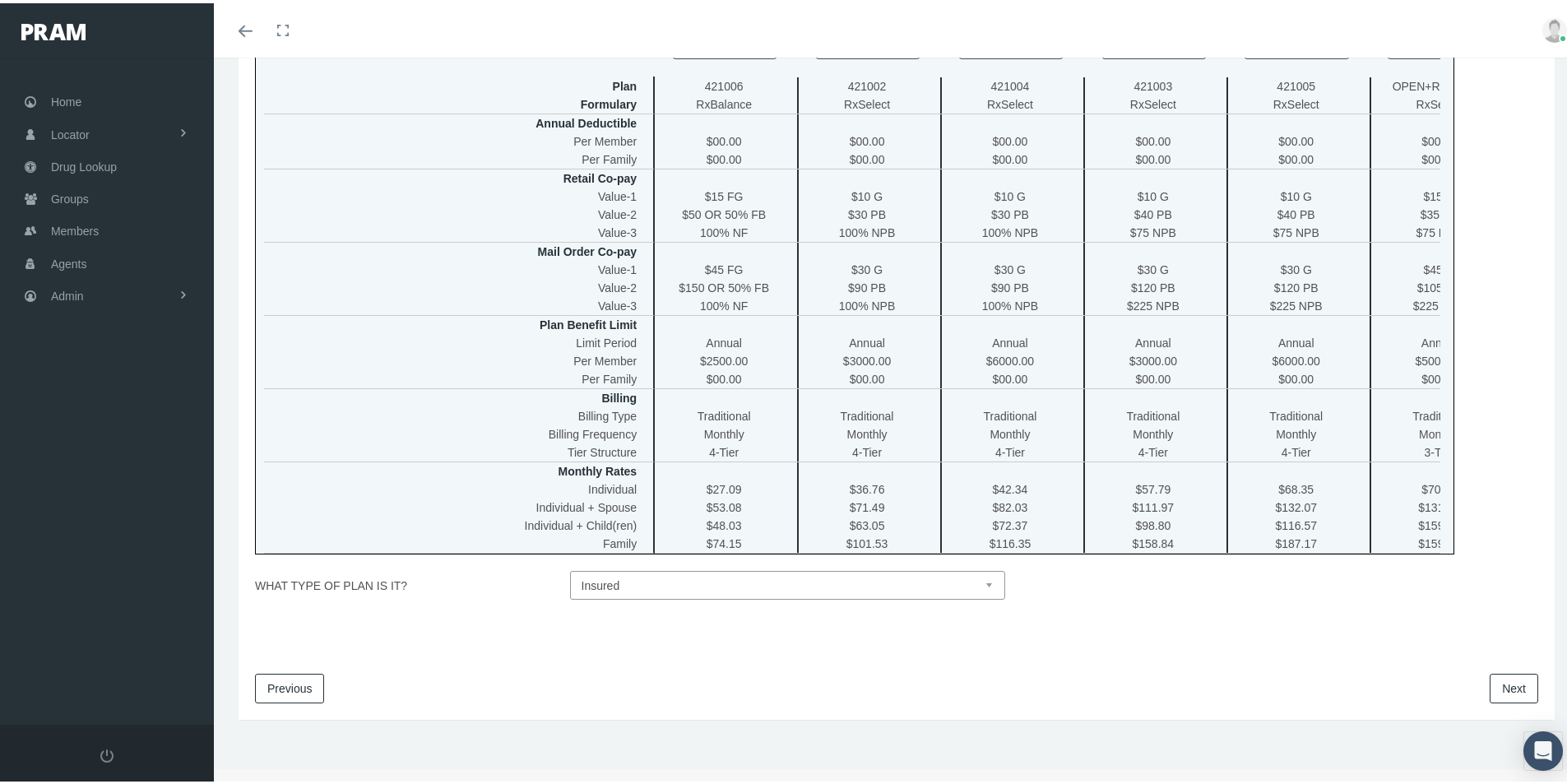
click at [1490, 686] on link "Next" at bounding box center [1514, 685] width 48 height 29
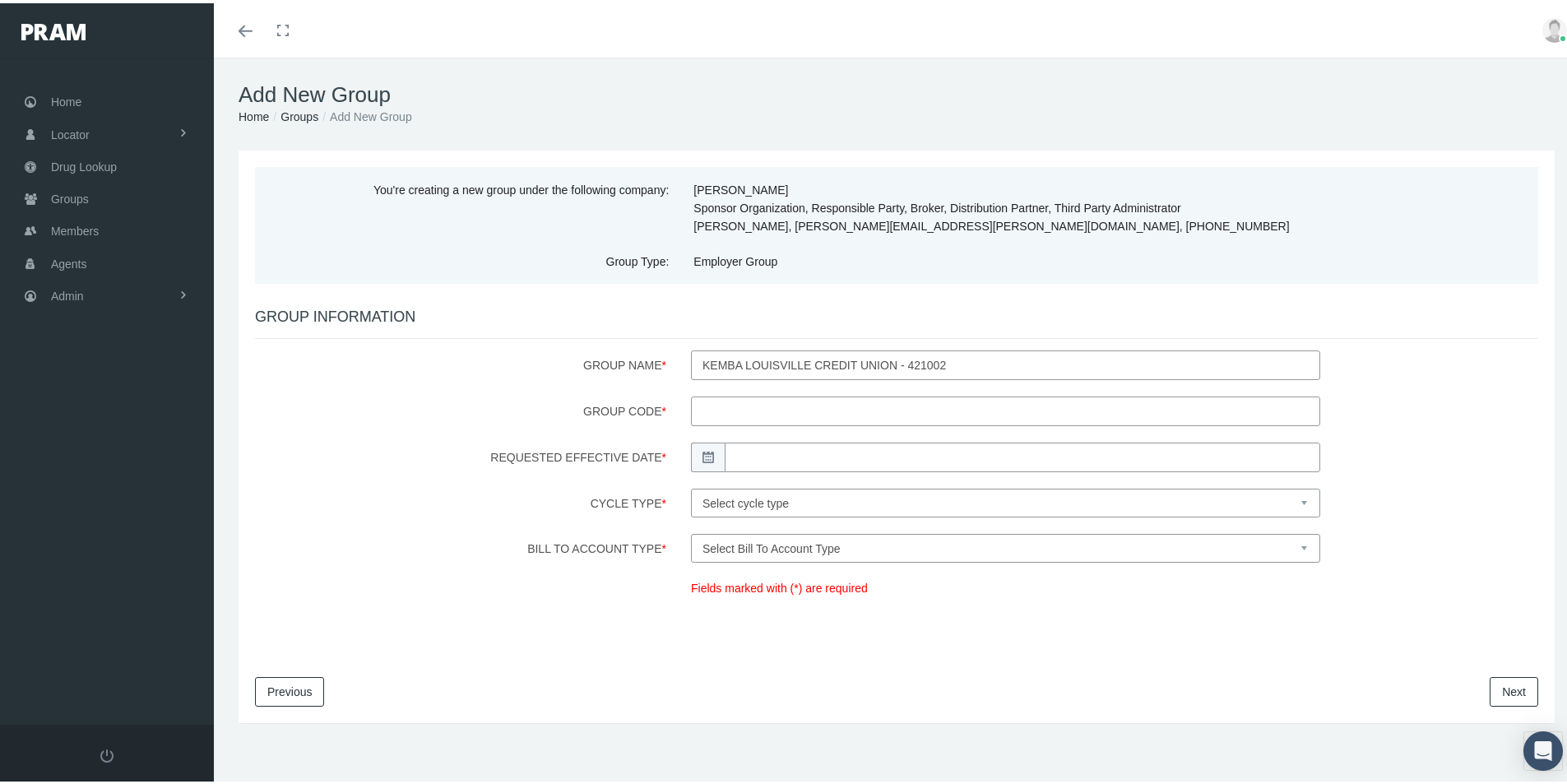
click at [716, 406] on input "Group Code *" at bounding box center [1006, 408] width 630 height 29
type input "42100228929"
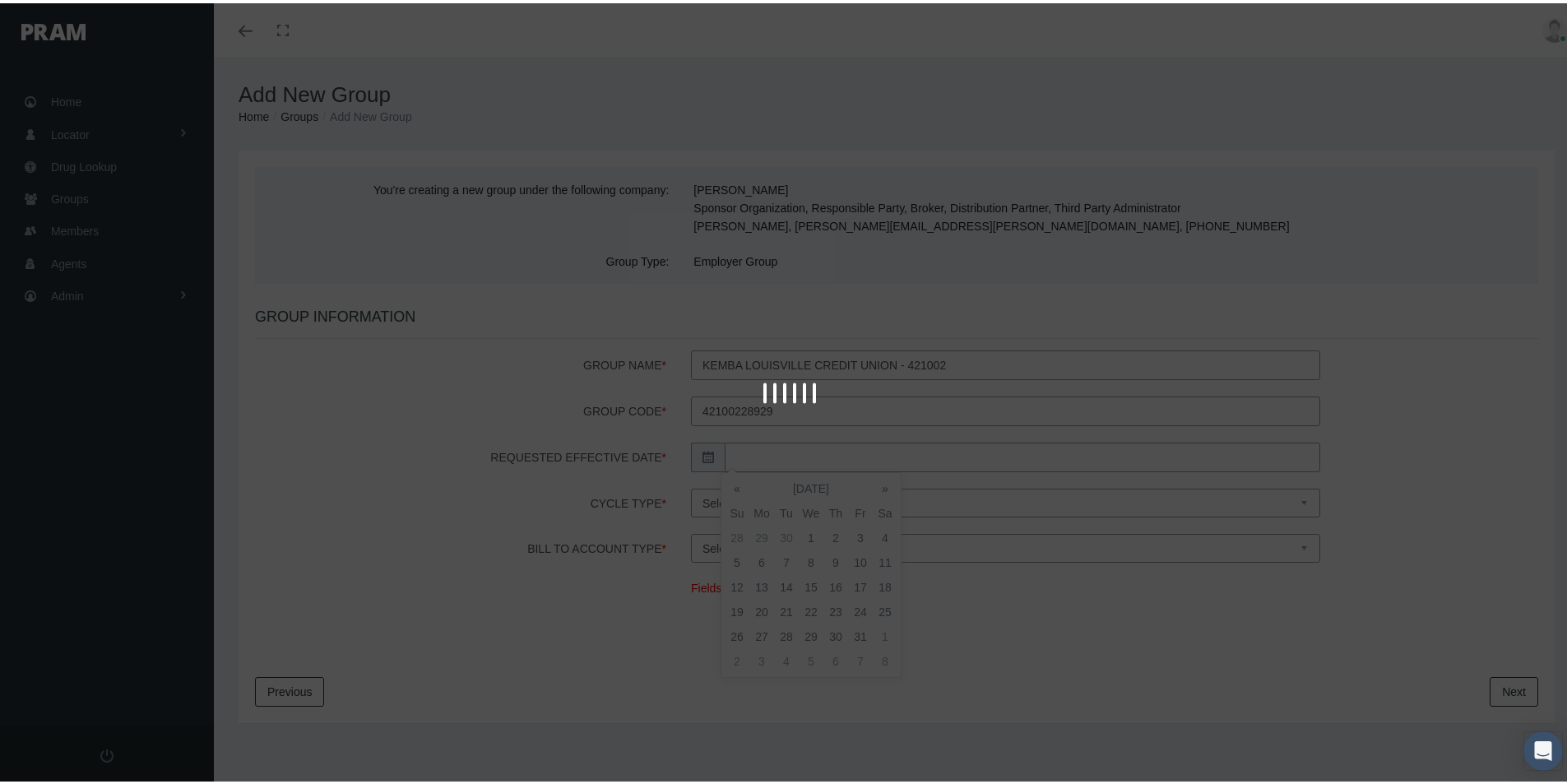
click at [733, 451] on body "Toggle Fullscreen Toggle navigation Toggle menubar Toggle fullscreen Profile Lo…" at bounding box center [790, 392] width 1580 height 784
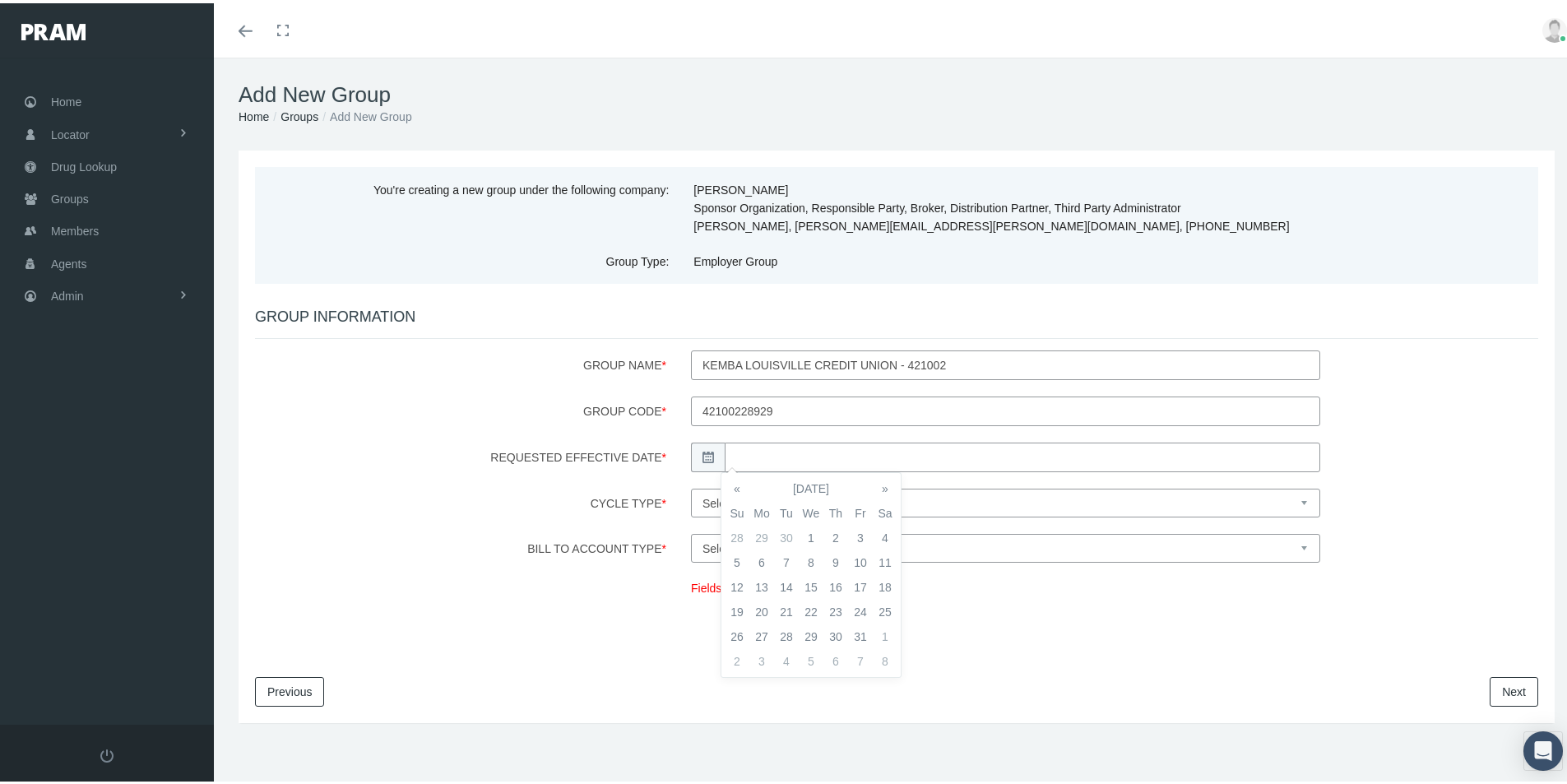
click at [804, 530] on td "1" at bounding box center [811, 534] width 25 height 25
type input "[DATE]"
click at [906, 498] on select "Select cycle type First of the Month Any Day of the Month First and Fifteenth o…" at bounding box center [1006, 499] width 630 height 28
select select "1"
click at [691, 485] on select "Select cycle type First of the Month Any Day of the Month First and Fifteenth o…" at bounding box center [1006, 499] width 630 height 28
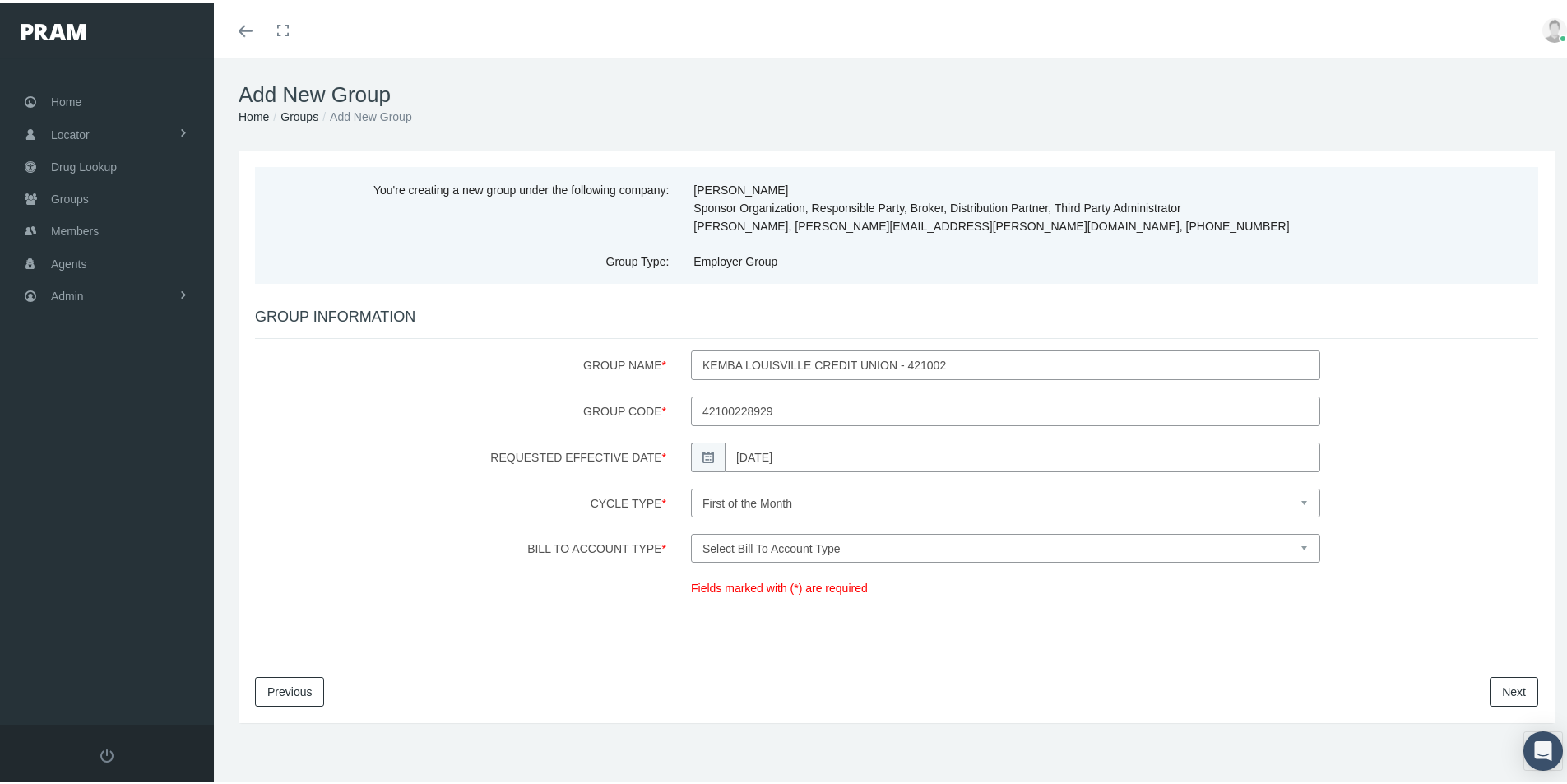
click at [850, 545] on select "Select Bill To Account Type Company Member" at bounding box center [1006, 544] width 630 height 28
select select "1"
click at [691, 530] on select "Select Bill To Account Type Company Member" at bounding box center [1006, 544] width 630 height 28
drag, startPoint x: 1503, startPoint y: 685, endPoint x: 1269, endPoint y: 696, distance: 234.3
click at [1502, 685] on link "Next" at bounding box center [1514, 688] width 48 height 29
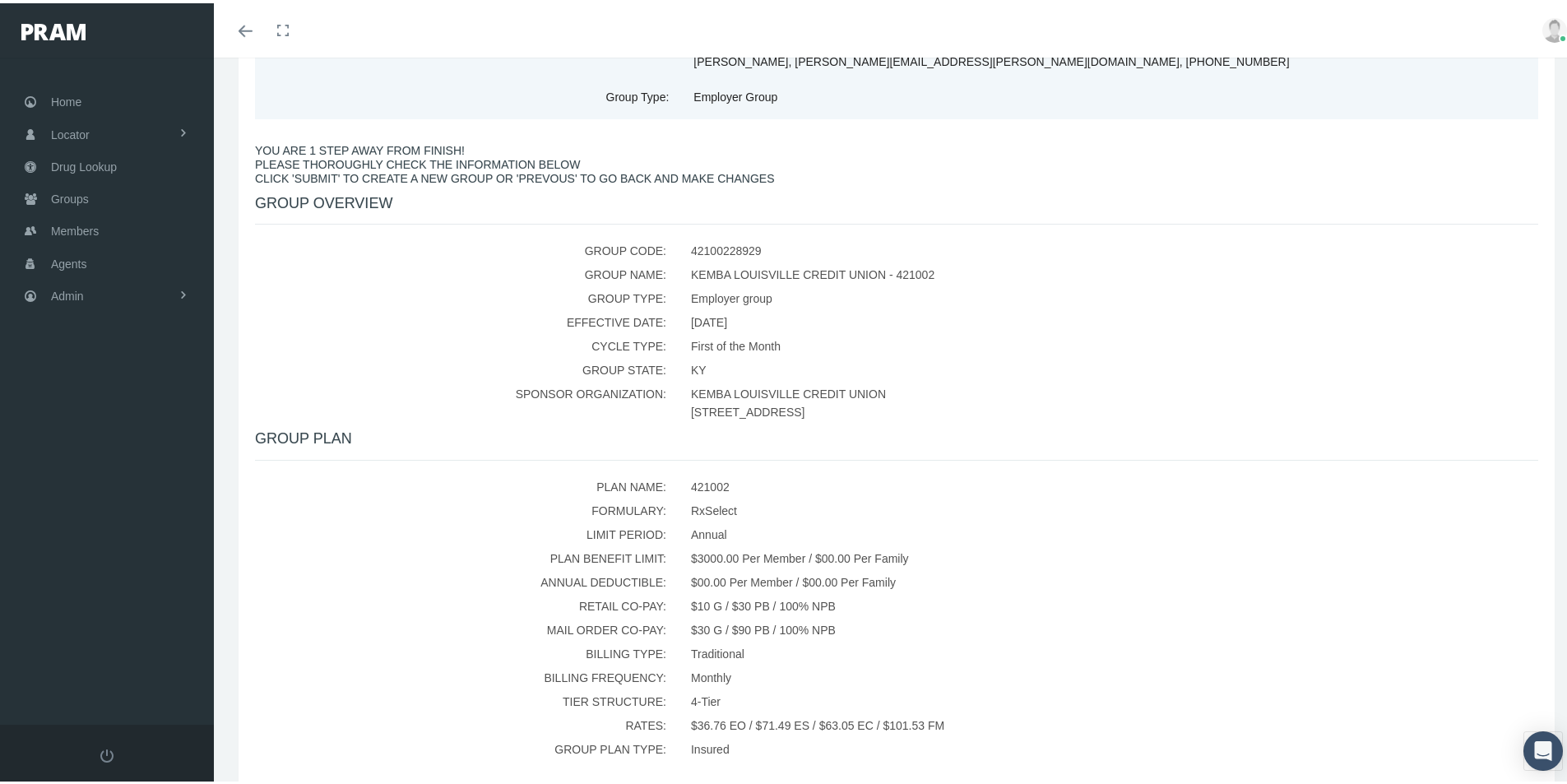
scroll to position [307, 0]
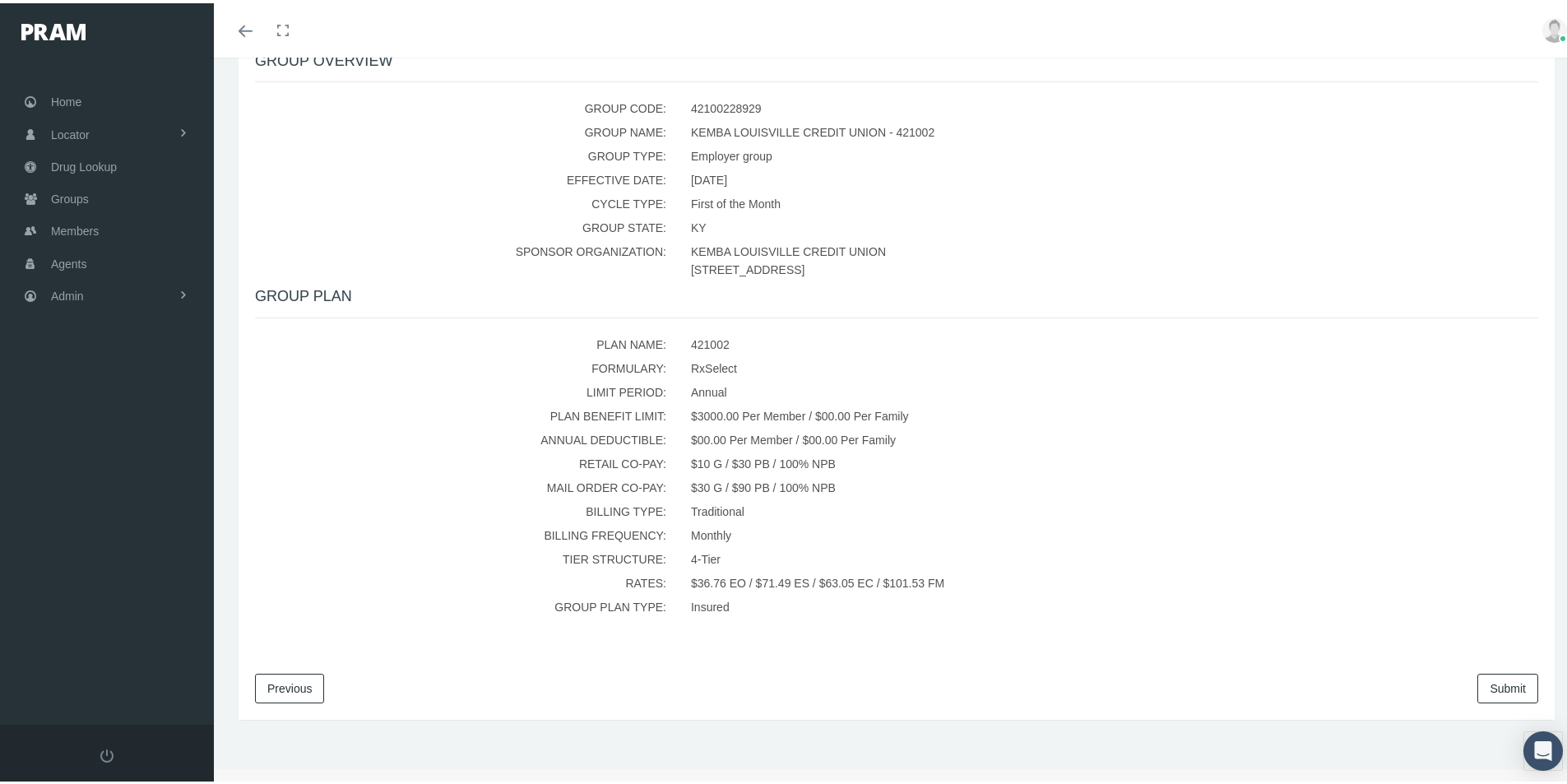
click at [1480, 686] on link "Submit" at bounding box center [1508, 685] width 60 height 29
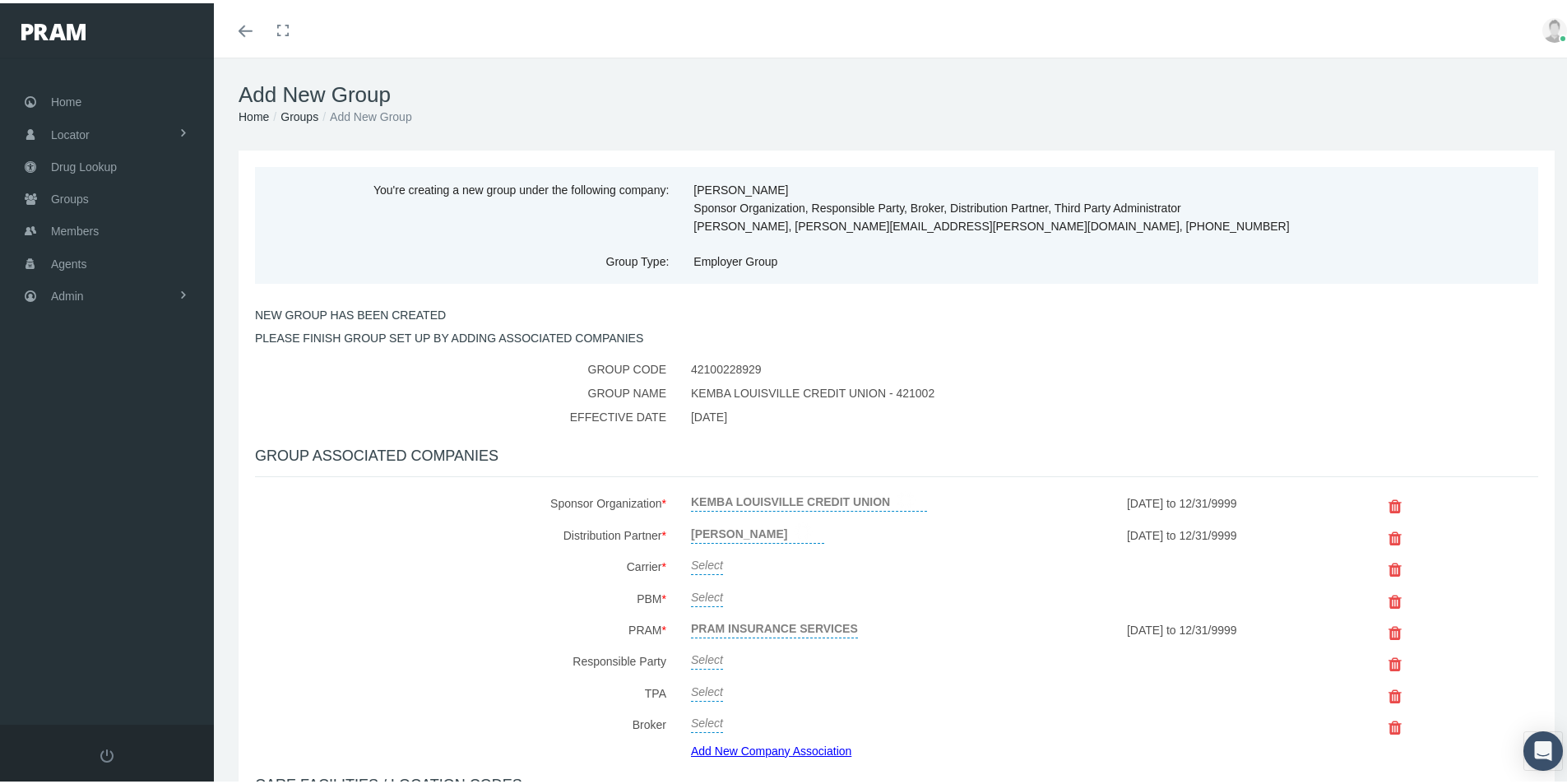
click at [695, 561] on link "Select" at bounding box center [707, 560] width 32 height 23
click at [713, 565] on span "Select" at bounding box center [707, 565] width 32 height 13
type input "afs"
select select "7993"
click at [910, 562] on icon "submit" at bounding box center [914, 562] width 10 height 16
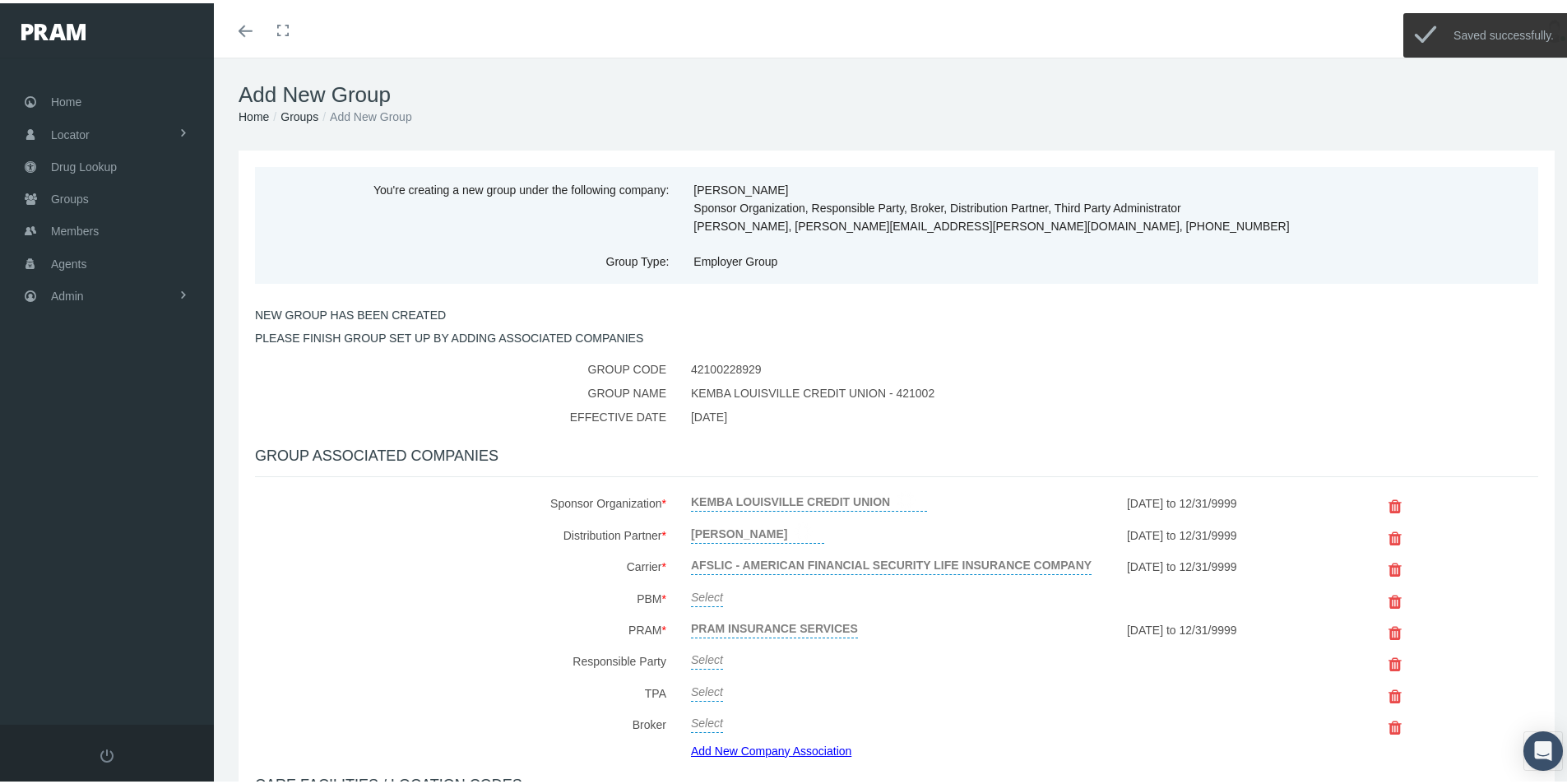
click at [714, 597] on link "Select" at bounding box center [707, 591] width 32 height 23
click at [712, 597] on span "Select" at bounding box center [707, 597] width 32 height 13
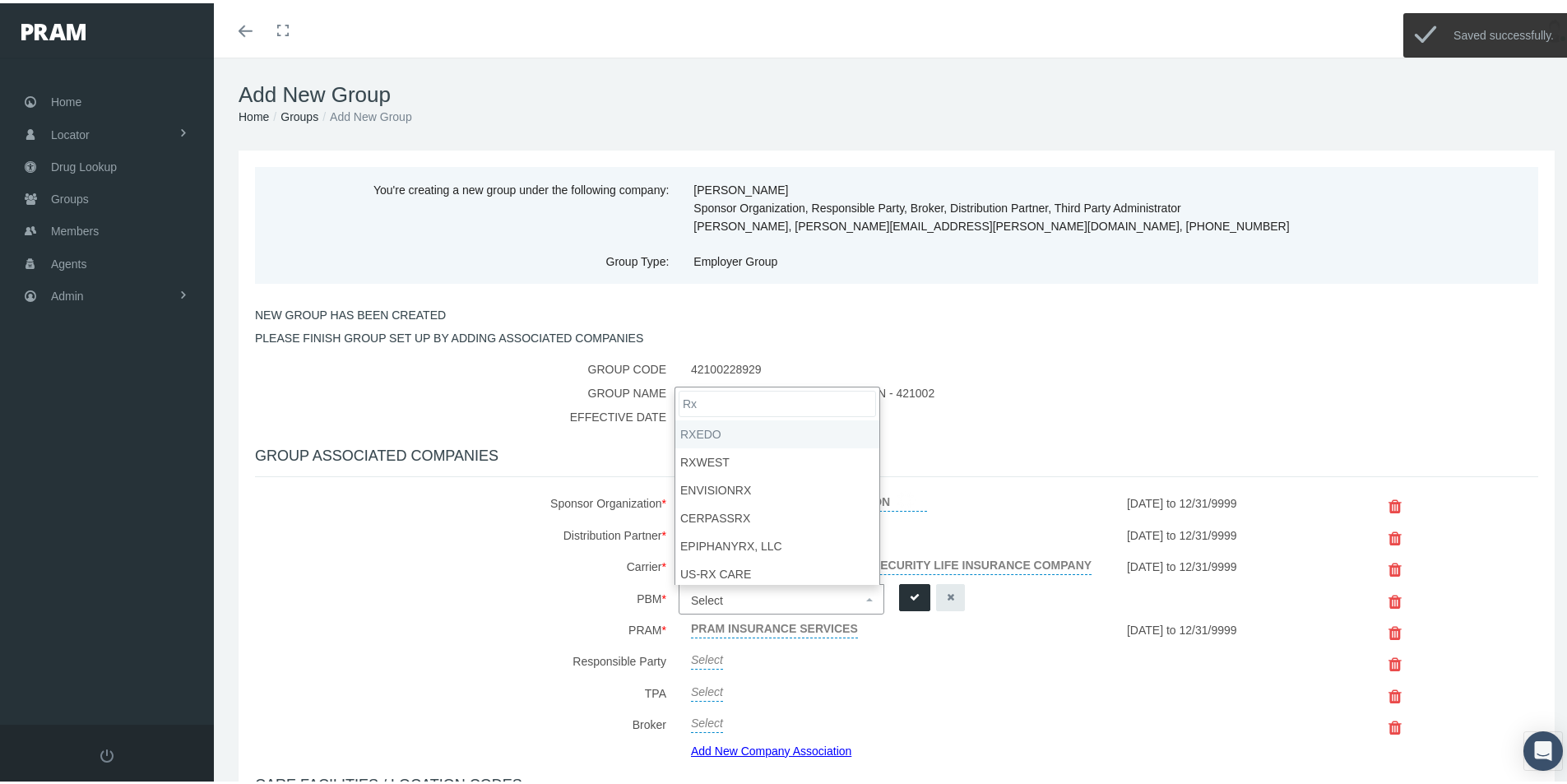
type input "Rx"
select select "49"
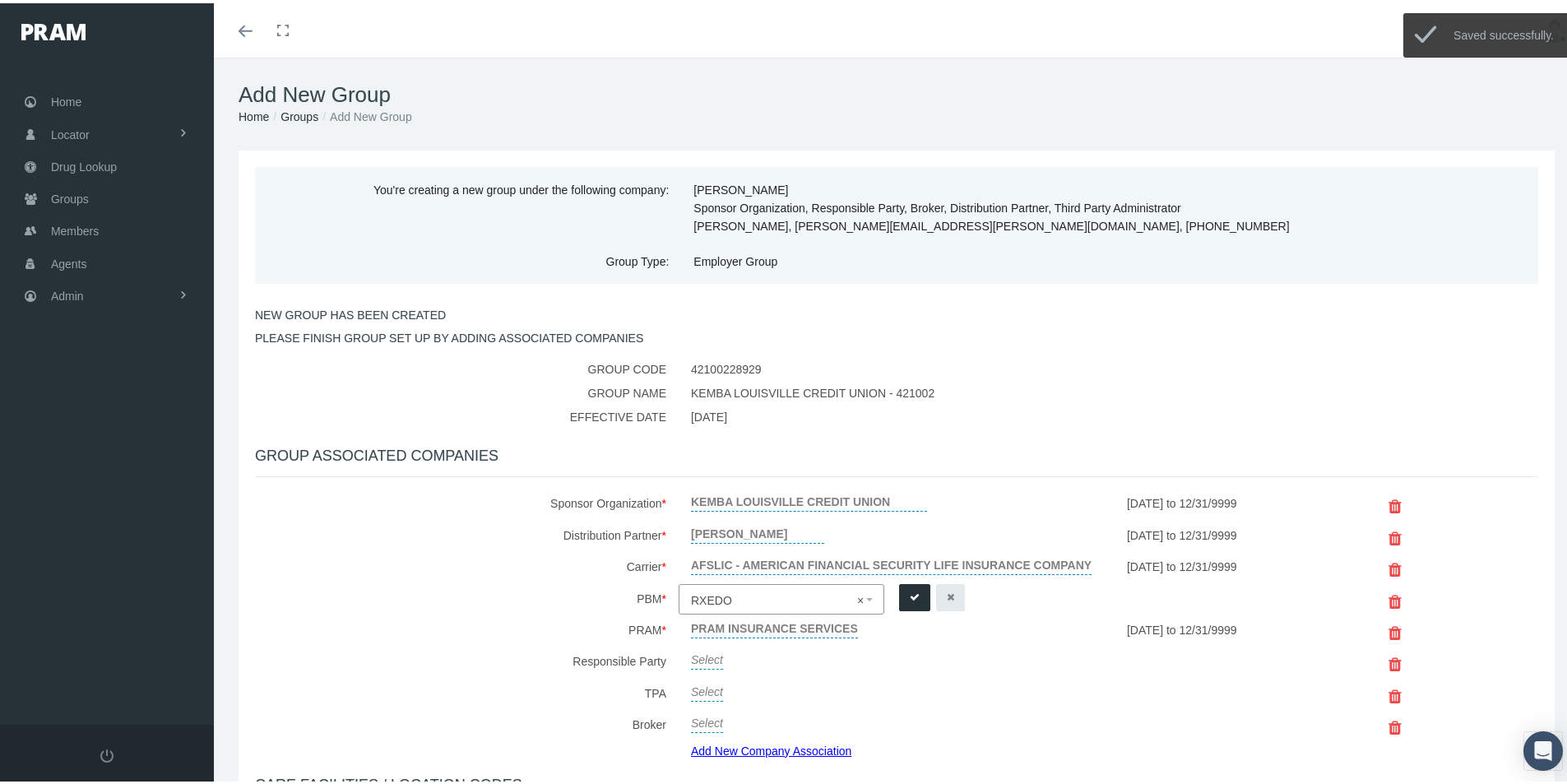
click at [910, 595] on icon "submit" at bounding box center [914, 594] width 10 height 16
click at [696, 658] on link "Select" at bounding box center [707, 654] width 32 height 23
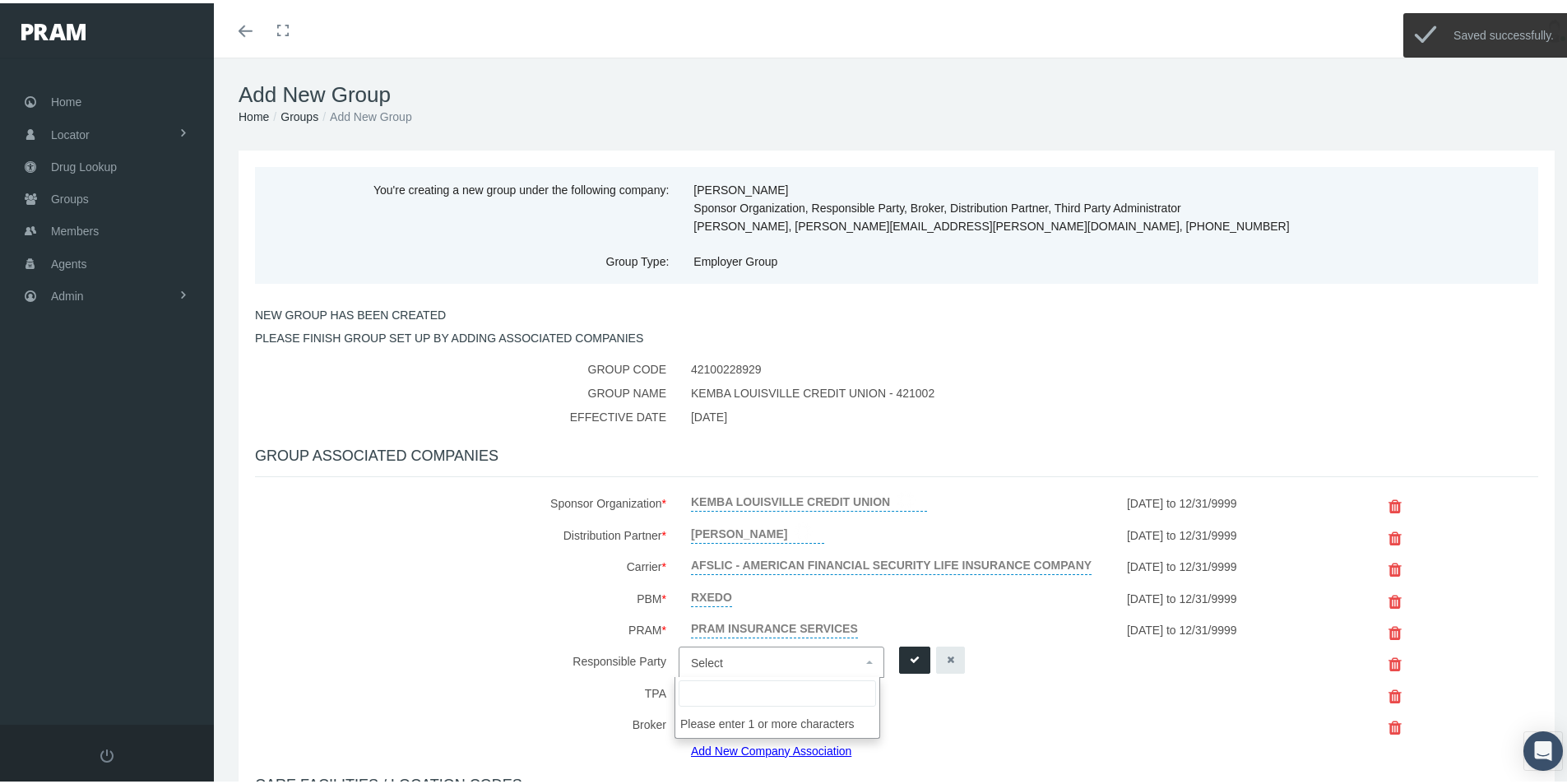
click at [719, 652] on span "Select" at bounding box center [777, 659] width 171 height 22
type input "Morgan"
select select "2404"
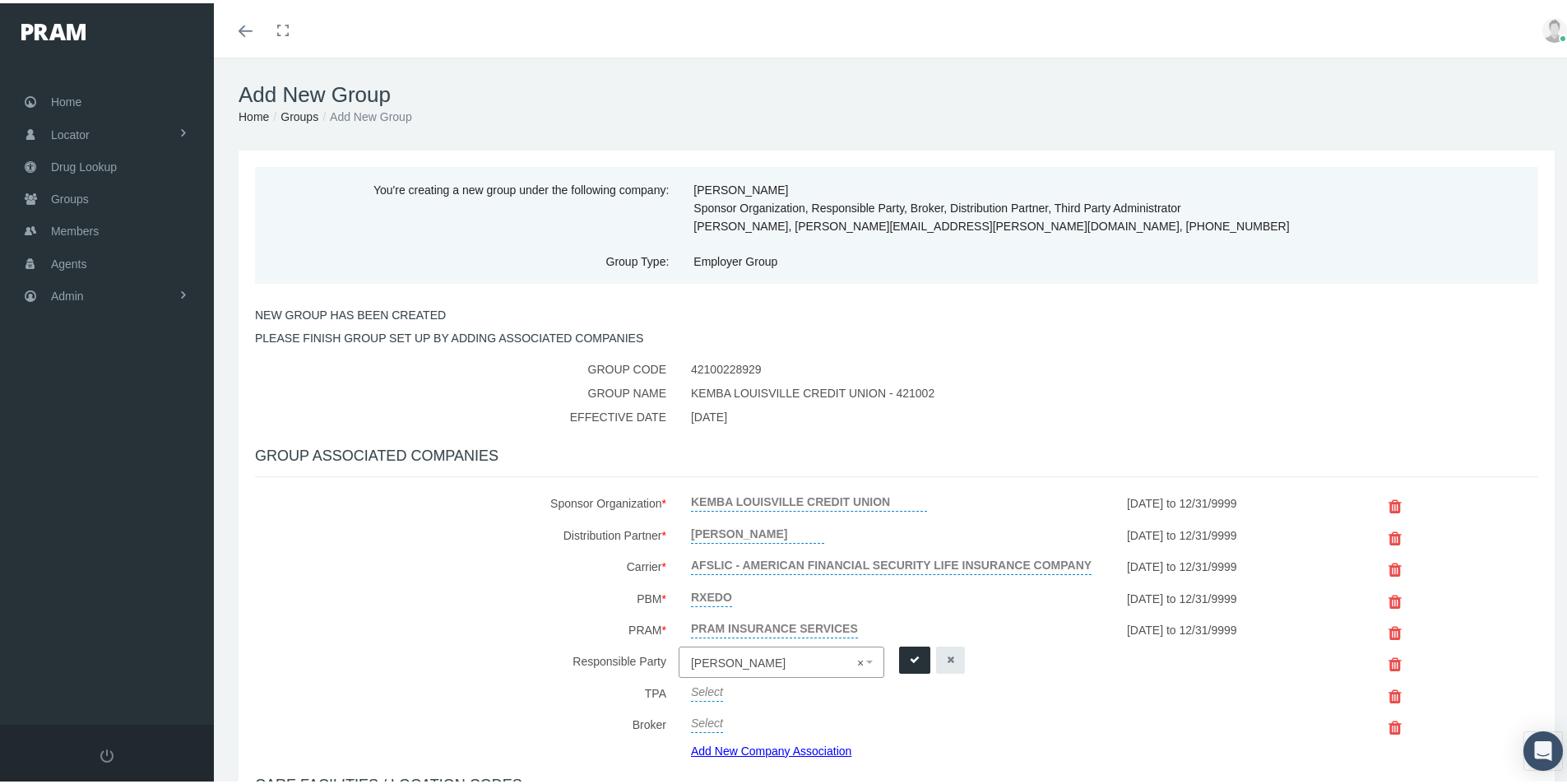
click at [910, 654] on icon "submit" at bounding box center [914, 656] width 10 height 16
click at [705, 689] on link "Select" at bounding box center [707, 686] width 32 height 23
click at [706, 687] on span "Select" at bounding box center [707, 691] width 32 height 13
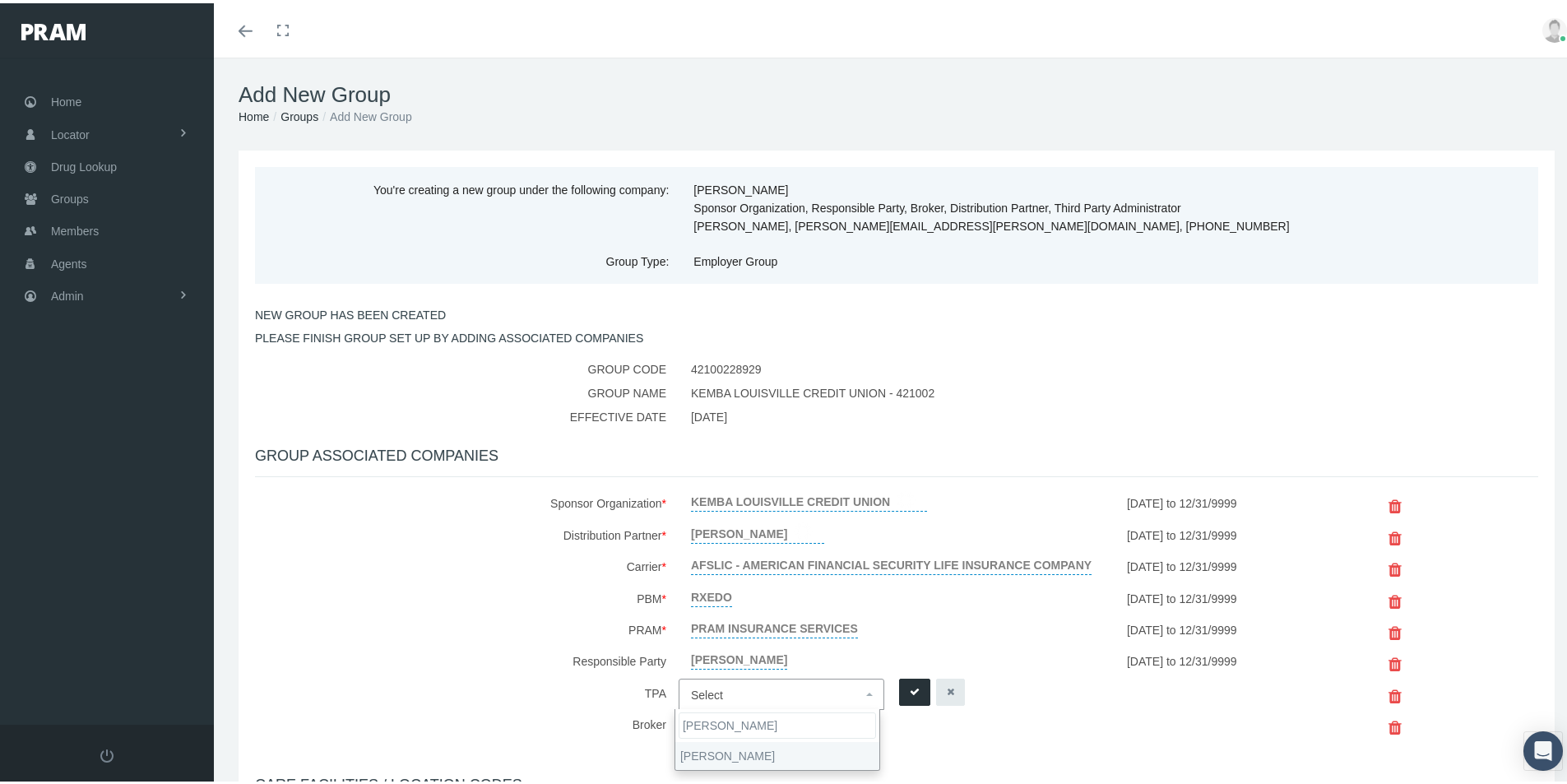
type input "Morgan"
select select "2404"
click at [910, 692] on icon "submit" at bounding box center [914, 689] width 10 height 16
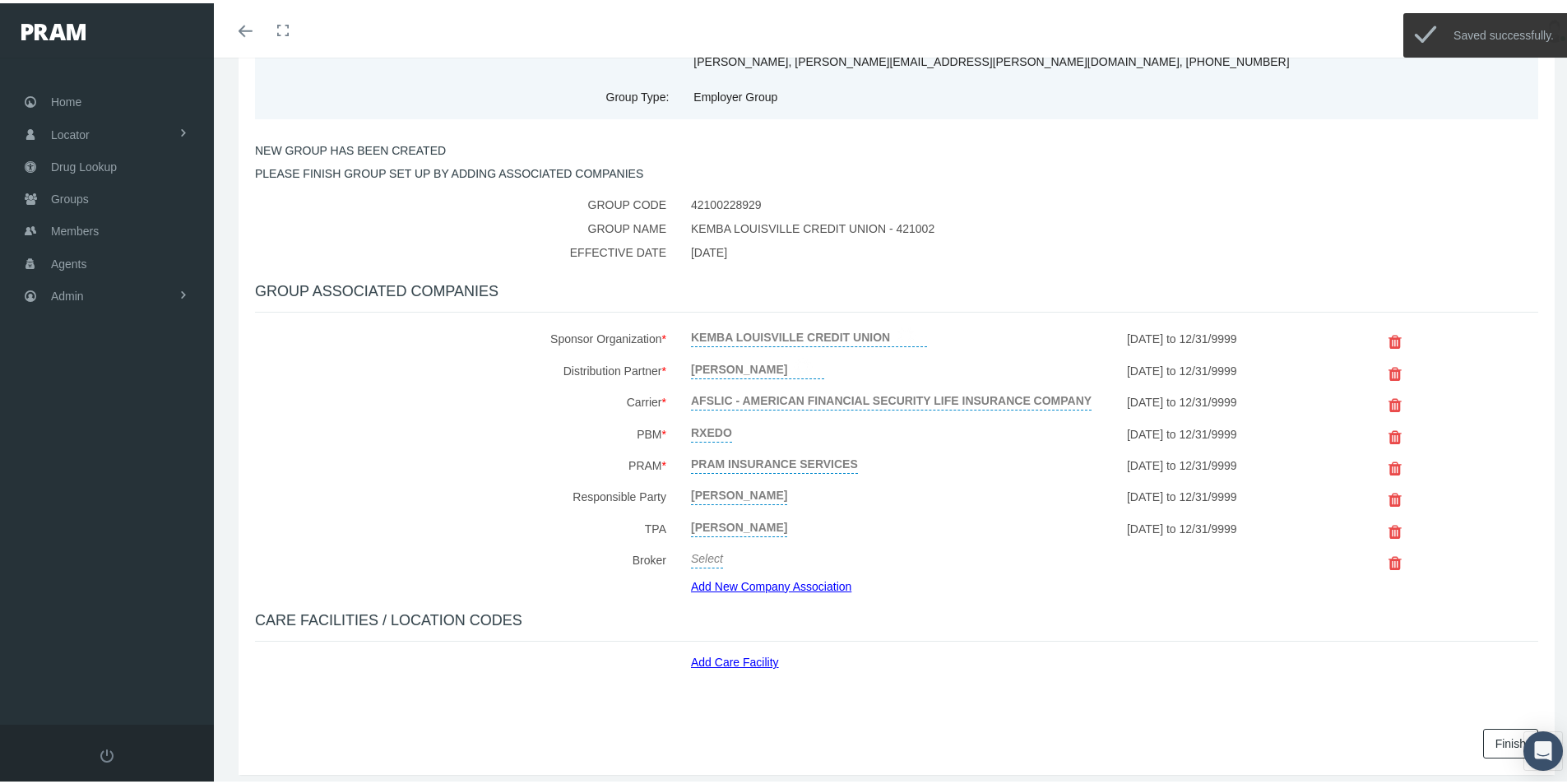
scroll to position [219, 0]
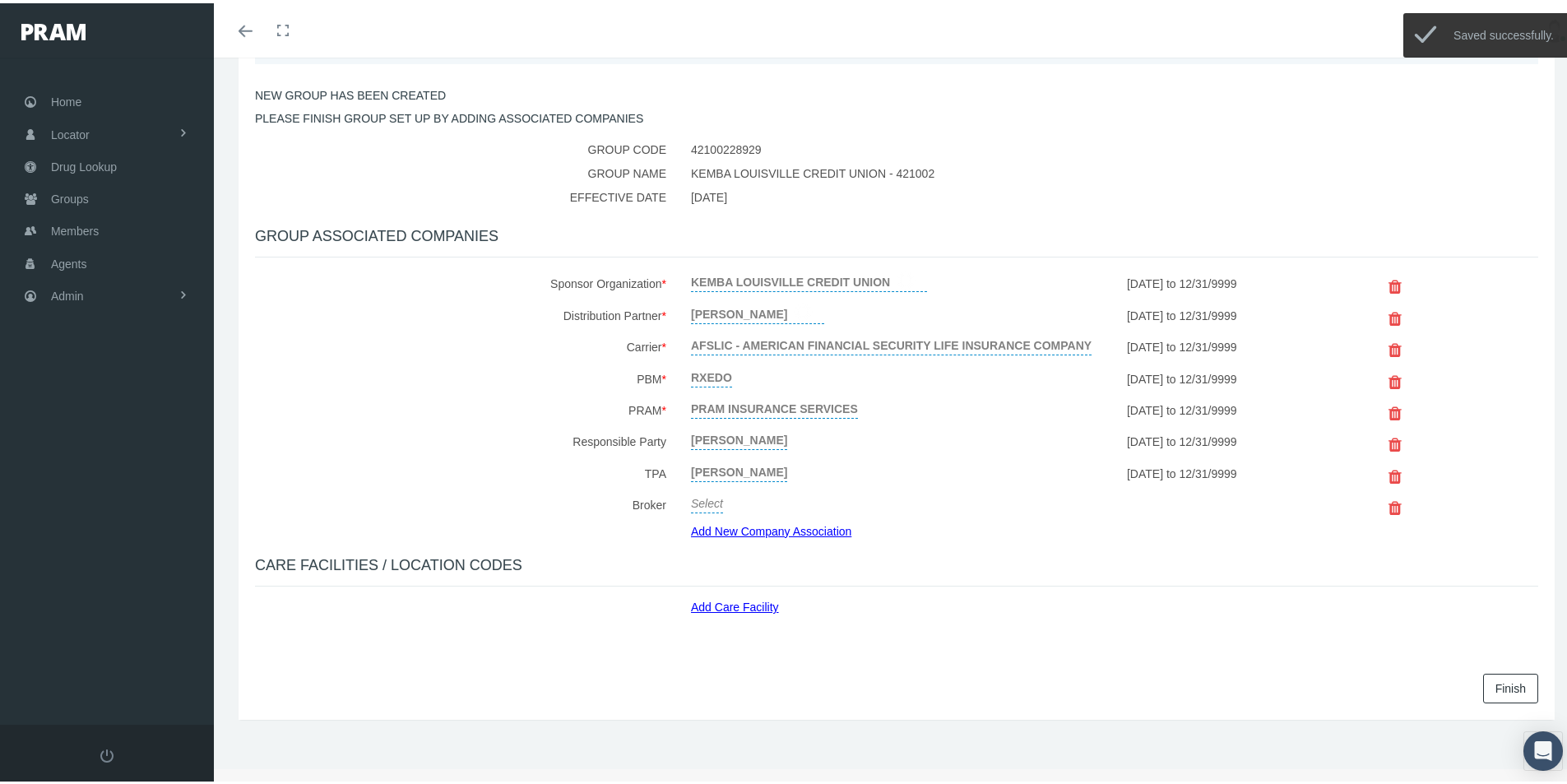
click at [704, 497] on link "Select" at bounding box center [707, 498] width 32 height 23
click at [701, 501] on span "Select" at bounding box center [707, 503] width 32 height 13
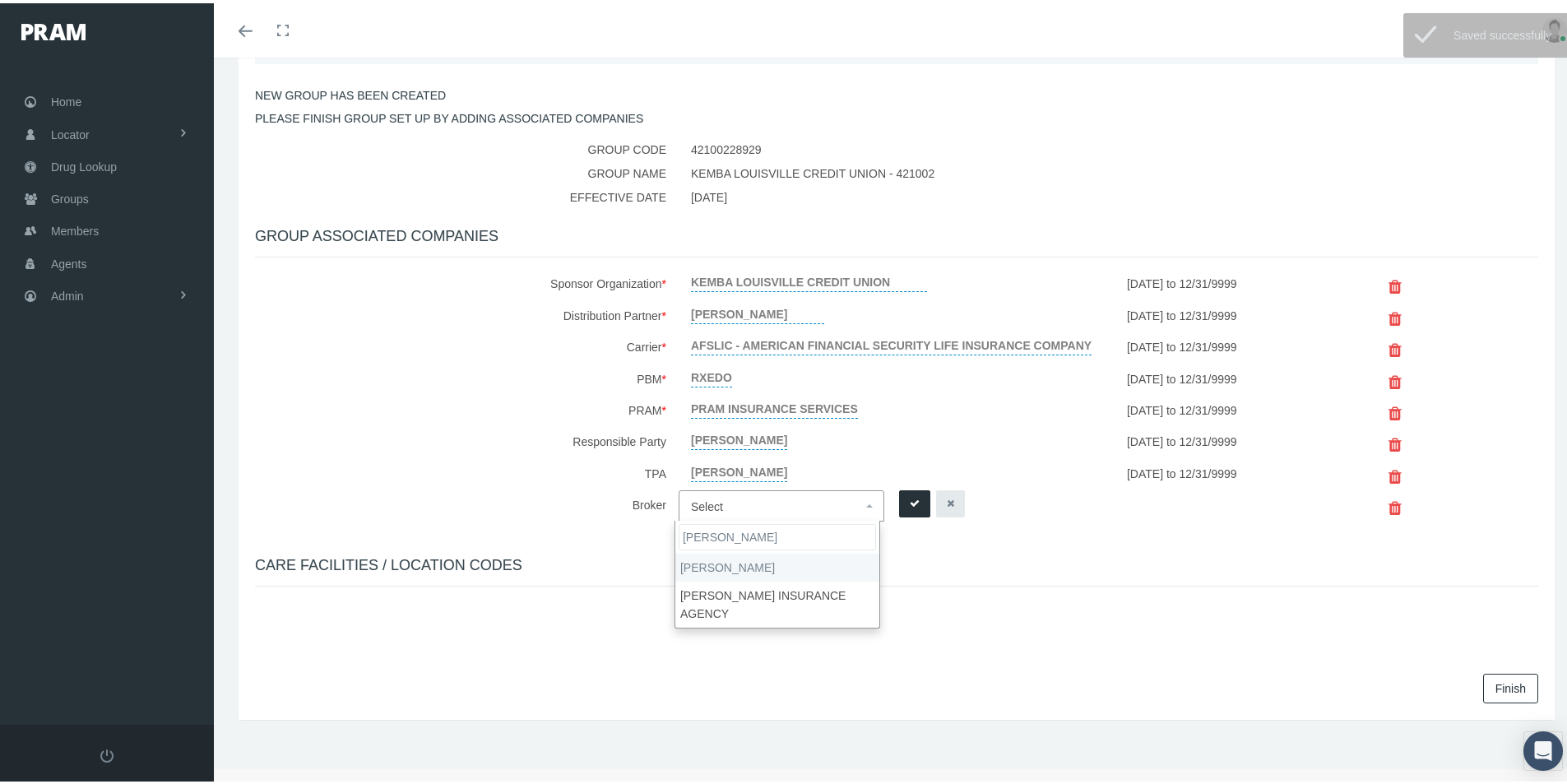
type input "Morgan"
select select "2404"
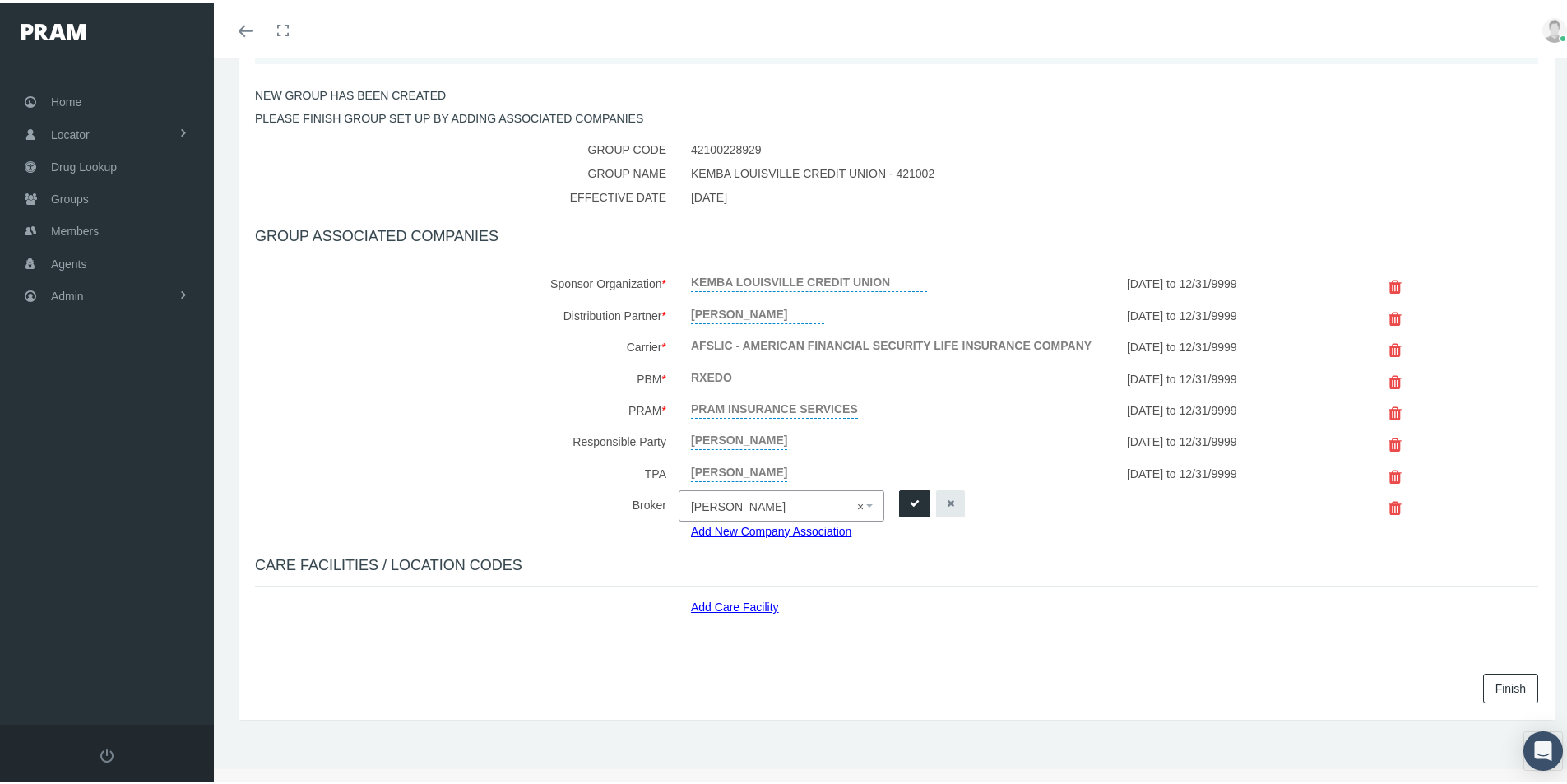
click at [910, 499] on icon "submit" at bounding box center [914, 501] width 10 height 16
click at [729, 606] on link "Add Care Facility" at bounding box center [741, 601] width 100 height 19
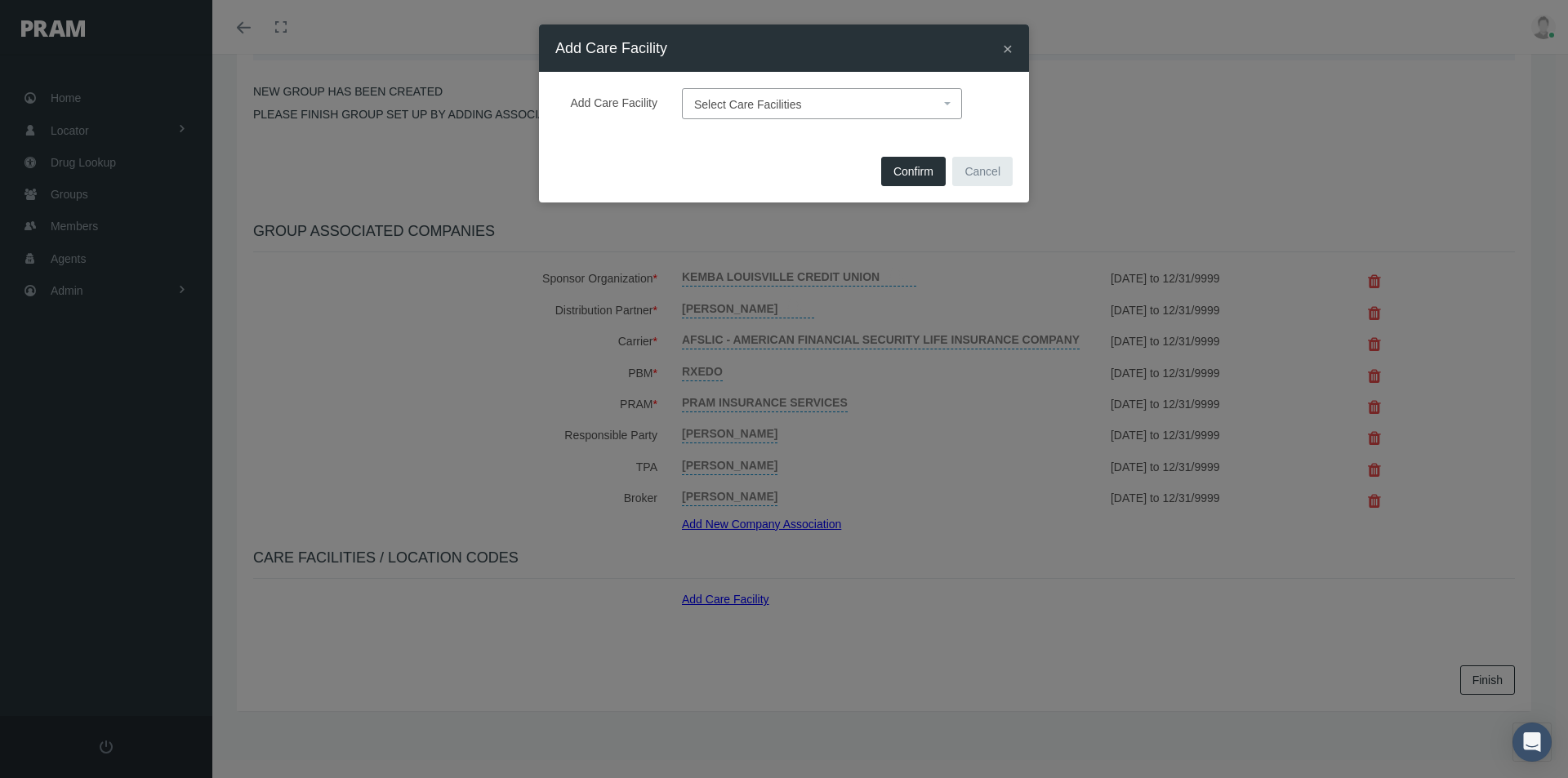
click at [754, 95] on span "Select Care Facilities" at bounding box center [817, 105] width 246 height 21
type input "def"
select select "1905"
drag, startPoint x: 922, startPoint y: 164, endPoint x: 916, endPoint y: 173, distance: 10.8
click at [922, 164] on button "Confirm" at bounding box center [913, 171] width 64 height 29
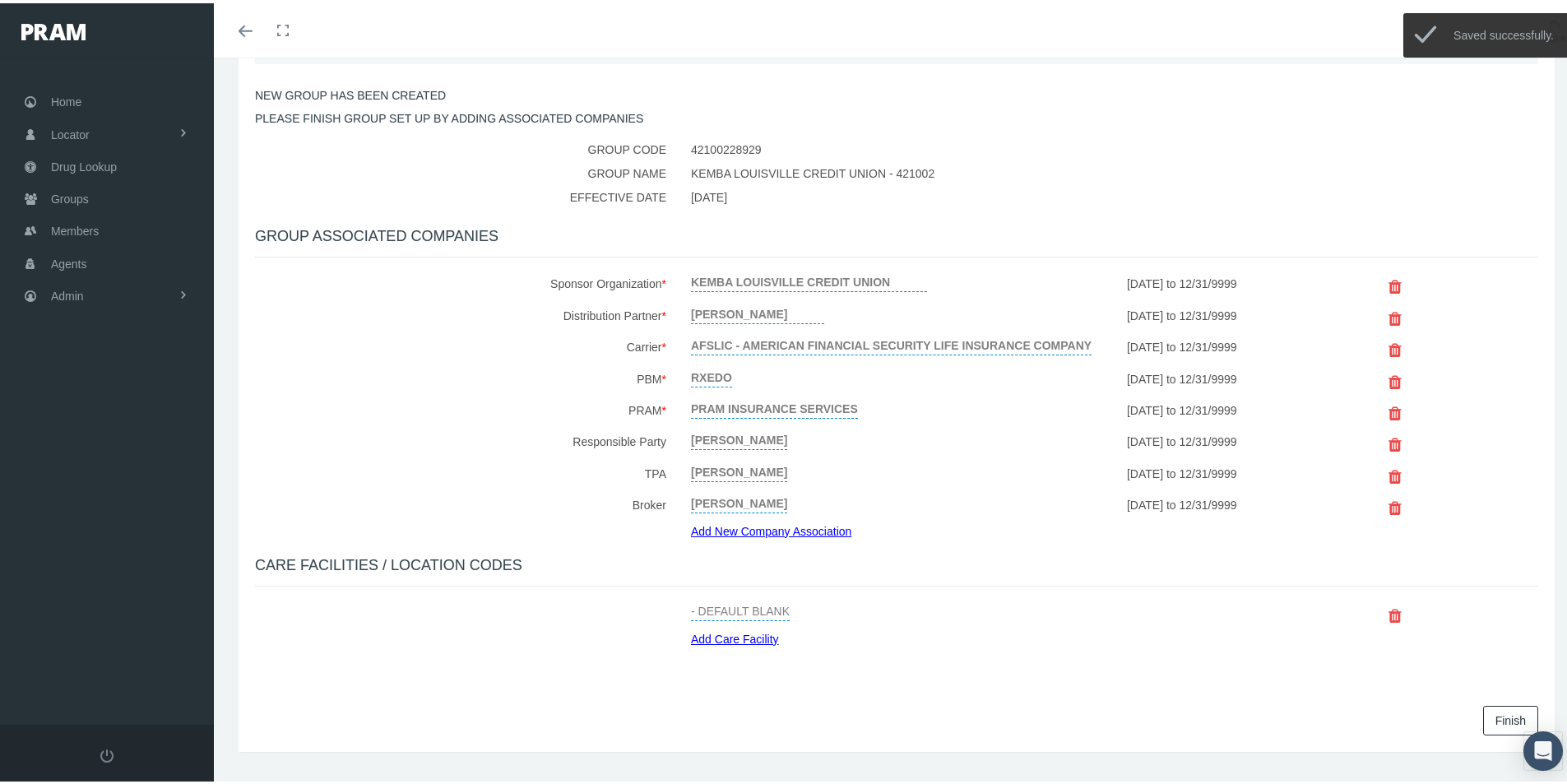
click at [1488, 715] on link "Finish" at bounding box center [1511, 717] width 55 height 29
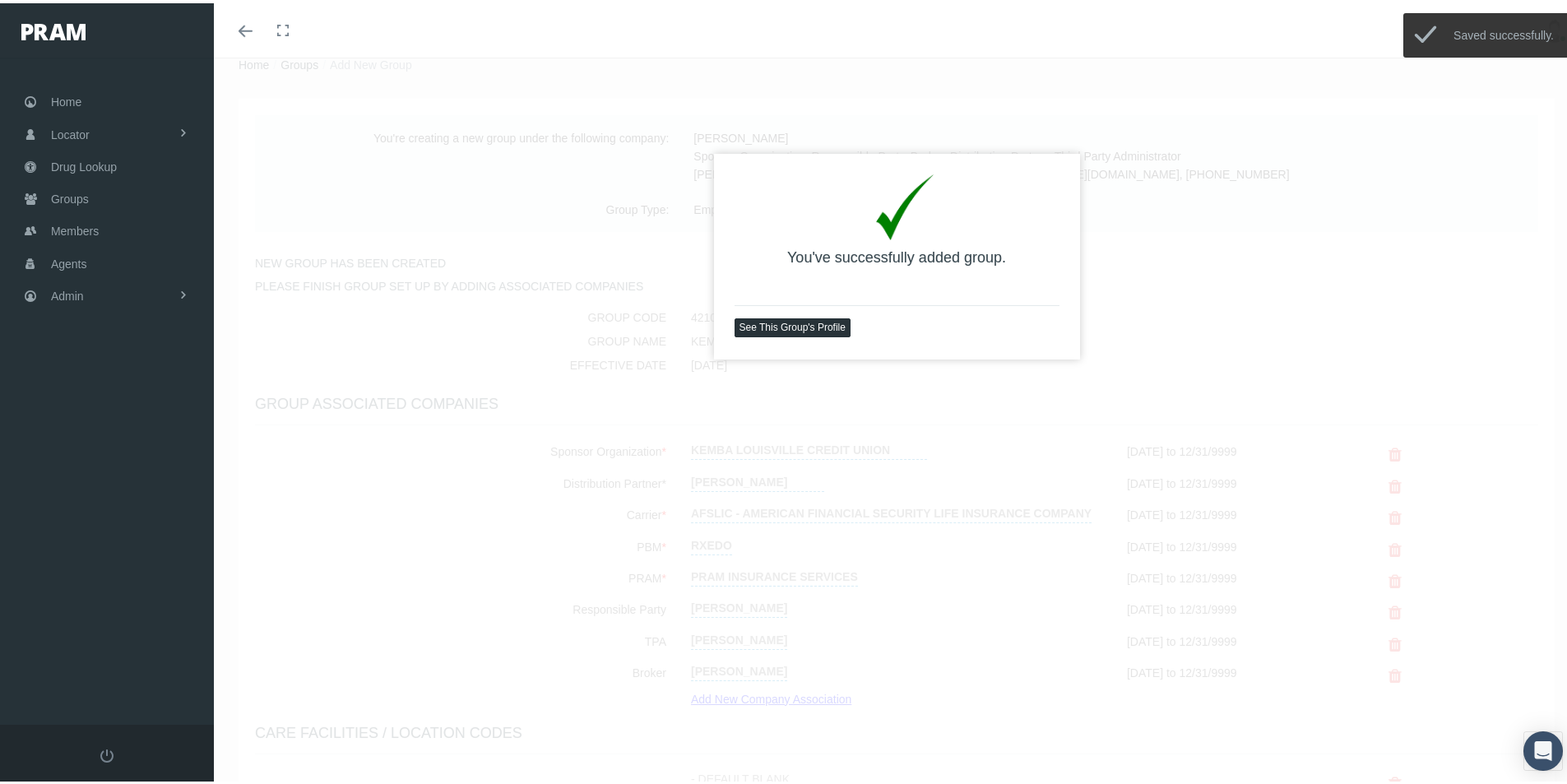
scroll to position [54, 0]
click at [777, 323] on link "See This Group's Profile" at bounding box center [793, 322] width 116 height 19
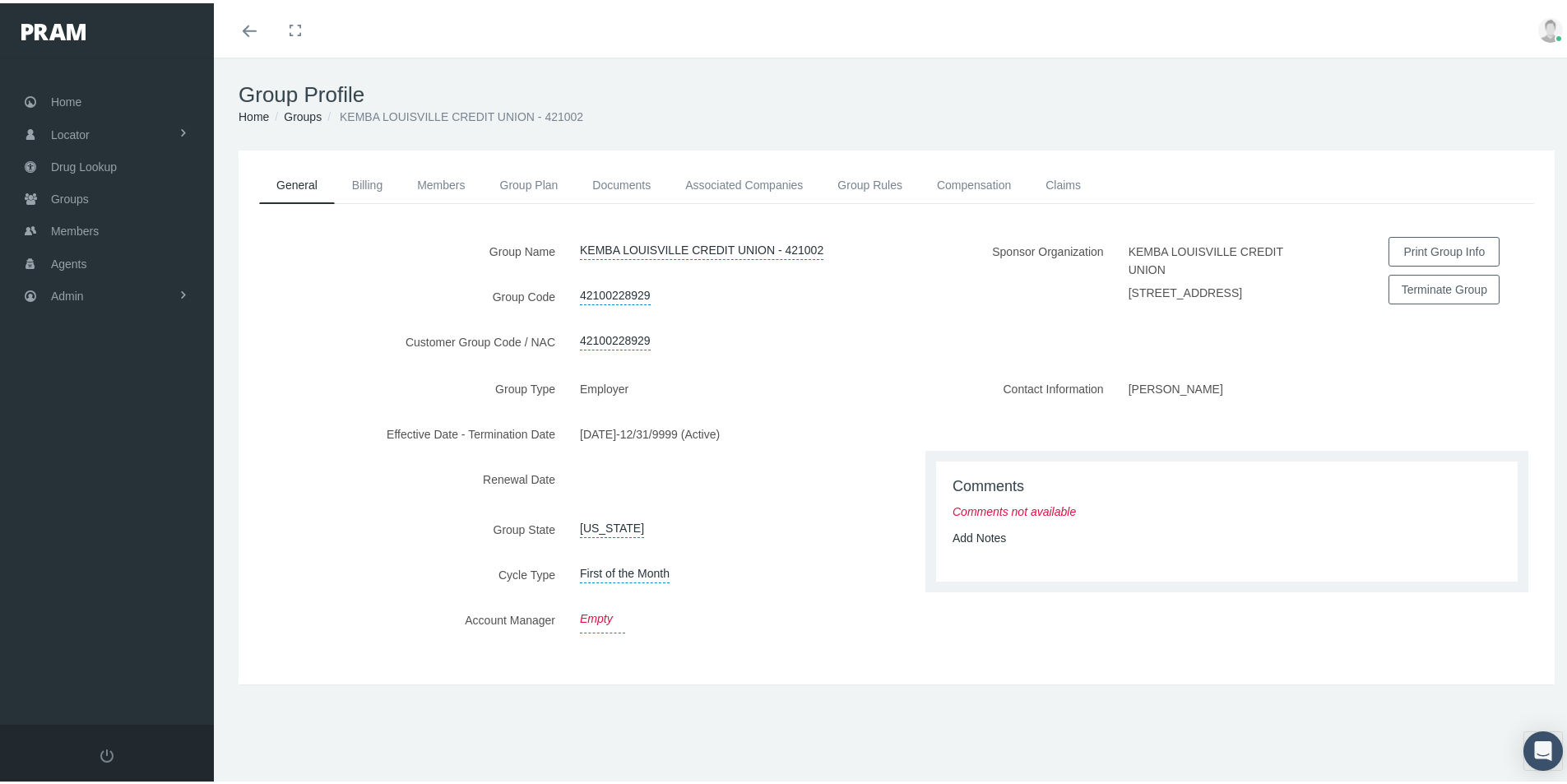
click at [590, 621] on link "Empty" at bounding box center [602, 616] width 45 height 28
click at [593, 625] on span "Select" at bounding box center [595, 618] width 32 height 13
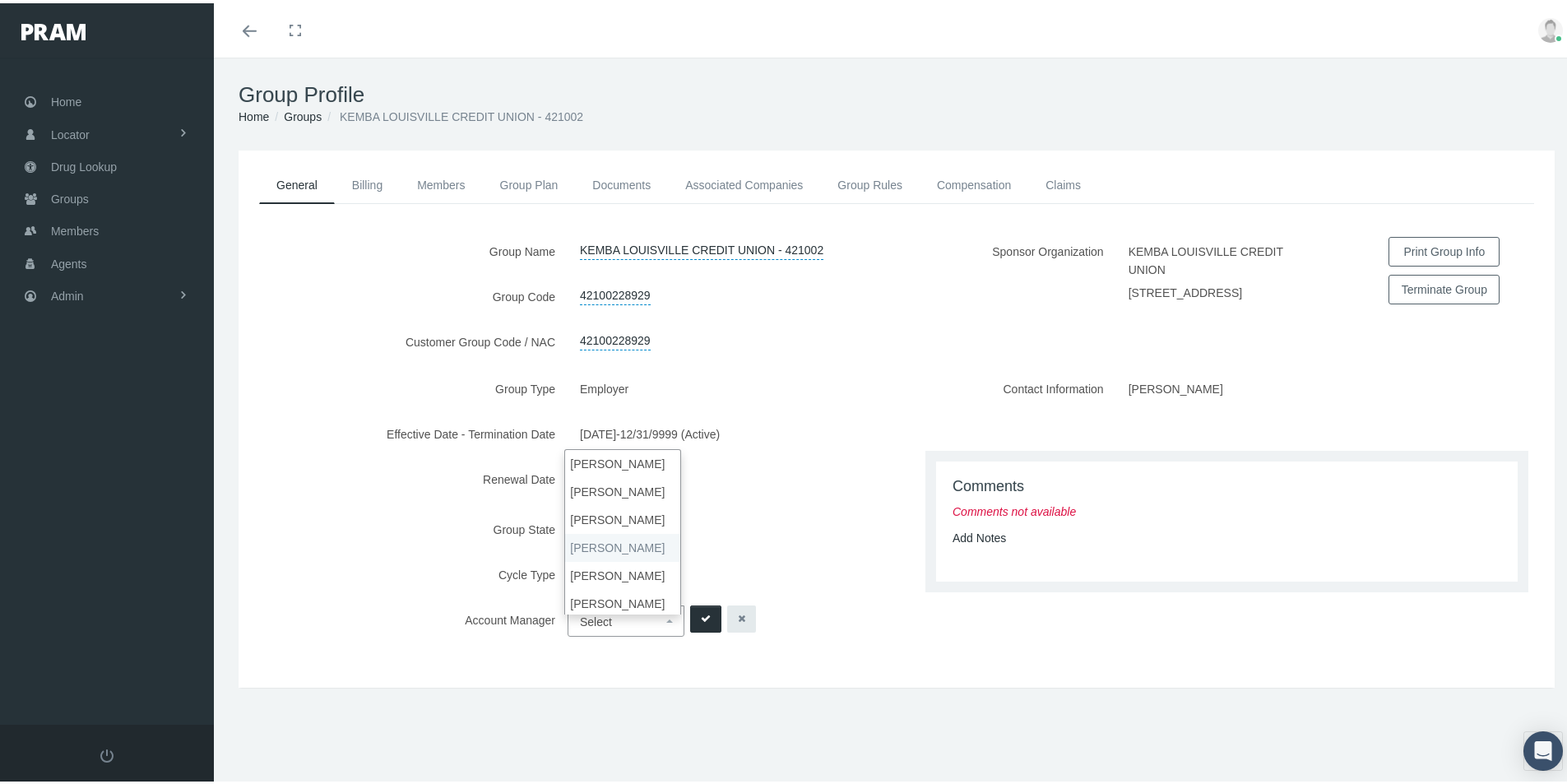
scroll to position [31, 0]
select select "7"
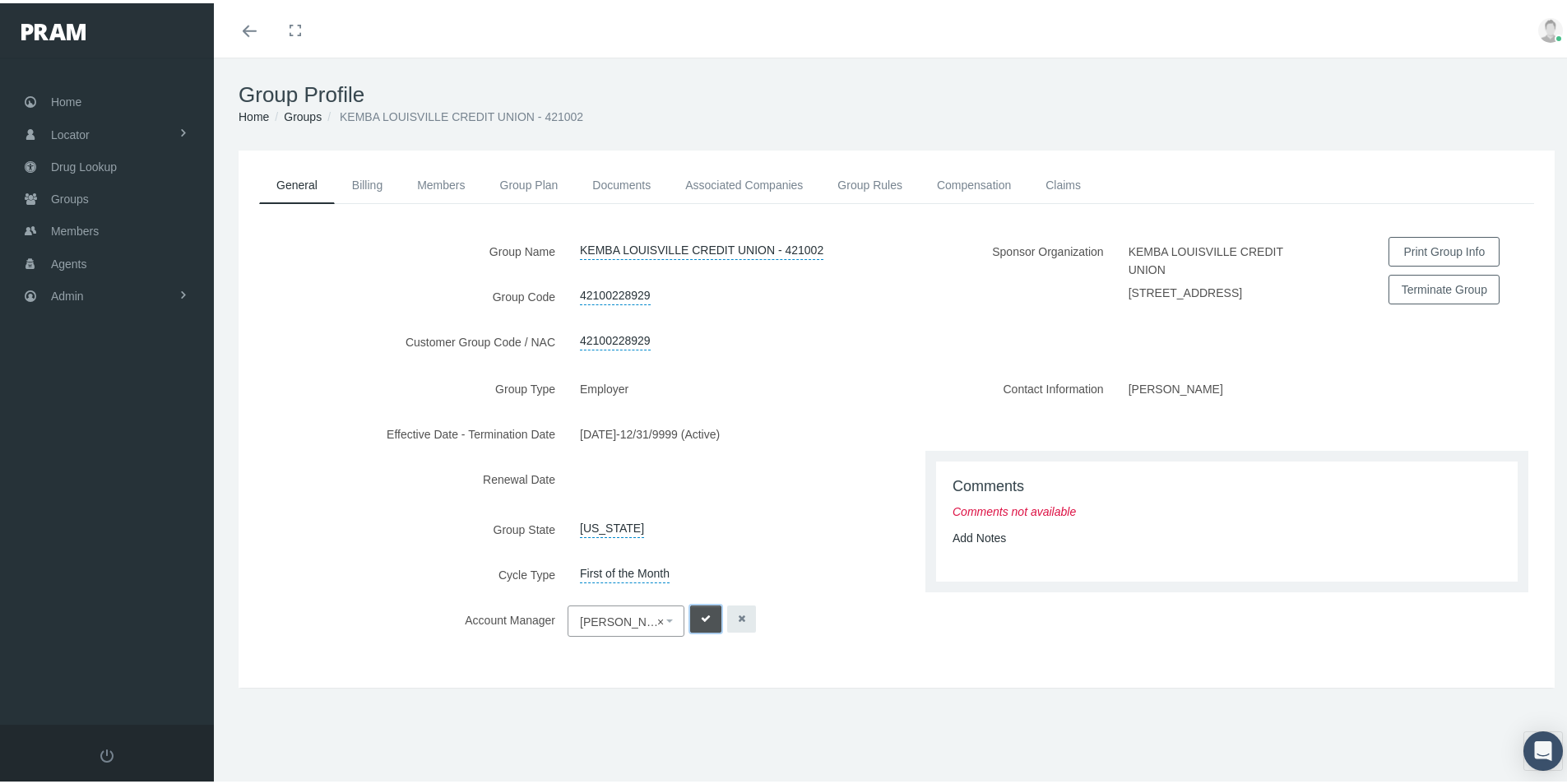
click at [697, 627] on button "submit" at bounding box center [706, 615] width 31 height 27
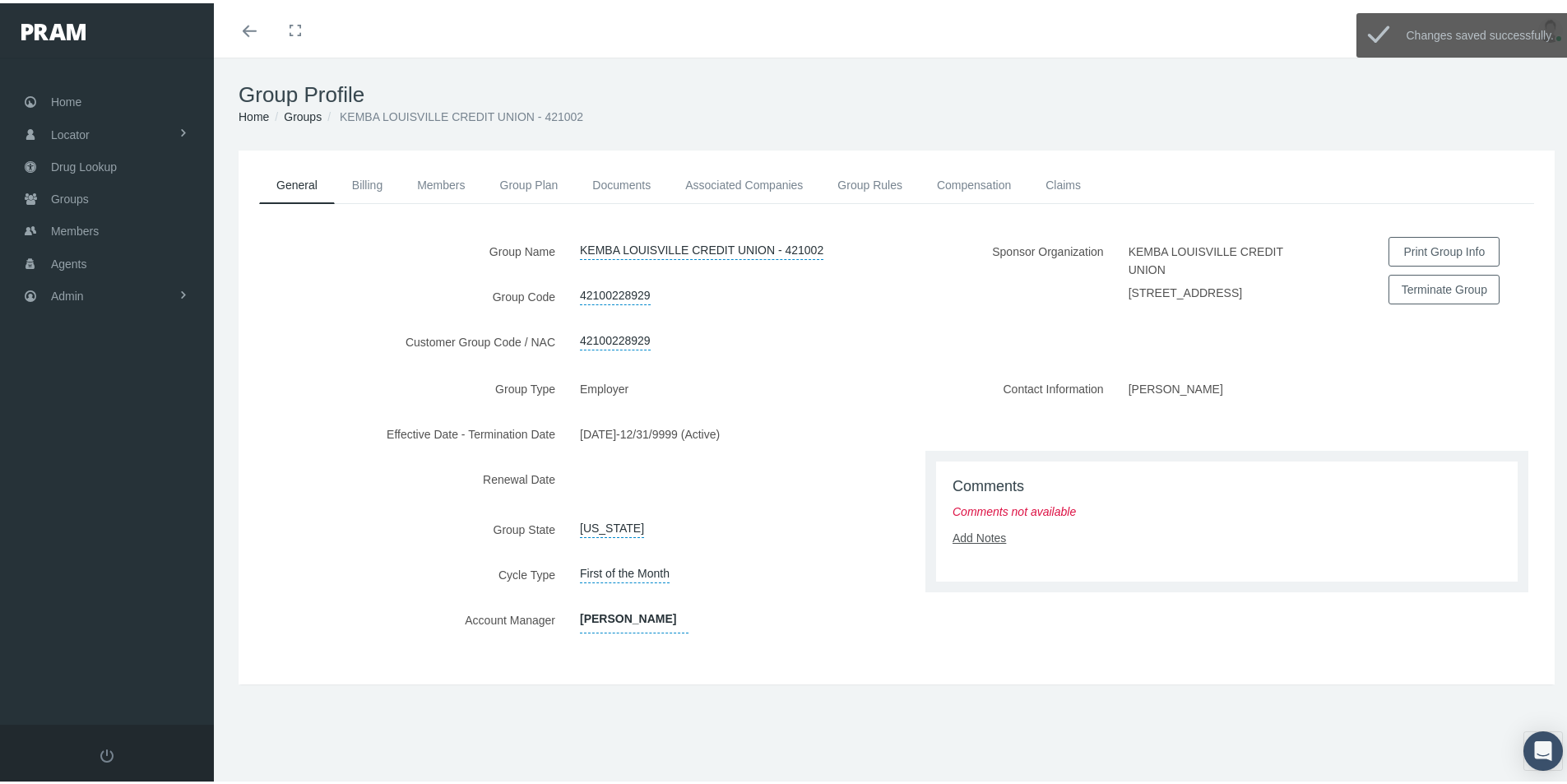
click at [980, 541] on link "Add Notes" at bounding box center [980, 534] width 54 height 13
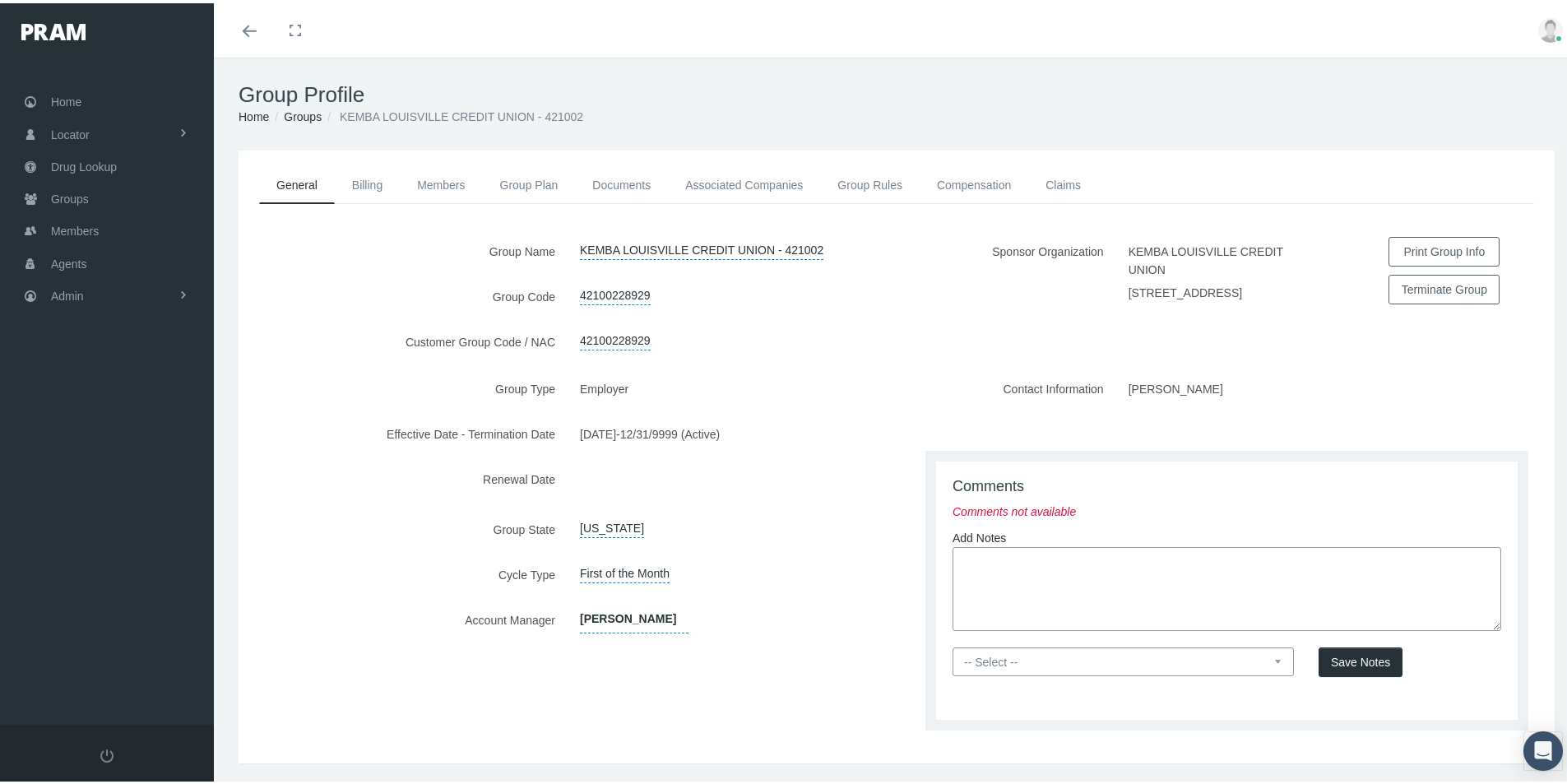
click at [981, 567] on textarea at bounding box center [1227, 585] width 549 height 84
click at [1120, 572] on textarea "New Group Form set up sent o" at bounding box center [1227, 585] width 549 height 84
type textarea "New Group Form set up sent over by Beth Burns"
click at [1266, 669] on select "-- Select -- PRAM Only Everyone" at bounding box center [1123, 658] width 341 height 28
select select "0"
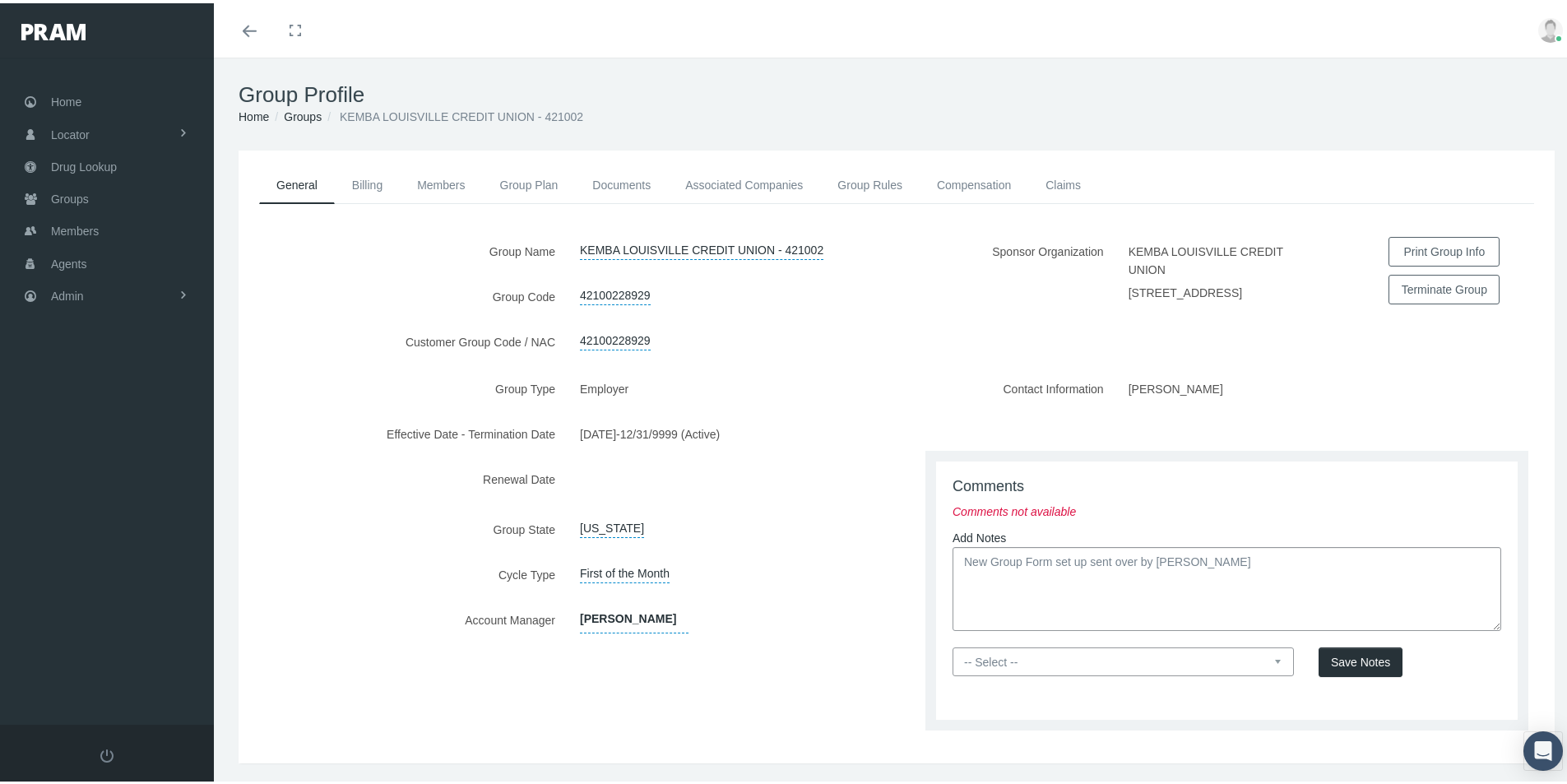
click at [953, 656] on select "-- Select -- PRAM Only Everyone" at bounding box center [1123, 658] width 341 height 28
click at [1356, 666] on span "Save Notes" at bounding box center [1361, 658] width 60 height 13
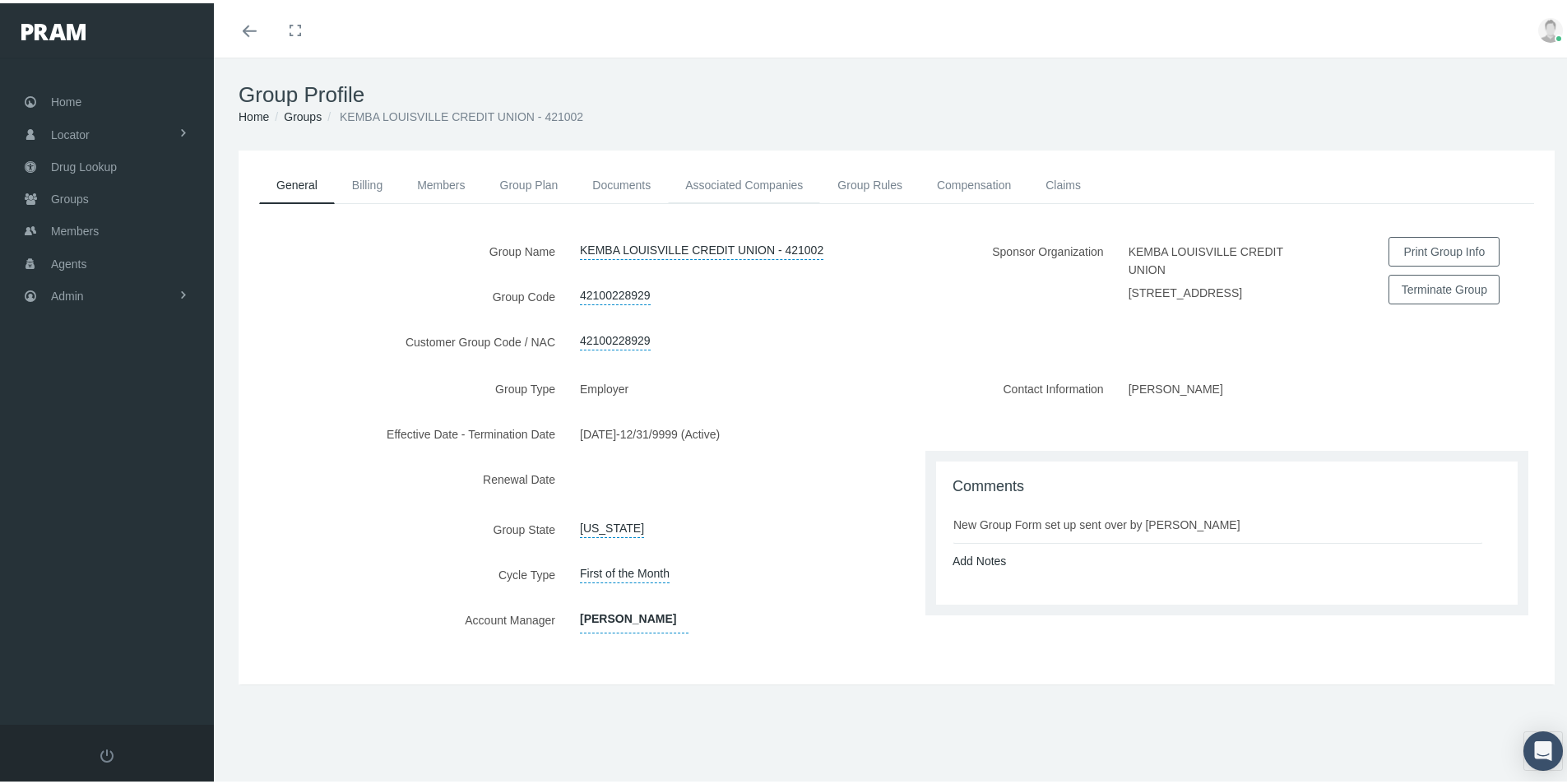
click at [707, 180] on link "Associated Companies" at bounding box center [744, 182] width 152 height 36
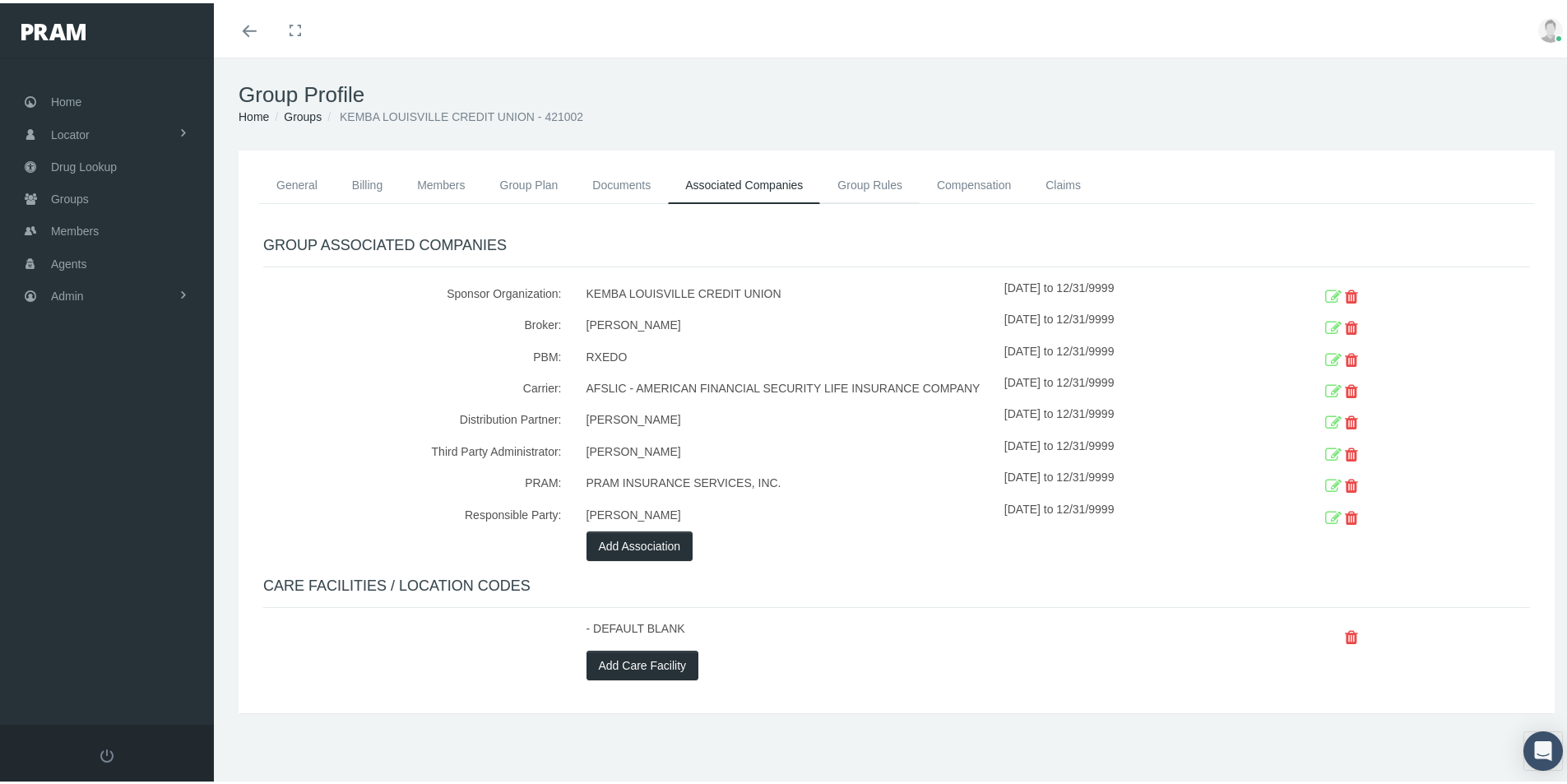
click at [868, 181] on link "Group Rules" at bounding box center [870, 182] width 99 height 36
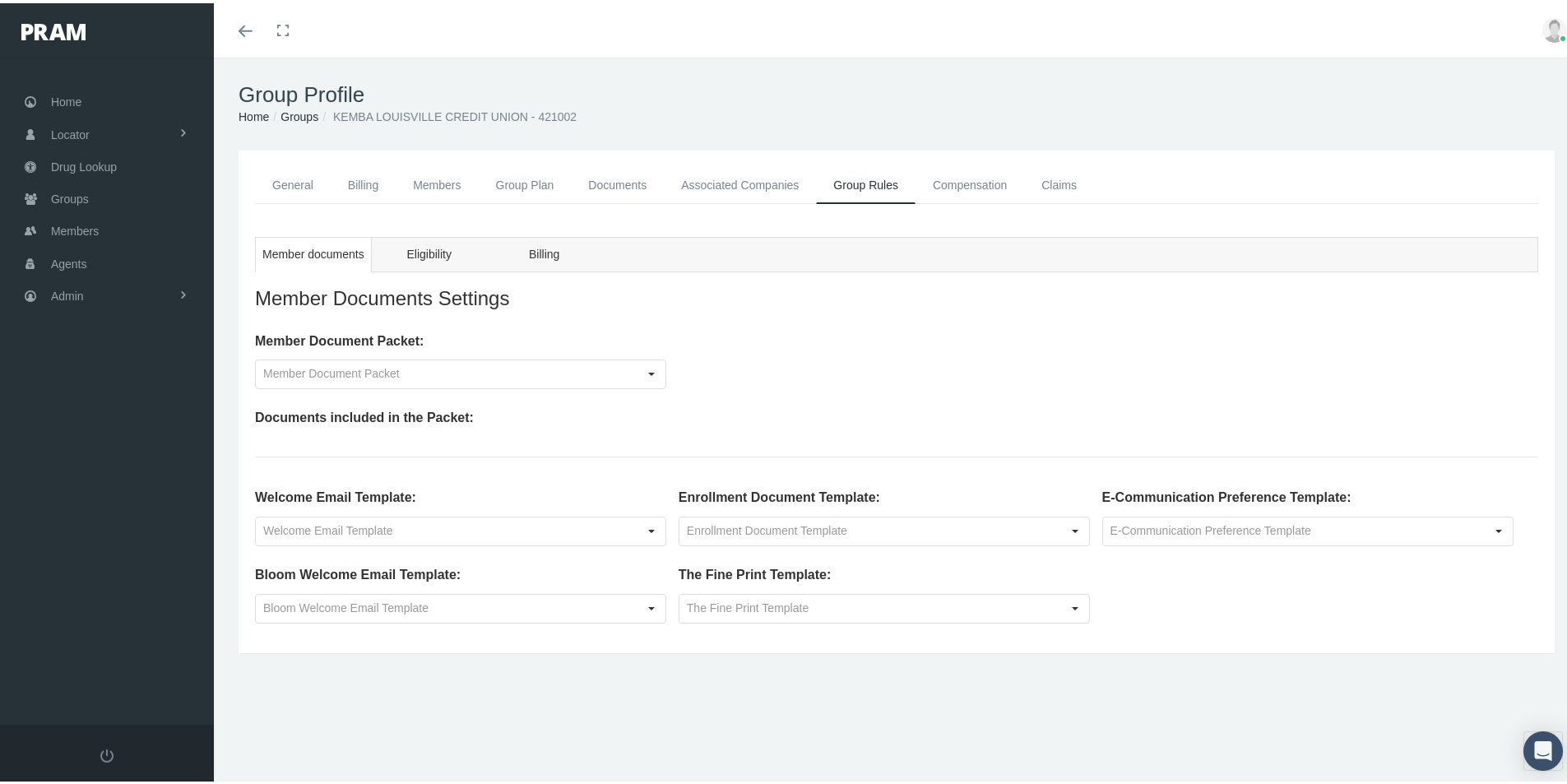
click at [972, 177] on link "Compensation" at bounding box center [970, 182] width 109 height 37
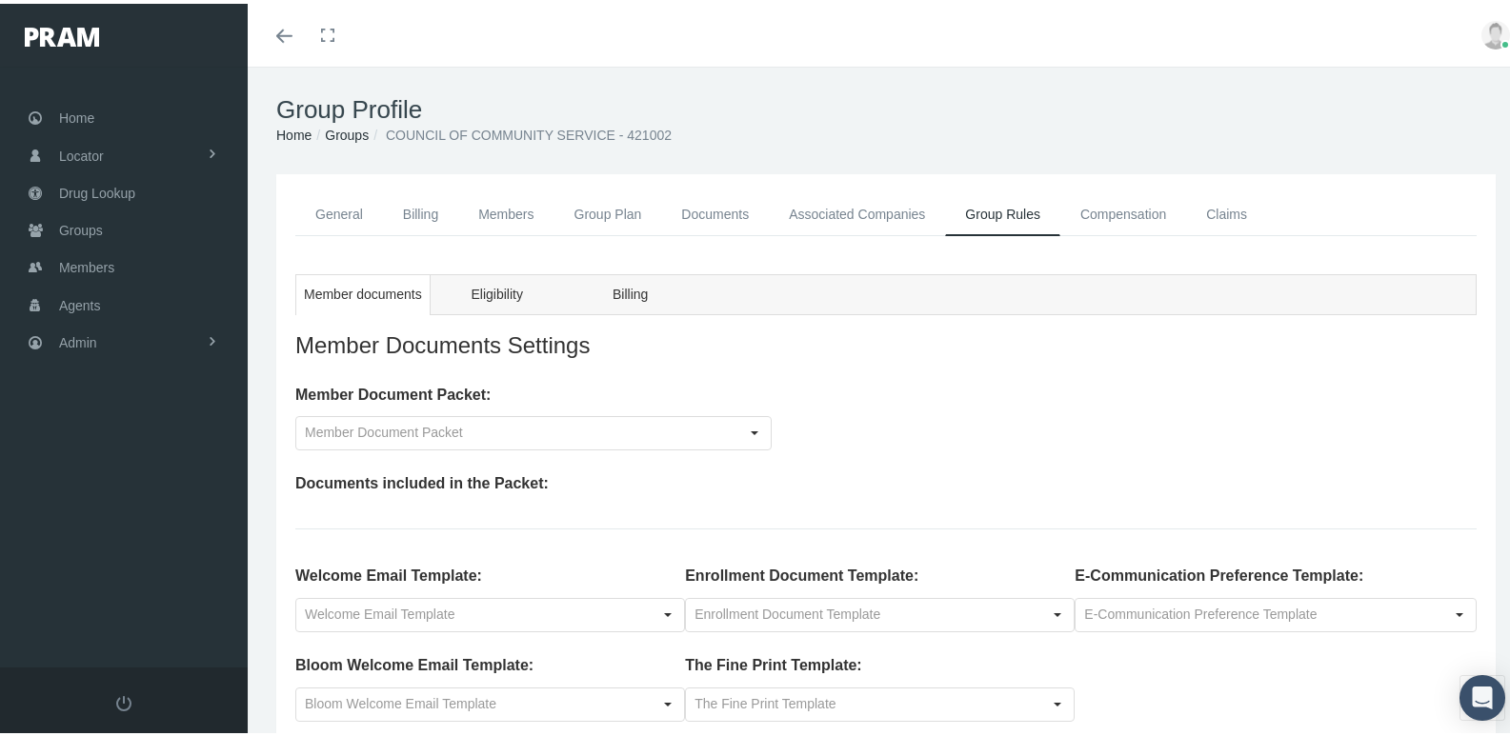
click at [1110, 206] on link "Compensation" at bounding box center [1123, 211] width 126 height 43
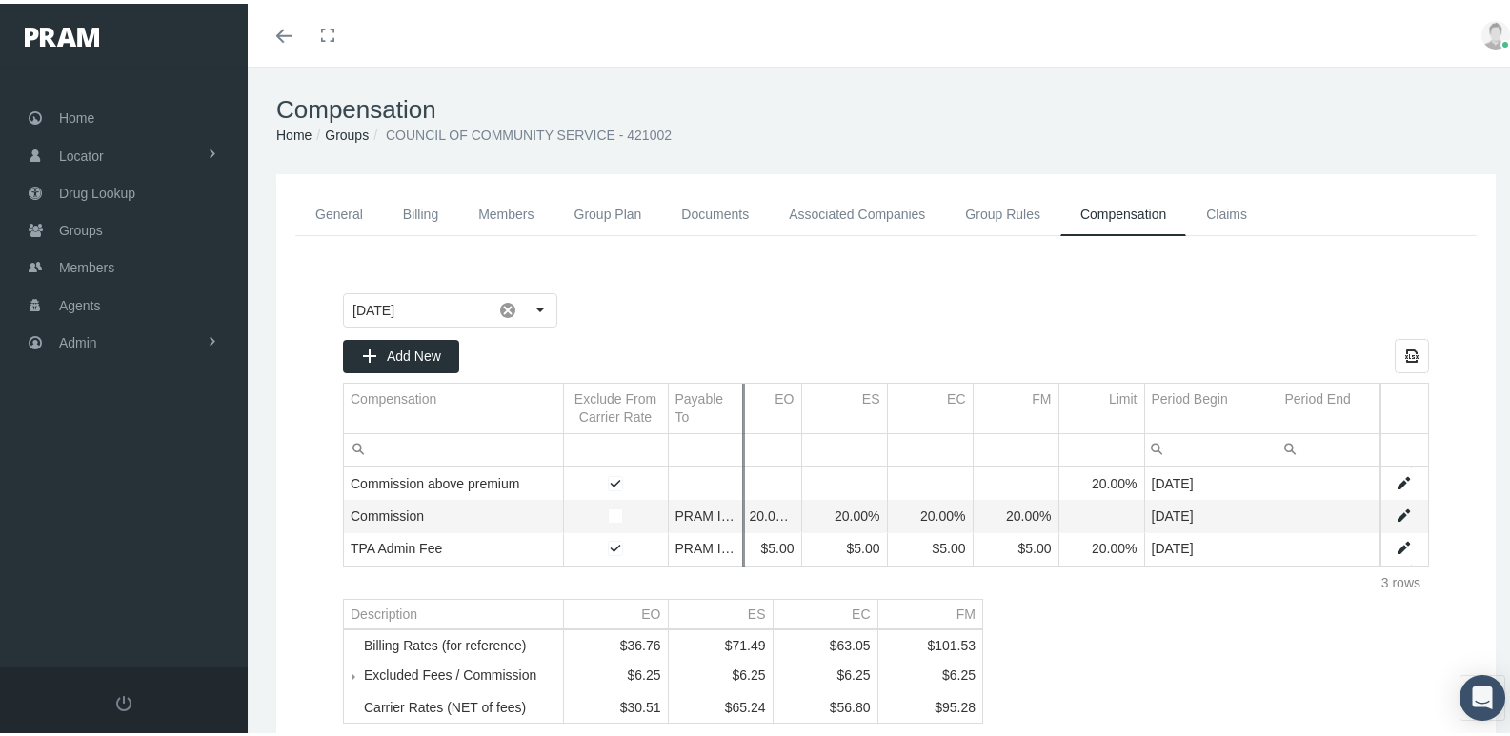
drag, startPoint x: 715, startPoint y: 400, endPoint x: 742, endPoint y: 394, distance: 27.3
click at [742, 394] on div "Add New Export all data to Excel Compensation Exclude From Carrier Rate Payable…" at bounding box center [886, 465] width 1086 height 260
click at [1081, 646] on div "October 2025 Add New Export all data to Excel Compensation Exclude From Carrier…" at bounding box center [886, 505] width 1124 height 469
click at [1074, 654] on div "October 2025 Add New Export all data to Excel Compensation Exclude From Carrier…" at bounding box center [886, 505] width 1124 height 469
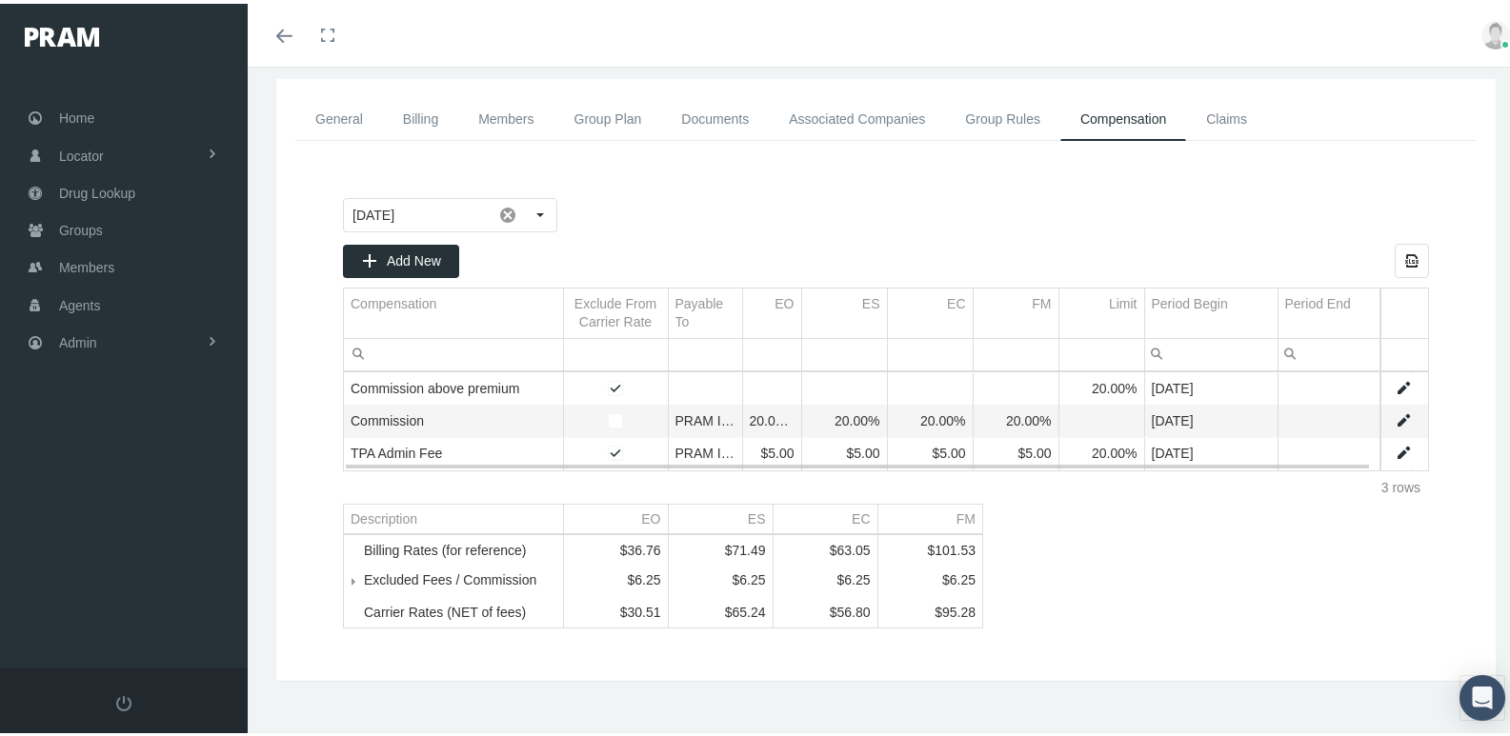
click at [1394, 380] on link "Data grid" at bounding box center [1402, 384] width 17 height 17
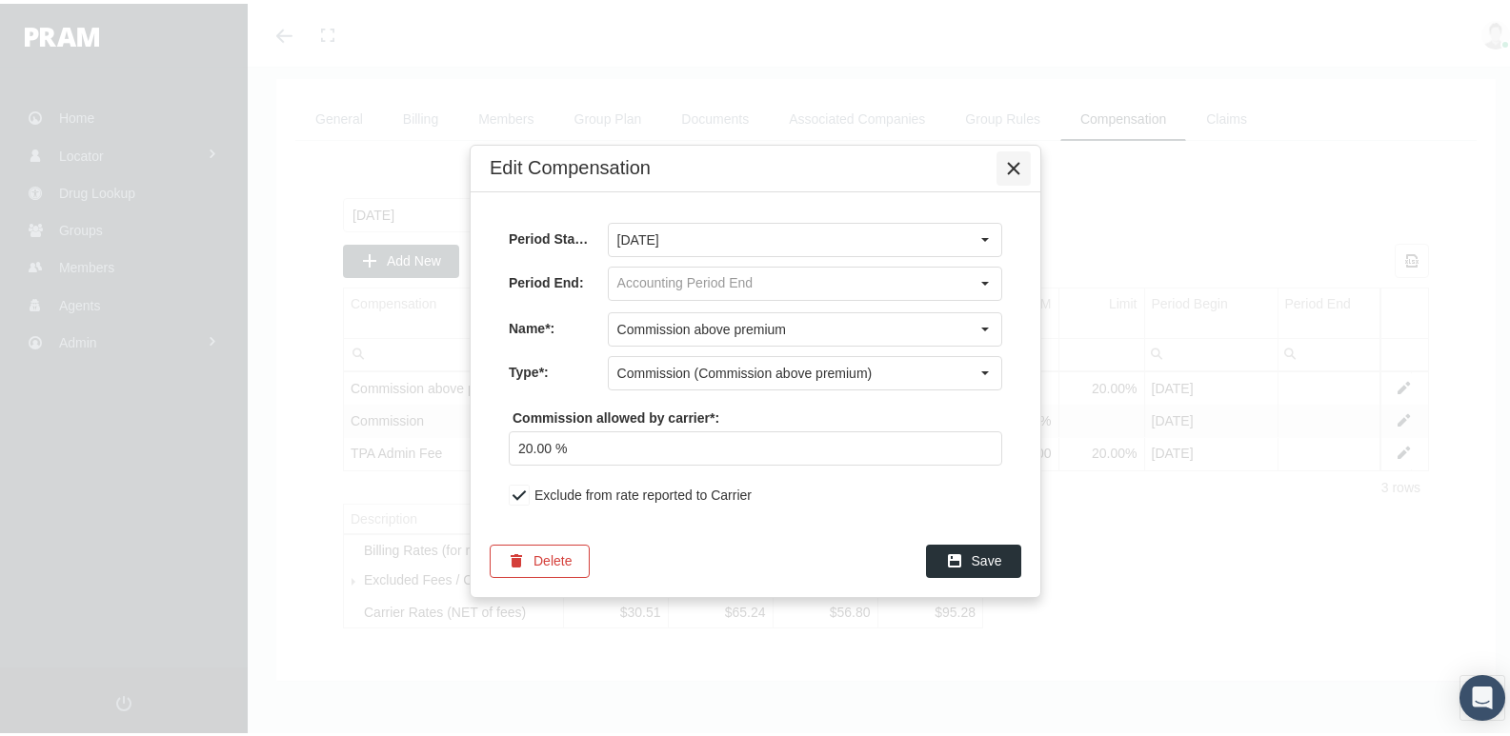
click at [1026, 162] on div "Close" at bounding box center [1013, 165] width 32 height 32
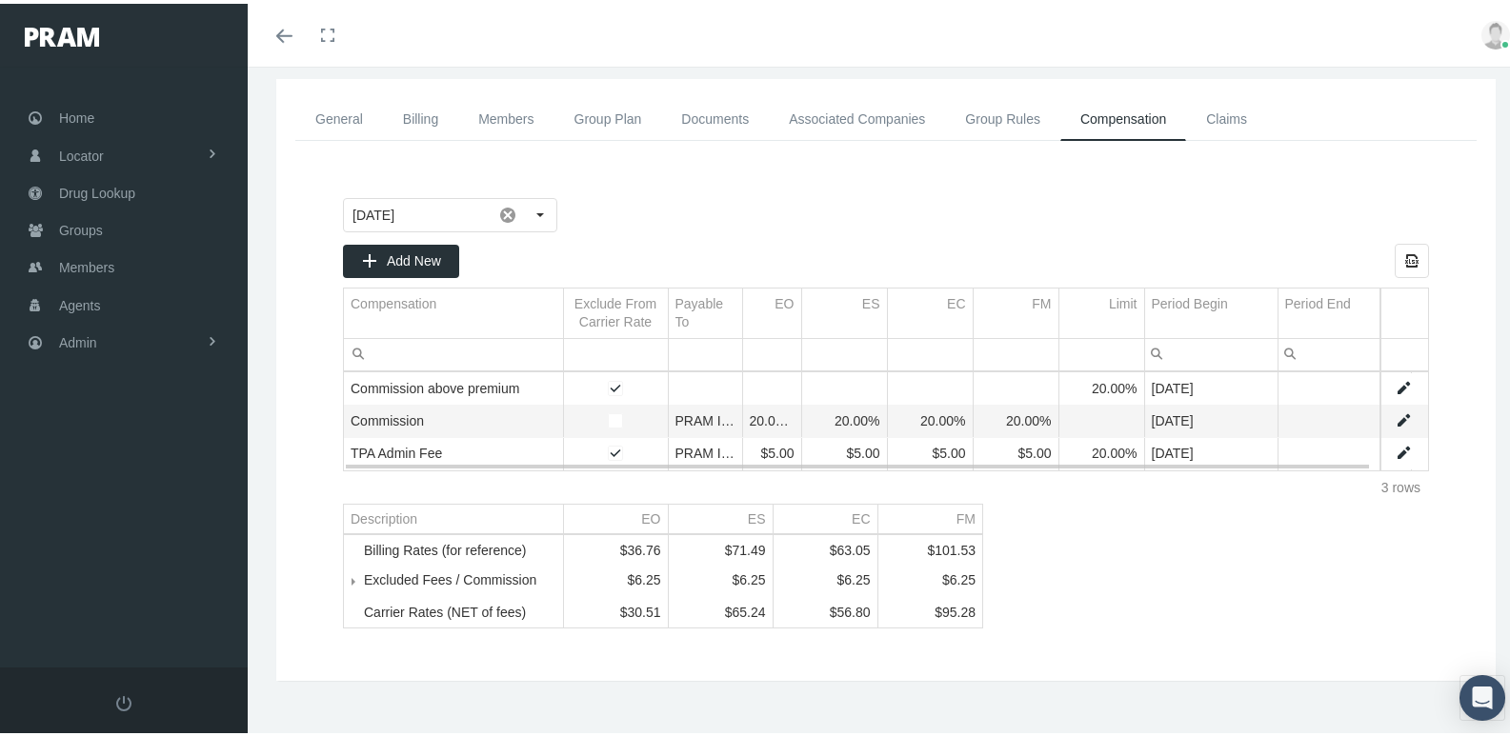
click at [1394, 416] on link "Data grid" at bounding box center [1402, 417] width 17 height 17
type input "October 2025"
type input "Commission"
type input "Commission (Commission)"
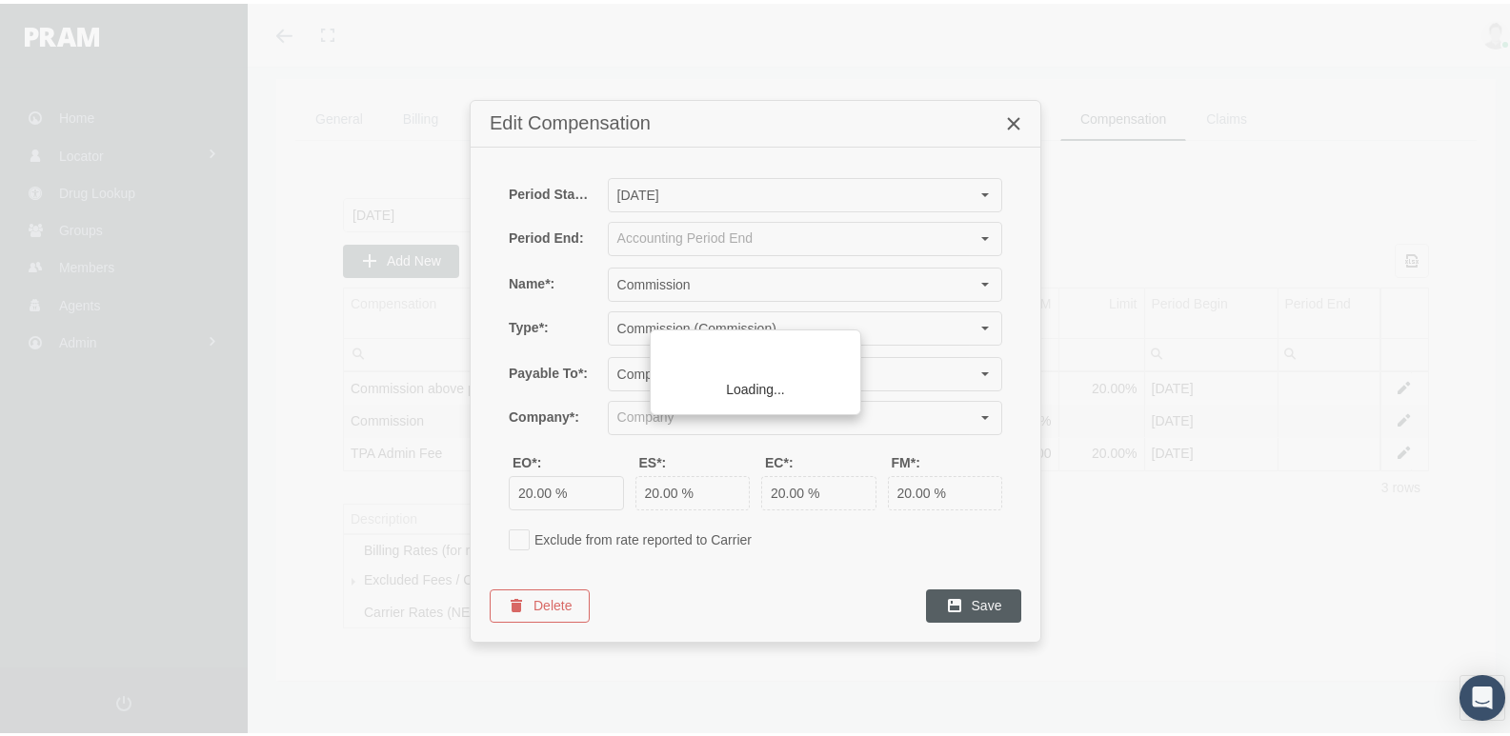
type input "PRAM INSURANCE SERVICES, INC. (Sponsor Organization, Broker, Distribution Partn…"
click at [1018, 122] on icon "Close" at bounding box center [1013, 119] width 17 height 17
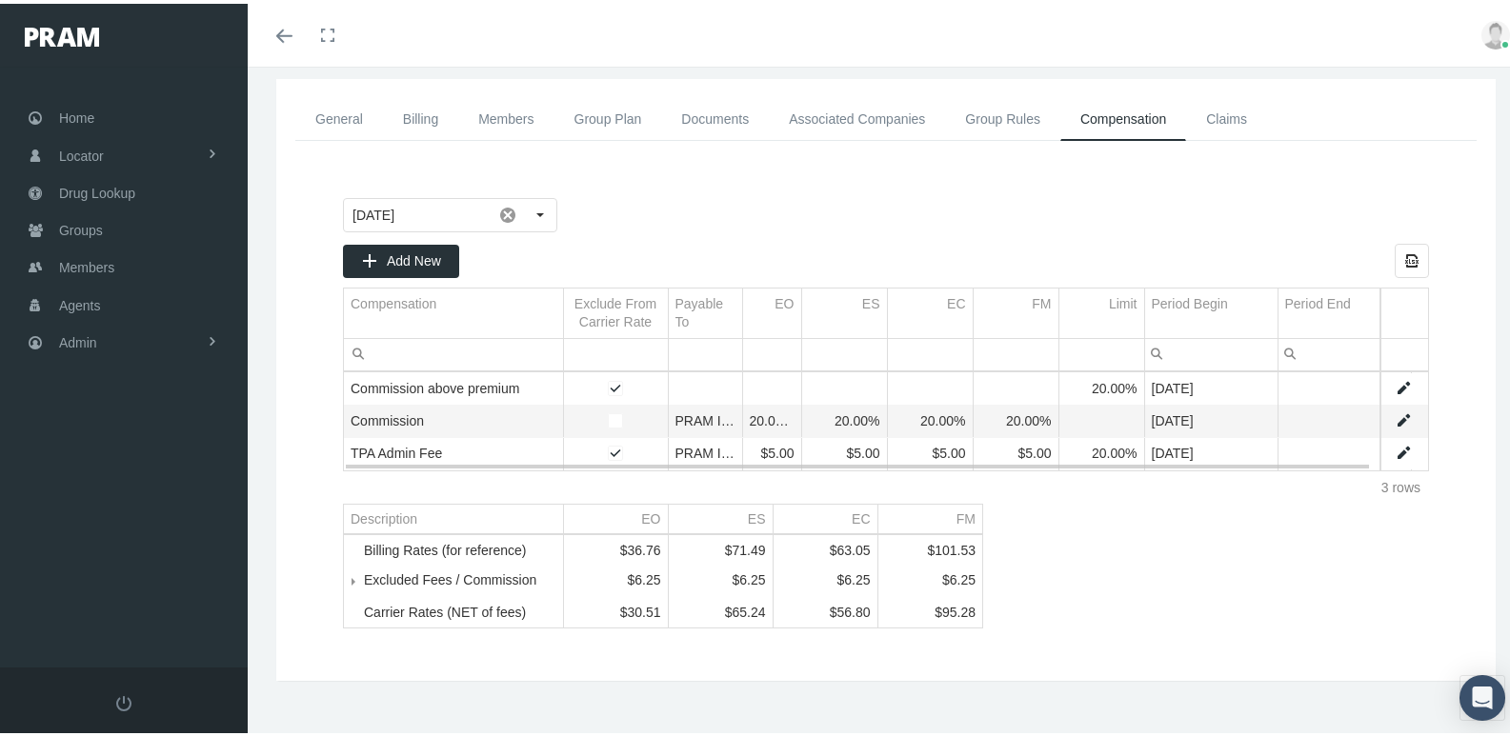
click at [1394, 449] on link "Data grid" at bounding box center [1402, 449] width 17 height 17
type input "October 2025"
type input "TPA Admin Fee"
type input "Fee (Fixed $$ amount with a percentage limit )"
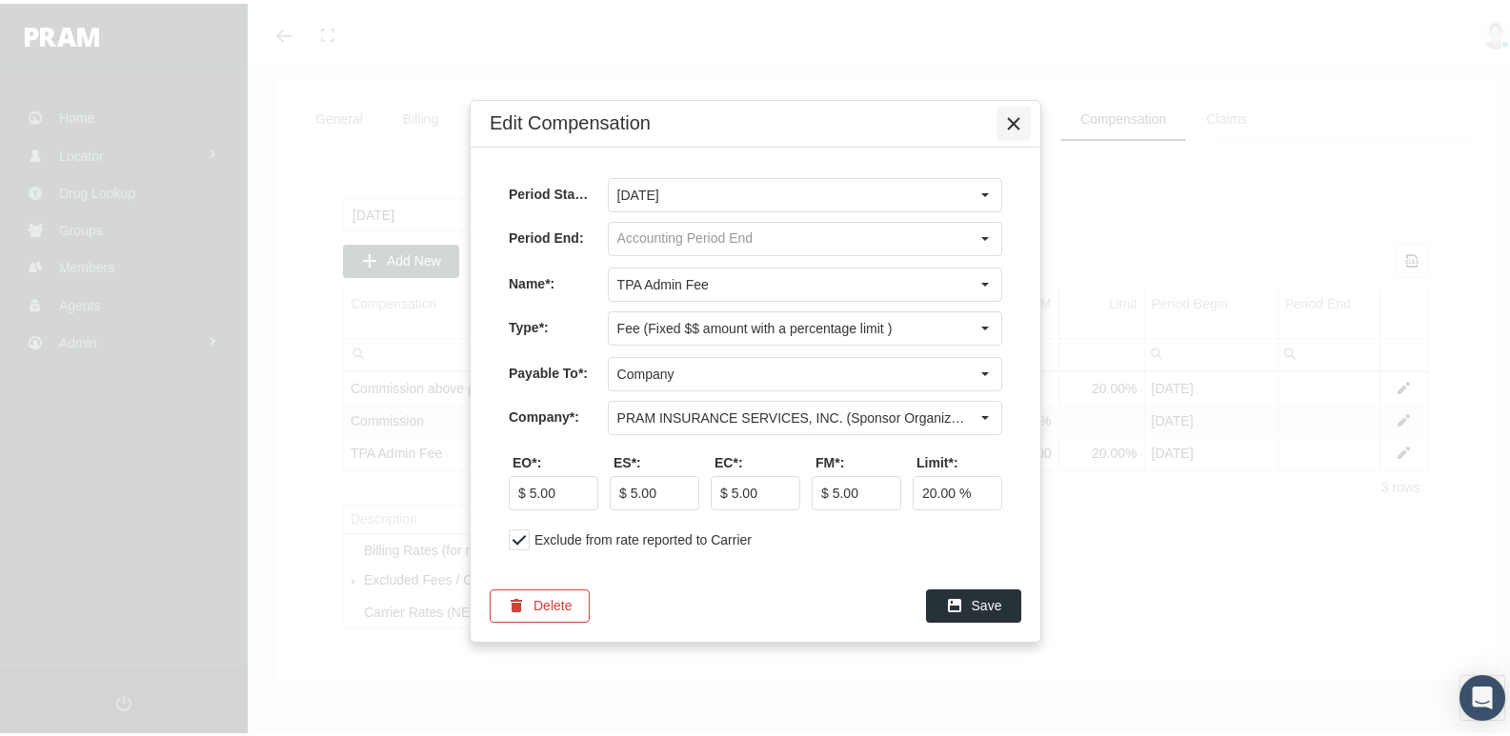
drag, startPoint x: 1012, startPoint y: 116, endPoint x: 994, endPoint y: 171, distance: 58.1
click at [1012, 116] on icon "Close" at bounding box center [1013, 119] width 17 height 17
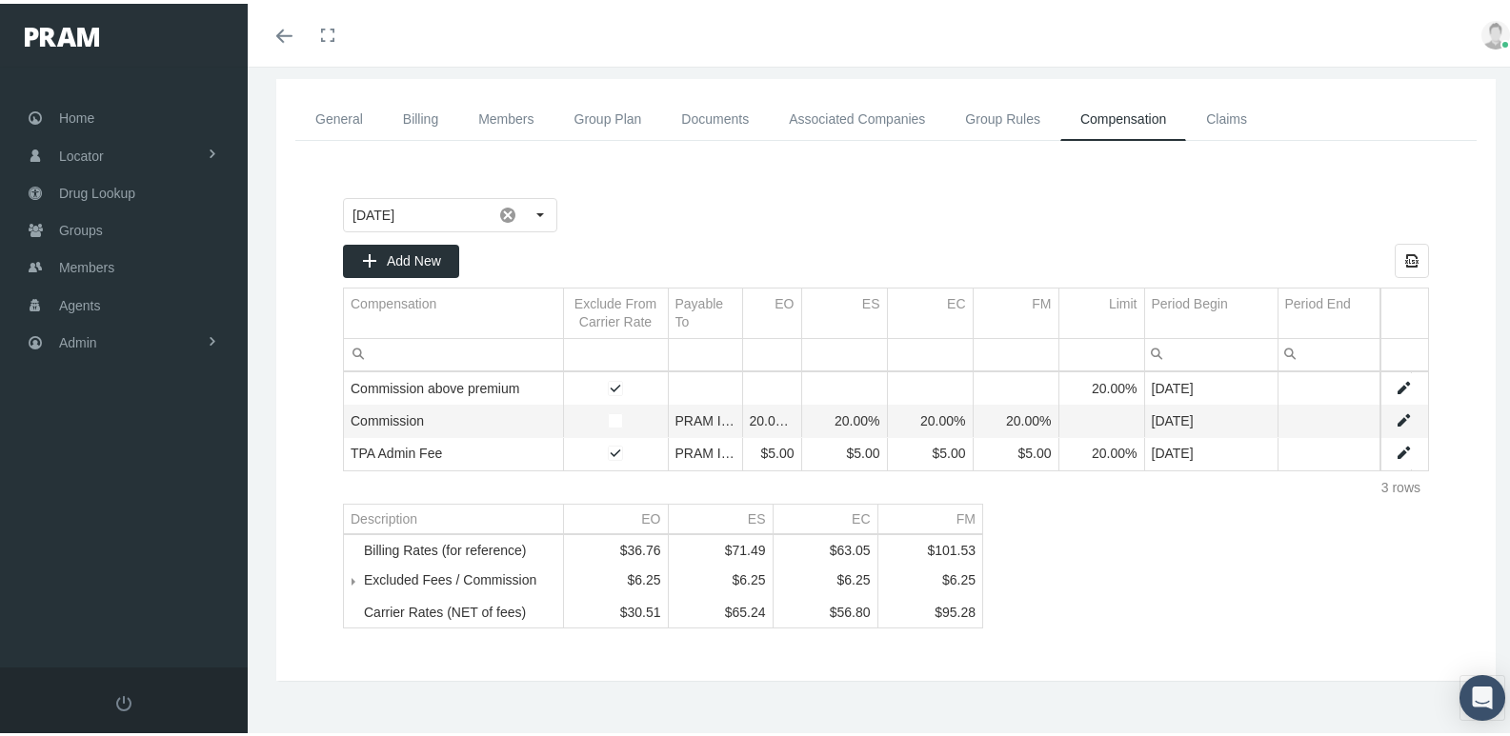
click at [1144, 591] on div "October 2025 Add New Export all data to Excel Compensation Exclude From Carrier…" at bounding box center [886, 409] width 1124 height 469
click at [325, 109] on link "General" at bounding box center [339, 115] width 88 height 43
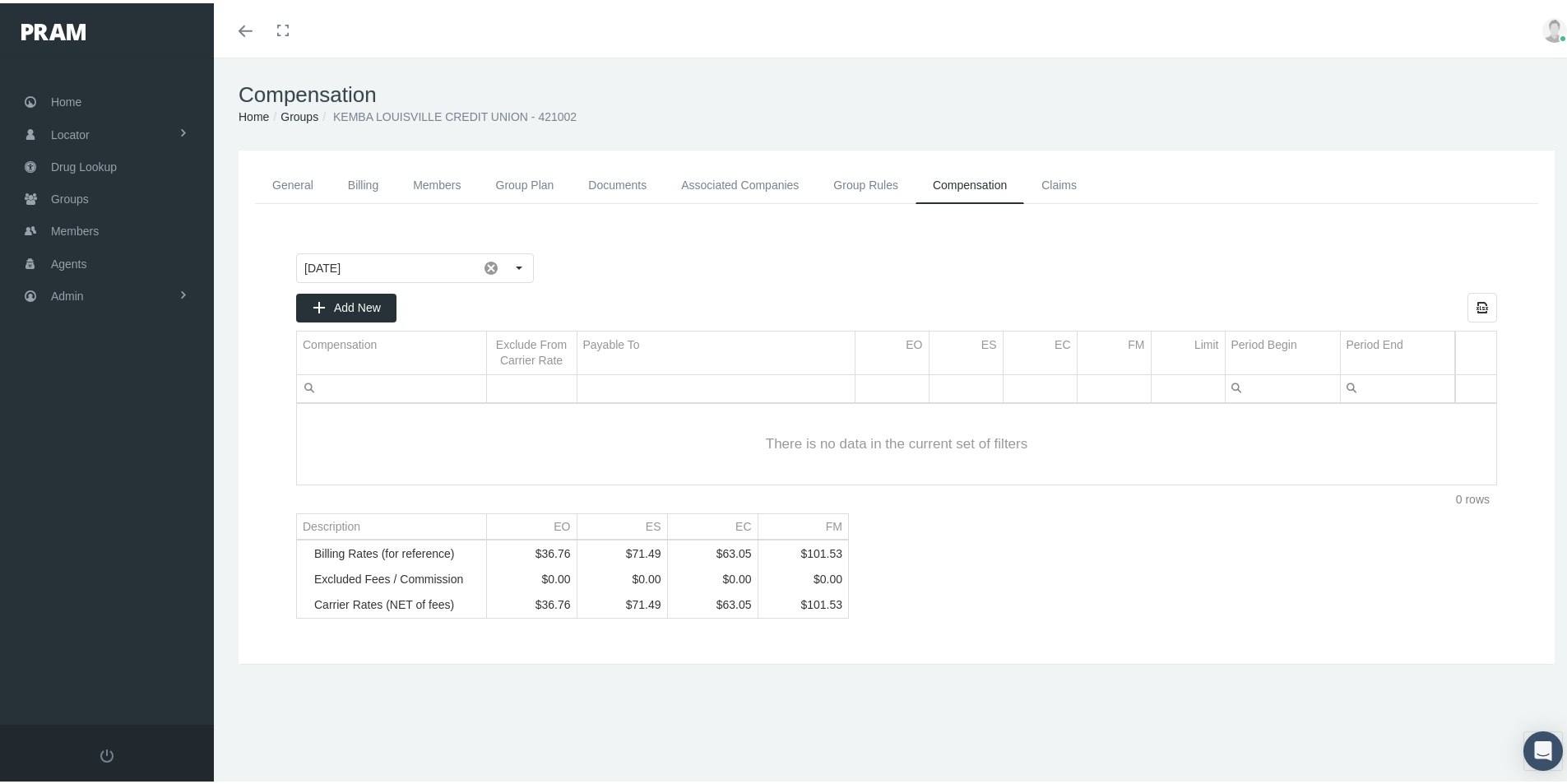
scroll to position [36, 0]
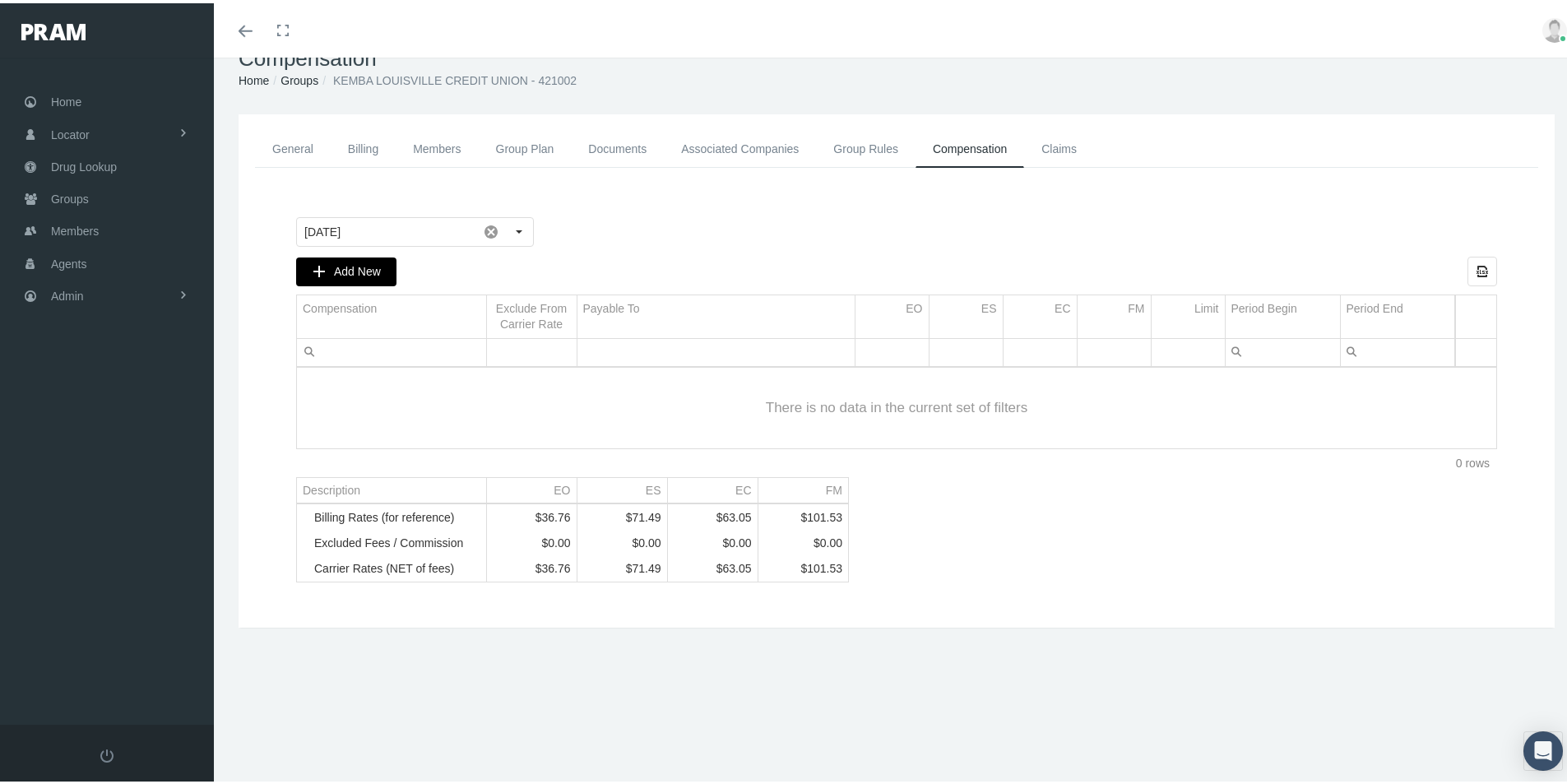
click at [338, 265] on span "Add New" at bounding box center [358, 268] width 47 height 13
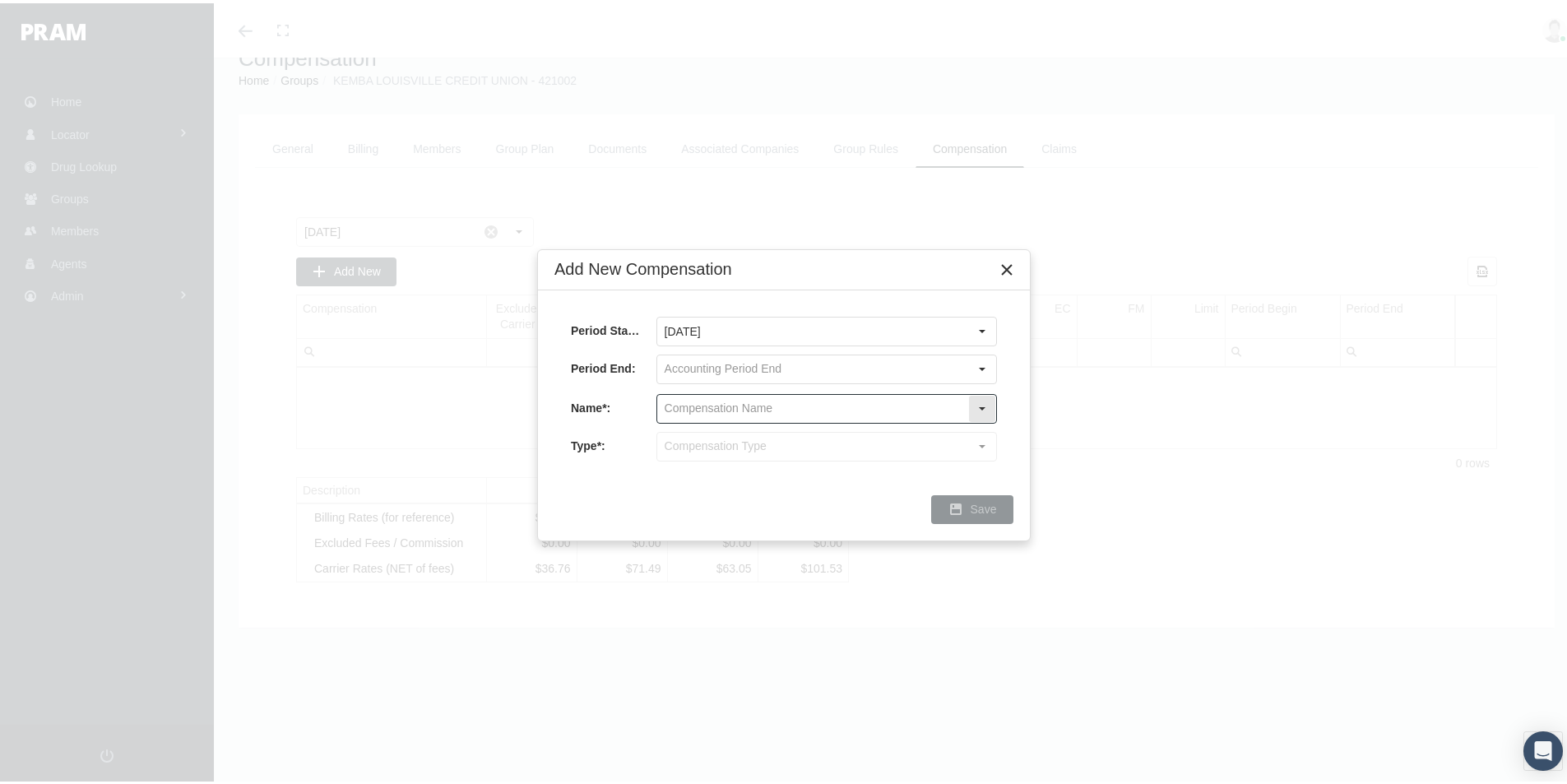
click at [682, 406] on input "text" at bounding box center [813, 405] width 311 height 28
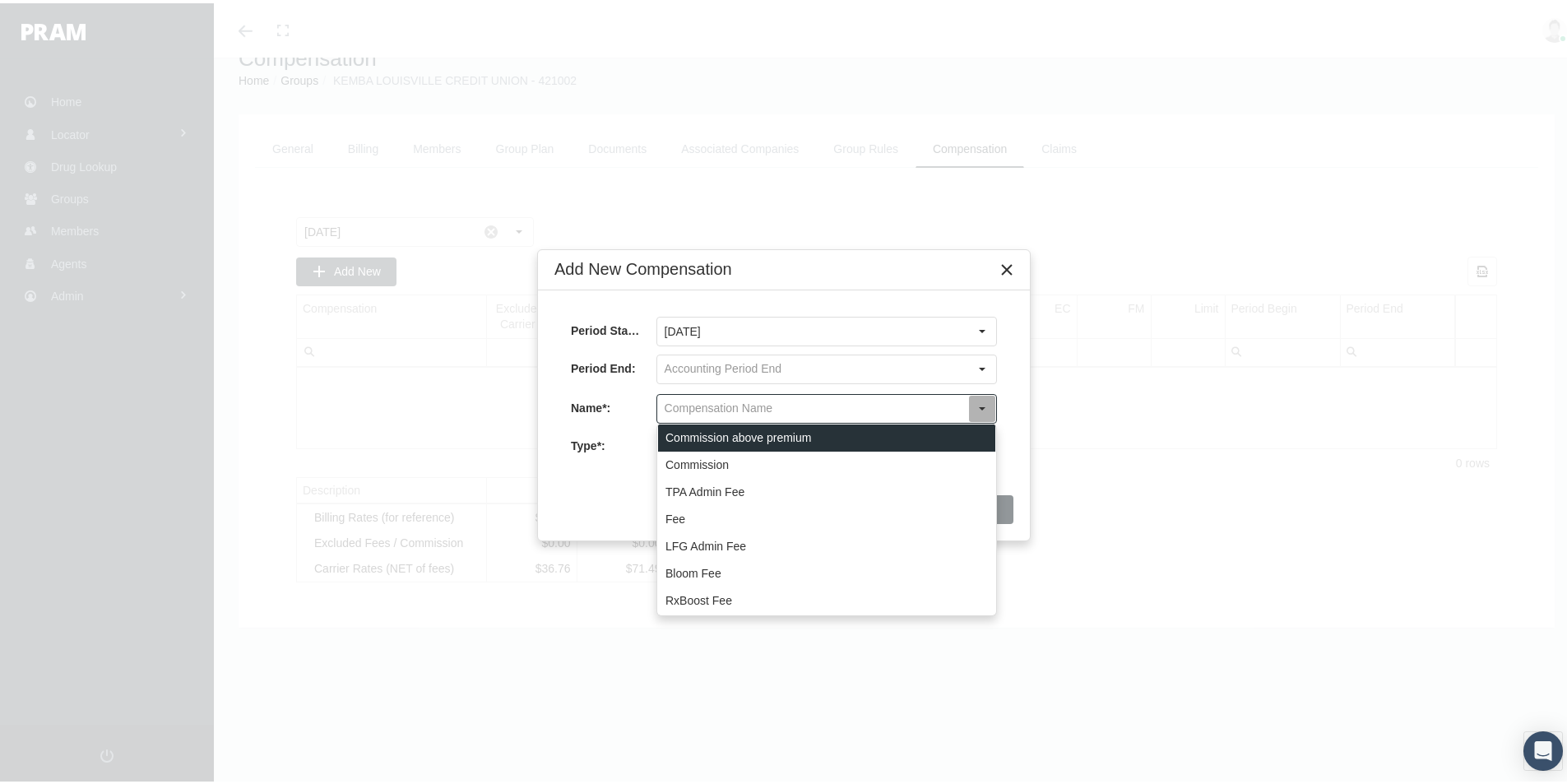
click at [715, 439] on div "Commission above premium" at bounding box center [827, 434] width 338 height 27
type input "Commission above premium"
type input "Commission (Commission above premium)"
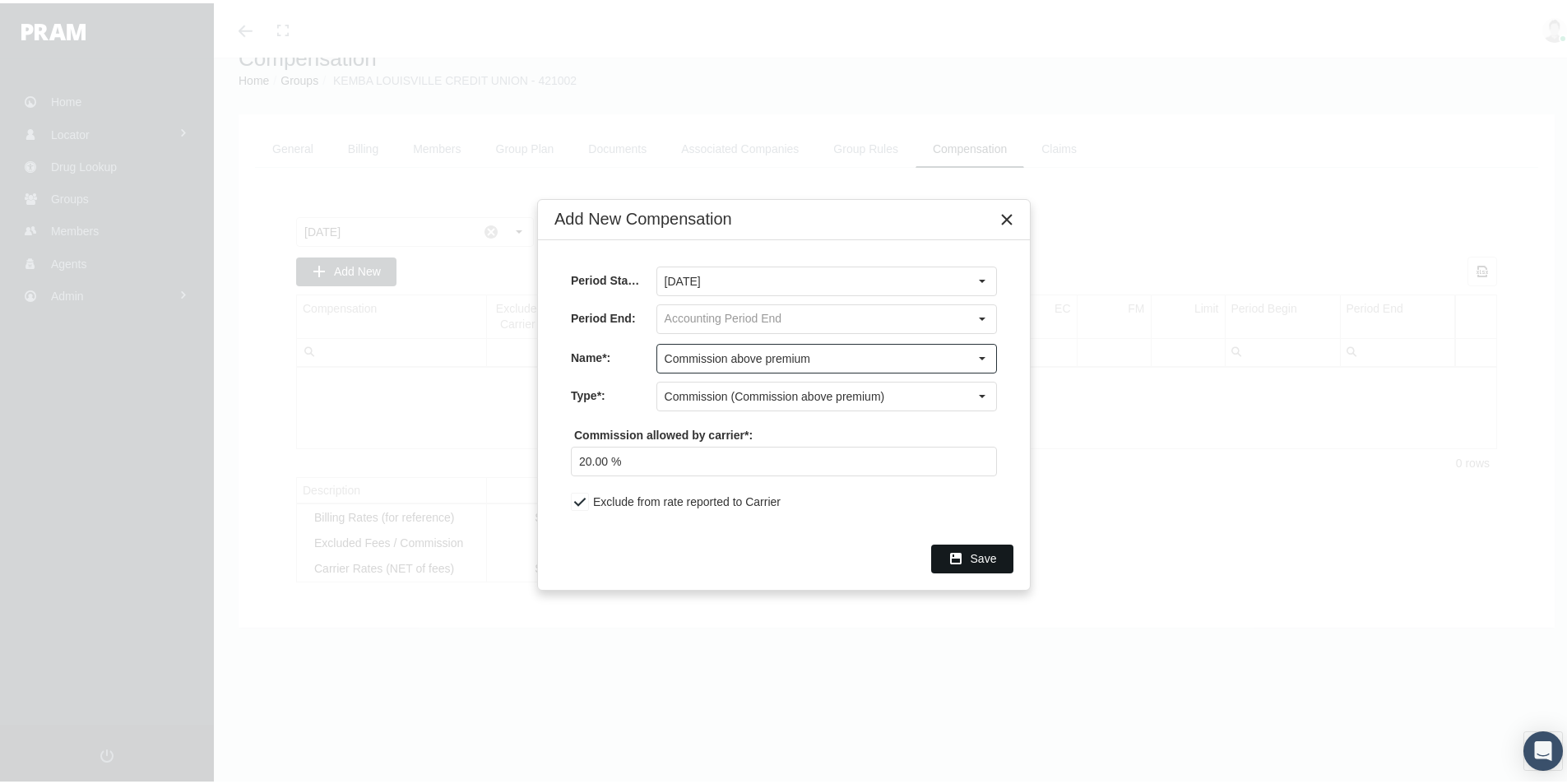
click at [976, 556] on span "Save" at bounding box center [984, 554] width 26 height 13
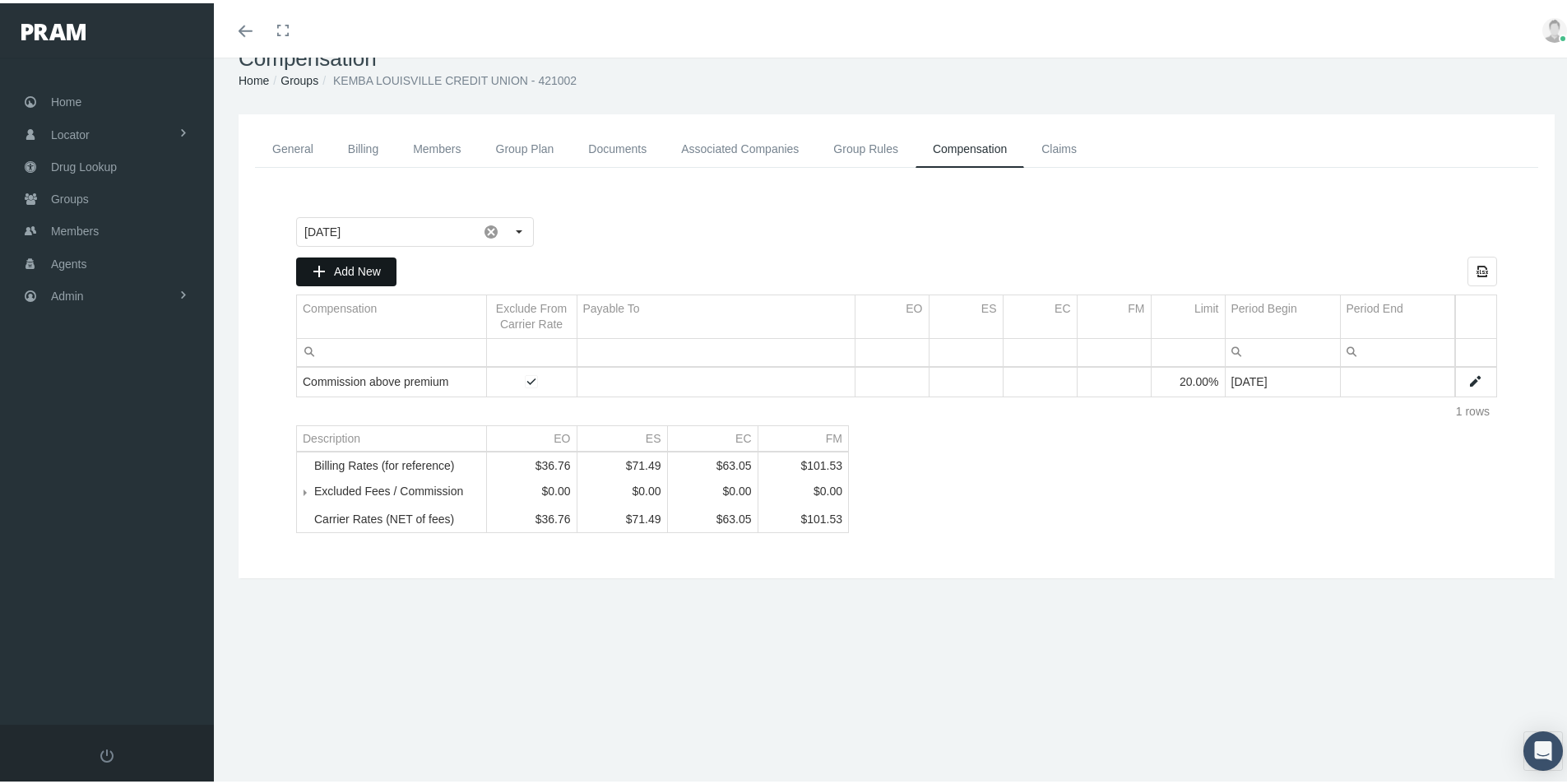
click at [371, 270] on span "Add New" at bounding box center [358, 268] width 47 height 13
type input "[DATE]"
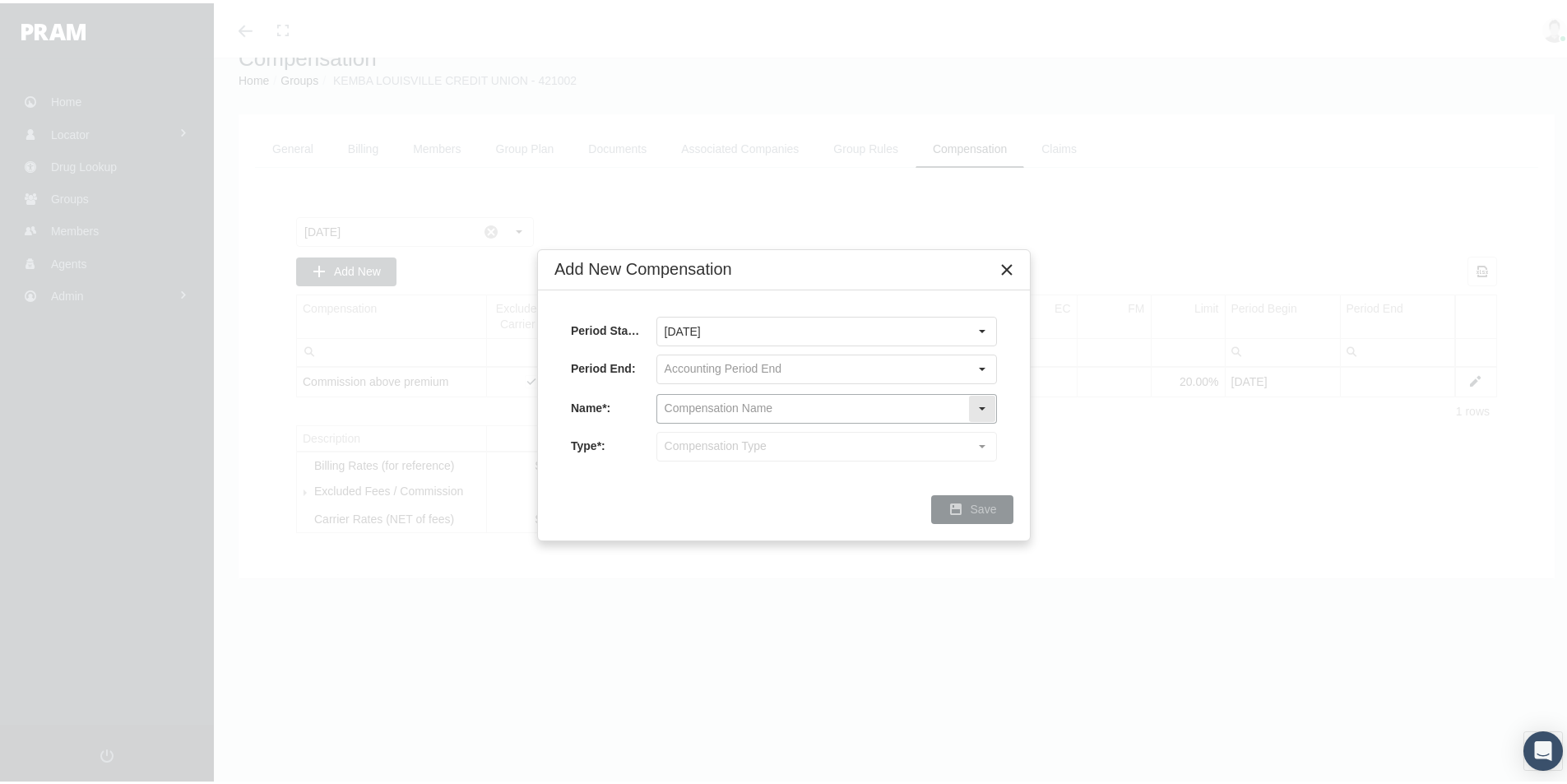
click at [703, 408] on input "text" at bounding box center [813, 405] width 311 height 28
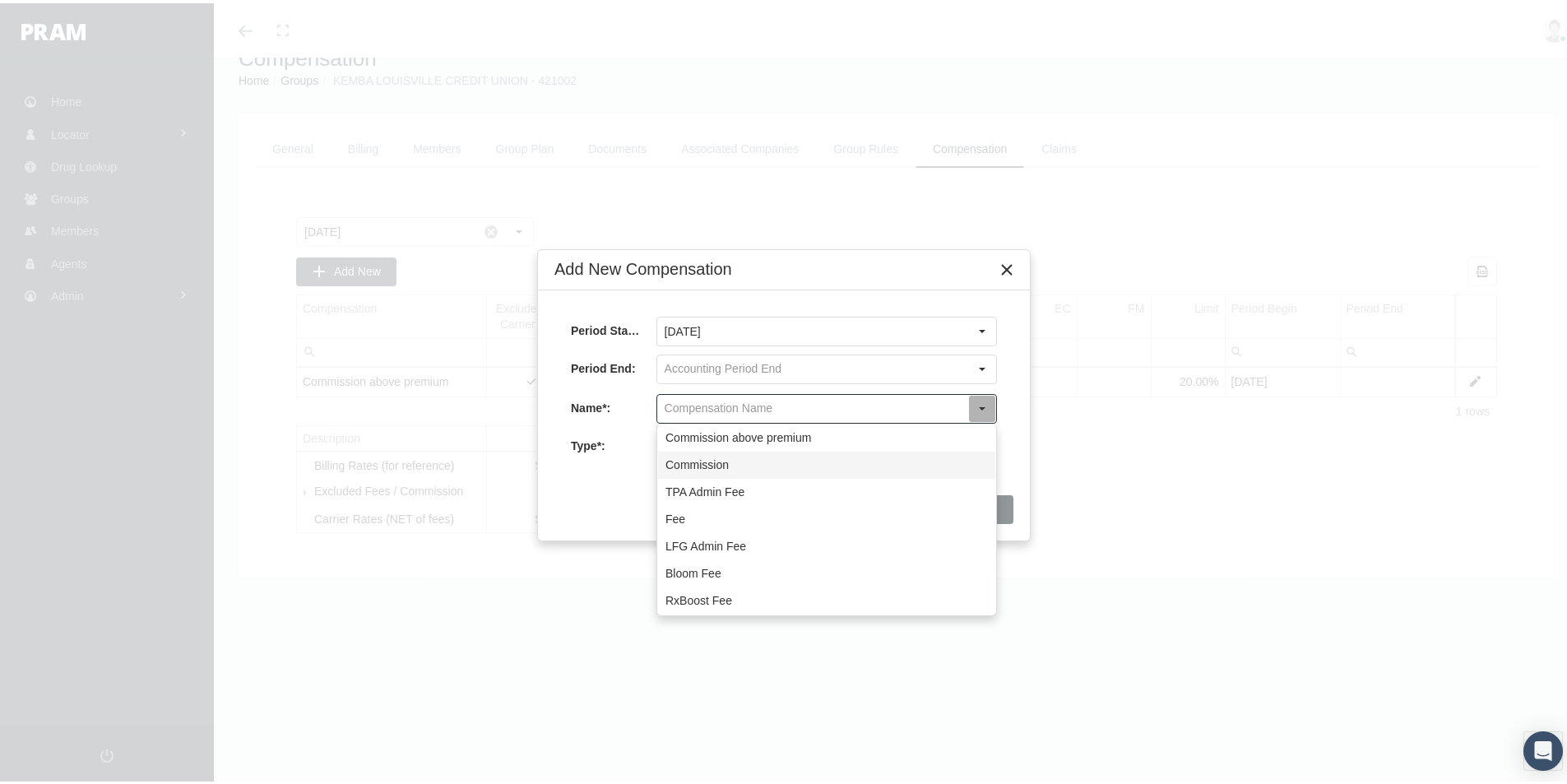
click at [690, 458] on div "Commission" at bounding box center [827, 461] width 338 height 27
type input "Commission"
type input "Commission (Commission)"
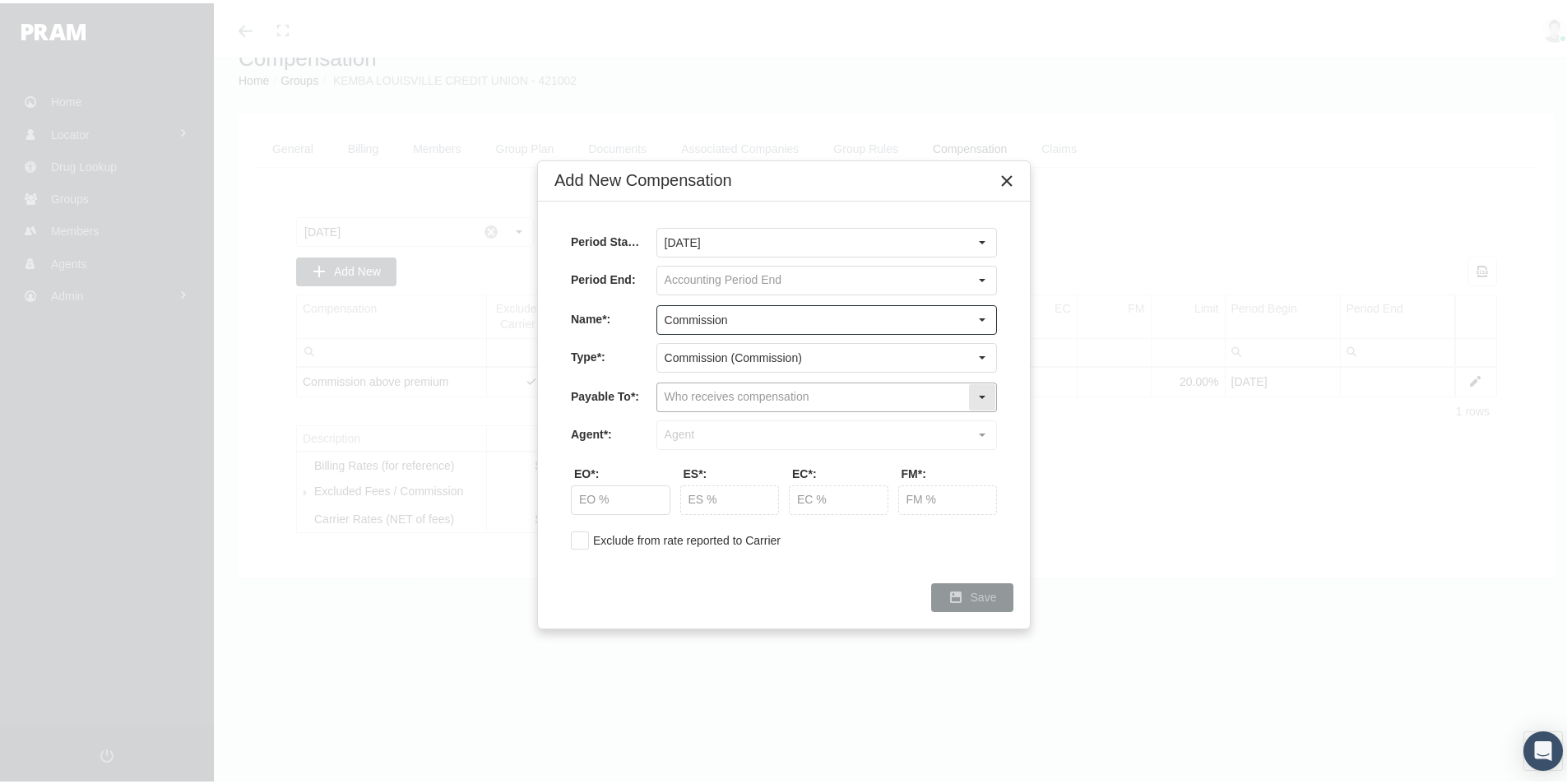
click at [686, 392] on input "text" at bounding box center [813, 394] width 311 height 28
click at [689, 455] on div "Company" at bounding box center [827, 450] width 338 height 27
type input "Company"
click at [677, 428] on input "text" at bounding box center [813, 432] width 311 height 28
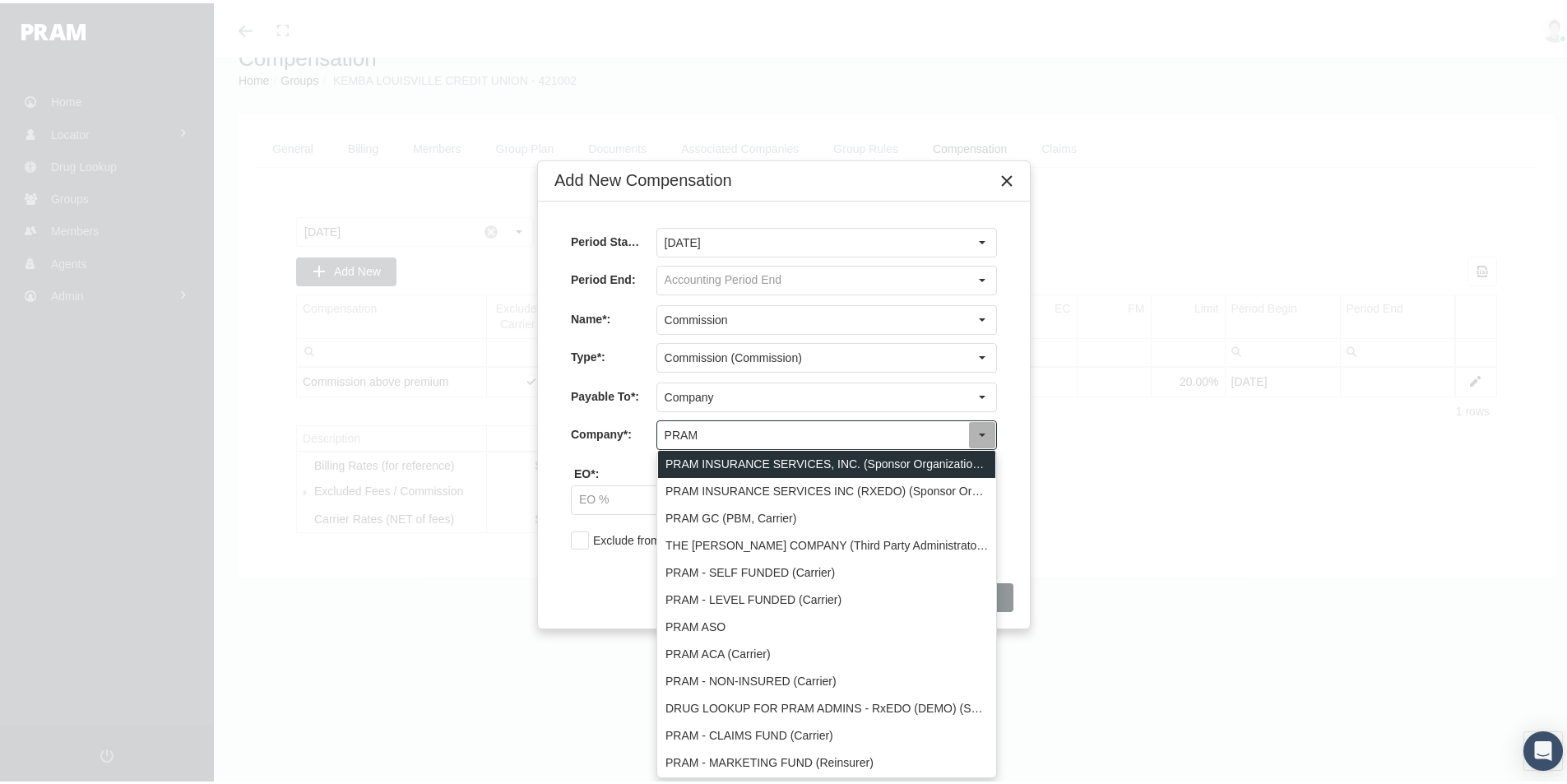
click at [719, 464] on div "PRAM INSURANCE SERVICES, INC. (Sponsor Organization, Broker, Distribution Partn…" at bounding box center [827, 460] width 338 height 27
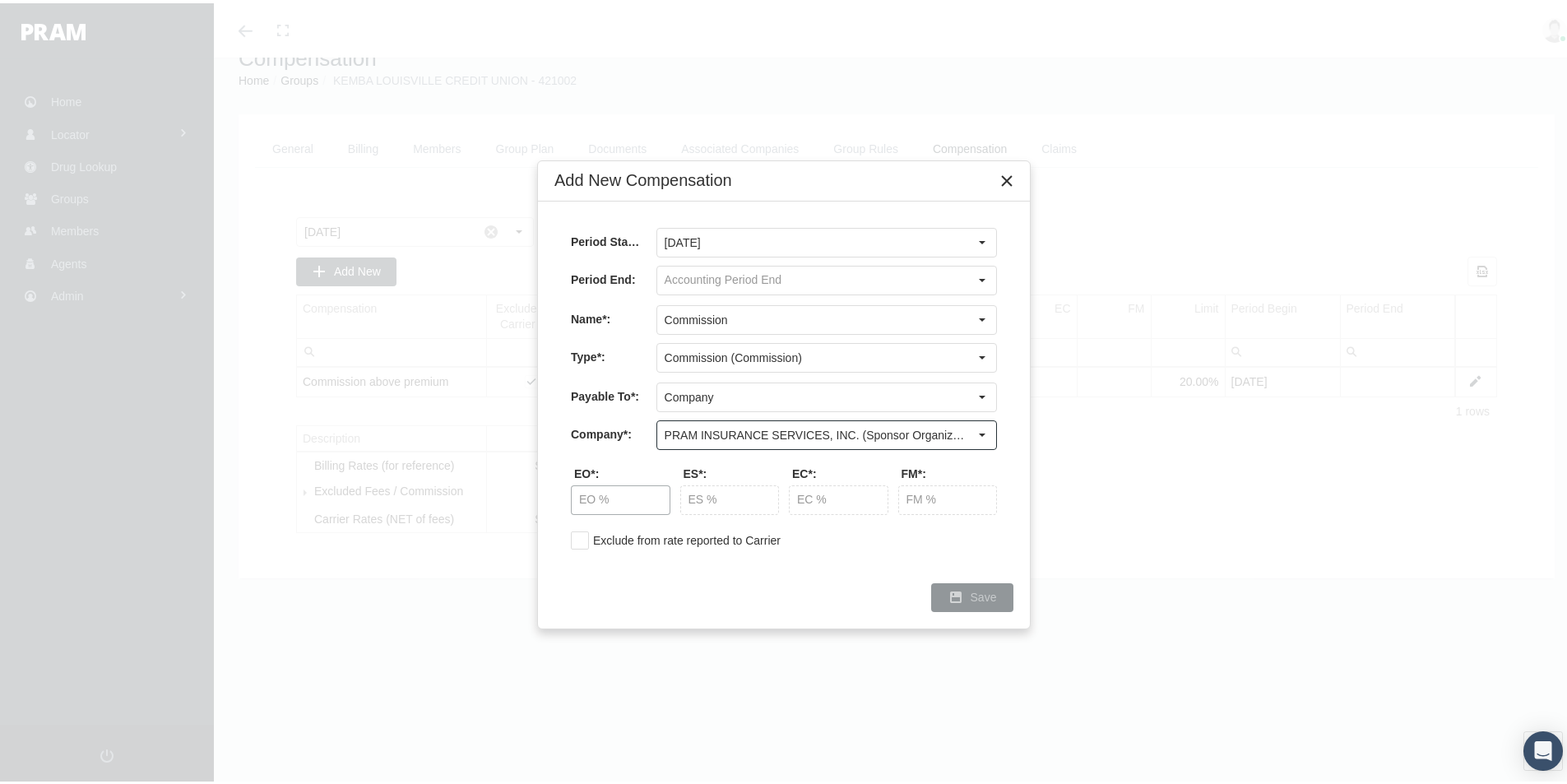
type input "PRAM INSURANCE SERVICES, INC. (Sponsor Organization, Broker, Distribution Partn…"
click at [592, 499] on input "text" at bounding box center [620, 496] width 98 height 28
type input "20.00 %"
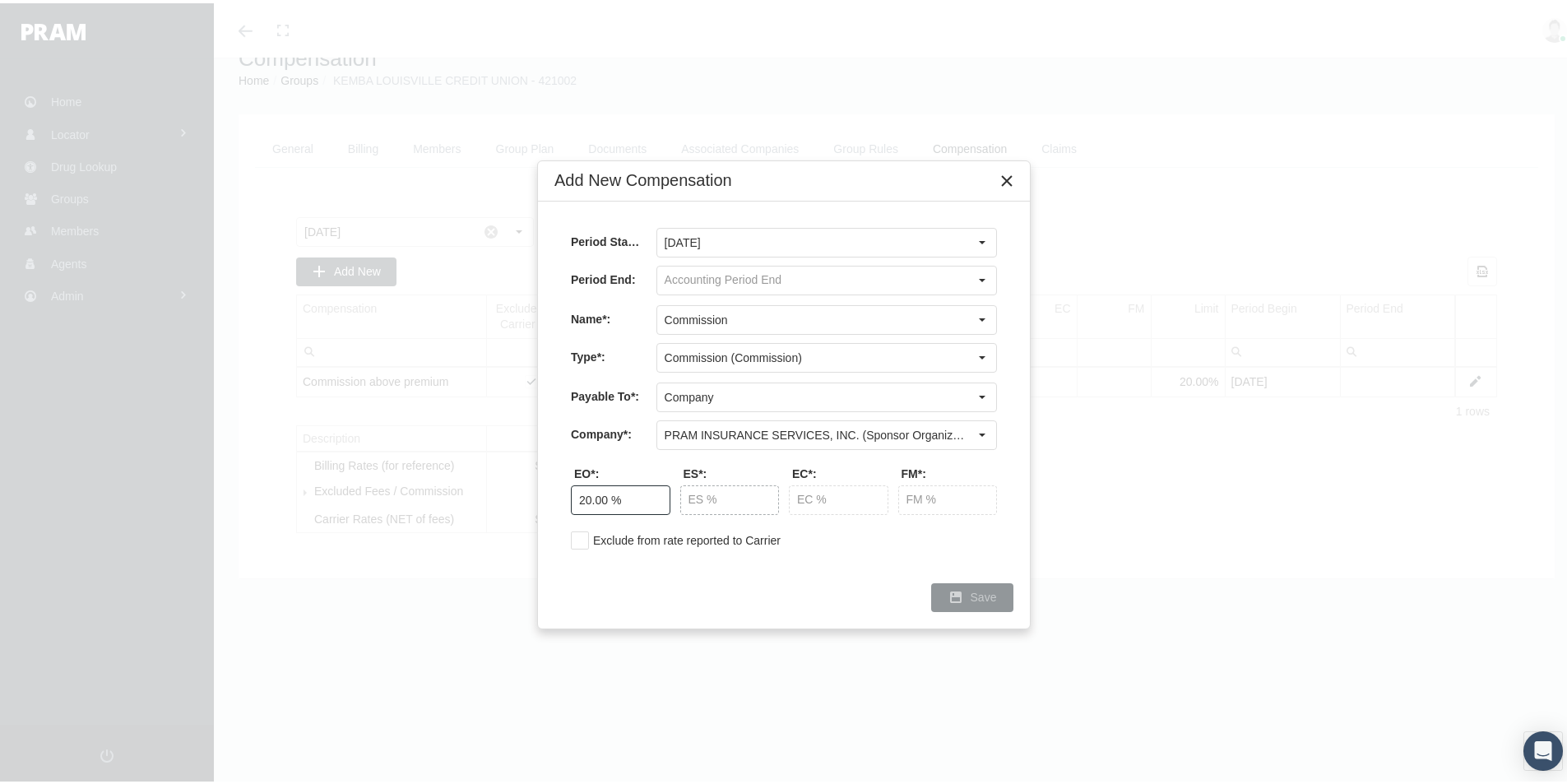
type input "20.00 %"
click at [993, 596] on span "Save" at bounding box center [984, 593] width 26 height 13
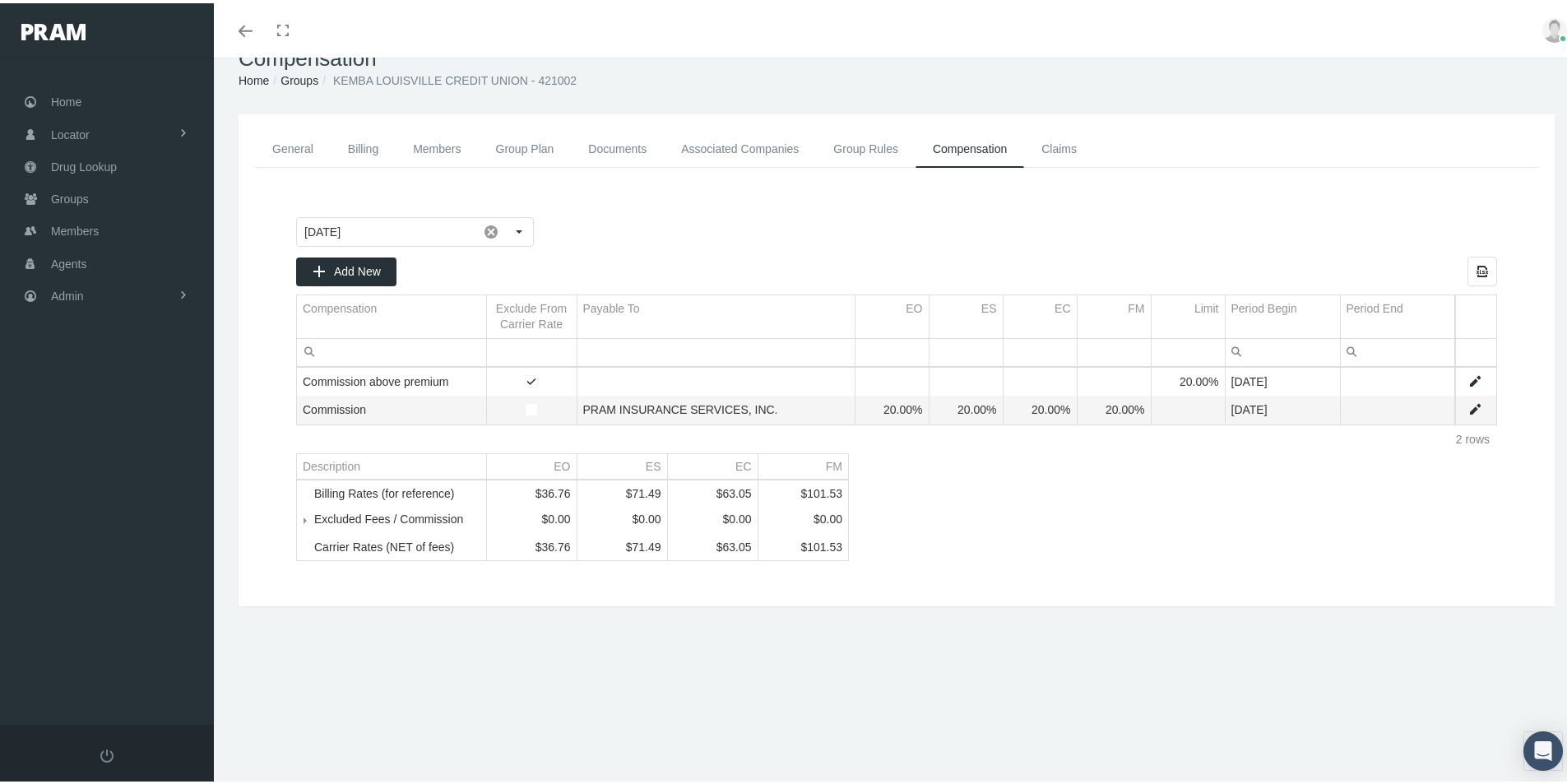
click at [362, 274] on span "Add New" at bounding box center [358, 268] width 47 height 13
type input "October 2025"
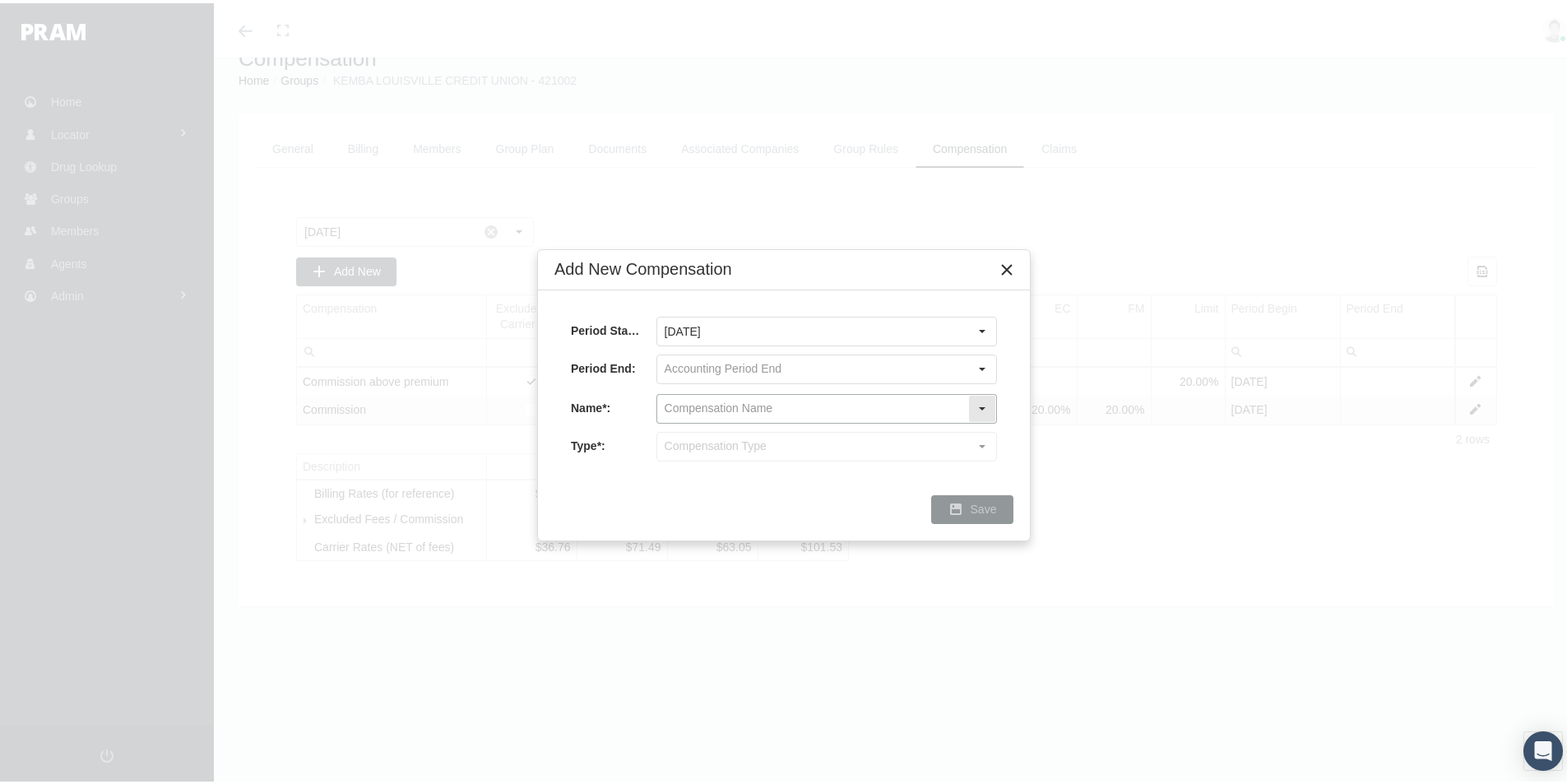
click at [675, 404] on input "text" at bounding box center [813, 405] width 311 height 28
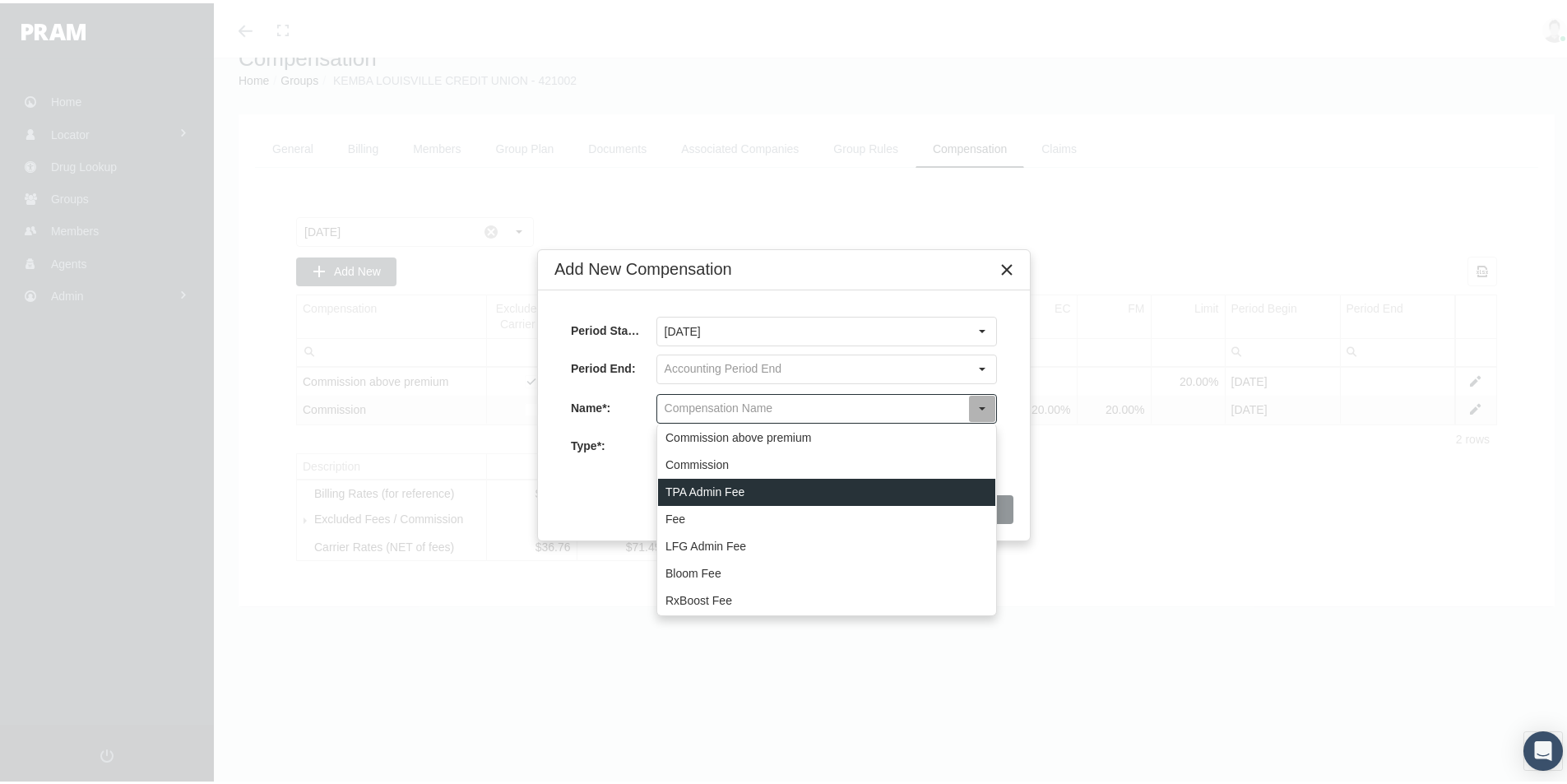
click at [682, 493] on div "TPA Admin Fee" at bounding box center [827, 489] width 338 height 27
type input "TPA Admin Fee"
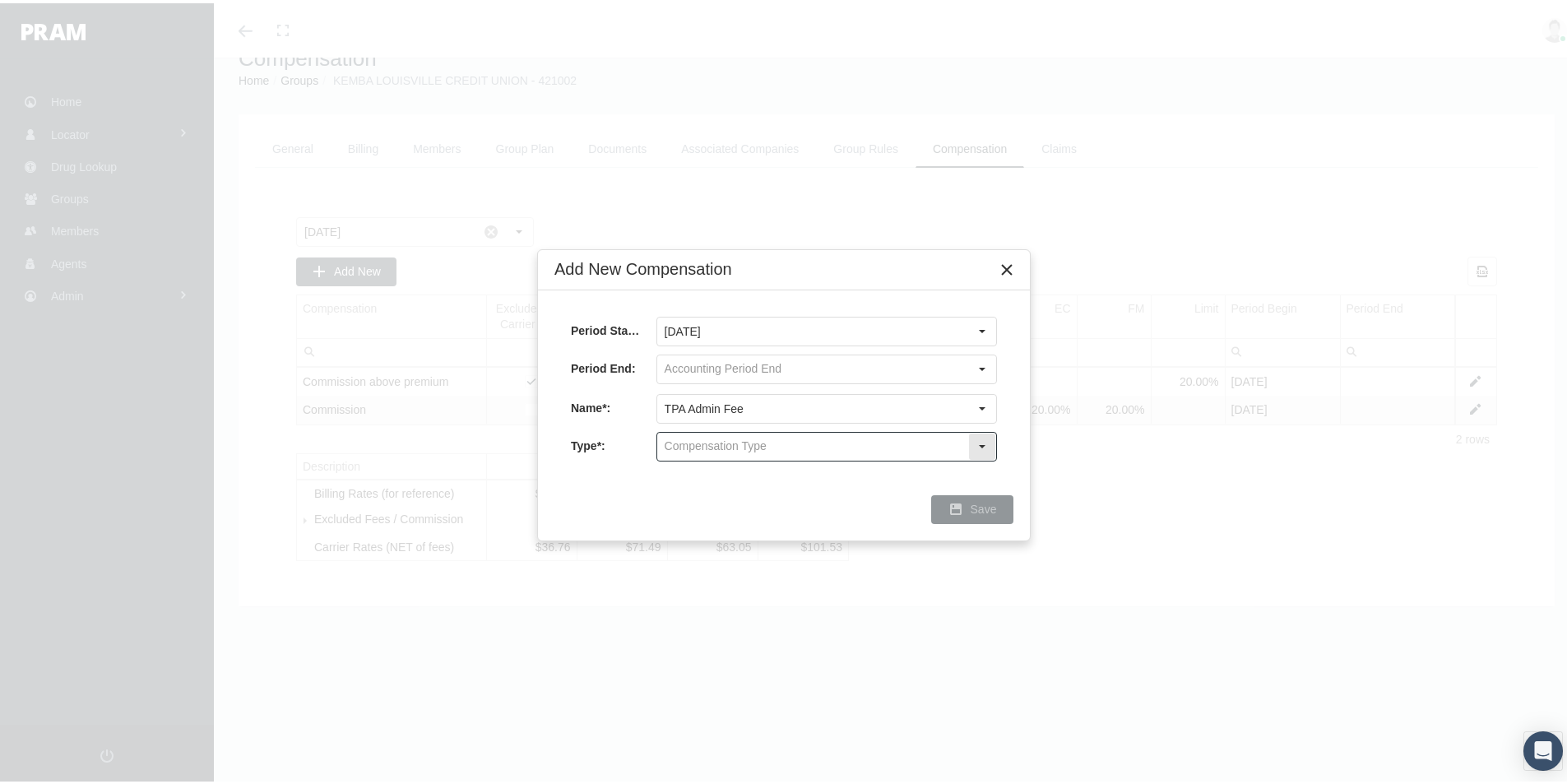
click at [673, 447] on input "text" at bounding box center [813, 443] width 311 height 28
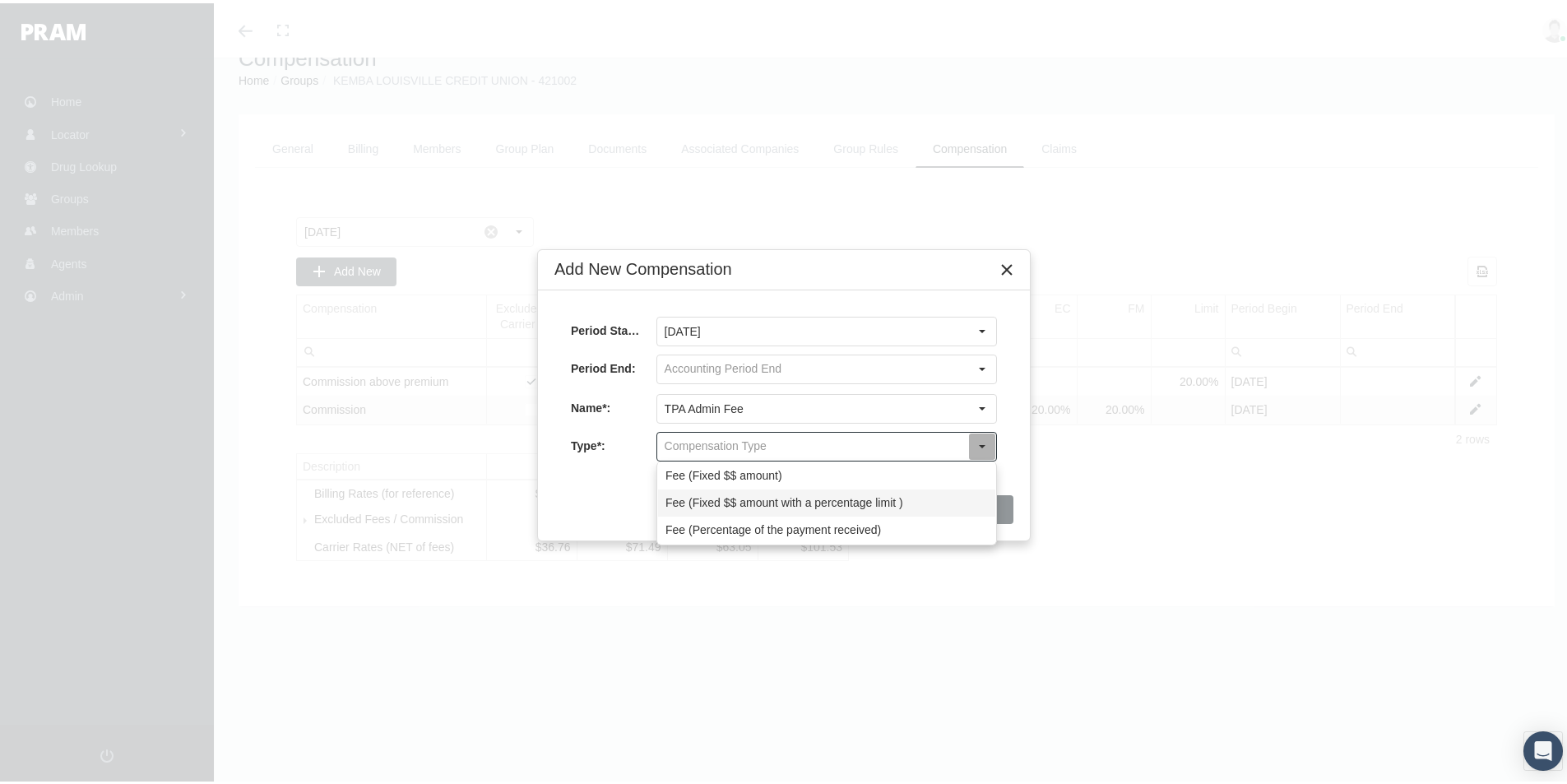
click at [669, 503] on div "Fee (Fixed $$ amount with a percentage limit )" at bounding box center [827, 499] width 338 height 27
type input "Fee (Fixed $$ amount with a percentage limit )"
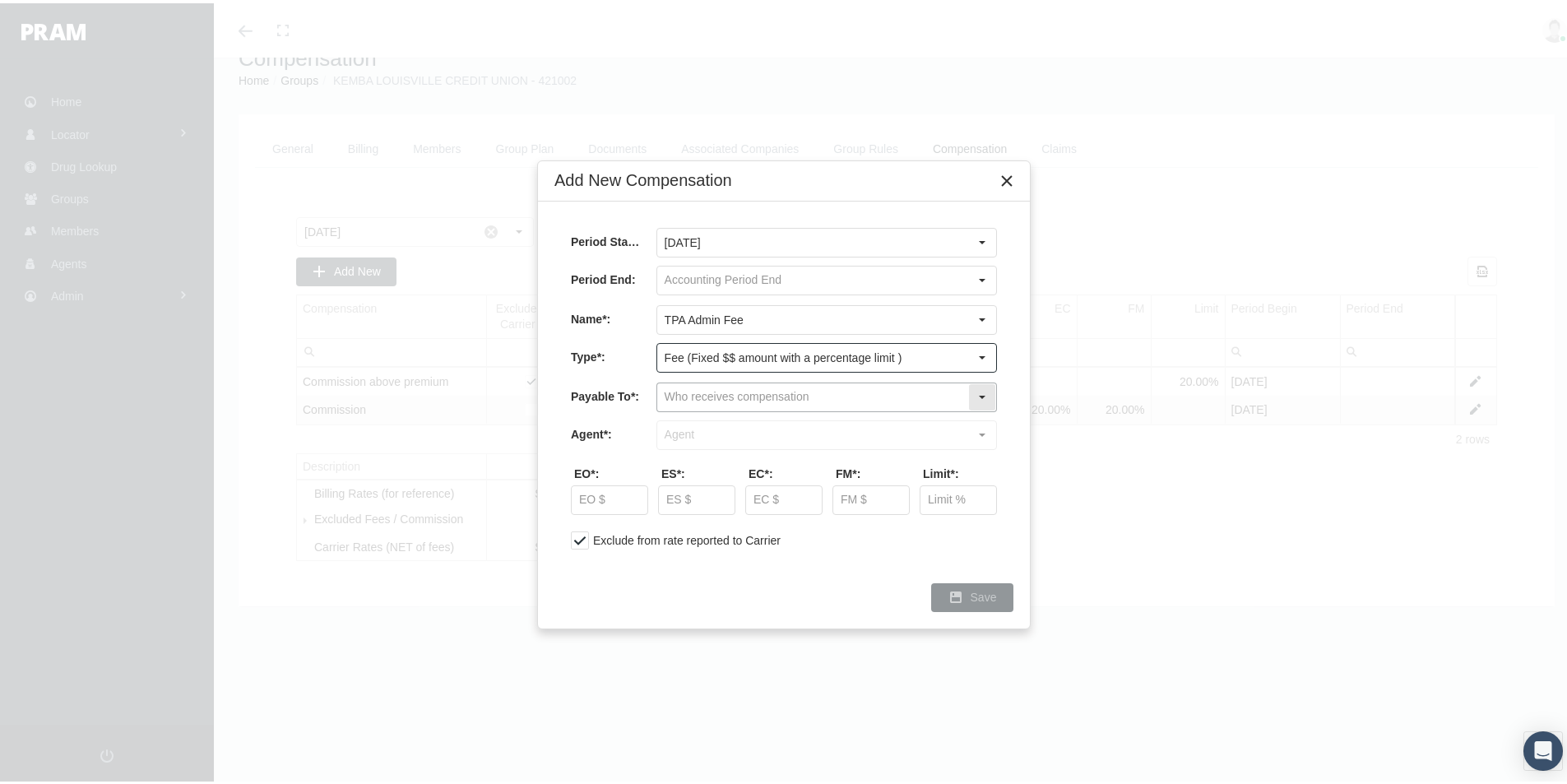
click at [701, 390] on input "text" at bounding box center [813, 394] width 311 height 28
click at [695, 451] on div "Company" at bounding box center [827, 450] width 338 height 27
type input "Company"
click at [688, 429] on input "text" at bounding box center [813, 432] width 311 height 28
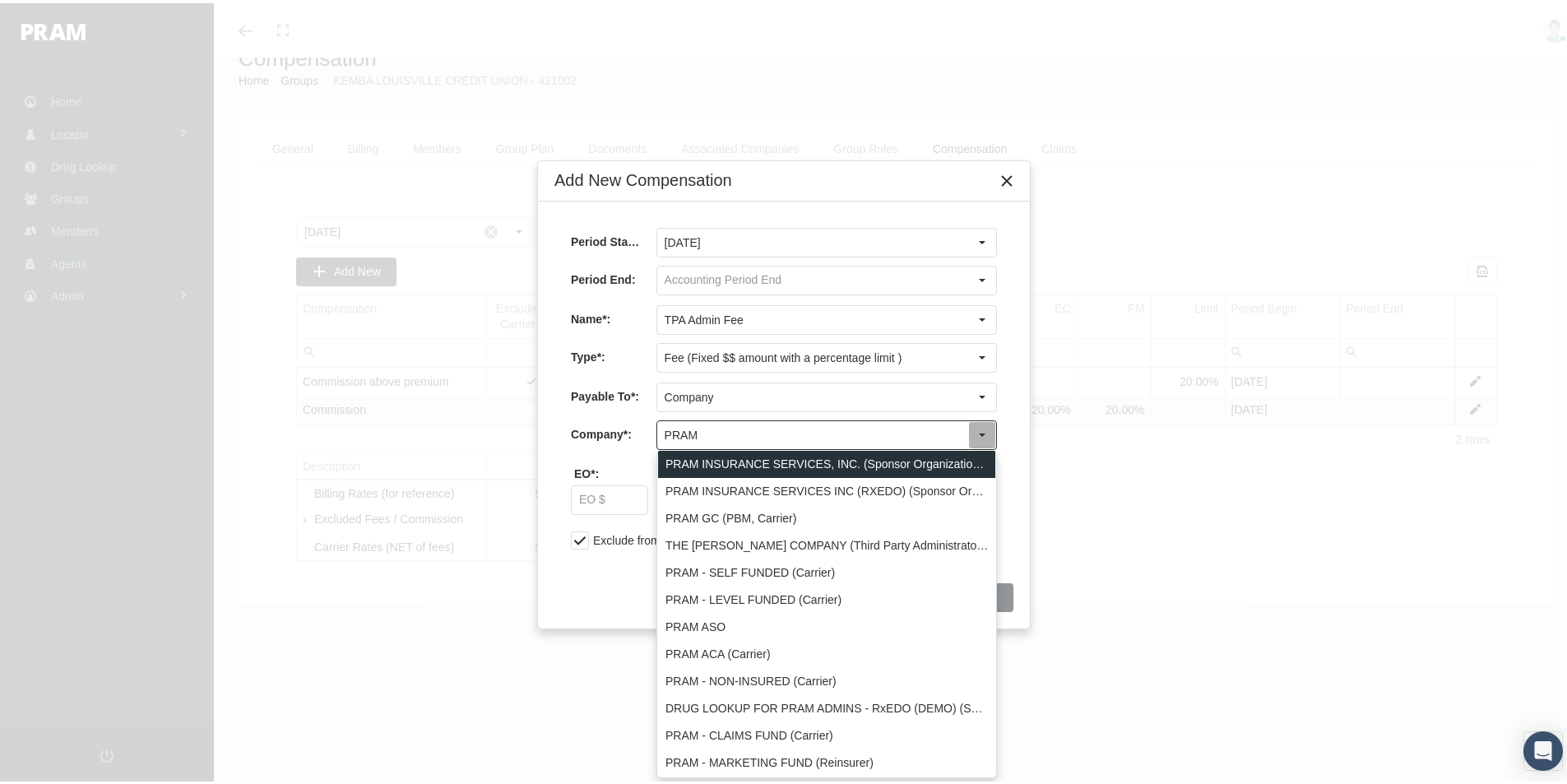
click at [721, 458] on div "PRAM INSURANCE SERVICES, INC. (Sponsor Organization, Broker, Distribution Partn…" at bounding box center [827, 460] width 338 height 27
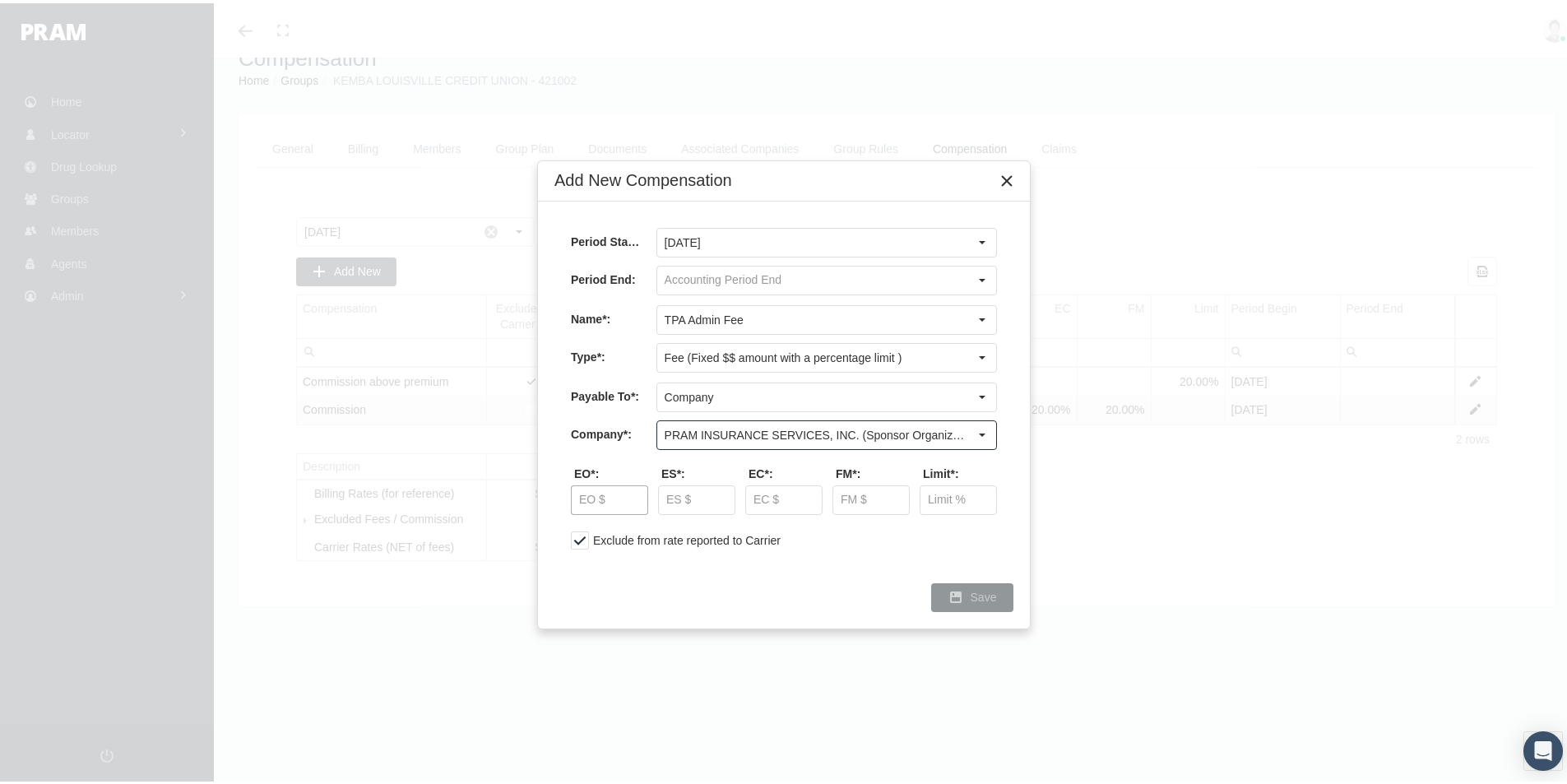
type input "PRAM INSURANCE SERVICES, INC. (Sponsor Organization, Broker, Distribution Partn…"
click at [597, 496] on input "text" at bounding box center [610, 496] width 76 height 28
type input "$ 5.00"
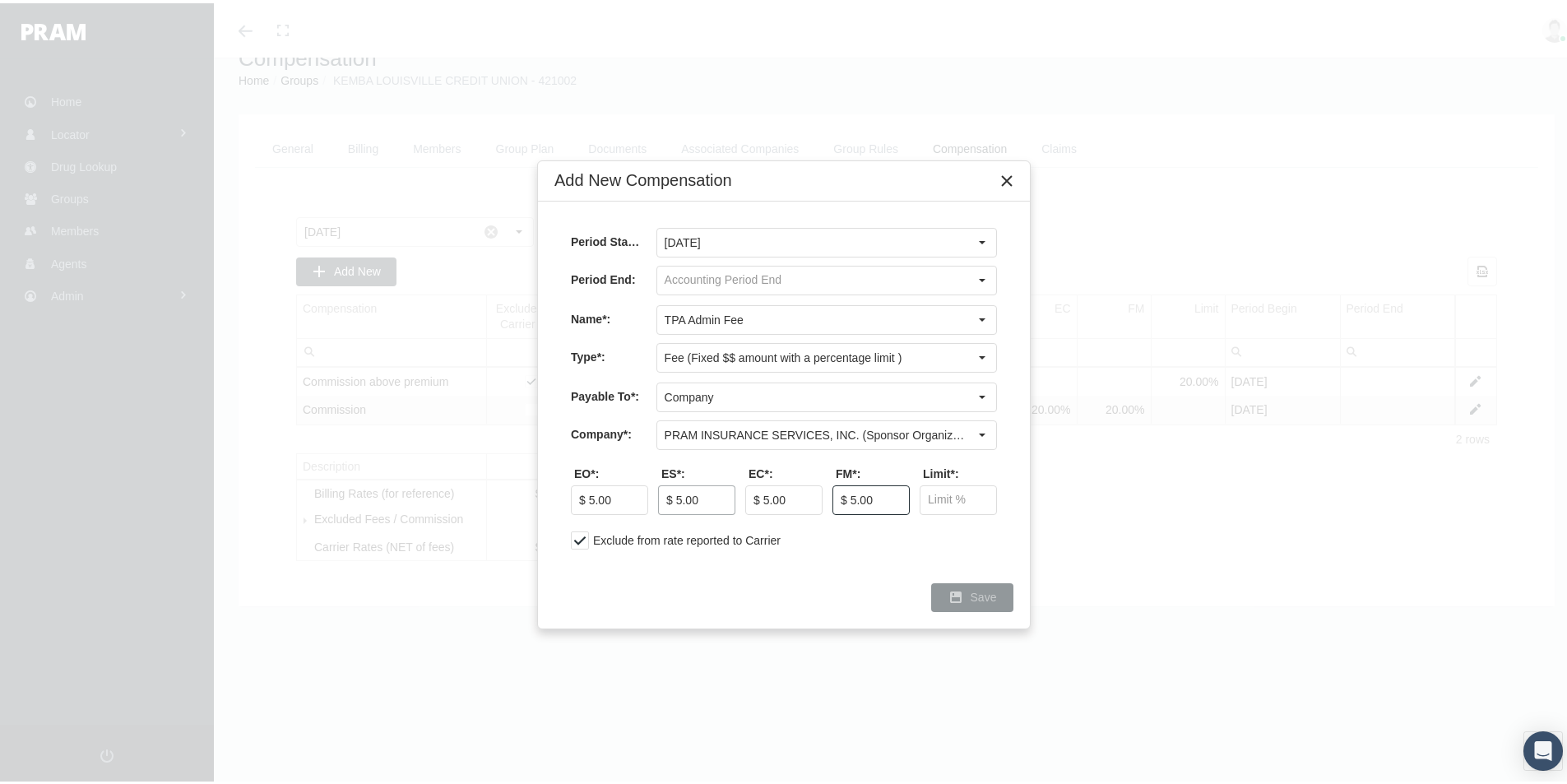
type input "$ 5.00"
type input "20.00 %"
click at [984, 598] on span "Save" at bounding box center [984, 593] width 26 height 13
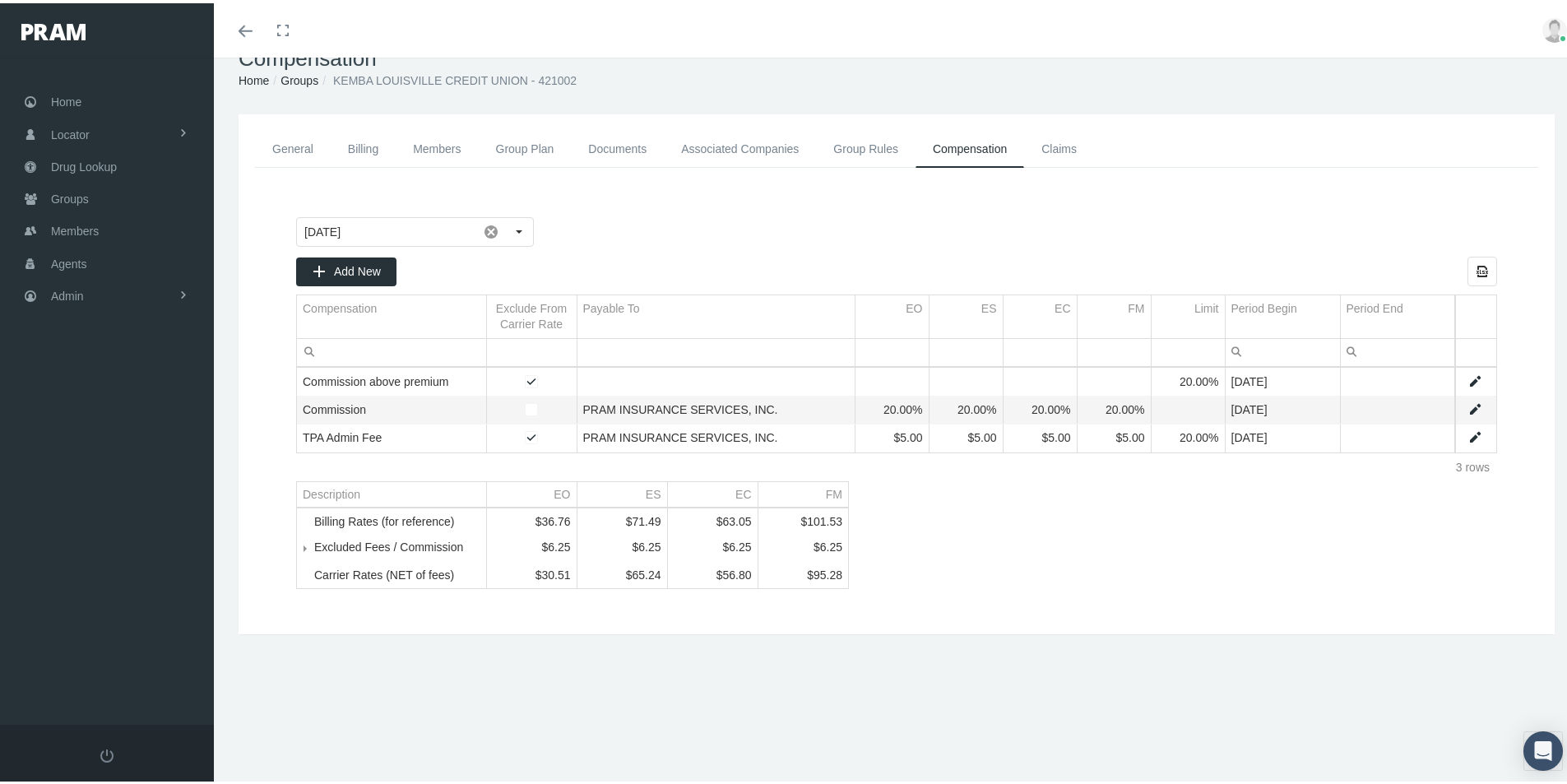
click at [284, 147] on link "General" at bounding box center [293, 146] width 76 height 37
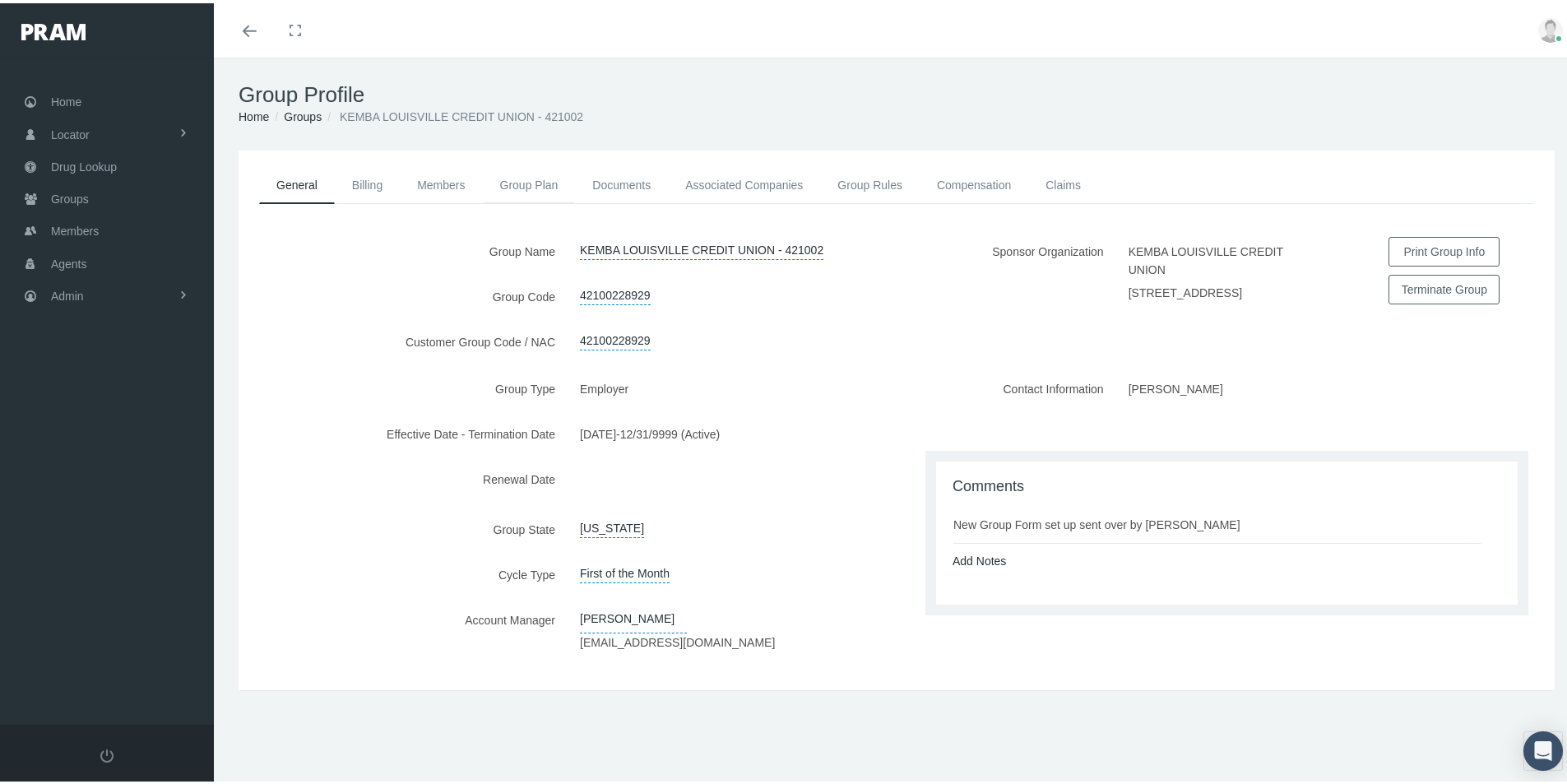
click at [528, 186] on link "Group Plan" at bounding box center [530, 182] width 93 height 36
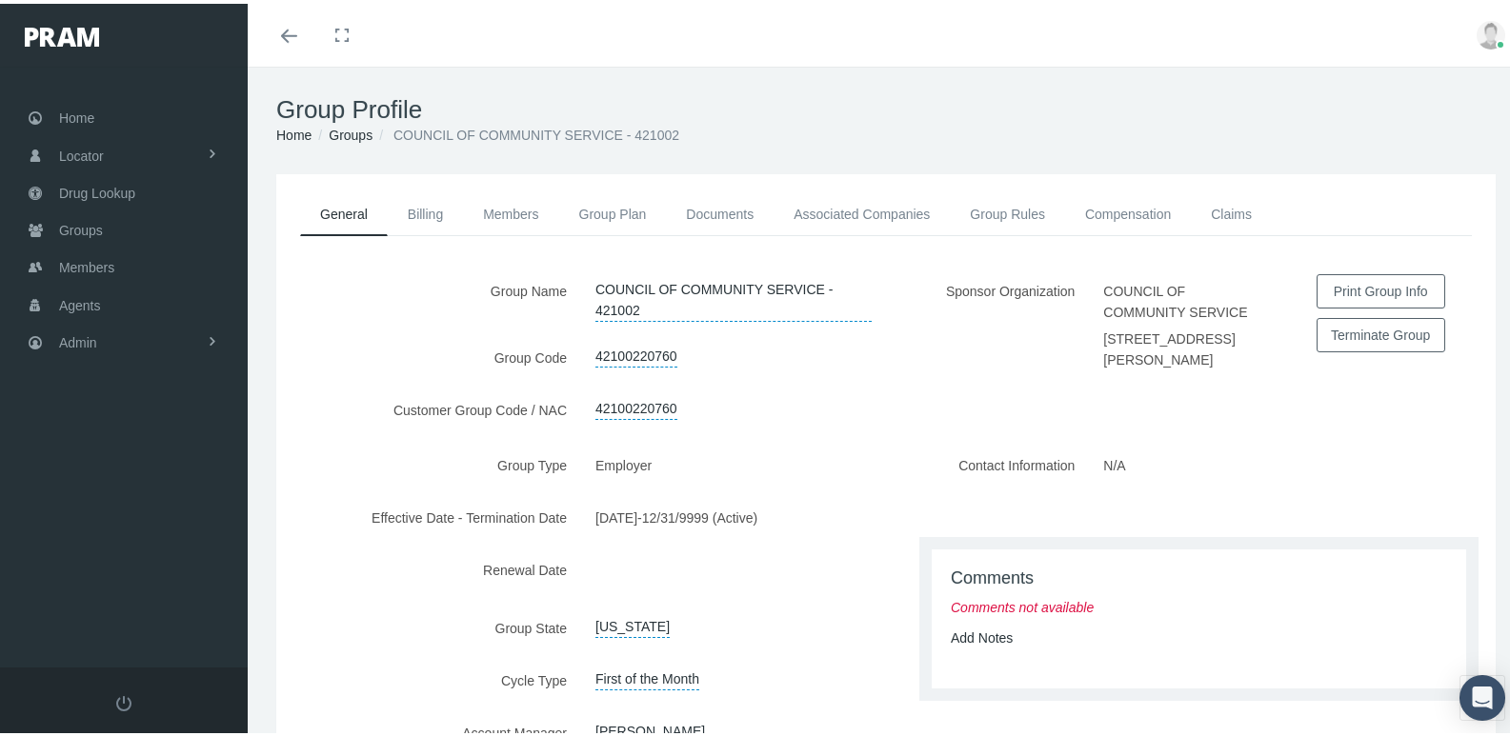
scroll to position [95, 0]
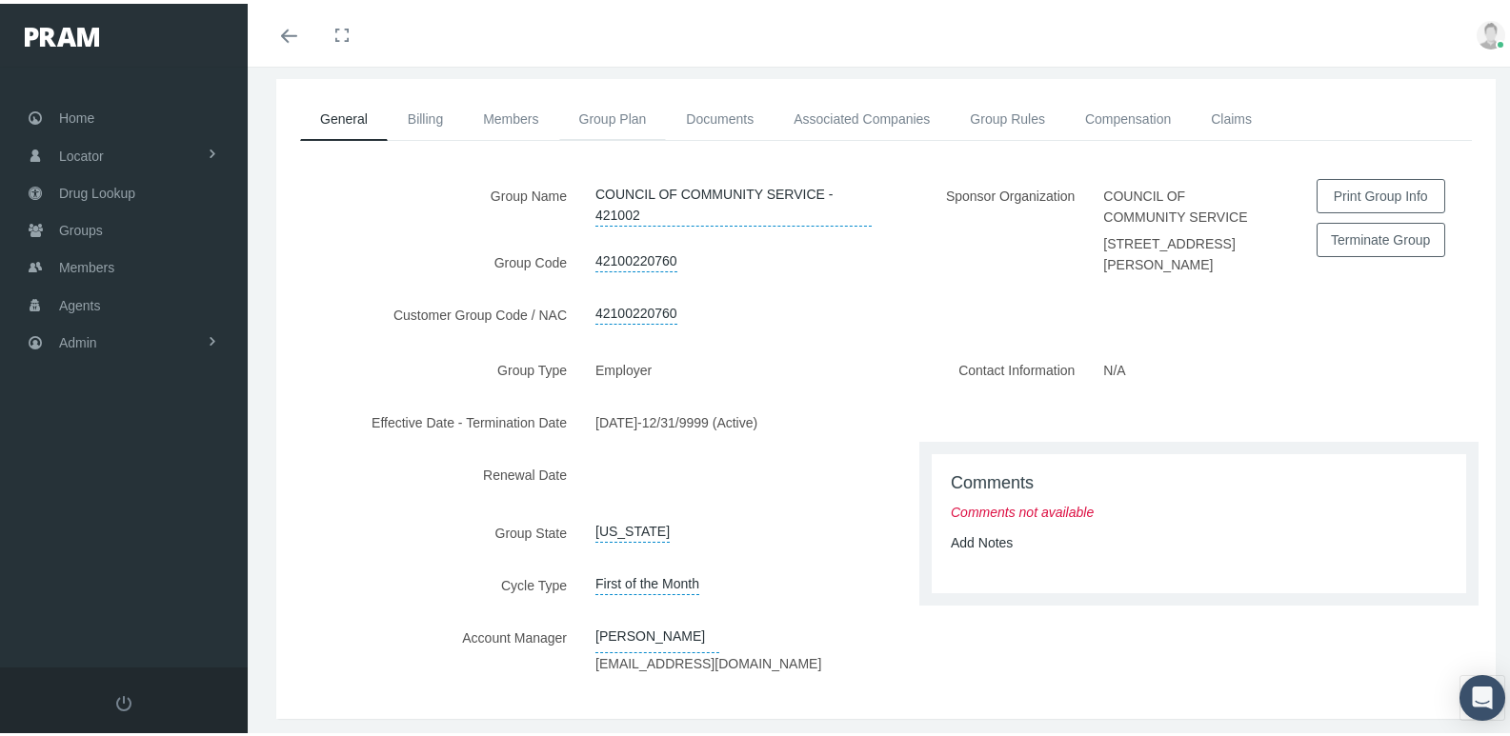
click at [588, 115] on link "Group Plan" at bounding box center [613, 115] width 108 height 42
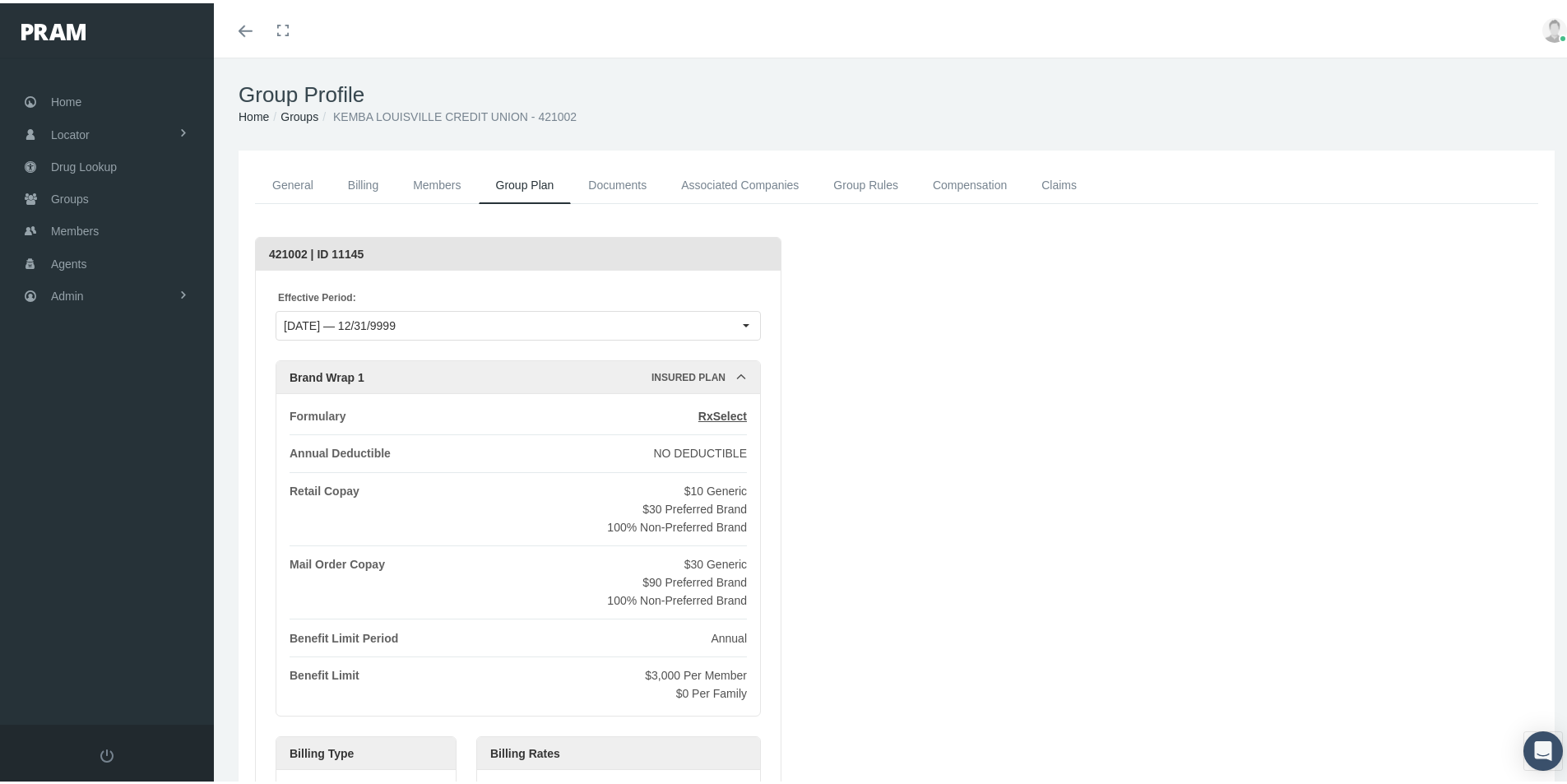
drag, startPoint x: 614, startPoint y: 182, endPoint x: 608, endPoint y: 193, distance: 12.5
click at [613, 182] on link "Documents" at bounding box center [618, 182] width 93 height 37
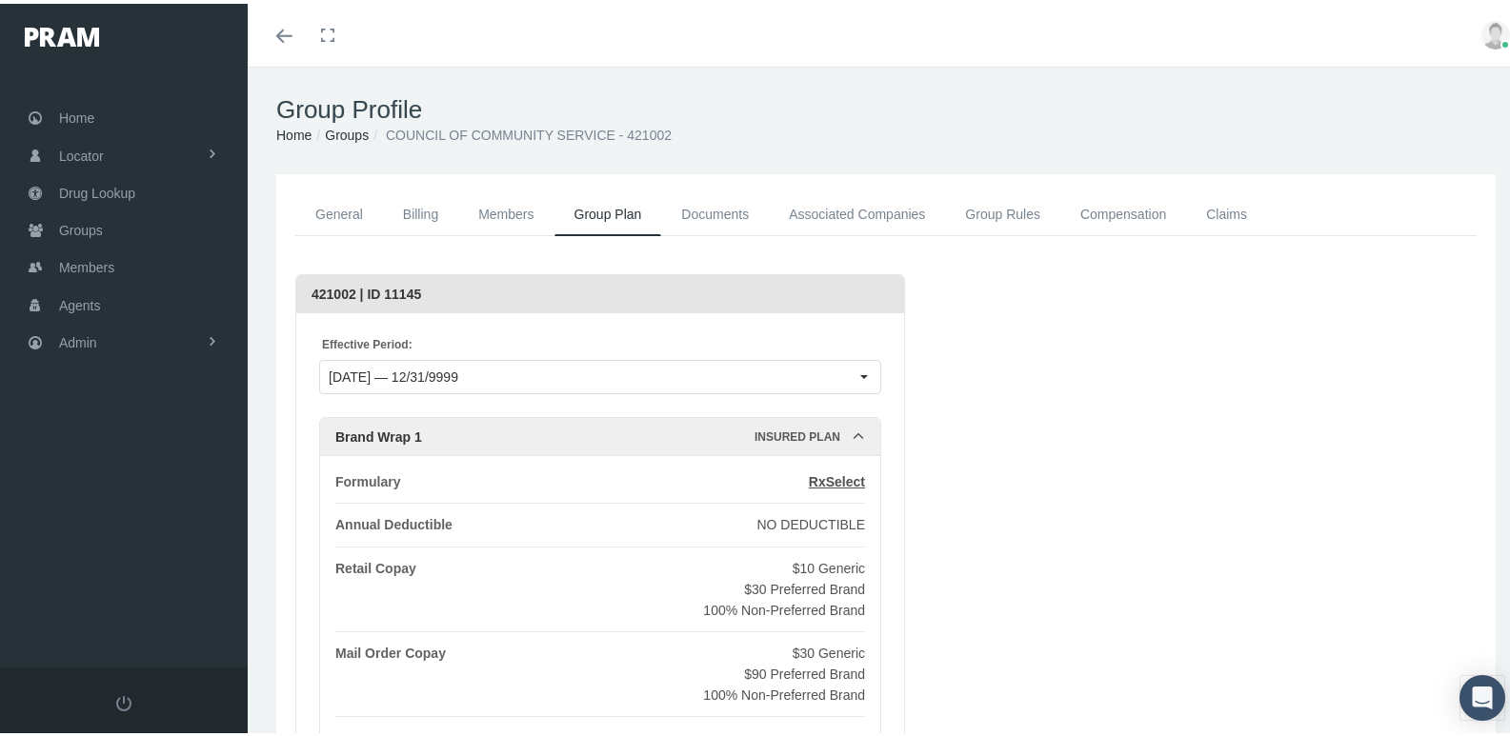
click at [711, 203] on link "Documents" at bounding box center [715, 211] width 108 height 43
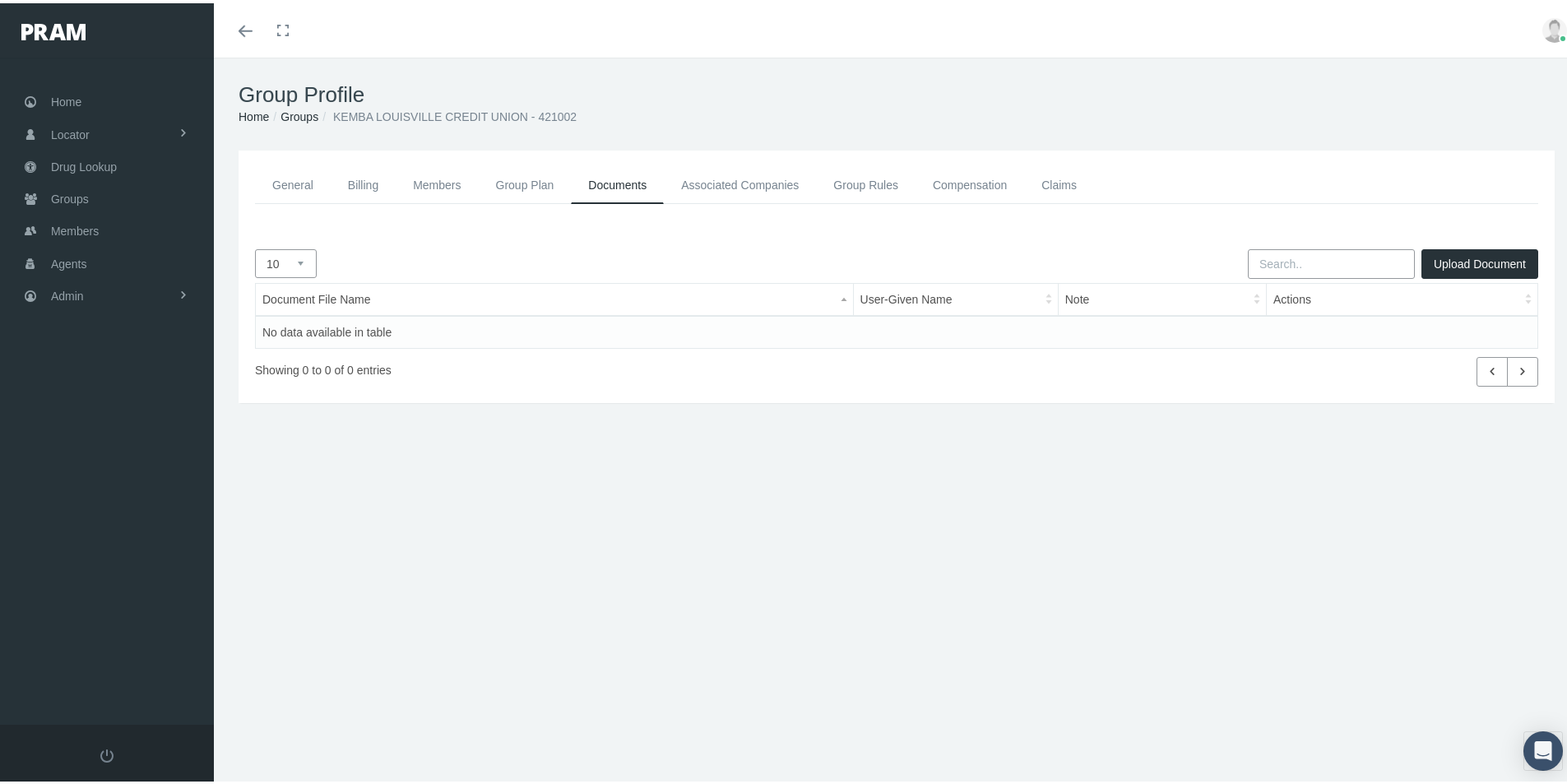
click at [1441, 256] on button "Upload Document" at bounding box center [1480, 261] width 117 height 29
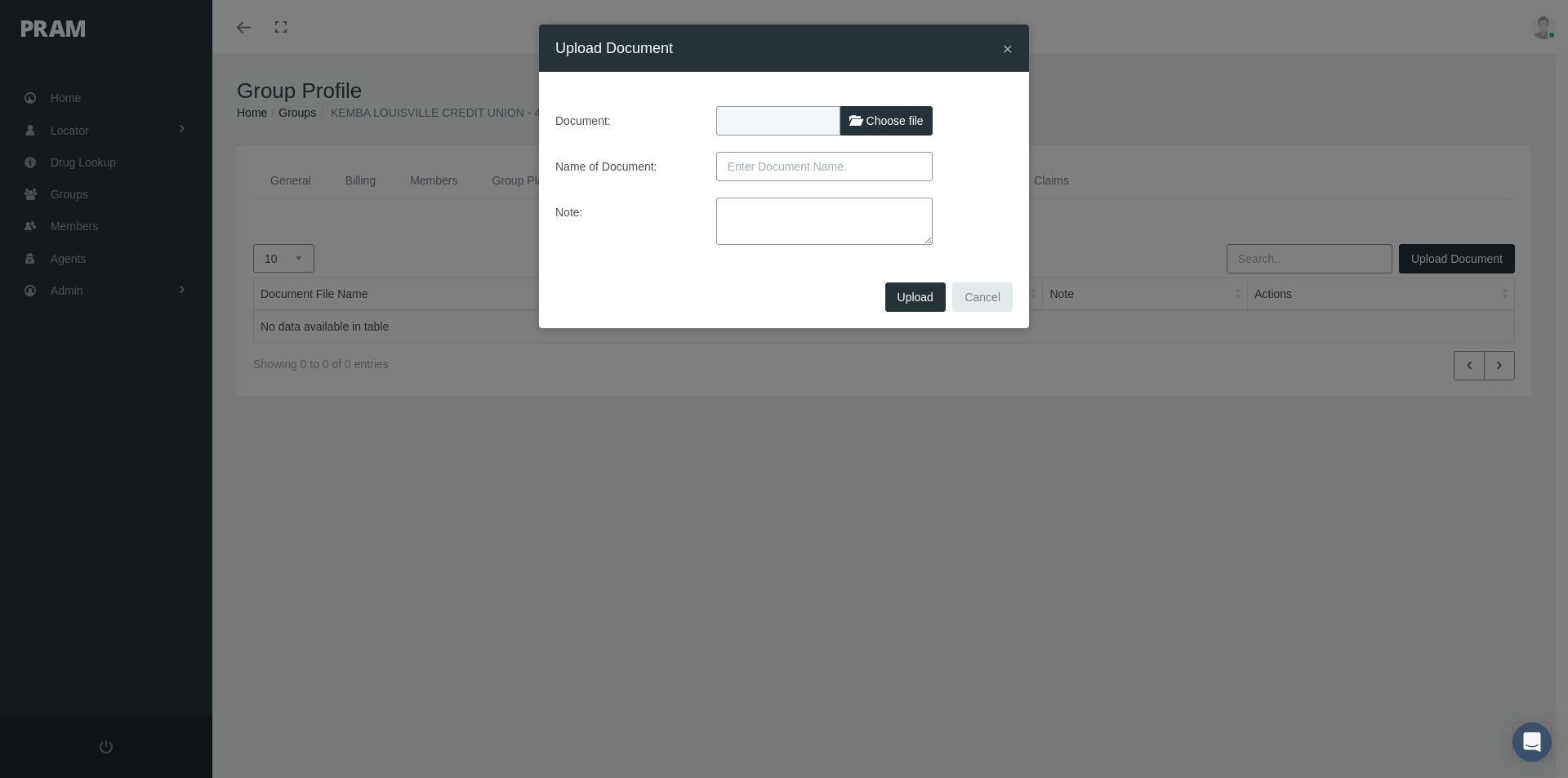
click at [909, 116] on span "Choose file" at bounding box center [895, 120] width 57 height 13
click at [909, 116] on input "Choose file" at bounding box center [824, 117] width 216 height 23
type input "C:\fakepath\kemba PRAM agreement.docx"
type input "kemba PRAM agreement.docx"
click at [752, 157] on input "text" at bounding box center [824, 166] width 216 height 29
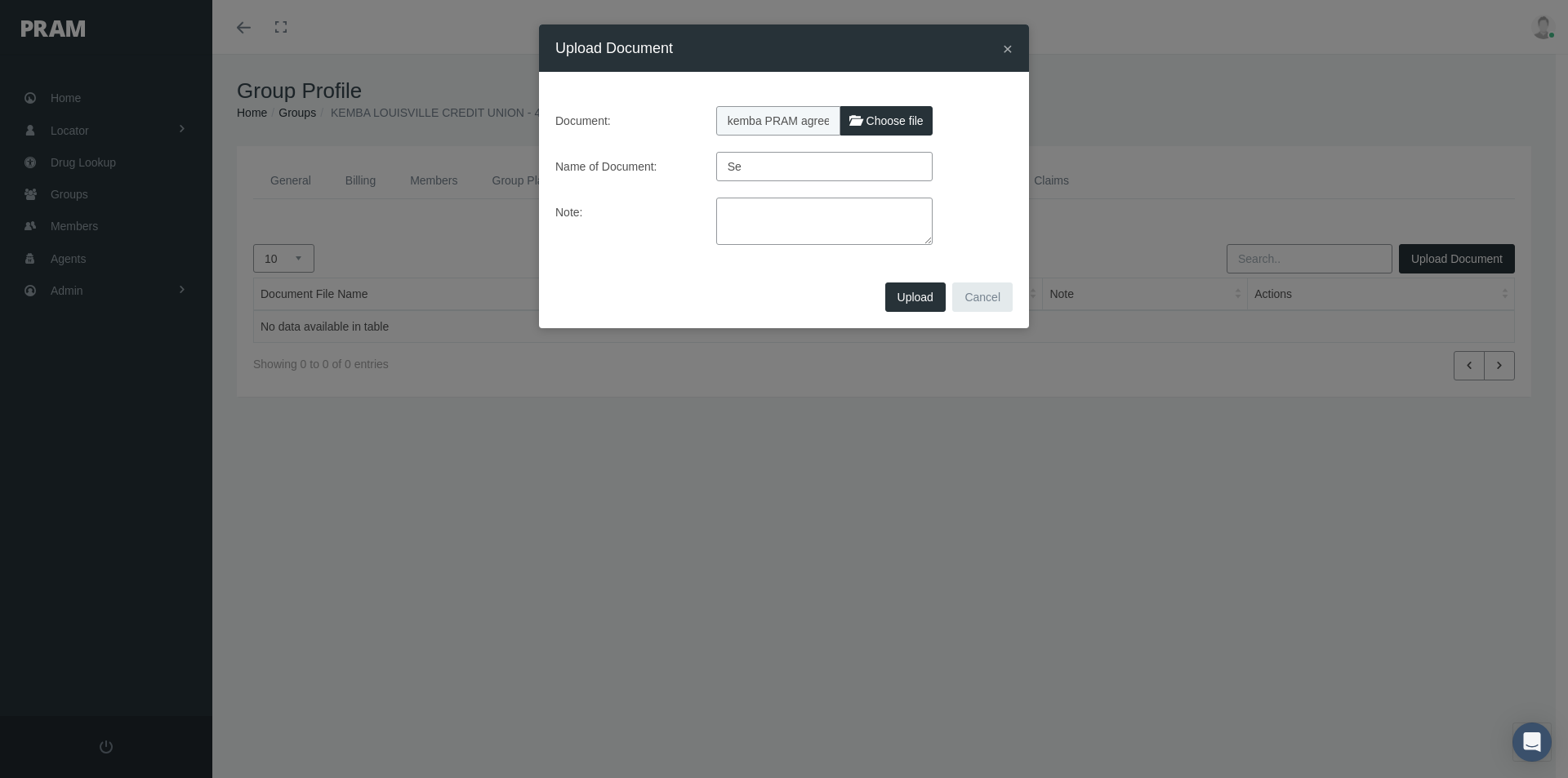
type input "S"
type input "Group Set Up"
click at [919, 294] on span "Upload" at bounding box center [916, 296] width 36 height 13
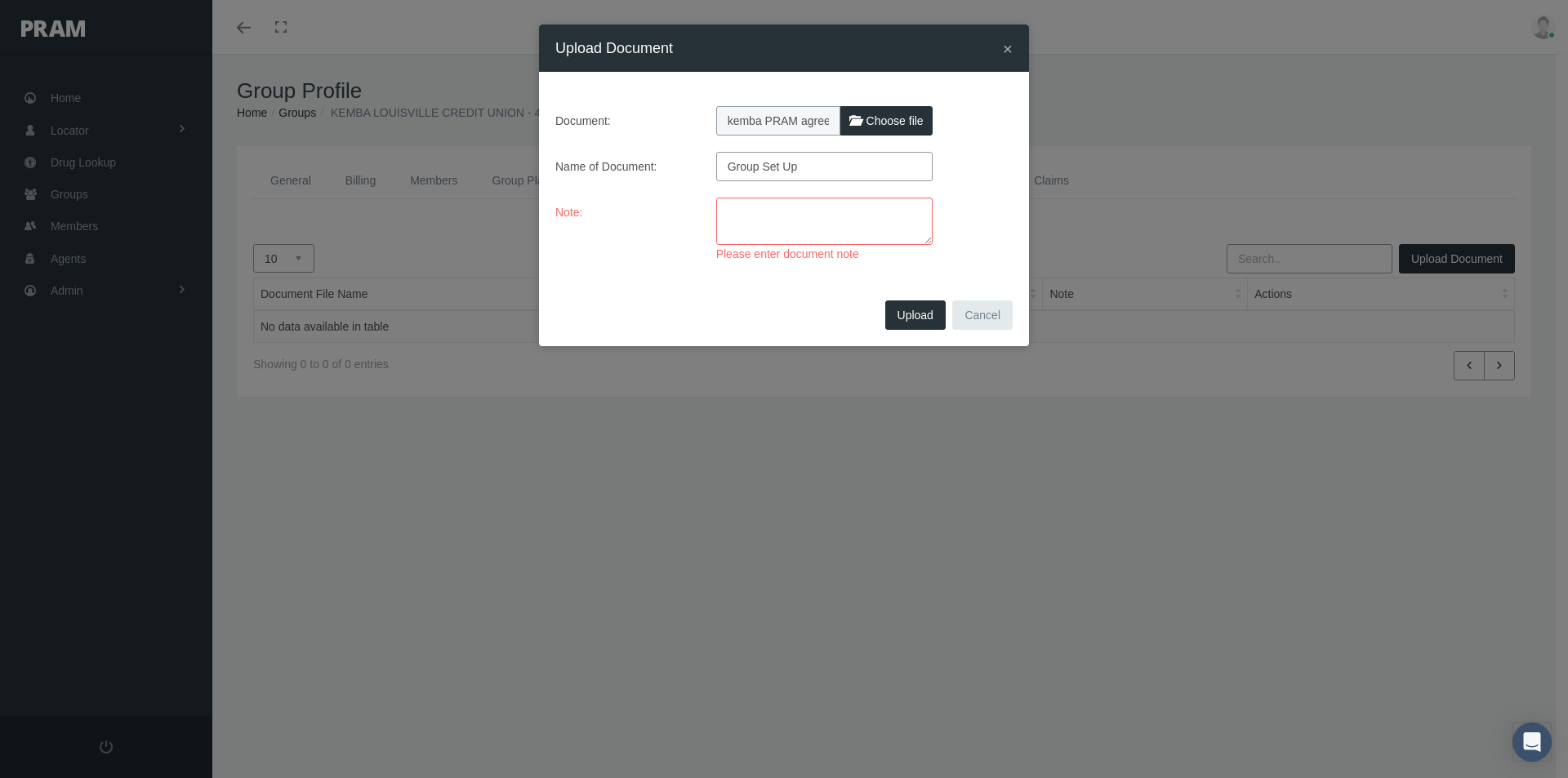
drag, startPoint x: 729, startPoint y: 206, endPoint x: 802, endPoint y: 203, distance: 73.1
click at [730, 206] on textarea at bounding box center [824, 220] width 216 height 47
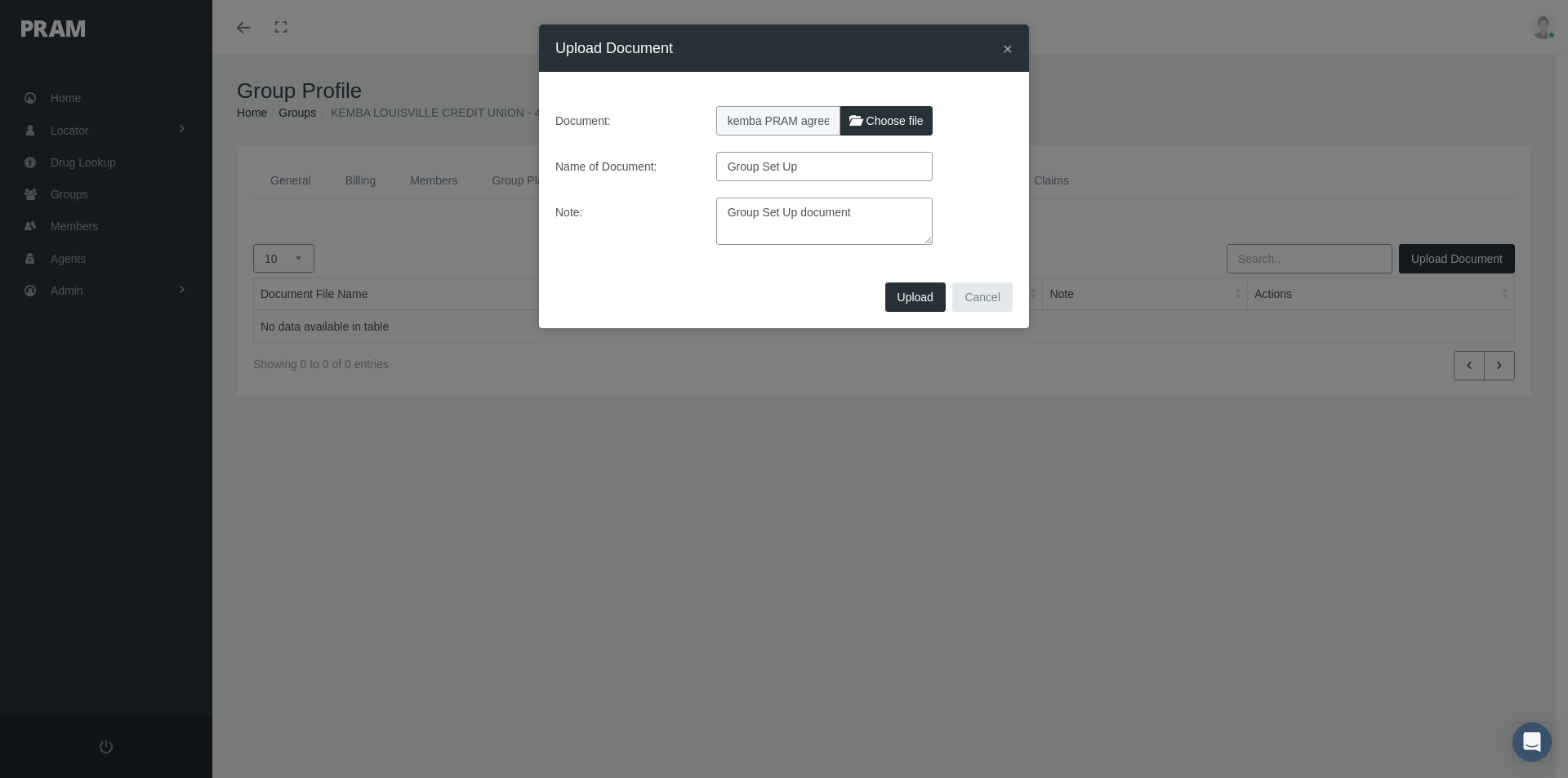
type textarea "Group Set Up document"
click at [902, 302] on button "Upload" at bounding box center [915, 297] width 60 height 29
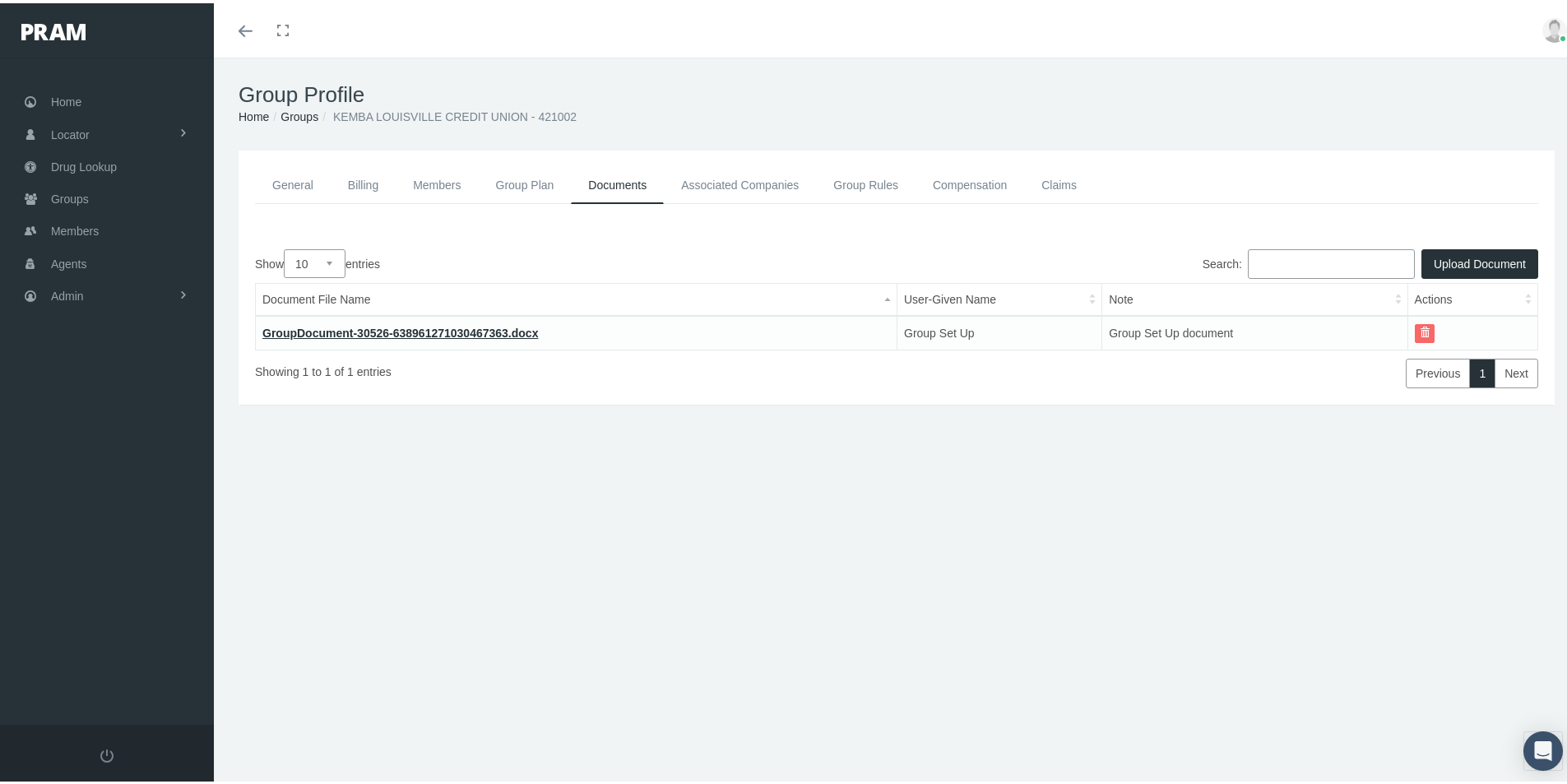
click at [1450, 262] on button "Upload Document" at bounding box center [1480, 261] width 117 height 29
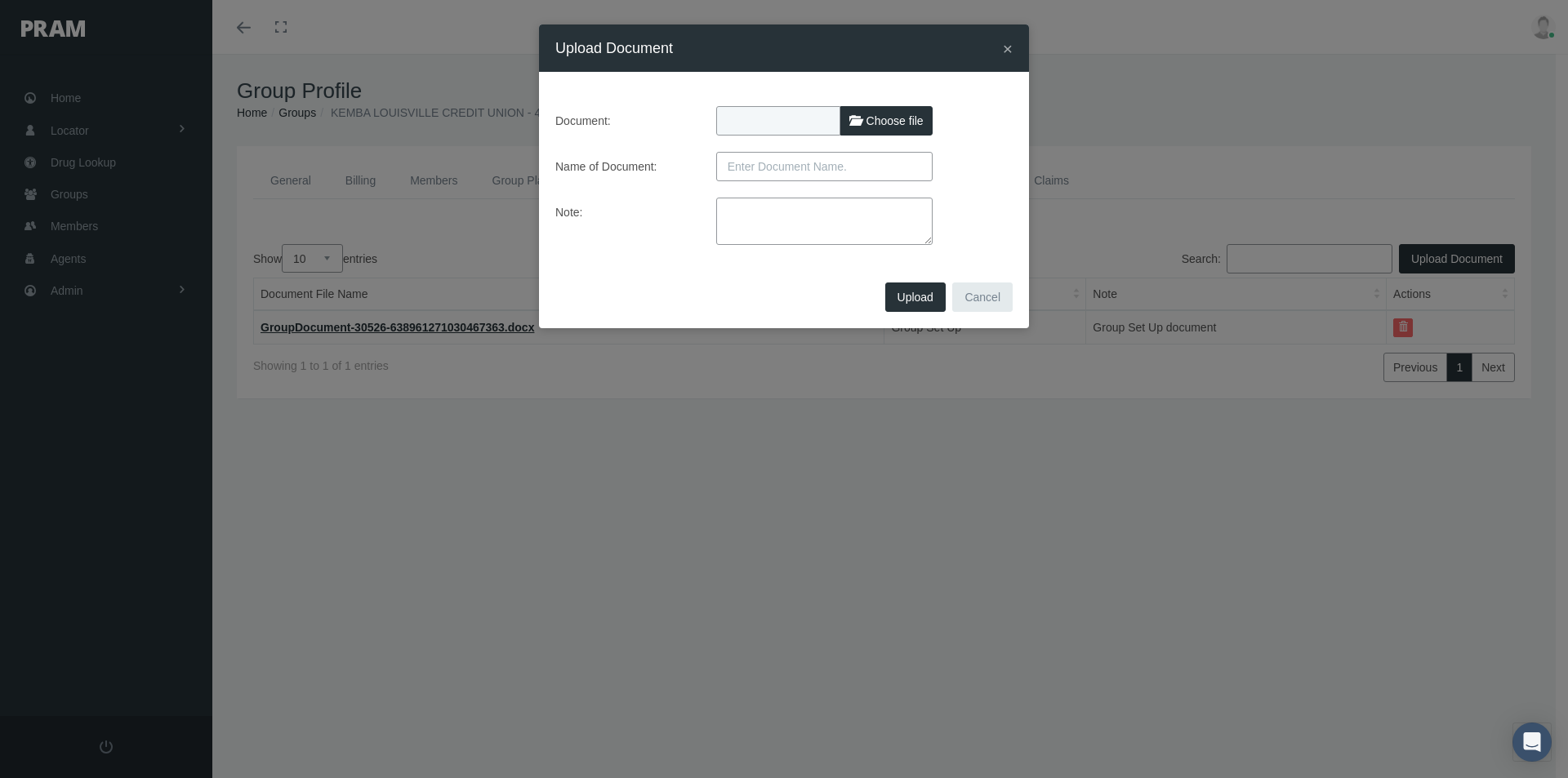
click at [881, 117] on span "Choose file" at bounding box center [895, 120] width 57 height 13
click at [881, 117] on input "Choose file" at bounding box center [824, 117] width 216 height 23
type input "C:\fakepath\New Group -RxEdo- Kemba Louisville Credit Union .xlsx"
type input "New Group -RxEdo- Kemba Louisville Credit Union .xlsx"
drag, startPoint x: 752, startPoint y: 171, endPoint x: 785, endPoint y: 175, distance: 33.2
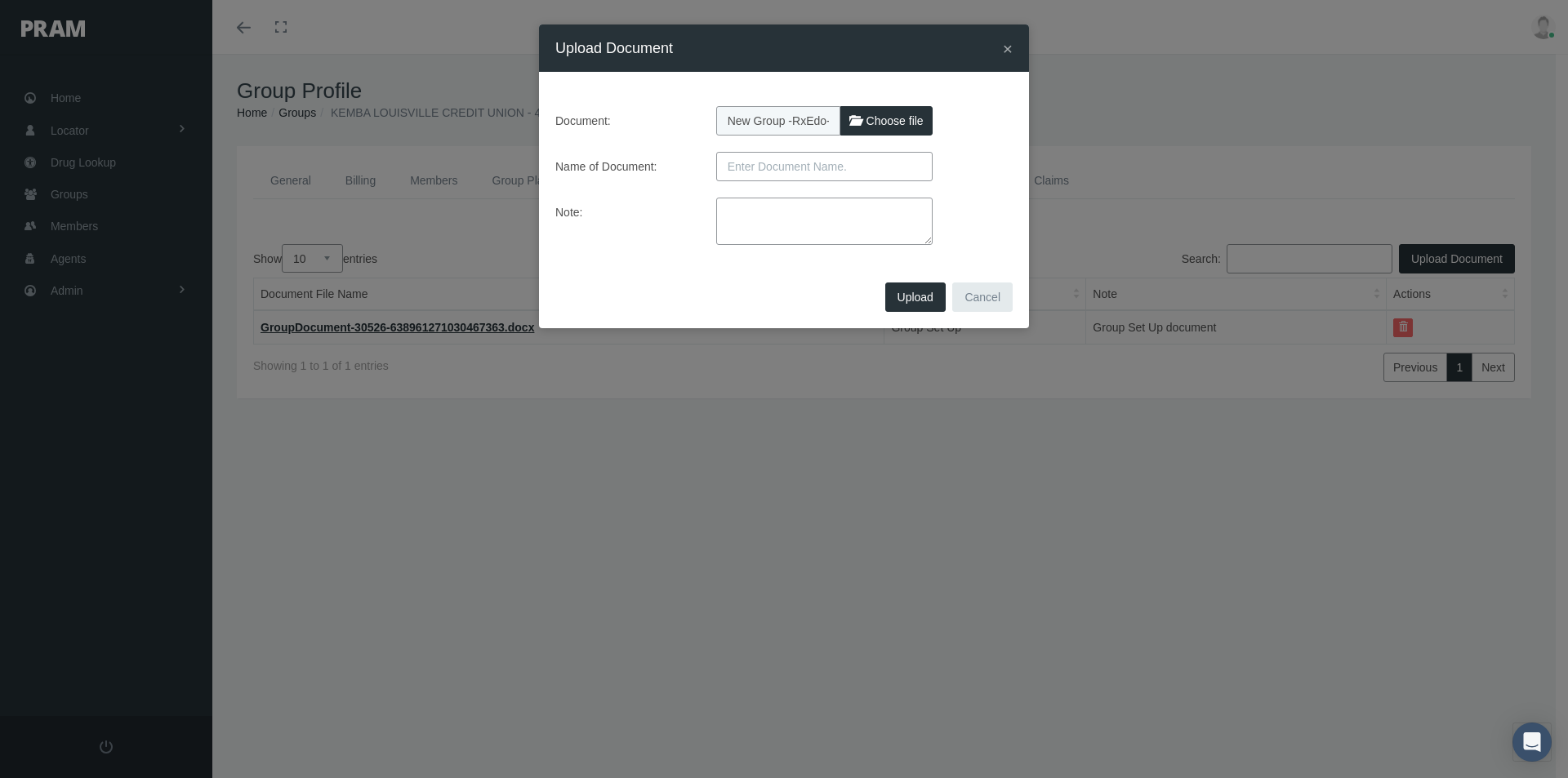
click at [753, 171] on input "text" at bounding box center [824, 166] width 216 height 29
type input "RxEDO Set Up"
click at [727, 205] on textarea at bounding box center [824, 220] width 216 height 47
type textarea "RxEDO Set Up"
click at [917, 296] on span "Upload" at bounding box center [916, 296] width 36 height 13
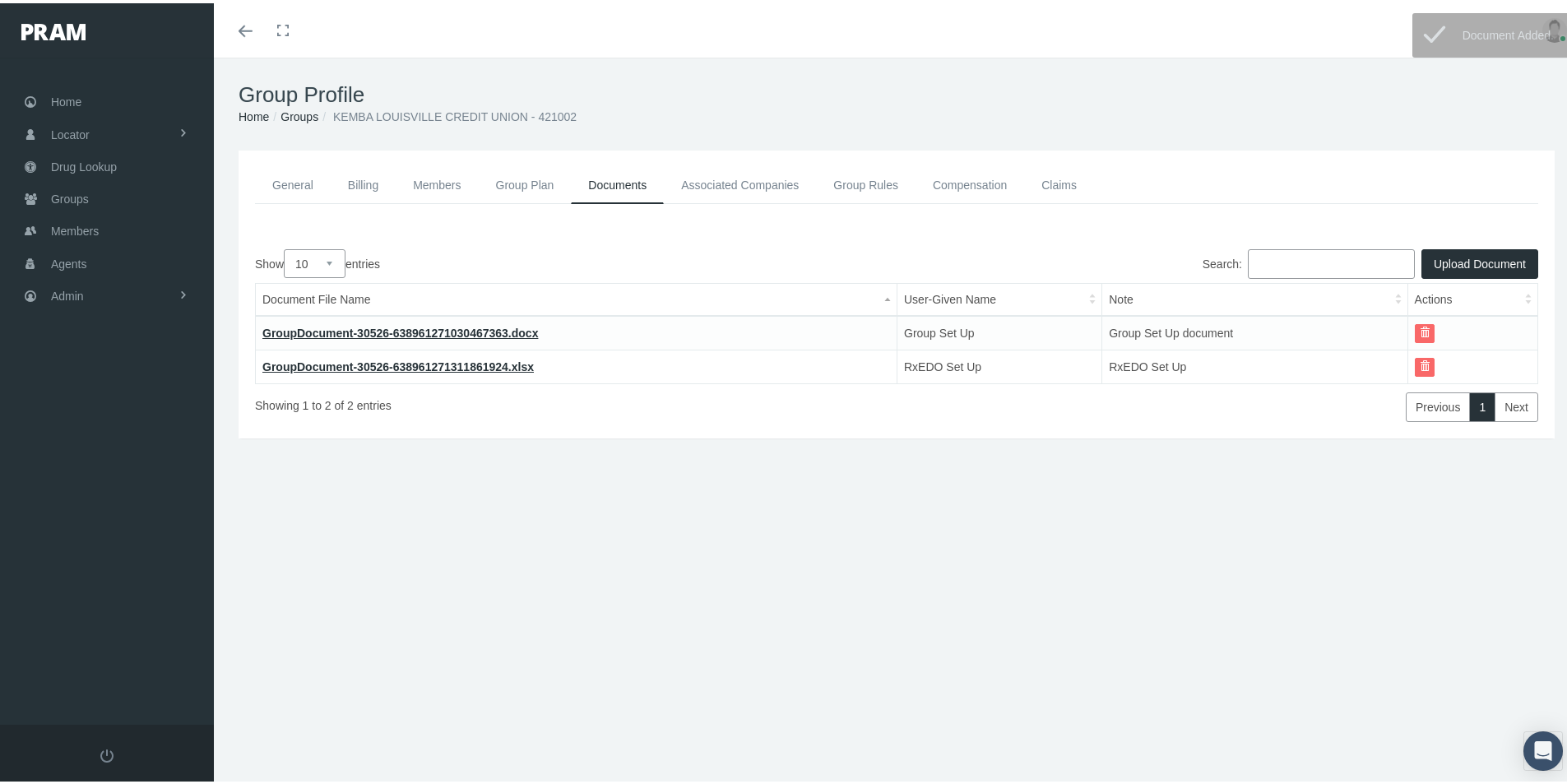
click at [857, 187] on link "Group Rules" at bounding box center [866, 182] width 99 height 37
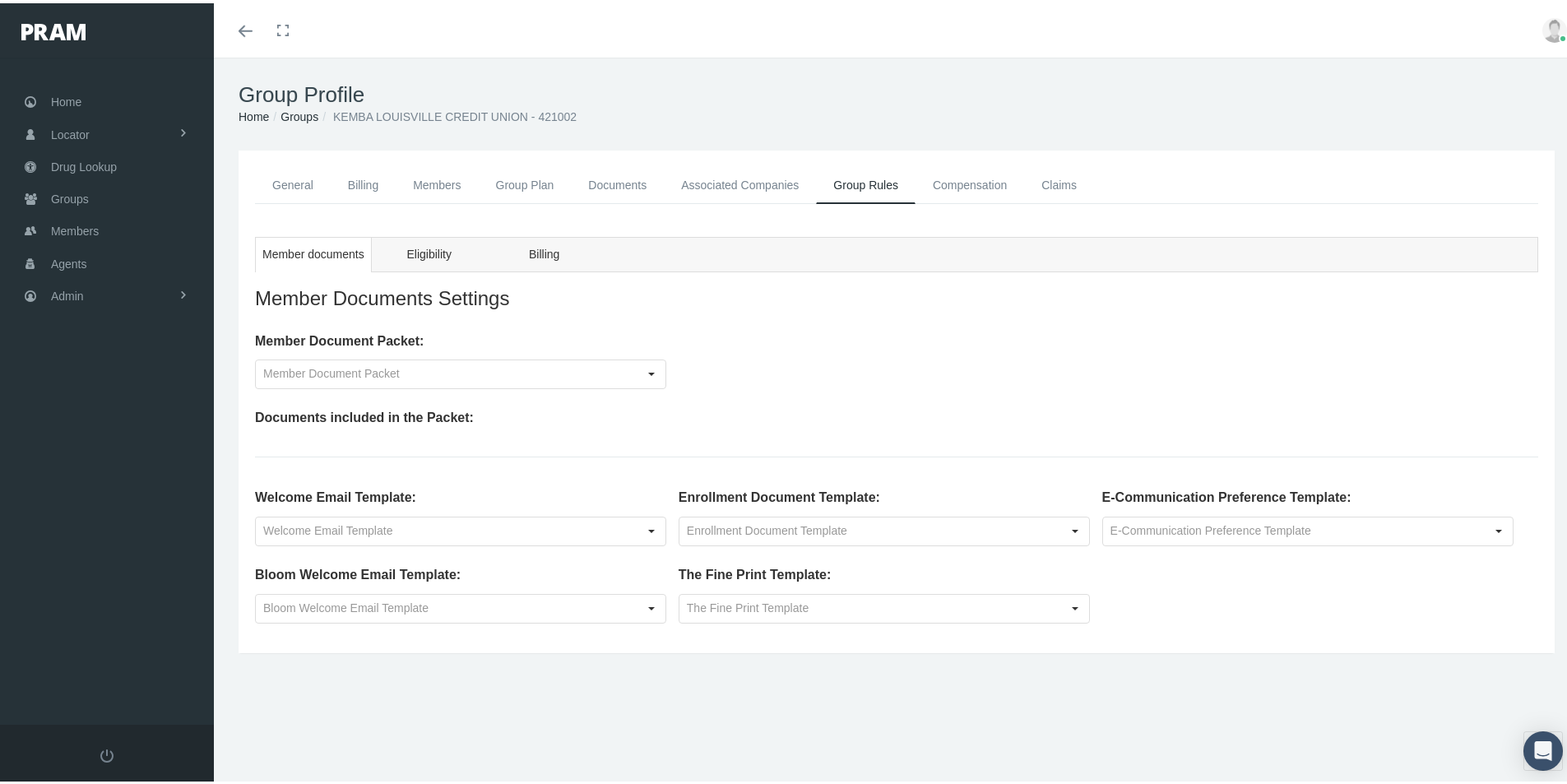
click at [577, 708] on div "Group Profile Home Groups KEMBA LOUISVILLE CREDIT UNION - 421002 General Billin…" at bounding box center [897, 428] width 1366 height 748
click at [294, 179] on link "General" at bounding box center [293, 182] width 76 height 37
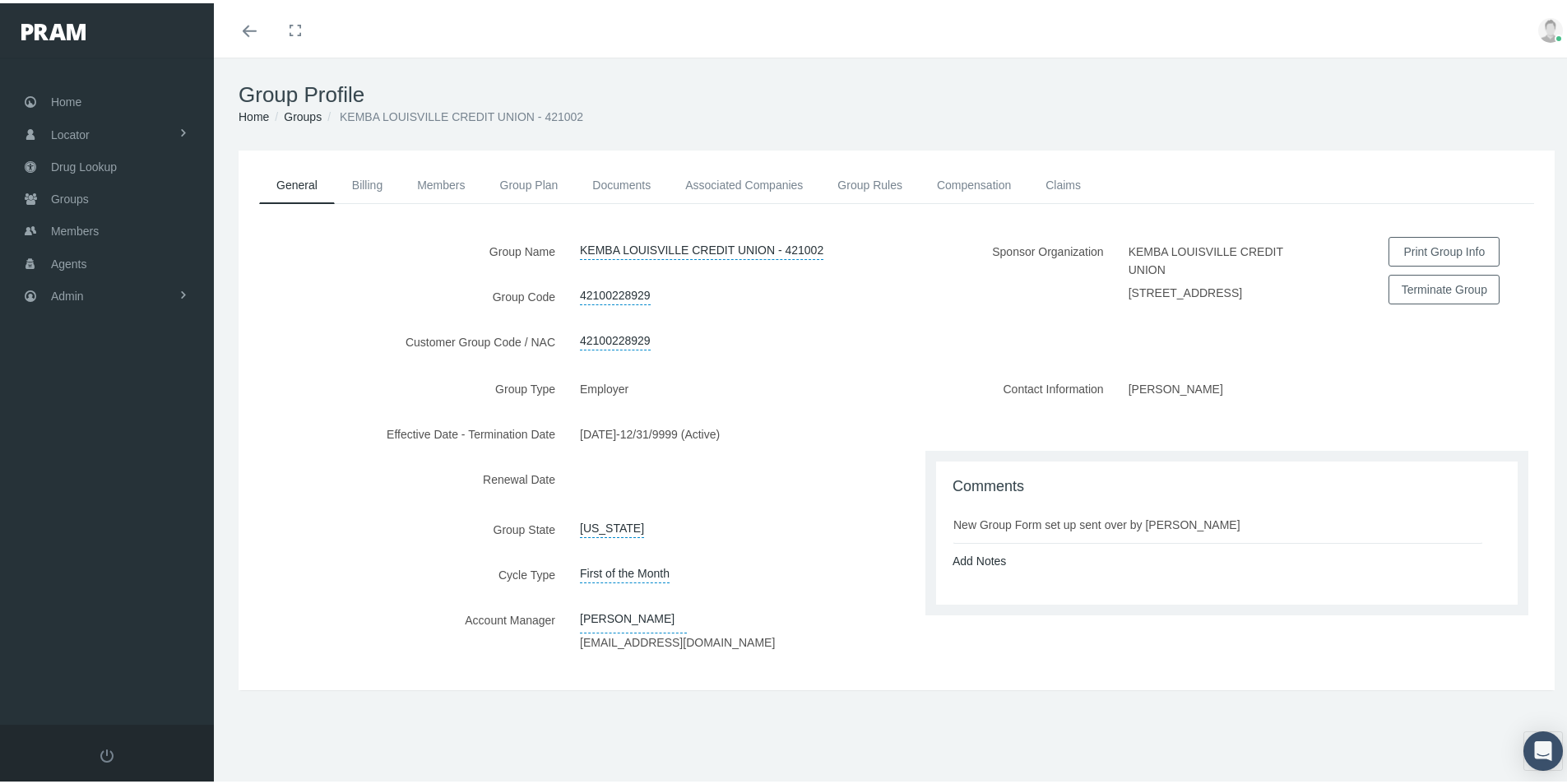
click at [663, 729] on div "General Billing Members Group Plan Documents Associated Companies Enrollment Hi…" at bounding box center [897, 441] width 1366 height 589
click at [552, 702] on div "General Billing Members Group Plan Documents Associated Companies Enrollment Hi…" at bounding box center [897, 441] width 1366 height 589
click at [1399, 371] on div "Sponsor Organization KEMBA LOUISVILLE CREDIT UNION 4017 POPLAR LEVEL ROAD, LOUI…" at bounding box center [1226, 302] width 658 height 137
click at [357, 181] on link "Billing" at bounding box center [367, 182] width 65 height 36
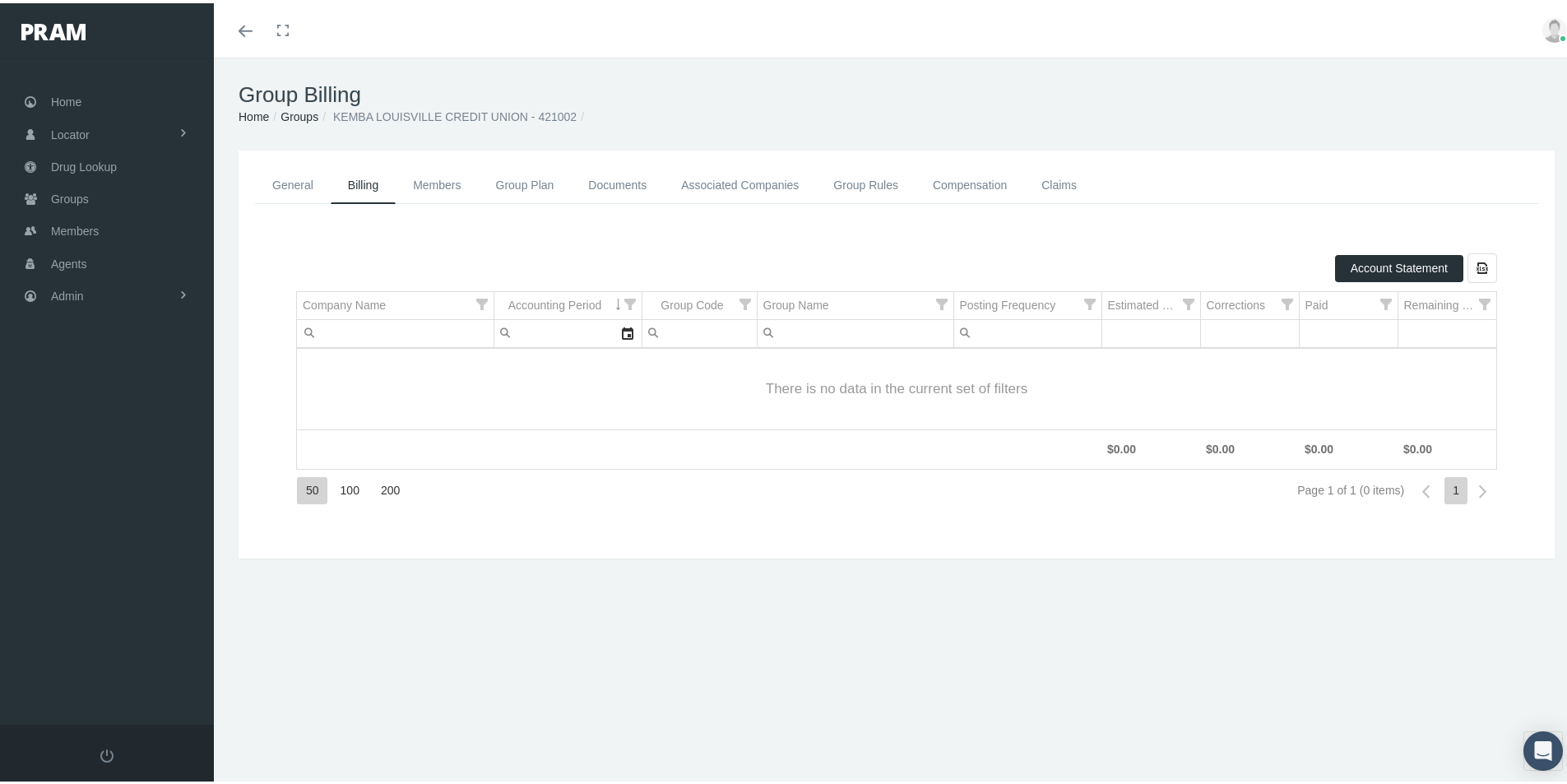
click at [435, 182] on link "Members" at bounding box center [436, 182] width 82 height 37
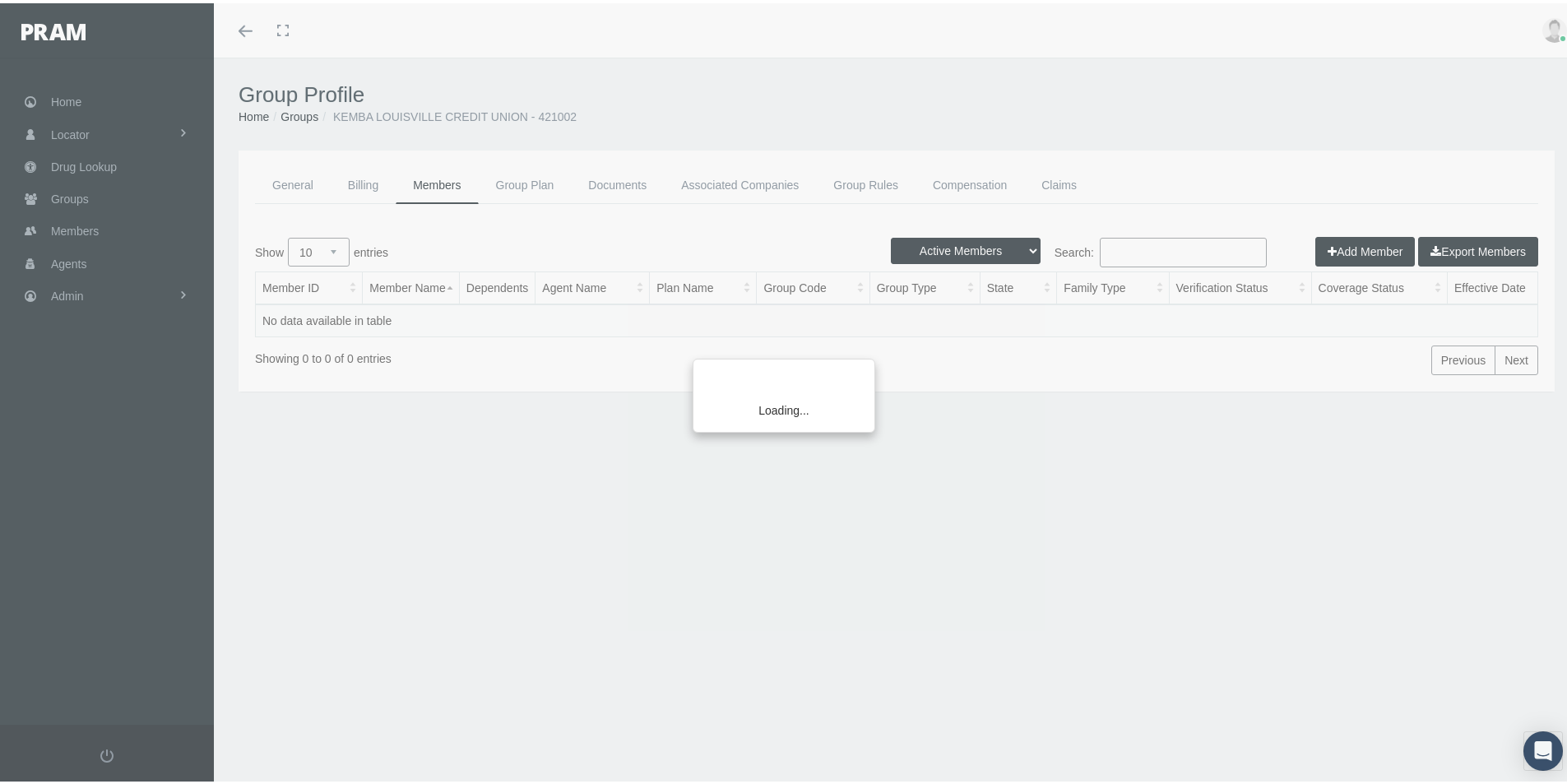
click at [519, 186] on div "Loading..." at bounding box center [784, 392] width 1567 height 784
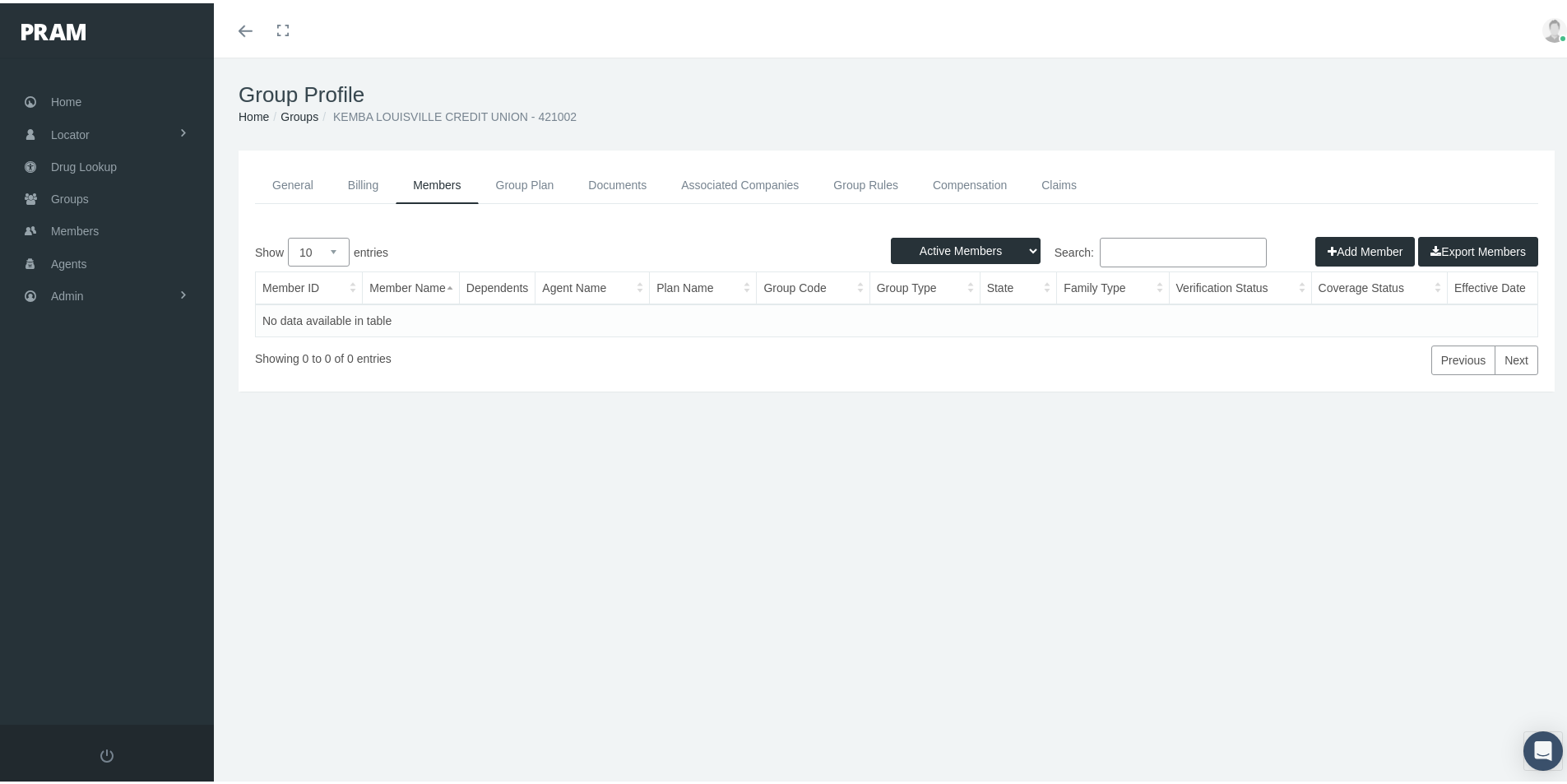
click at [520, 182] on link "Group Plan" at bounding box center [525, 182] width 93 height 37
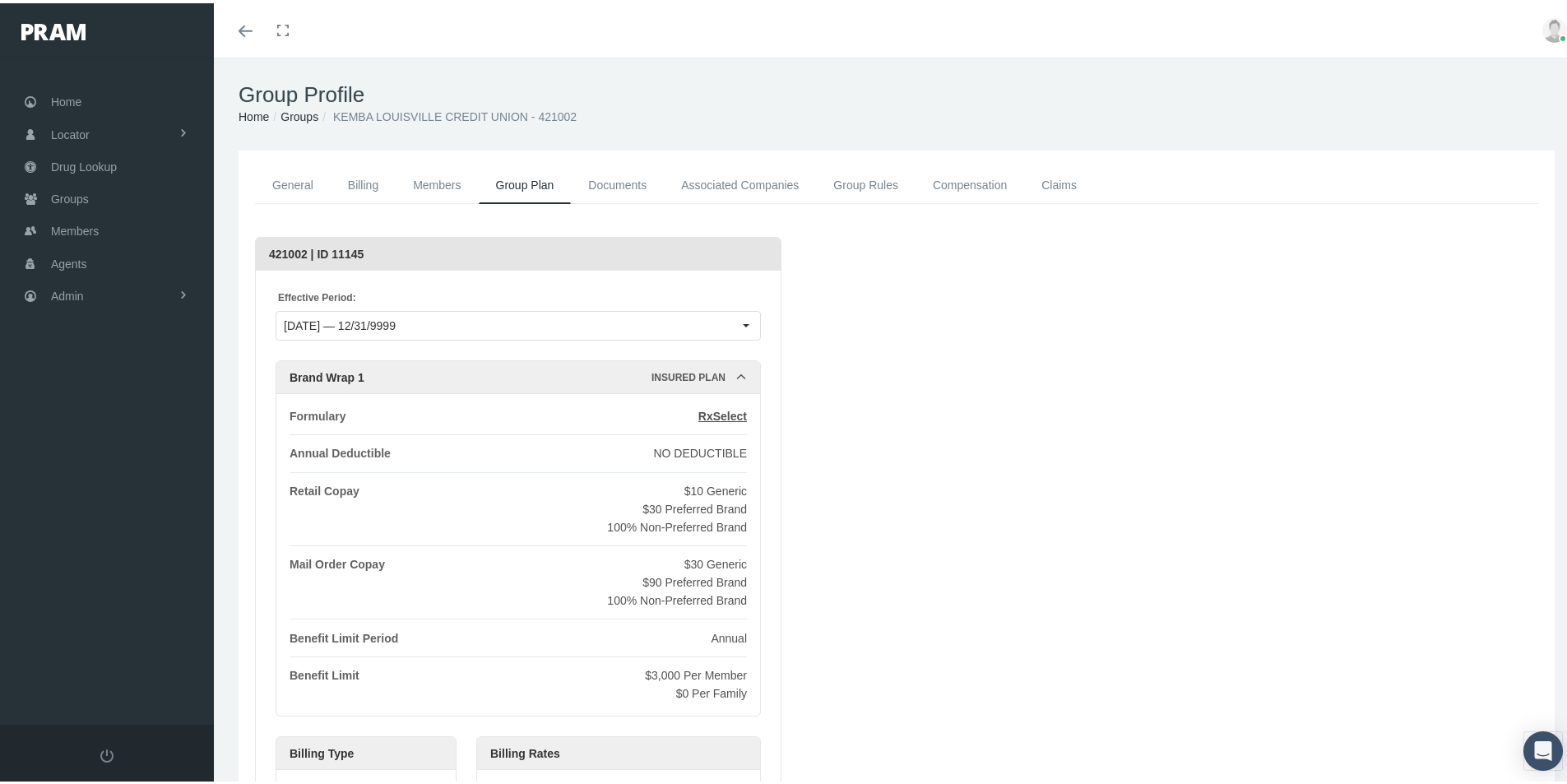
click at [613, 181] on link "Documents" at bounding box center [618, 182] width 93 height 37
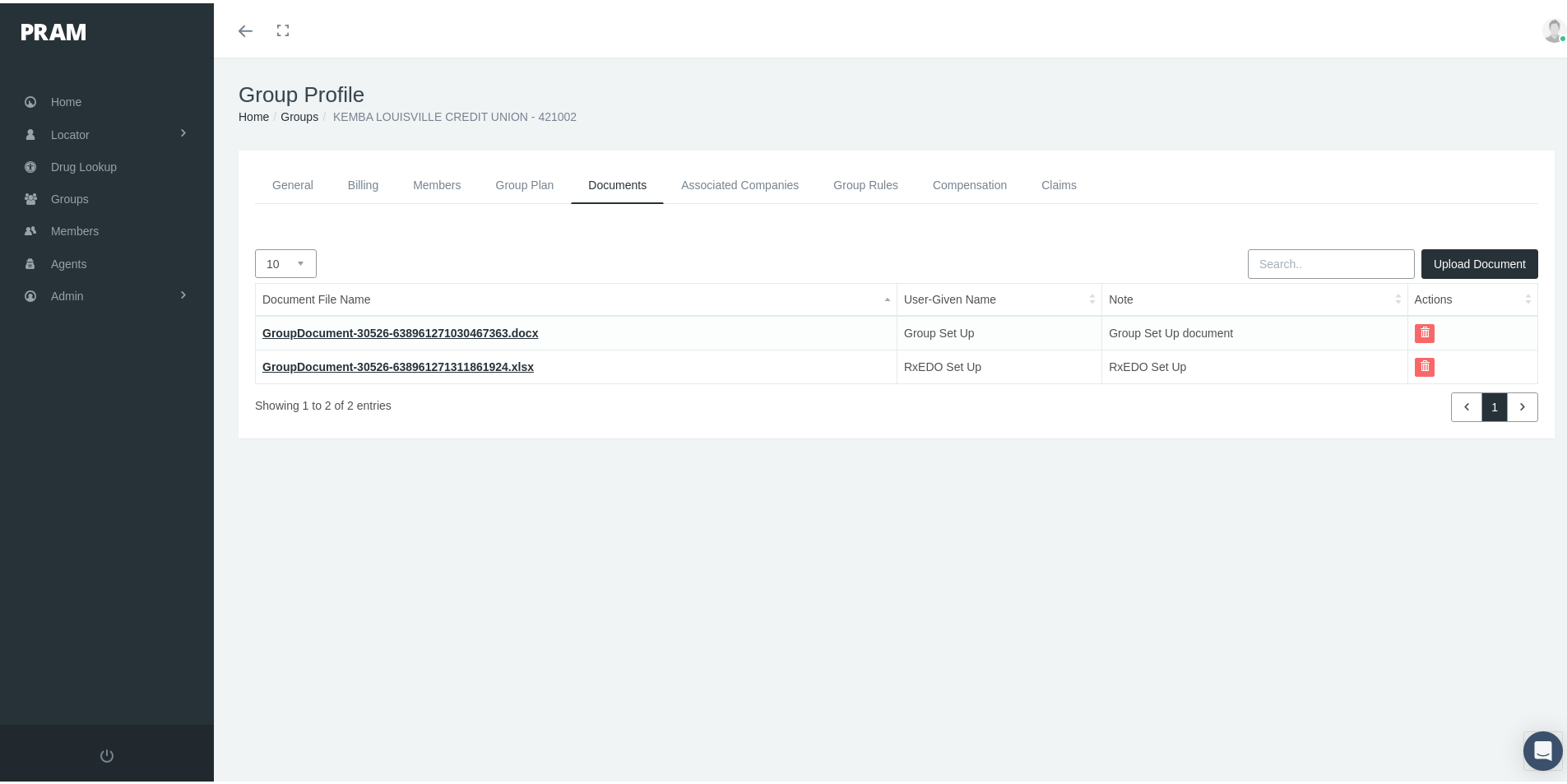
click at [714, 179] on link "Associated Companies" at bounding box center [740, 182] width 152 height 37
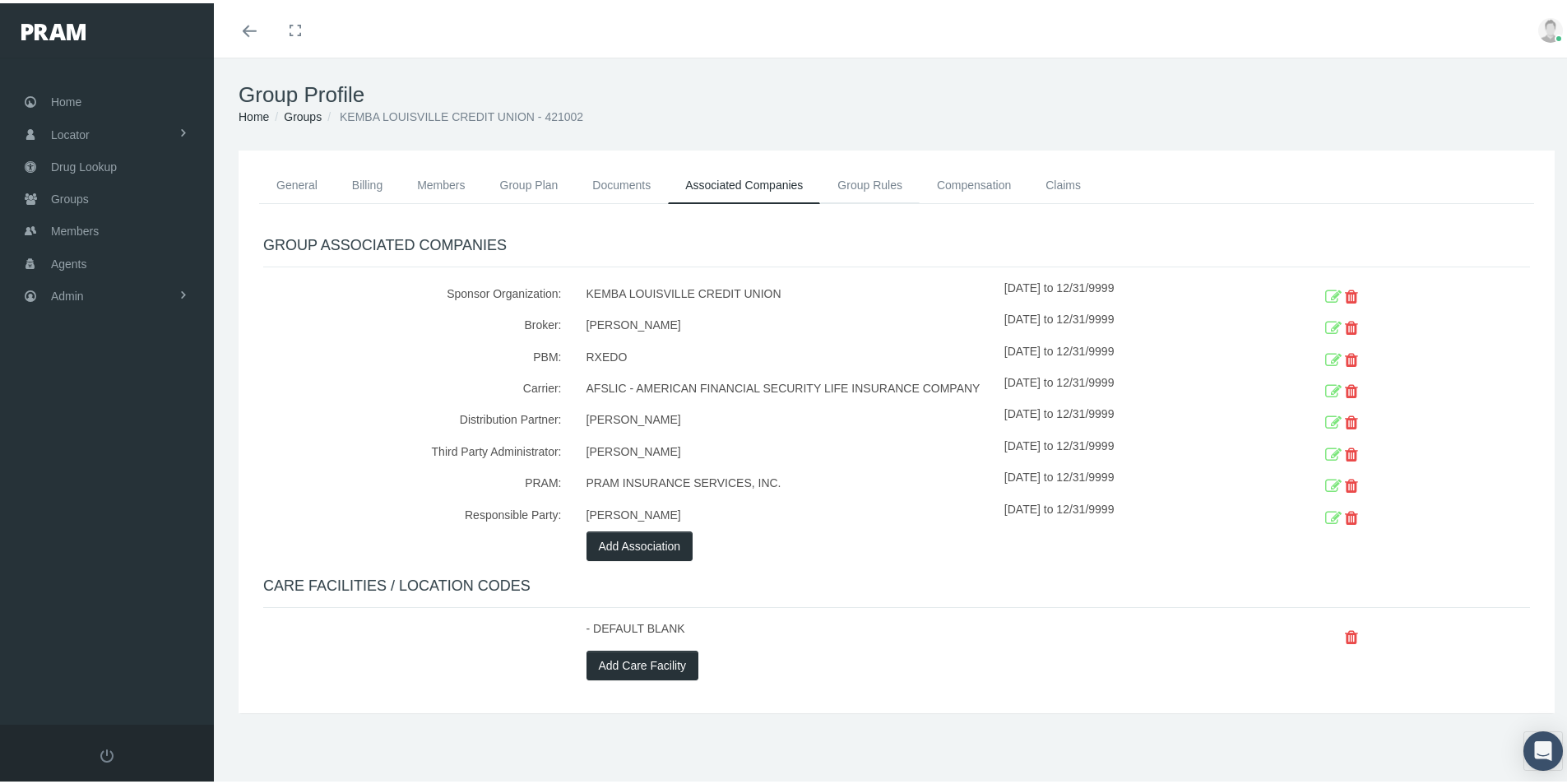
click at [859, 181] on link "Group Rules" at bounding box center [870, 182] width 99 height 36
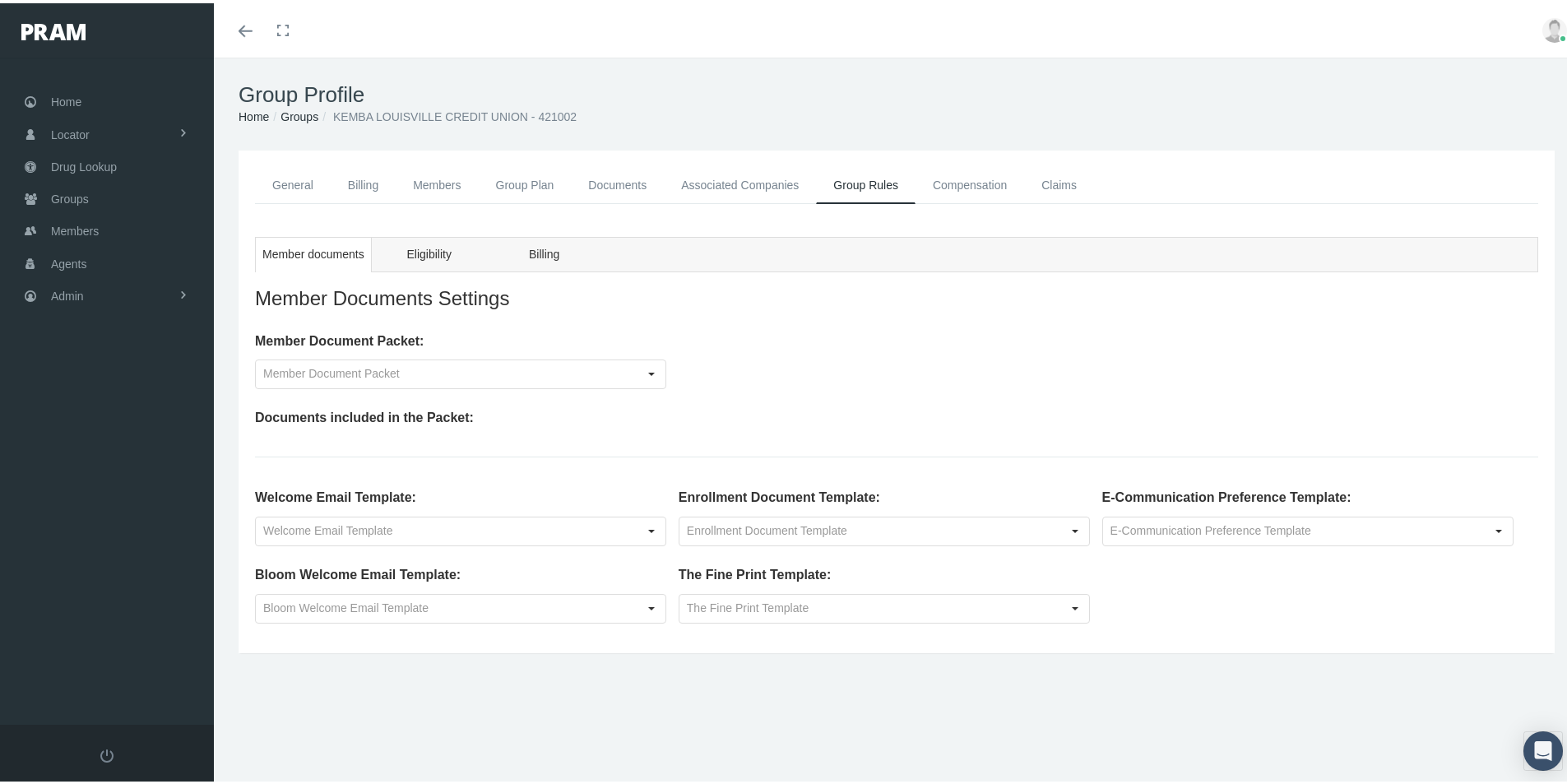
click at [939, 176] on link "Compensation" at bounding box center [970, 182] width 109 height 37
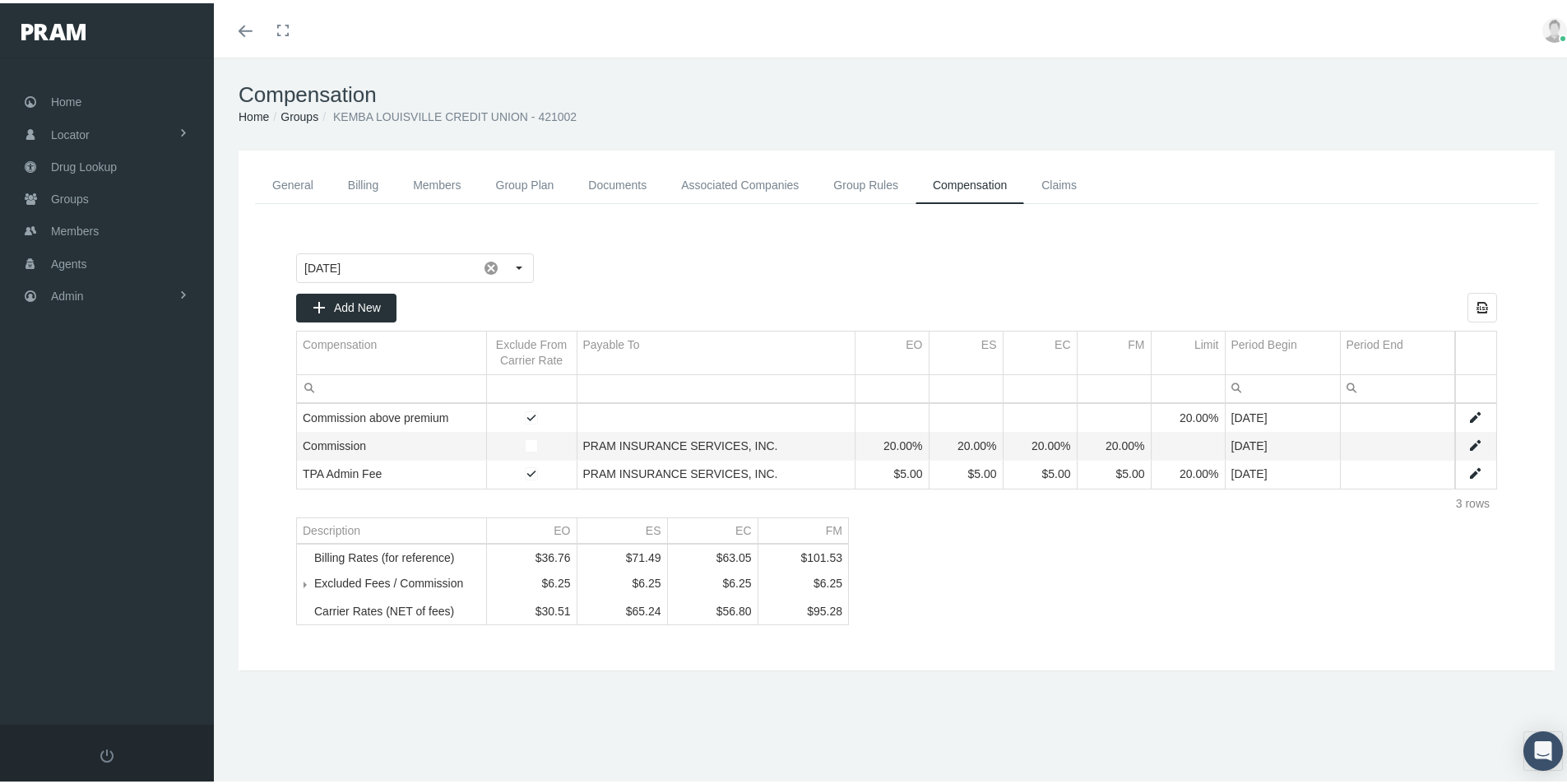
click at [299, 181] on link "General" at bounding box center [293, 182] width 76 height 37
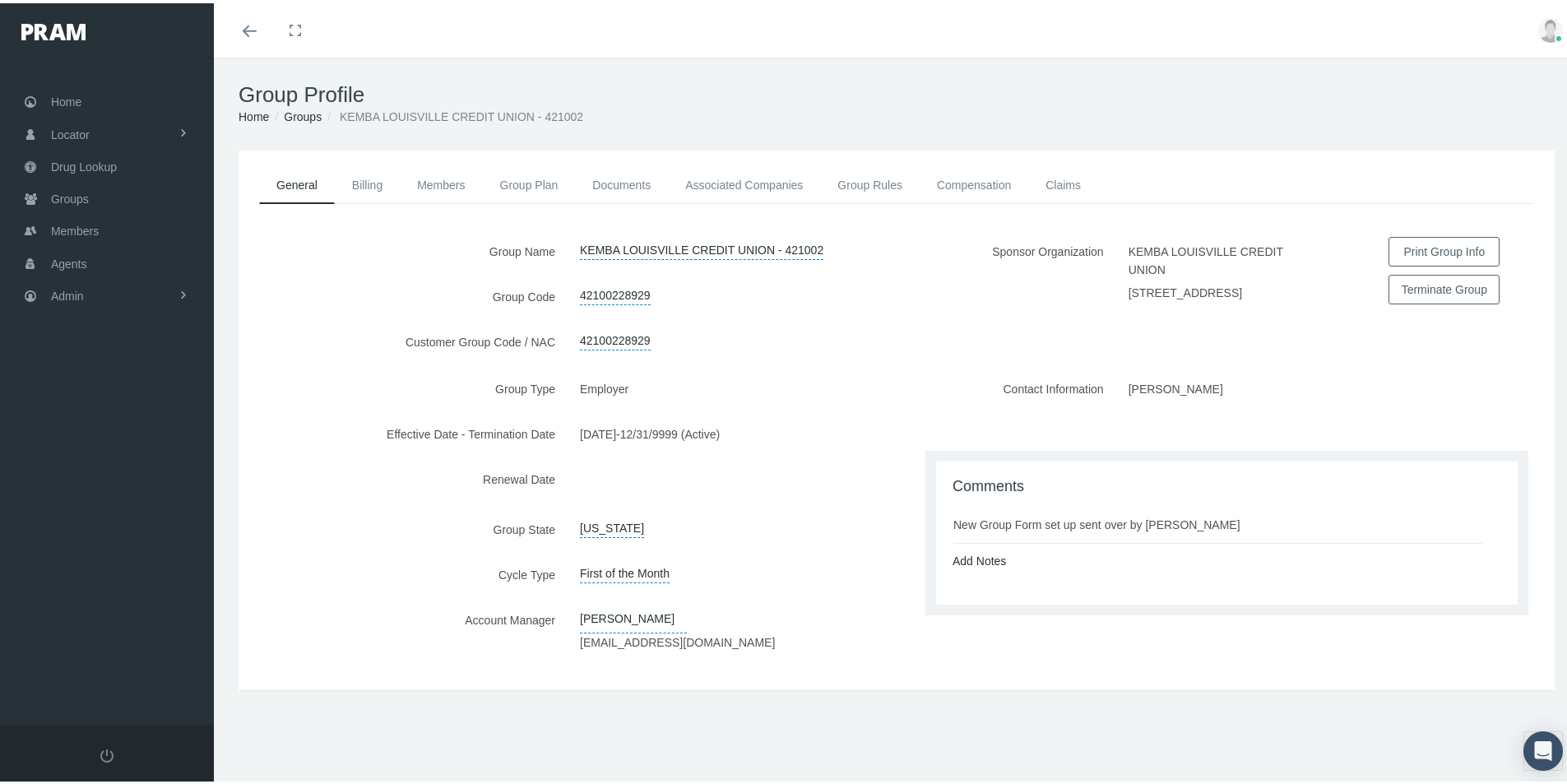
click at [1012, 580] on div "Comments New Group Form set up sent over by Beth Burns Add Notes -- Select -- P…" at bounding box center [1227, 530] width 581 height 143
click at [371, 184] on link "Billing" at bounding box center [367, 182] width 65 height 36
click at [445, 181] on link "Members" at bounding box center [441, 182] width 82 height 36
click at [442, 178] on link "Members" at bounding box center [441, 182] width 82 height 36
click at [527, 181] on link "Group Plan" at bounding box center [530, 182] width 93 height 36
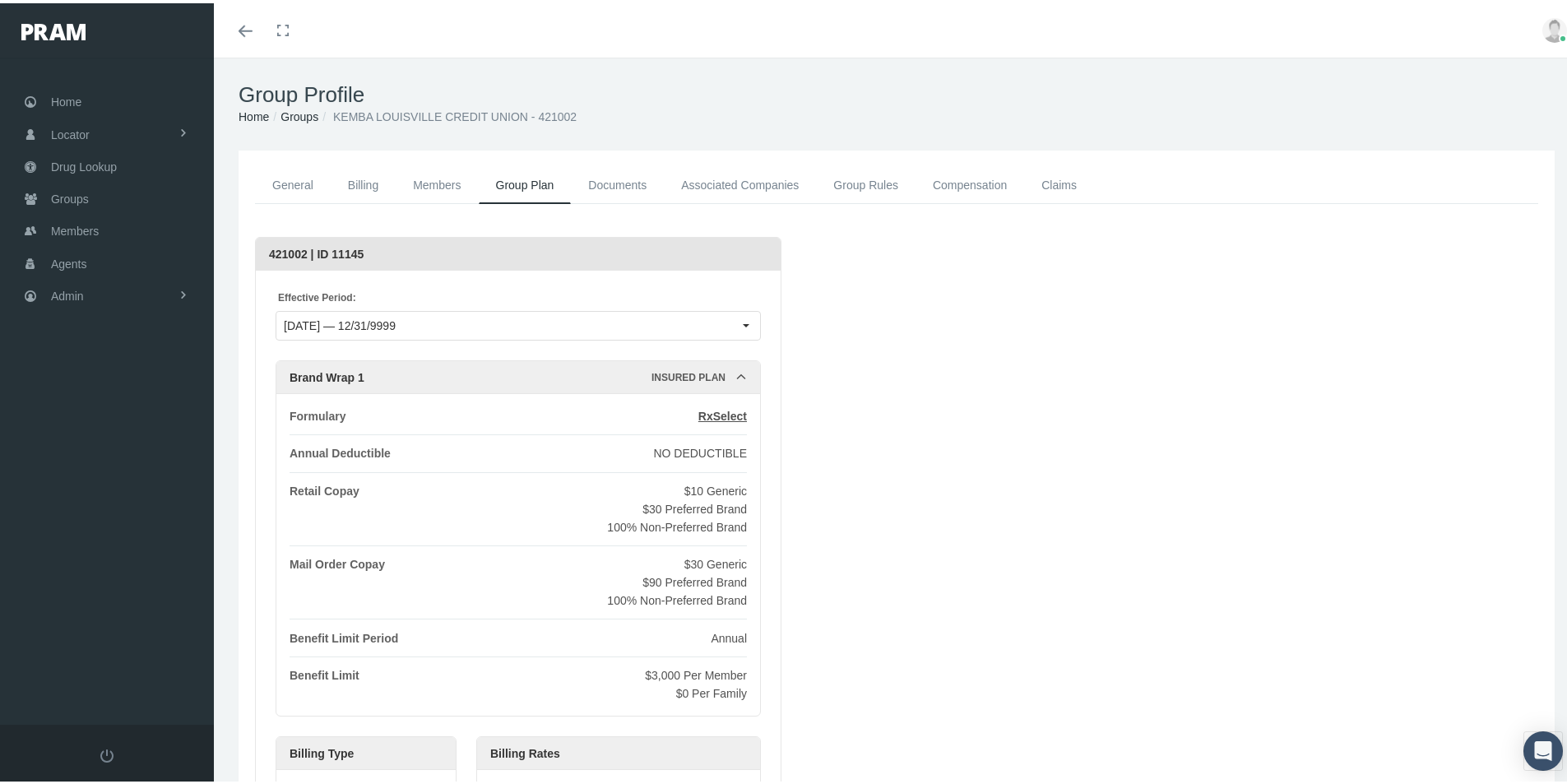
click at [710, 186] on link "Associated Companies" at bounding box center [740, 182] width 152 height 37
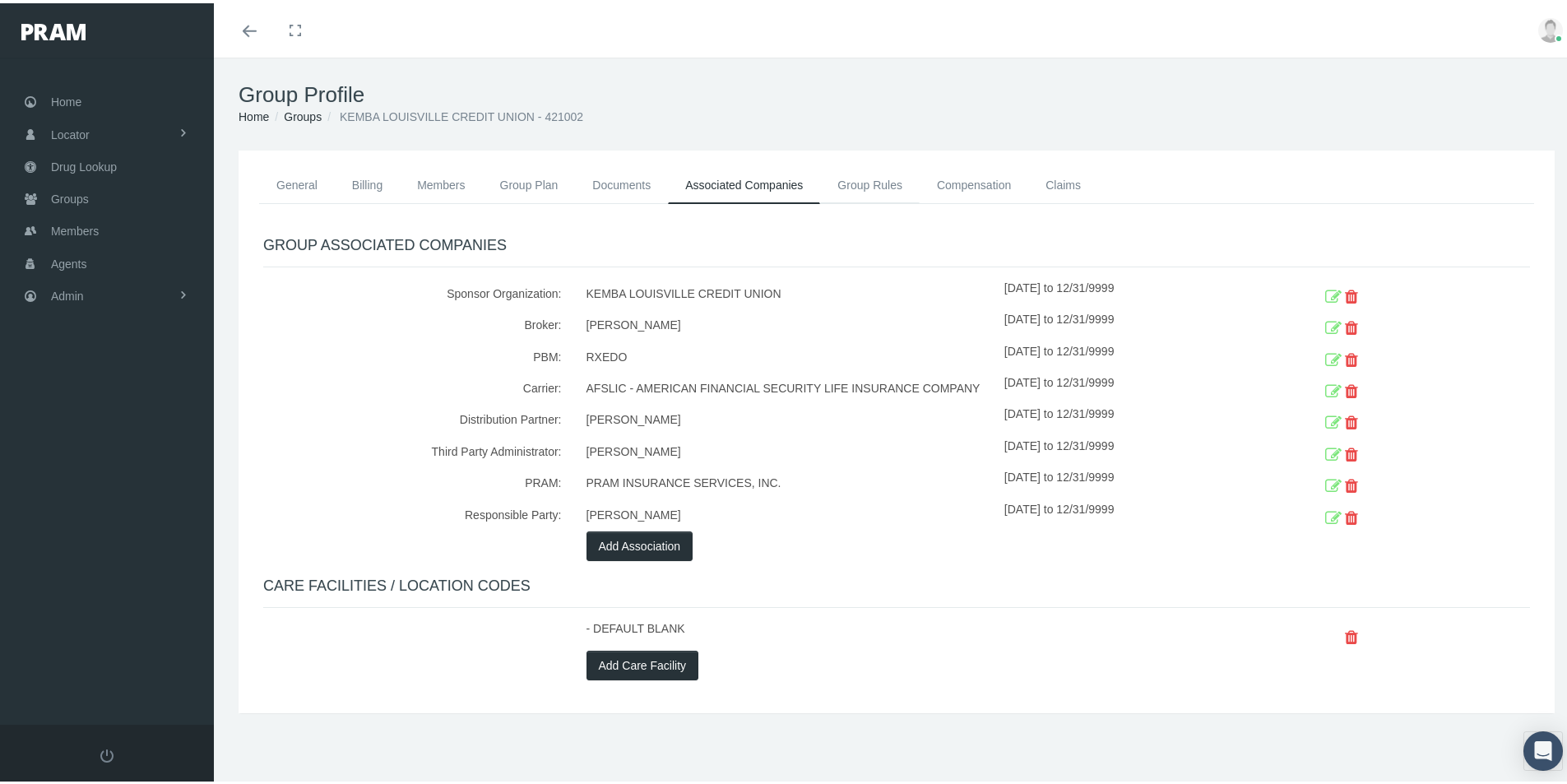
click at [866, 177] on link "Group Rules" at bounding box center [870, 182] width 99 height 36
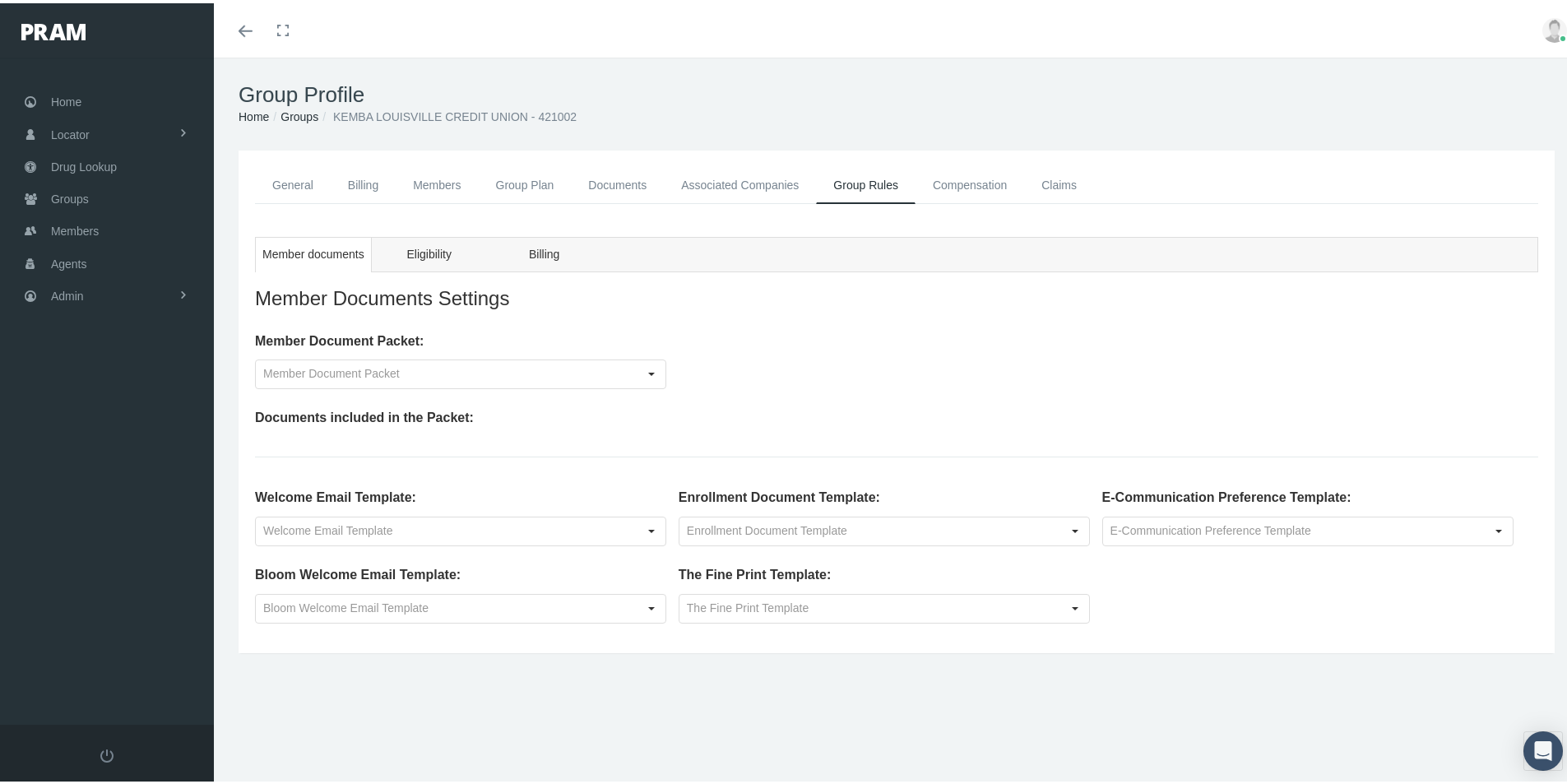
click at [965, 176] on link "Compensation" at bounding box center [970, 182] width 109 height 37
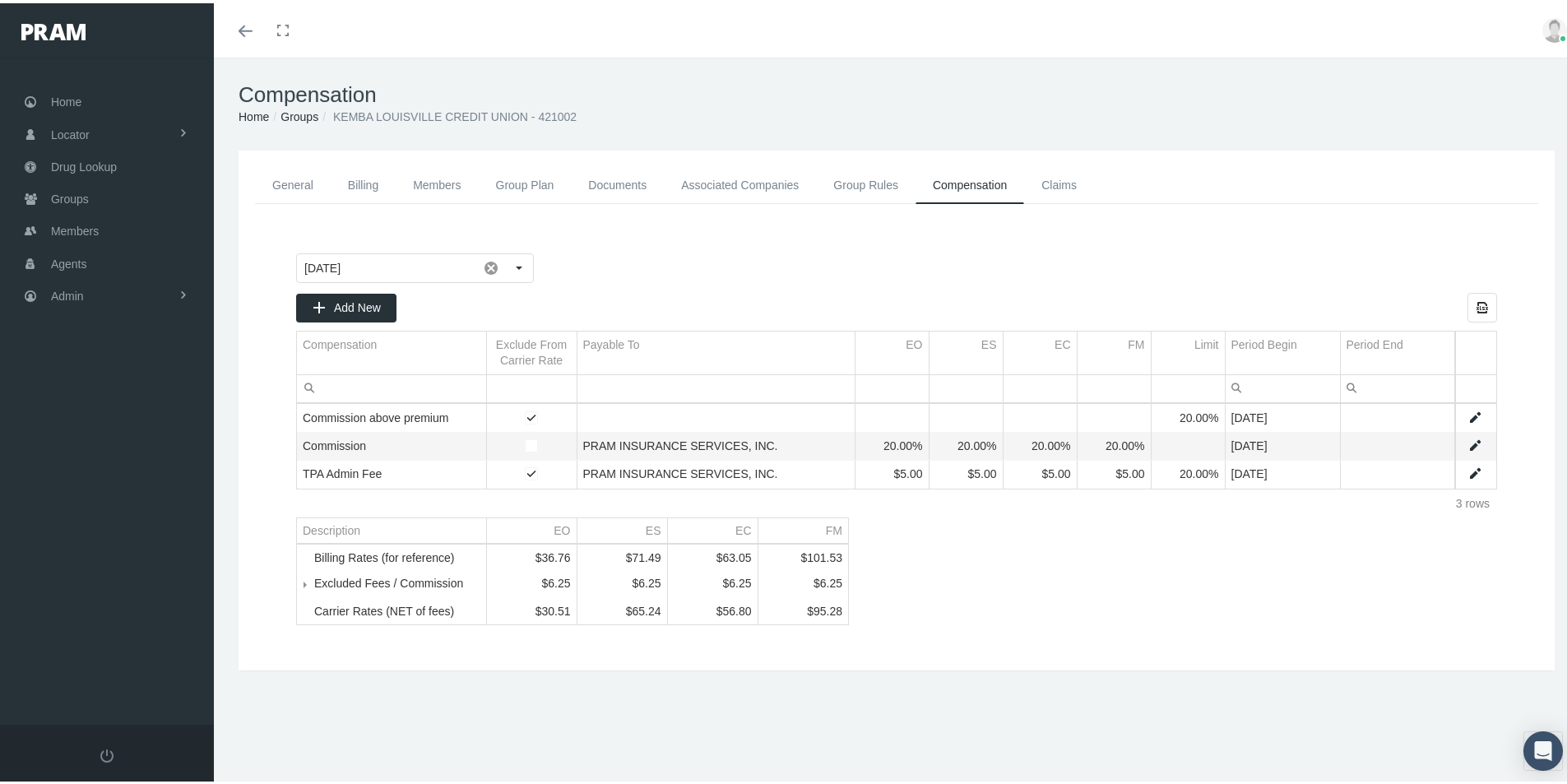
click at [1012, 586] on div "[DATE] Add New Export all data to Excel Compensation Exclude From Carrier Rate …" at bounding box center [897, 436] width 1234 height 405
click at [276, 176] on link "General" at bounding box center [293, 182] width 76 height 37
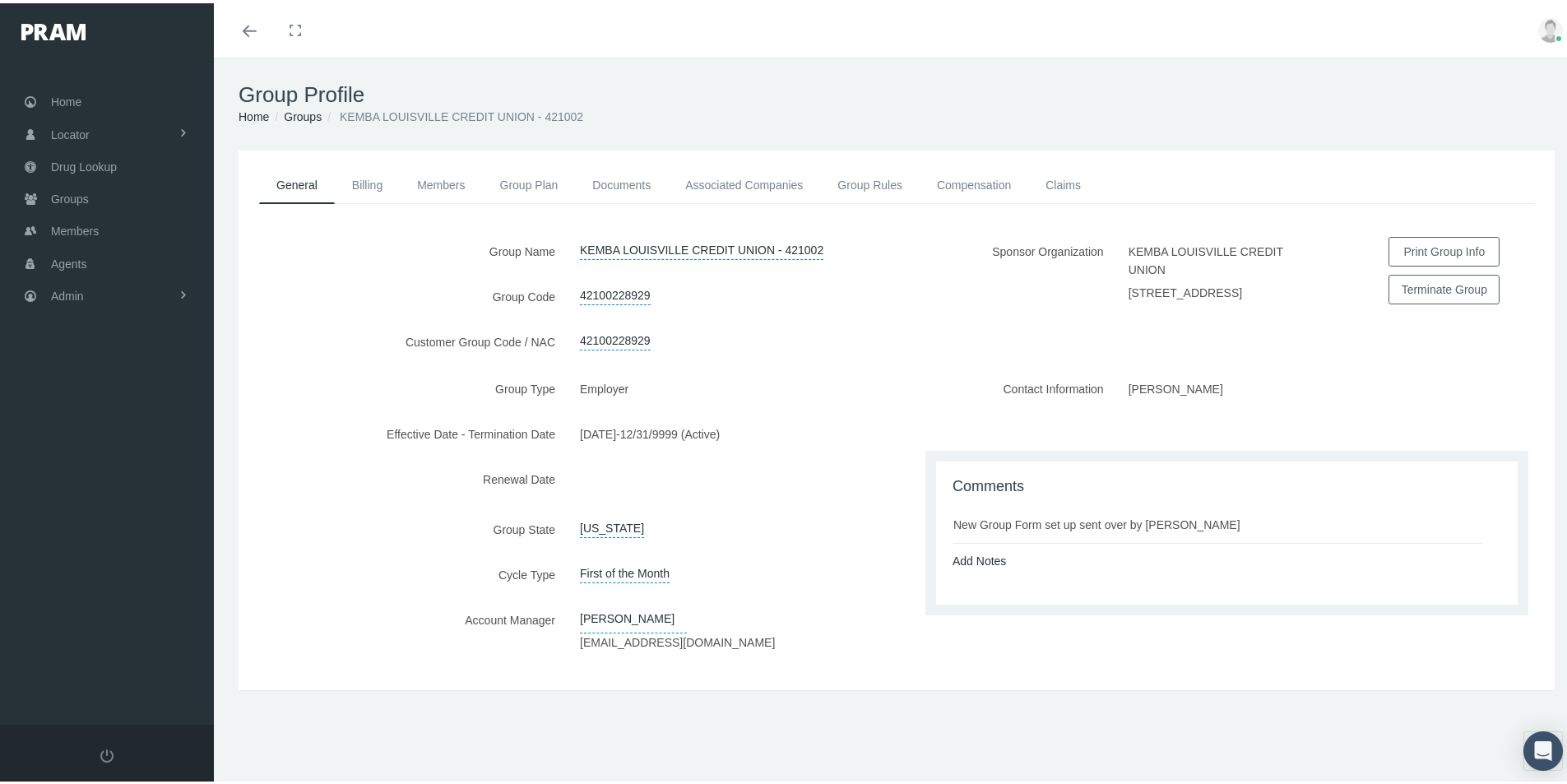
click at [321, 362] on div "Group Name KEMBA LOUISVILLE CREDIT UNION - 421002 Group Code 42100228929 Custom…" at bounding box center [568, 302] width 658 height 137
click at [287, 400] on label "Group Type" at bounding box center [403, 385] width 329 height 28
